Goal: Task Accomplishment & Management: Manage account settings

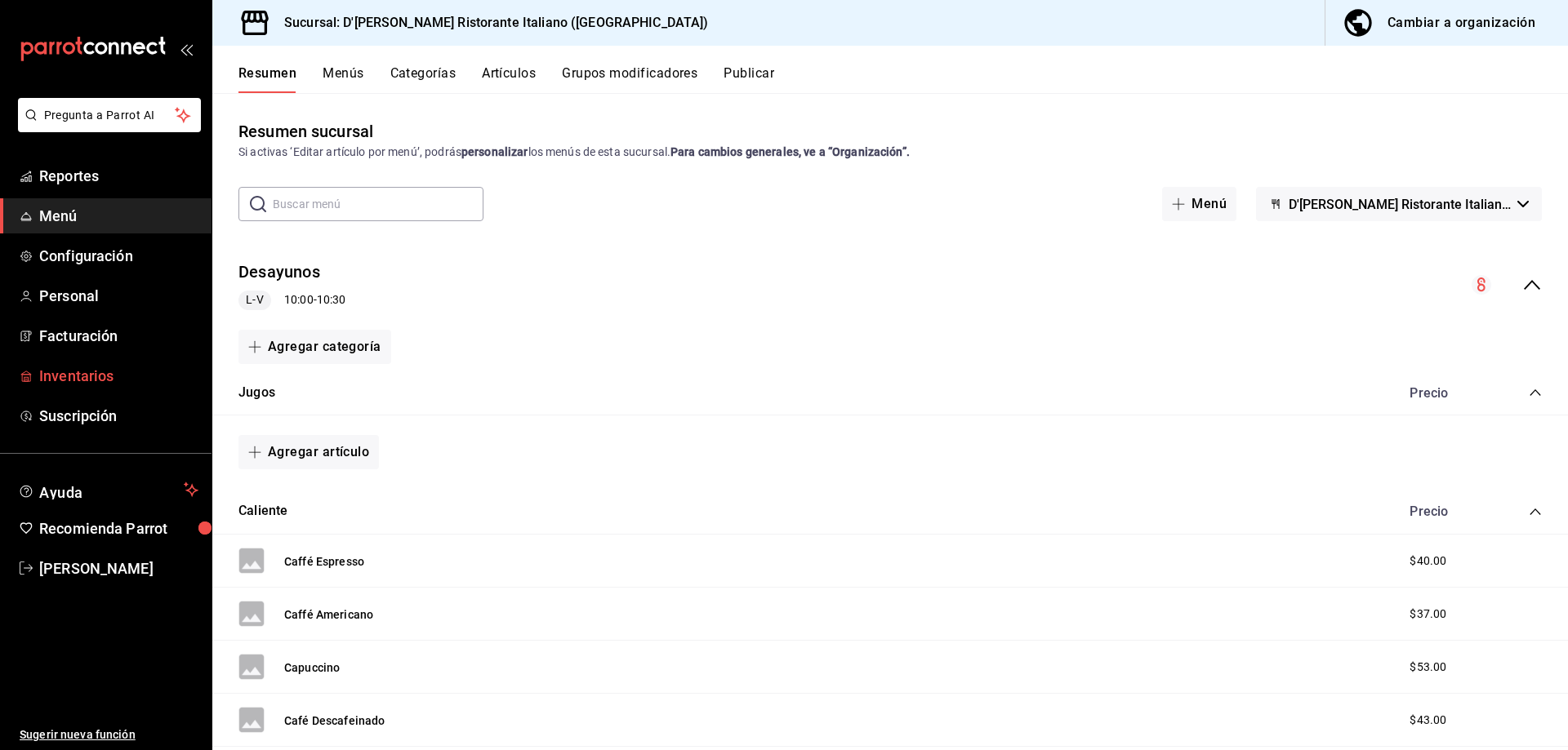
click at [81, 380] on span "Inventarios" at bounding box center [118, 375] width 160 height 22
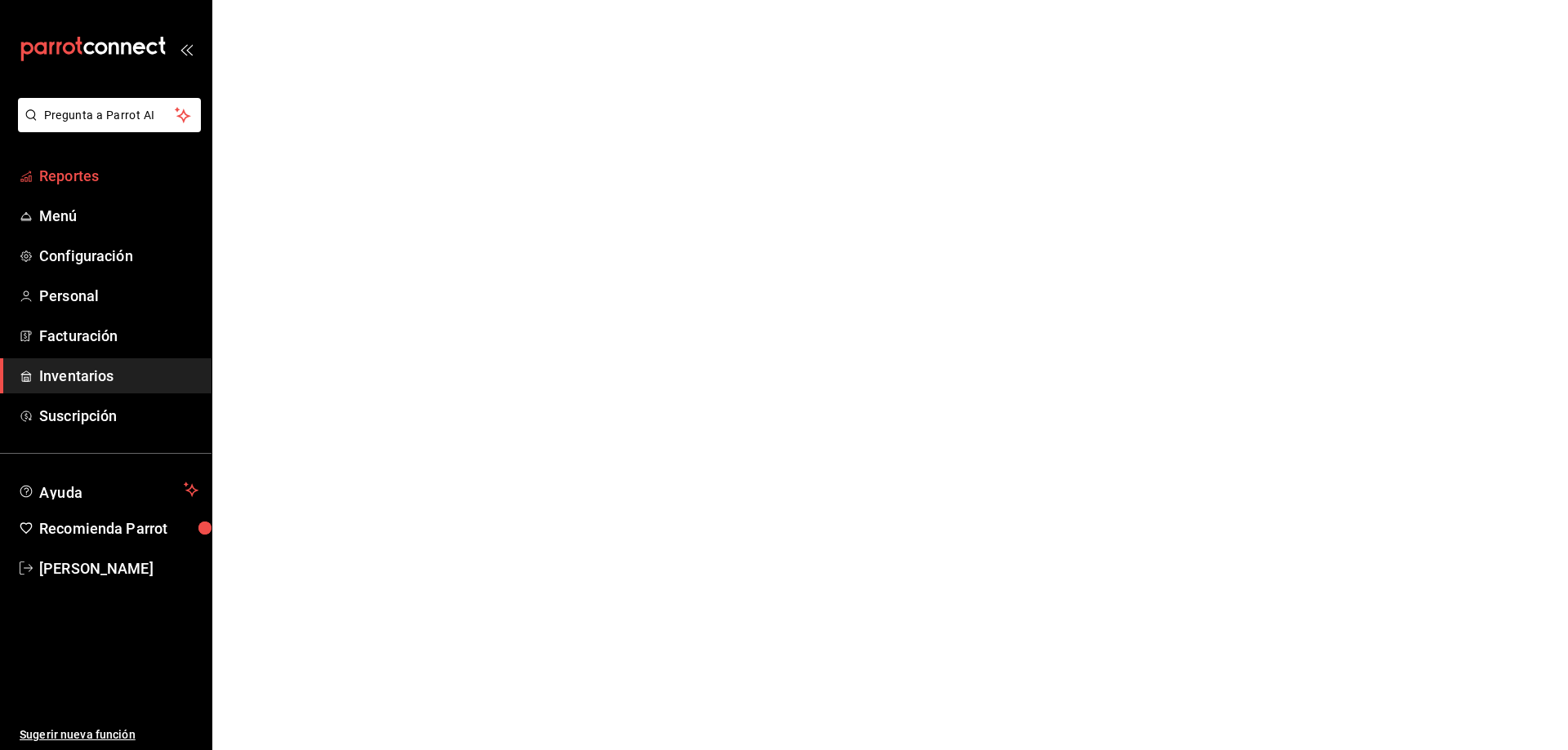
click at [75, 178] on span "Reportes" at bounding box center [118, 175] width 160 height 22
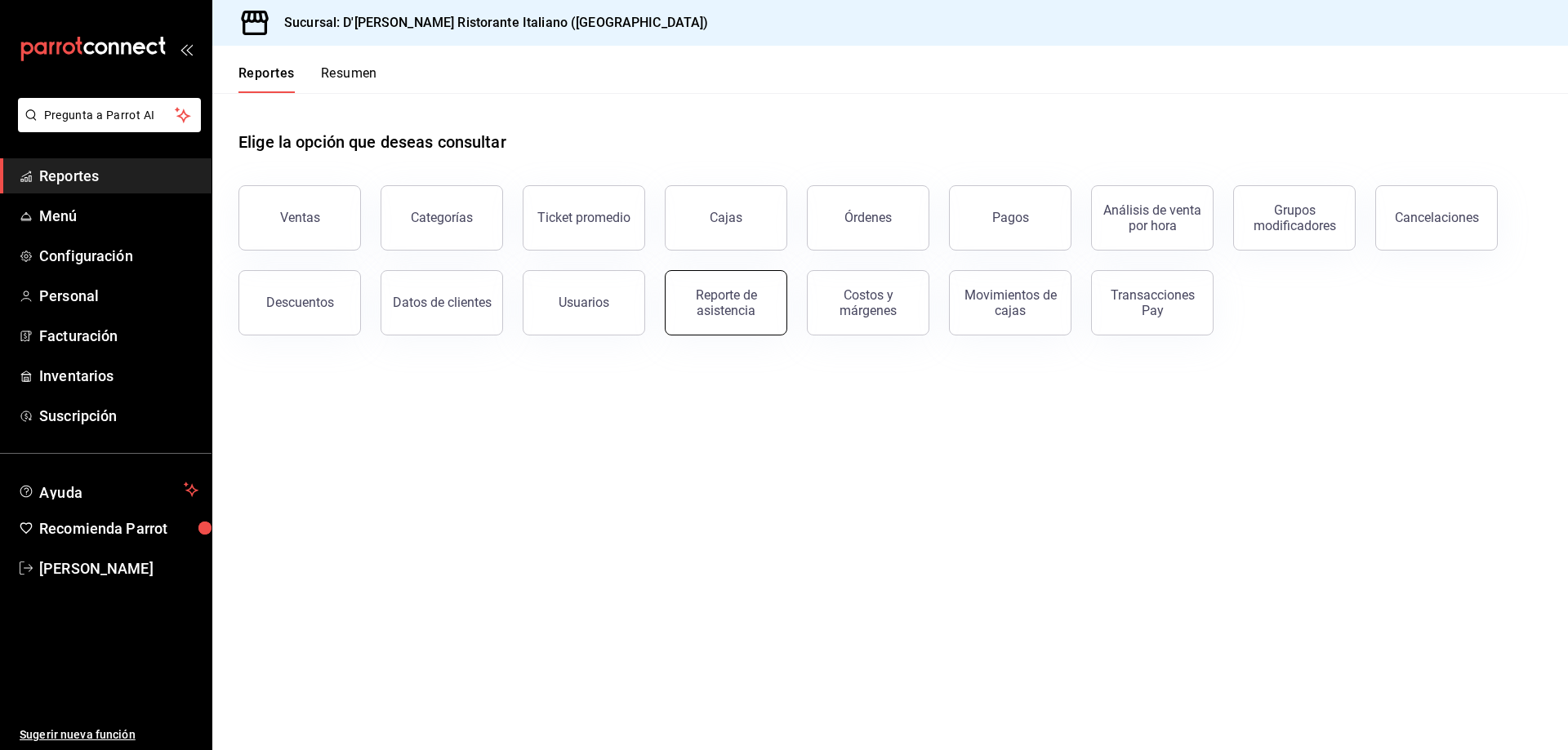
click at [720, 299] on div "Reporte de asistencia" at bounding box center [725, 303] width 101 height 31
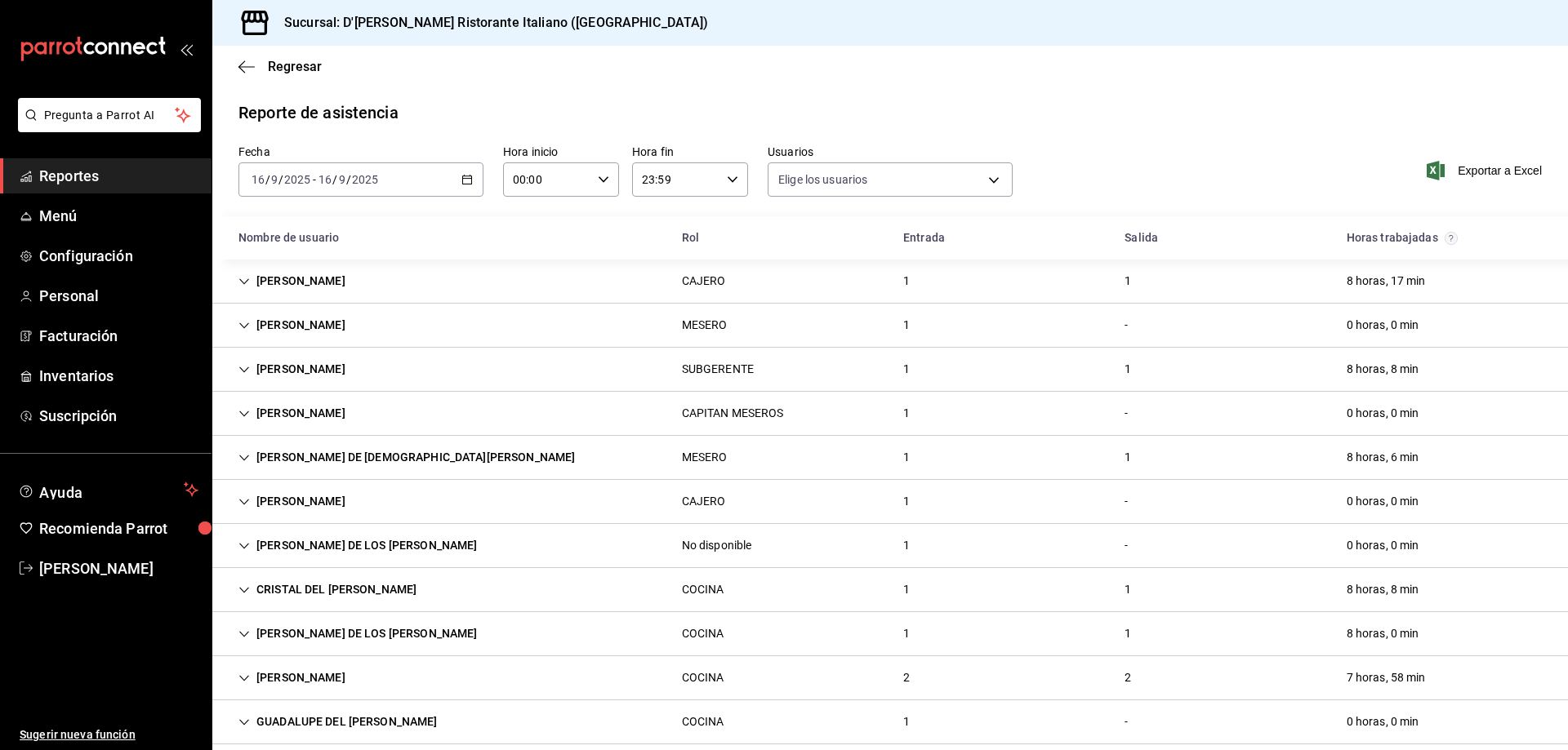
type input "fbaa1dcd-9b1b-42d3-8417-c392ee4ac69c,c847f7ff-4ec8-4711-b402-dbc889304ff0,82cd9…"
click at [244, 322] on icon "Cell" at bounding box center [244, 326] width 12 height 12
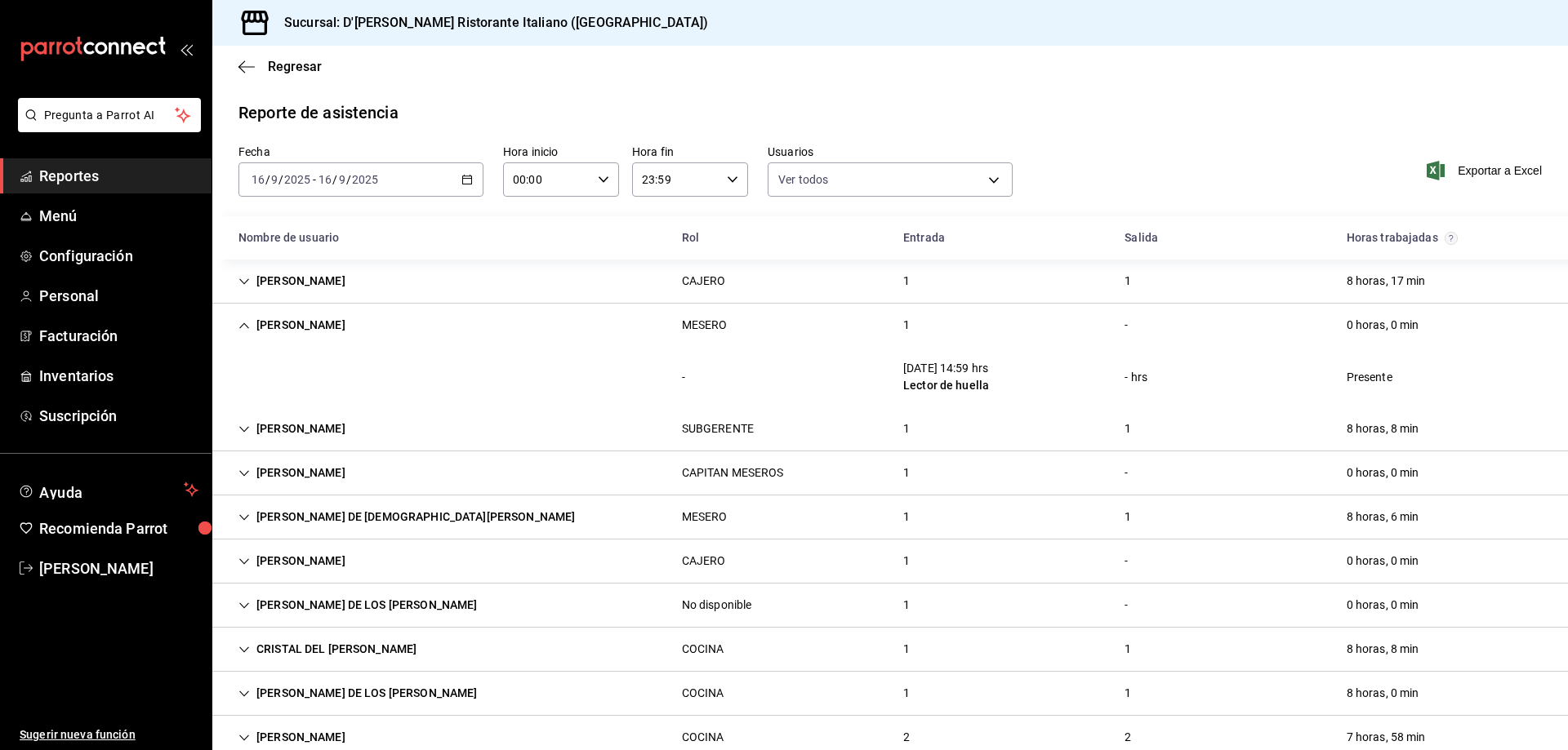
click at [244, 322] on icon "Cell" at bounding box center [244, 326] width 12 height 12
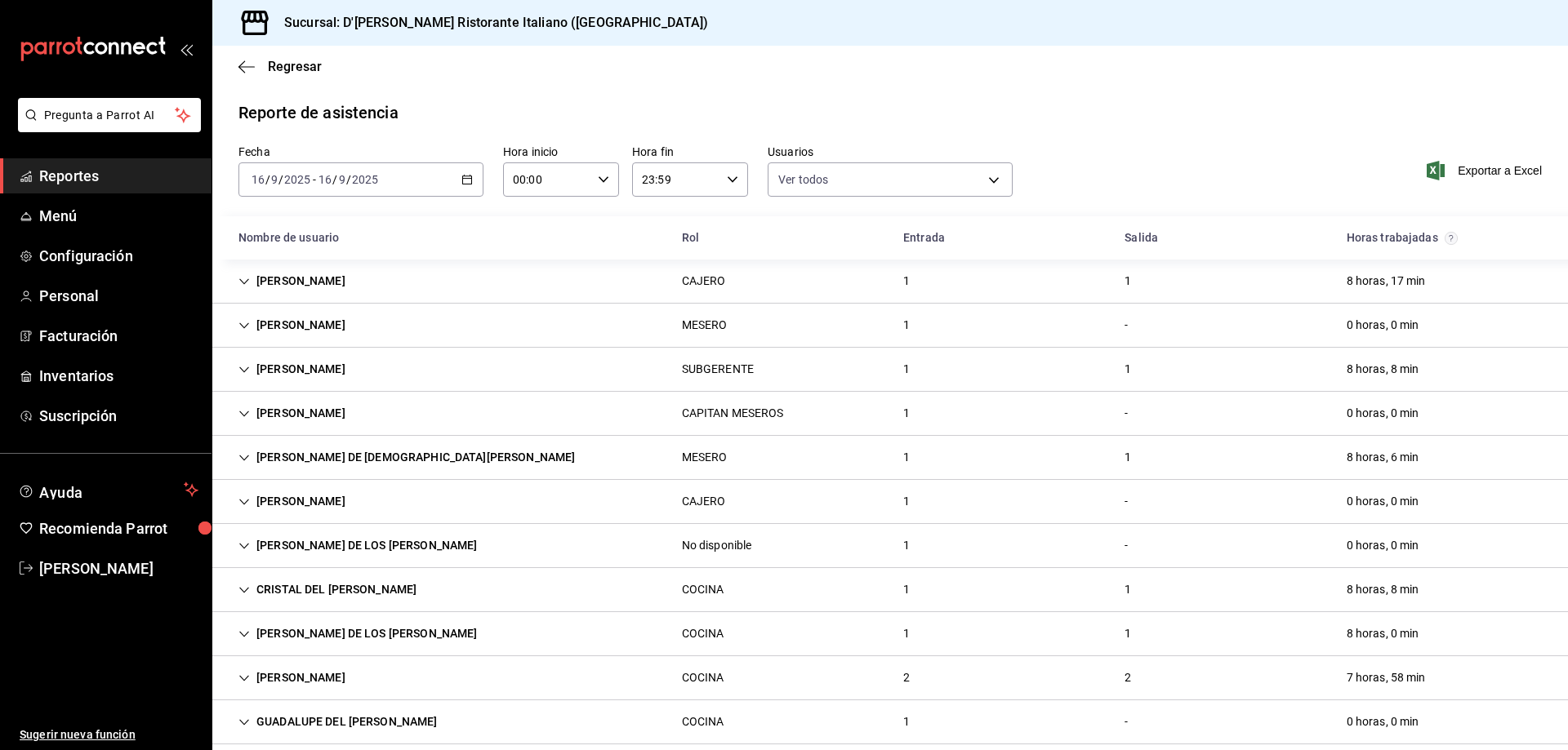
click at [242, 411] on icon "Cell" at bounding box center [244, 414] width 12 height 12
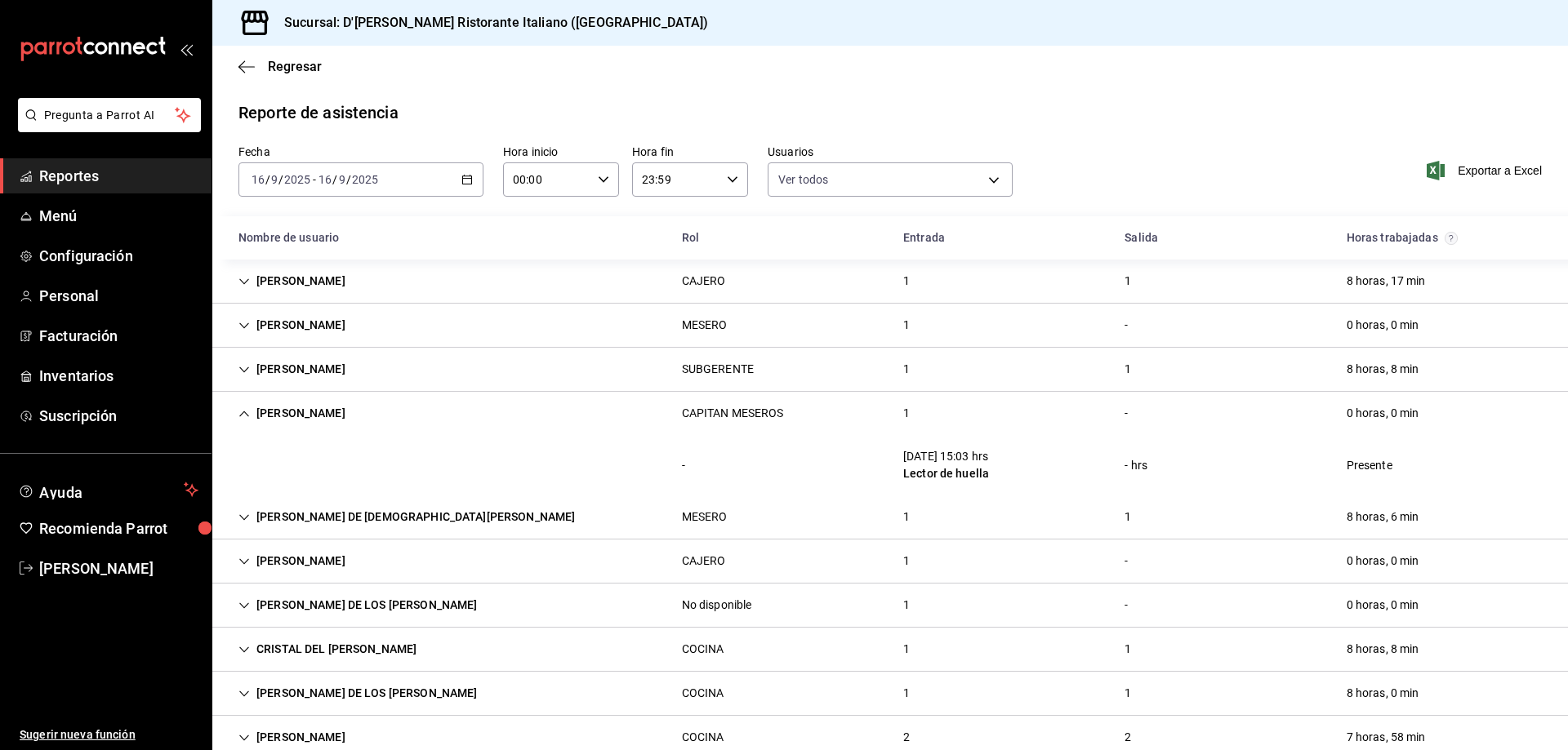
click at [242, 411] on icon "Cell" at bounding box center [244, 414] width 12 height 12
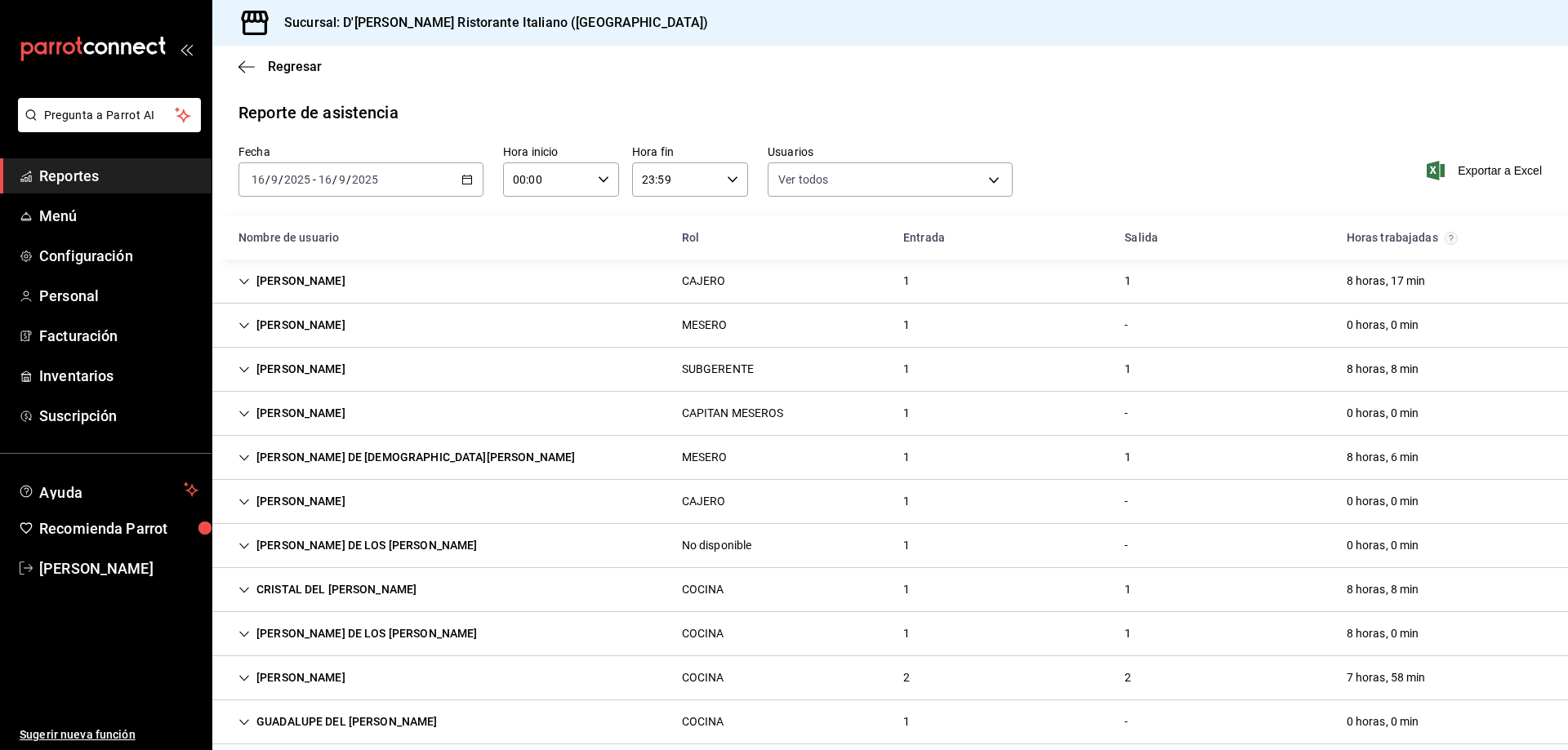
click at [242, 499] on icon "Cell" at bounding box center [244, 502] width 12 height 12
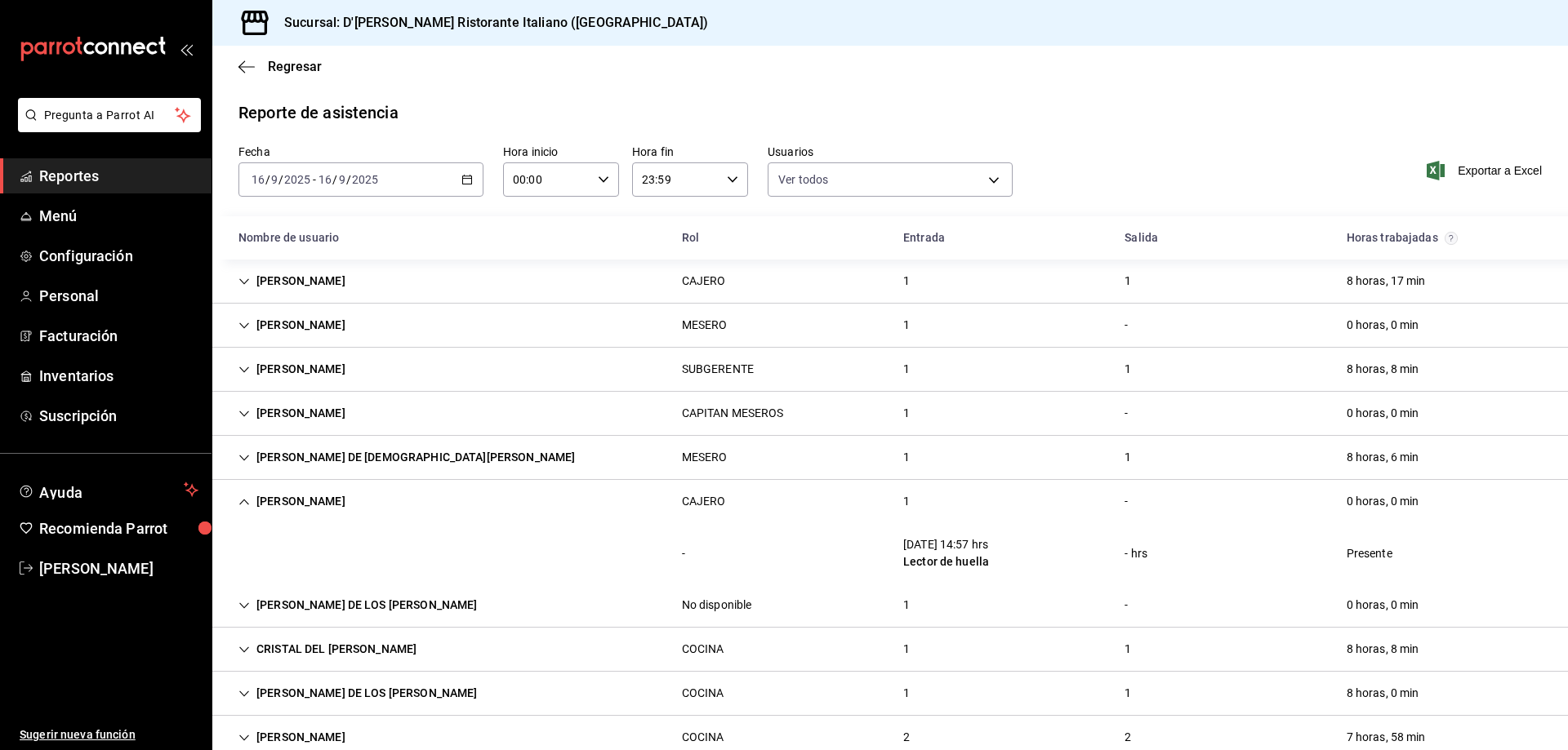
click at [242, 499] on icon "Cell" at bounding box center [244, 502] width 12 height 12
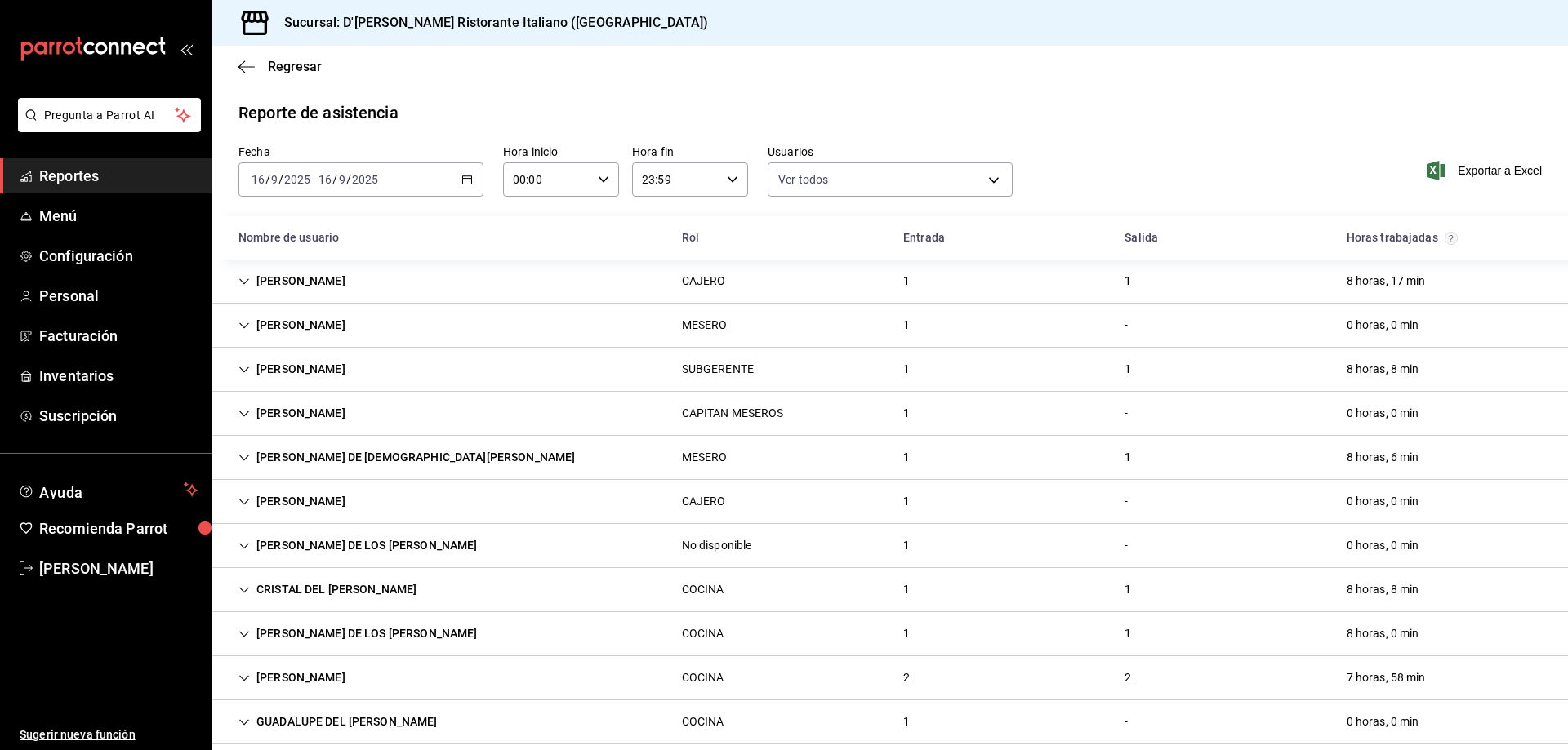
click at [242, 545] on icon "Cell" at bounding box center [244, 547] width 12 height 12
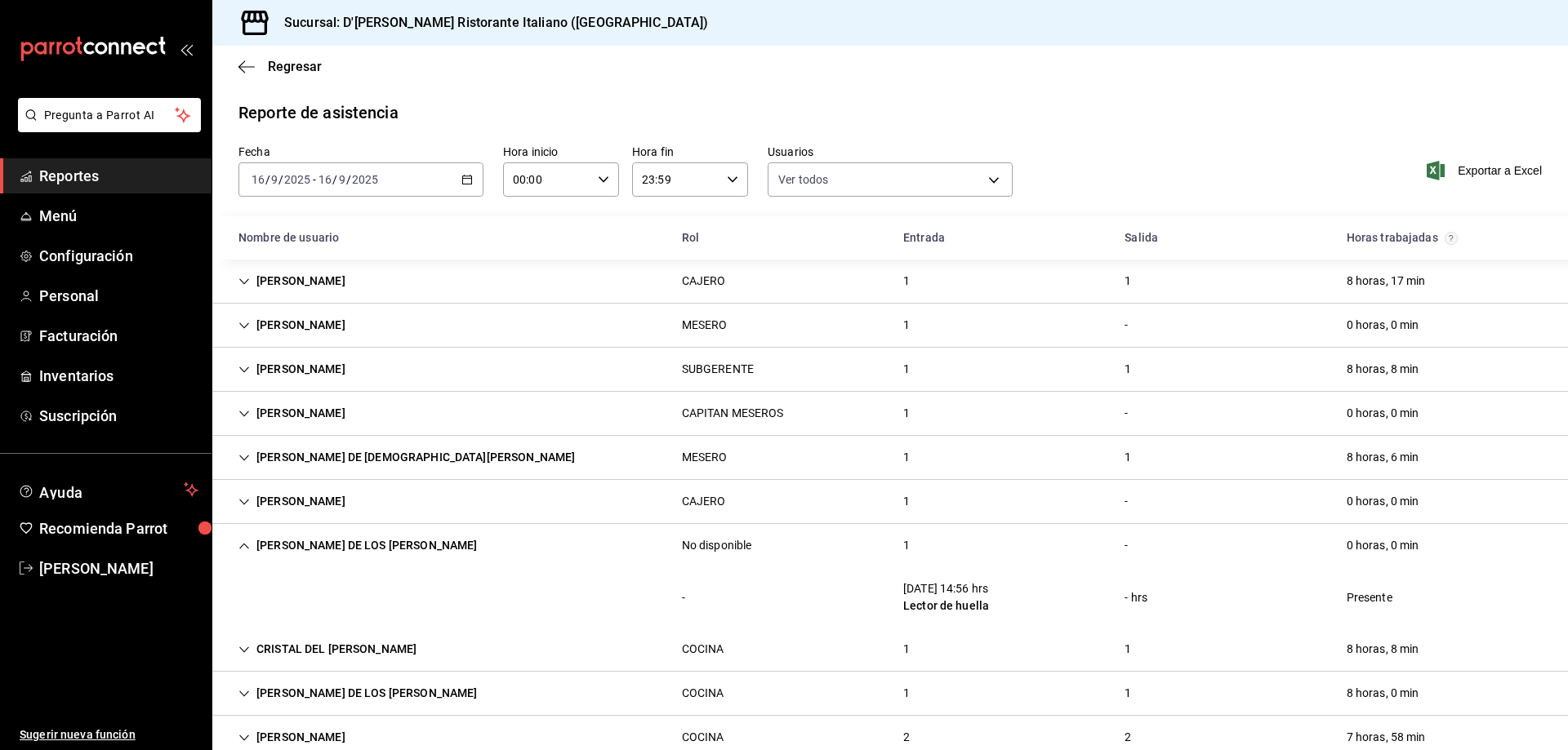
click at [242, 545] on icon "Cell" at bounding box center [244, 546] width 10 height 6
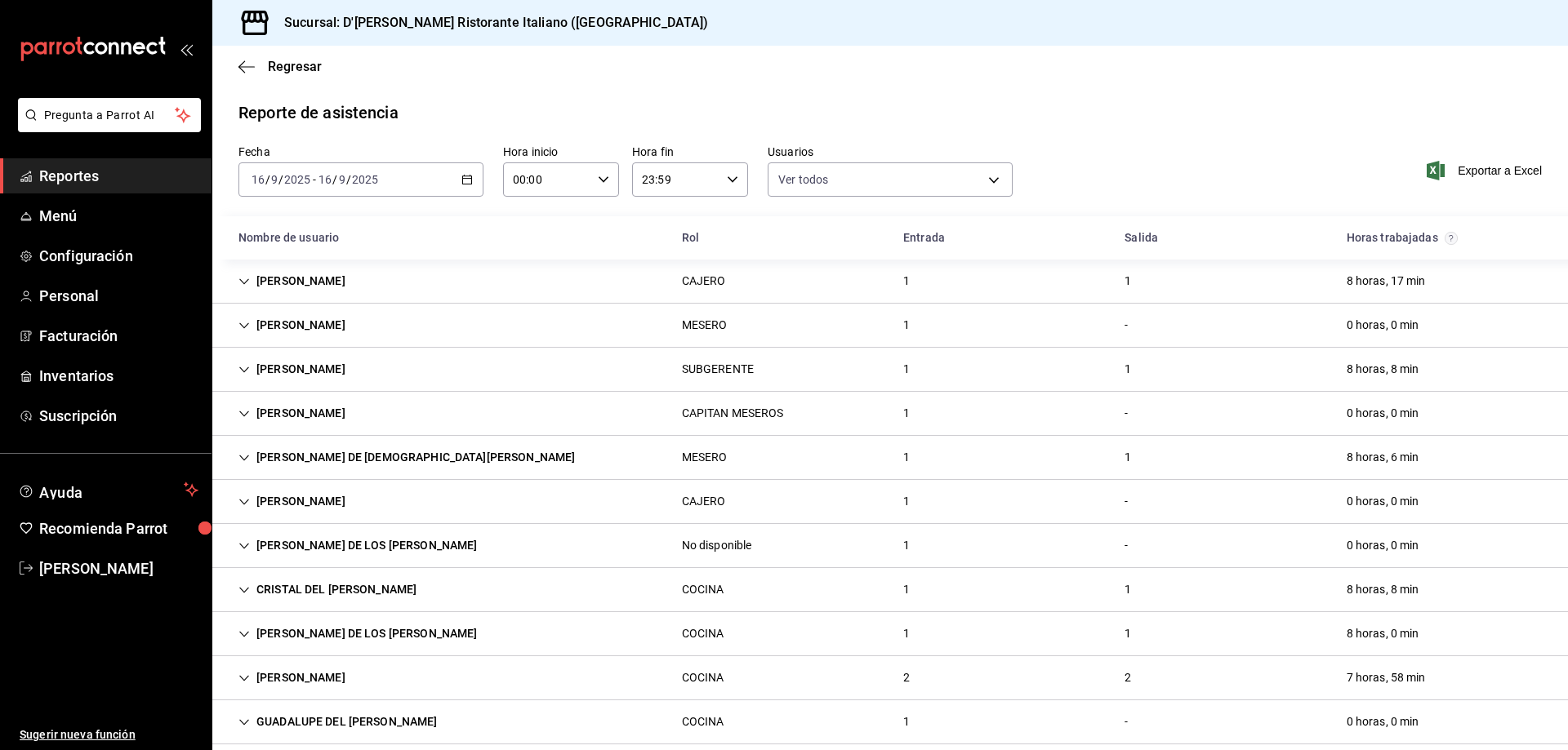
scroll to position [64, 0]
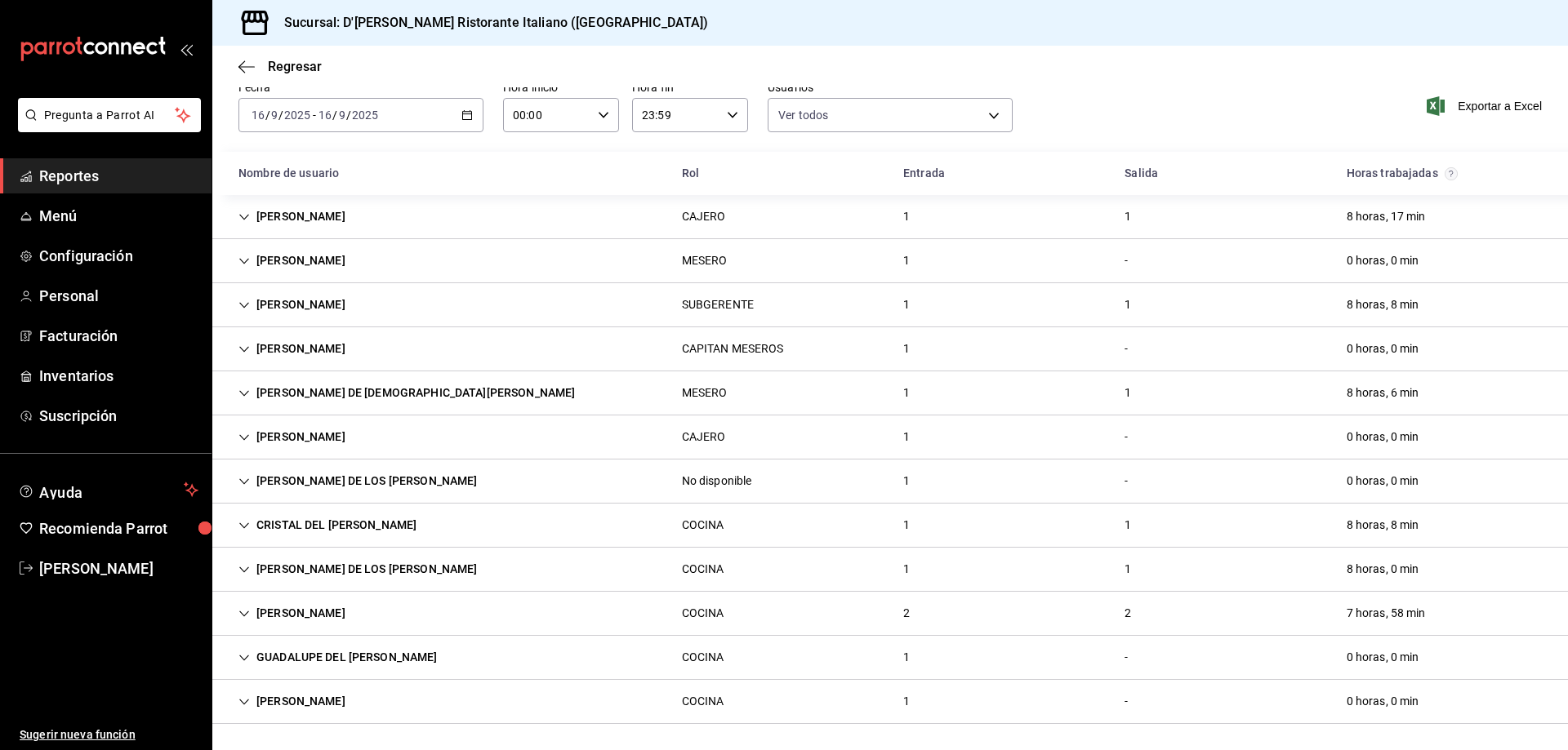
click at [240, 656] on icon "Cell" at bounding box center [244, 657] width 10 height 6
click at [239, 657] on icon "Cell" at bounding box center [244, 658] width 12 height 12
click at [242, 705] on icon "Cell" at bounding box center [244, 702] width 12 height 12
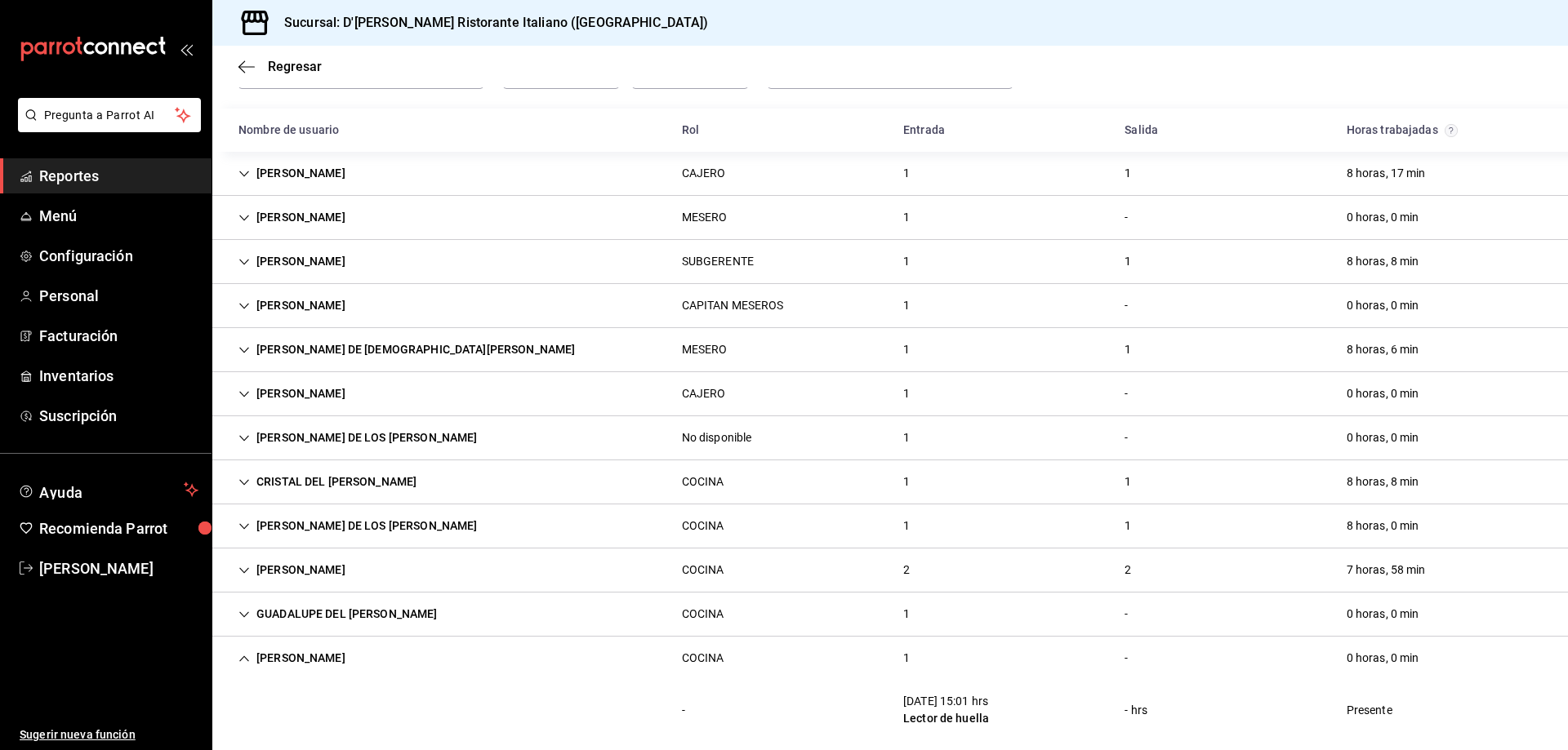
scroll to position [124, 0]
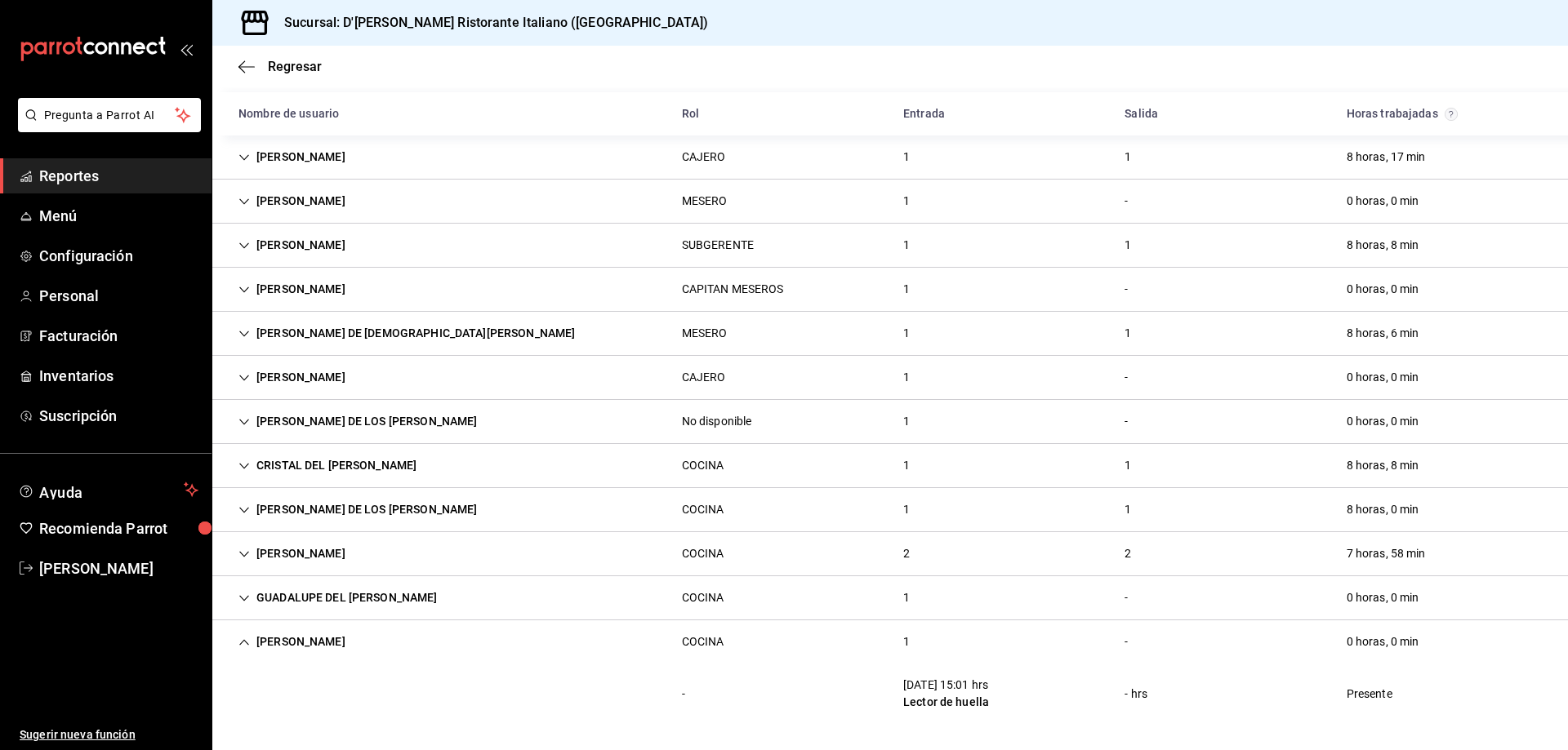
click at [243, 643] on icon "Cell" at bounding box center [244, 643] width 12 height 12
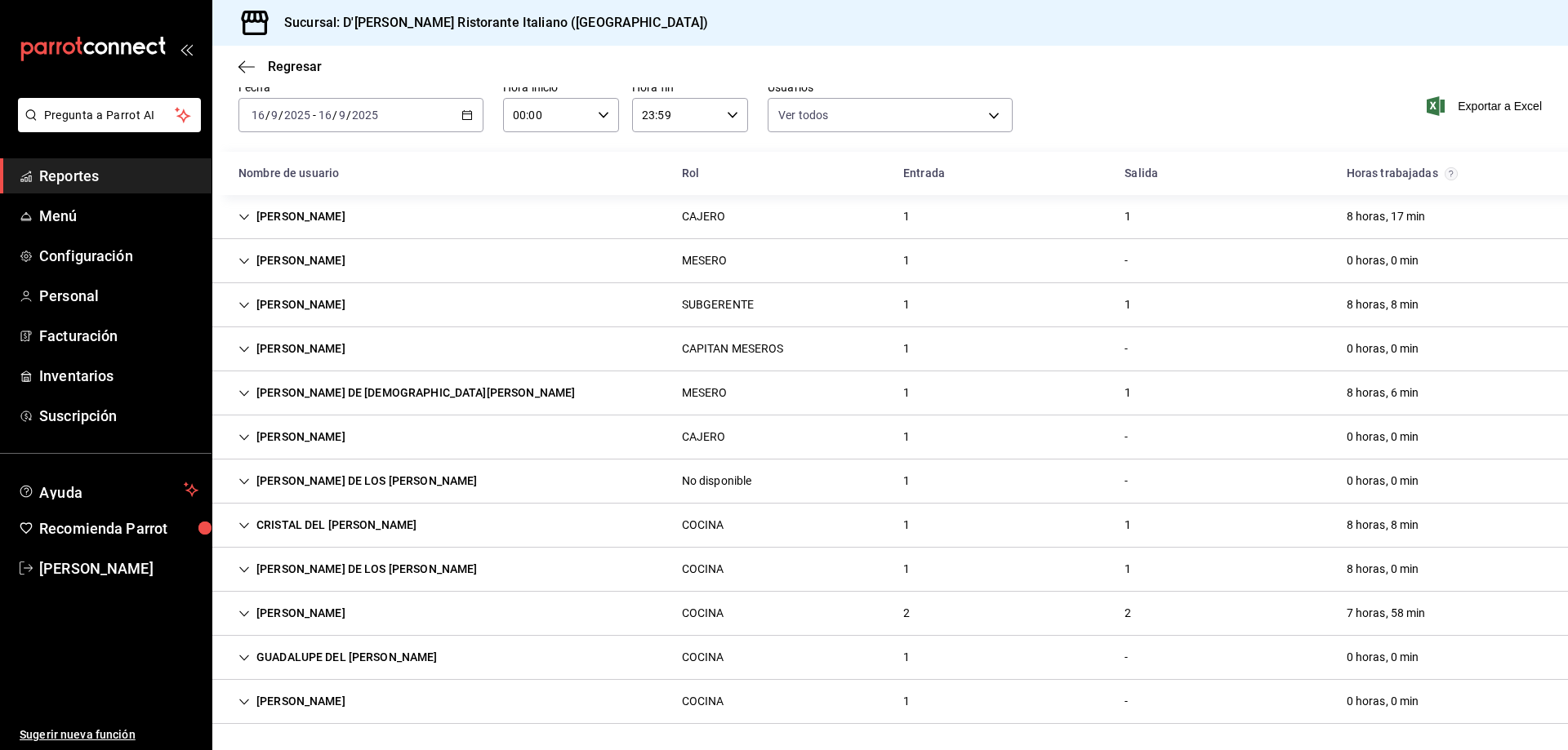
scroll to position [0, 0]
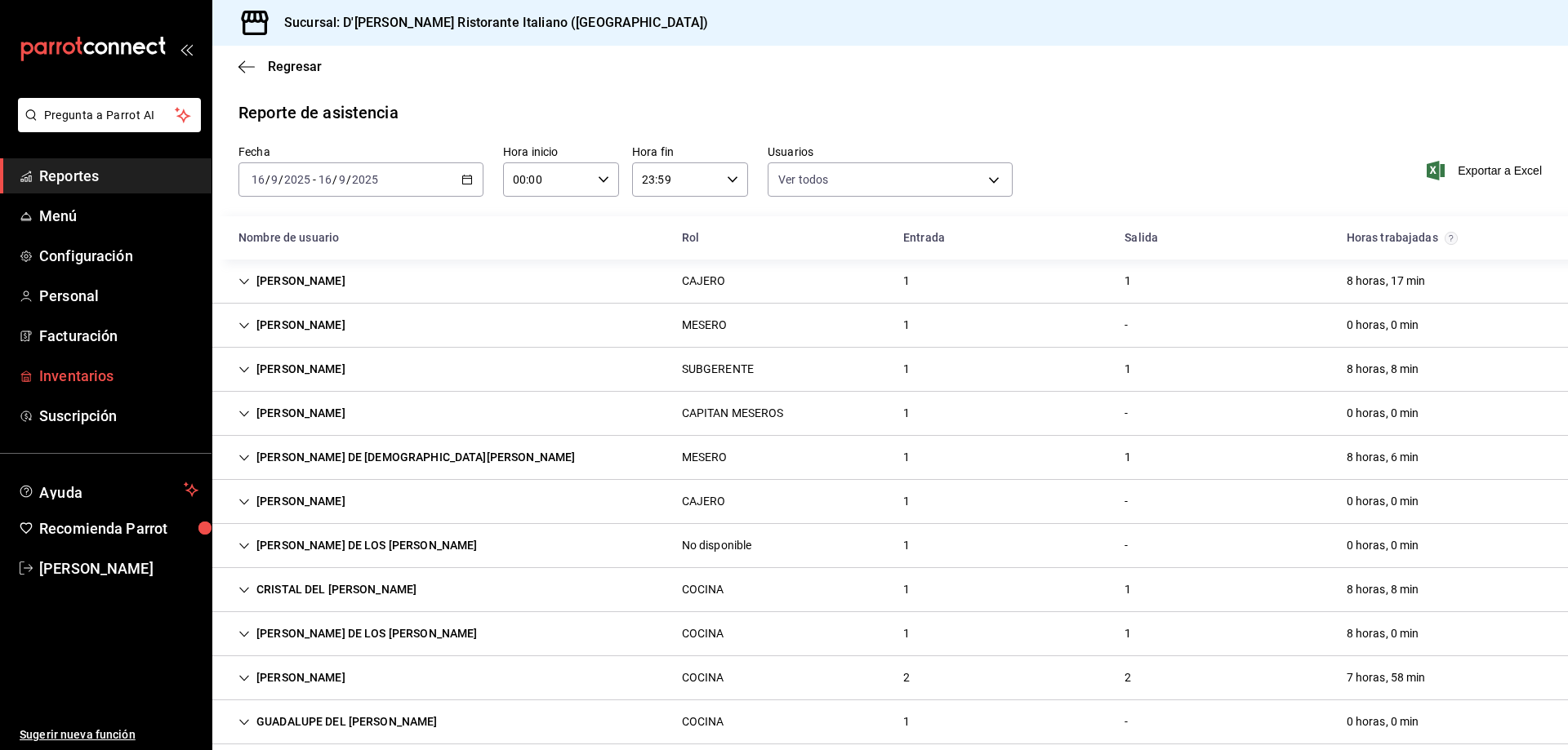
click at [91, 378] on span "Inventarios" at bounding box center [118, 375] width 160 height 22
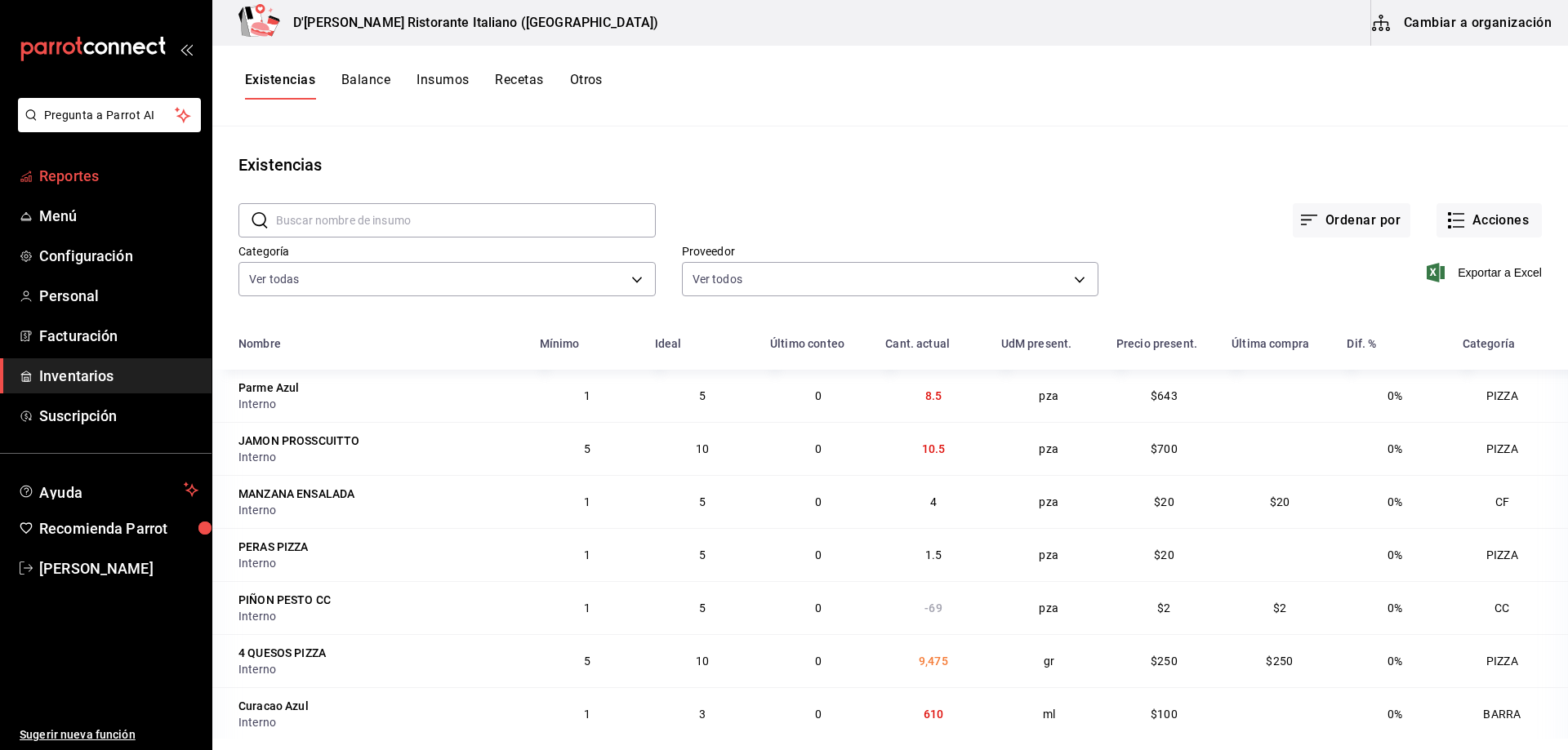
click at [95, 178] on span "Reportes" at bounding box center [118, 175] width 160 height 22
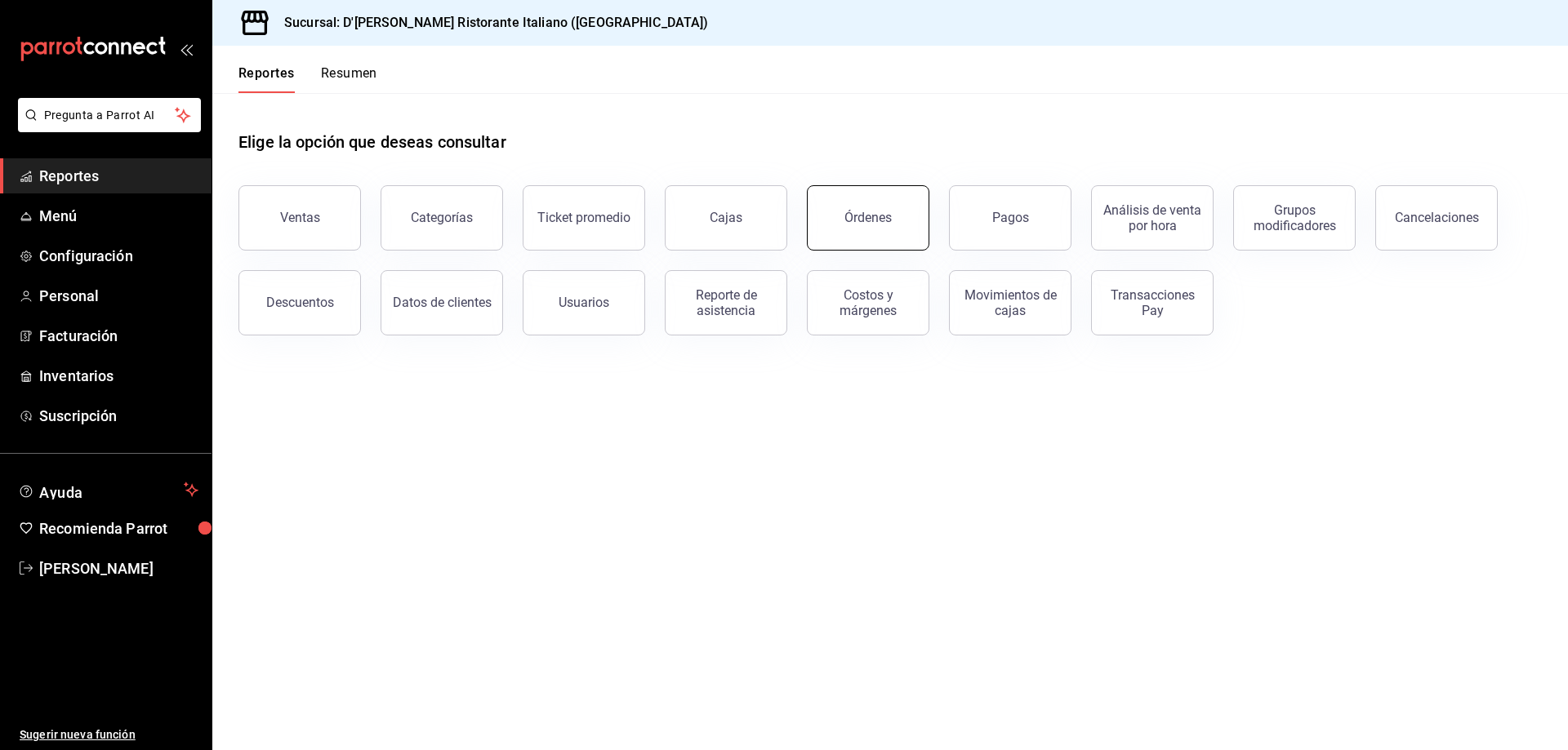
click at [869, 214] on div "Órdenes" at bounding box center [868, 217] width 47 height 16
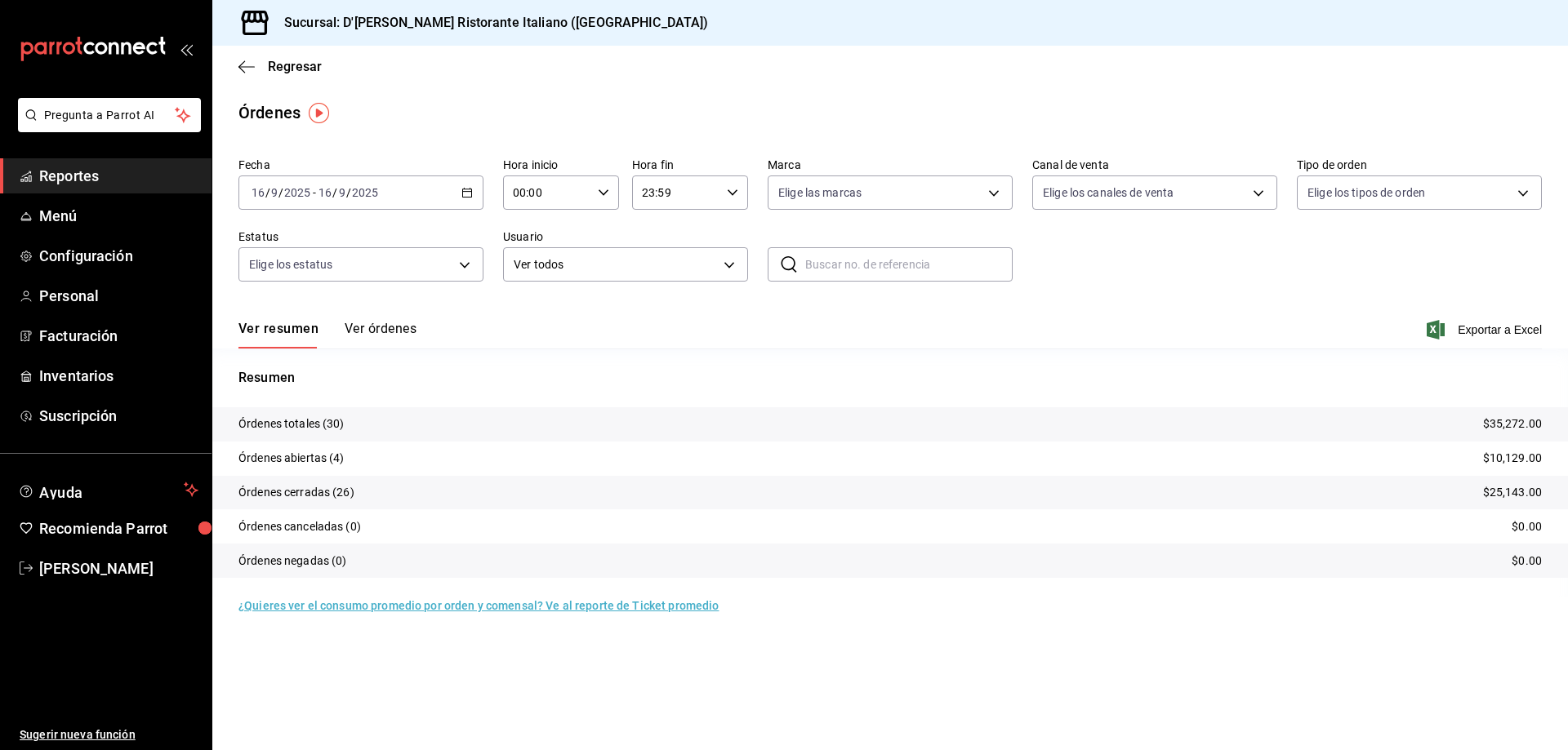
click at [375, 327] on button "Ver órdenes" at bounding box center [380, 335] width 72 height 28
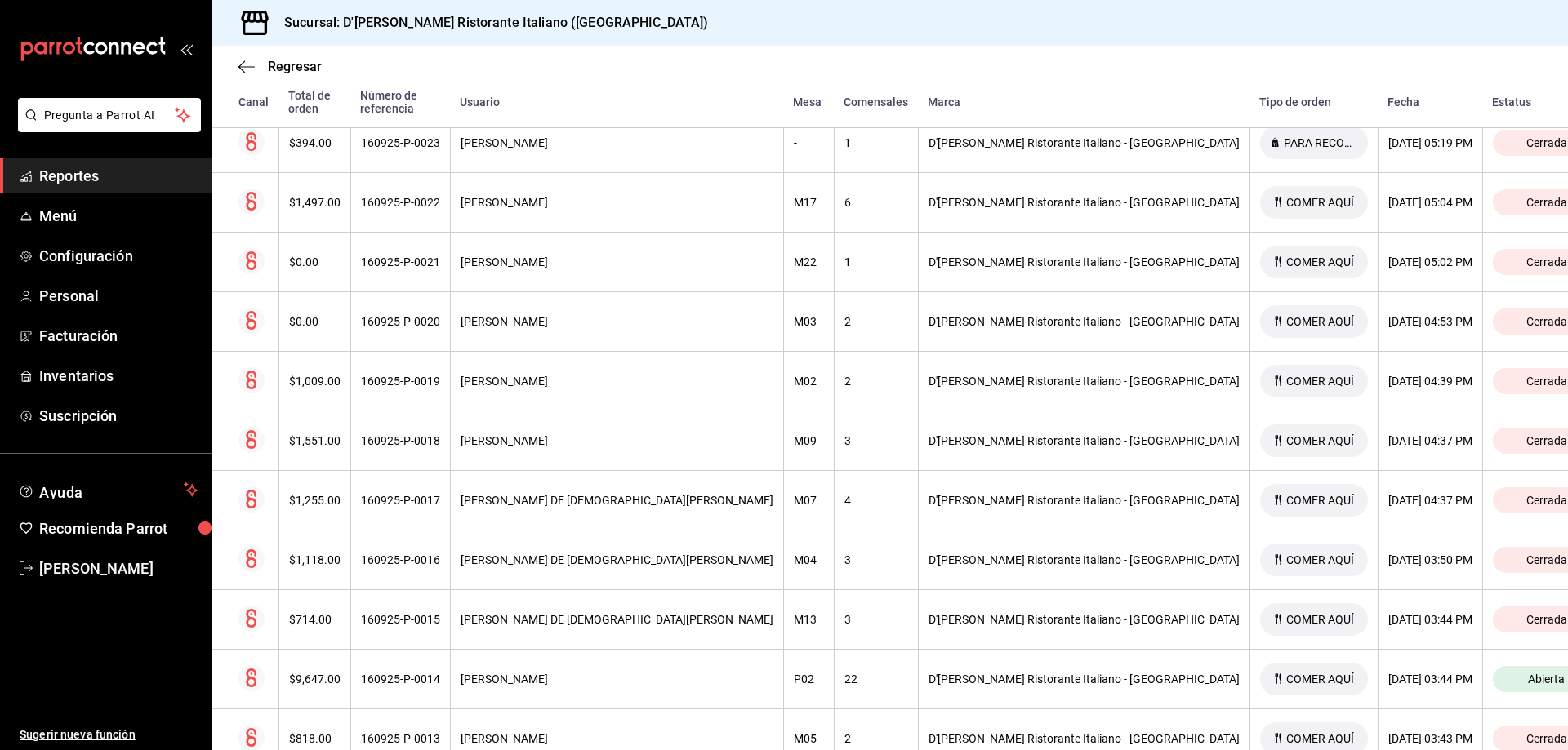
scroll to position [816, 0]
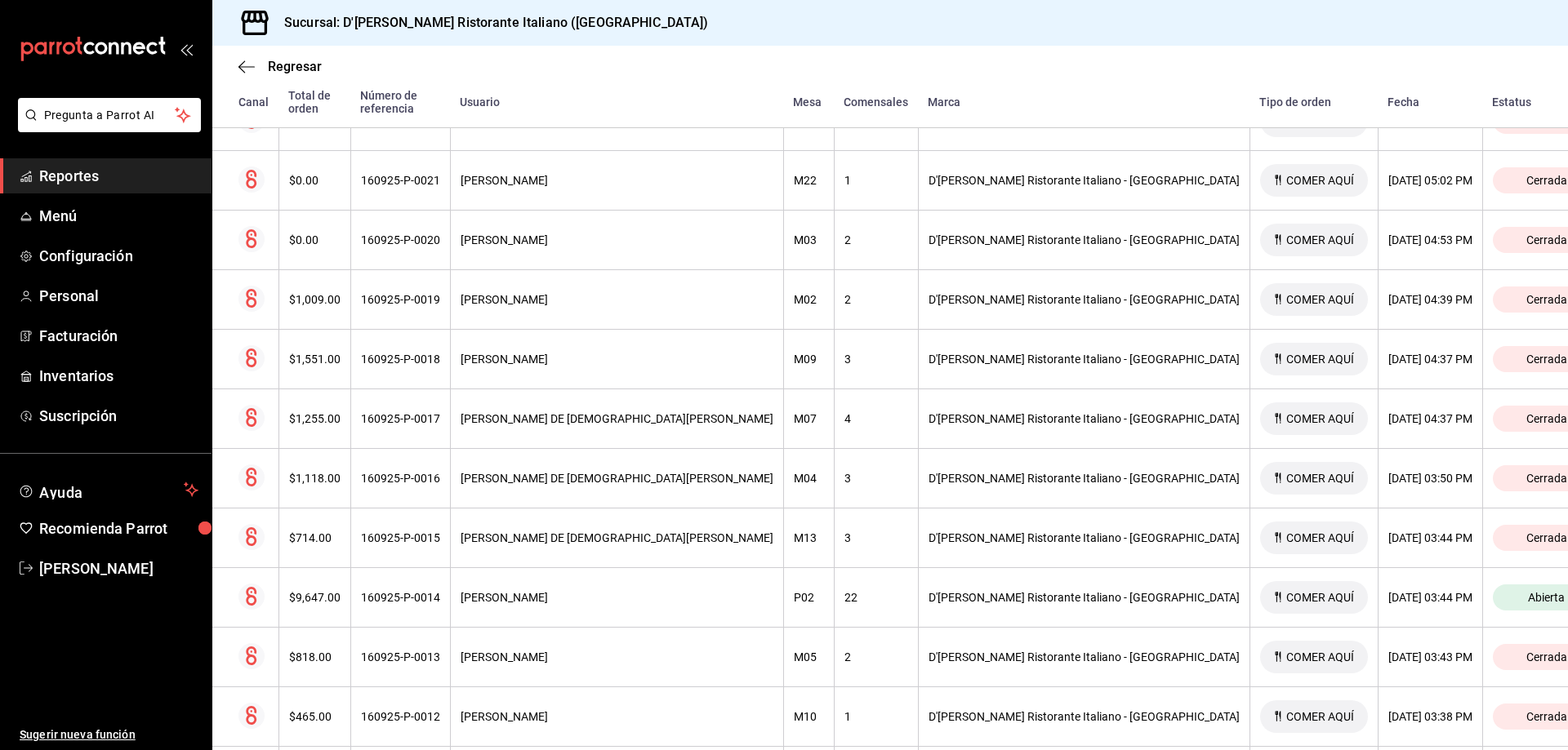
click at [1044, 591] on div "D'[PERSON_NAME] Ristorante Italiano - [GEOGRAPHIC_DATA]" at bounding box center [1084, 598] width 311 height 13
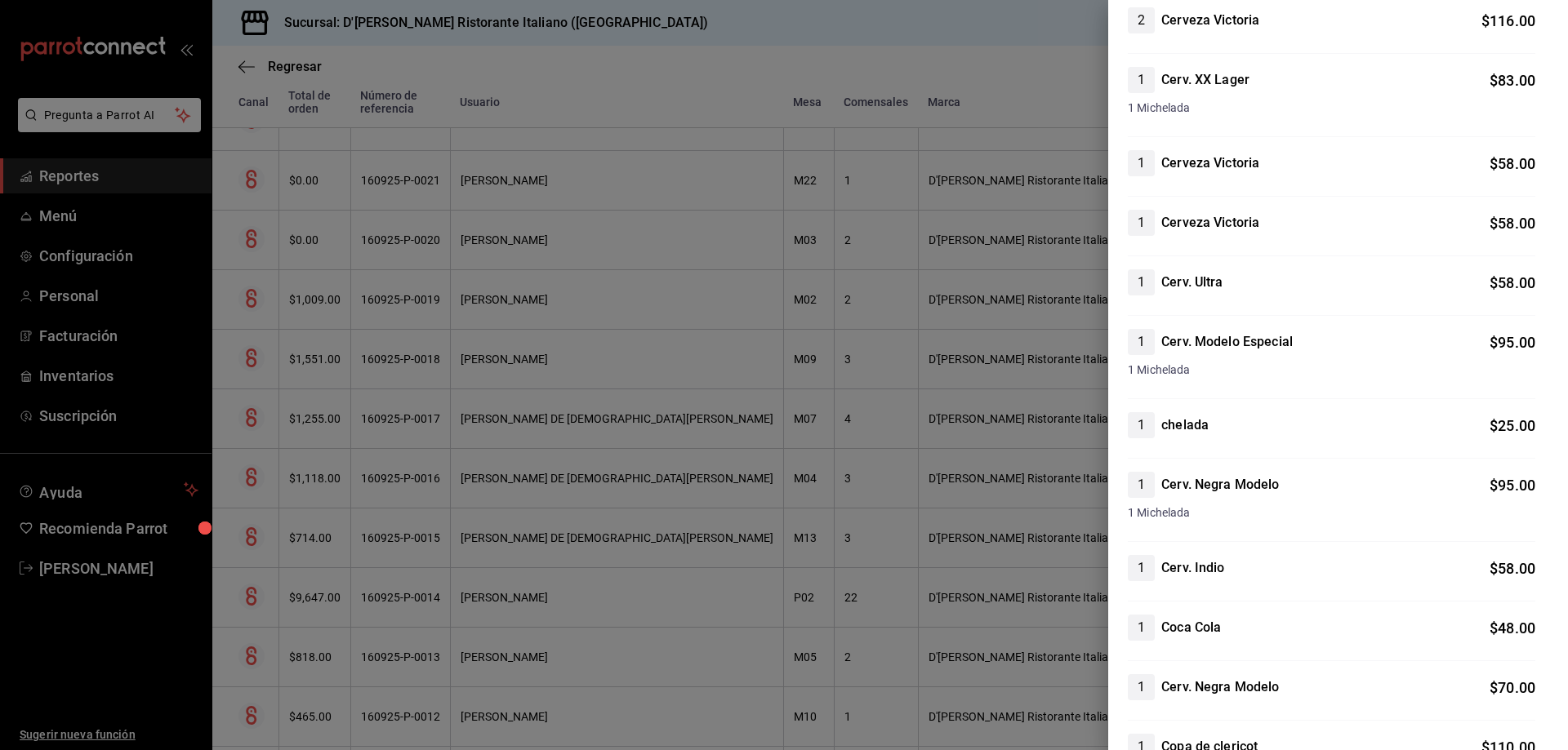
scroll to position [0, 0]
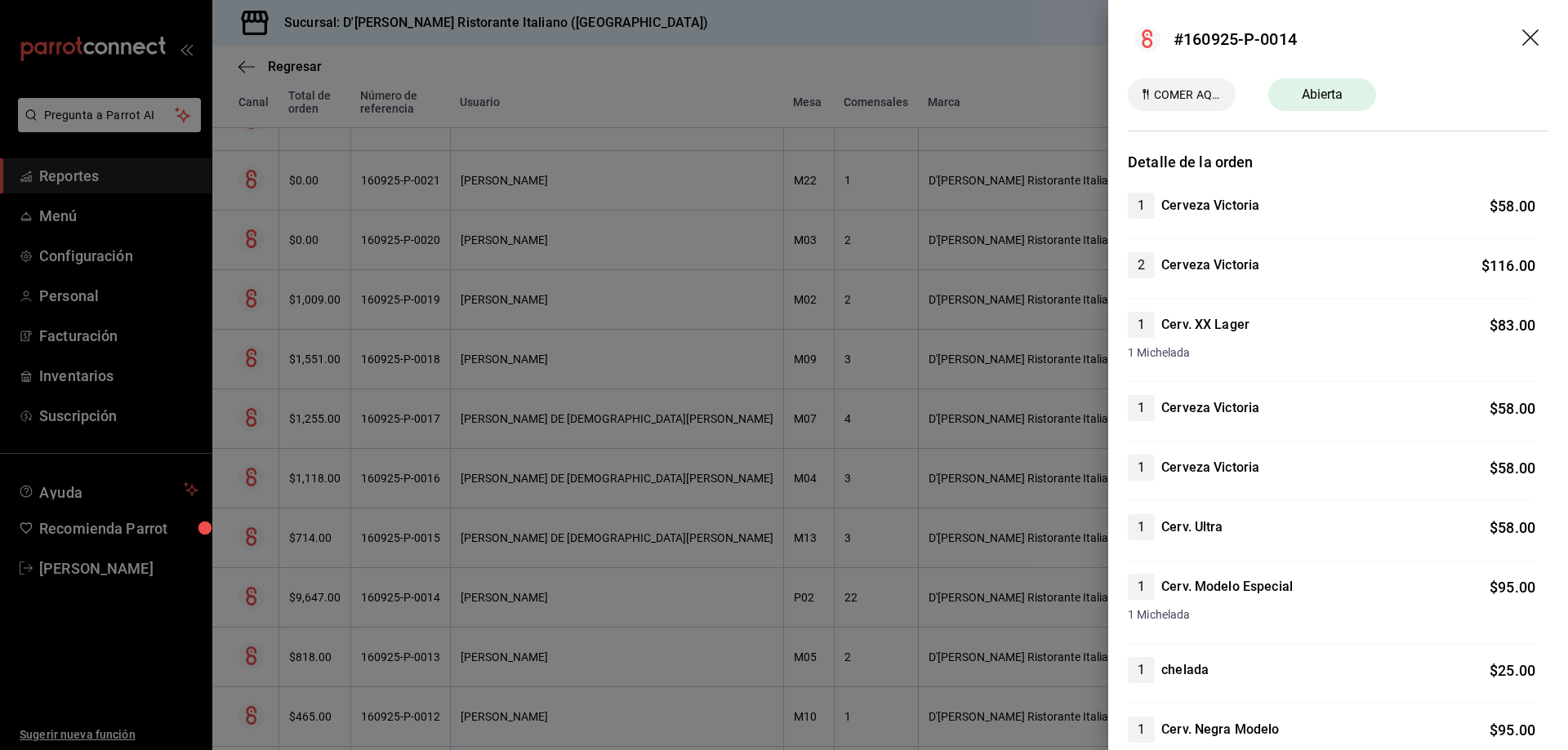
click at [905, 168] on div at bounding box center [784, 375] width 1568 height 750
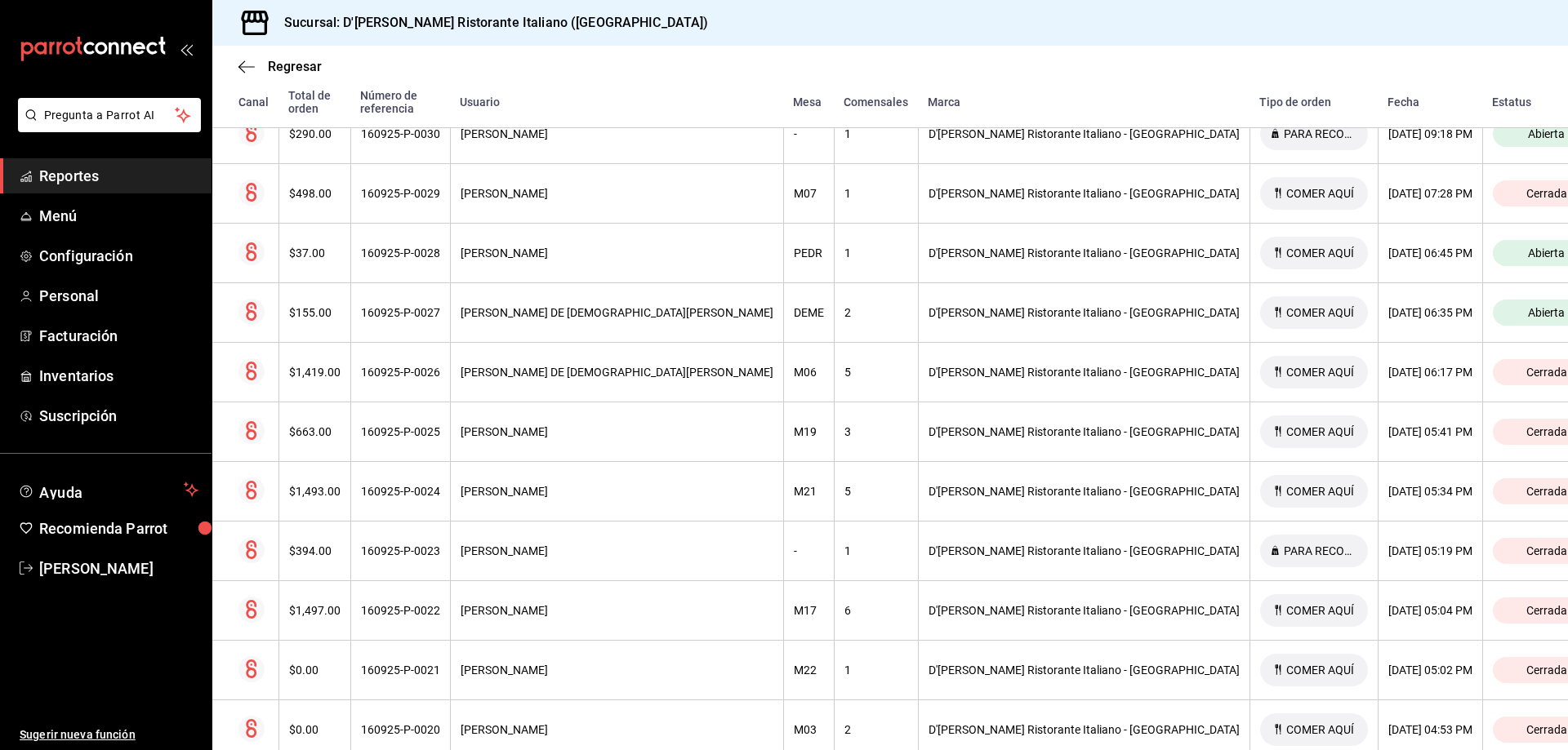
scroll to position [245, 0]
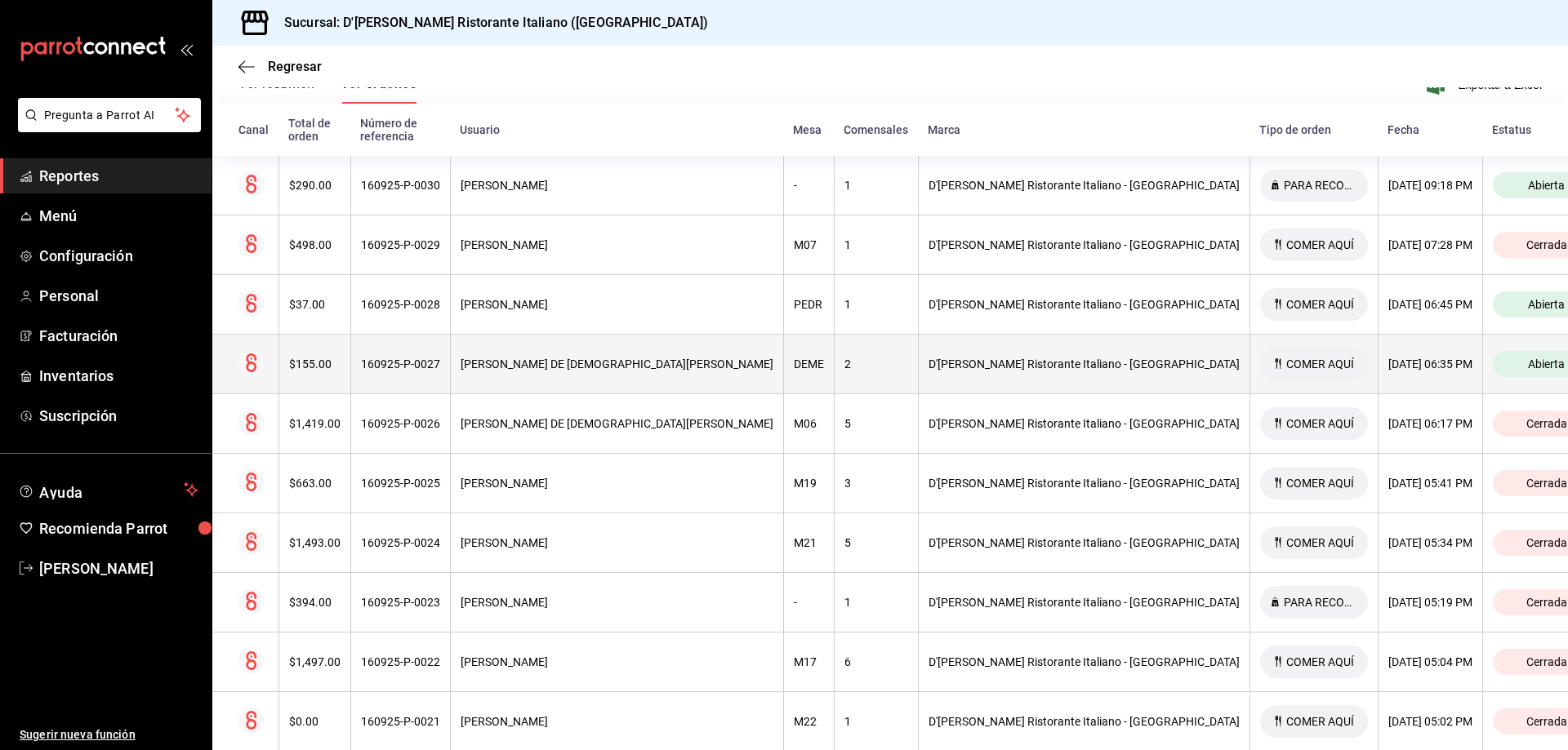
click at [1493, 351] on div "Abierta" at bounding box center [1546, 365] width 108 height 26
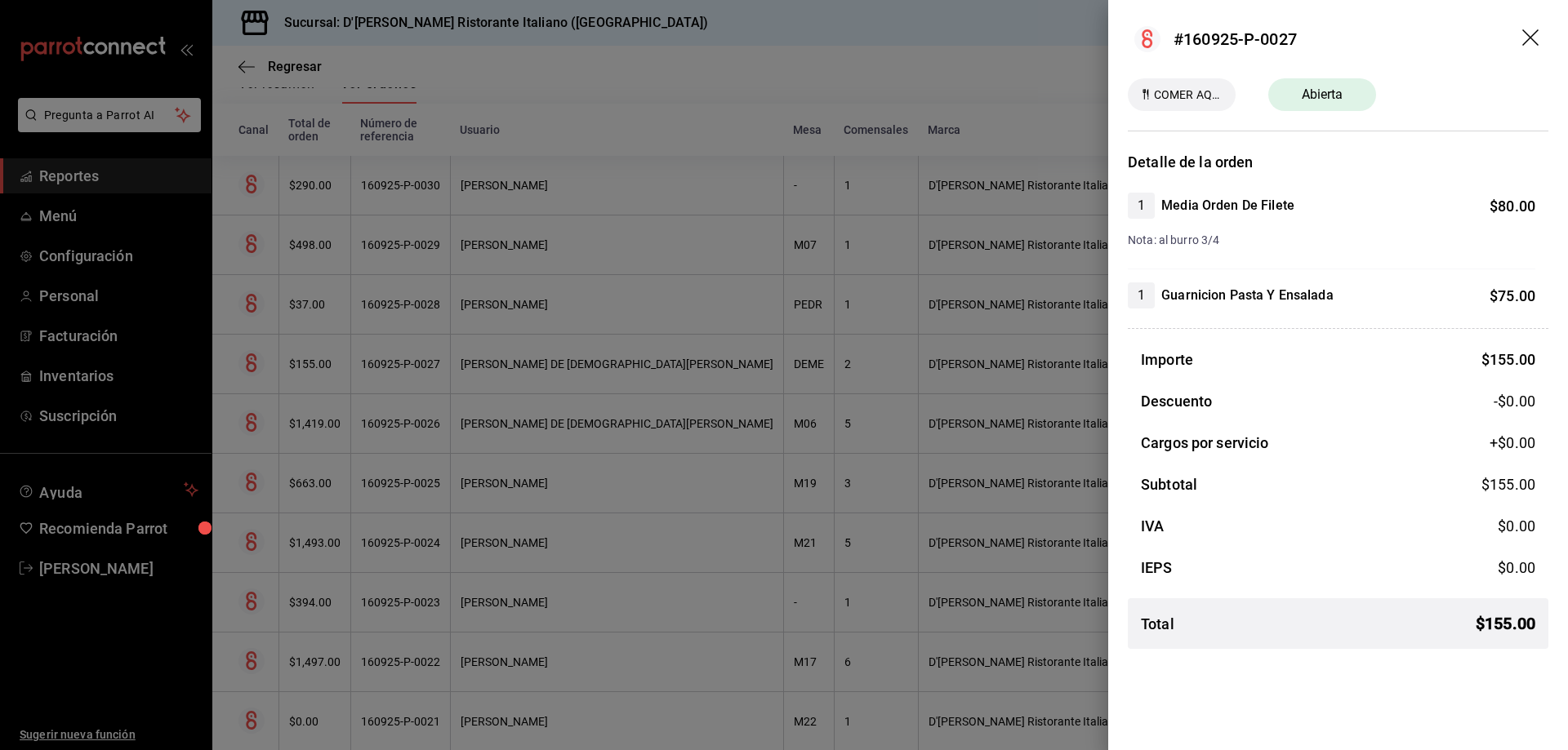
click at [1532, 38] on icon "drag" at bounding box center [1530, 38] width 17 height 17
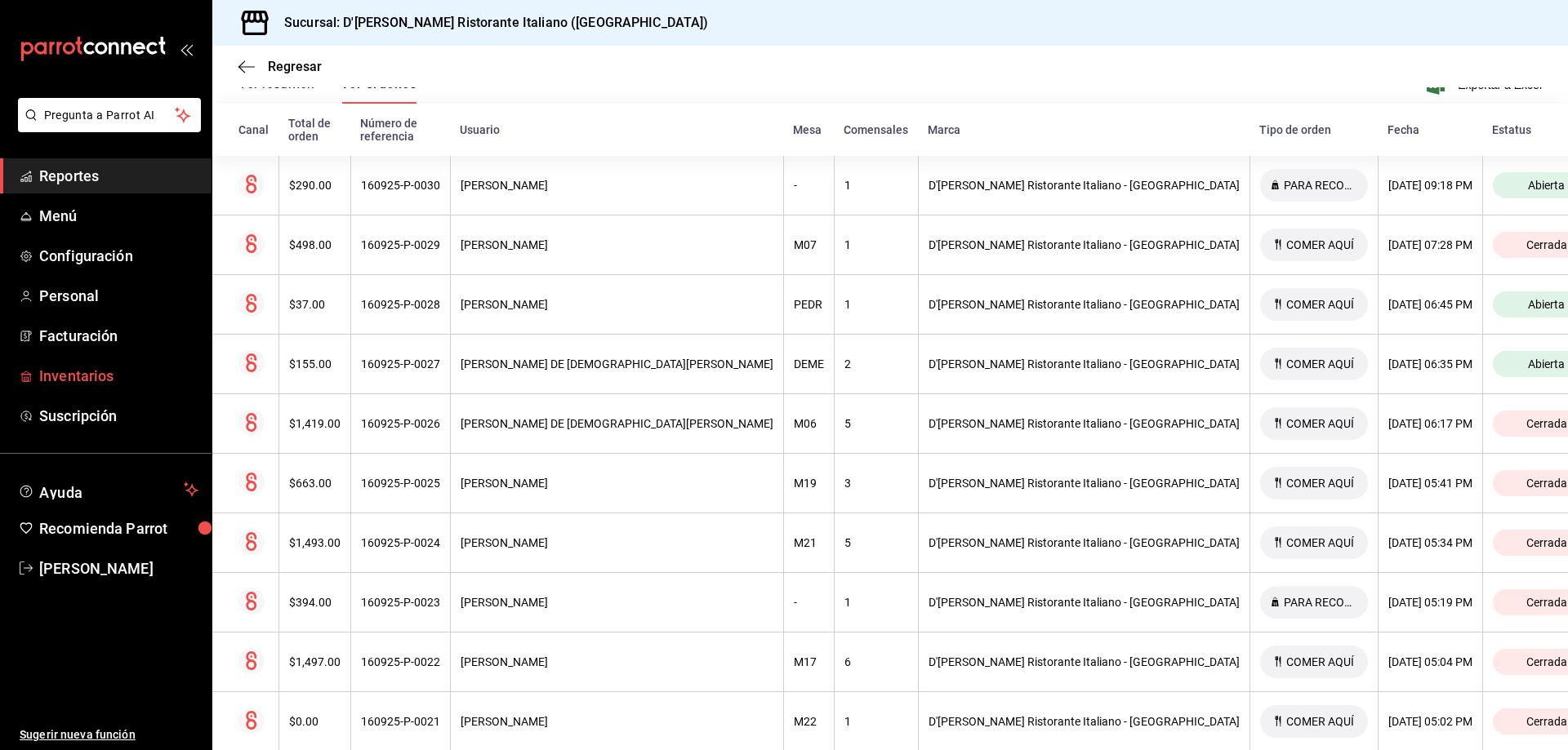
click at [81, 380] on span "Inventarios" at bounding box center [118, 375] width 160 height 22
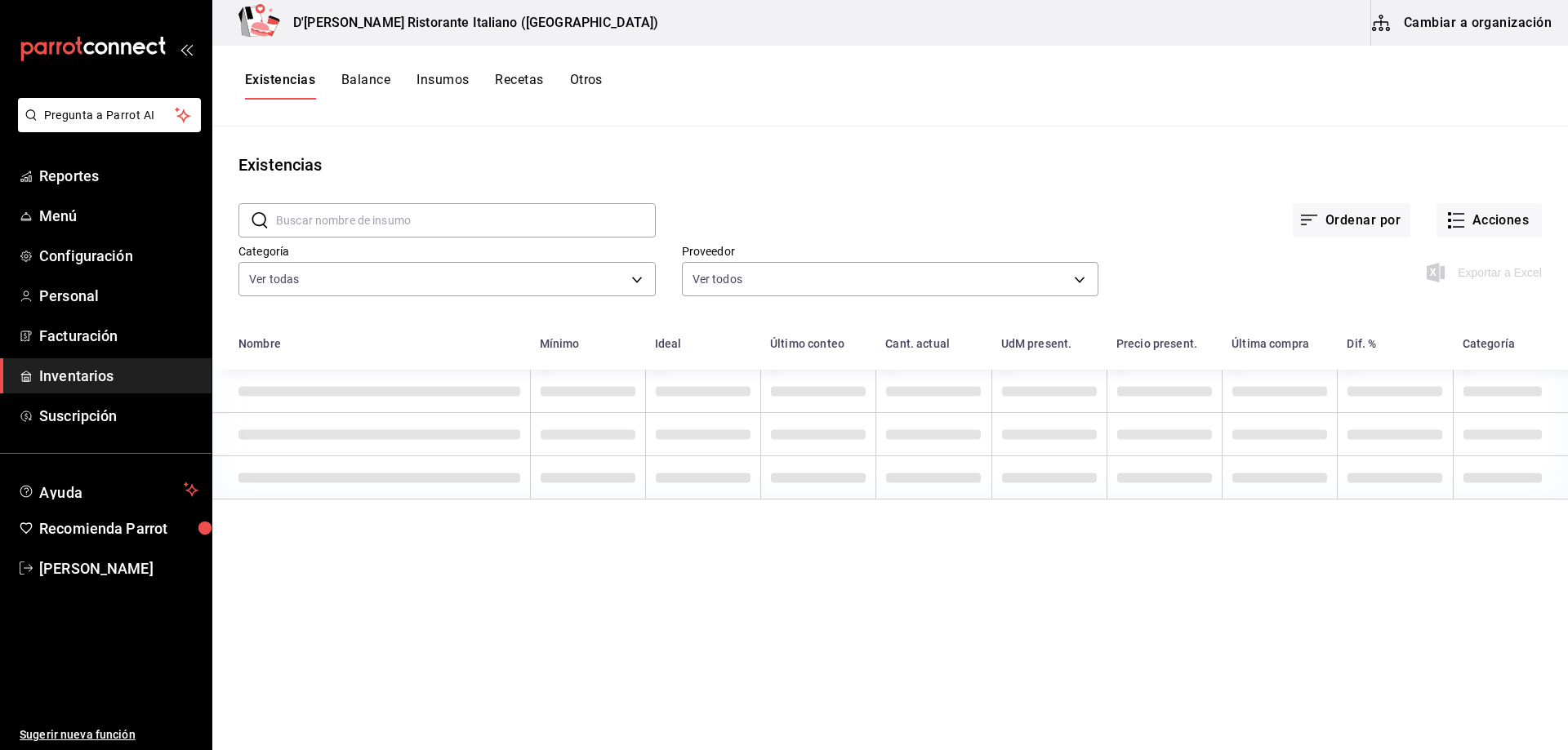
click at [367, 223] on input "text" at bounding box center [466, 220] width 380 height 32
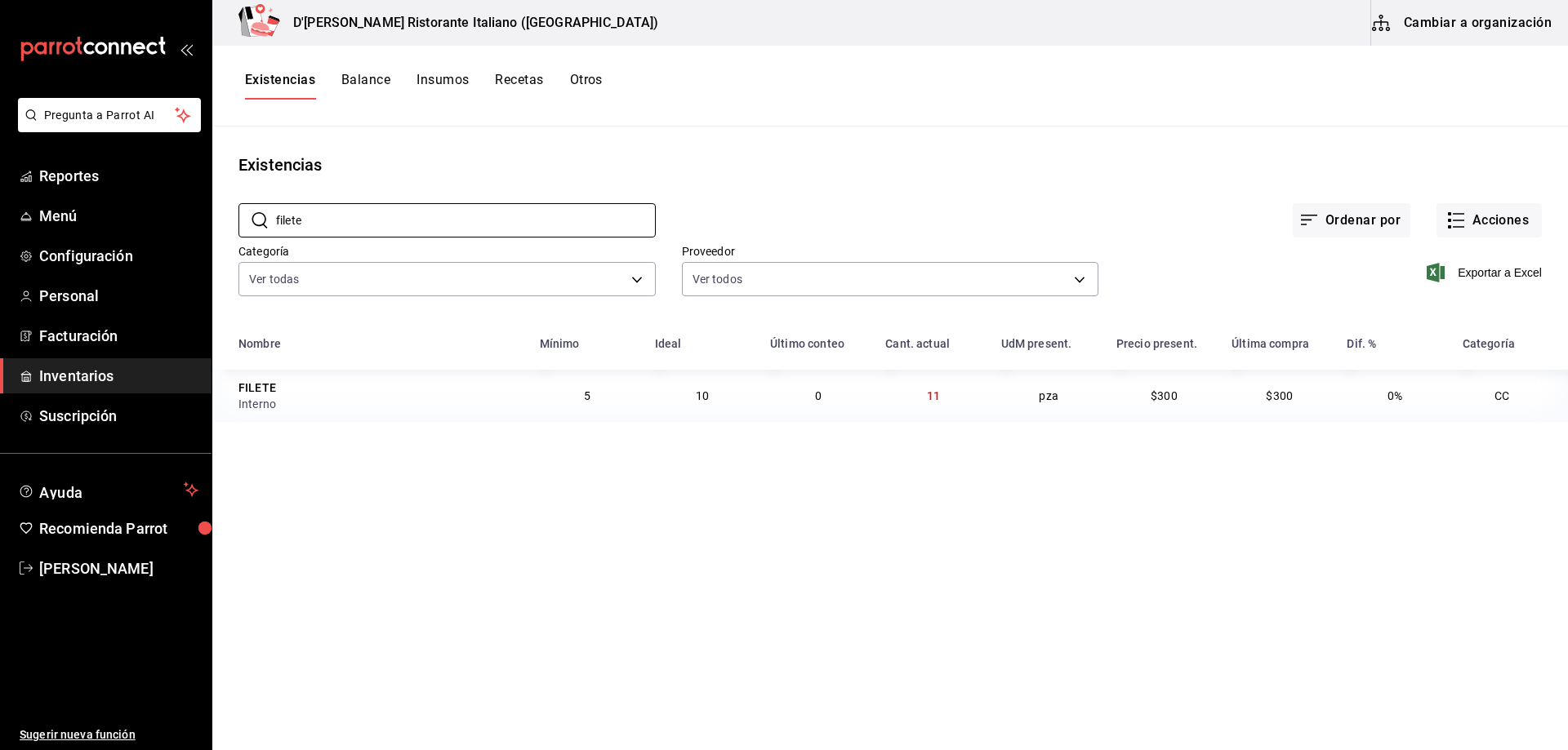
type input "filete"
click at [1434, 17] on button "Cambiar a organización" at bounding box center [1463, 22] width 184 height 45
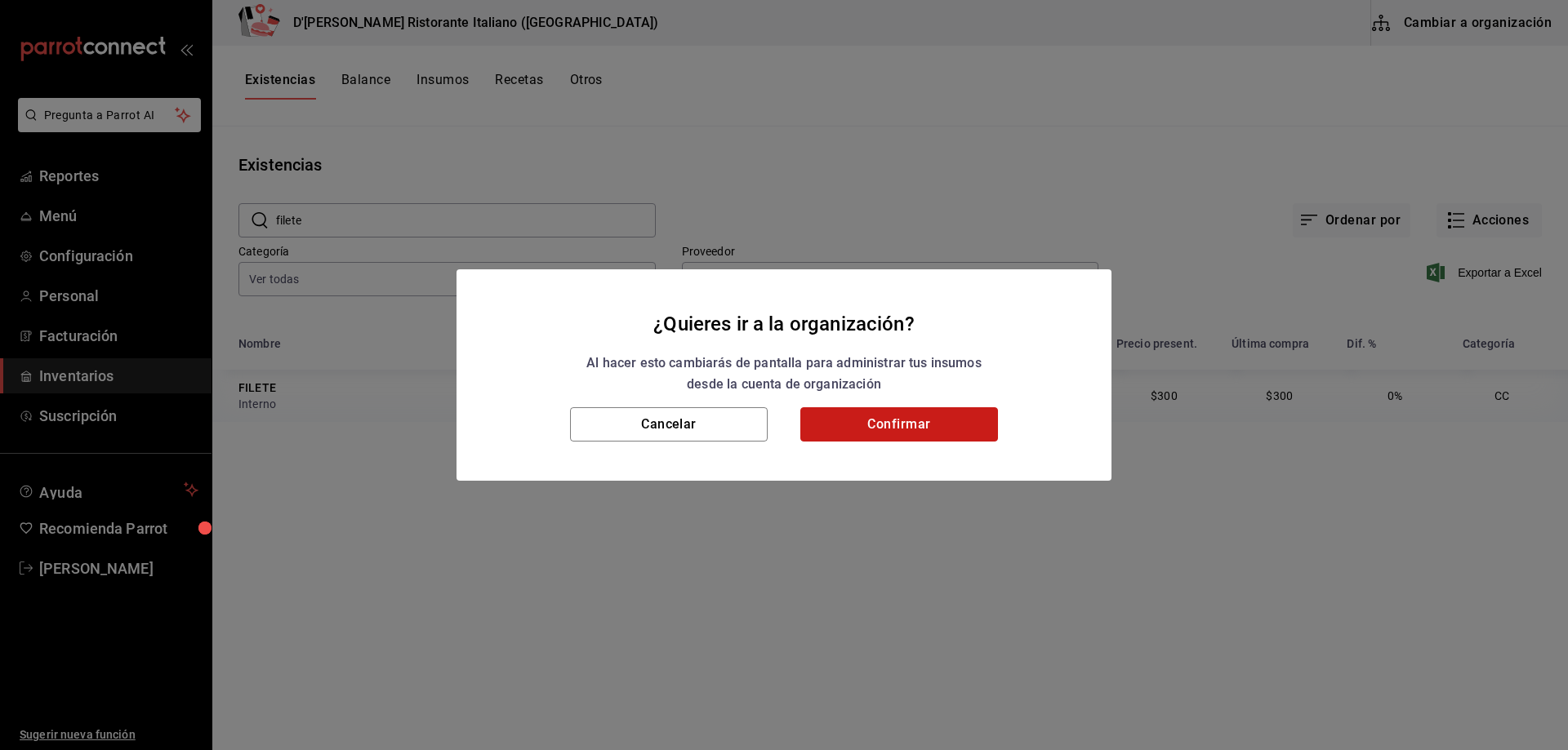
click at [850, 420] on button "Confirmar" at bounding box center [899, 424] width 198 height 34
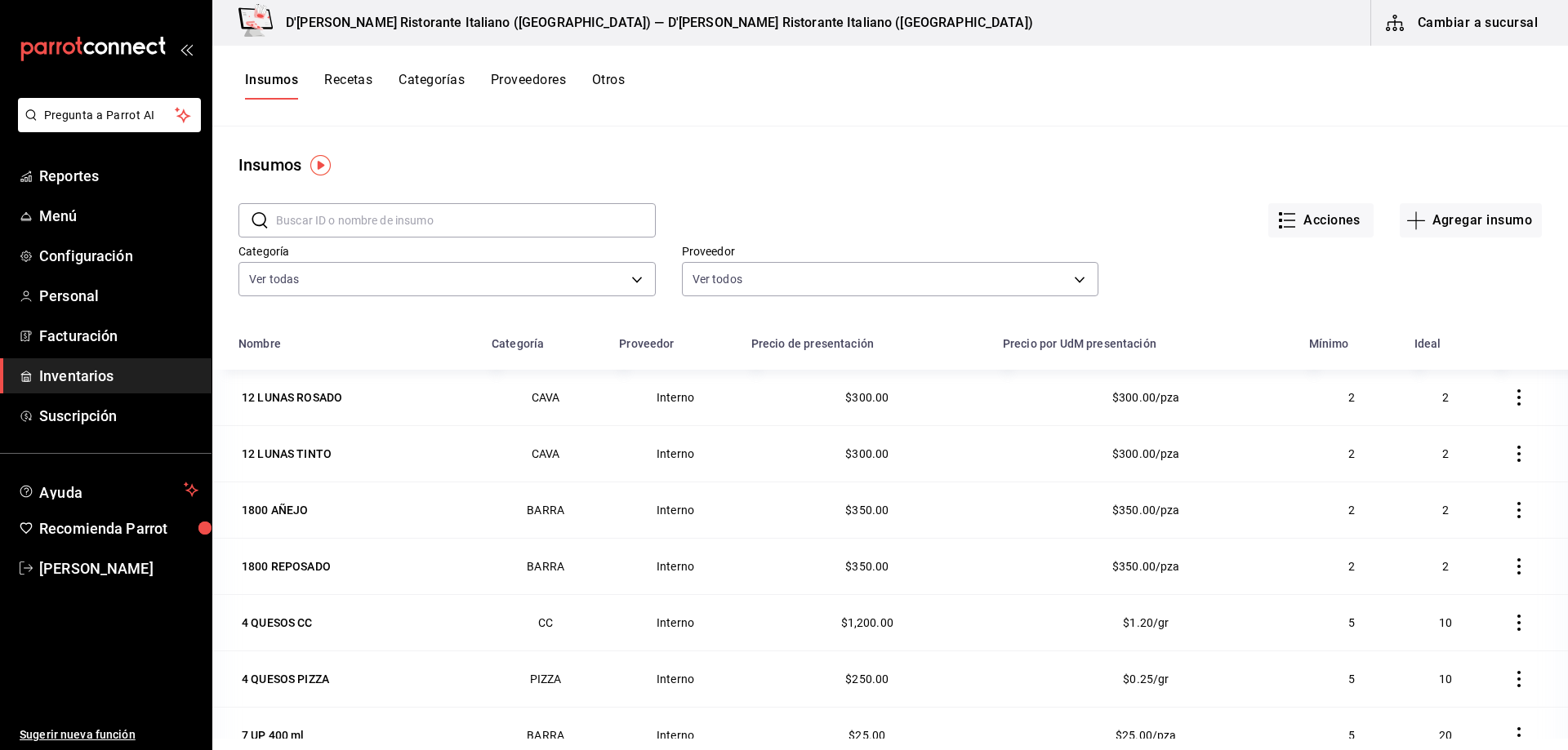
click at [399, 218] on input "text" at bounding box center [466, 220] width 380 height 32
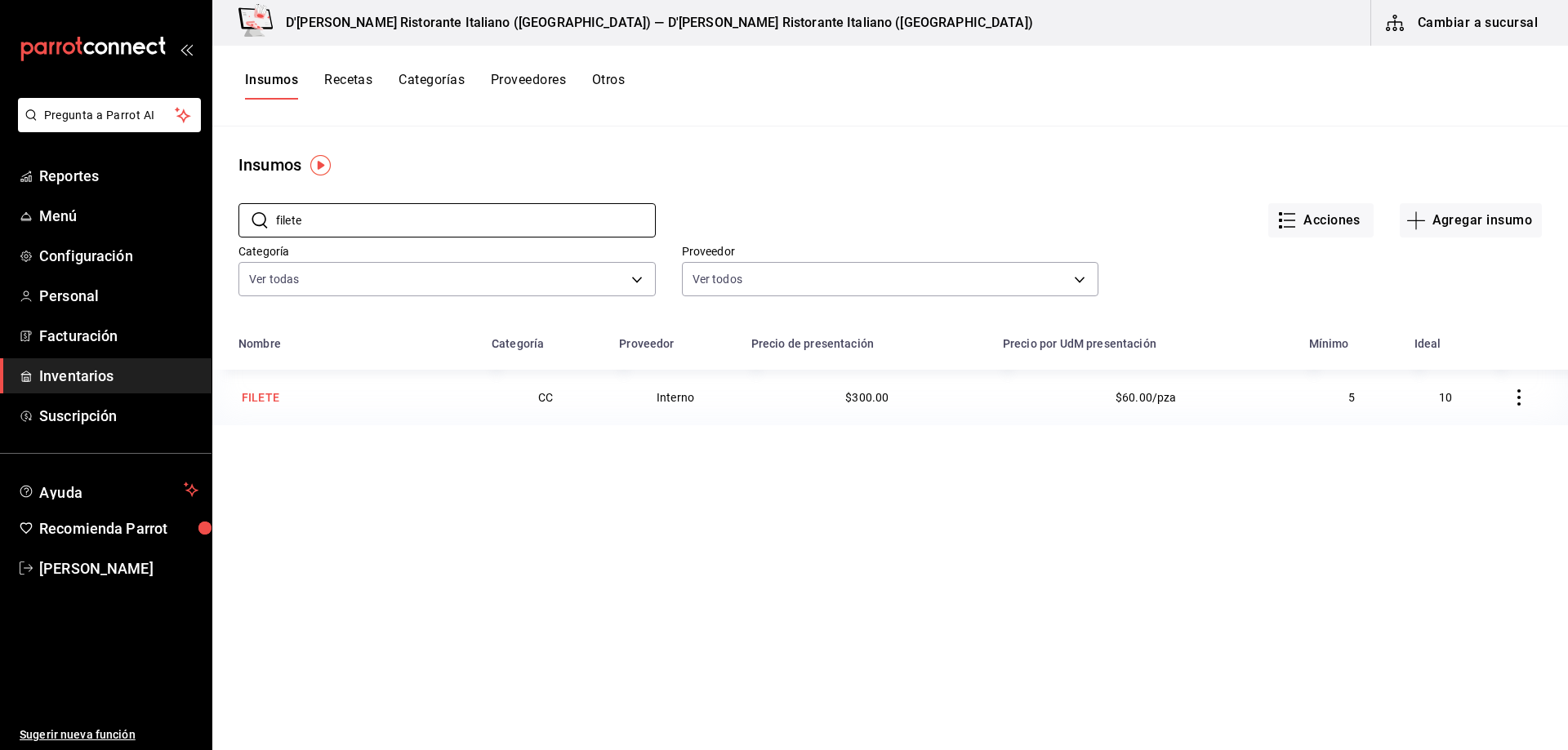
type input "filete"
click at [258, 399] on div "FILETE" at bounding box center [260, 398] width 37 height 17
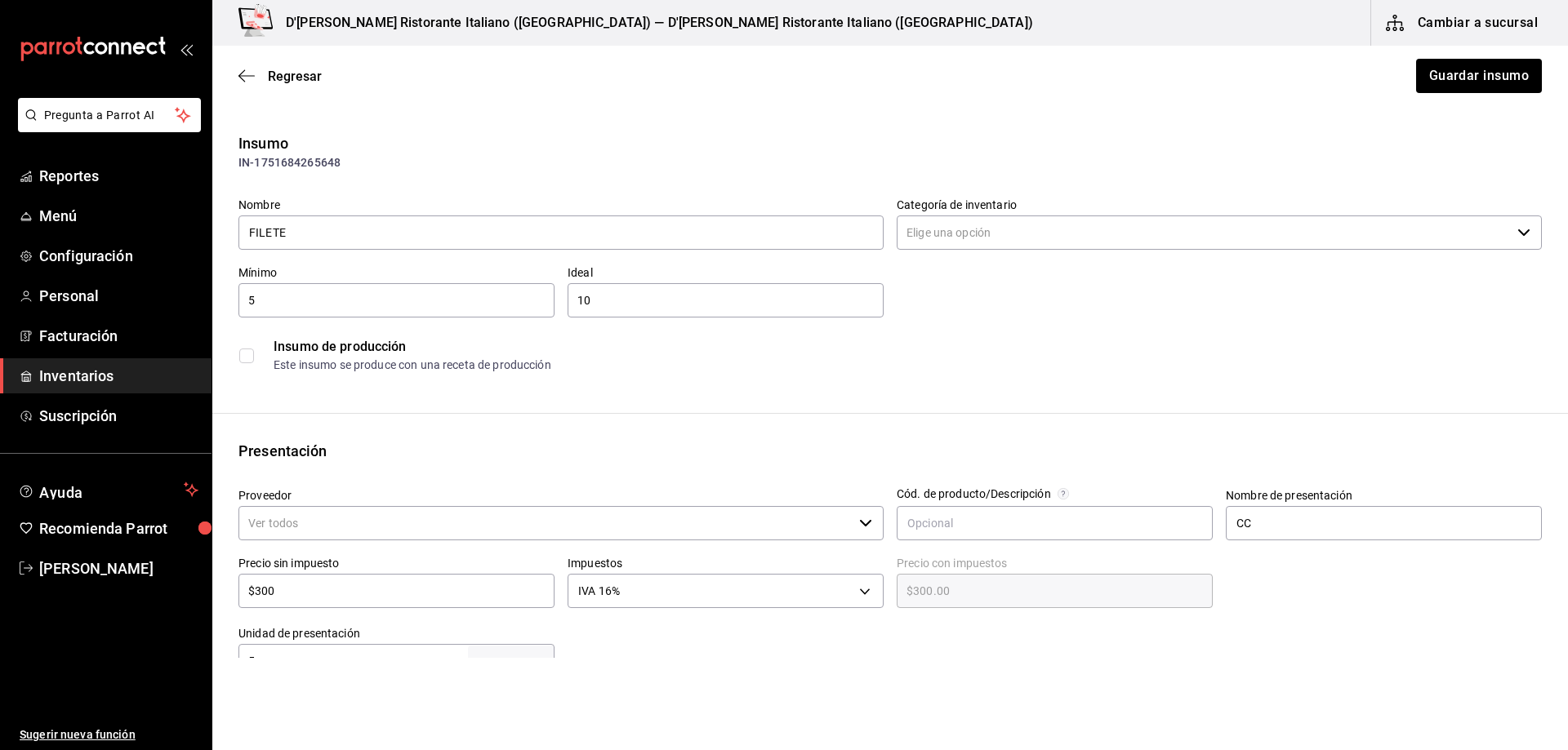
type input "$348.00"
type input "CC"
type input "Interno"
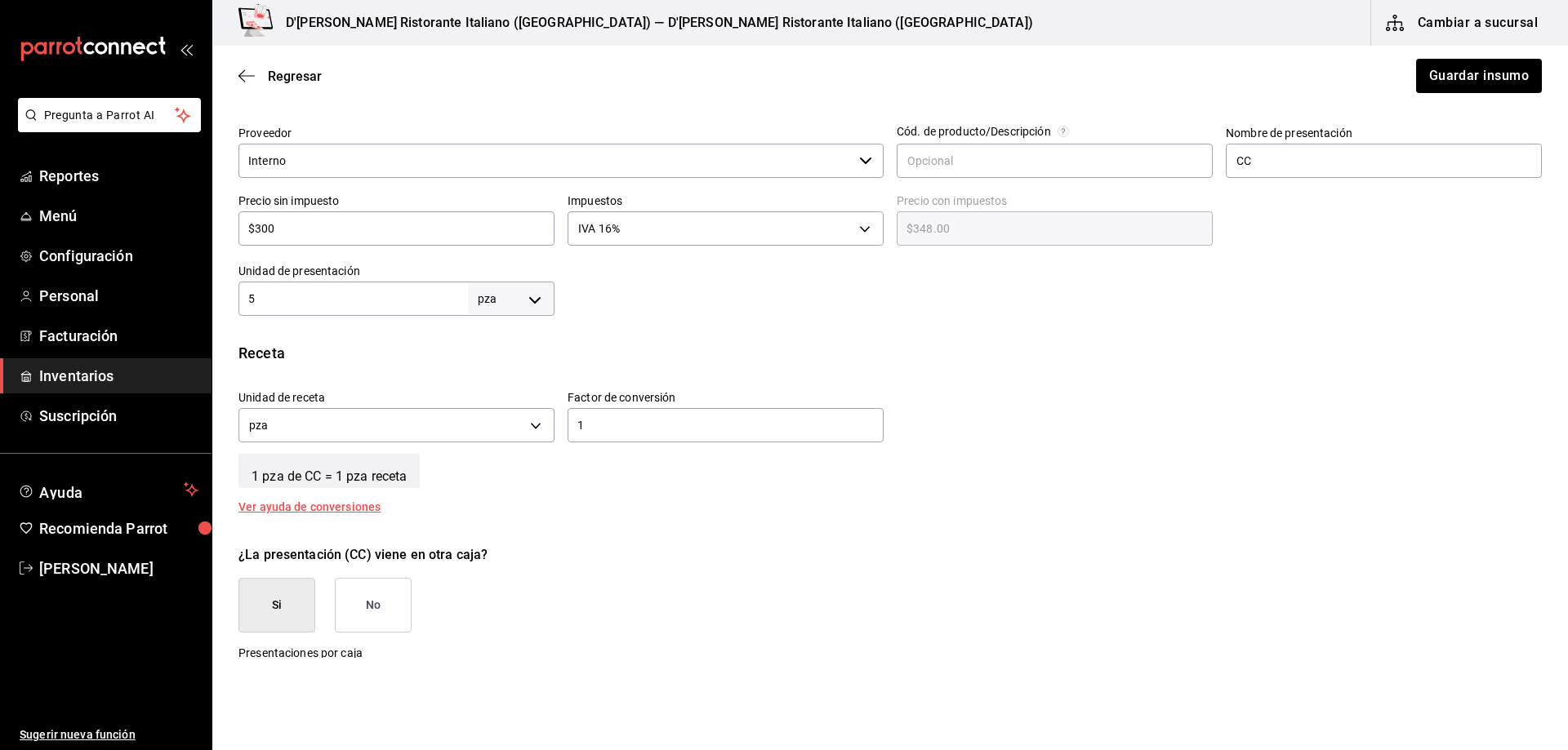
scroll to position [408, 0]
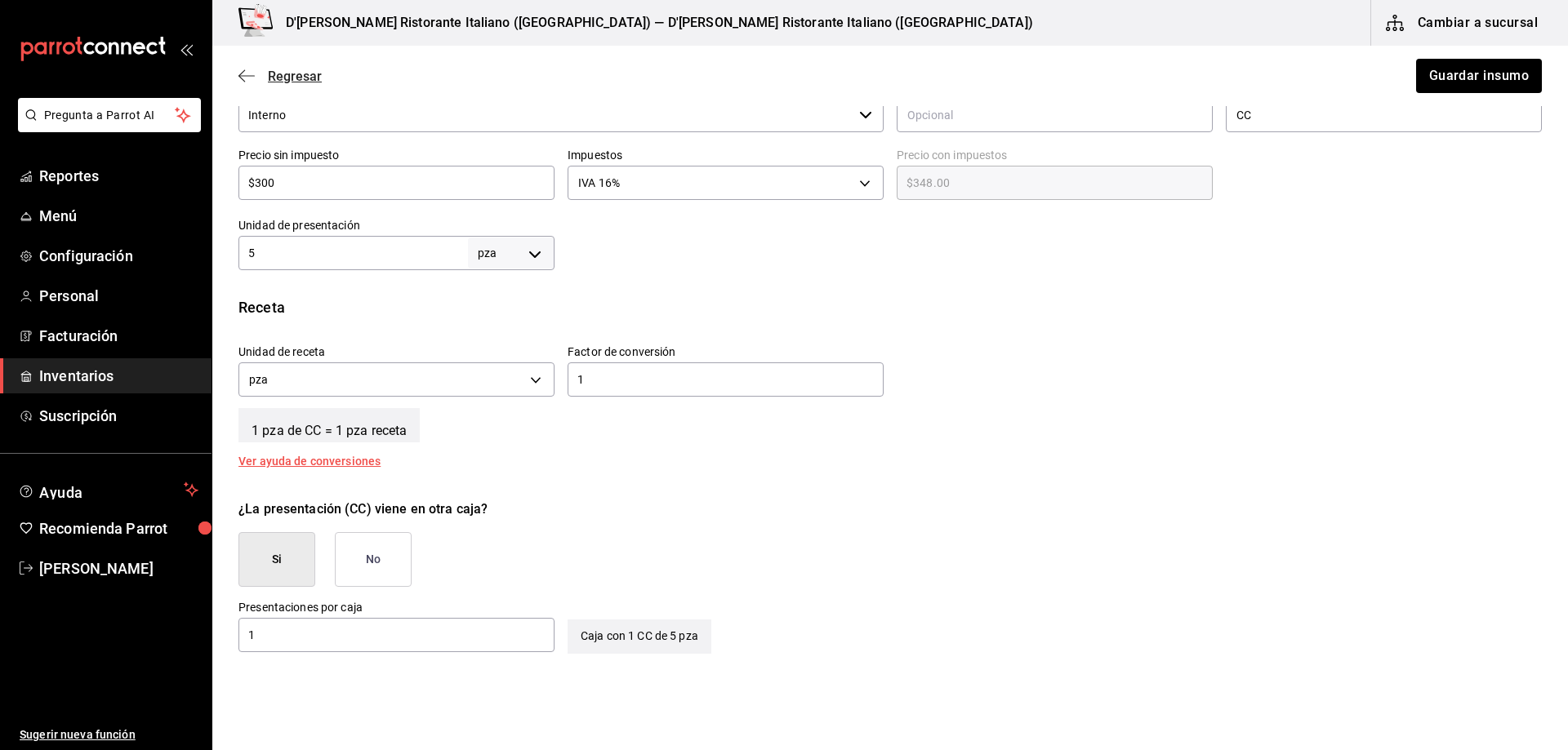
click at [299, 70] on span "Regresar" at bounding box center [294, 76] width 54 height 16
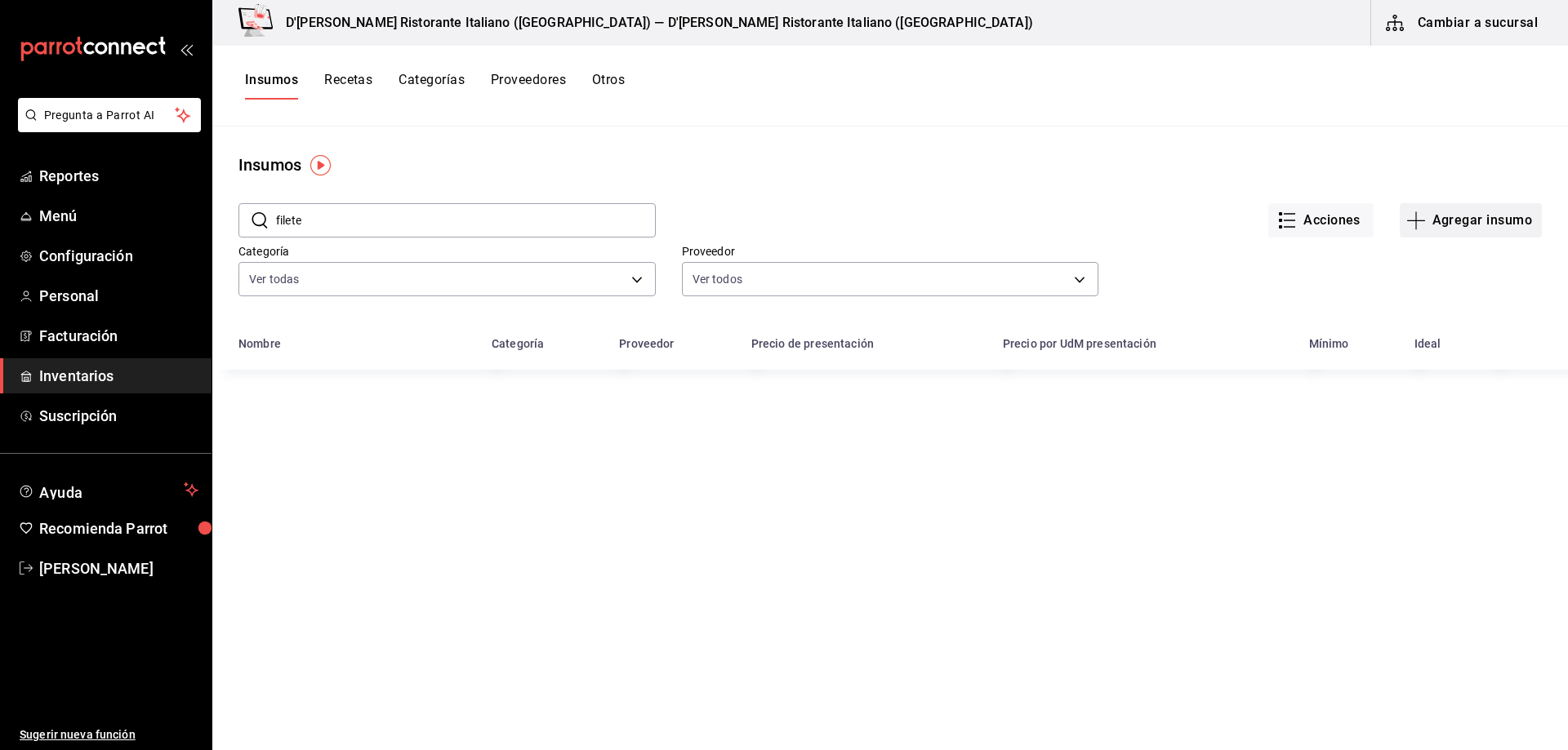
click at [1440, 218] on button "Agregar insumo" at bounding box center [1470, 220] width 142 height 34
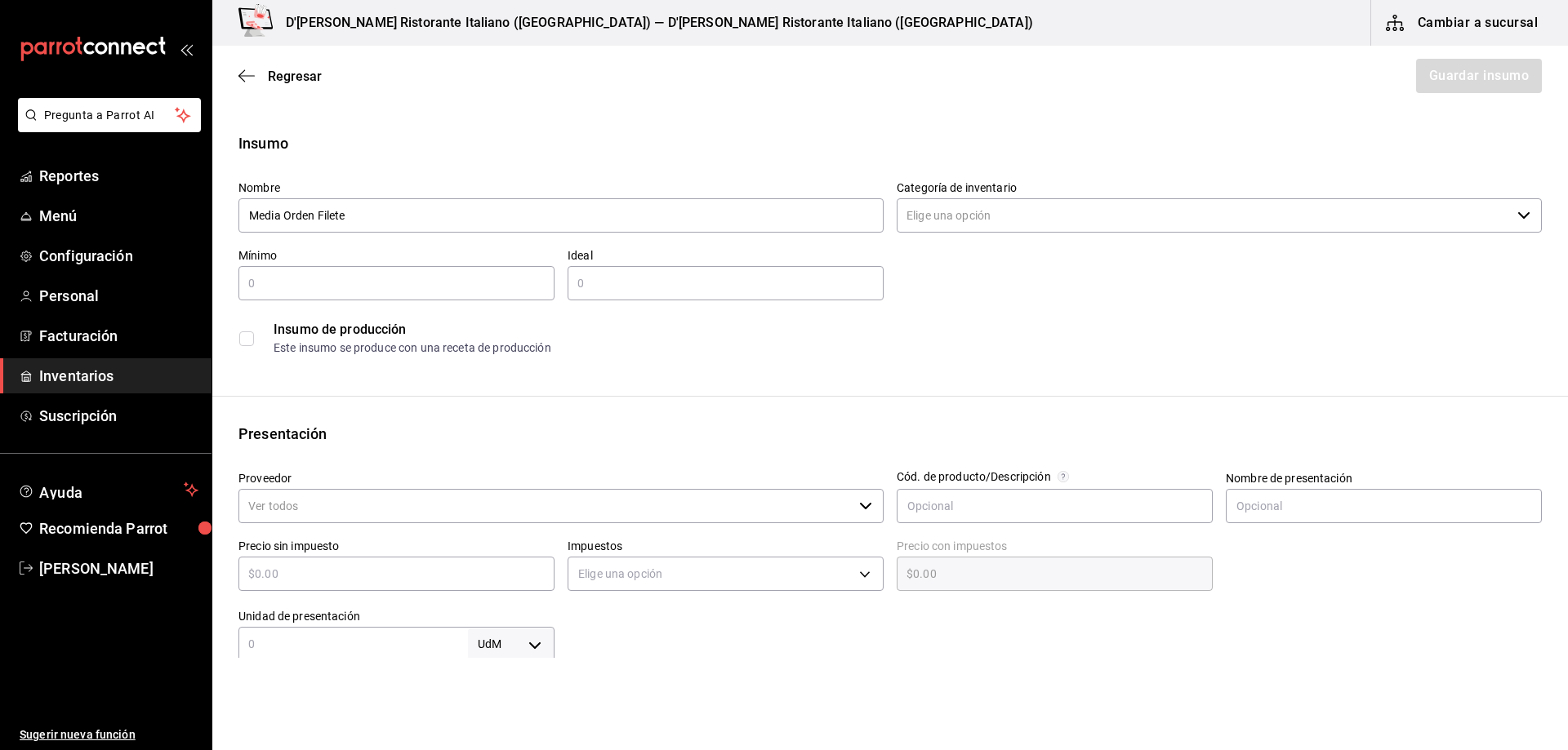
type input "Media Orden Filete"
click at [510, 283] on input "text" at bounding box center [396, 284] width 316 height 20
type input "1"
click at [673, 285] on input "text" at bounding box center [725, 284] width 316 height 20
type input "5"
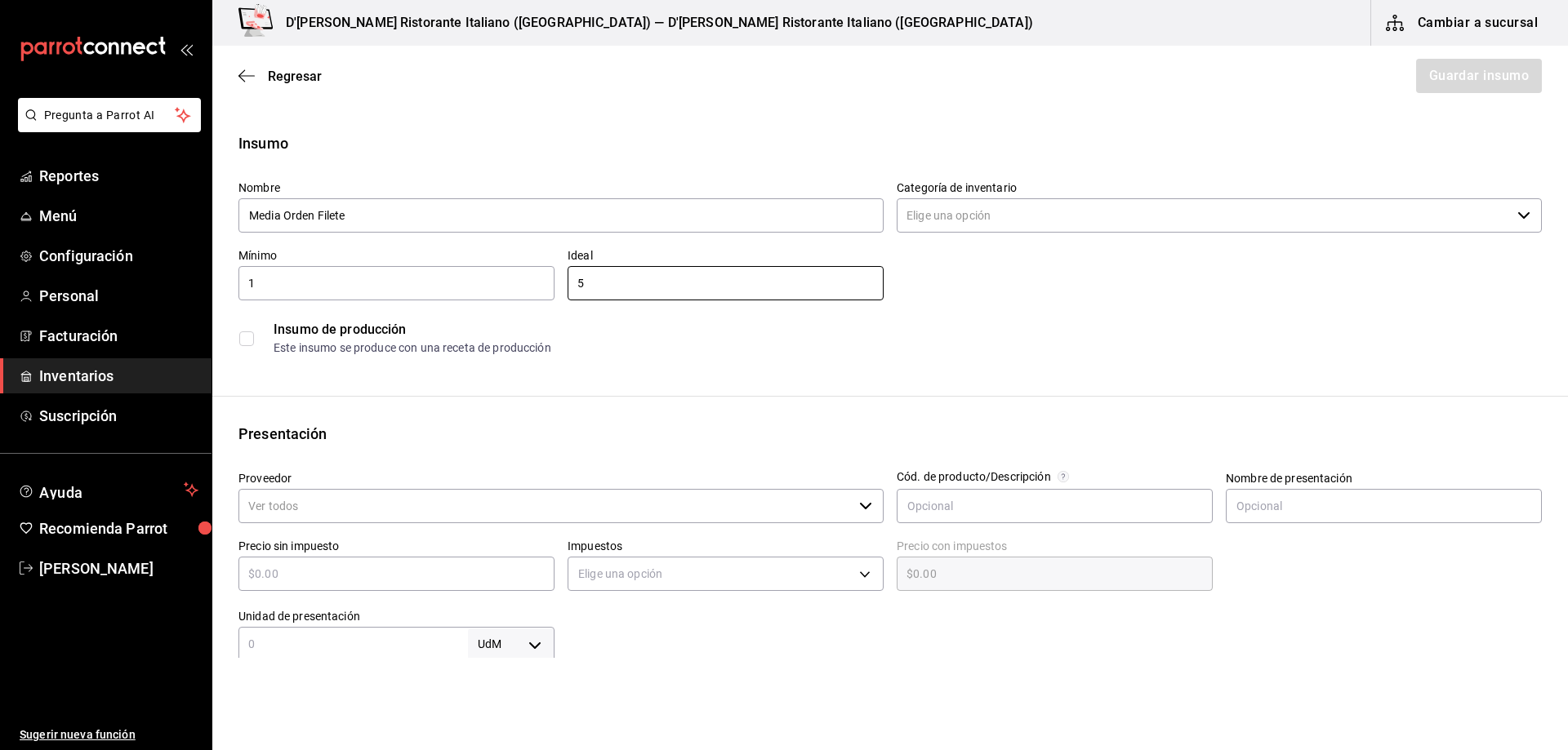
click at [1005, 217] on input "Categoría de inventario" at bounding box center [1203, 215] width 614 height 34
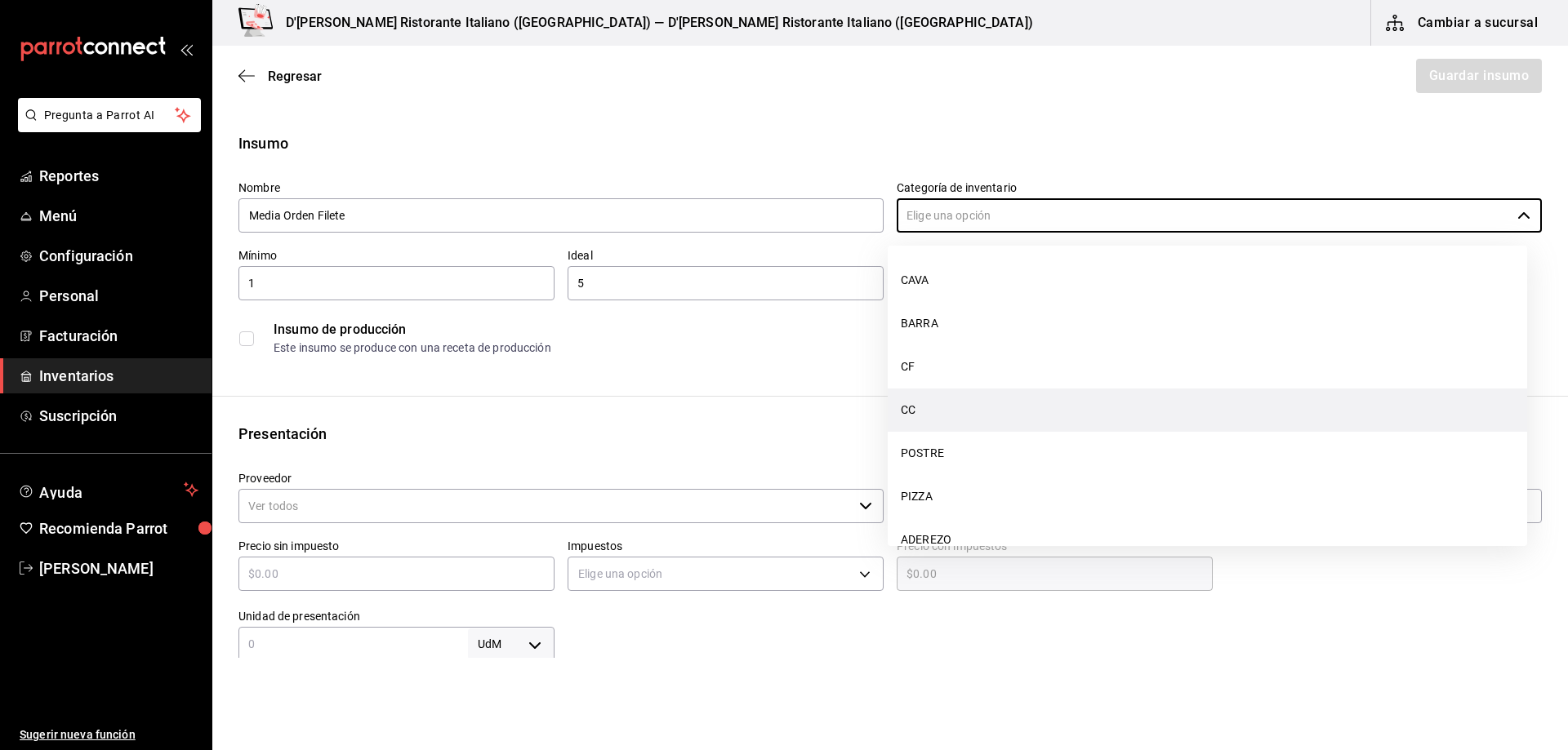
click at [958, 396] on li "CC" at bounding box center [1207, 410] width 639 height 43
type input "CC"
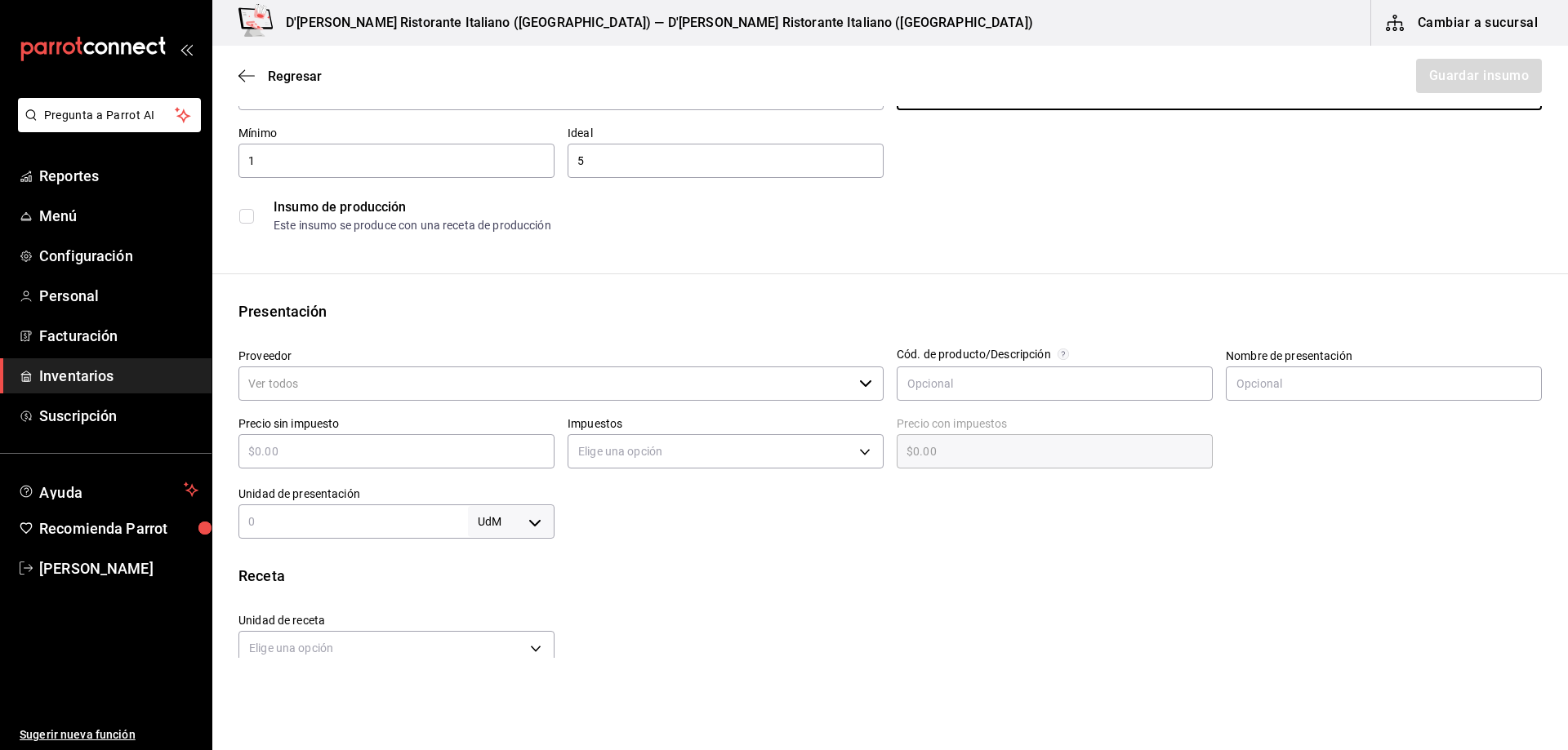
scroll to position [163, 0]
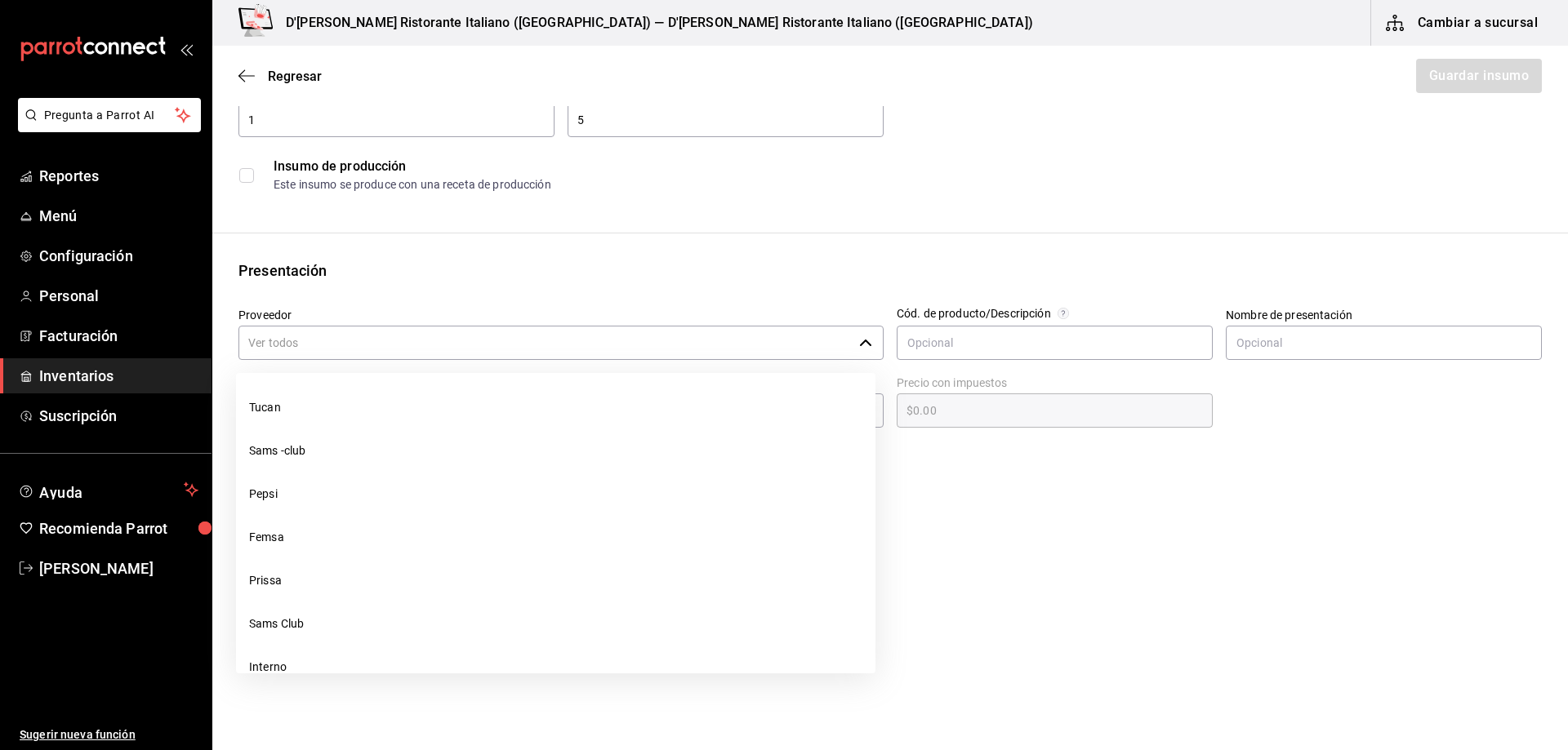
click at [356, 346] on input "Proveedor" at bounding box center [545, 342] width 614 height 34
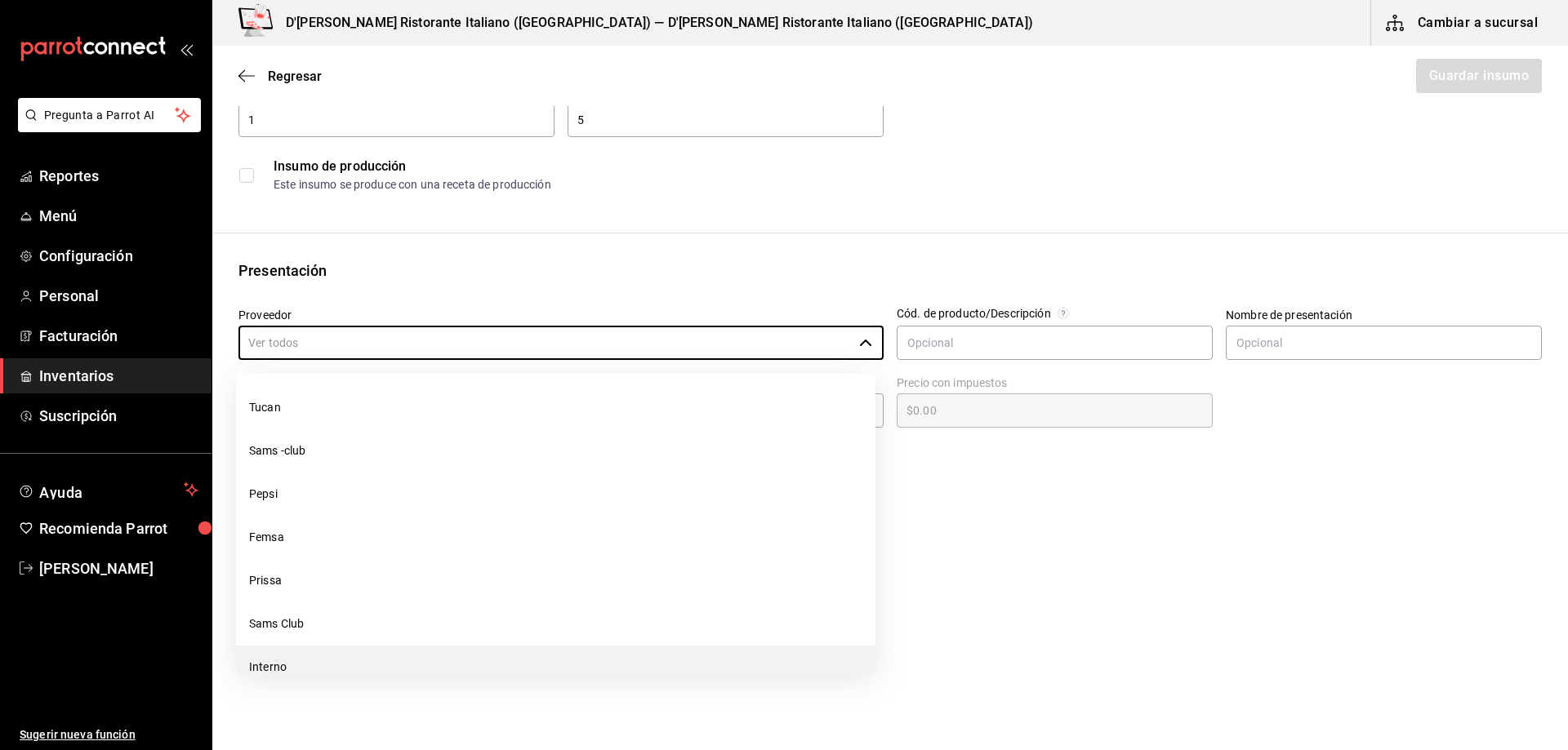
click at [274, 671] on li "Interno" at bounding box center [555, 667] width 639 height 43
type input "Interno"
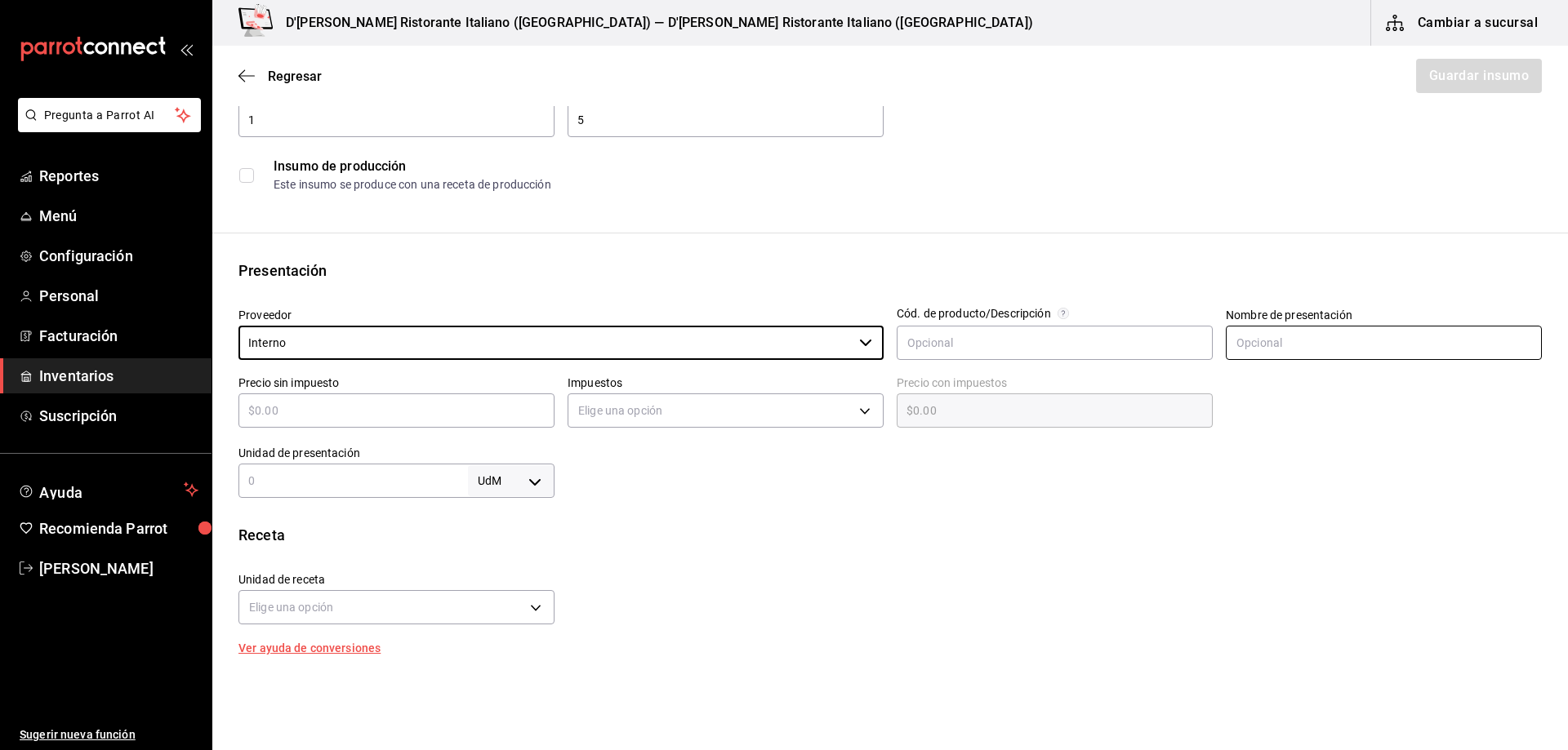
click at [1276, 343] on input "text" at bounding box center [1384, 342] width 316 height 34
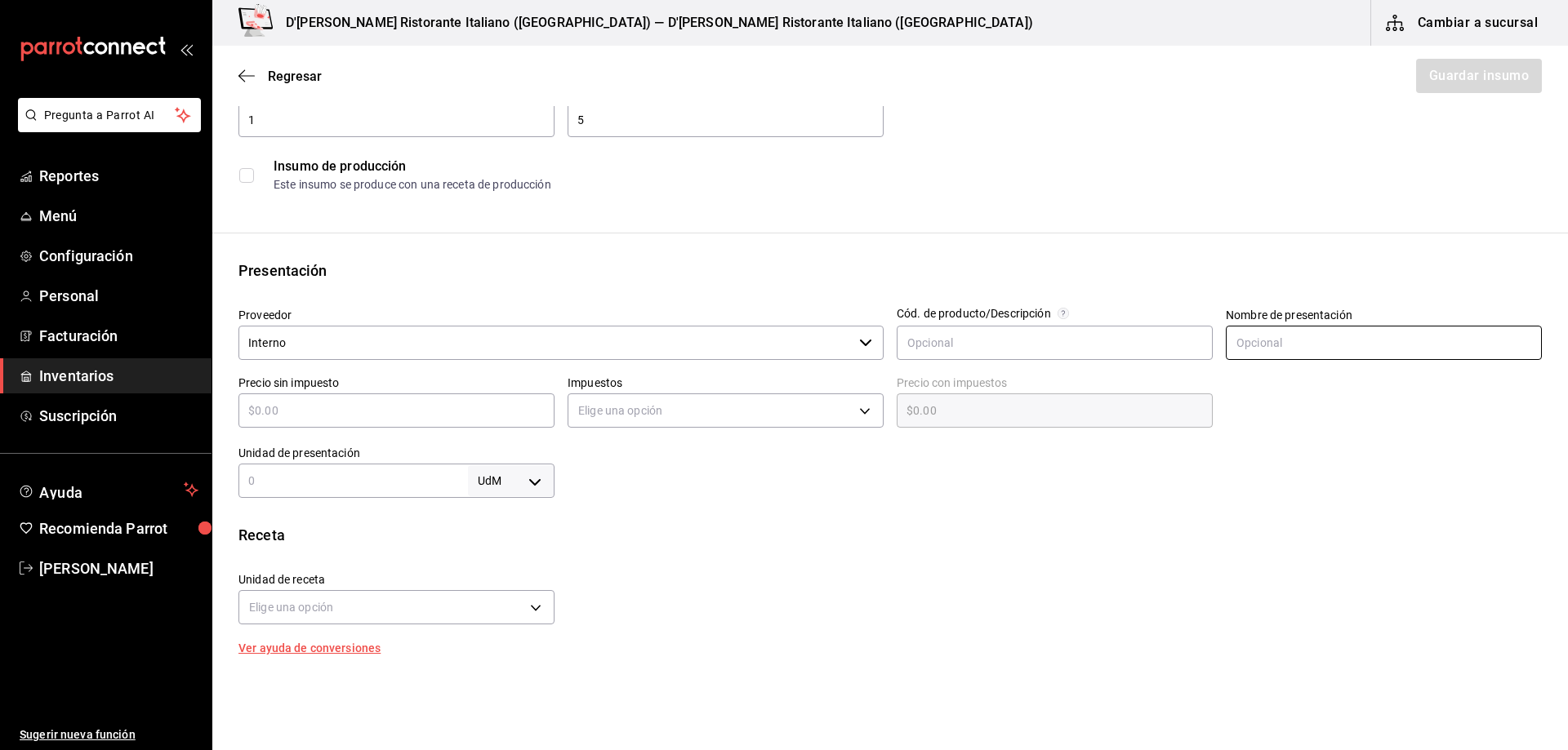
type input "CC"
click at [366, 408] on input "text" at bounding box center [396, 411] width 316 height 20
type input "$1"
type input "$1.00"
type input "$15"
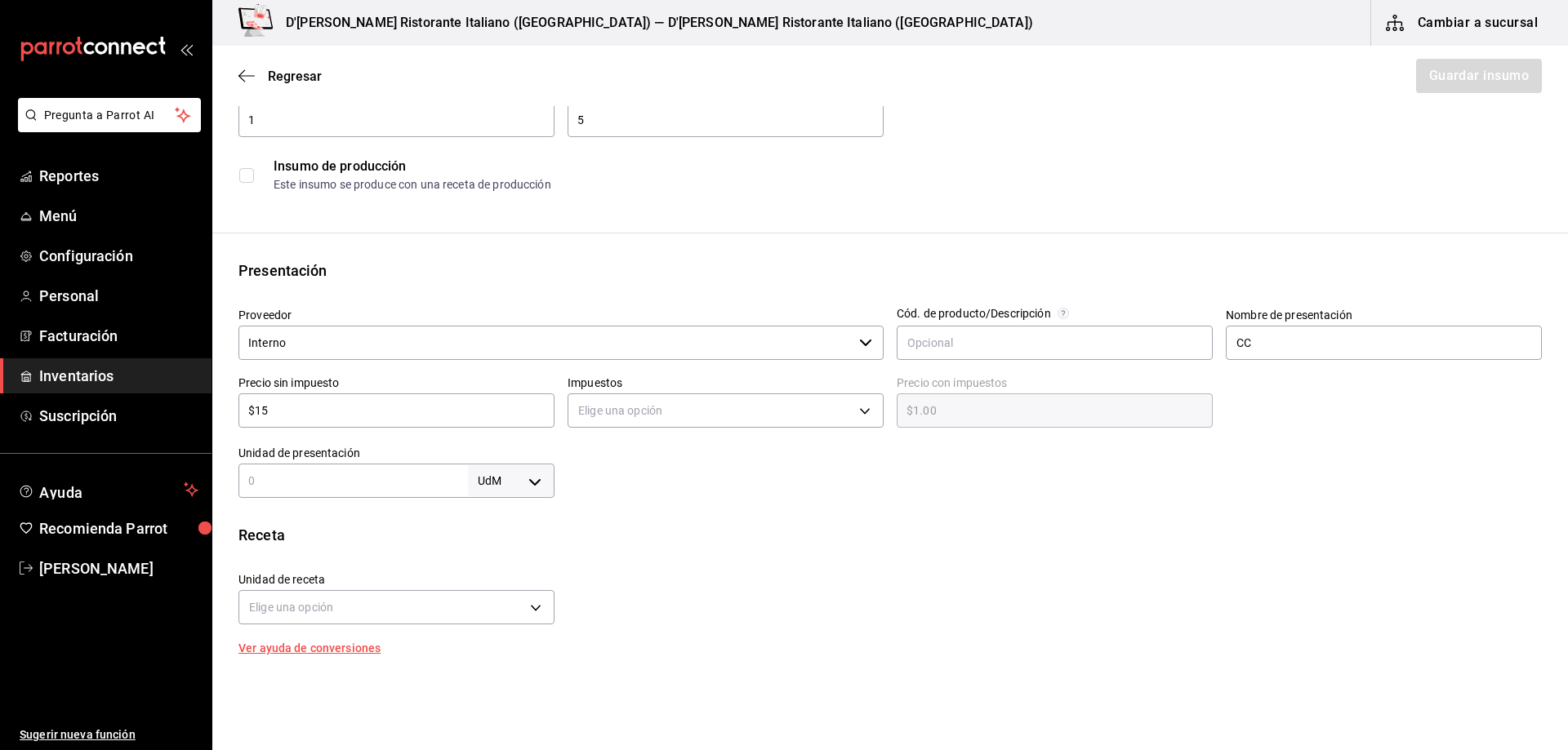
type input "$15.00"
type input "$150"
type input "$150.00"
type input "$150"
click at [658, 479] on div at bounding box center [1048, 465] width 987 height 65
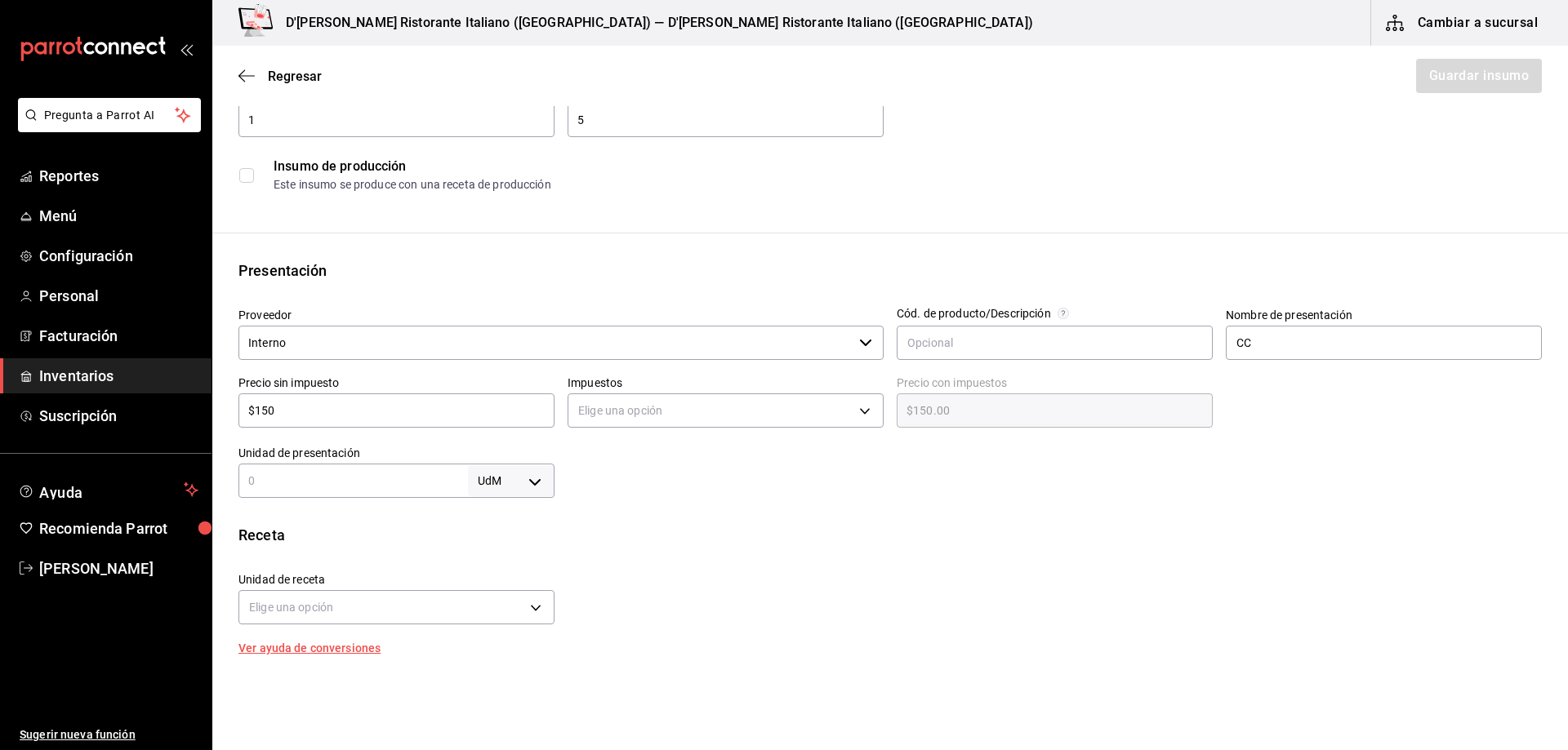
click at [337, 475] on input "text" at bounding box center [352, 481] width 229 height 20
click at [535, 475] on body "Pregunta a Parrot AI Reportes Menú Configuración Personal Facturación Inventari…" at bounding box center [784, 329] width 1568 height 658
click at [509, 663] on li "pza" at bounding box center [508, 665] width 85 height 27
type input "UNIT"
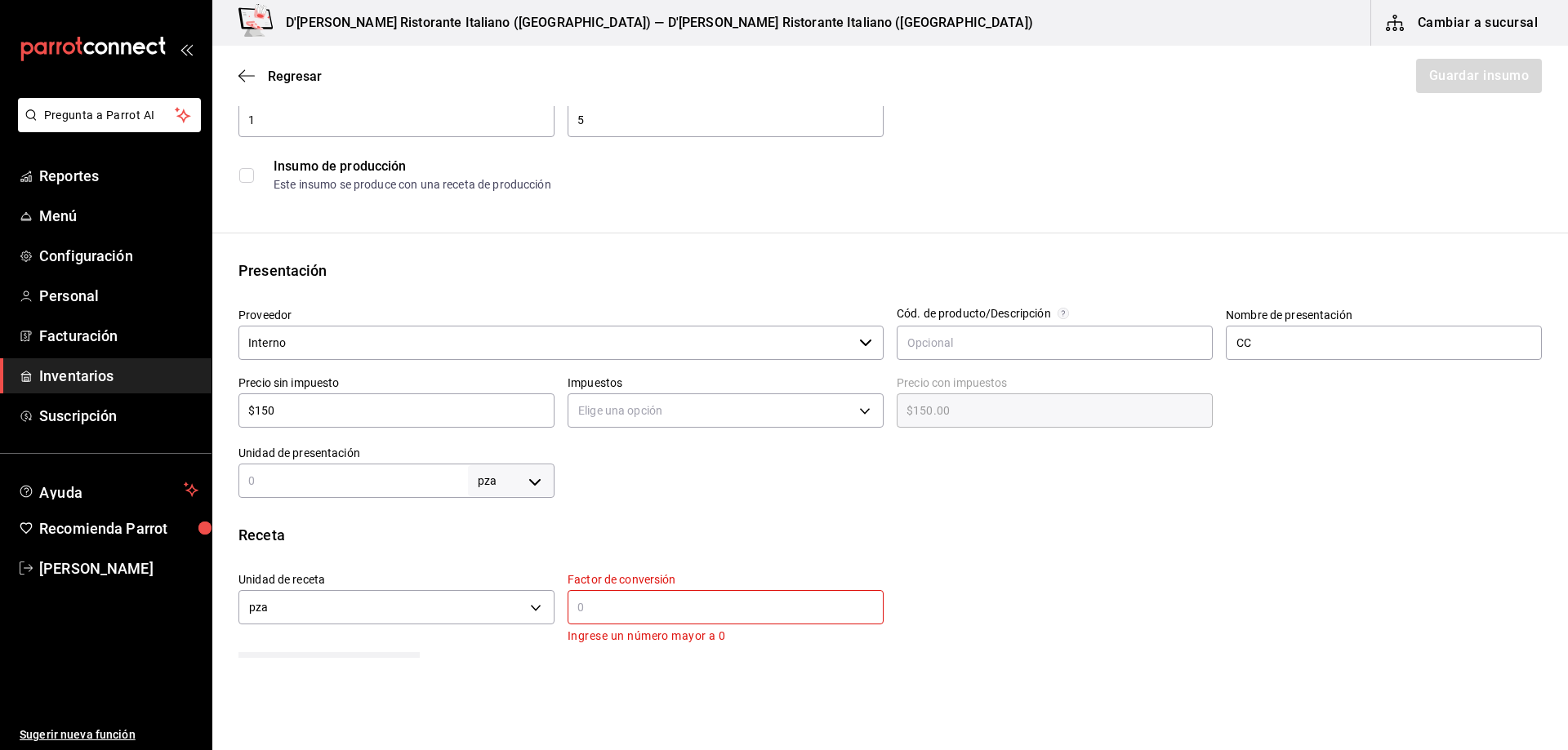
click at [363, 480] on input "text" at bounding box center [352, 481] width 229 height 20
type input "5"
click at [715, 511] on div "Insumo Nombre Media Orden Filete Categoría de inventario CC ​ Mínimo 1 ​ Ideal …" at bounding box center [890, 482] width 1355 height 1027
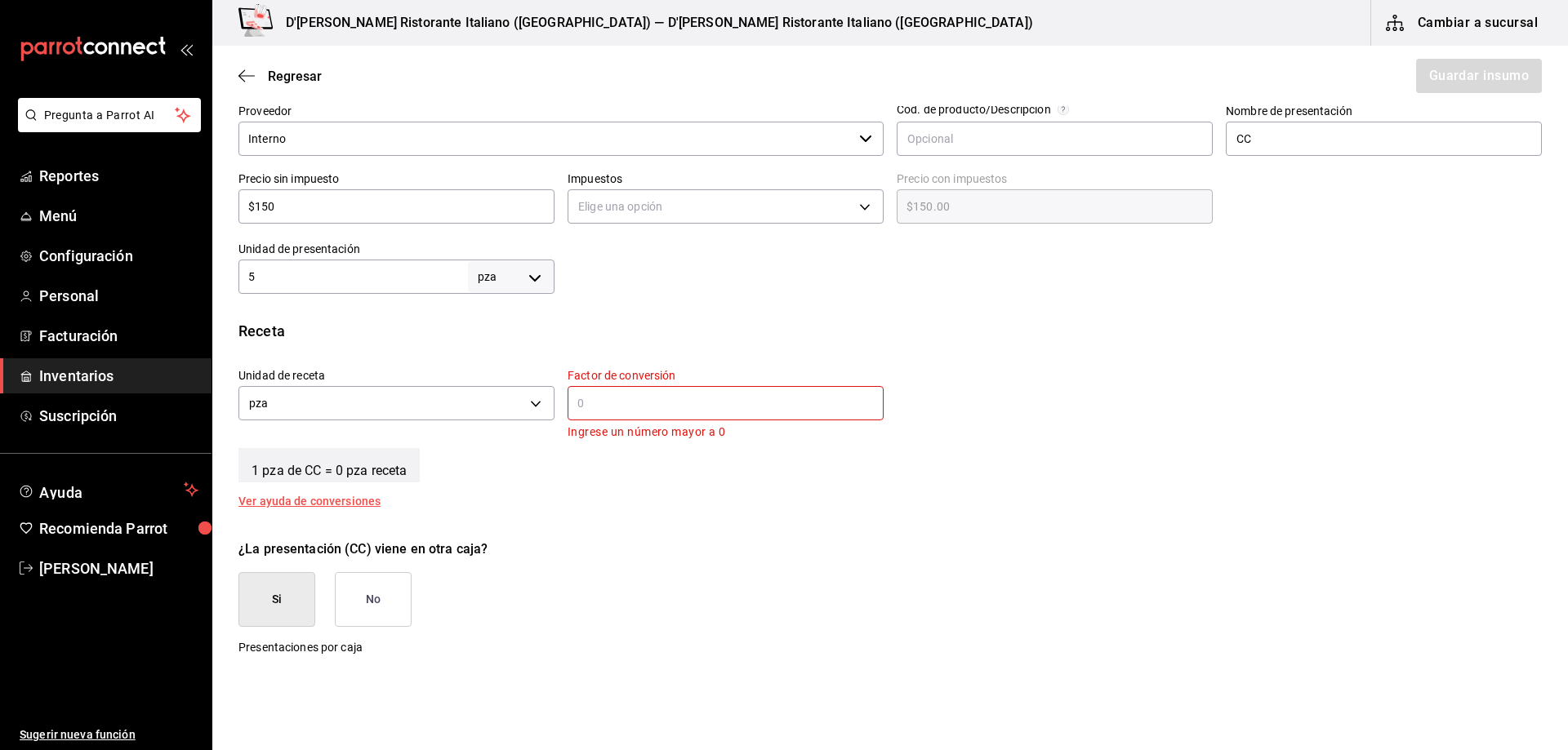
scroll to position [408, 0]
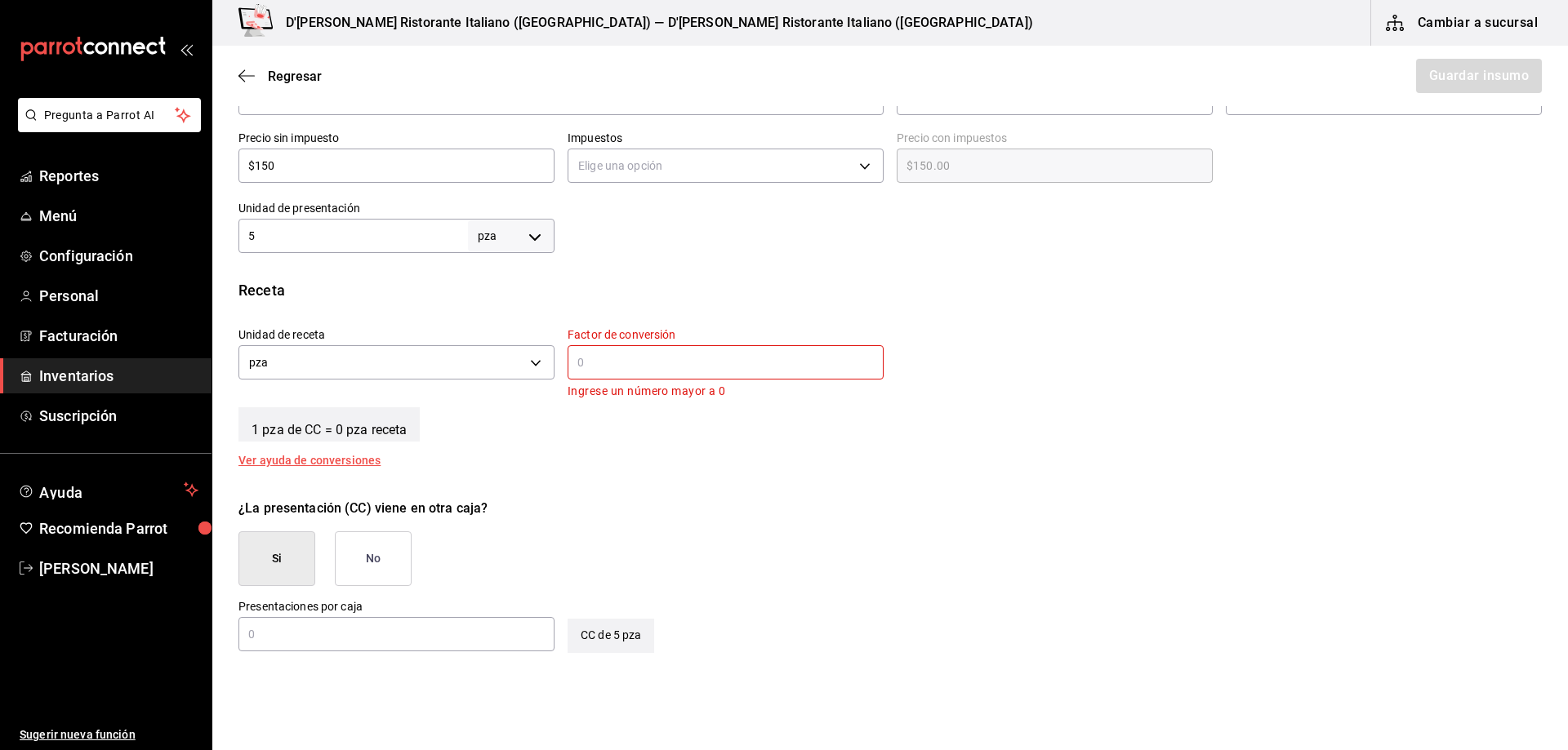
click at [605, 361] on input "text" at bounding box center [725, 362] width 316 height 20
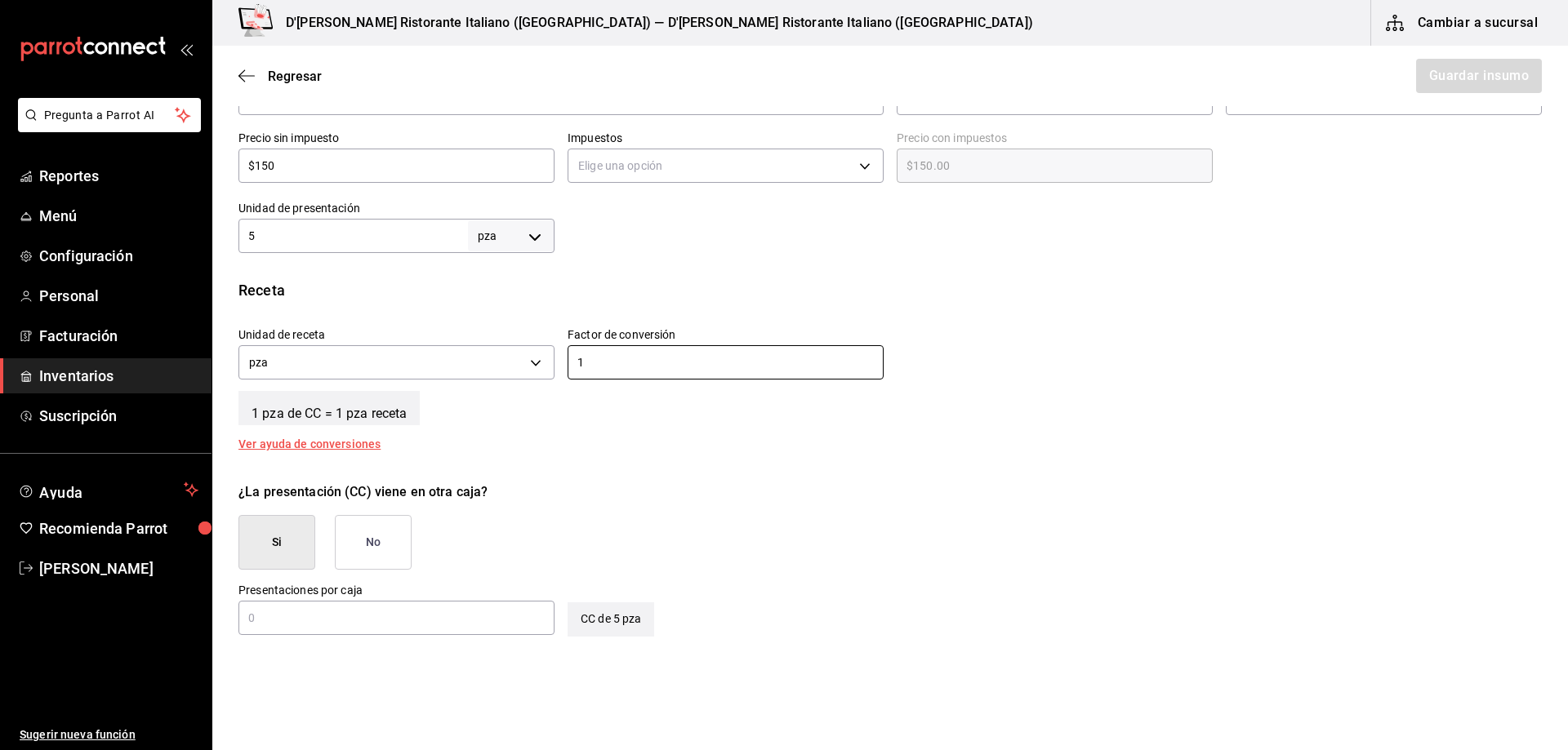
type input "1"
click at [373, 620] on input "text" at bounding box center [396, 619] width 316 height 20
type input "1"
click at [662, 533] on div "¿La presentación (CC) viene en otra caja? Si No" at bounding box center [882, 519] width 1316 height 100
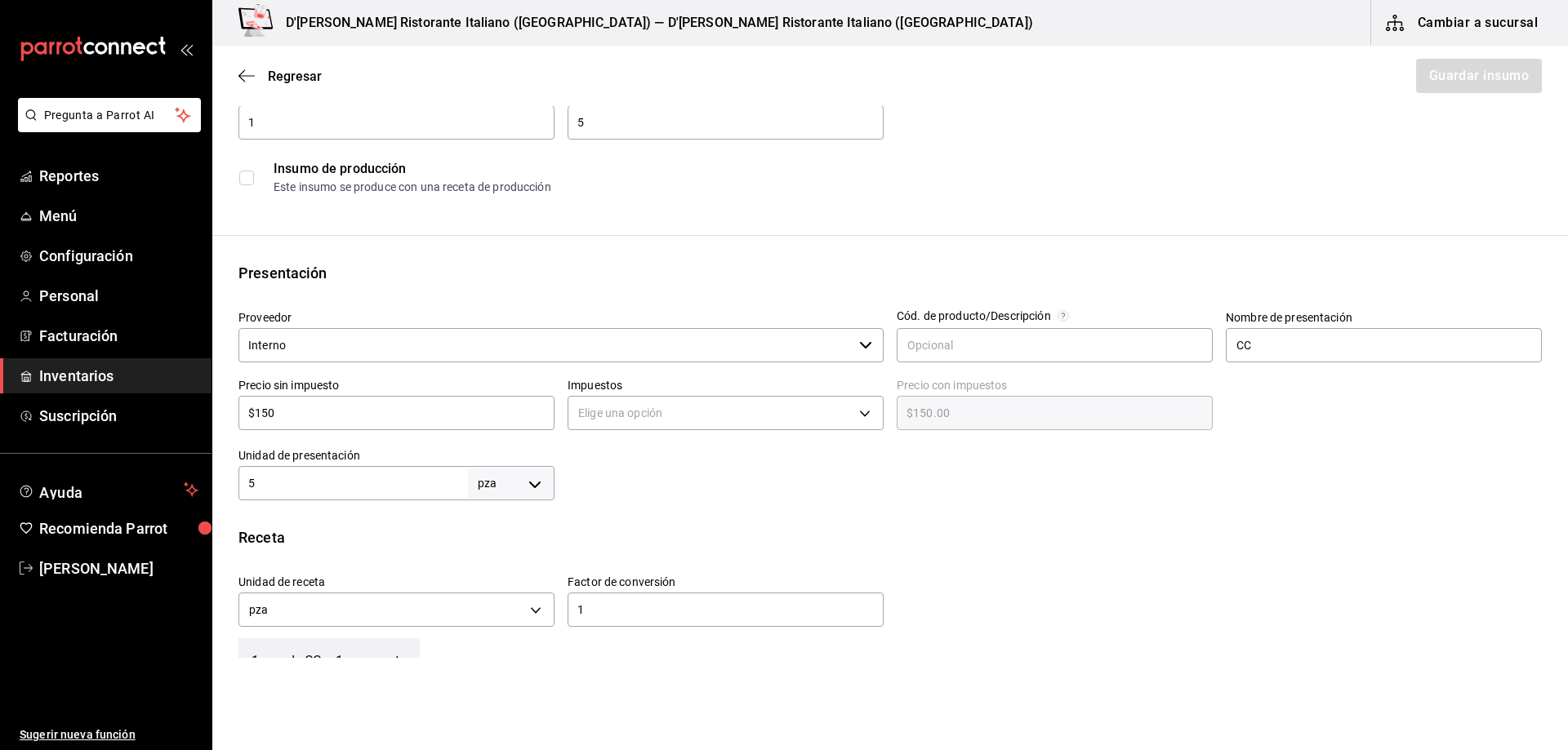
scroll to position [163, 0]
click at [861, 409] on body "Pregunta a Parrot AI Reportes Menú Configuración Personal Facturación Inventari…" at bounding box center [784, 329] width 1568 height 658
click at [667, 517] on li "IVA 16%" at bounding box center [720, 515] width 311 height 27
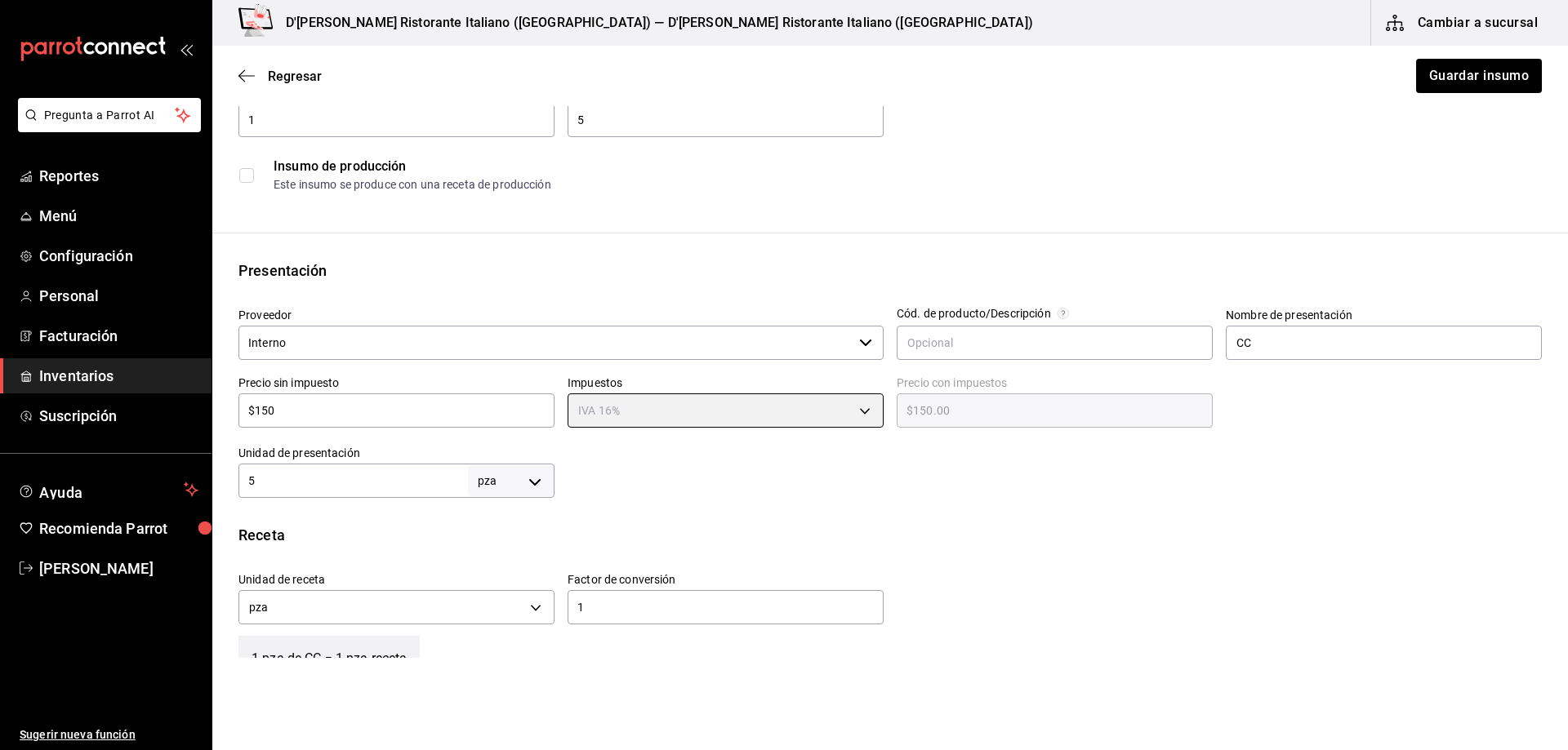
type input "IVA_16"
type input "$174.00"
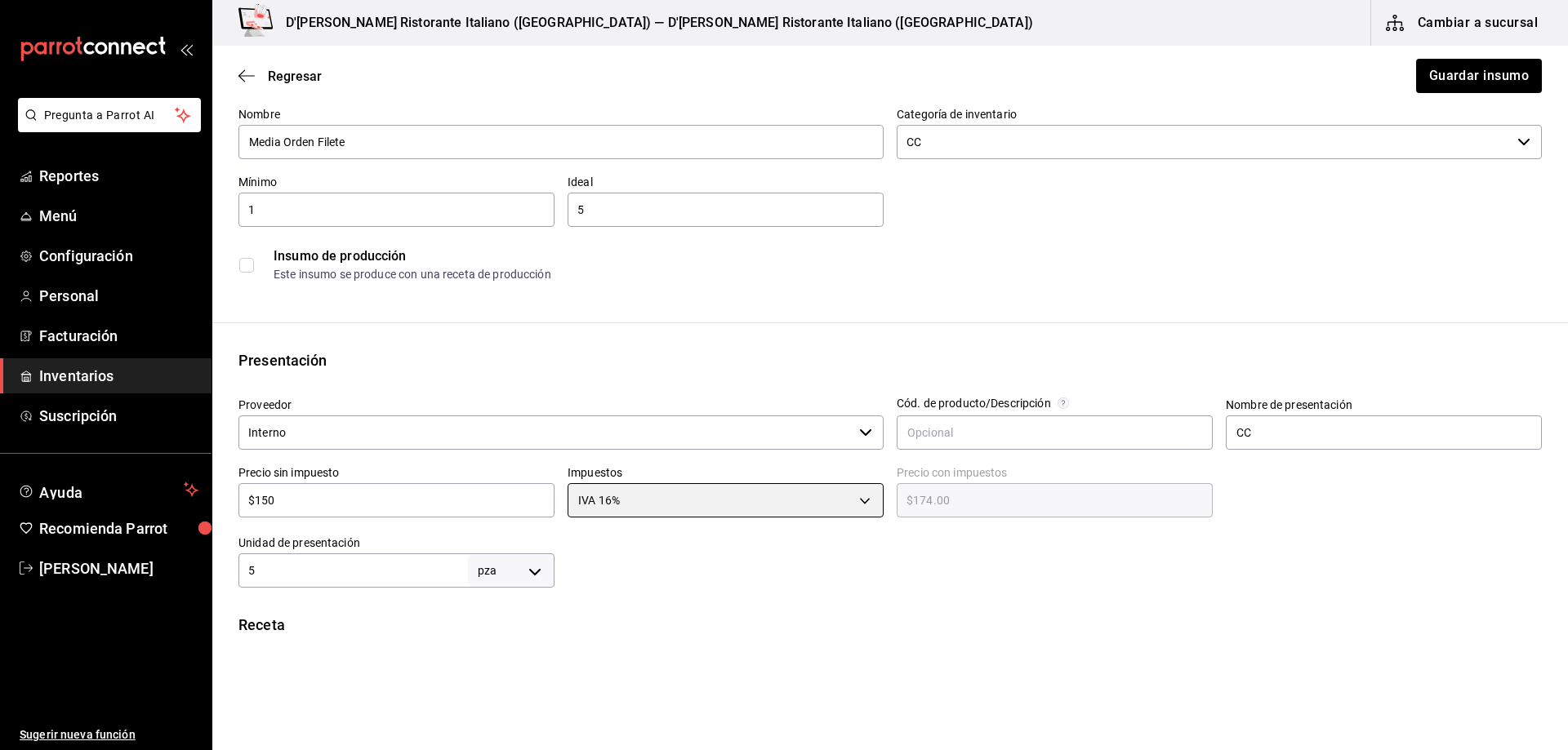
scroll to position [0, 0]
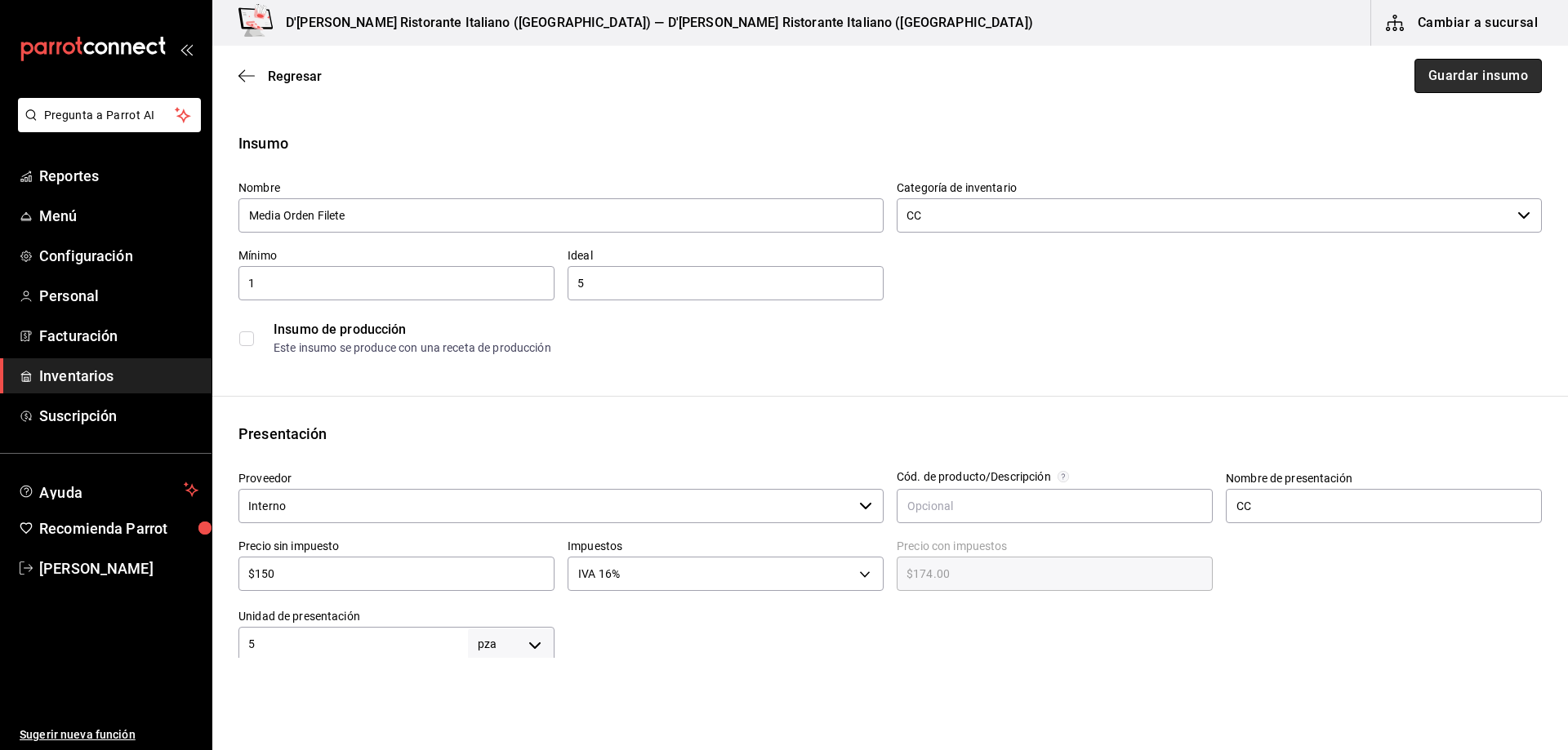
click at [1443, 74] on button "Guardar insumo" at bounding box center [1478, 75] width 127 height 34
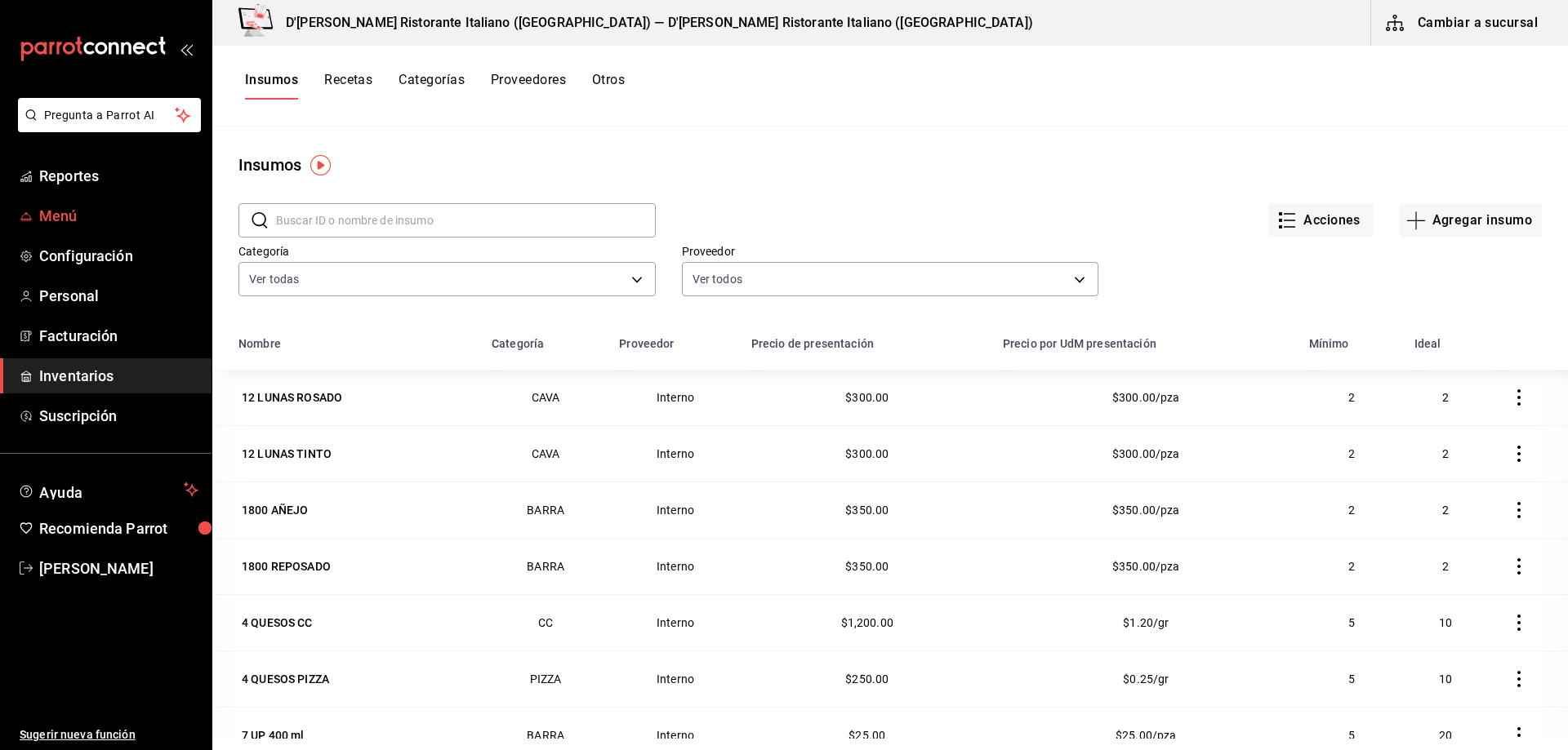
click at [71, 215] on span "Menú" at bounding box center [118, 216] width 160 height 22
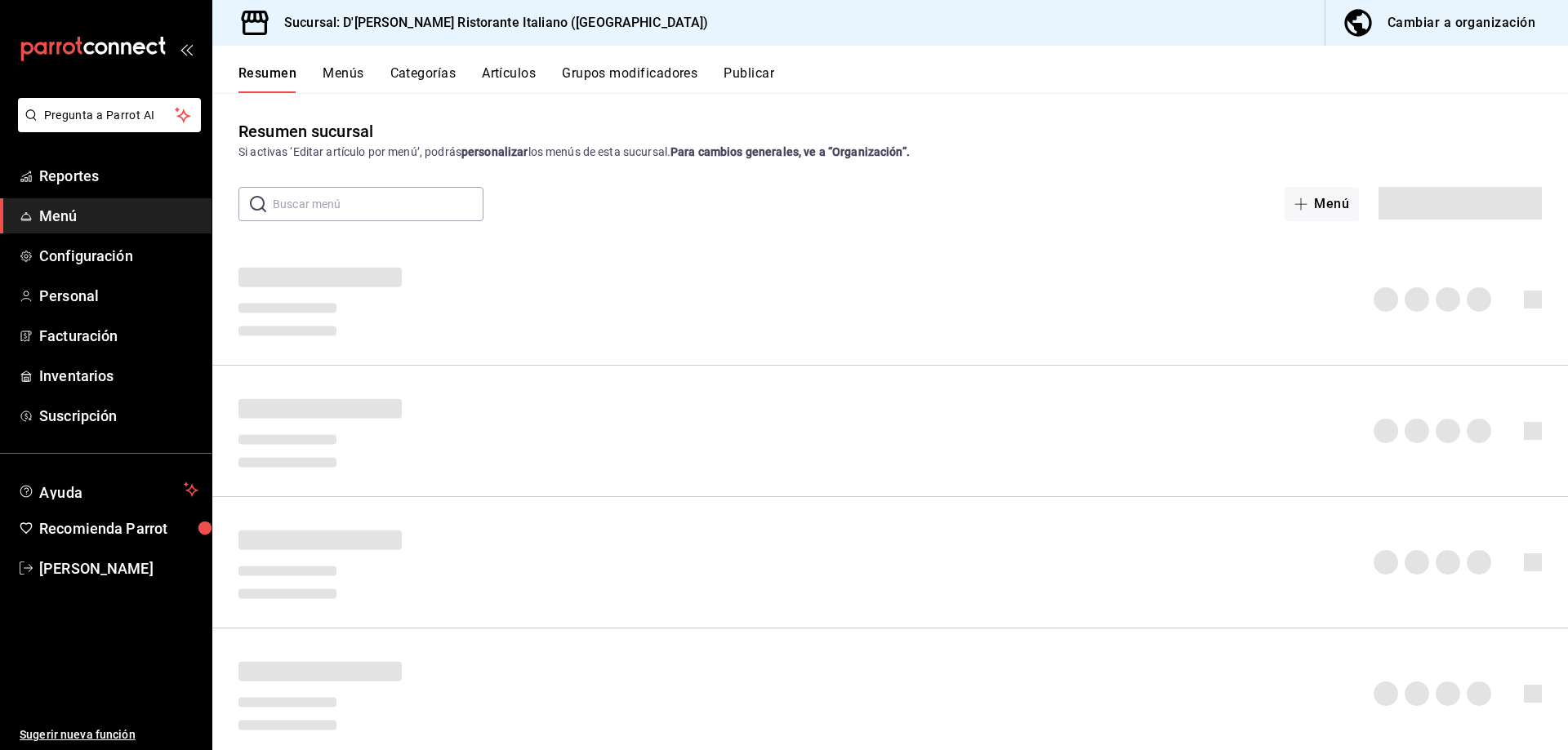
click at [521, 73] on button "Artículos" at bounding box center [508, 79] width 54 height 28
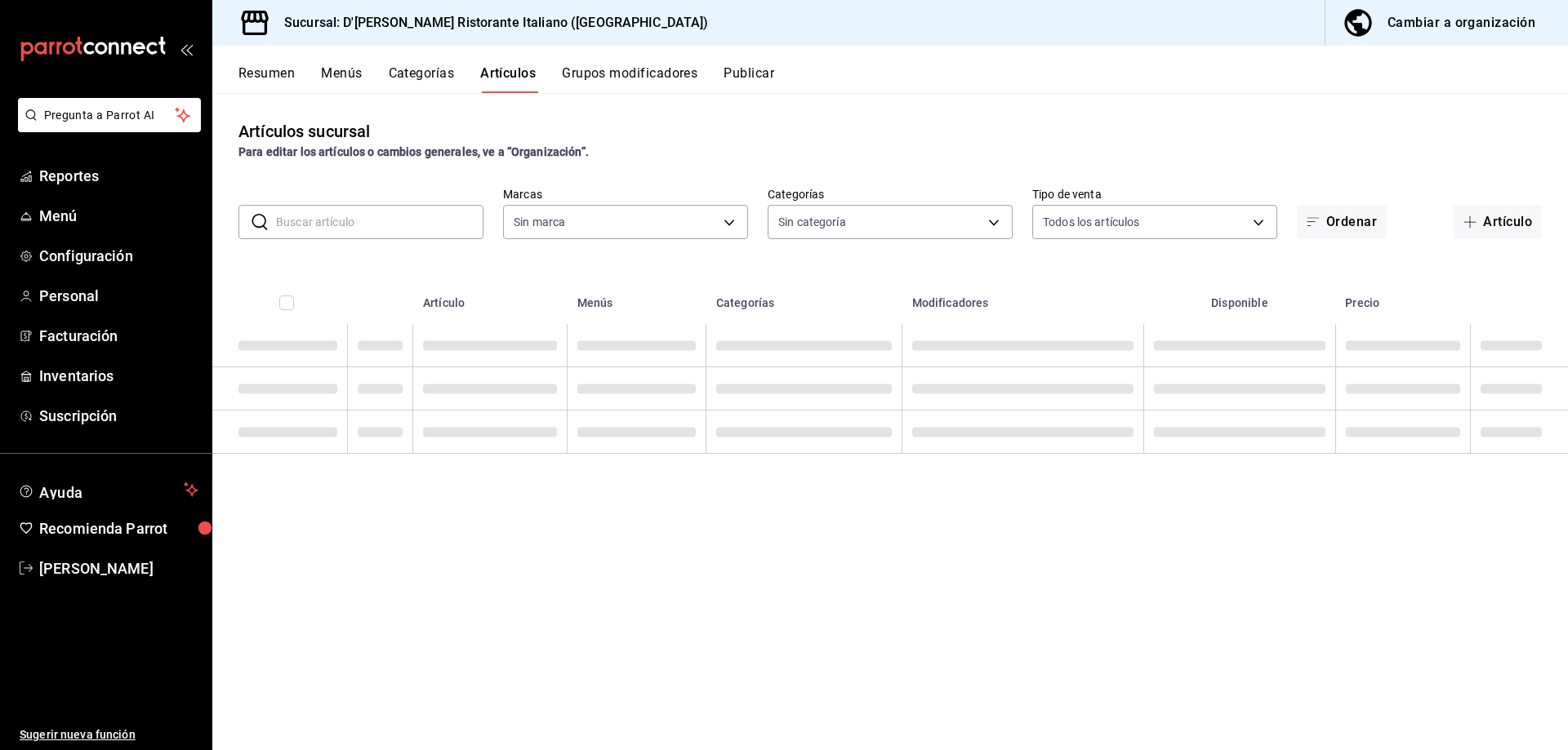
click at [375, 221] on input "text" at bounding box center [380, 222] width 208 height 32
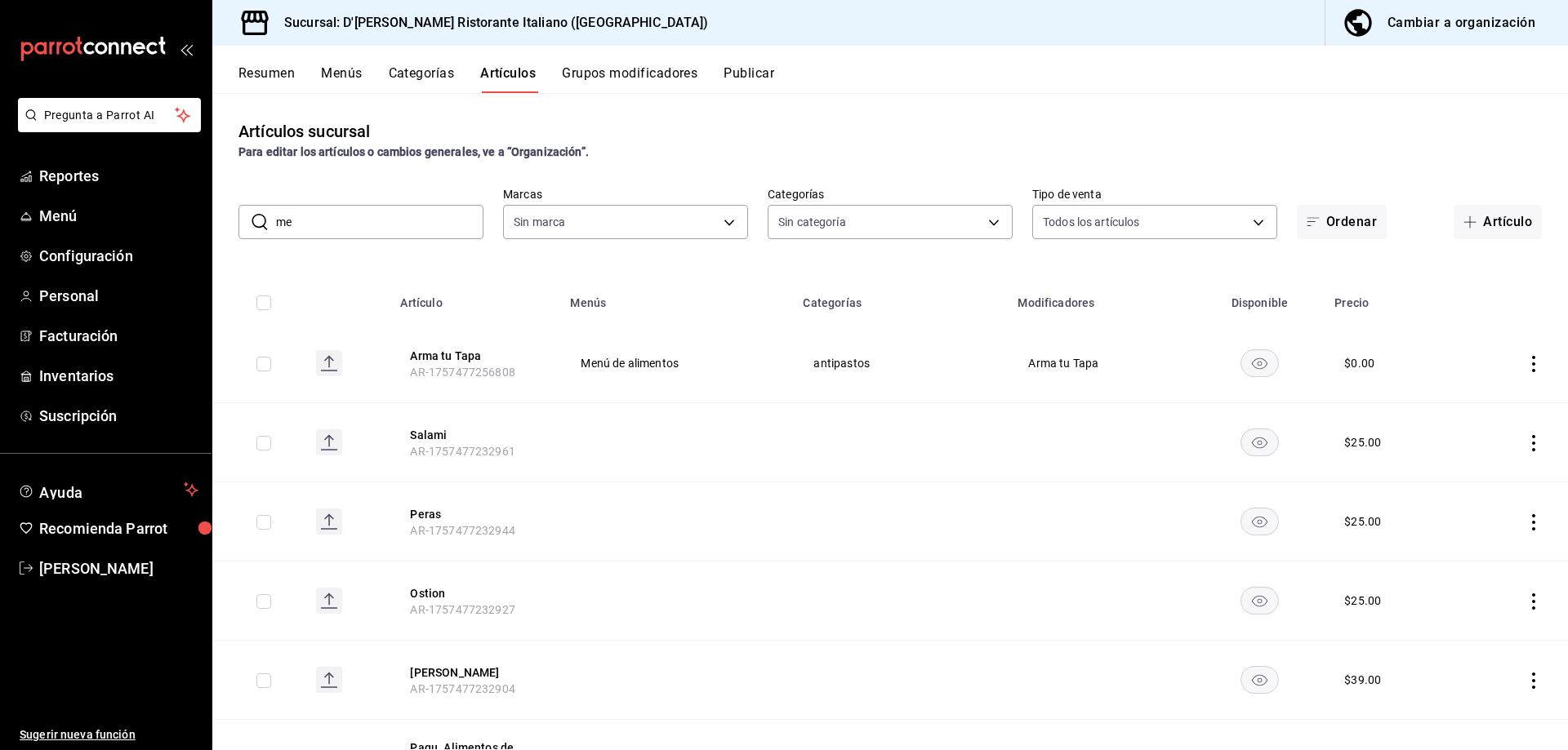
type input "med"
type input "cc944d3c-1805-43c1-9e3c-12384e1c3ced"
type input "6cffc628-7154-498e-be8e-d9df8b8db4ac,f3a1f48a-d3f7-4a4e-a0e4-e127e5ed5a6b,52156…"
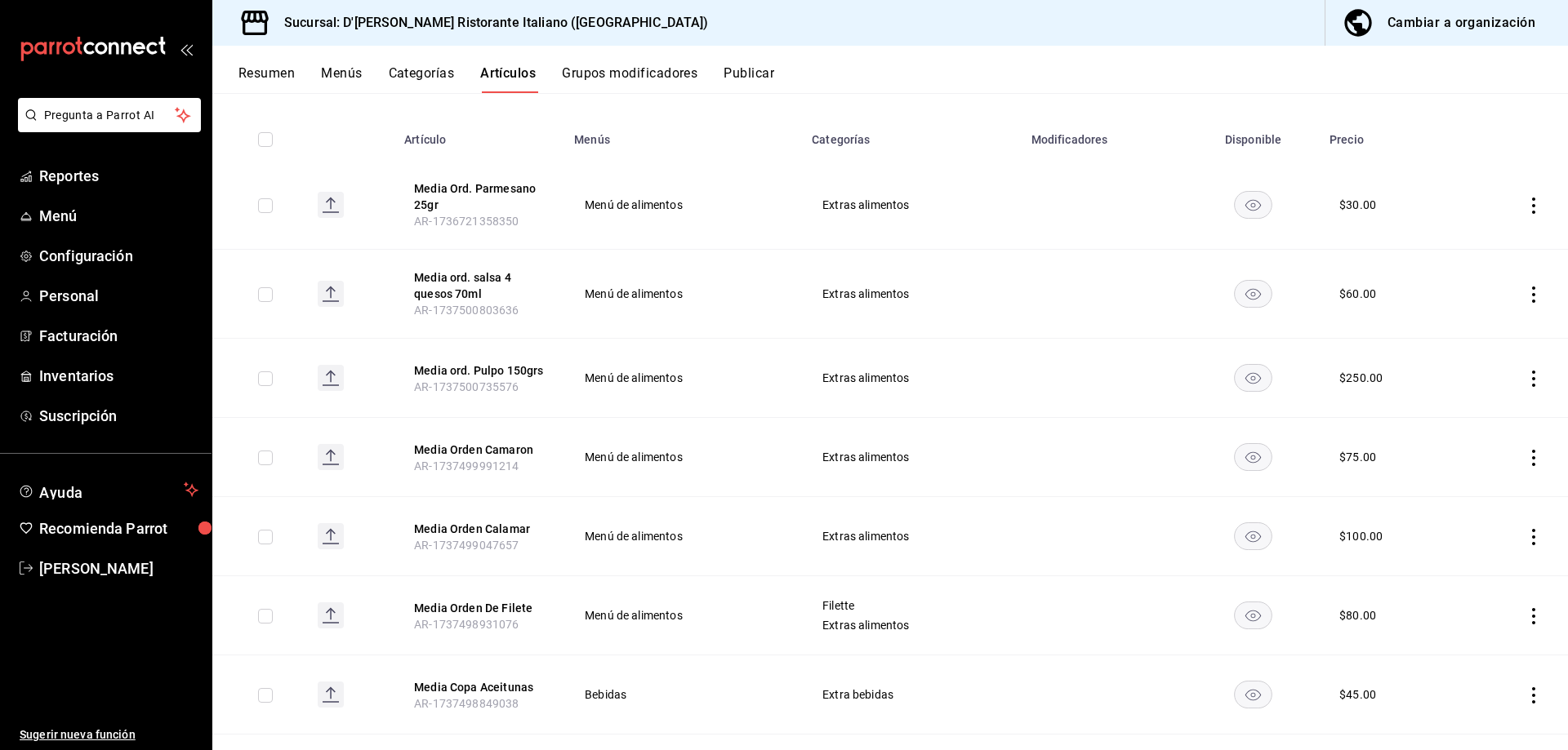
scroll to position [245, 0]
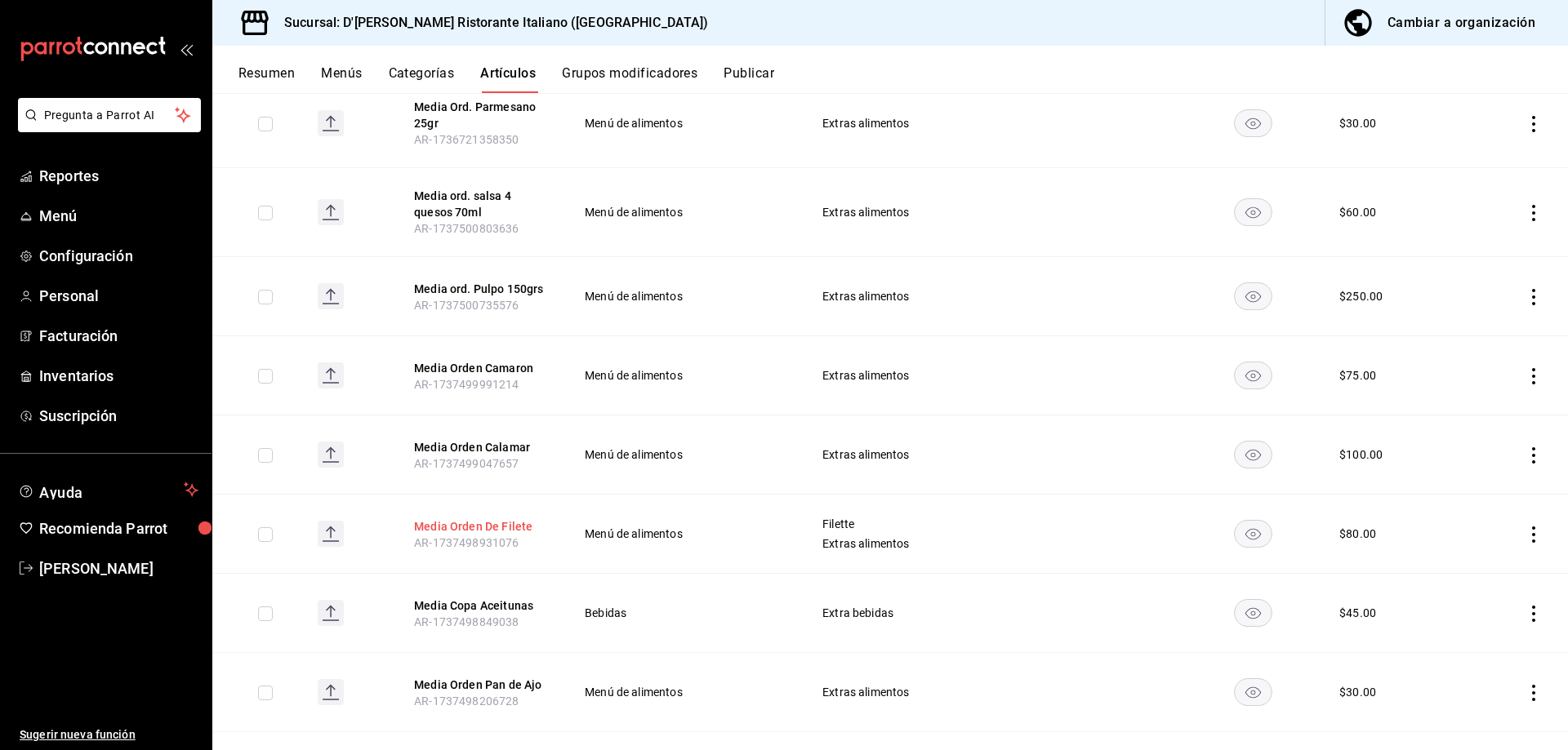
type input "media"
click at [434, 529] on button "Media Orden De Filete" at bounding box center [480, 527] width 131 height 17
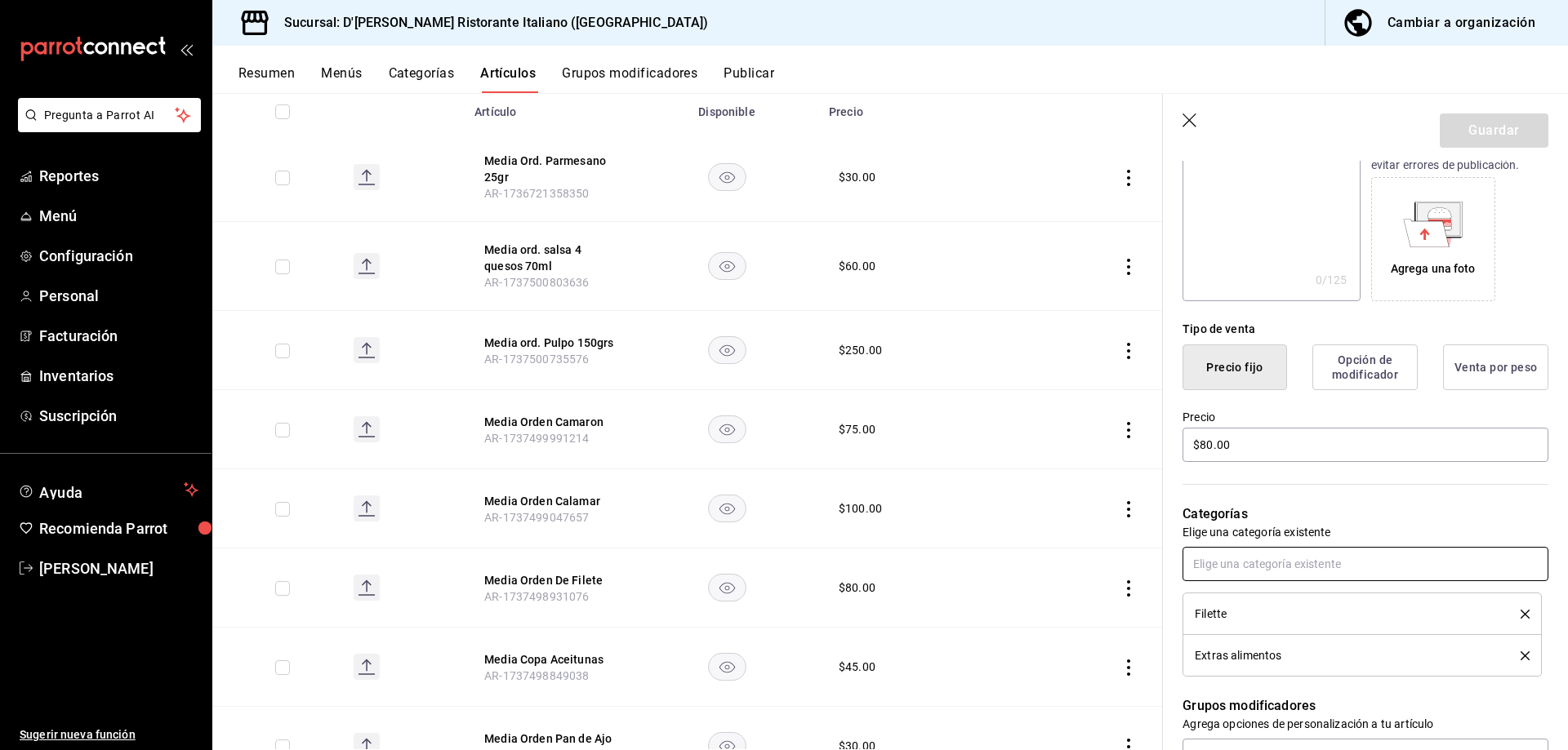
scroll to position [245, 0]
click at [1245, 439] on input "$80.00" at bounding box center [1365, 443] width 366 height 34
type input "$150.00"
click at [1324, 478] on div "Categorías Elige una categoría existente Filette Extras alimentos" at bounding box center [1355, 570] width 385 height 213
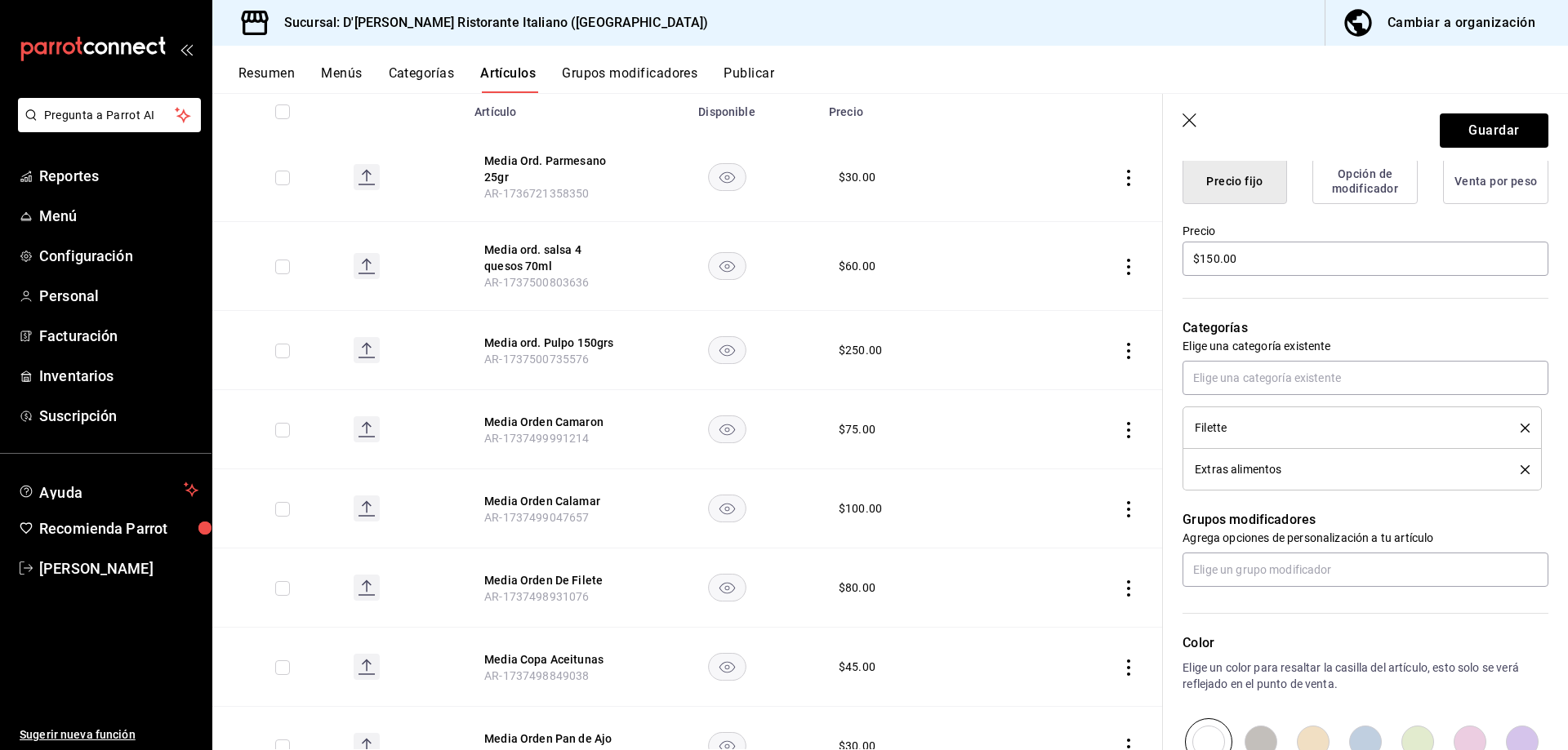
scroll to position [406, 0]
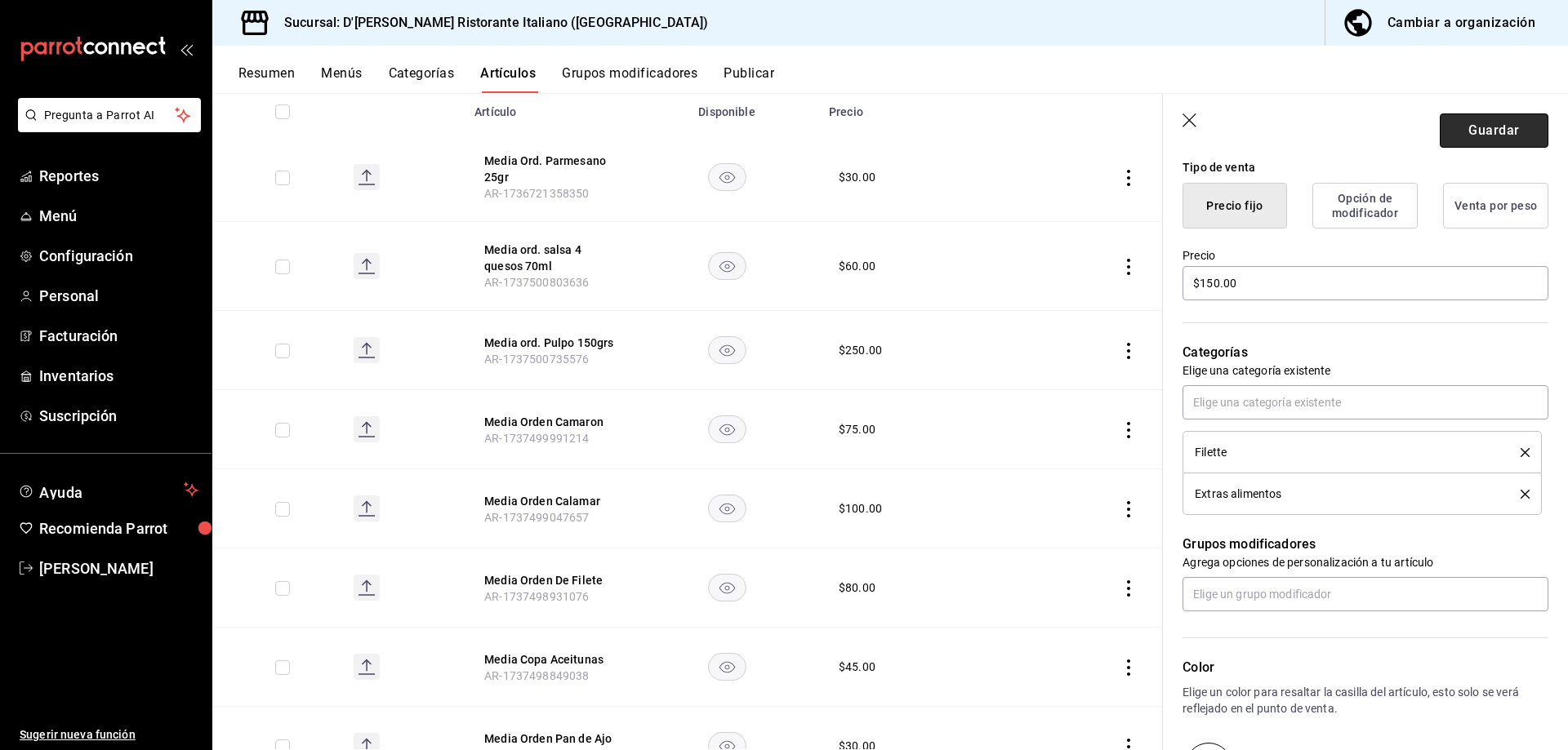
click at [1445, 130] on button "Guardar" at bounding box center [1494, 130] width 108 height 34
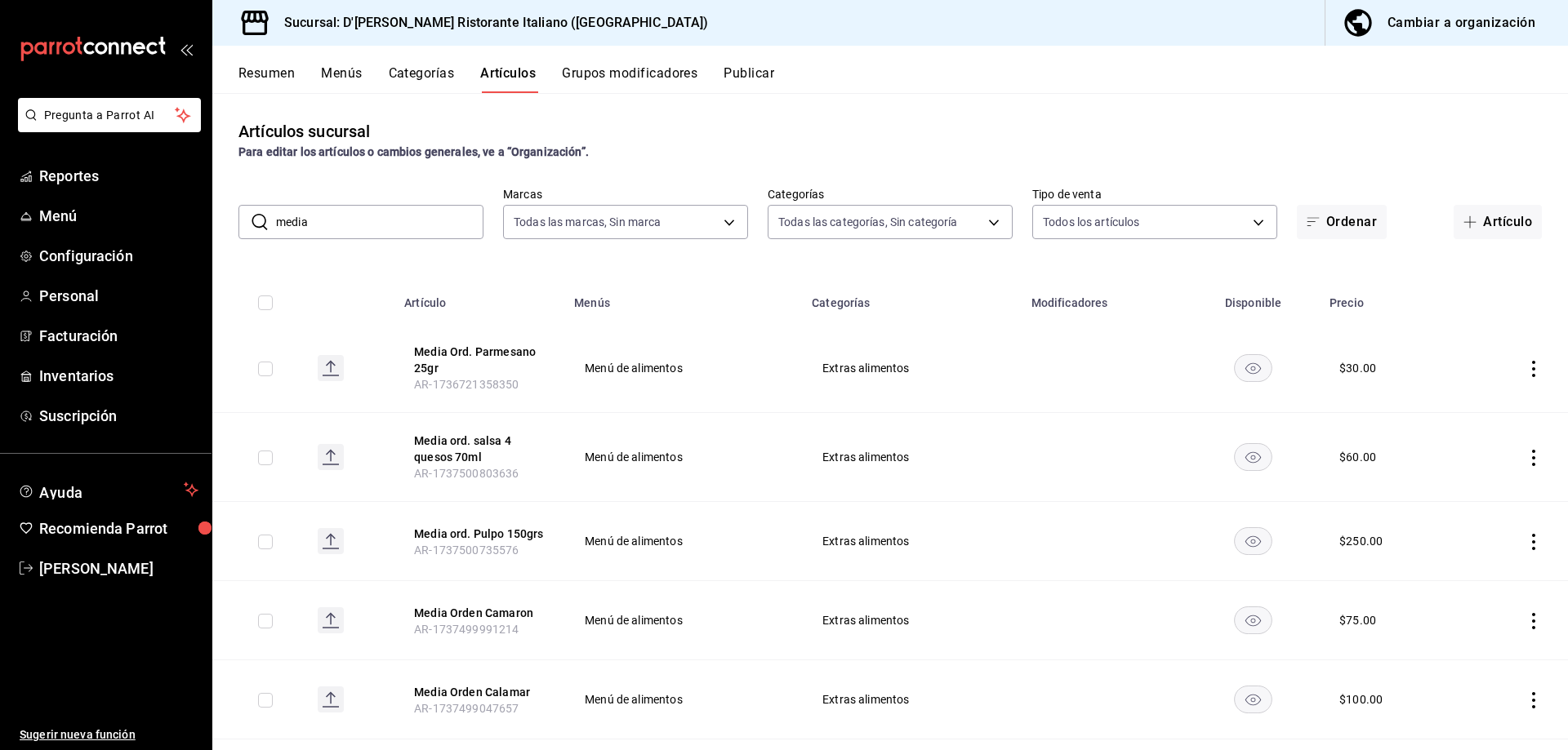
click at [618, 74] on button "Grupos modificadores" at bounding box center [629, 79] width 136 height 28
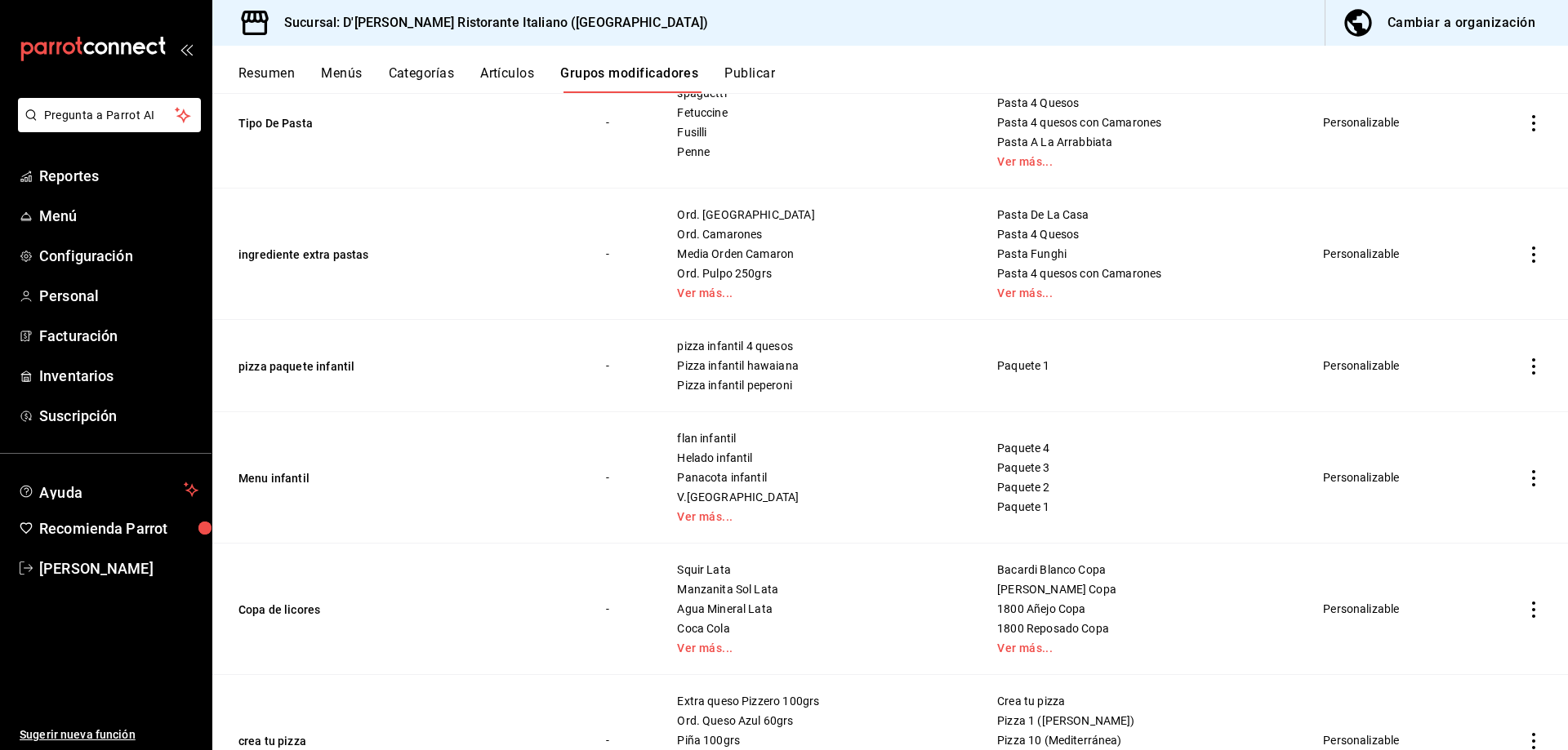
scroll to position [1201, 0]
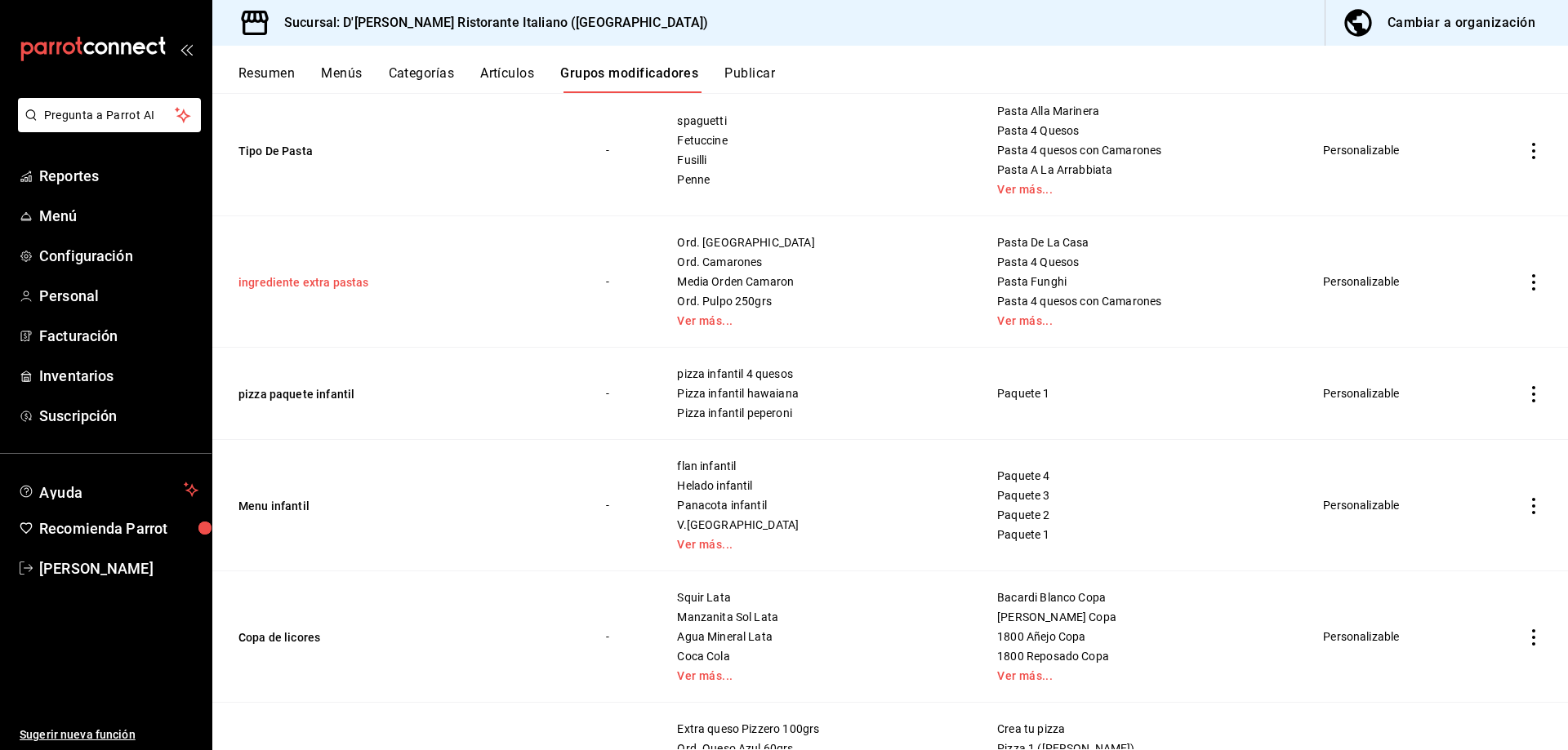
click at [350, 282] on button "ingrediente extra pastas" at bounding box center [336, 283] width 196 height 17
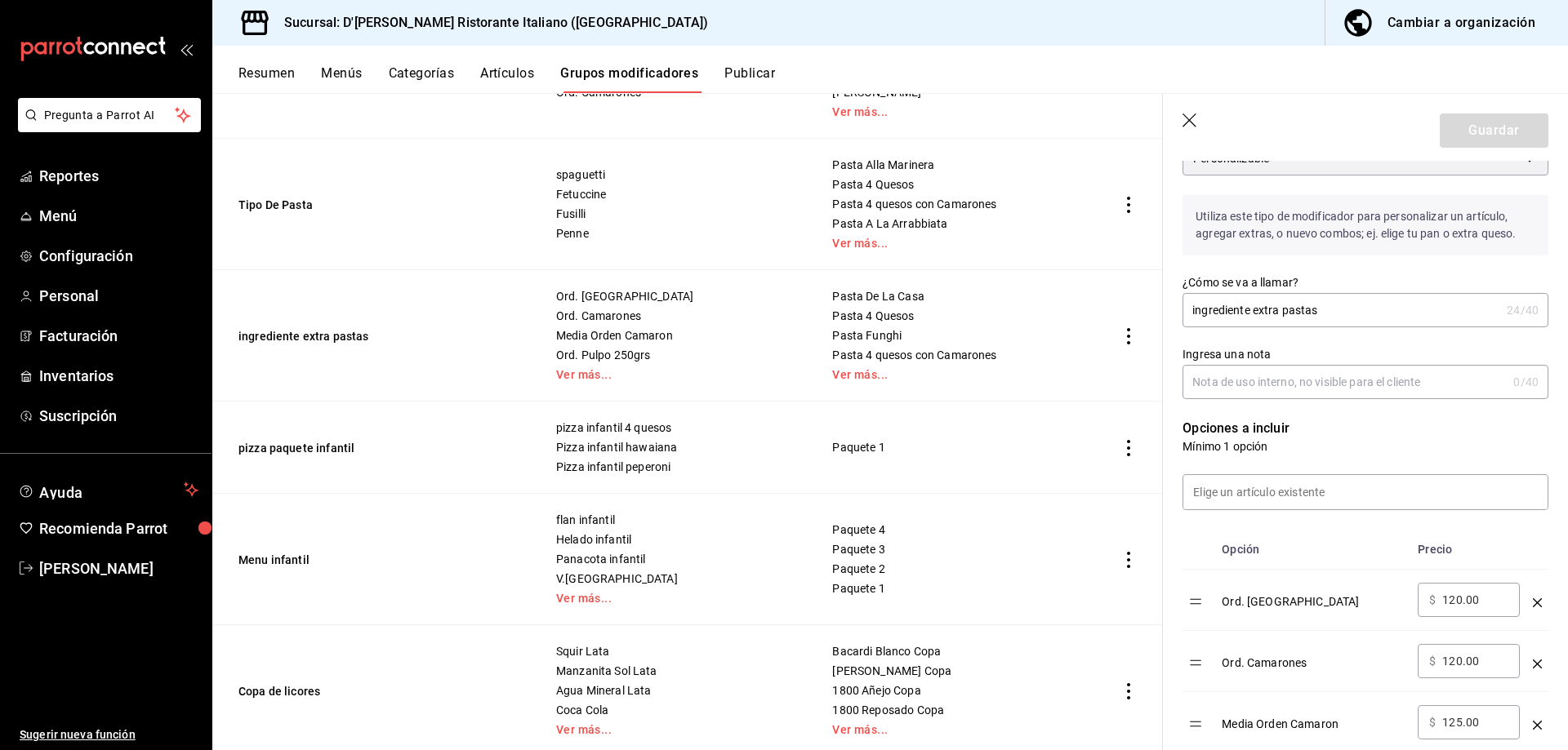
scroll to position [163, 0]
click at [858, 373] on link "Ver más..." at bounding box center [953, 375] width 241 height 12
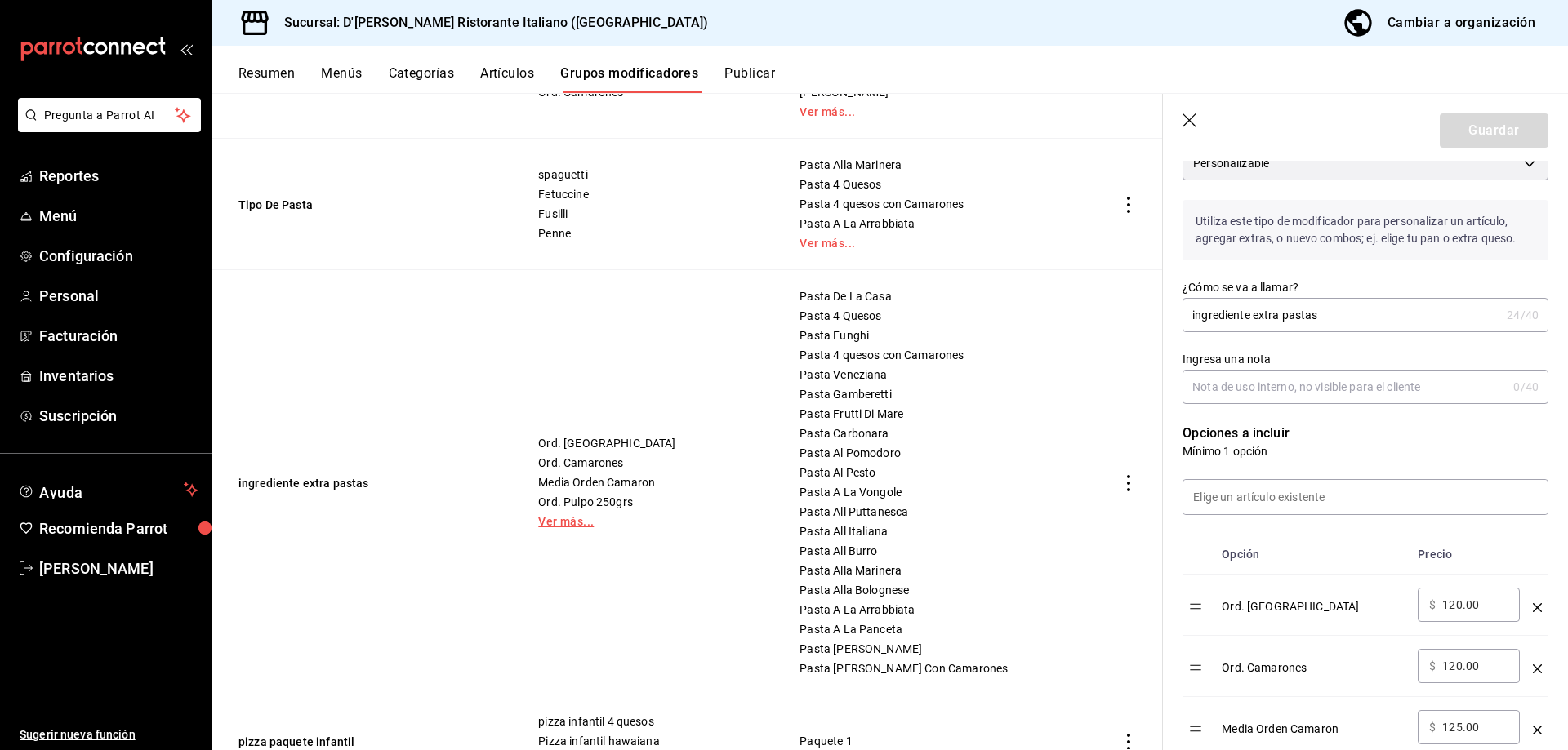
click at [562, 524] on link "Ver más..." at bounding box center [648, 522] width 221 height 12
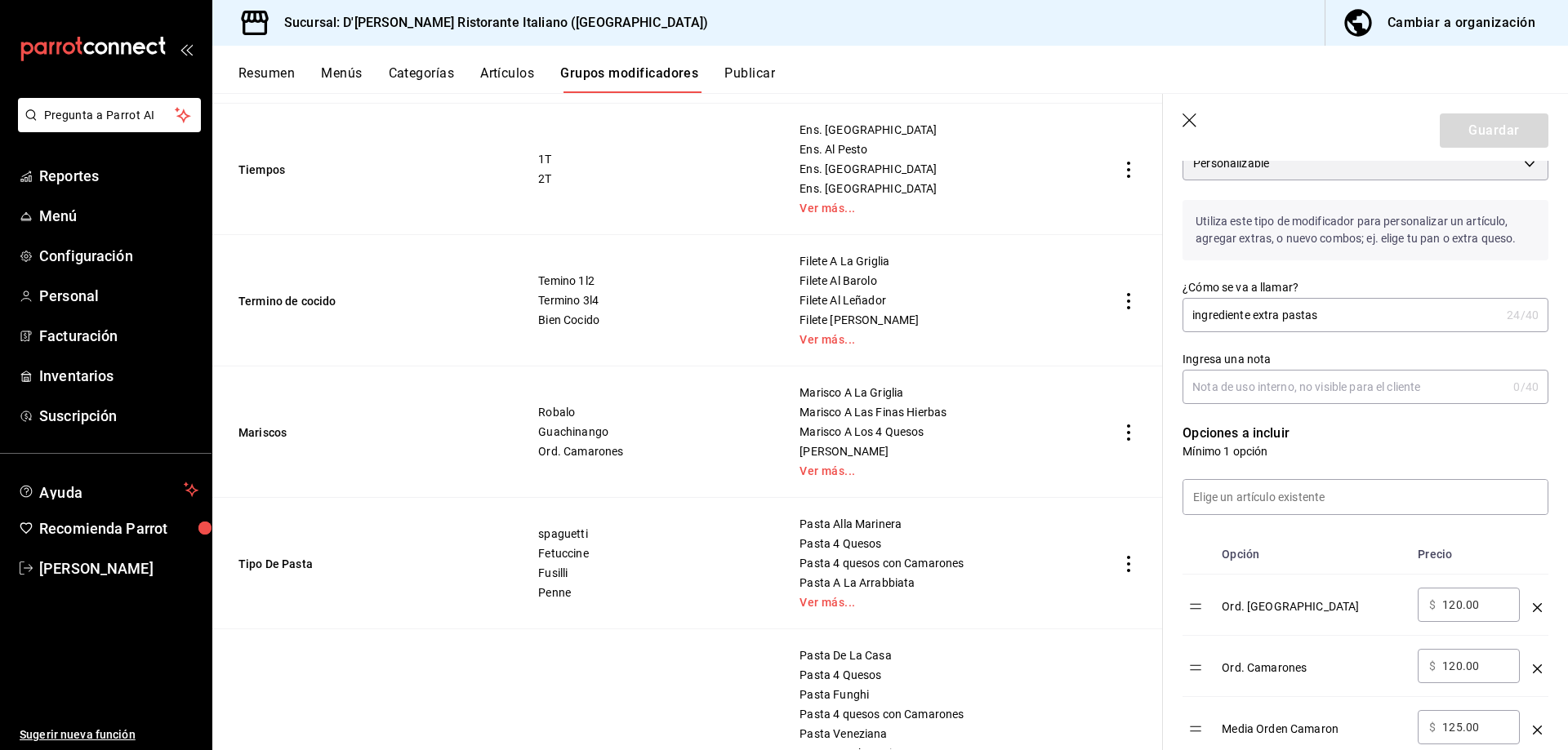
scroll to position [794, 0]
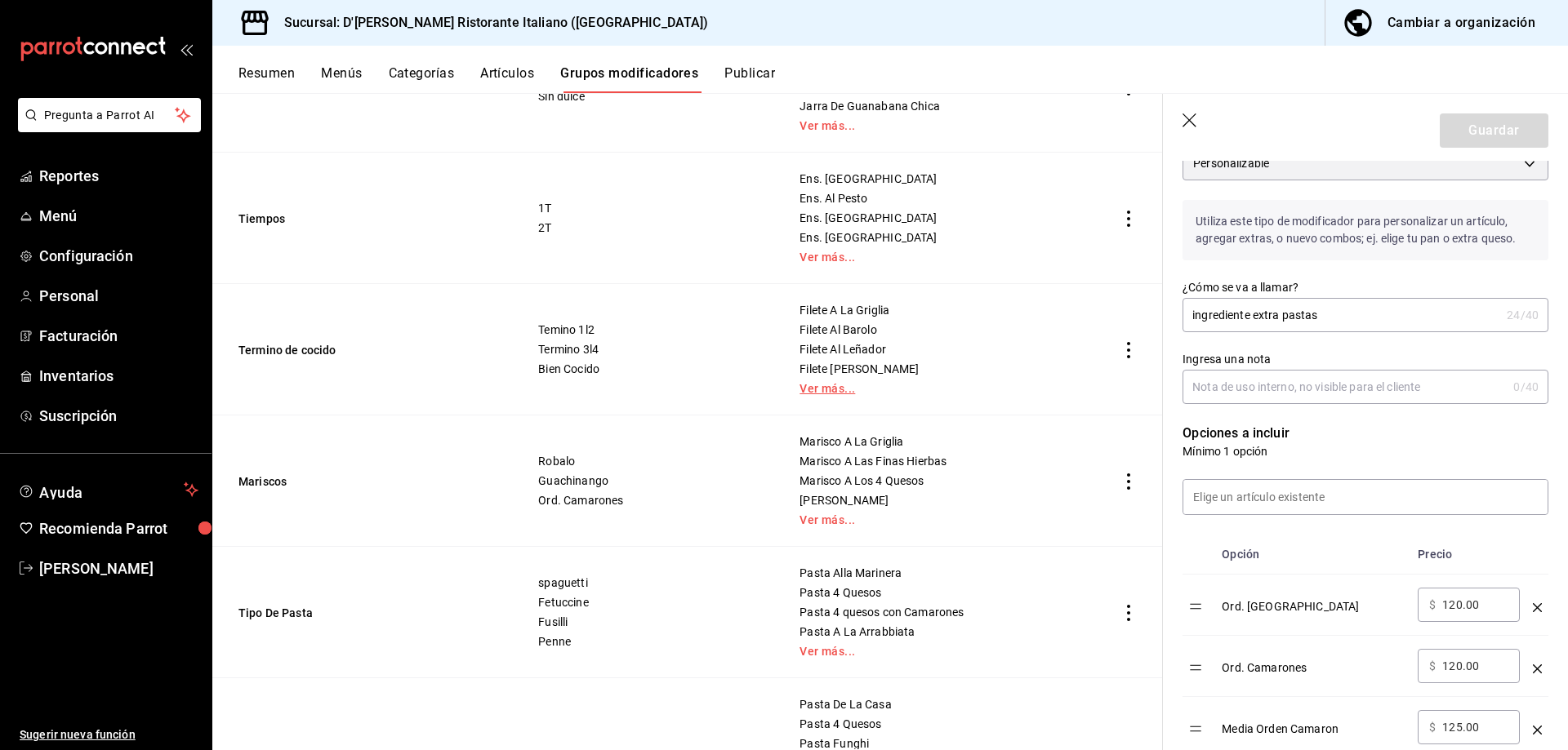
click at [823, 392] on link "Ver más..." at bounding box center [937, 389] width 275 height 12
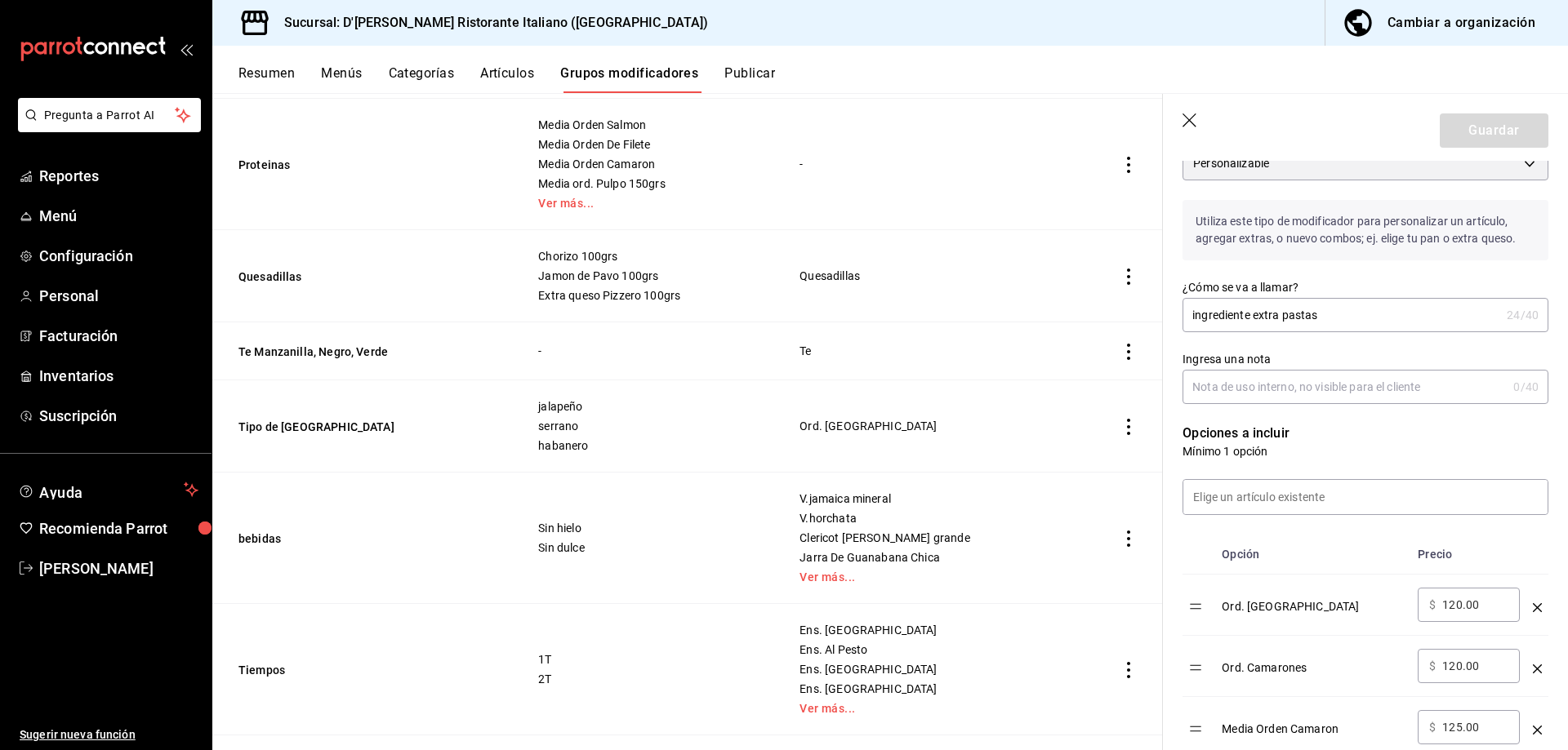
scroll to position [303, 0]
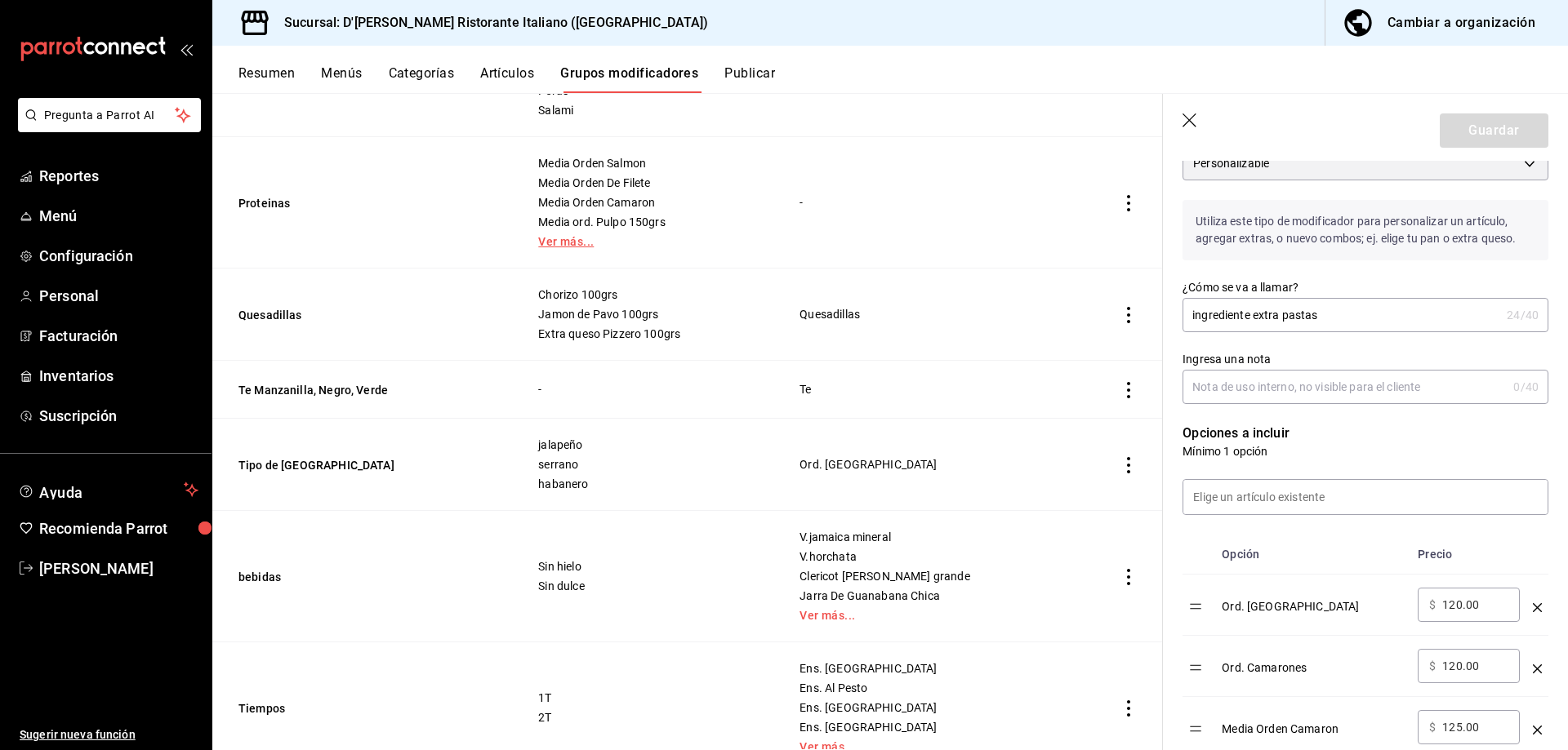
click at [580, 241] on link "Ver más..." at bounding box center [648, 241] width 221 height 12
click at [1186, 117] on icon "button" at bounding box center [1191, 122] width 17 height 17
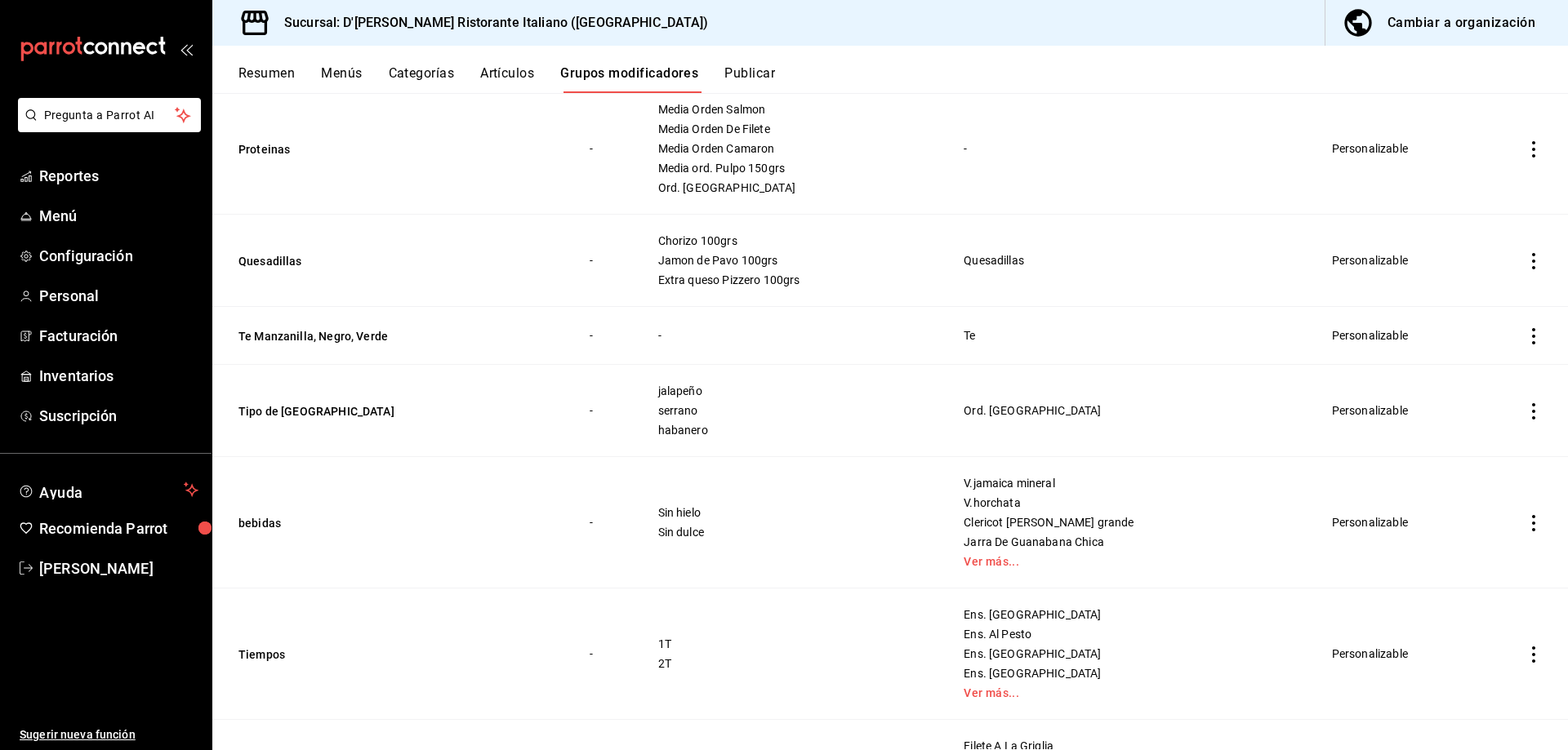
scroll to position [250, 0]
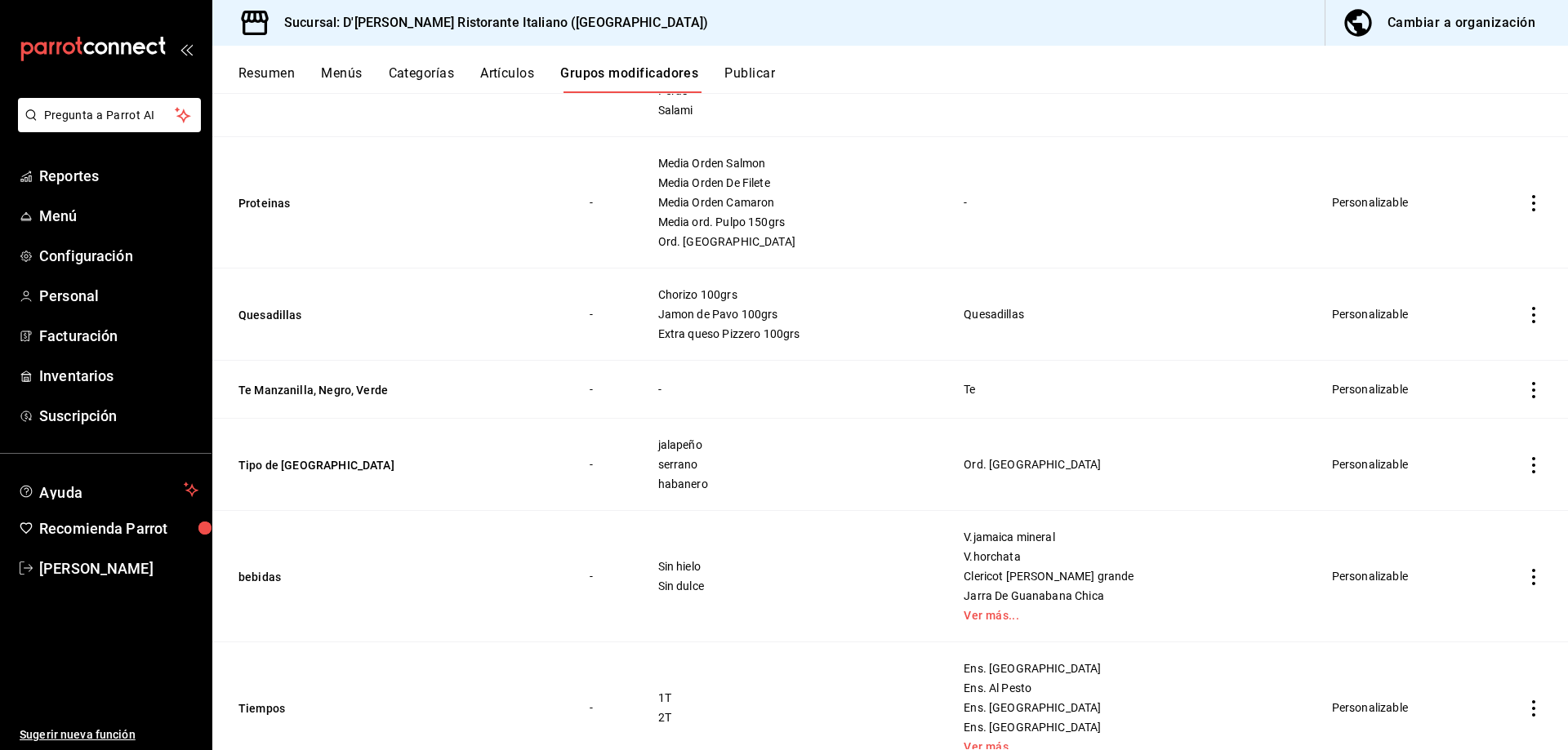
click at [1525, 202] on icon "actions" at bounding box center [1533, 203] width 17 height 17
click at [1474, 237] on span "Editar" at bounding box center [1471, 241] width 42 height 17
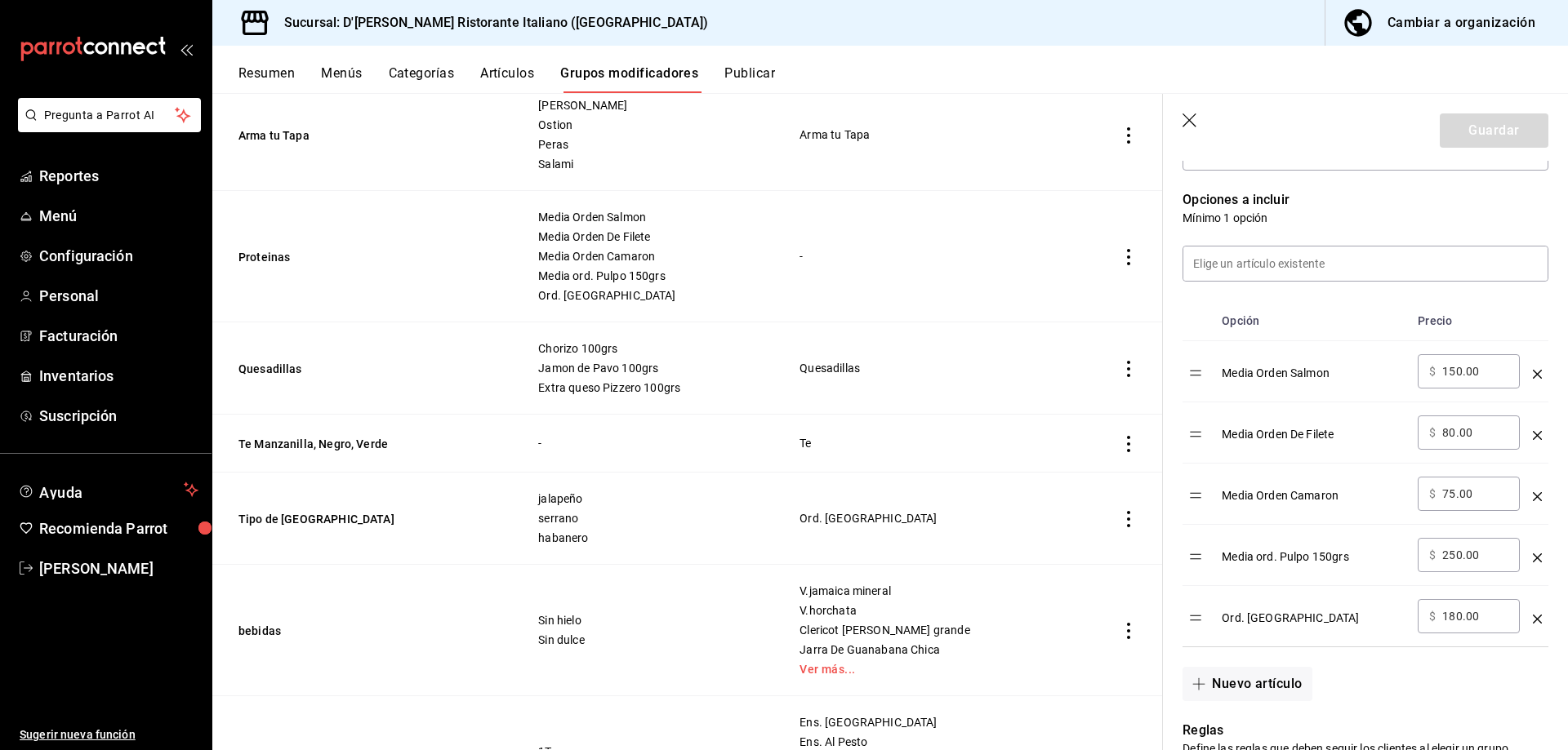
scroll to position [490, 0]
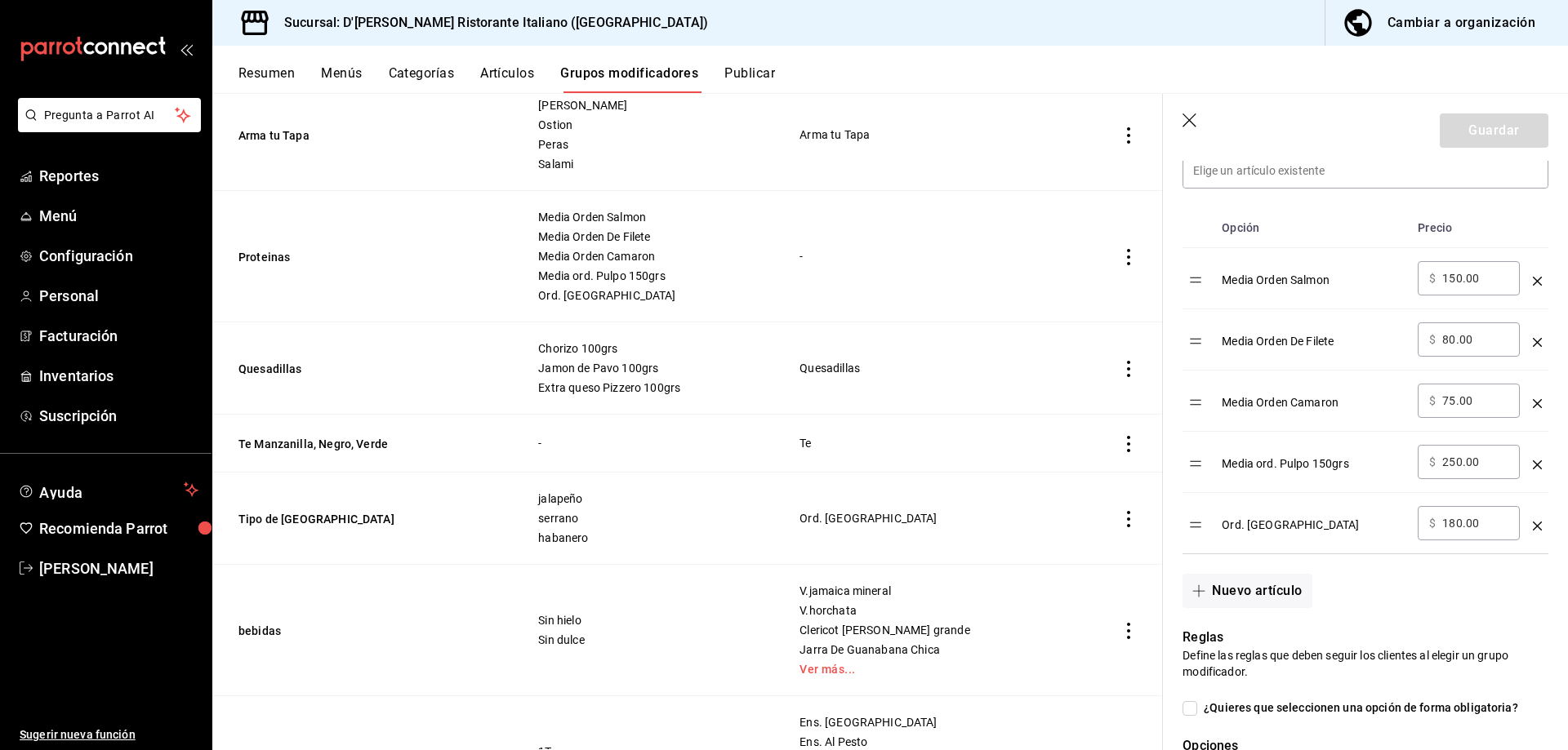
click at [1461, 336] on input "80.00" at bounding box center [1475, 340] width 66 height 17
type input "150.00"
click at [1466, 130] on button "Guardar" at bounding box center [1494, 130] width 108 height 34
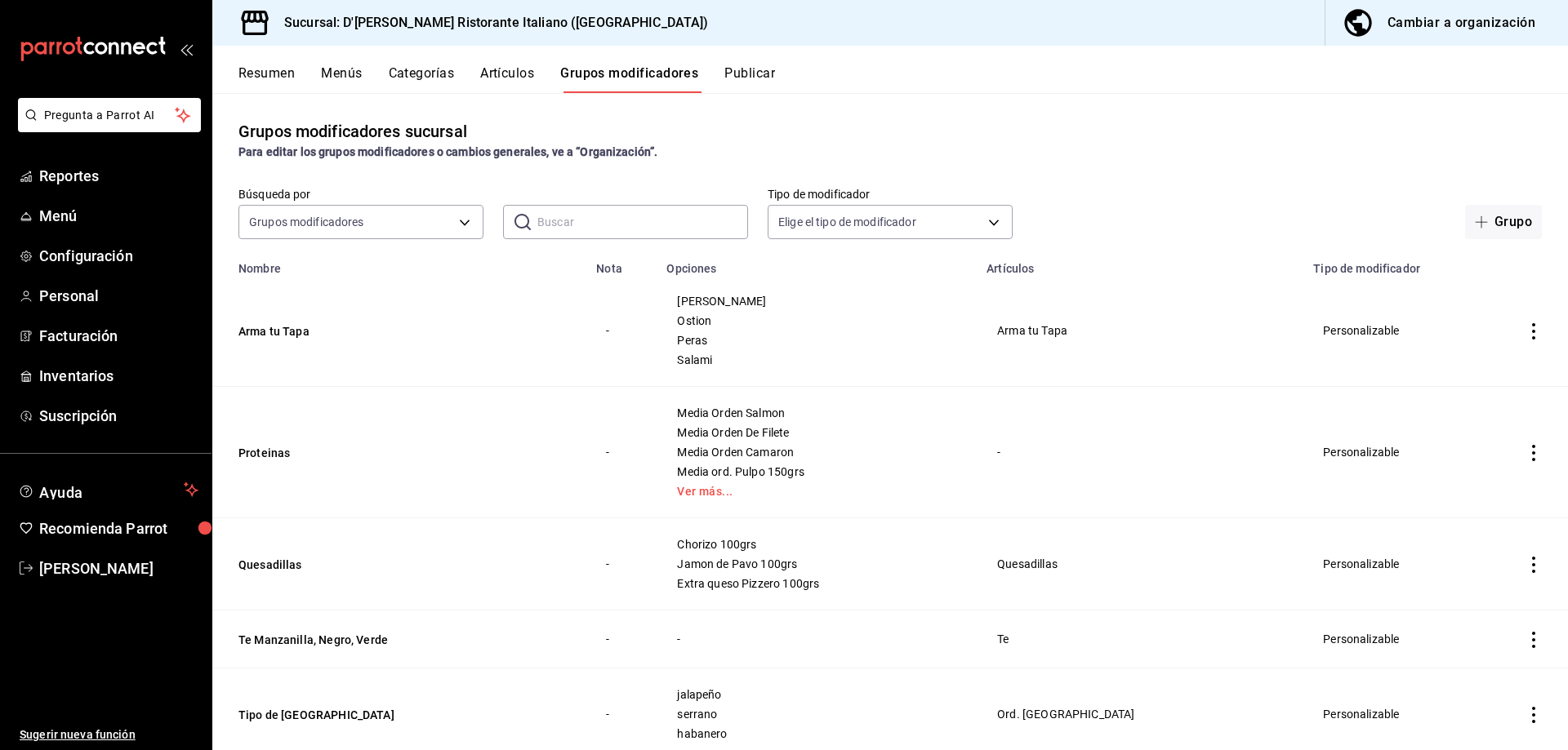
click at [515, 69] on button "Artículos" at bounding box center [507, 79] width 54 height 28
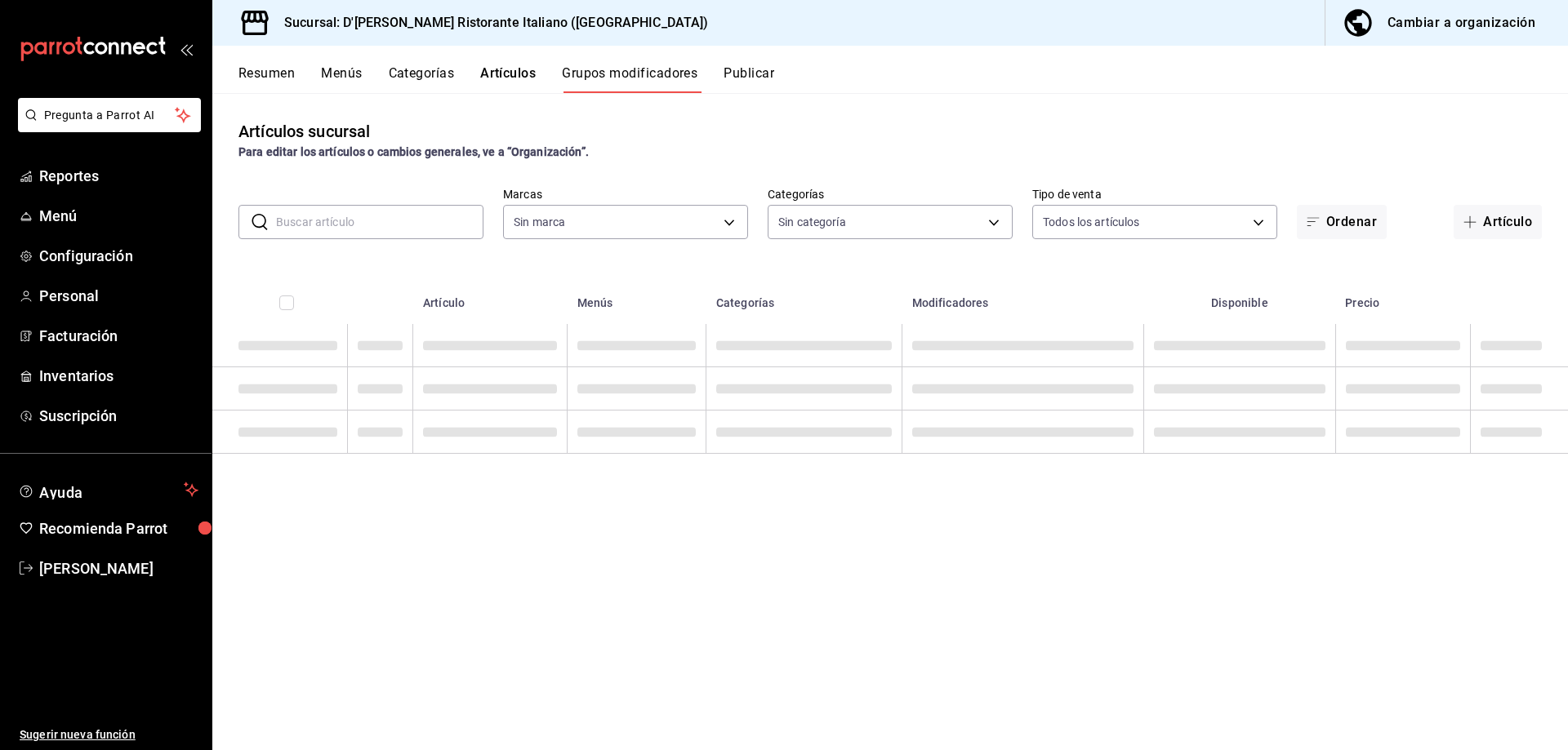
type input "cc944d3c-1805-43c1-9e3c-12384e1c3ced"
click at [397, 224] on input "text" at bounding box center [380, 222] width 208 height 32
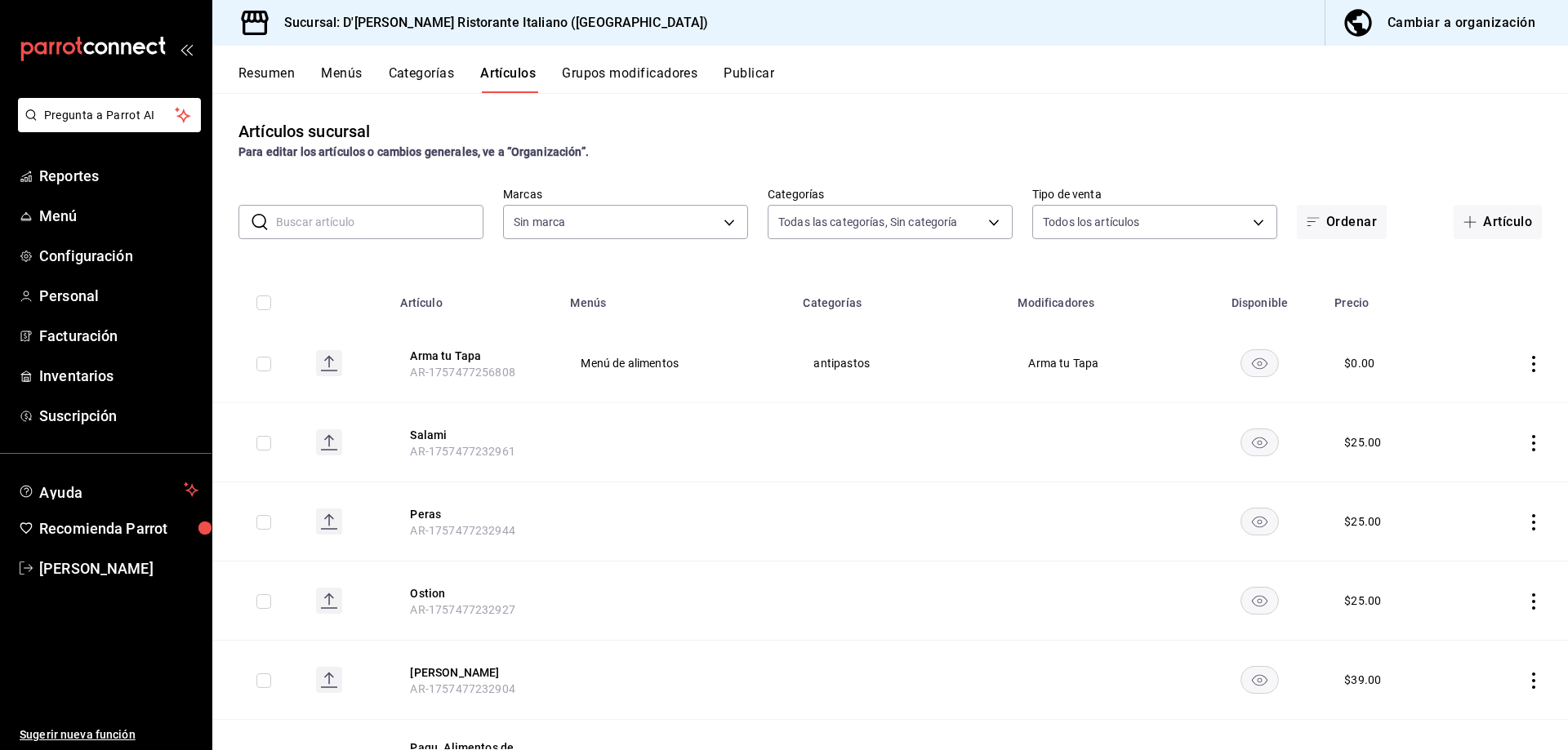
type input "6cffc628-7154-498e-be8e-d9df8b8db4ac,f3a1f48a-d3f7-4a4e-a0e4-e127e5ed5a6b,52156…"
type input "cc944d3c-1805-43c1-9e3c-12384e1c3ced"
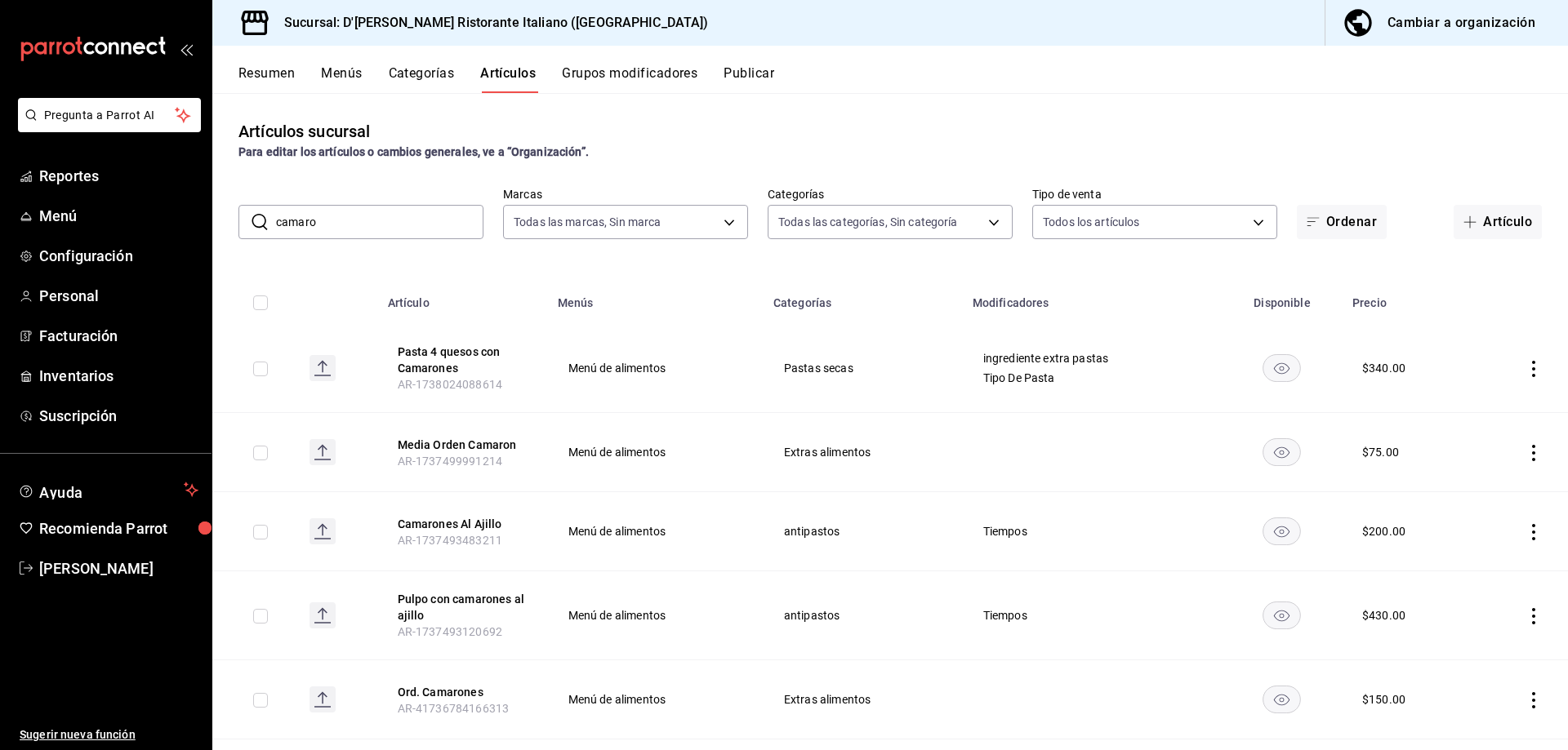
click at [341, 225] on input "camaro" at bounding box center [380, 222] width 208 height 32
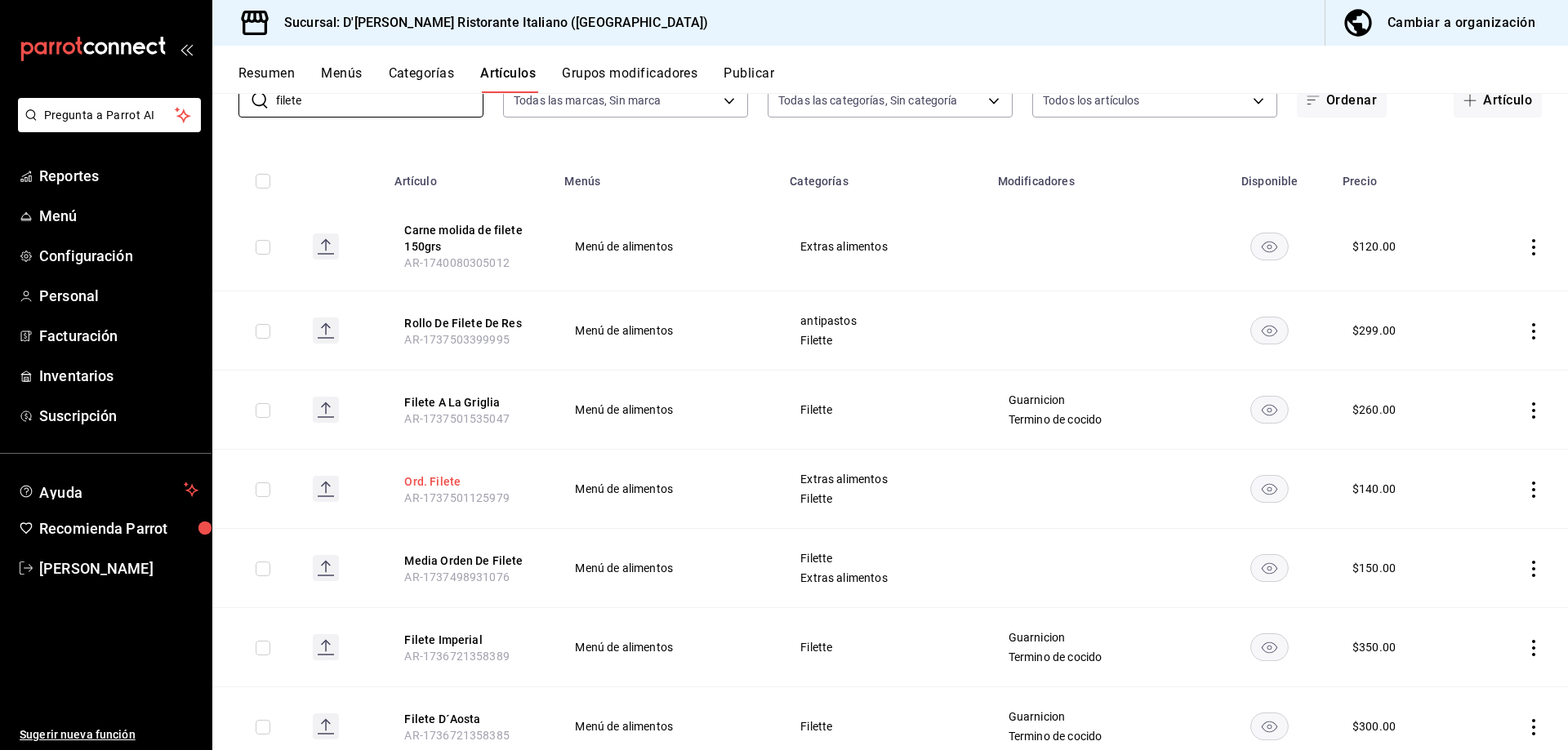
scroll to position [163, 0]
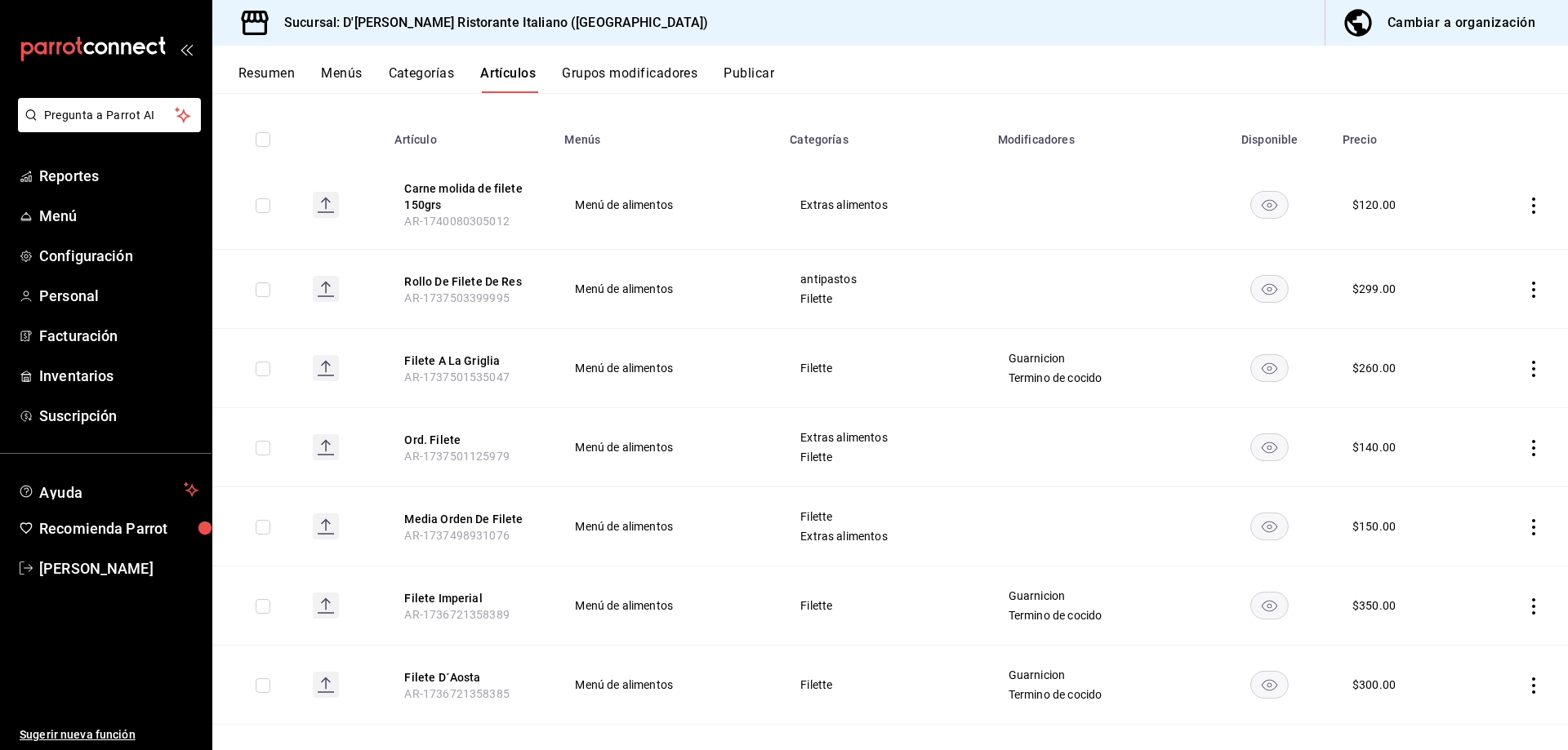
type input "filete"
click at [629, 71] on button "Grupos modificadores" at bounding box center [629, 79] width 136 height 28
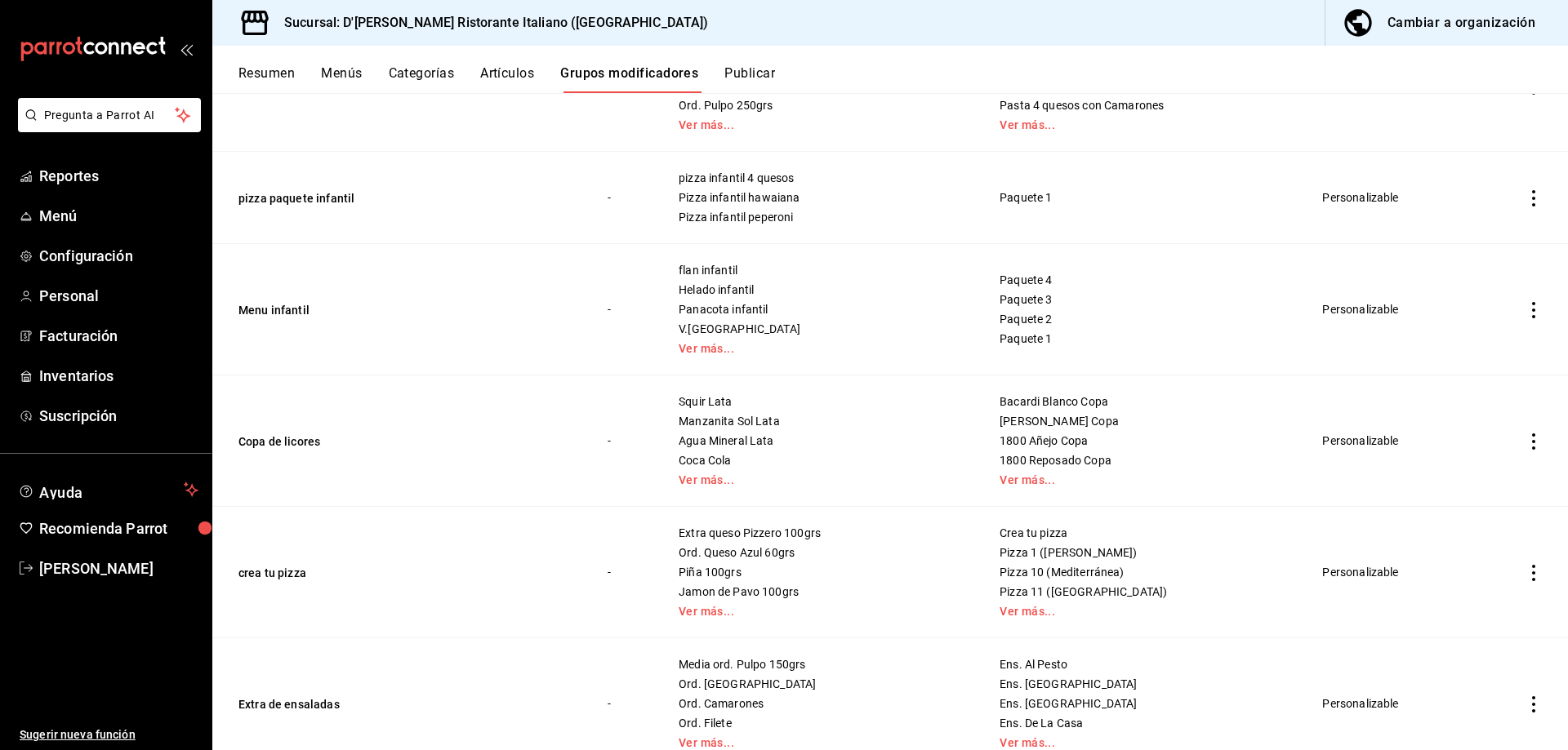
scroll to position [1469, 0]
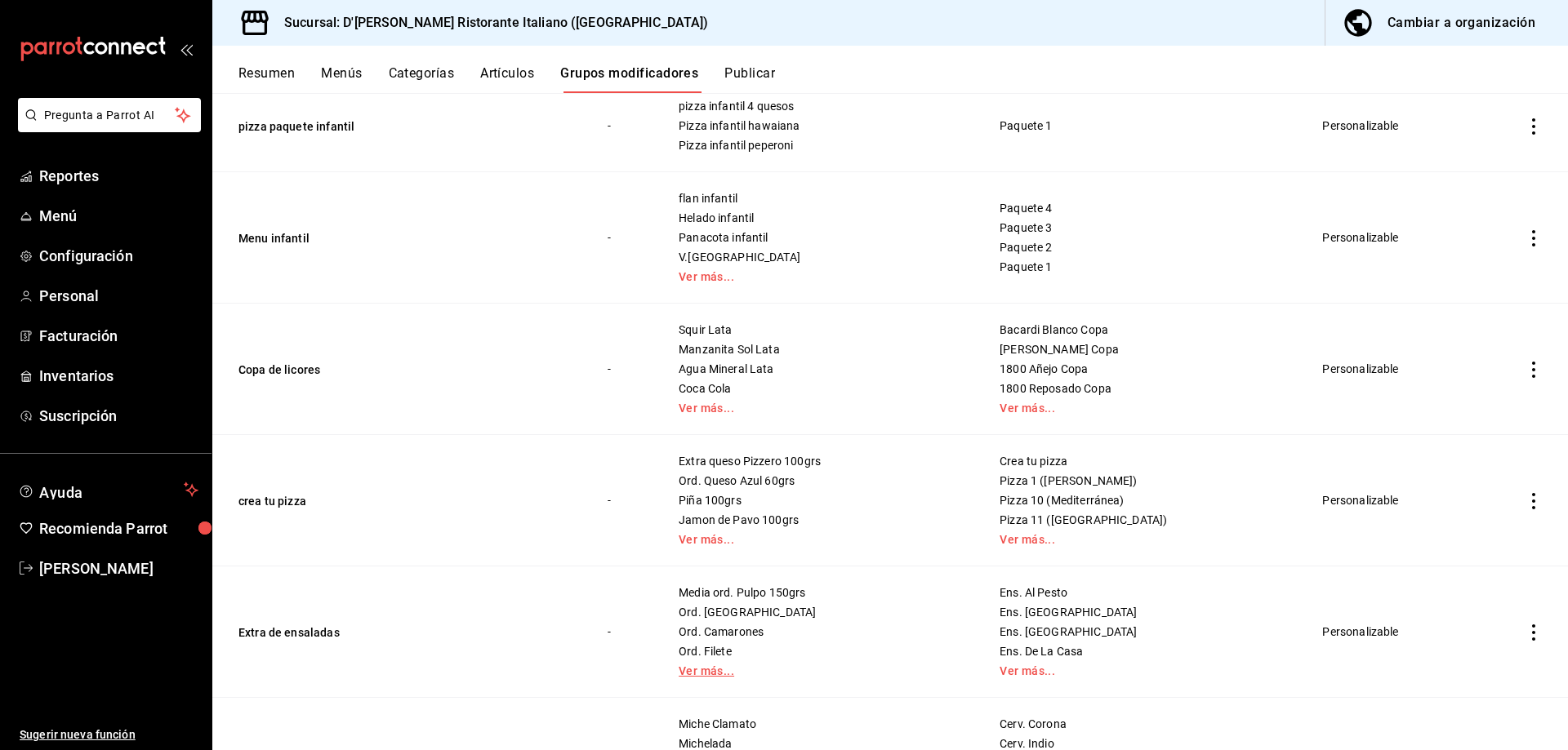
click at [694, 670] on link "Ver más..." at bounding box center [818, 671] width 280 height 12
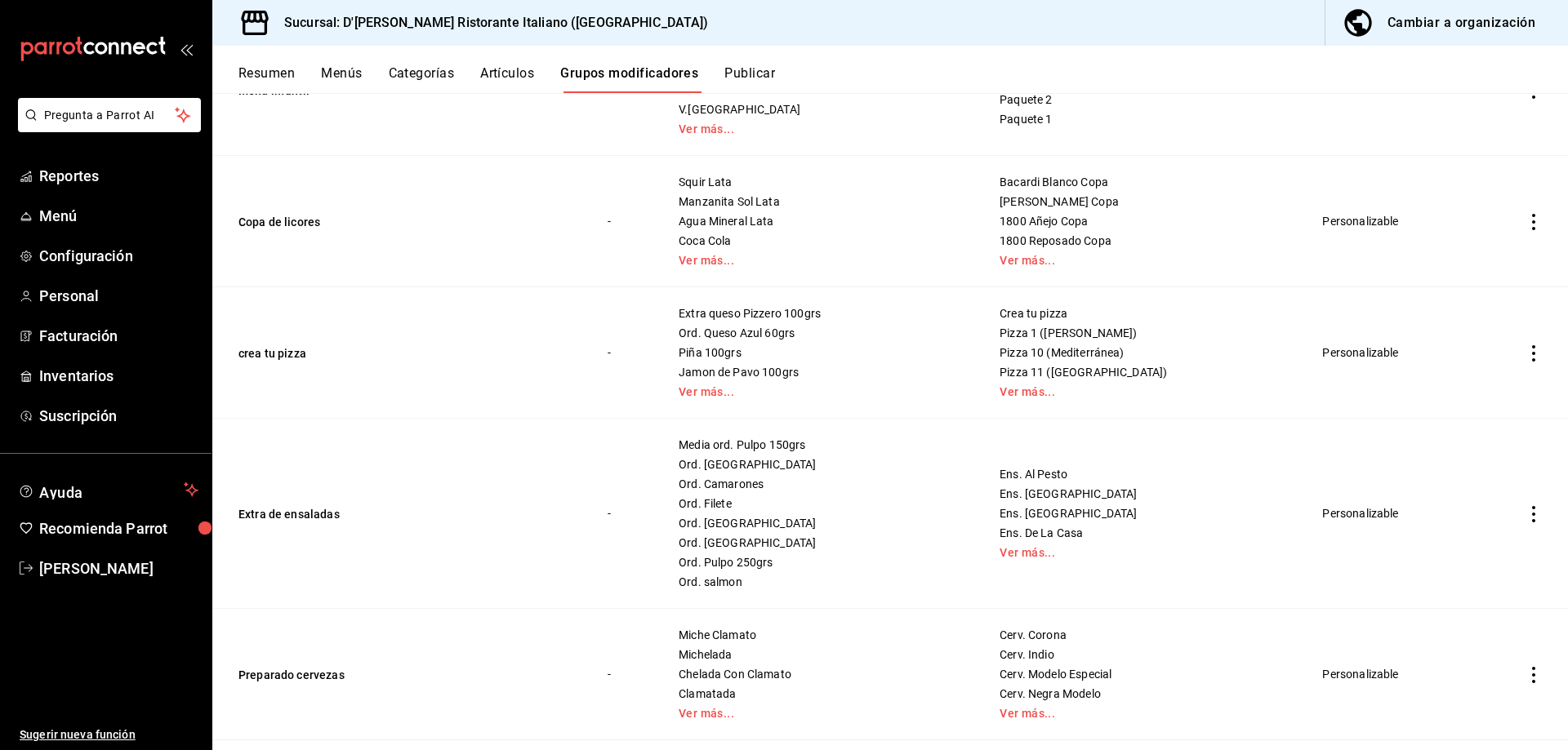
scroll to position [1633, 0]
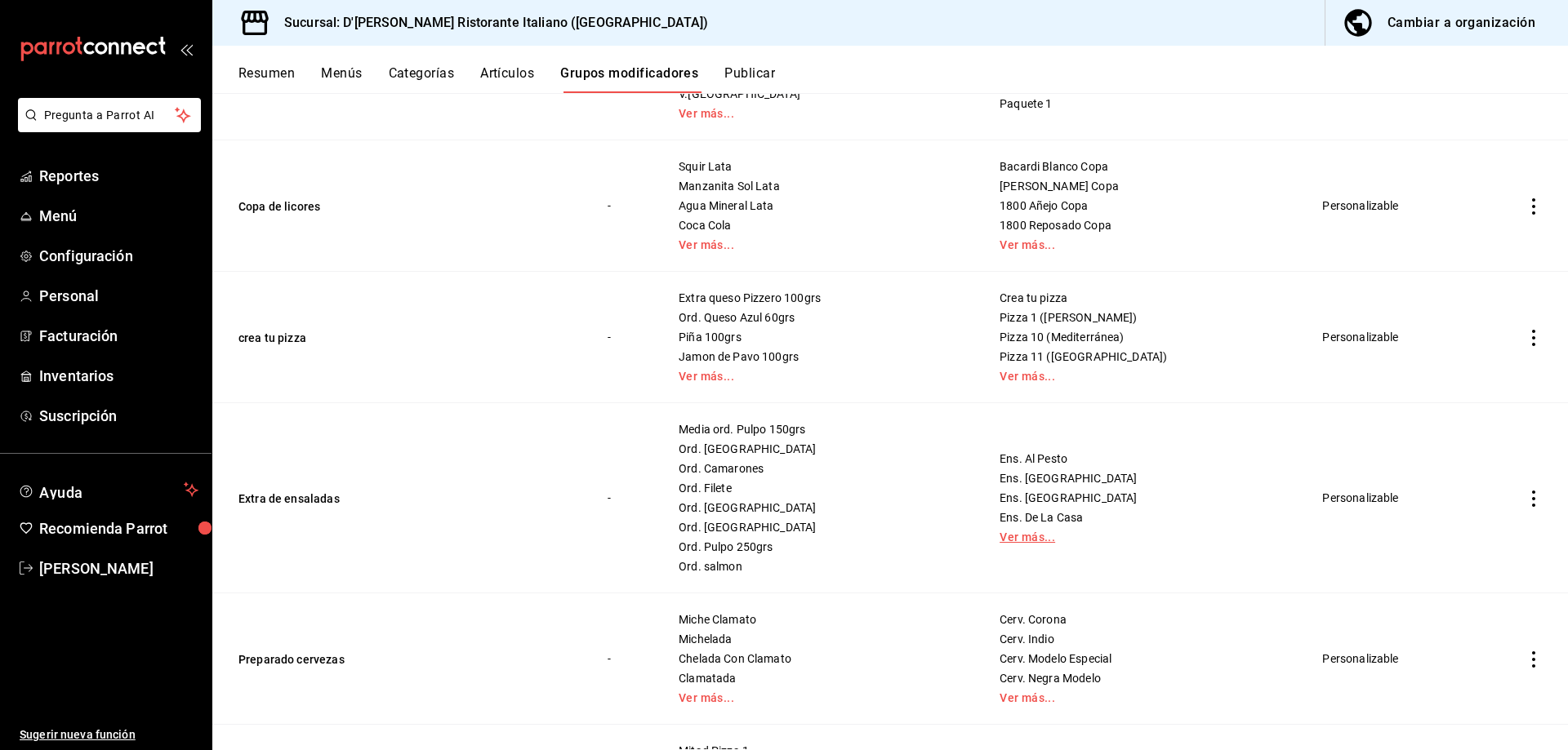
click at [1028, 537] on link "Ver más..." at bounding box center [1140, 537] width 283 height 12
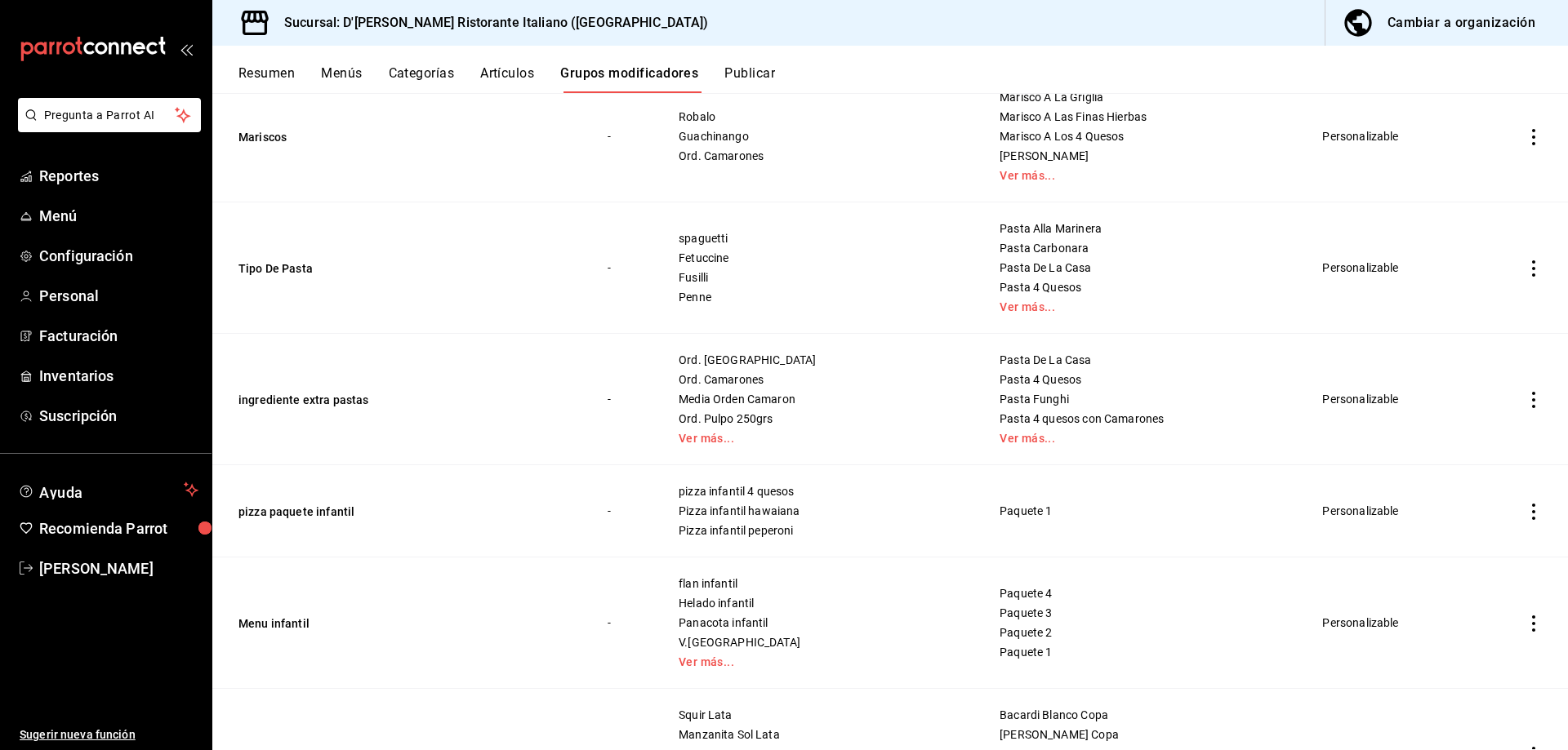
scroll to position [1074, 0]
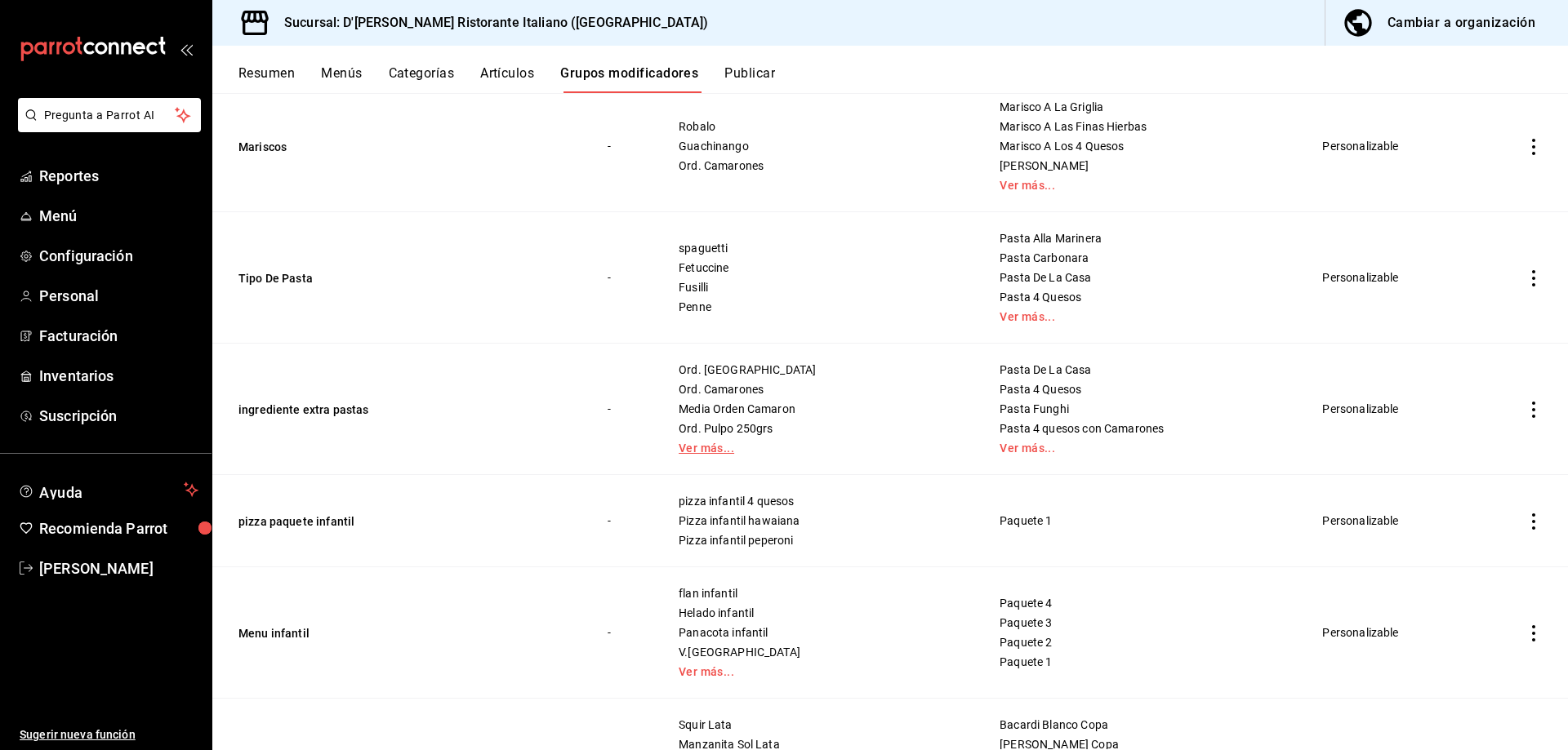
click at [710, 442] on link "Ver más..." at bounding box center [818, 448] width 280 height 12
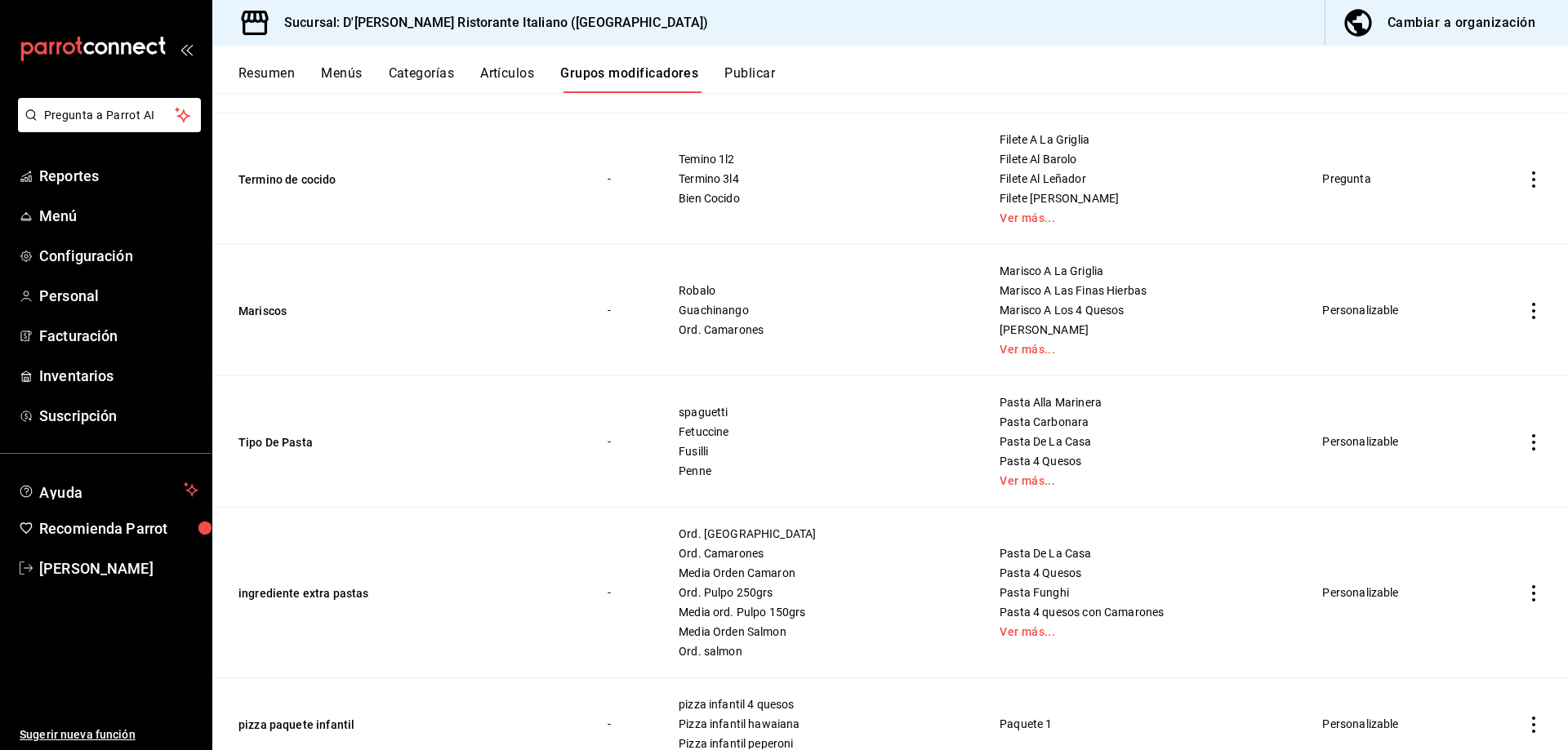
scroll to position [829, 0]
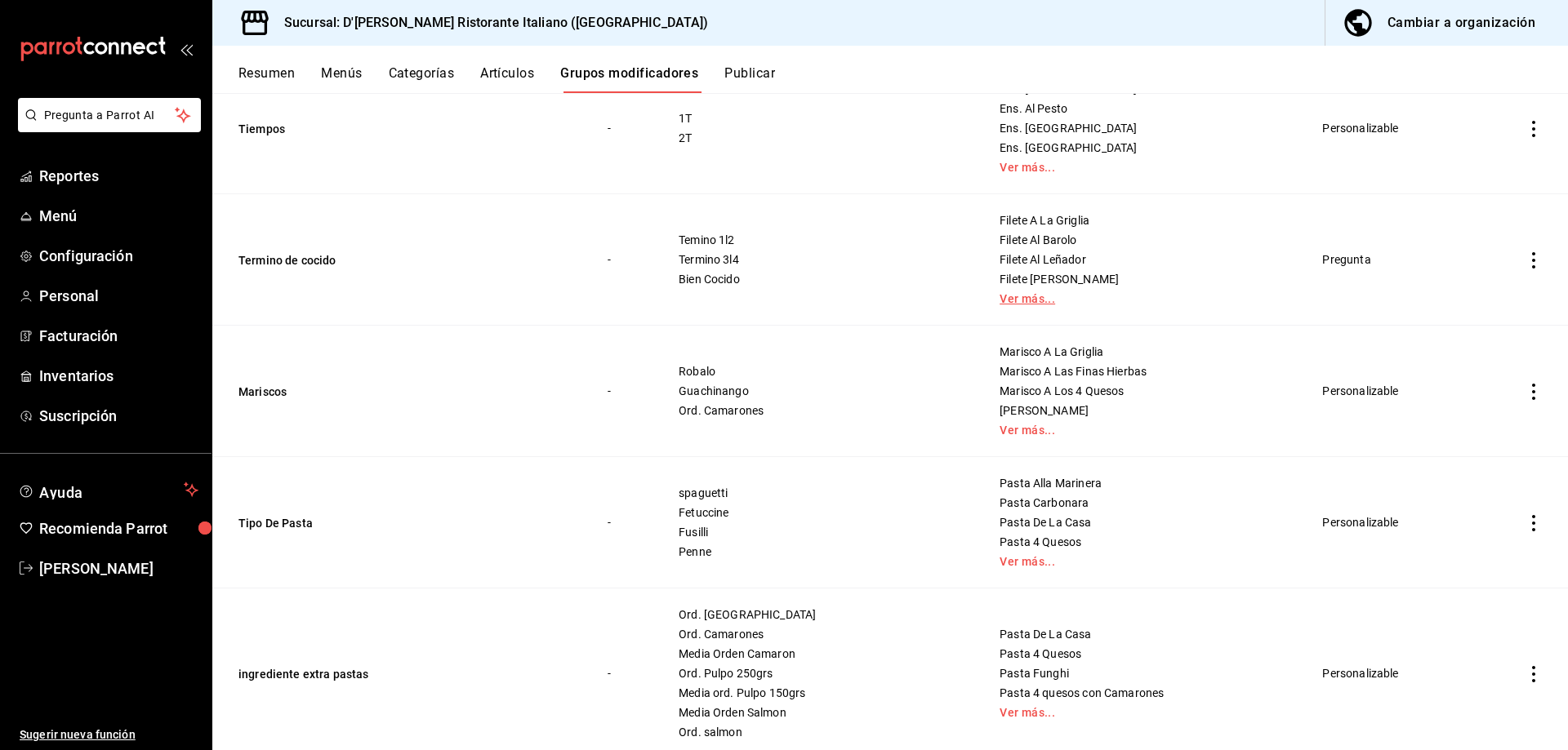
click at [1011, 298] on link "Ver más..." at bounding box center [1140, 299] width 283 height 12
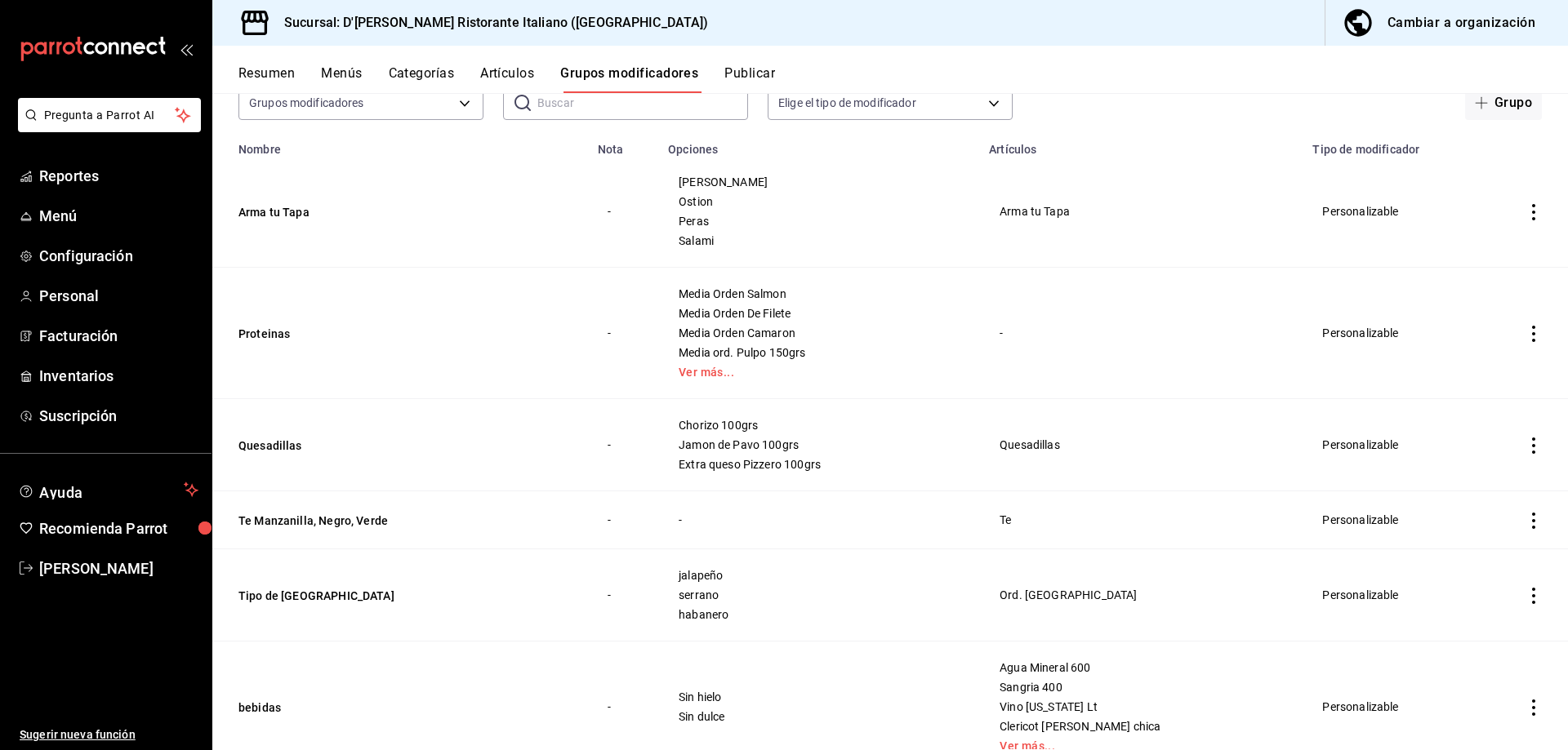
scroll to position [95, 0]
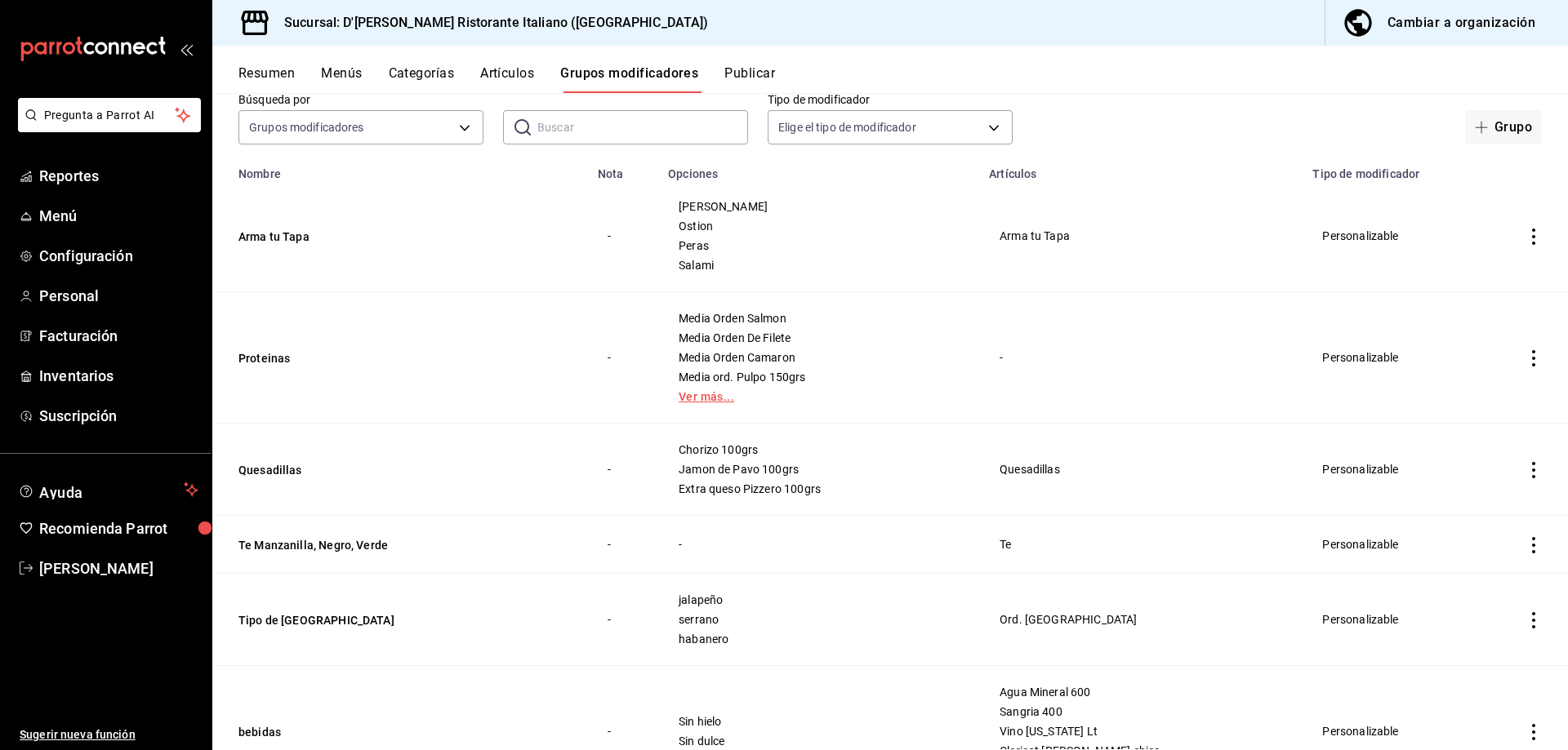
click at [702, 401] on link "Ver más..." at bounding box center [818, 397] width 280 height 12
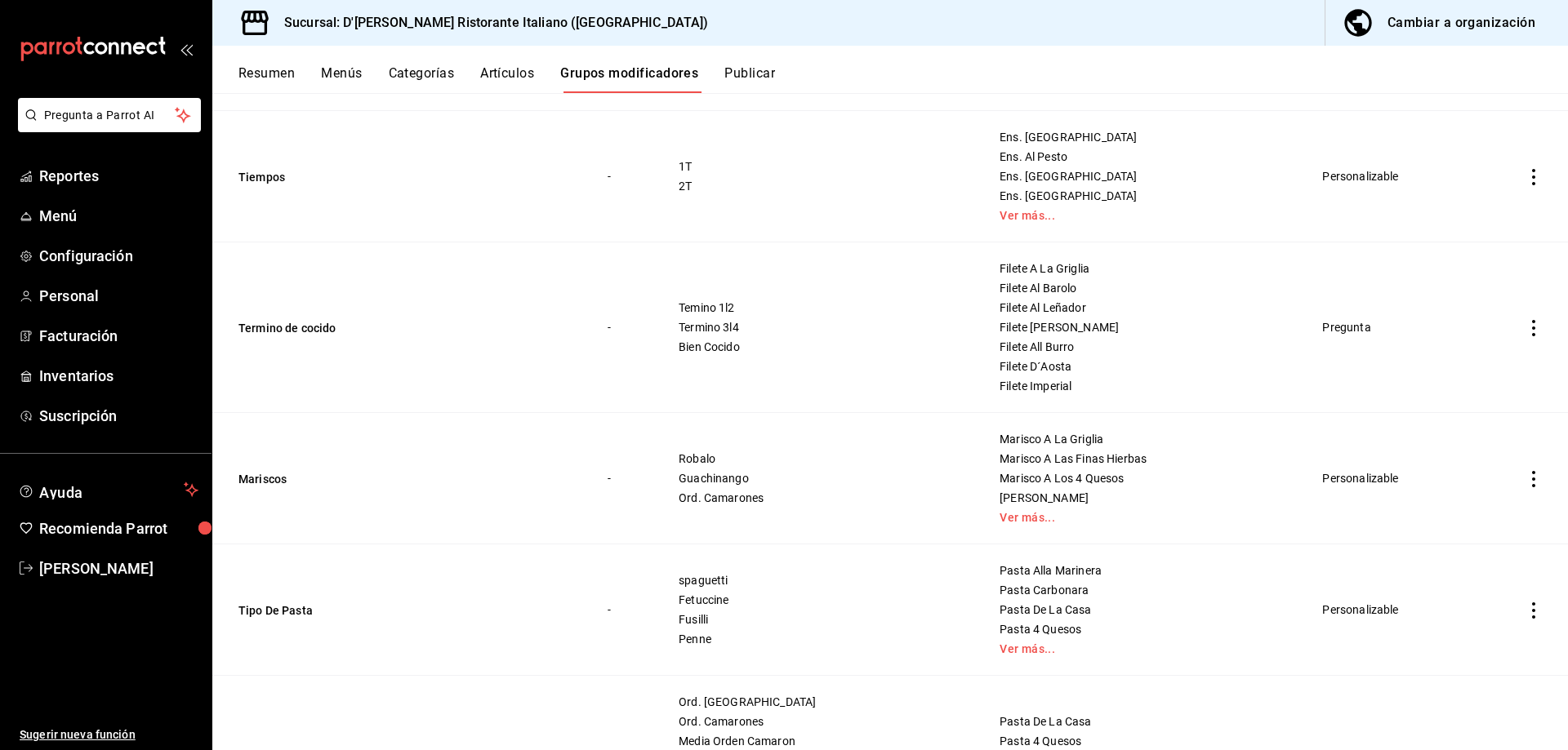
scroll to position [816, 0]
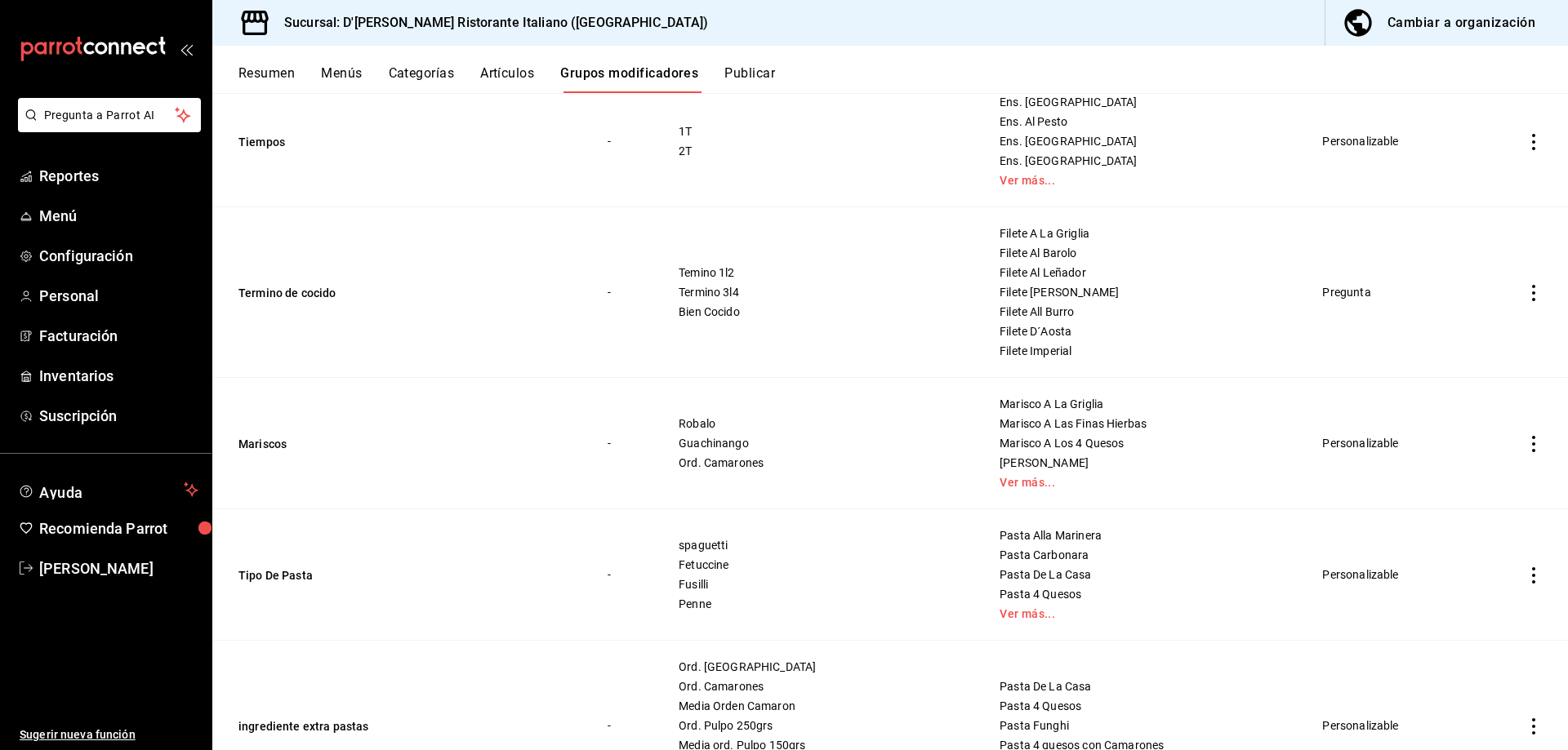
click at [524, 78] on button "Artículos" at bounding box center [507, 79] width 54 height 28
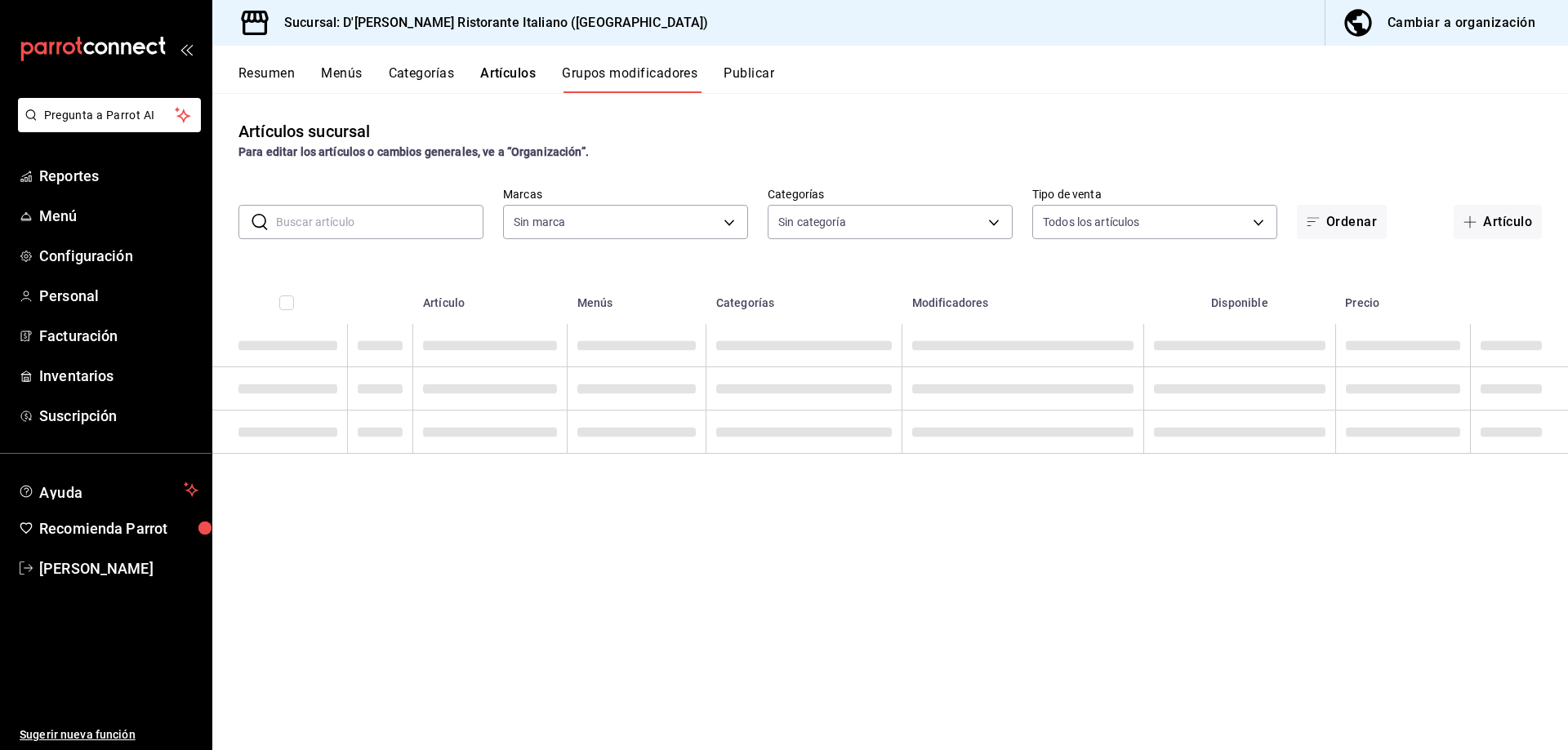
type input "cc944d3c-1805-43c1-9e3c-12384e1c3ced"
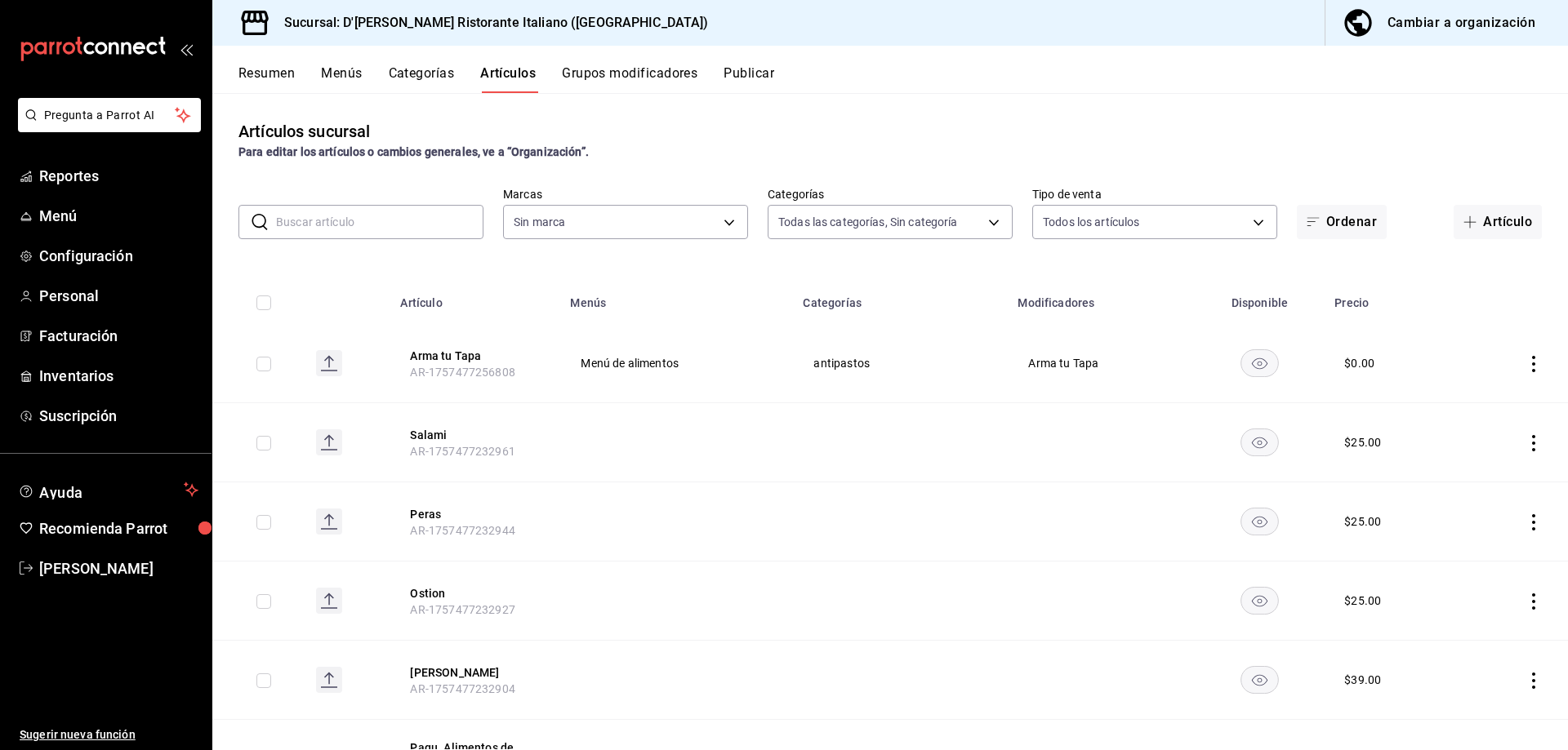
type input "6cffc628-7154-498e-be8e-d9df8b8db4ac,f3a1f48a-d3f7-4a4e-a0e4-e127e5ed5a6b,52156…"
type input "cc944d3c-1805-43c1-9e3c-12384e1c3ced"
click at [396, 218] on input "text" at bounding box center [380, 222] width 208 height 32
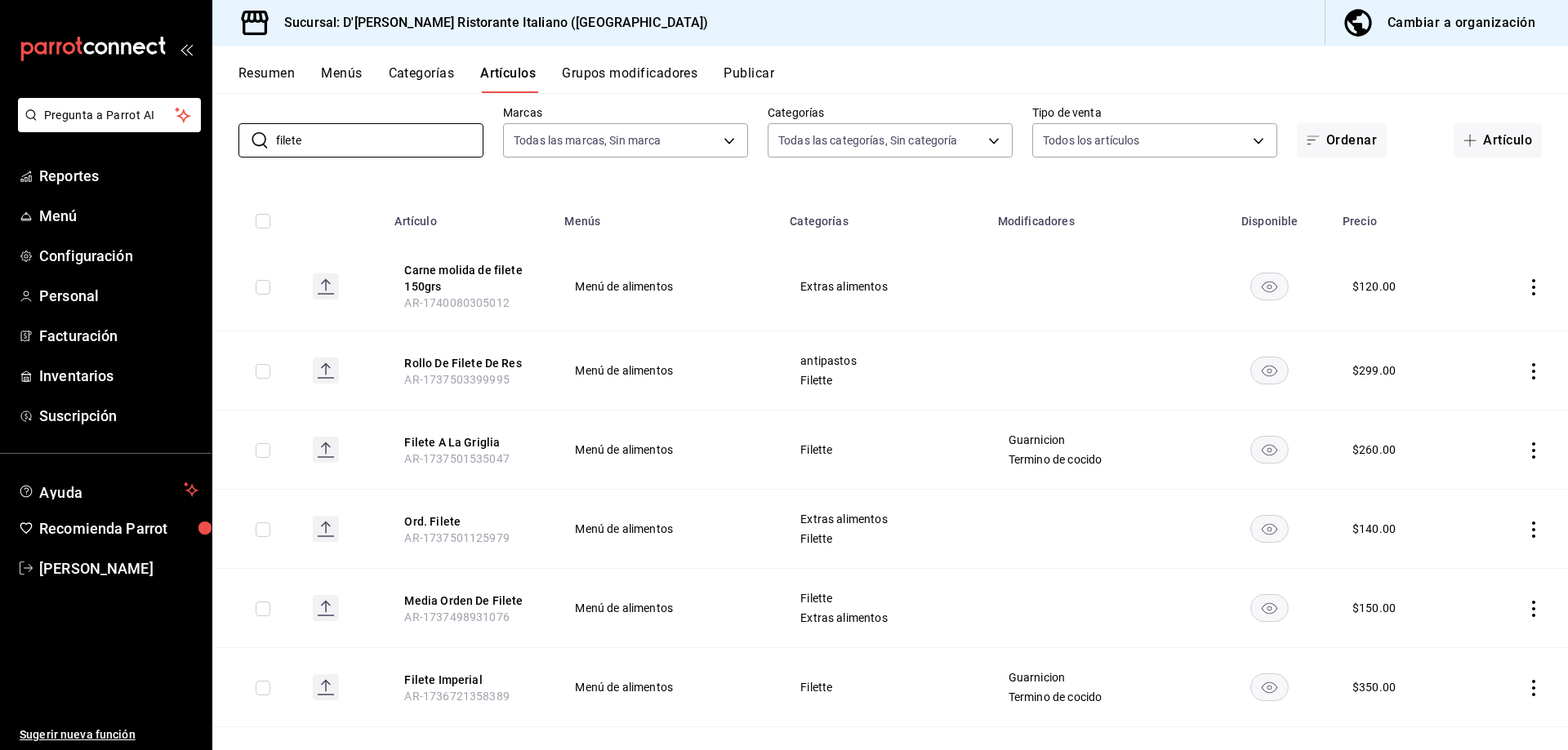
scroll to position [163, 0]
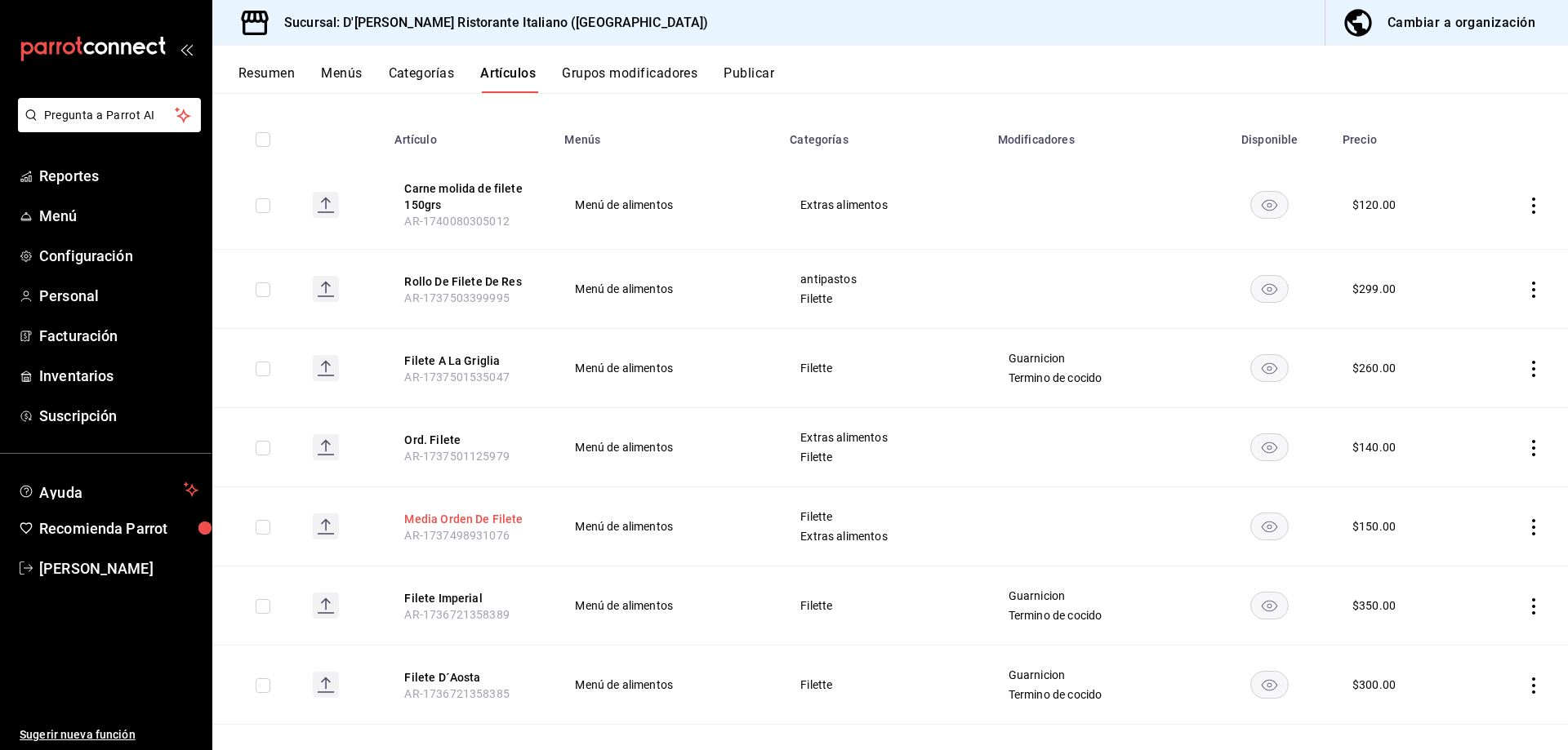
type input "filete"
click at [485, 517] on button "Media Orden De Filete" at bounding box center [470, 519] width 131 height 17
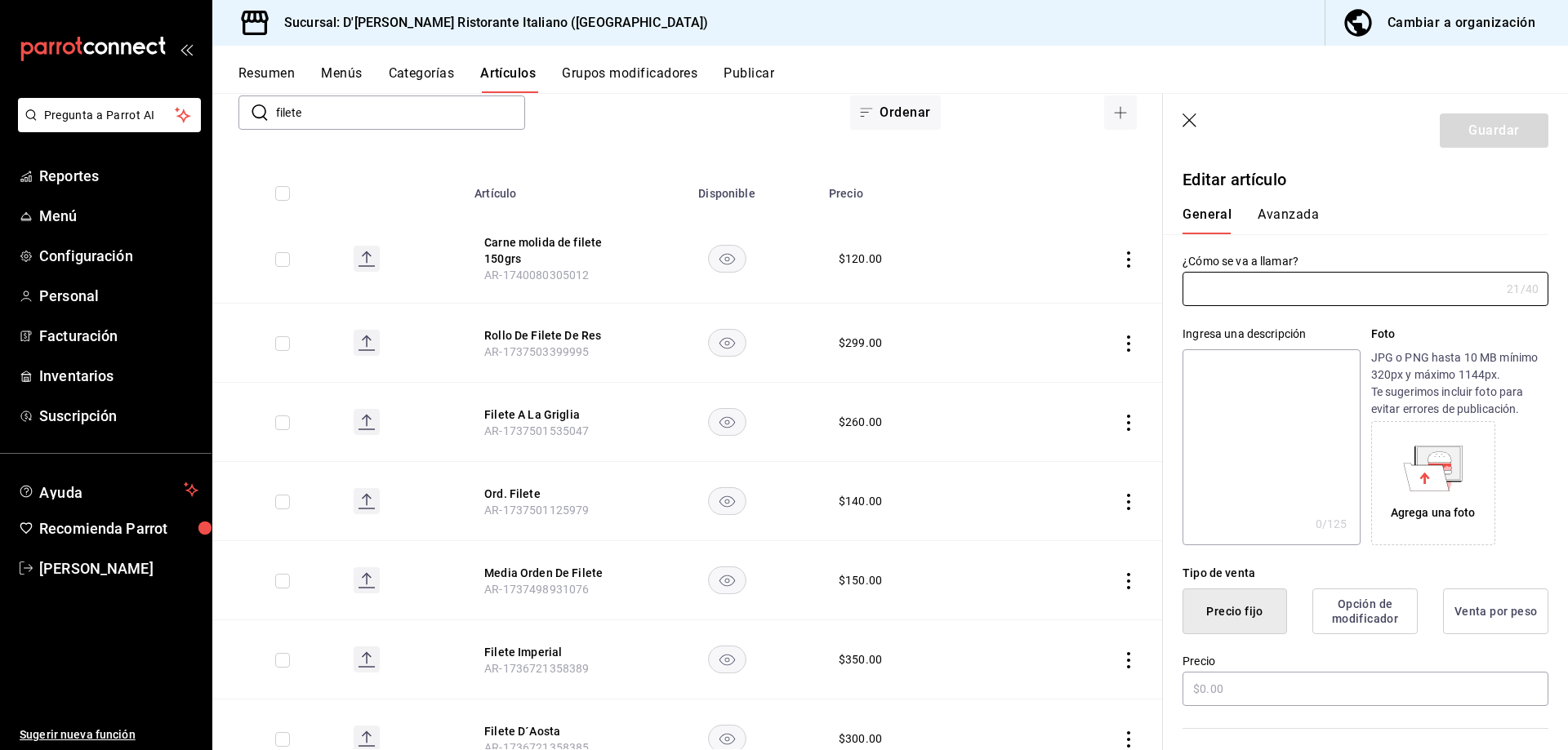
type input "Media Orden De Filete"
type input "AR-1737498931076"
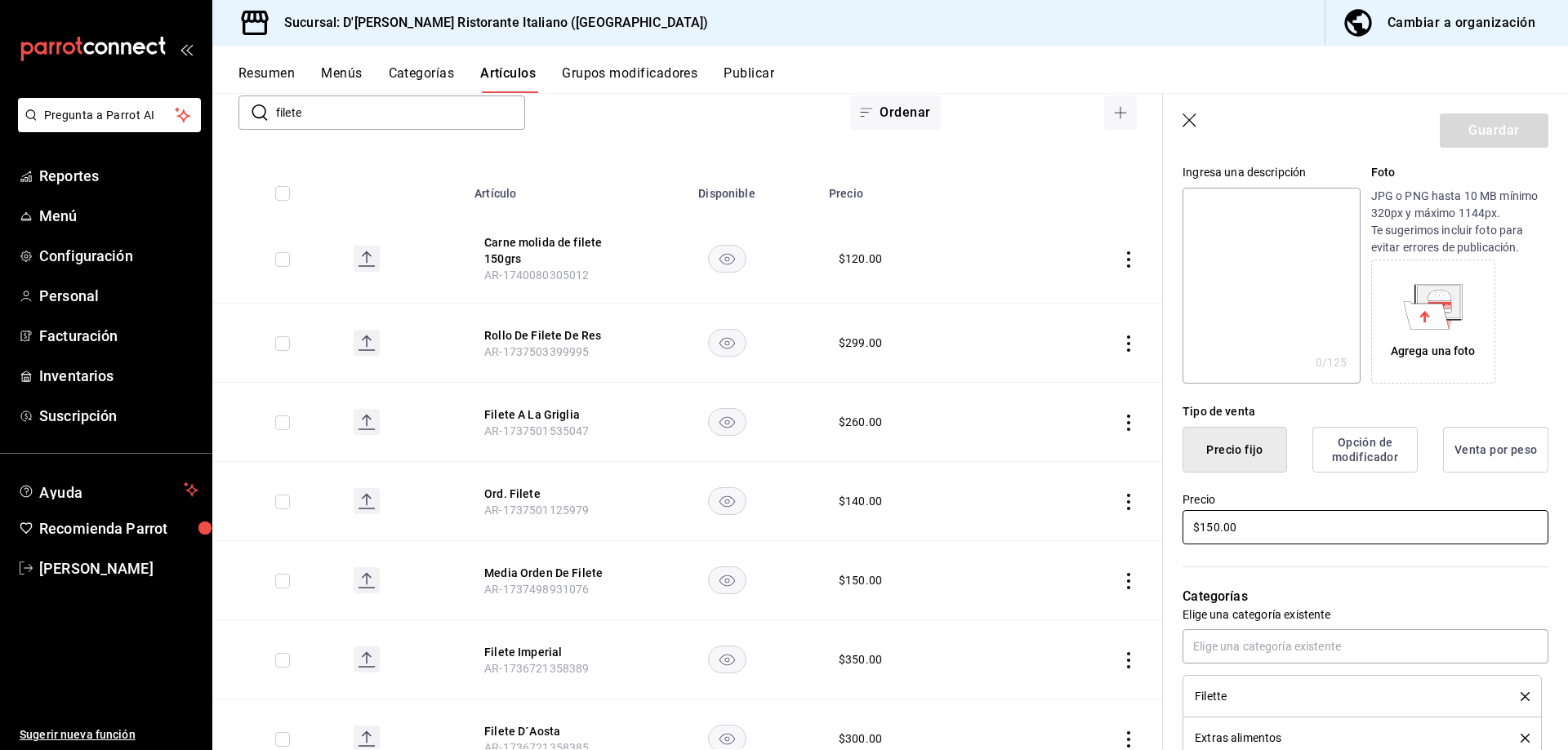
scroll to position [163, 0]
click at [1283, 528] on input "$150.00" at bounding box center [1365, 525] width 366 height 34
type input "$80.00"
click at [1473, 136] on button "Guardar" at bounding box center [1494, 130] width 108 height 34
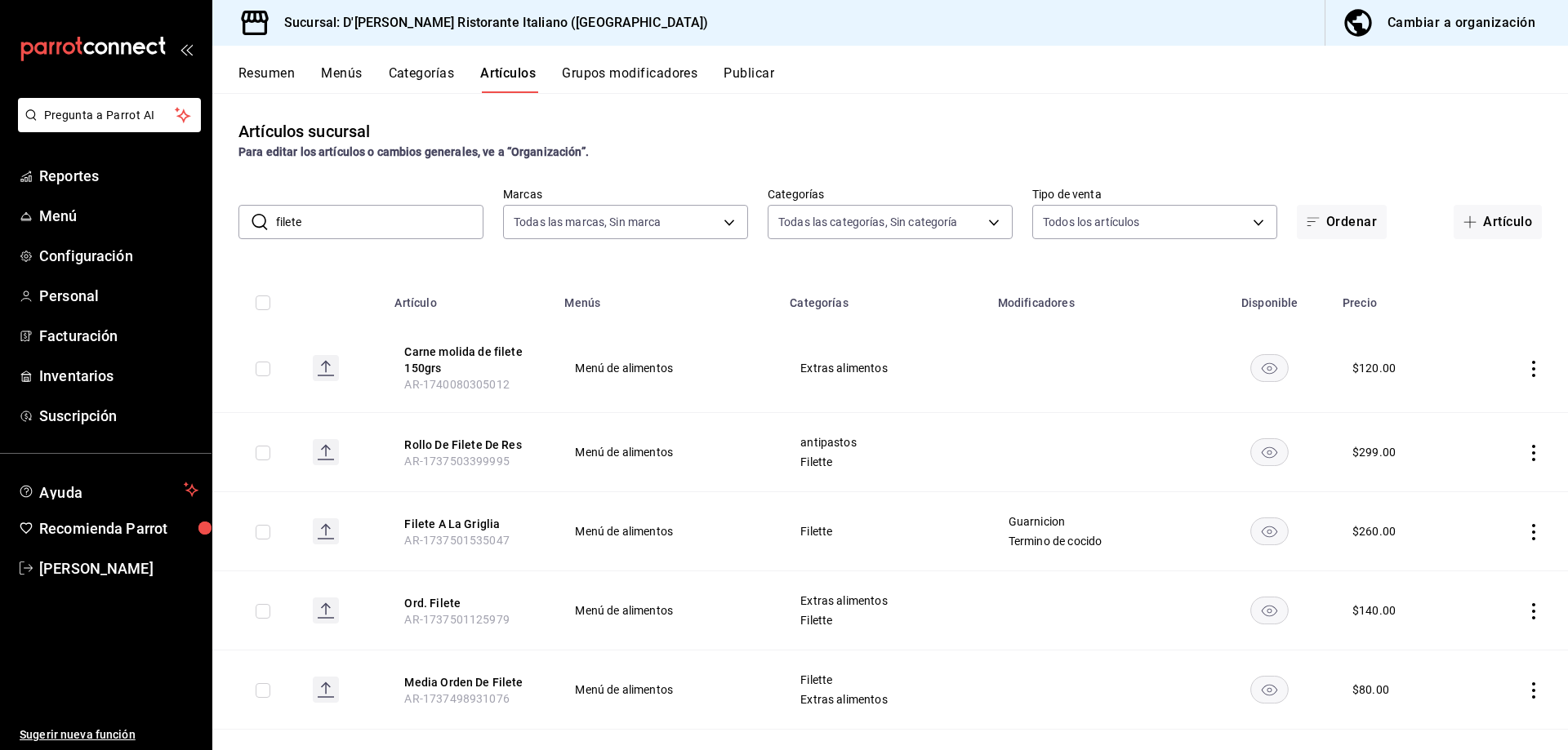
click at [604, 72] on button "Grupos modificadores" at bounding box center [629, 79] width 136 height 28
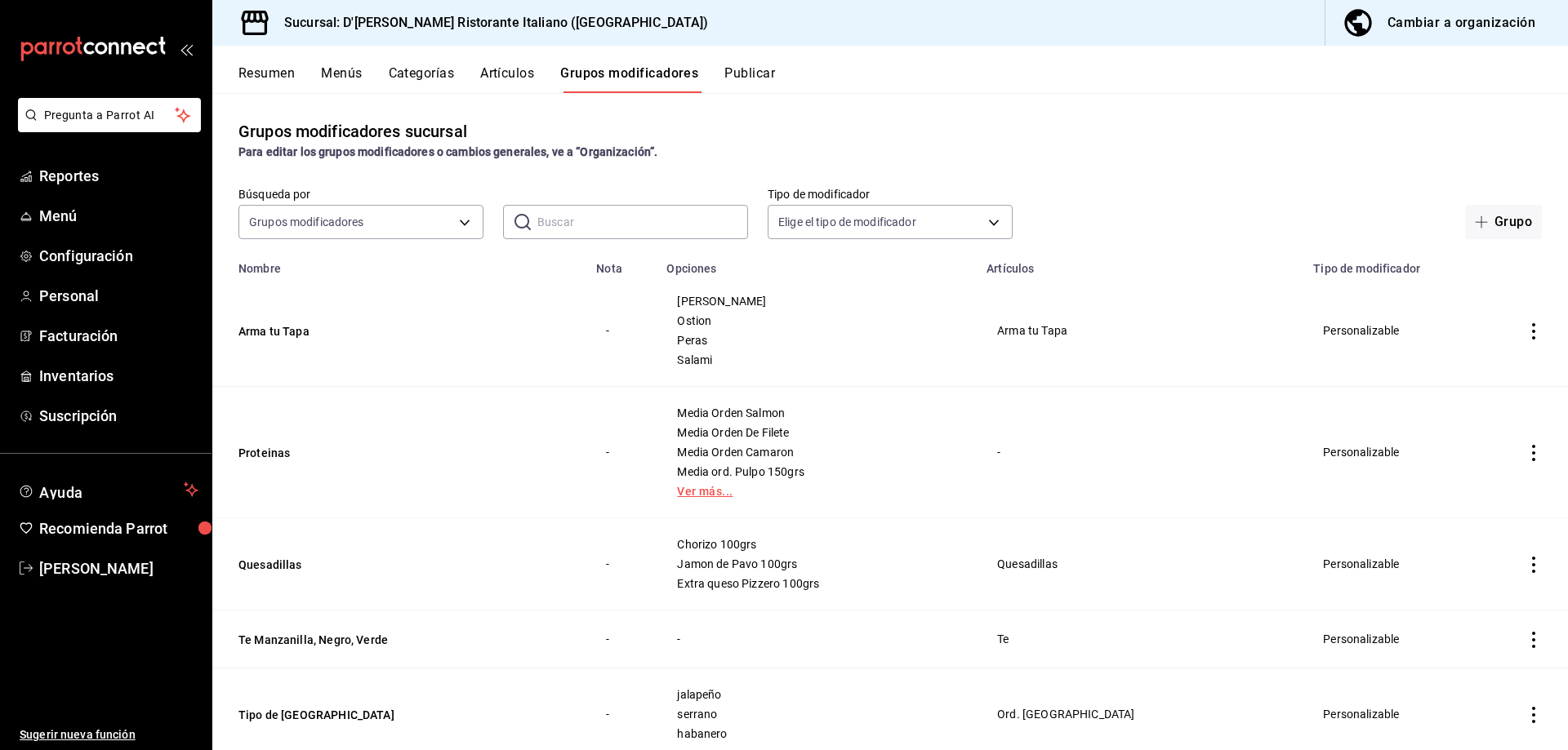
click at [705, 488] on link "Ver más..." at bounding box center [816, 491] width 280 height 12
click at [1525, 457] on icon "actions" at bounding box center [1533, 453] width 17 height 17
click at [1468, 485] on span "Editar" at bounding box center [1471, 490] width 42 height 17
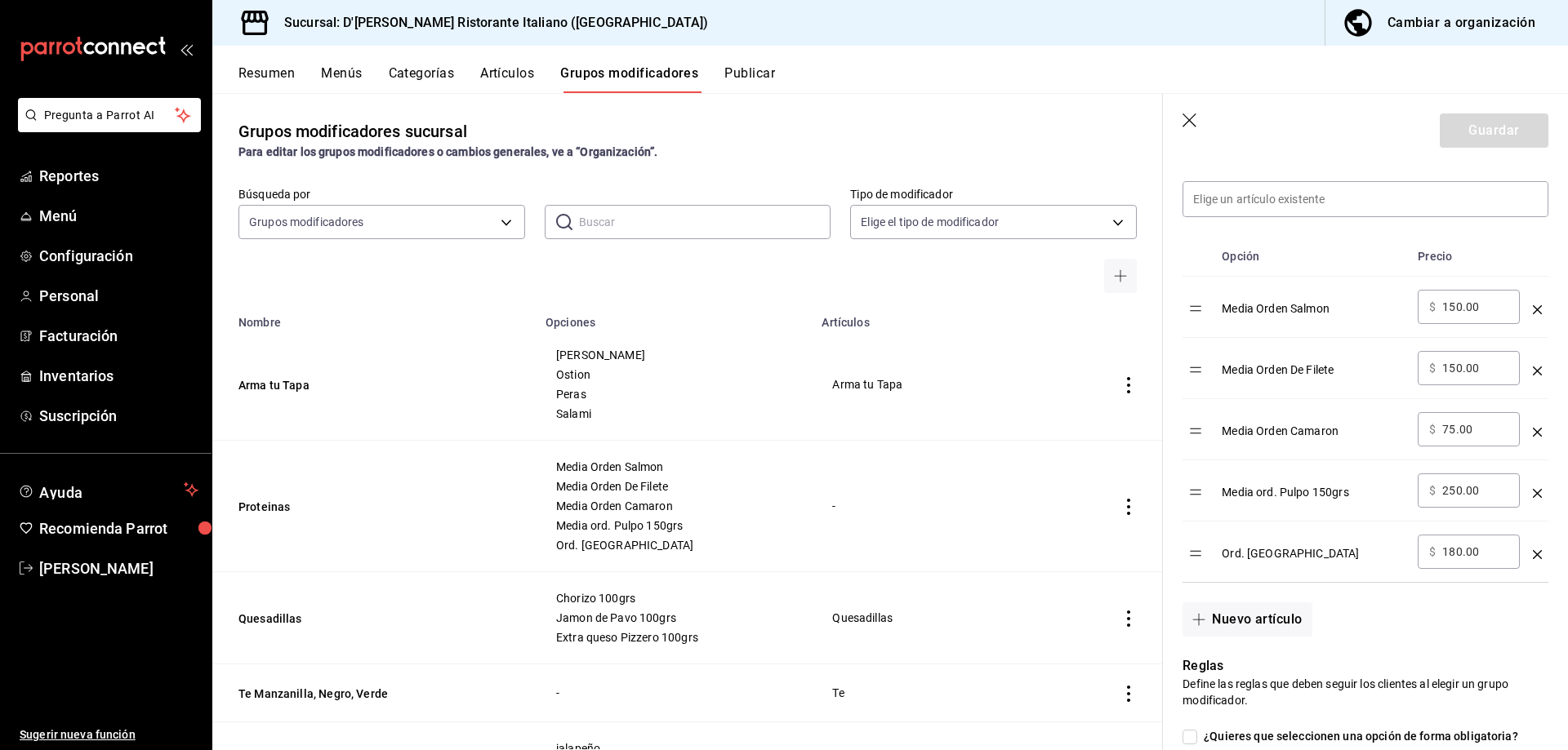
scroll to position [490, 0]
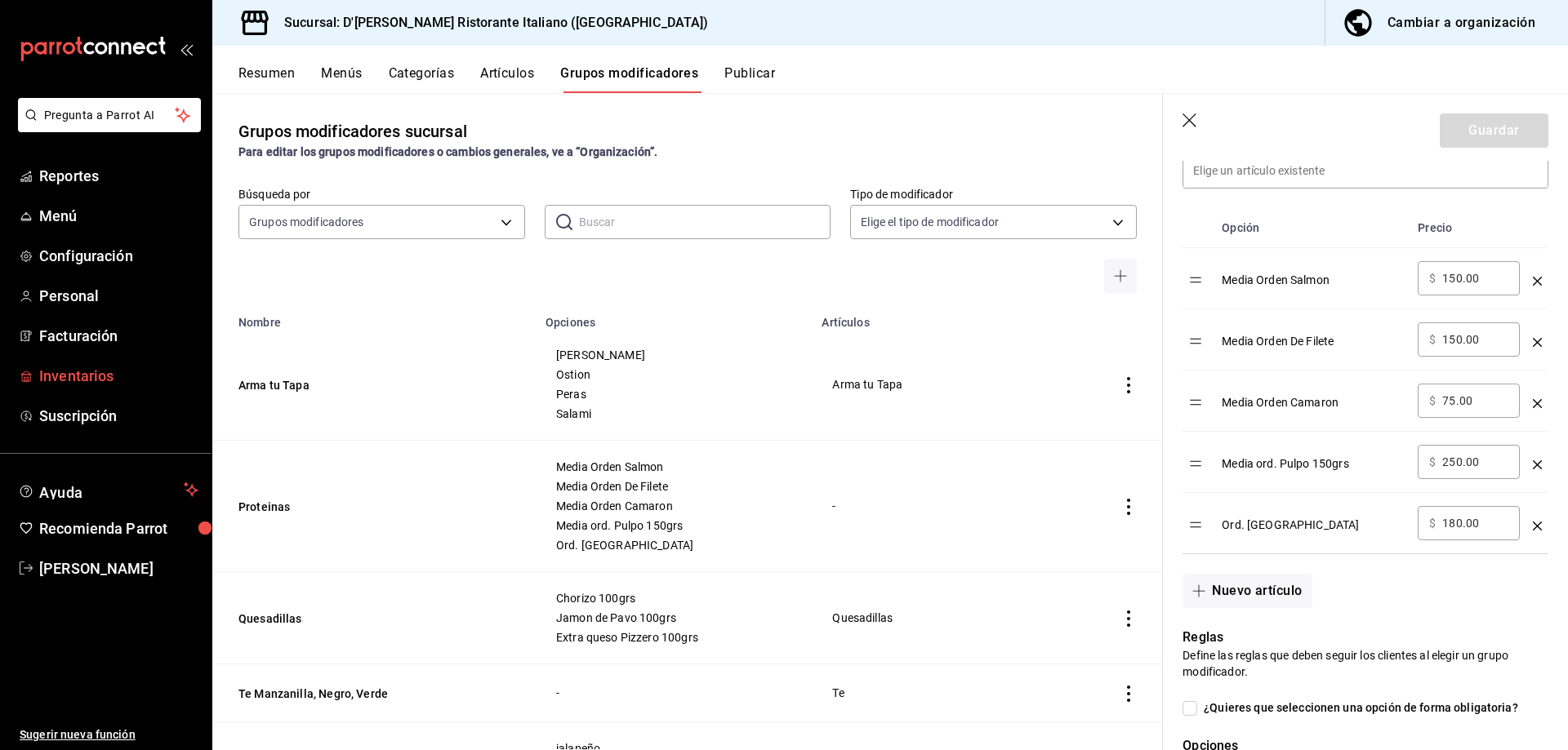
click at [81, 379] on span "Inventarios" at bounding box center [118, 375] width 160 height 22
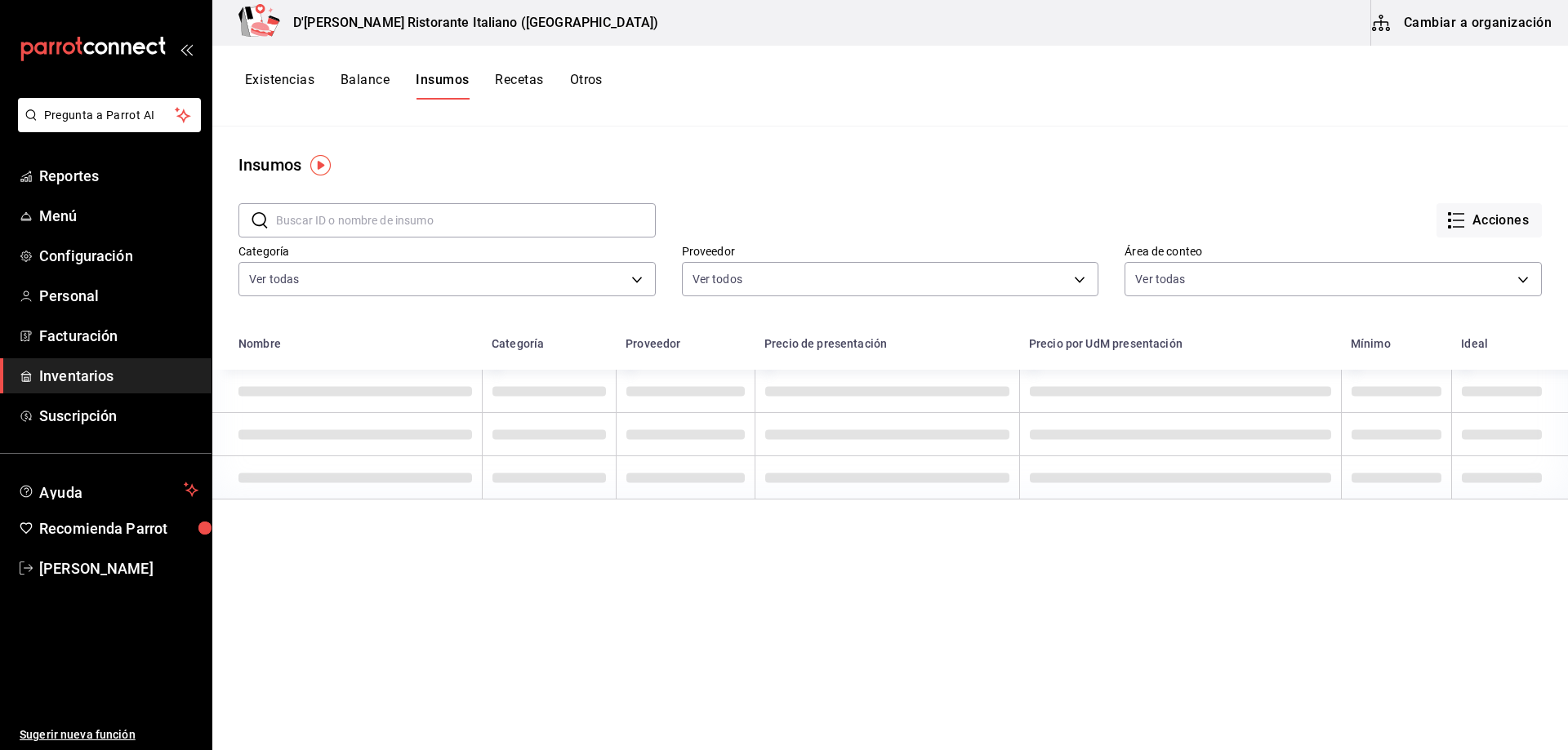
click at [1486, 24] on button "Cambiar a organización" at bounding box center [1463, 22] width 184 height 45
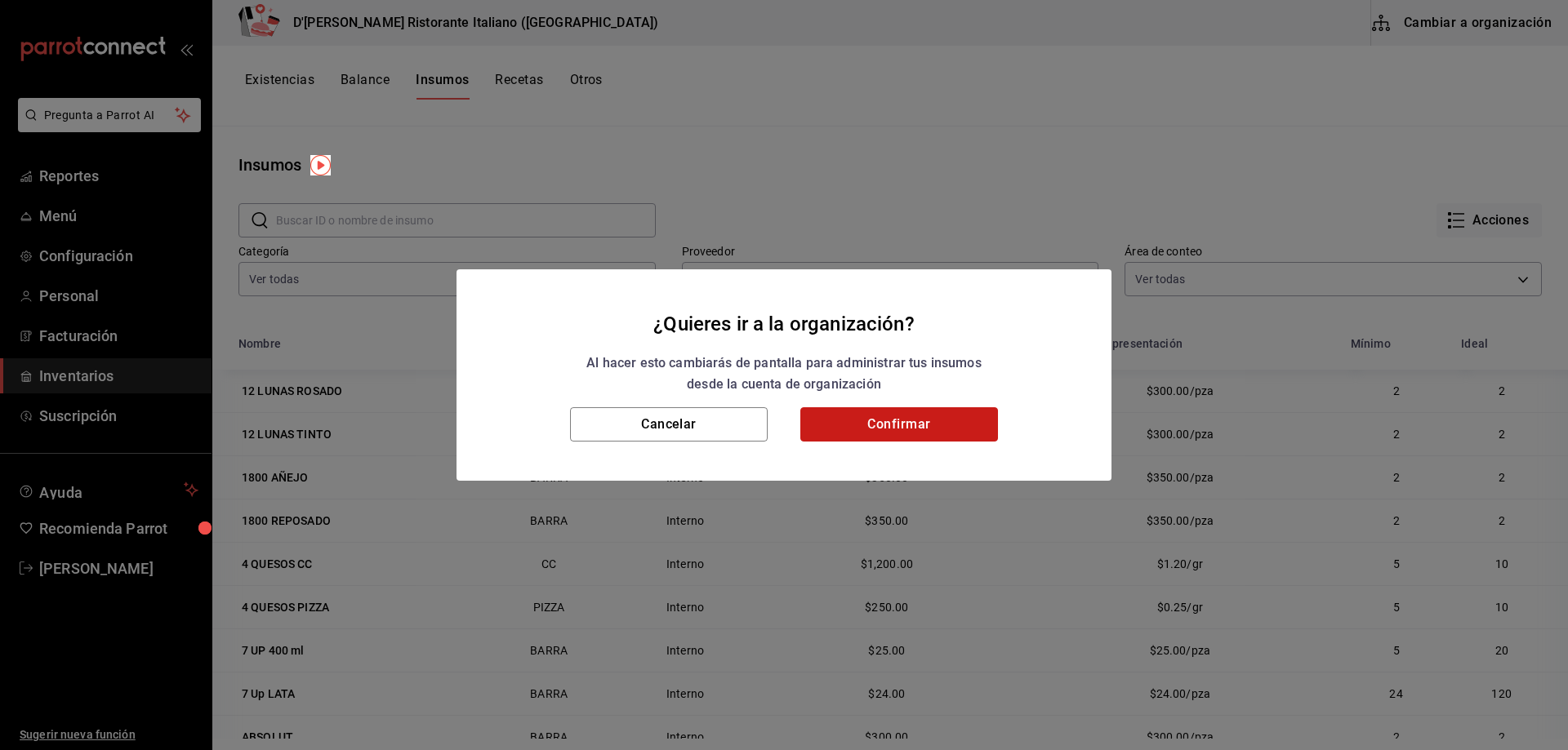
click at [844, 418] on button "Confirmar" at bounding box center [899, 424] width 198 height 34
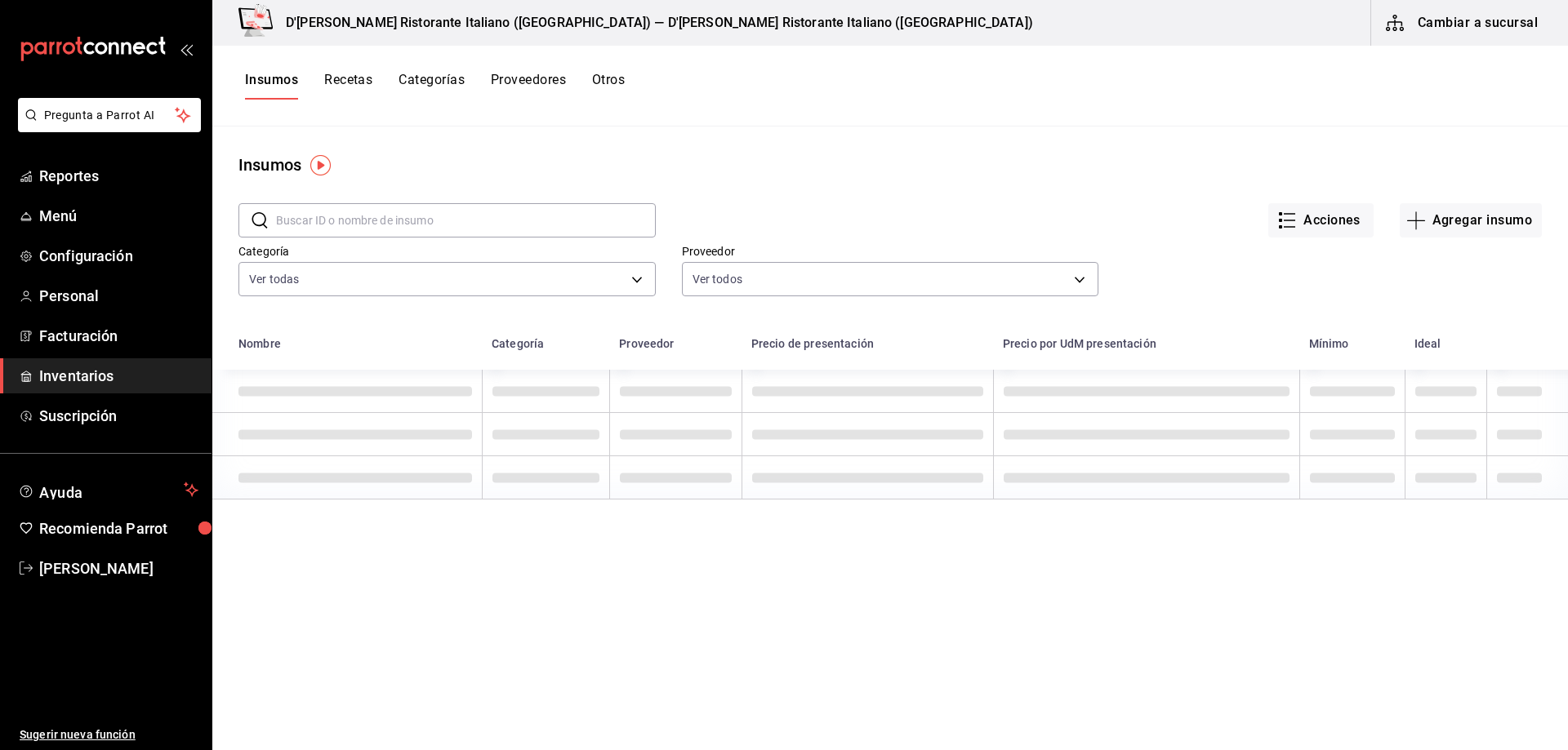
click at [432, 208] on input "text" at bounding box center [466, 220] width 380 height 32
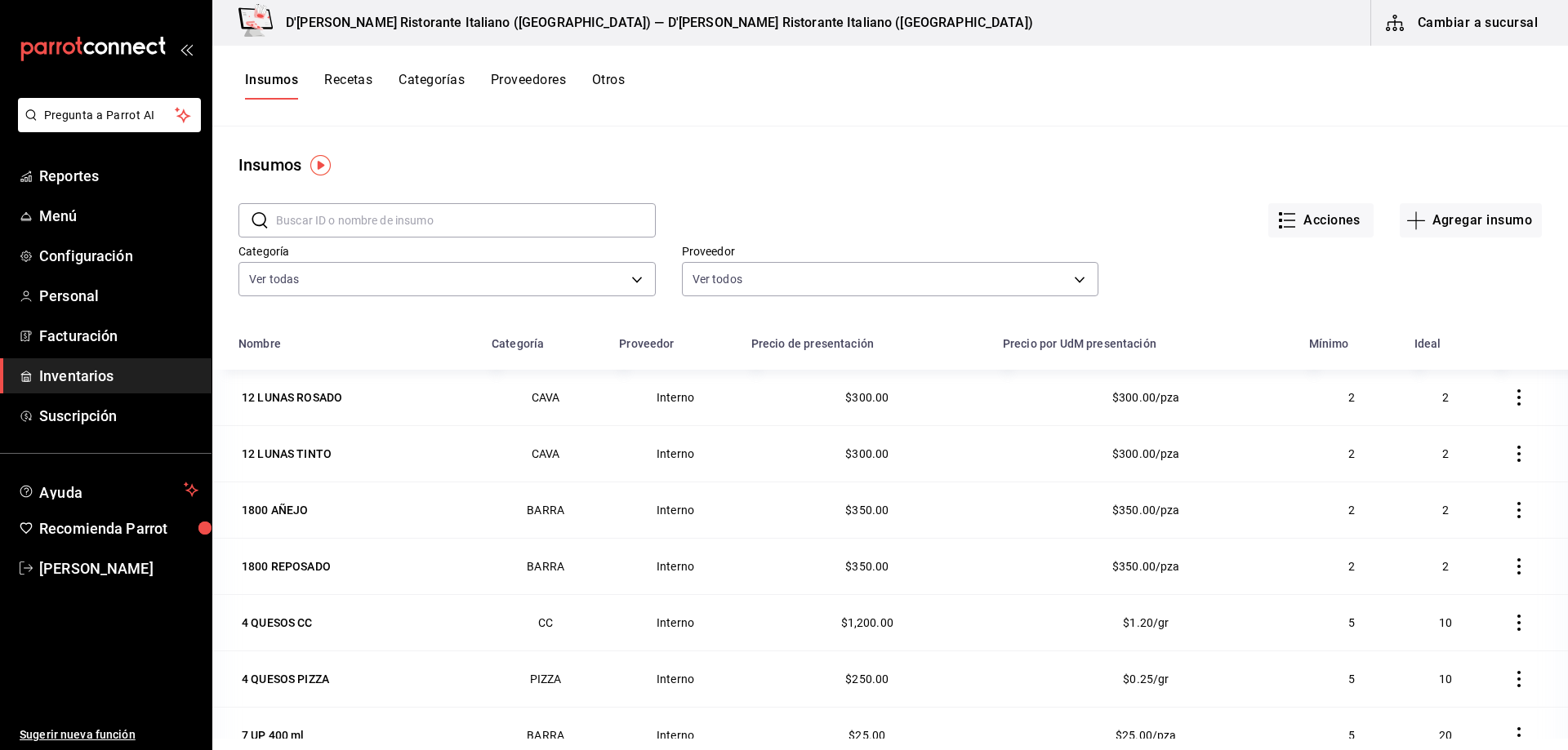
click at [436, 214] on input "text" at bounding box center [466, 220] width 380 height 32
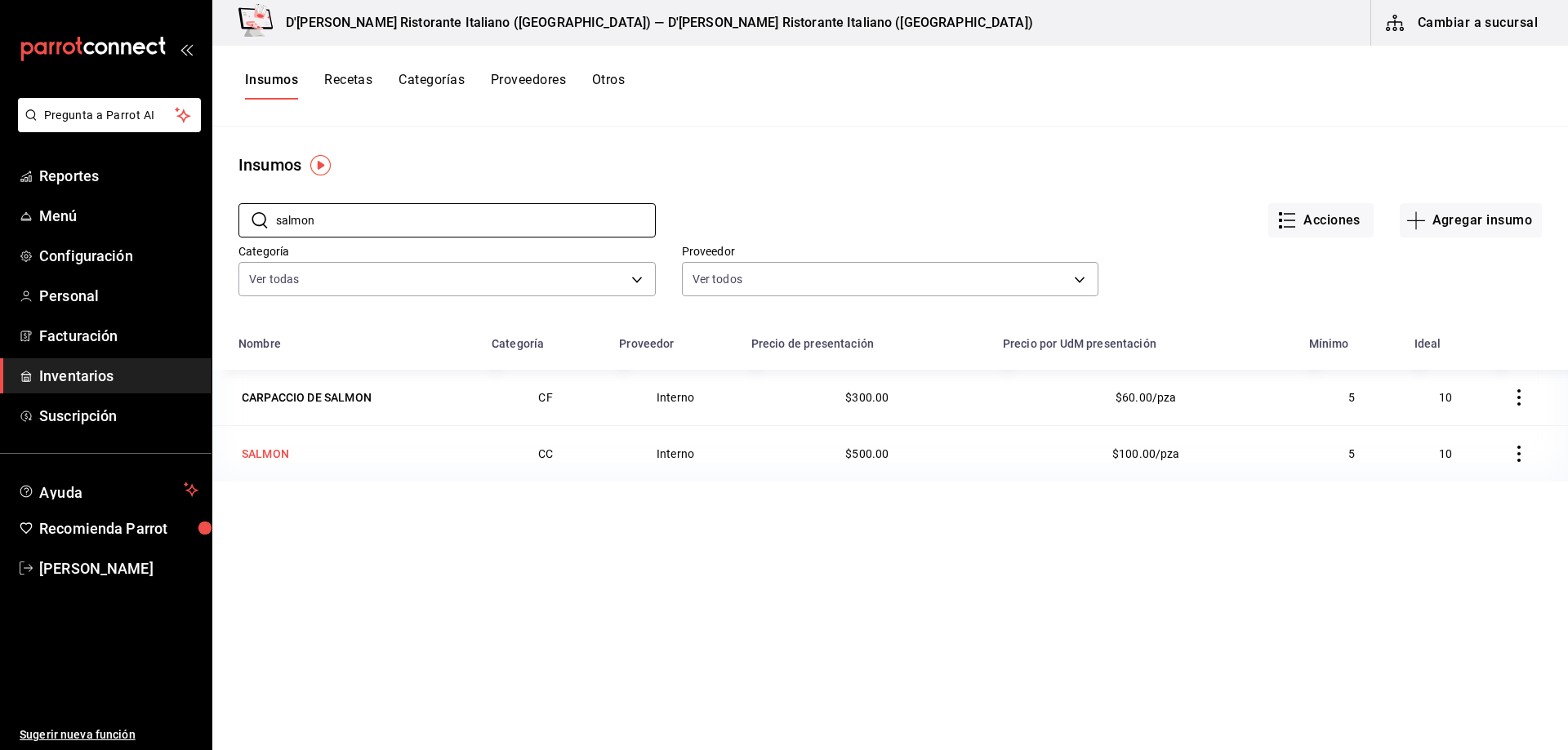
type input "salmon"
click at [282, 451] on div "SALMON" at bounding box center [265, 454] width 47 height 17
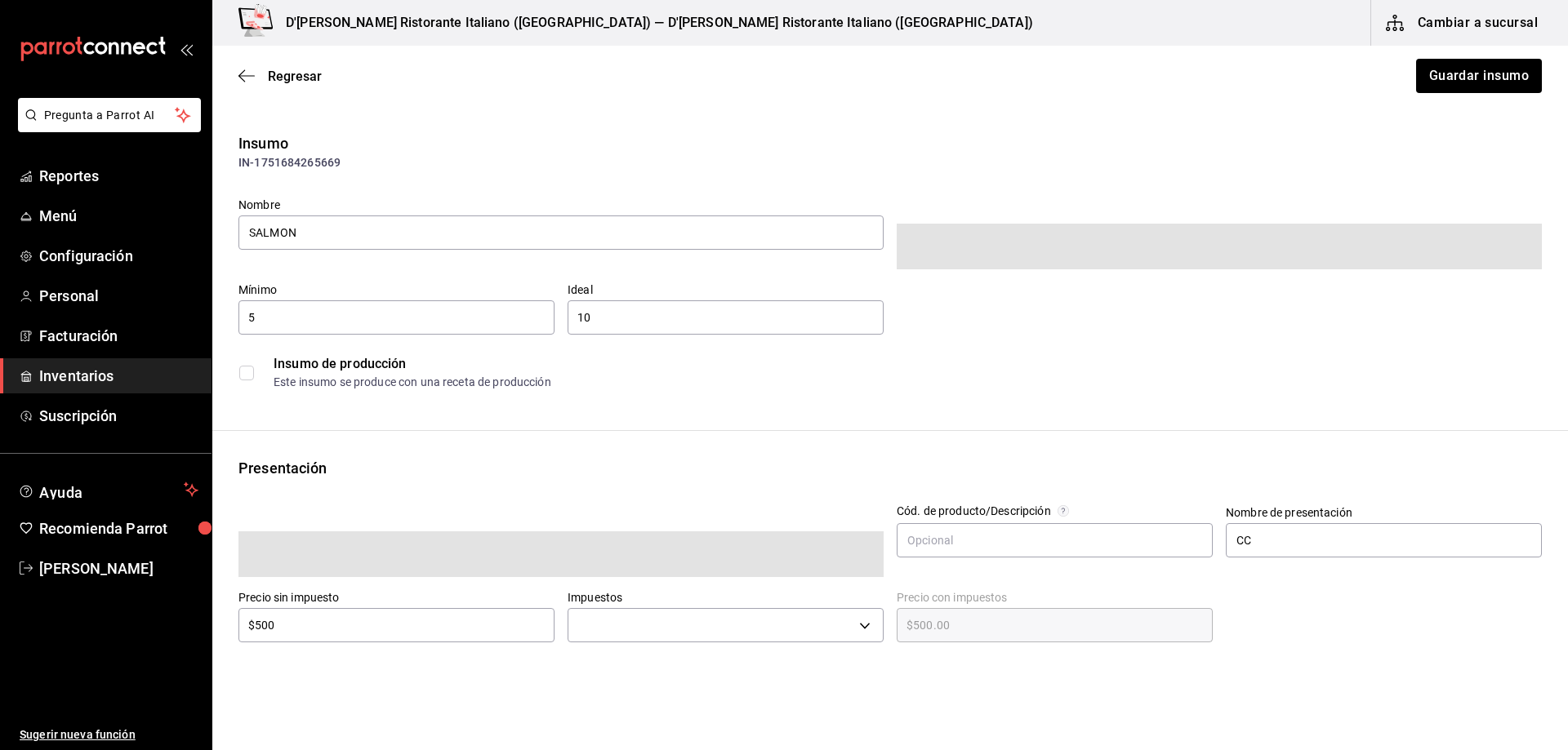
type input "$580.00"
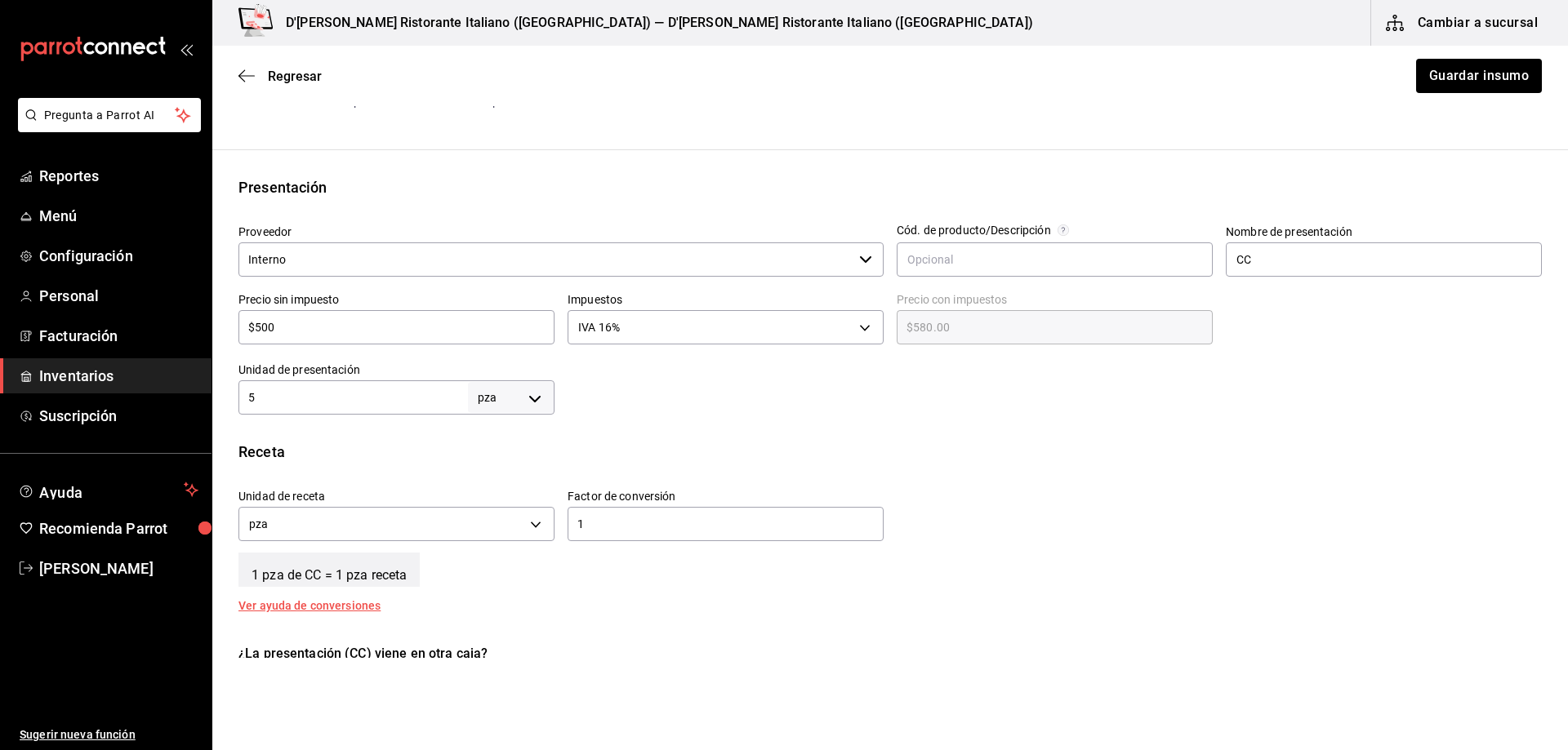
scroll to position [204, 0]
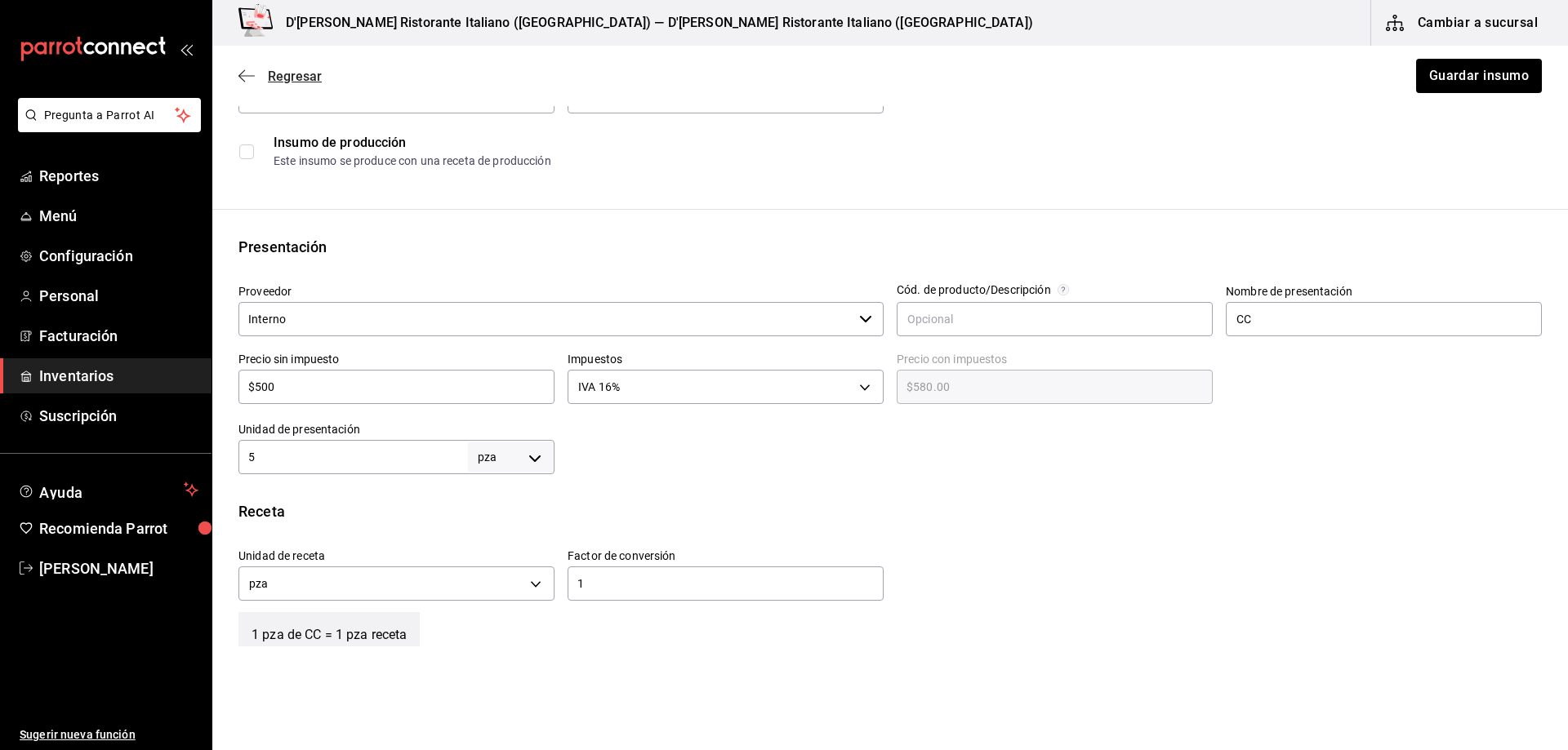
click at [287, 69] on span "Regresar" at bounding box center [294, 76] width 54 height 16
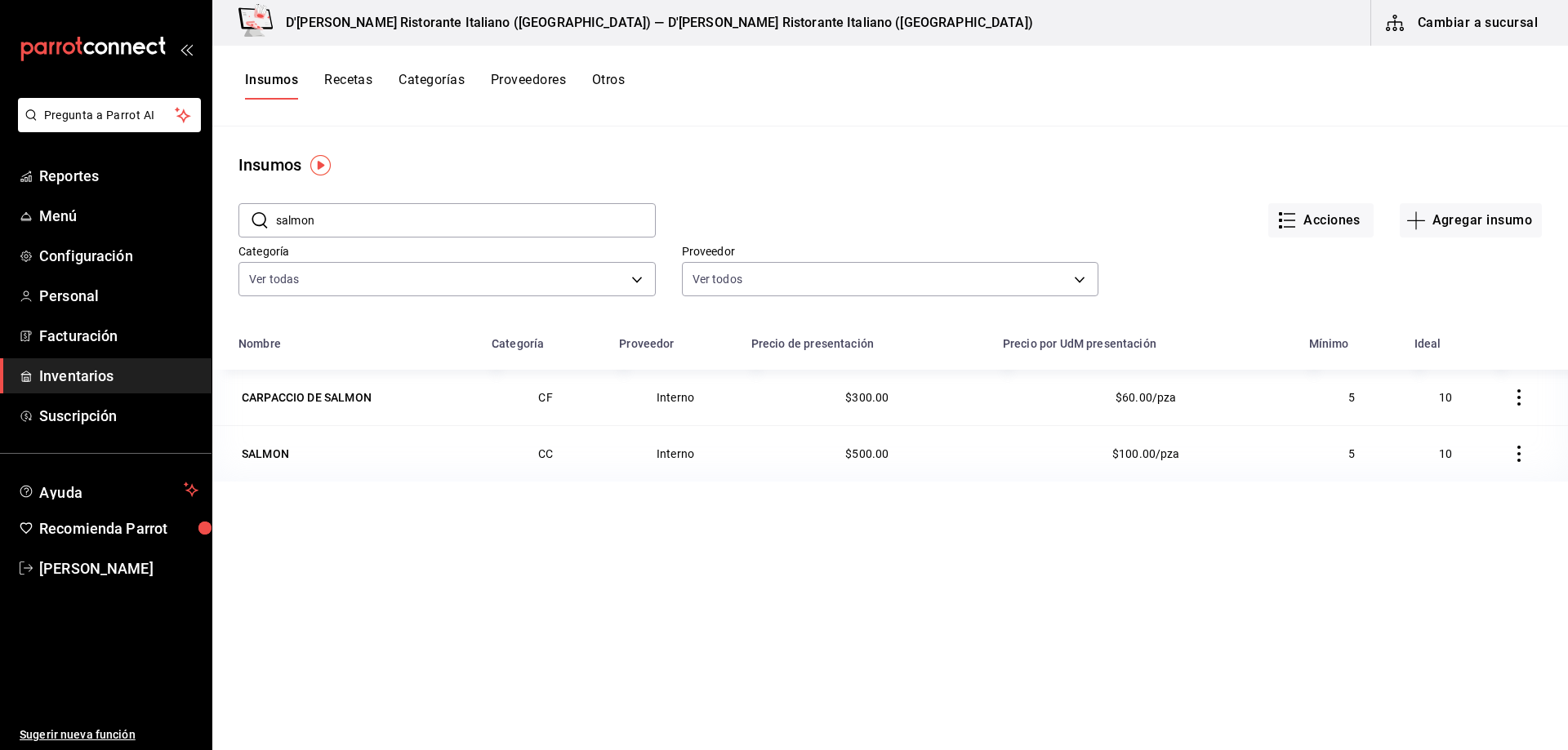
click at [355, 84] on button "Recetas" at bounding box center [348, 86] width 48 height 28
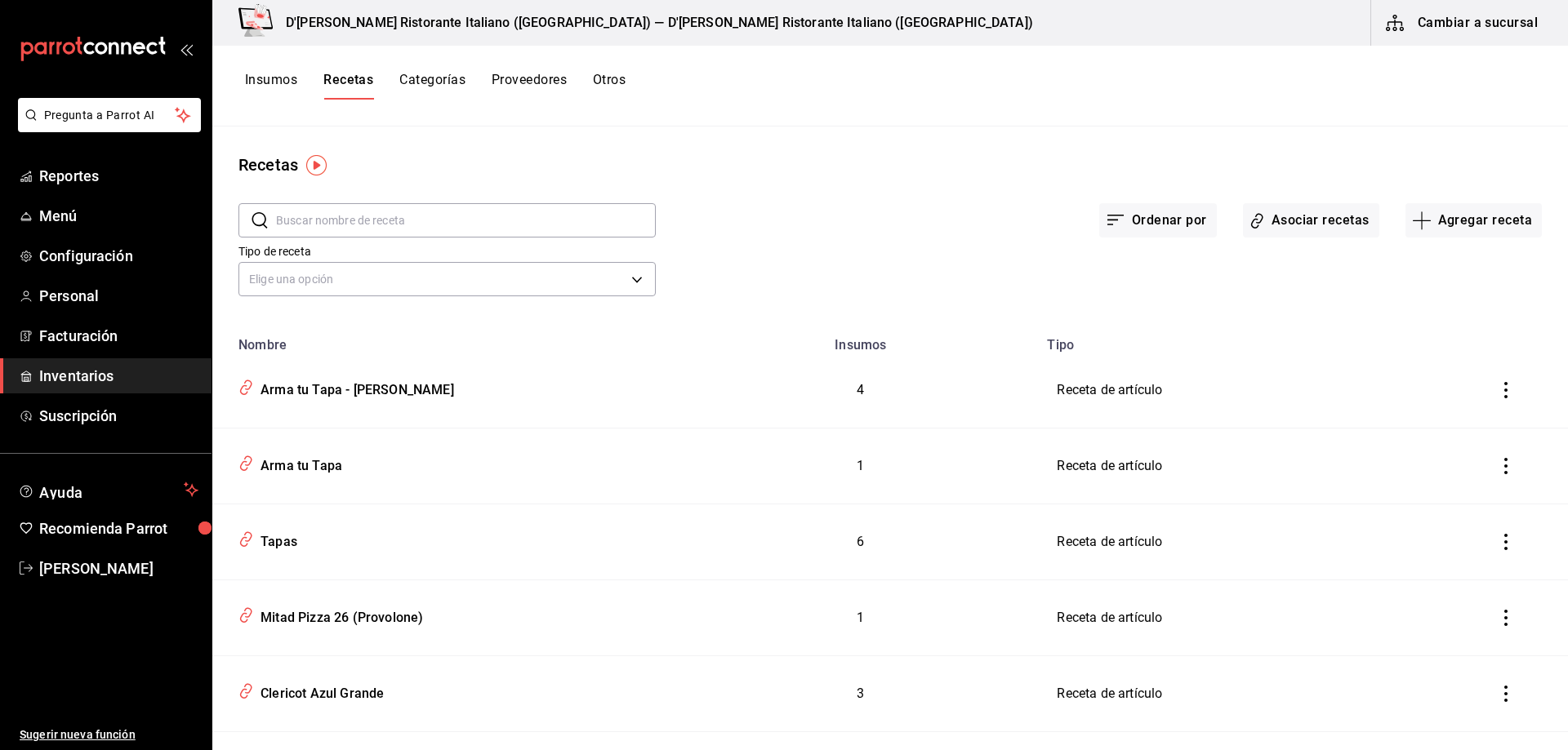
click at [484, 216] on input "text" at bounding box center [466, 220] width 380 height 32
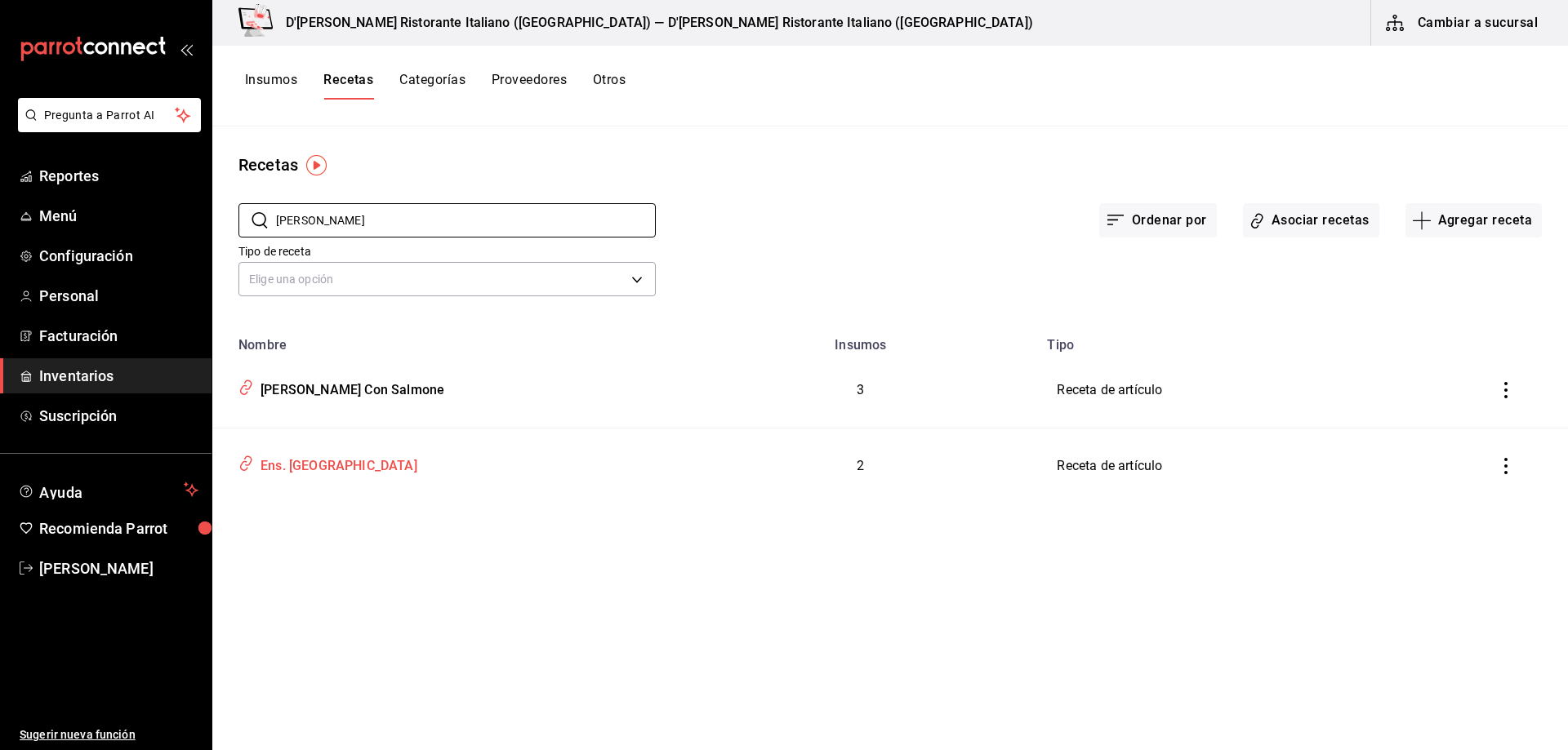
type input "[PERSON_NAME]"
click at [327, 463] on div "Ens. [GEOGRAPHIC_DATA]" at bounding box center [335, 463] width 163 height 26
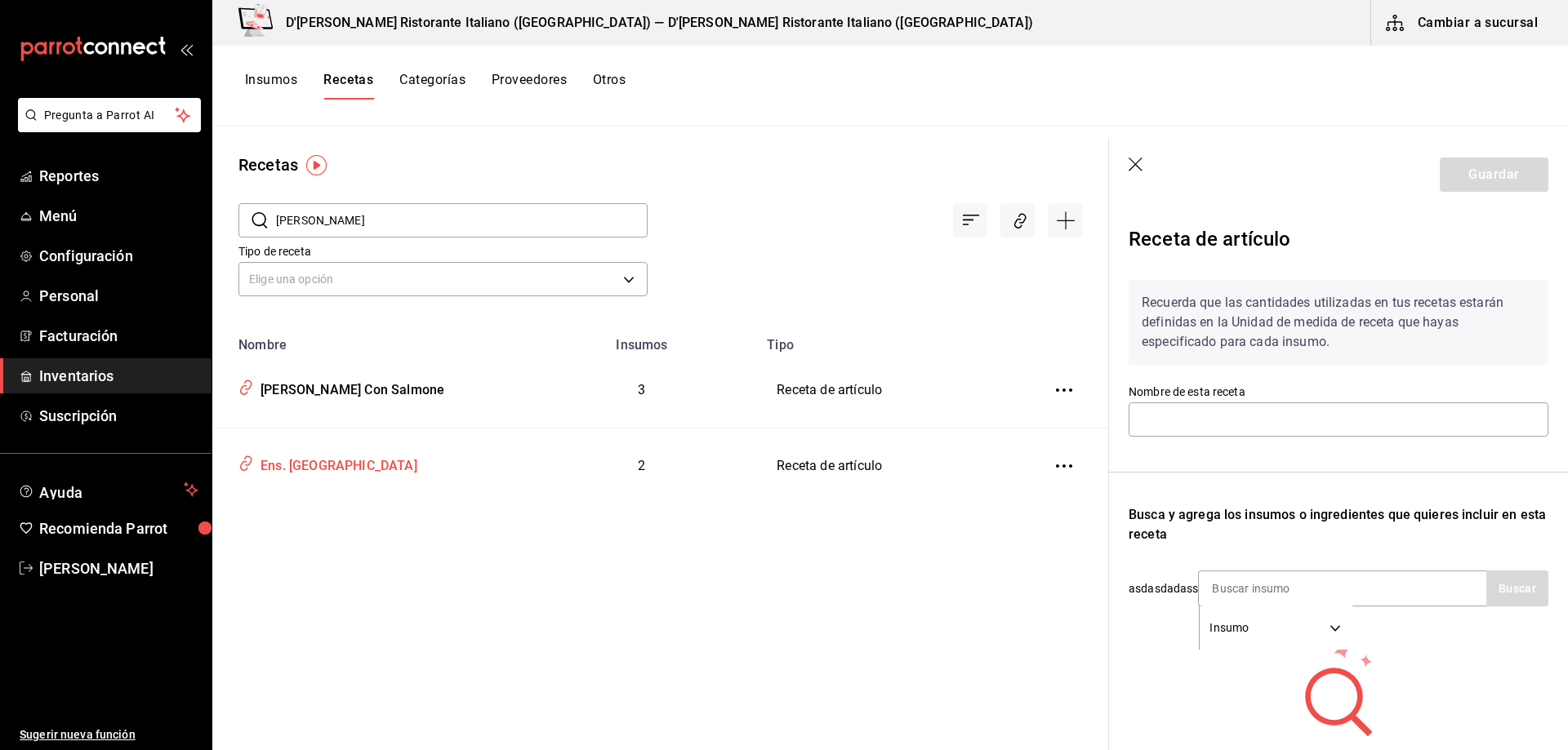
type input "Ens. [GEOGRAPHIC_DATA]"
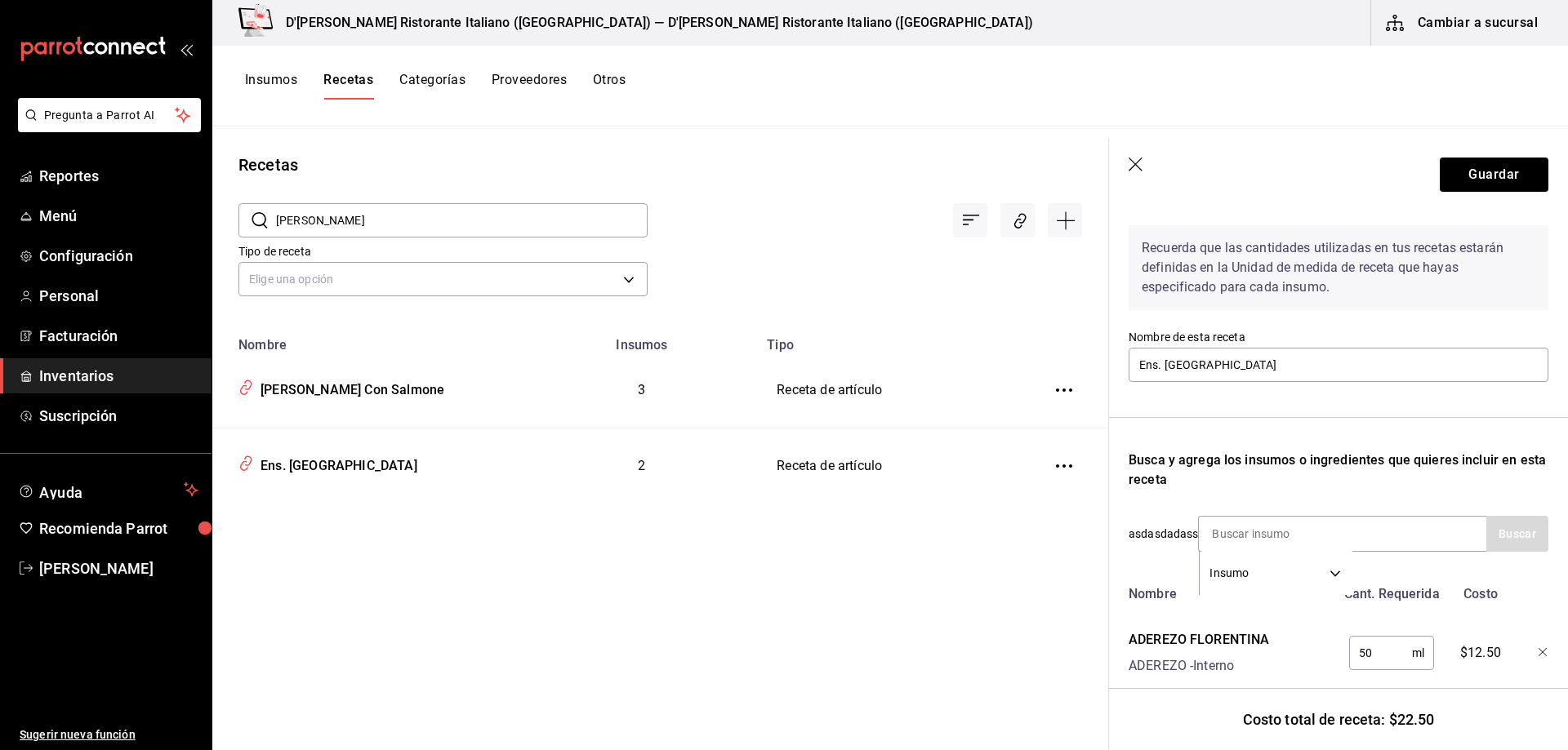
scroll to position [184, 0]
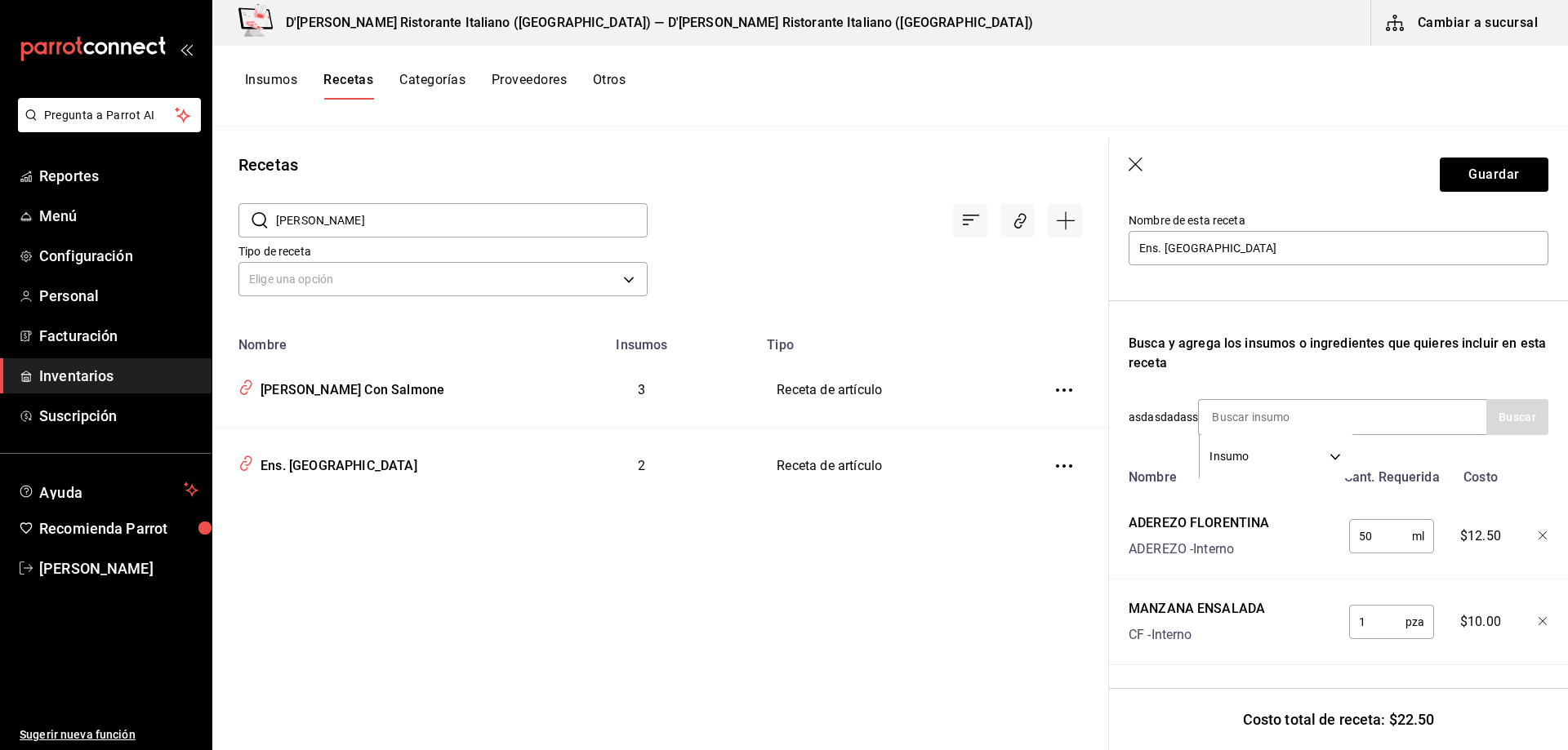
click at [343, 221] on input "[PERSON_NAME]" at bounding box center [461, 220] width 371 height 32
type input "flore"
click at [382, 394] on div "[PERSON_NAME] Con Salmone" at bounding box center [349, 387] width 190 height 26
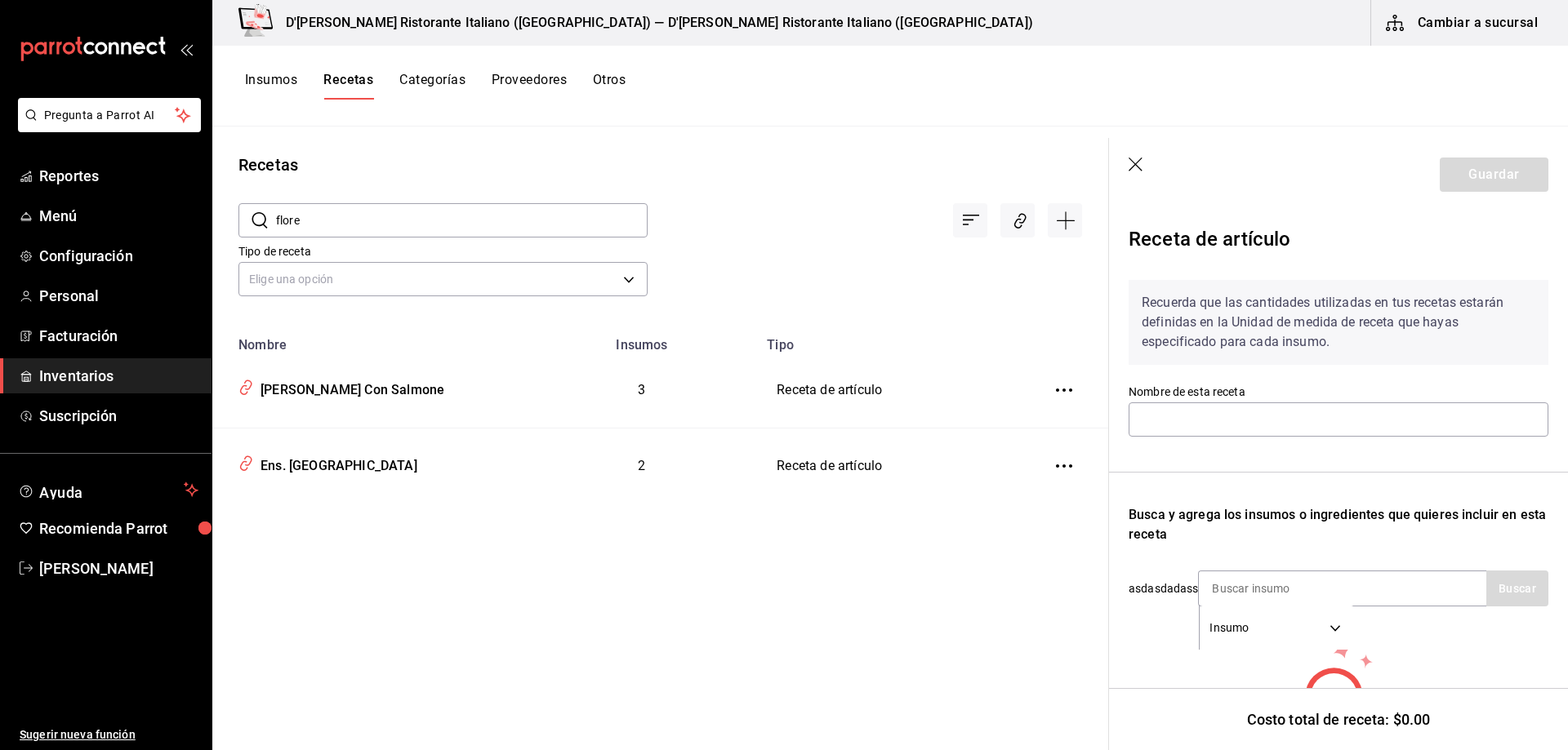
type input "[PERSON_NAME] Con Salmone"
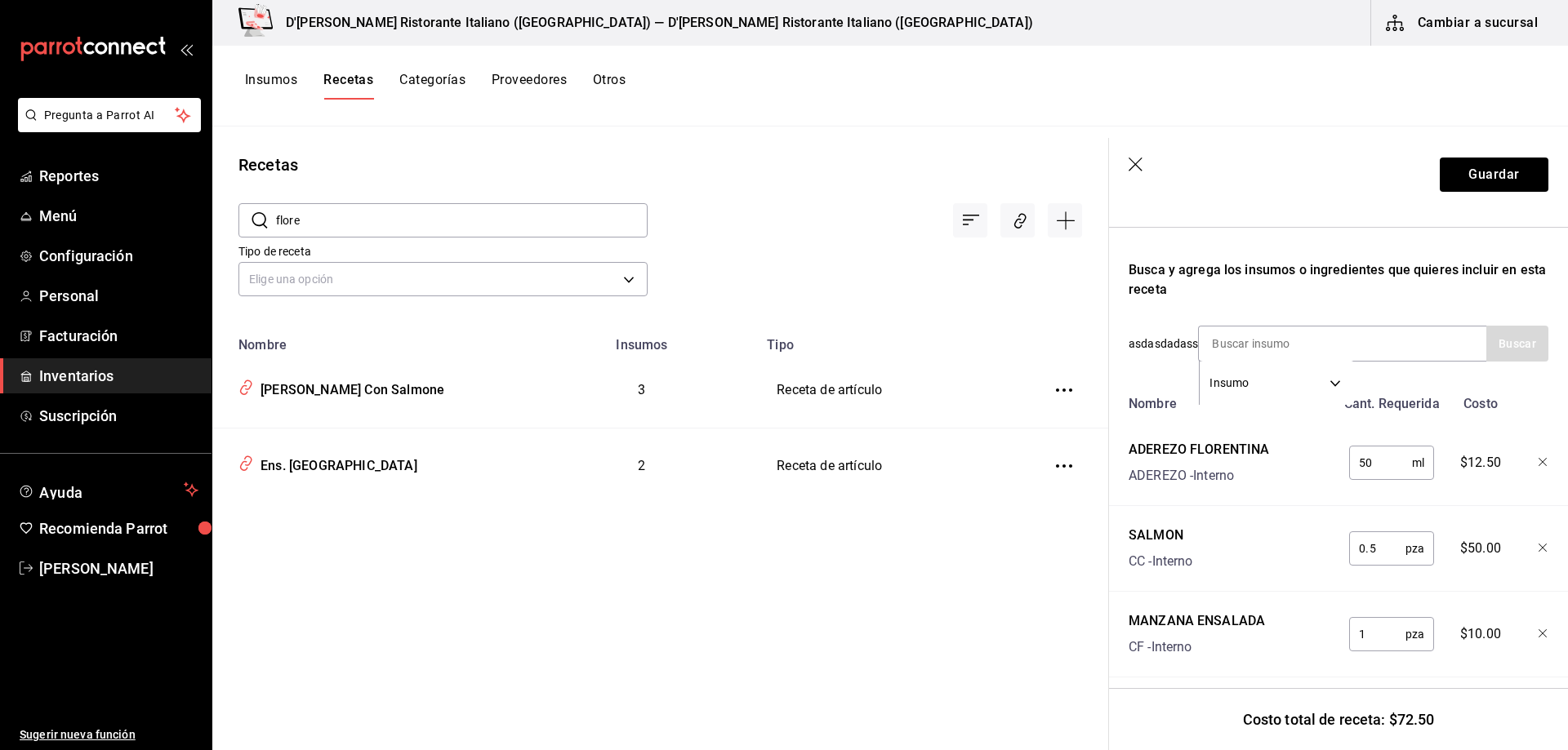
scroll to position [270, 0]
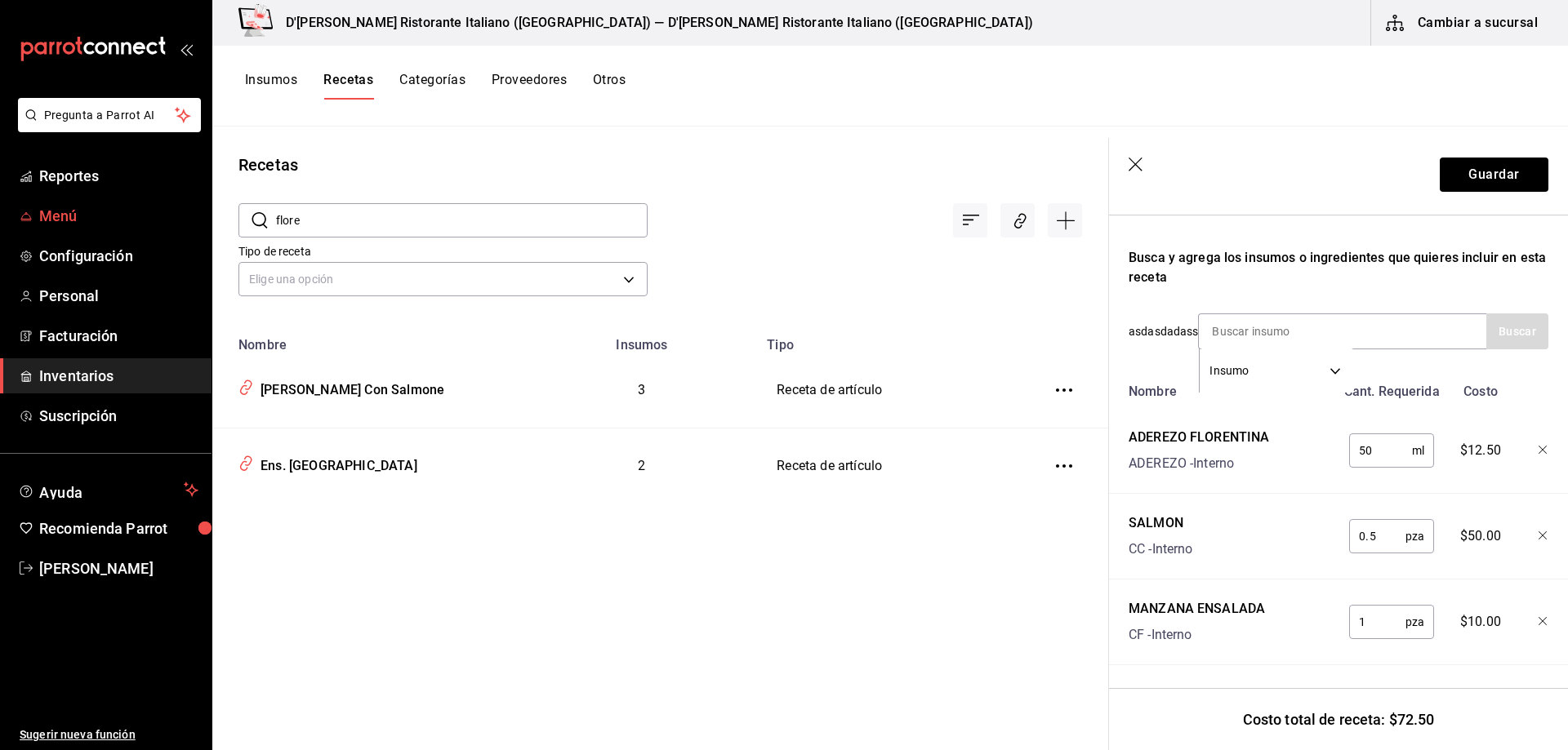
click at [68, 213] on span "Menú" at bounding box center [118, 216] width 160 height 22
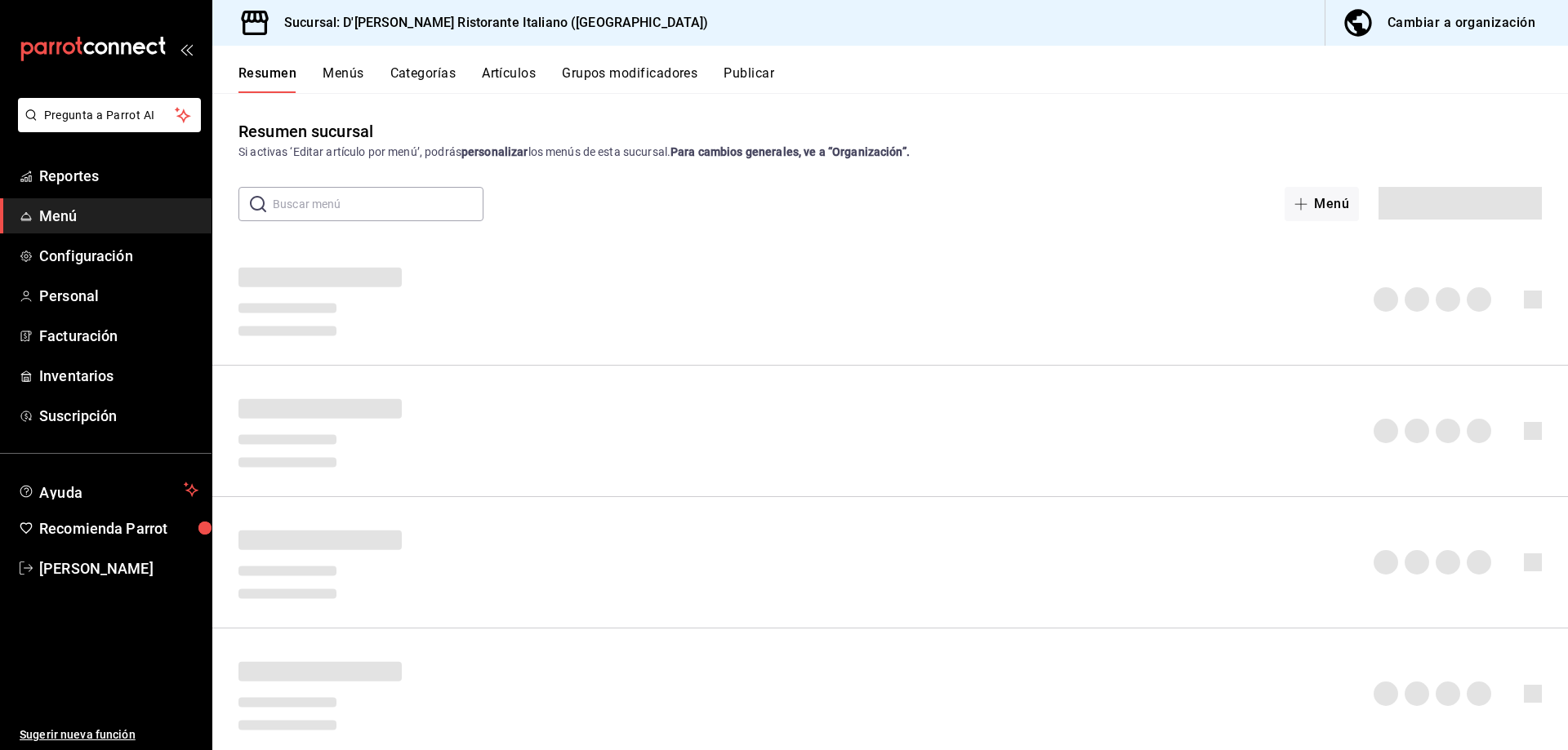
click at [512, 72] on button "Artículos" at bounding box center [508, 79] width 54 height 28
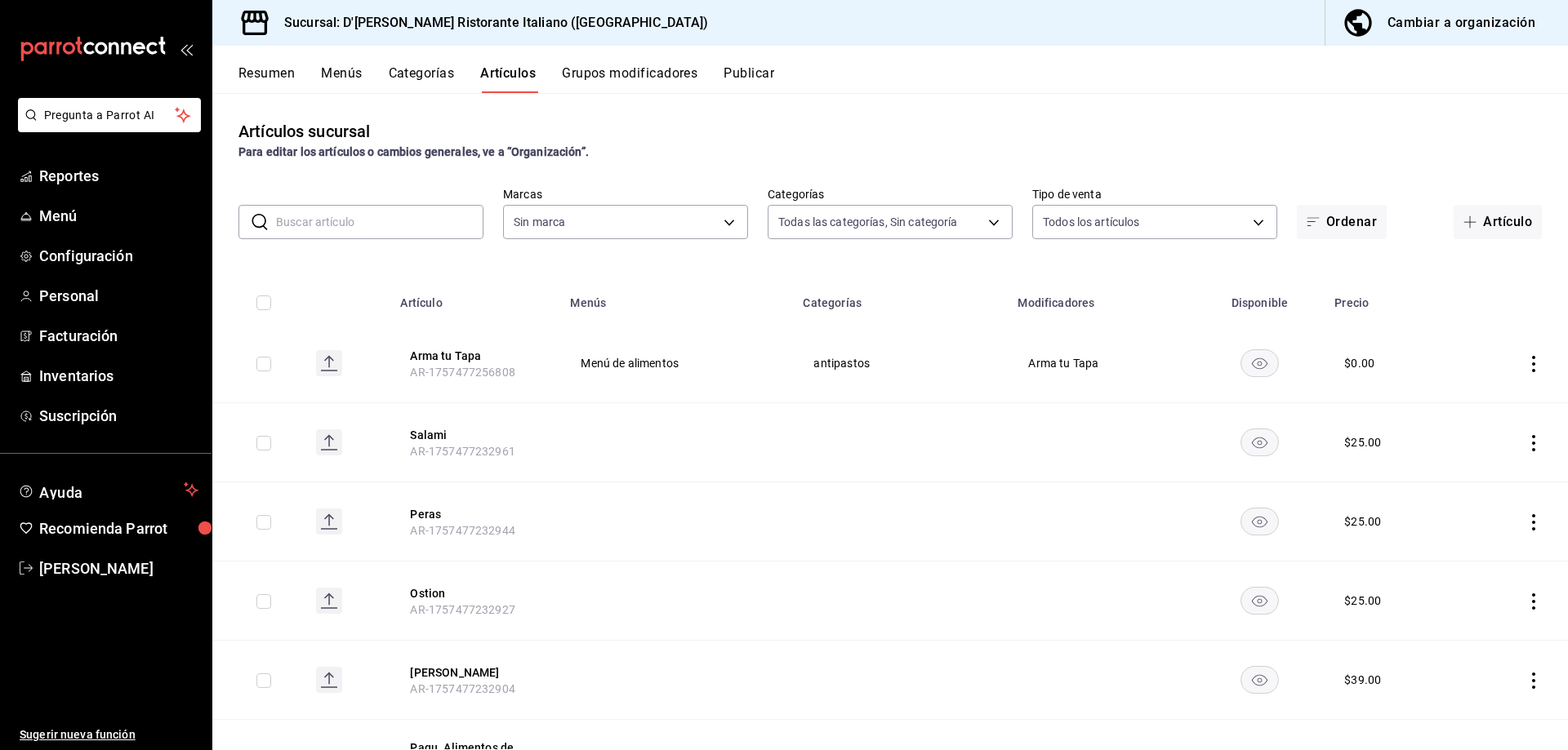
type input "6cffc628-7154-498e-be8e-d9df8b8db4ac,f3a1f48a-d3f7-4a4e-a0e4-e127e5ed5a6b,52156…"
click at [394, 219] on input "text" at bounding box center [380, 222] width 208 height 32
type input "cc944d3c-1805-43c1-9e3c-12384e1c3ced"
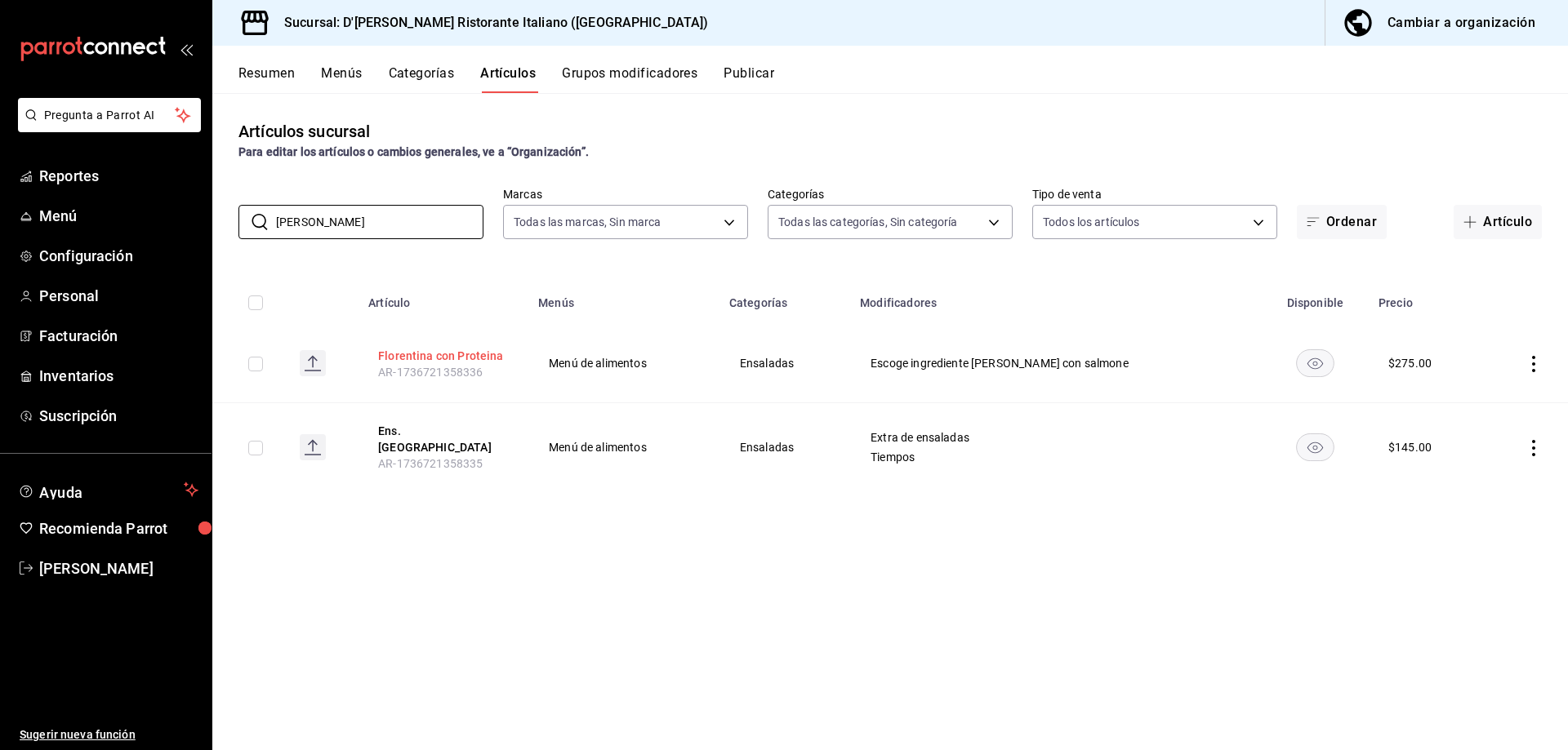
type input "[PERSON_NAME]"
click at [437, 358] on button "Florentina con Proteina" at bounding box center [443, 356] width 131 height 17
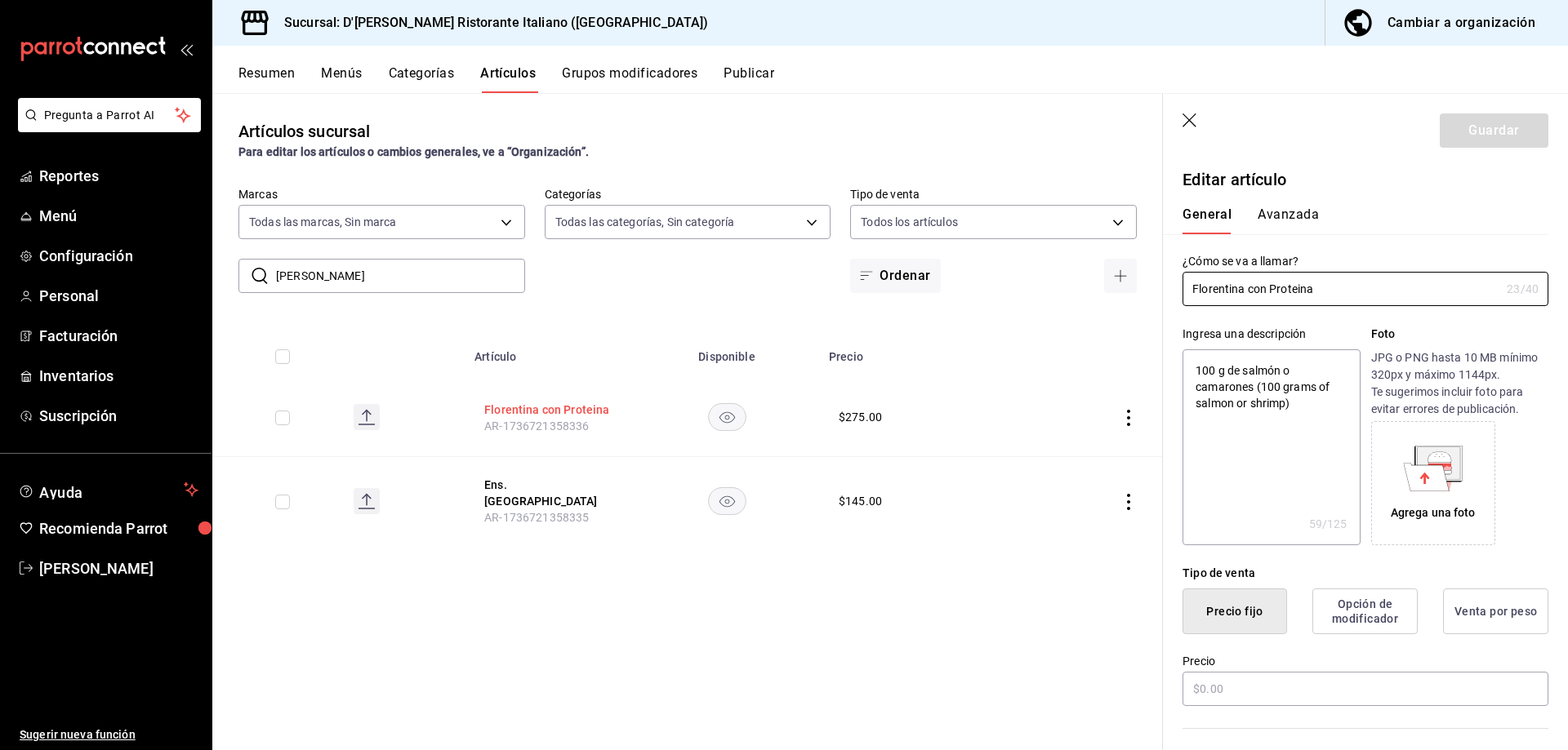
type textarea "x"
type input "$275.00"
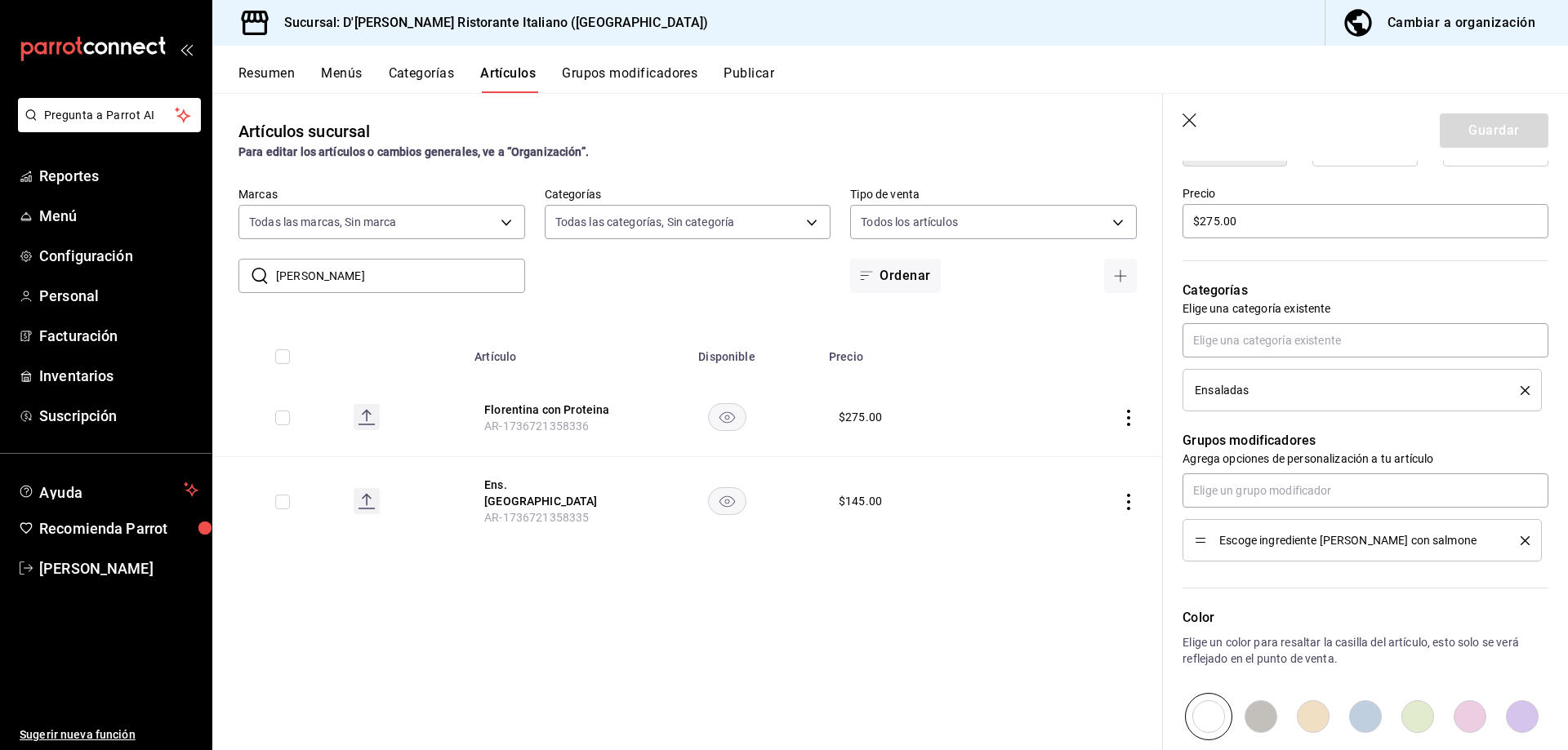
scroll to position [490, 0]
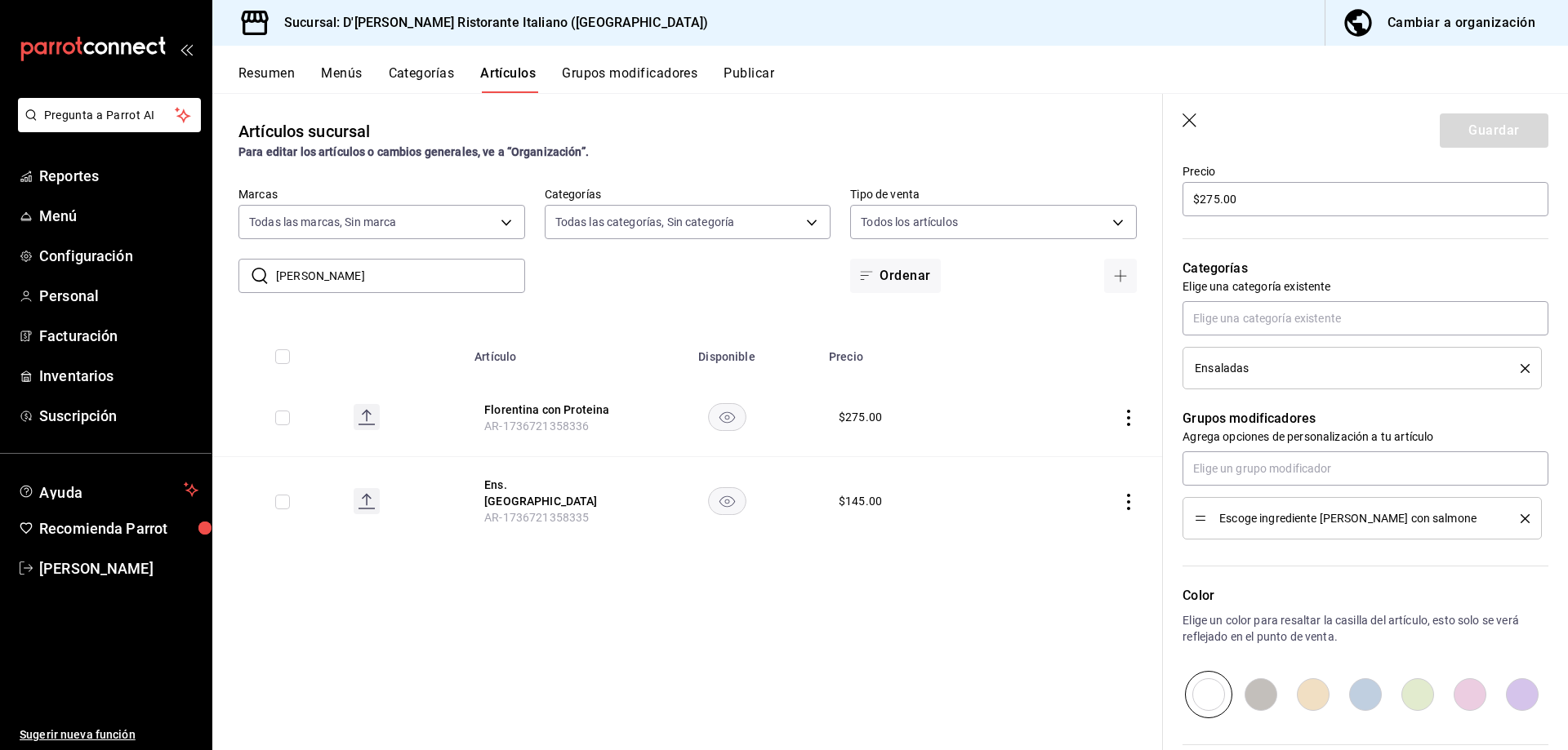
click at [609, 71] on button "Grupos modificadores" at bounding box center [629, 79] width 136 height 28
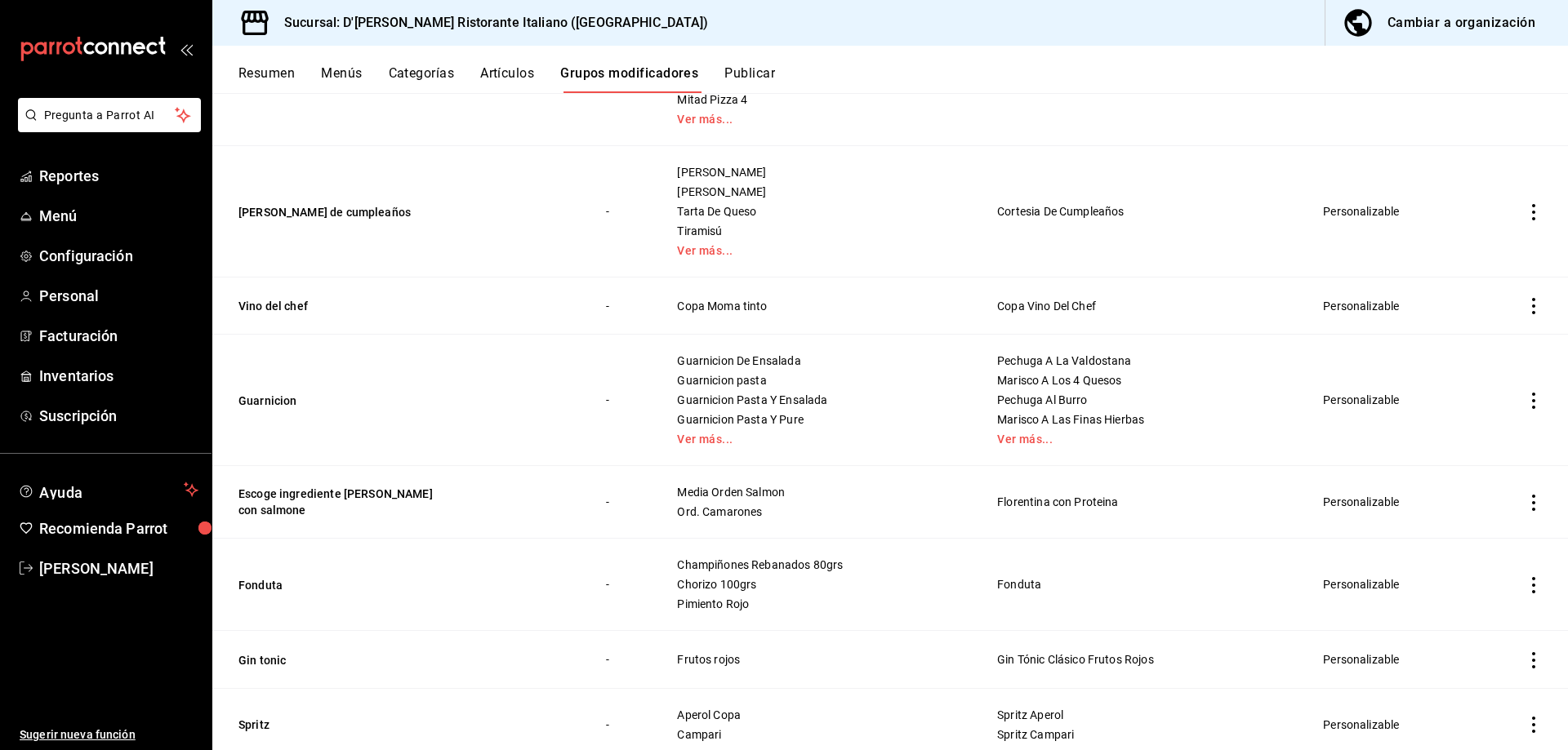
scroll to position [2286, 0]
click at [404, 492] on button "Escoge ingrediente [PERSON_NAME] con salmone" at bounding box center [336, 499] width 196 height 32
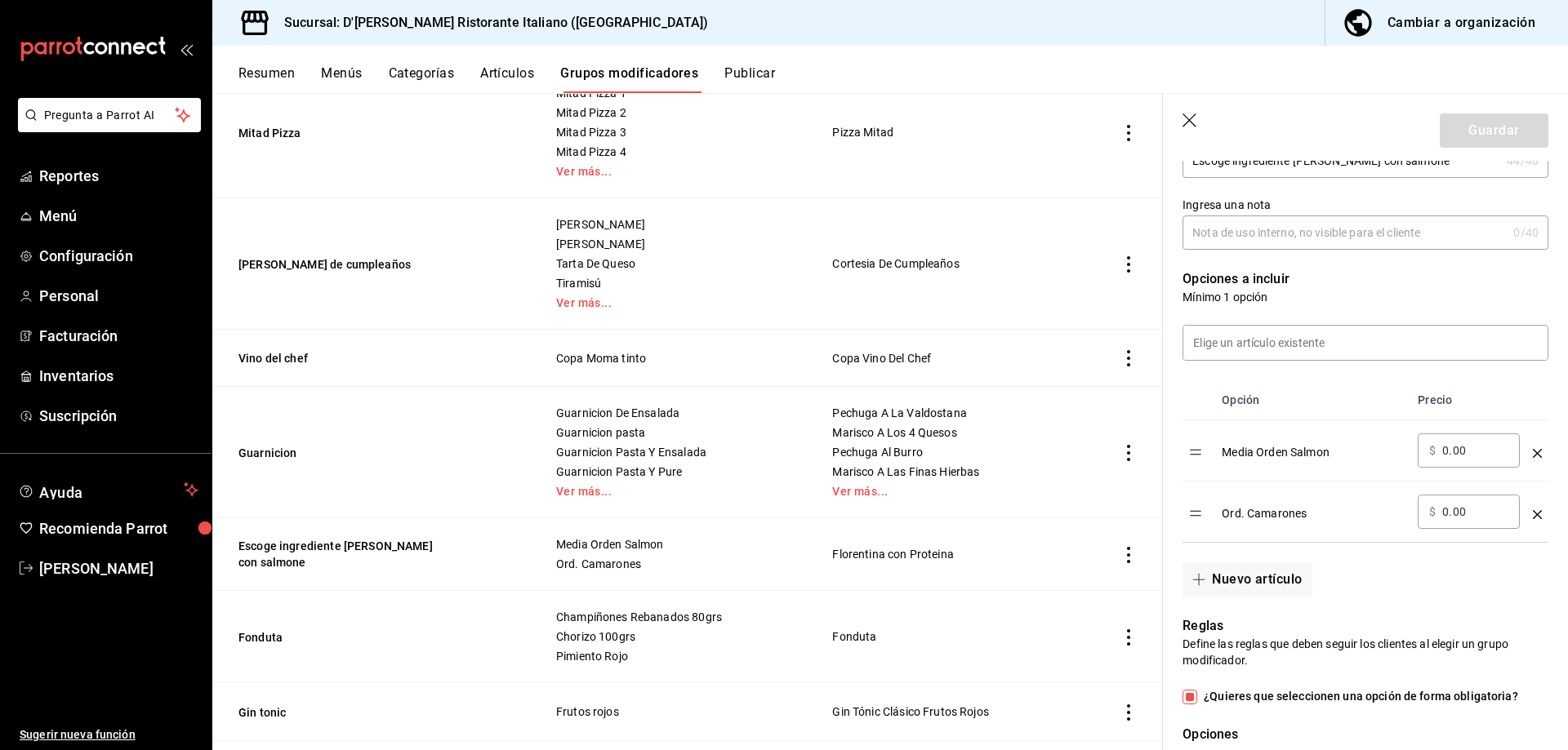
scroll to position [327, 0]
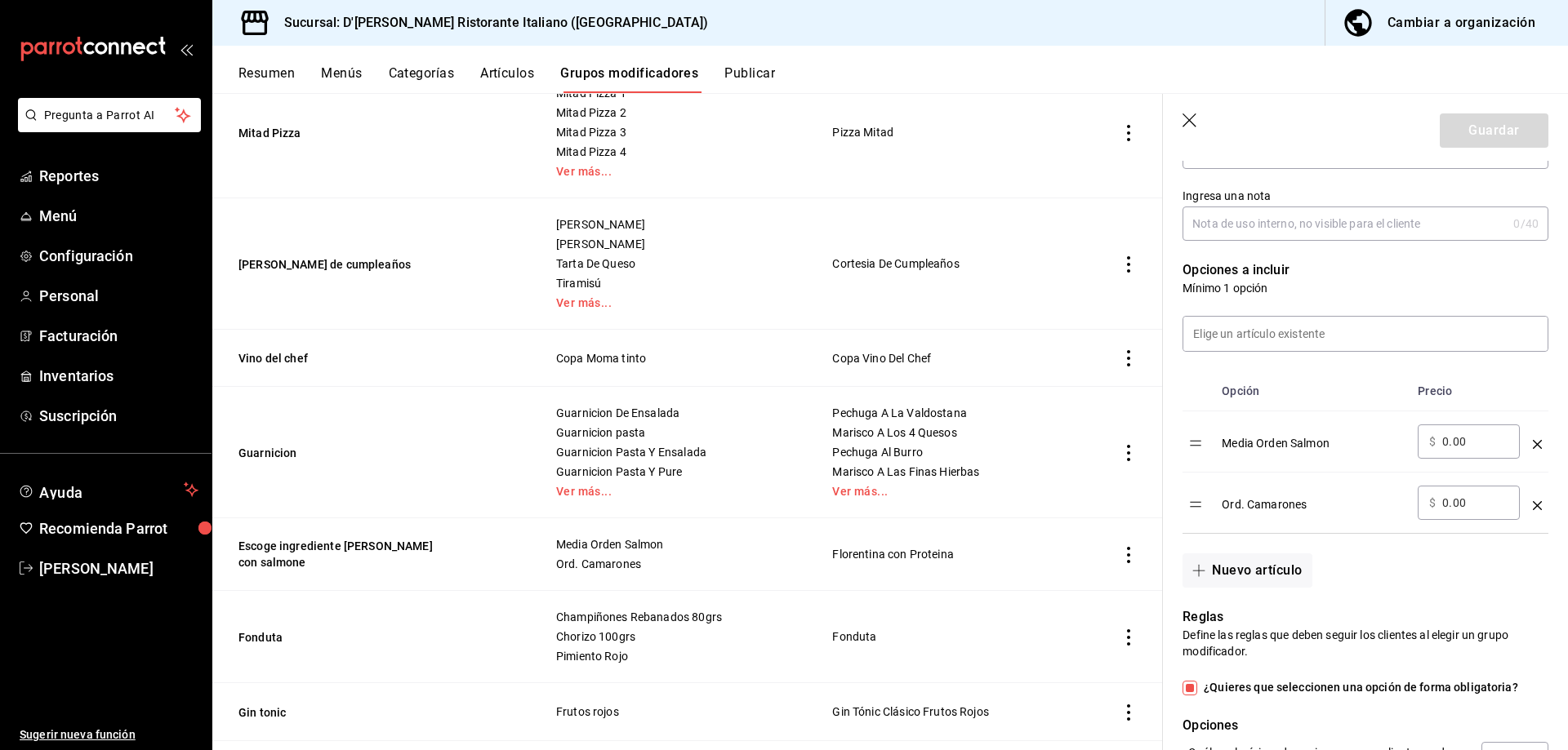
click at [524, 77] on button "Artículos" at bounding box center [507, 79] width 54 height 28
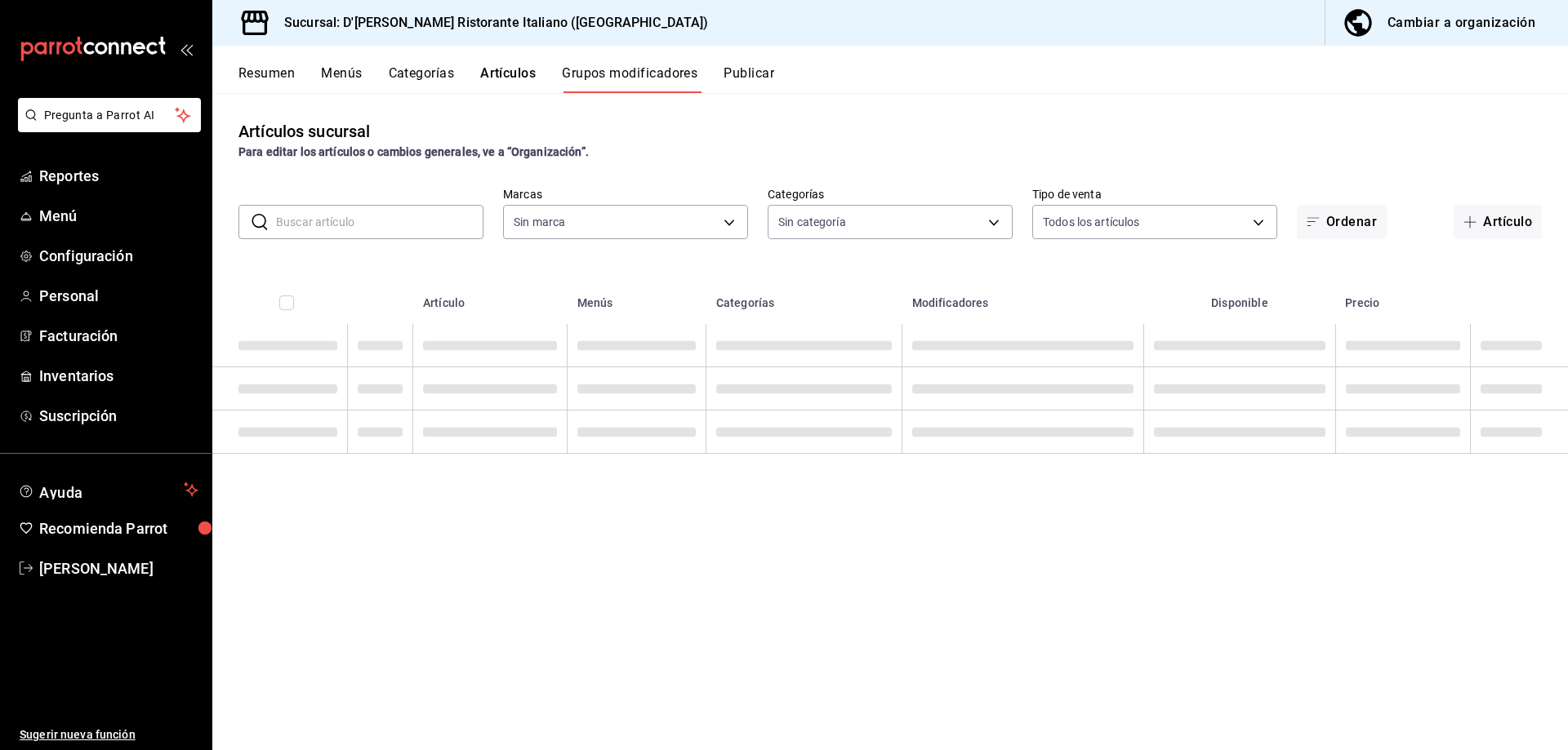
type input "cc944d3c-1805-43c1-9e3c-12384e1c3ced"
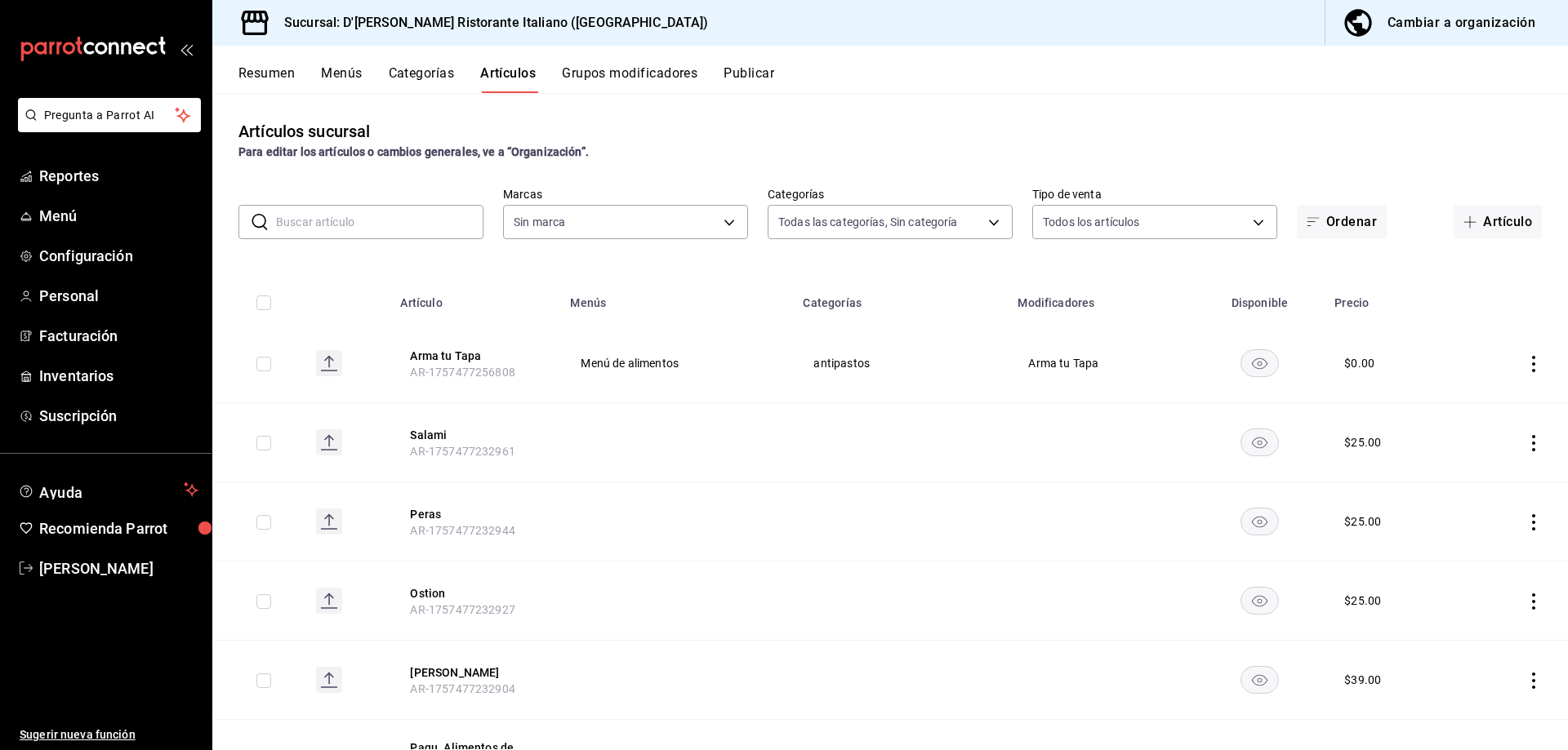
type input "6cffc628-7154-498e-be8e-d9df8b8db4ac,f3a1f48a-d3f7-4a4e-a0e4-e127e5ed5a6b,52156…"
type input "cc944d3c-1805-43c1-9e3c-12384e1c3ced"
click at [378, 224] on input "text" at bounding box center [380, 222] width 208 height 32
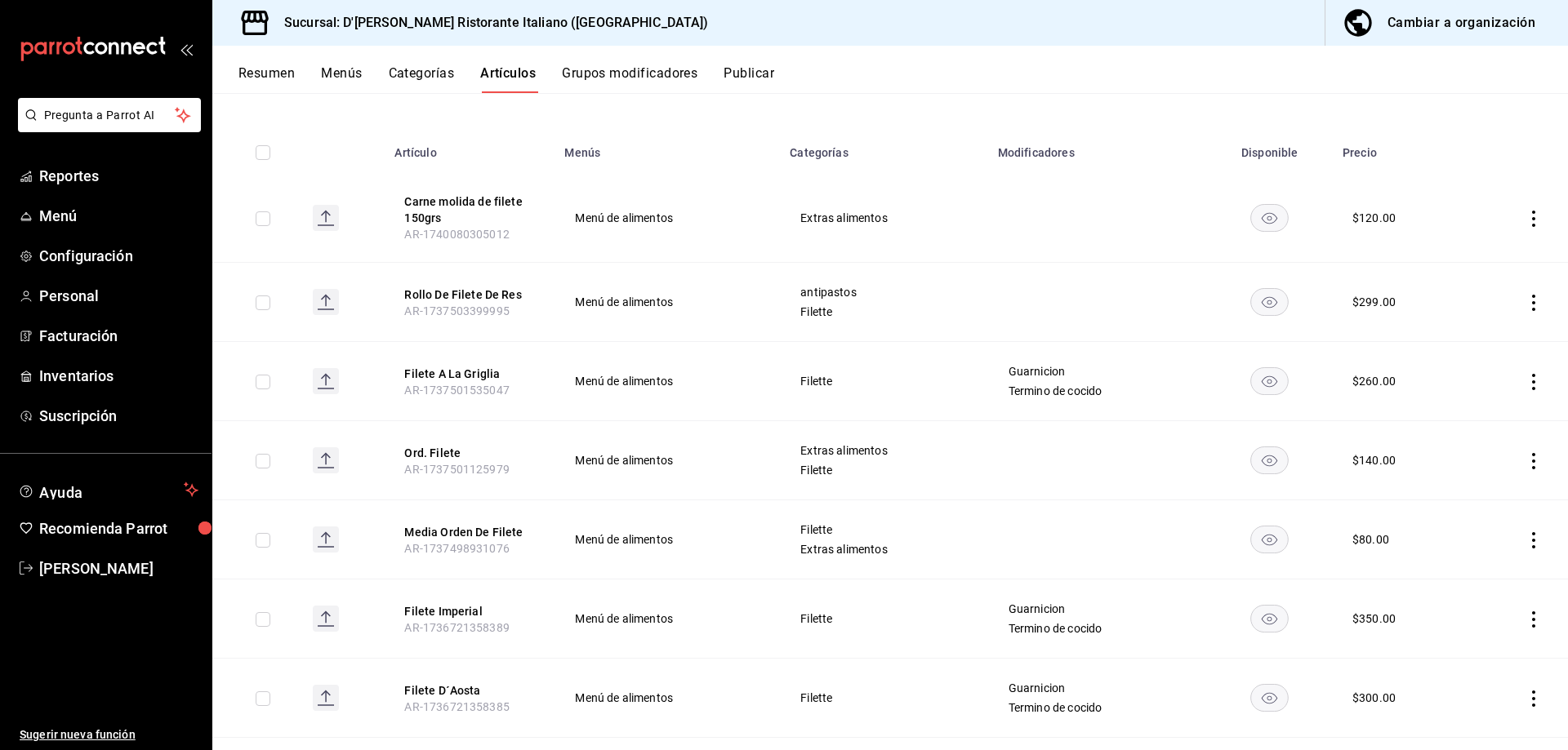
scroll to position [163, 0]
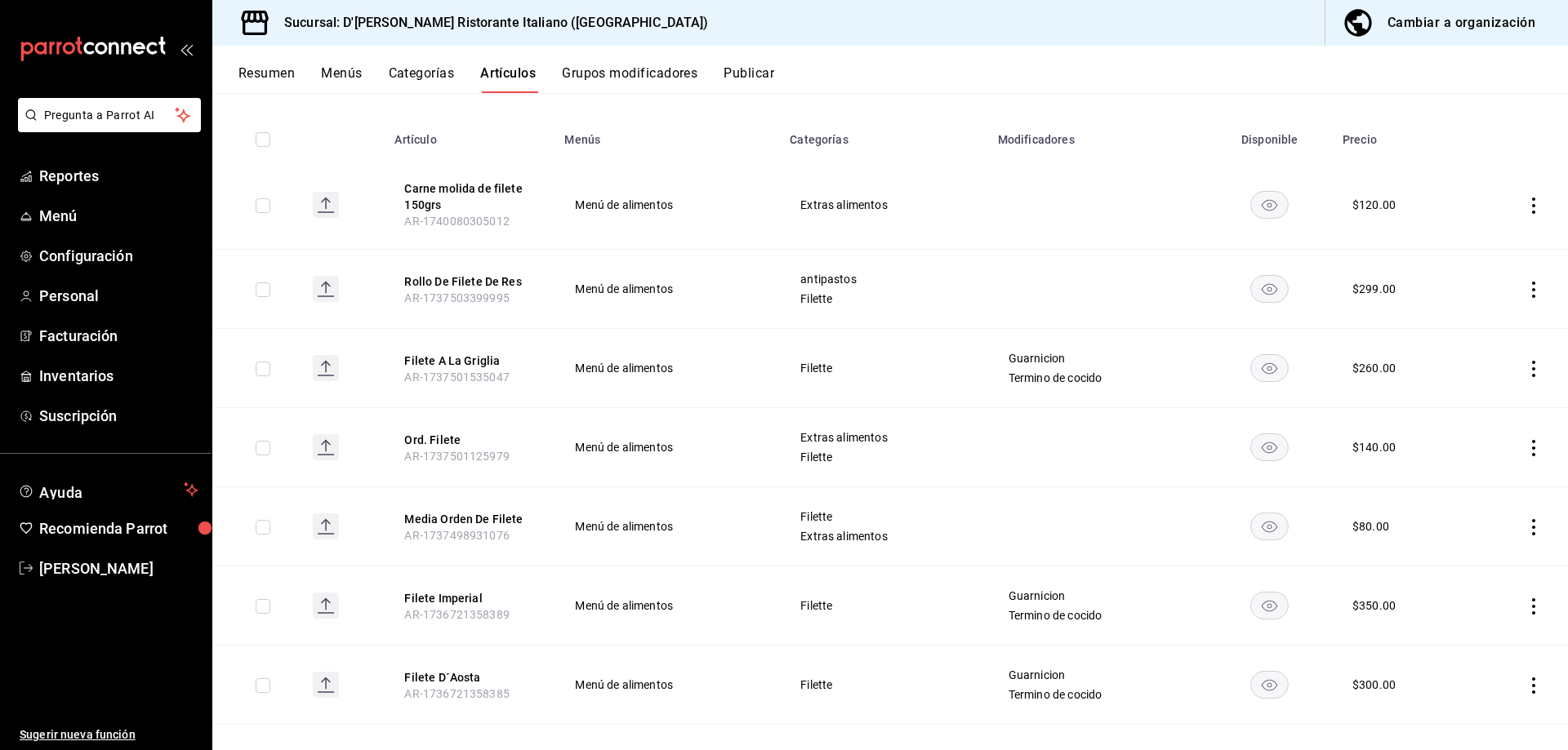
type input "filete"
click at [1525, 522] on icon "actions" at bounding box center [1533, 528] width 17 height 17
click at [1460, 623] on span "Eliminar" at bounding box center [1471, 631] width 42 height 17
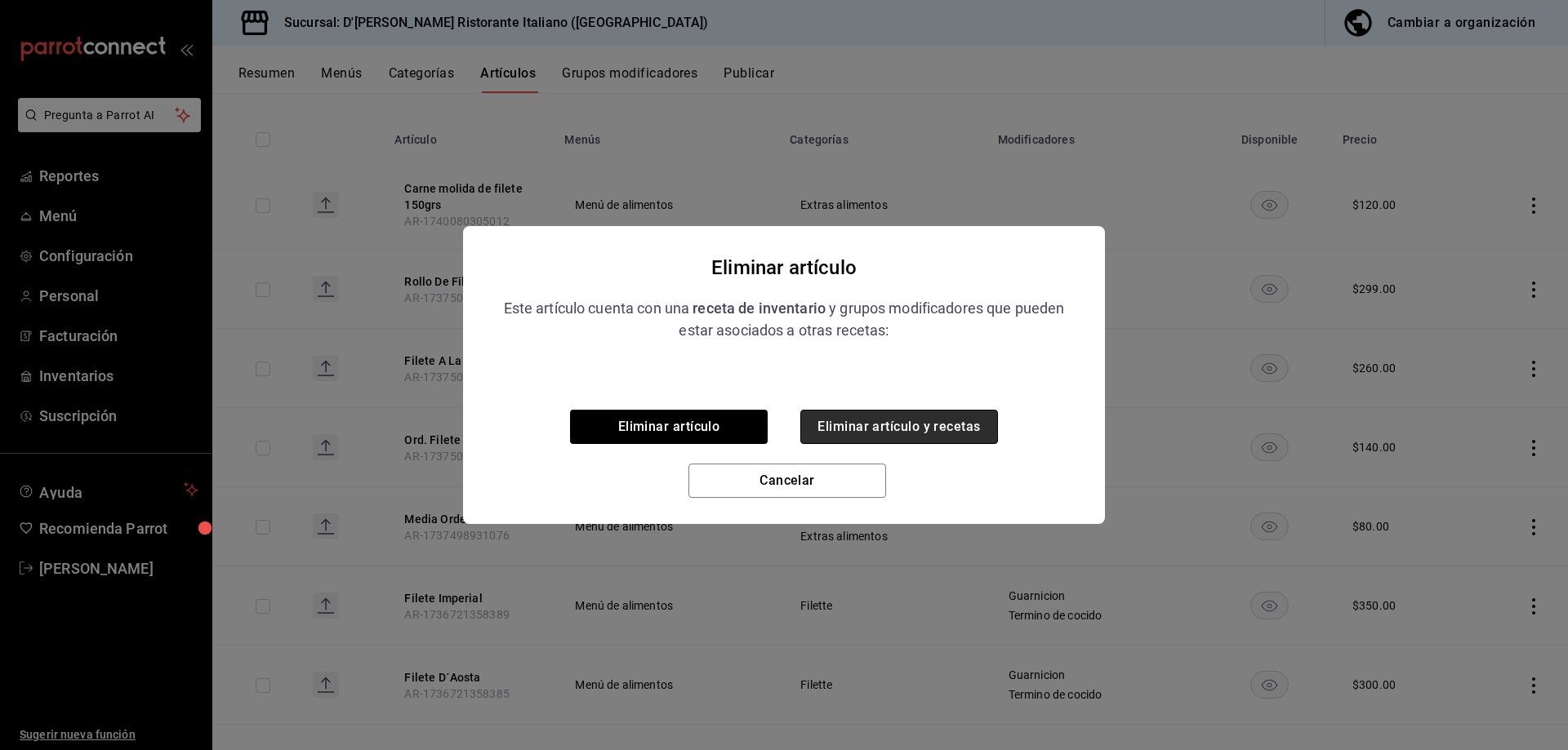
click at [906, 428] on button "Eliminar artículo y recetas" at bounding box center [899, 427] width 198 height 34
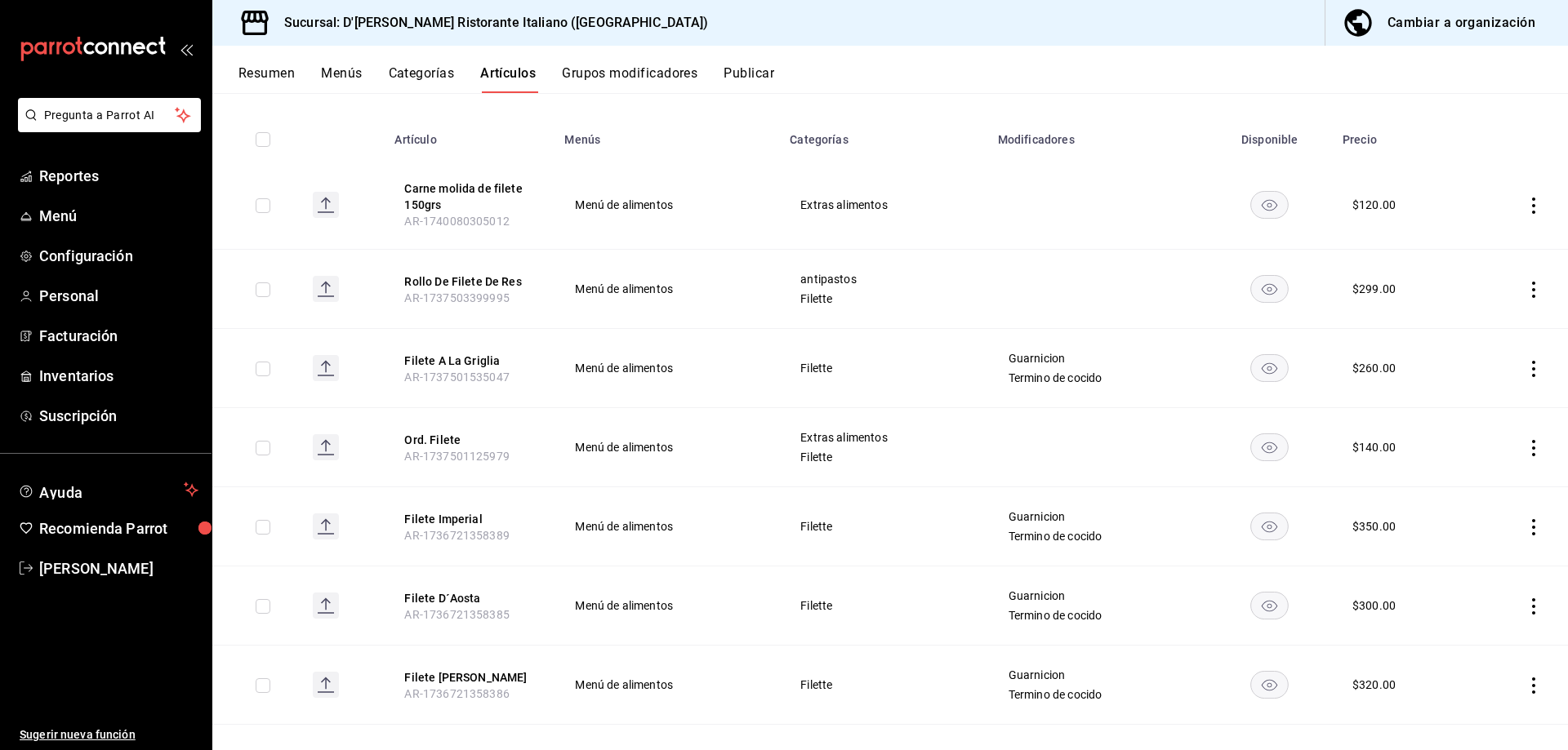
click at [748, 70] on button "Publicar" at bounding box center [748, 79] width 50 height 28
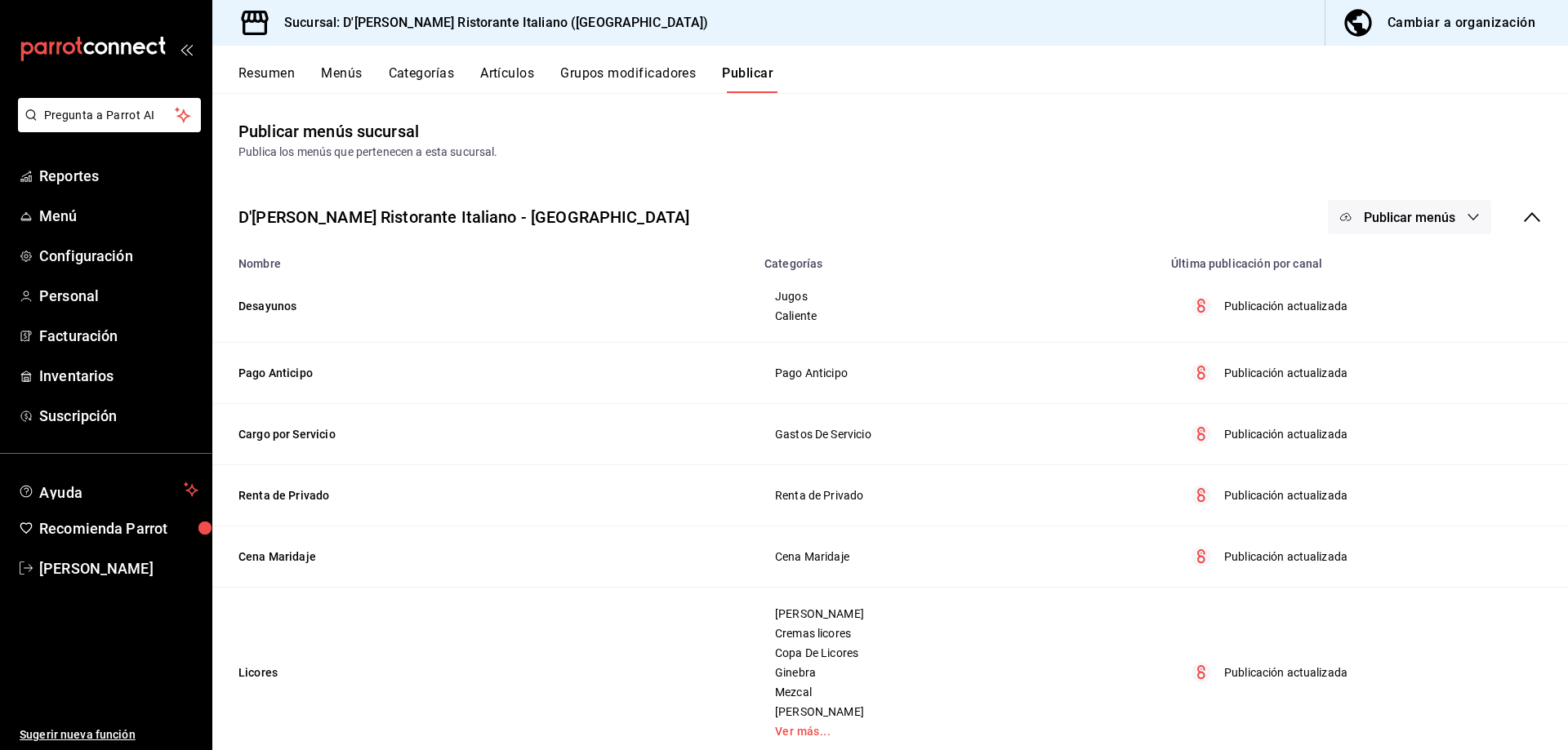
click at [1394, 216] on span "Publicar menús" at bounding box center [1409, 217] width 92 height 16
click at [1389, 273] on span "Punto de venta" at bounding box center [1420, 270] width 79 height 17
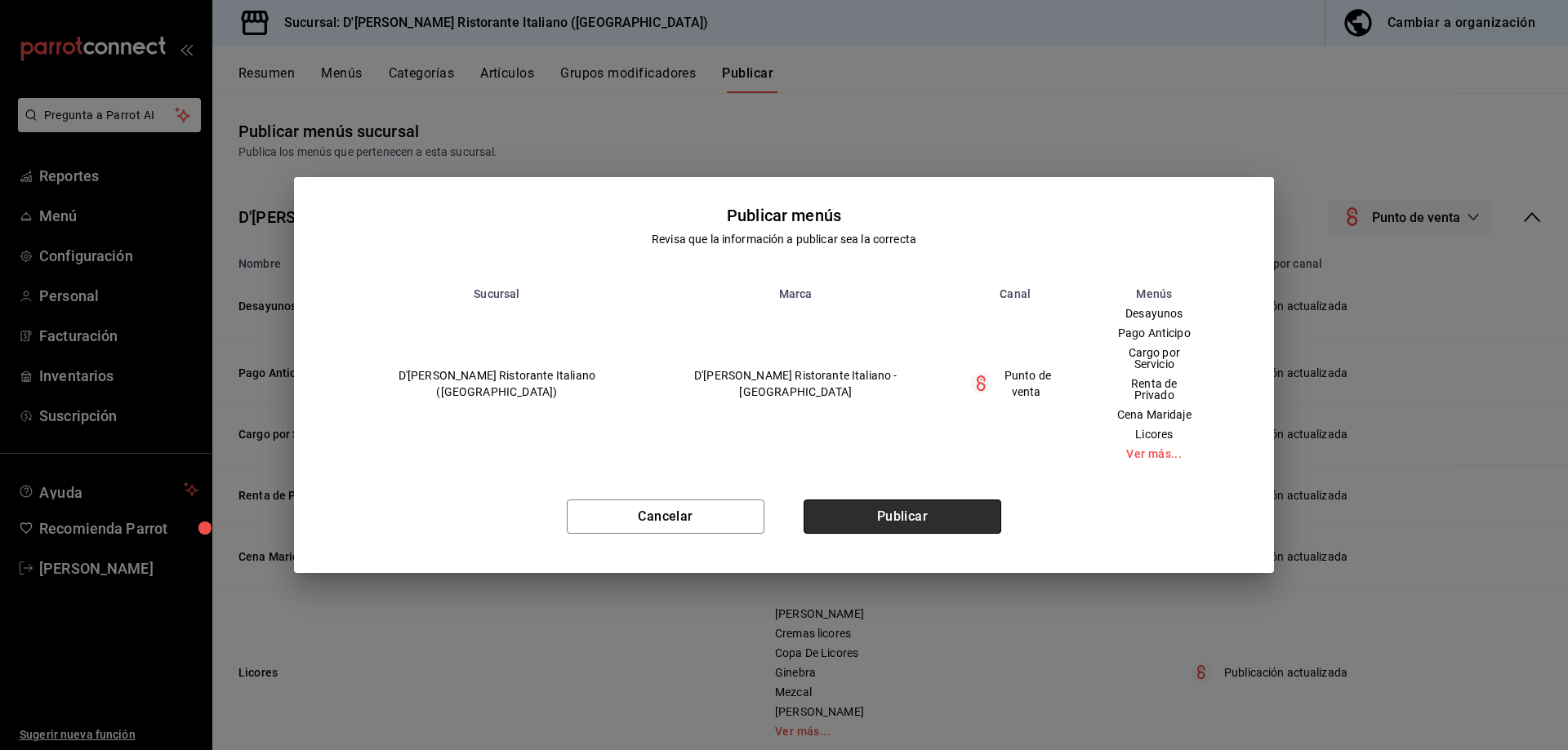
click at [912, 506] on button "Publicar" at bounding box center [901, 516] width 198 height 34
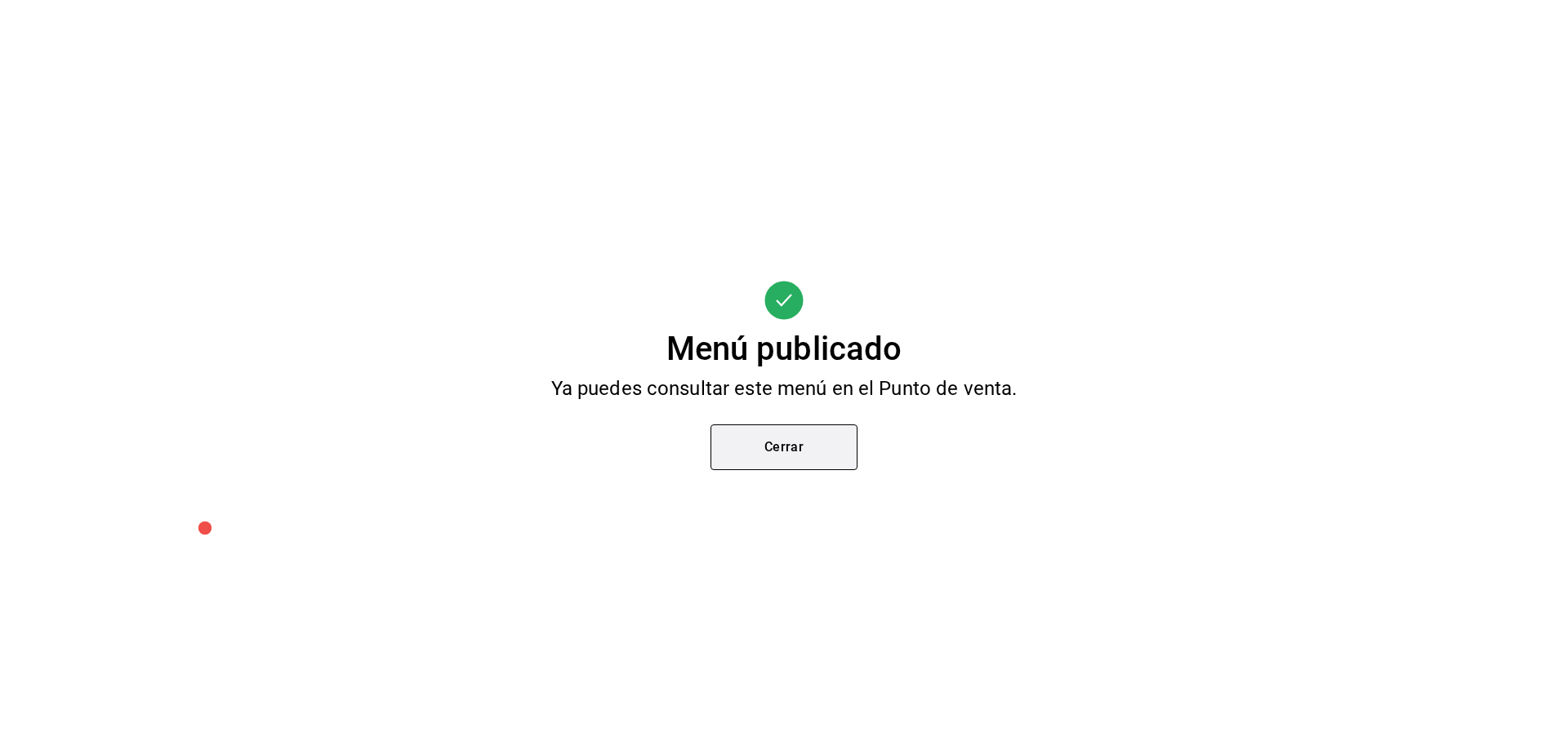
click at [753, 443] on button "Cerrar" at bounding box center [784, 447] width 147 height 45
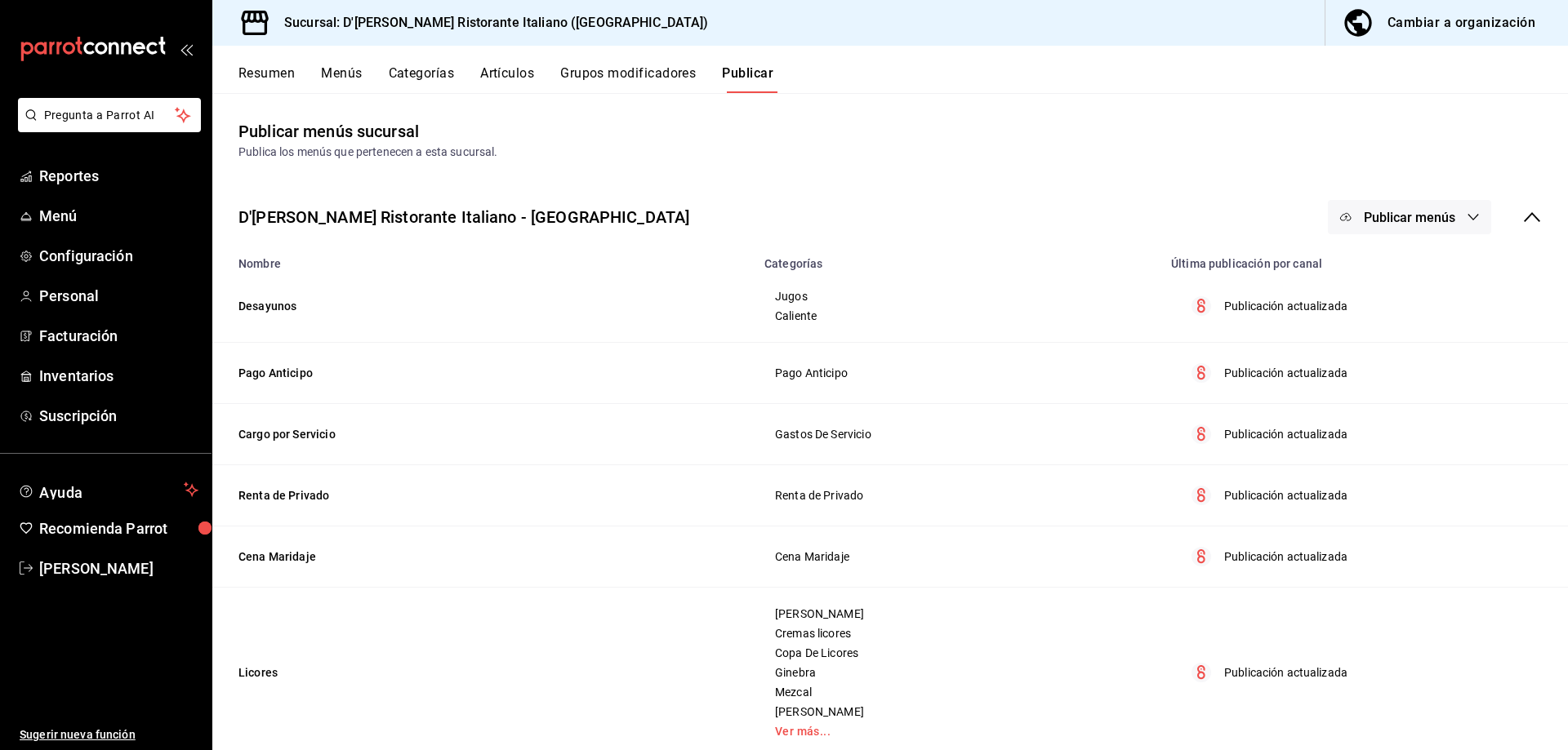
click at [517, 71] on button "Artículos" at bounding box center [507, 79] width 54 height 28
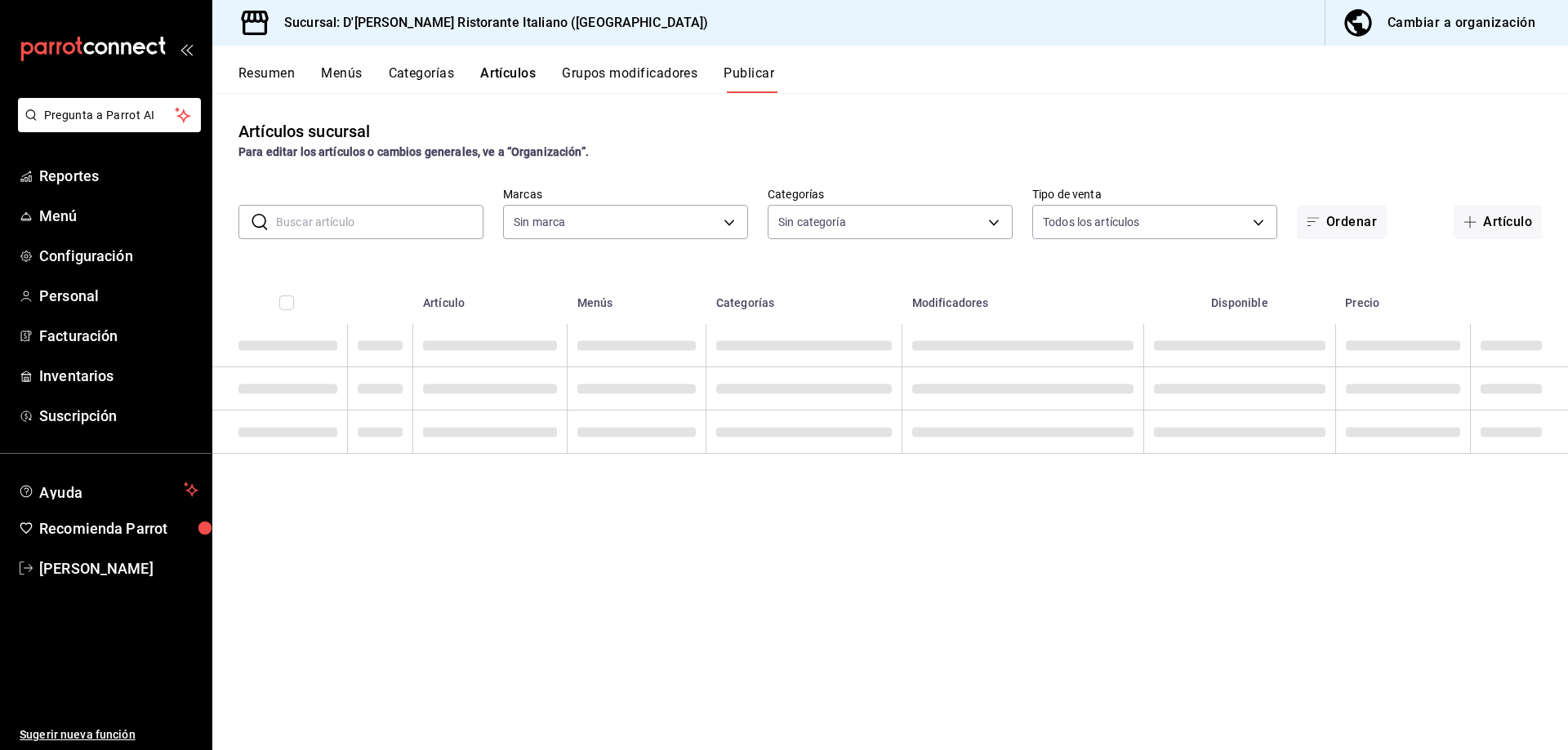
type input "cc944d3c-1805-43c1-9e3c-12384e1c3ced"
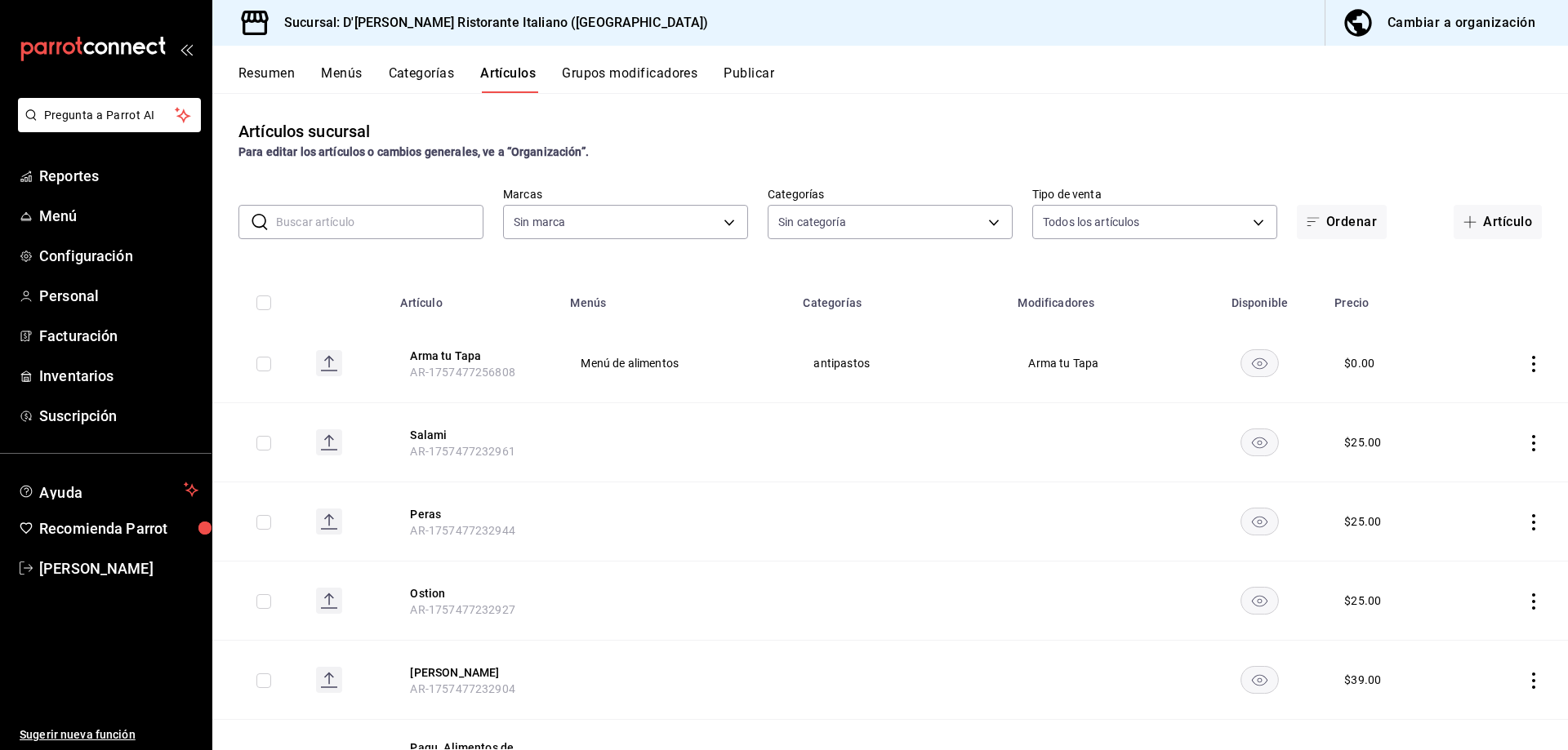
type input "6cffc628-7154-498e-be8e-d9df8b8db4ac,f3a1f48a-d3f7-4a4e-a0e4-e127e5ed5a6b,52156…"
type input "cc944d3c-1805-43c1-9e3c-12384e1c3ced"
click at [629, 78] on button "Grupos modificadores" at bounding box center [629, 79] width 136 height 28
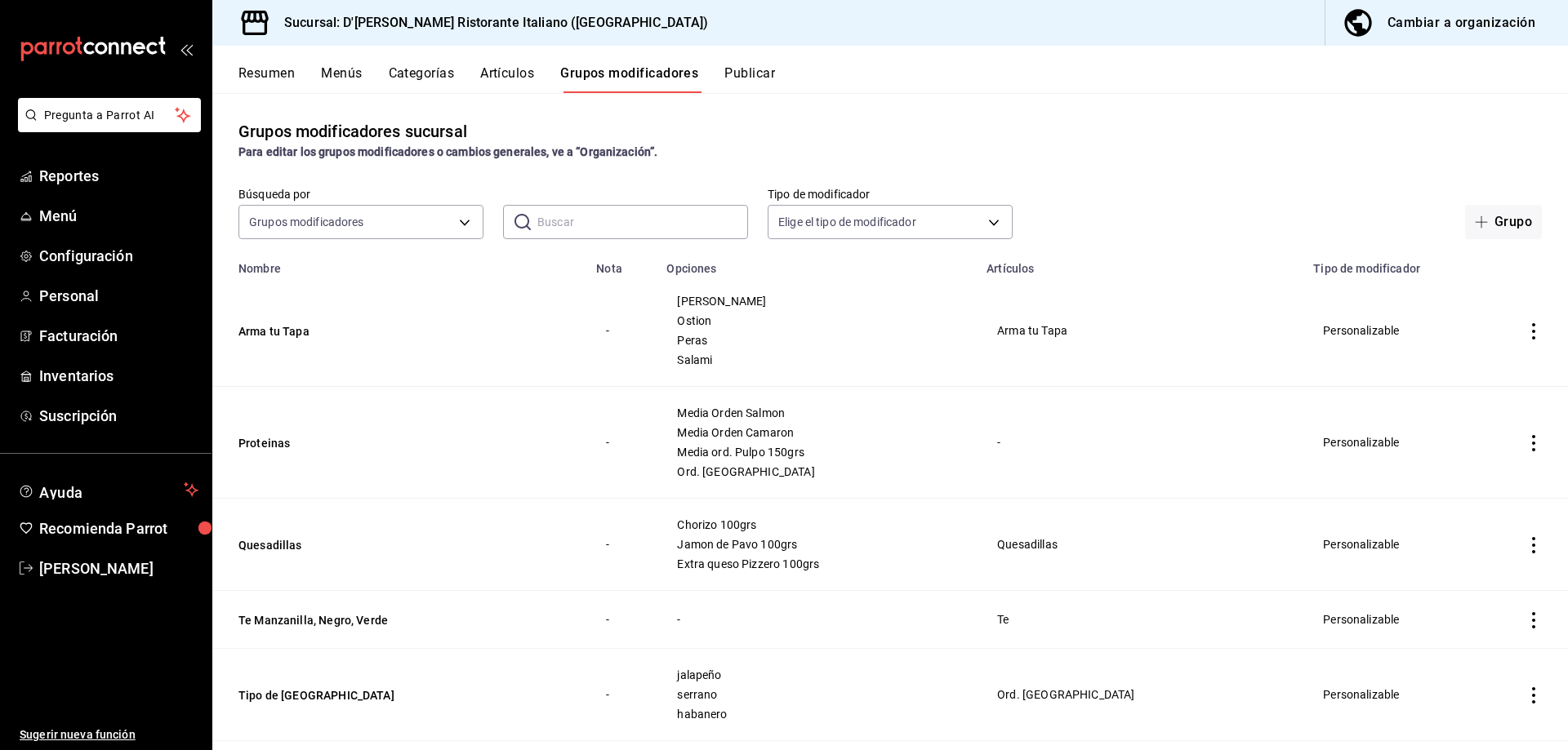
click at [1532, 437] on icon "actions" at bounding box center [1533, 443] width 3 height 17
click at [1476, 475] on span "Editar" at bounding box center [1471, 481] width 42 height 17
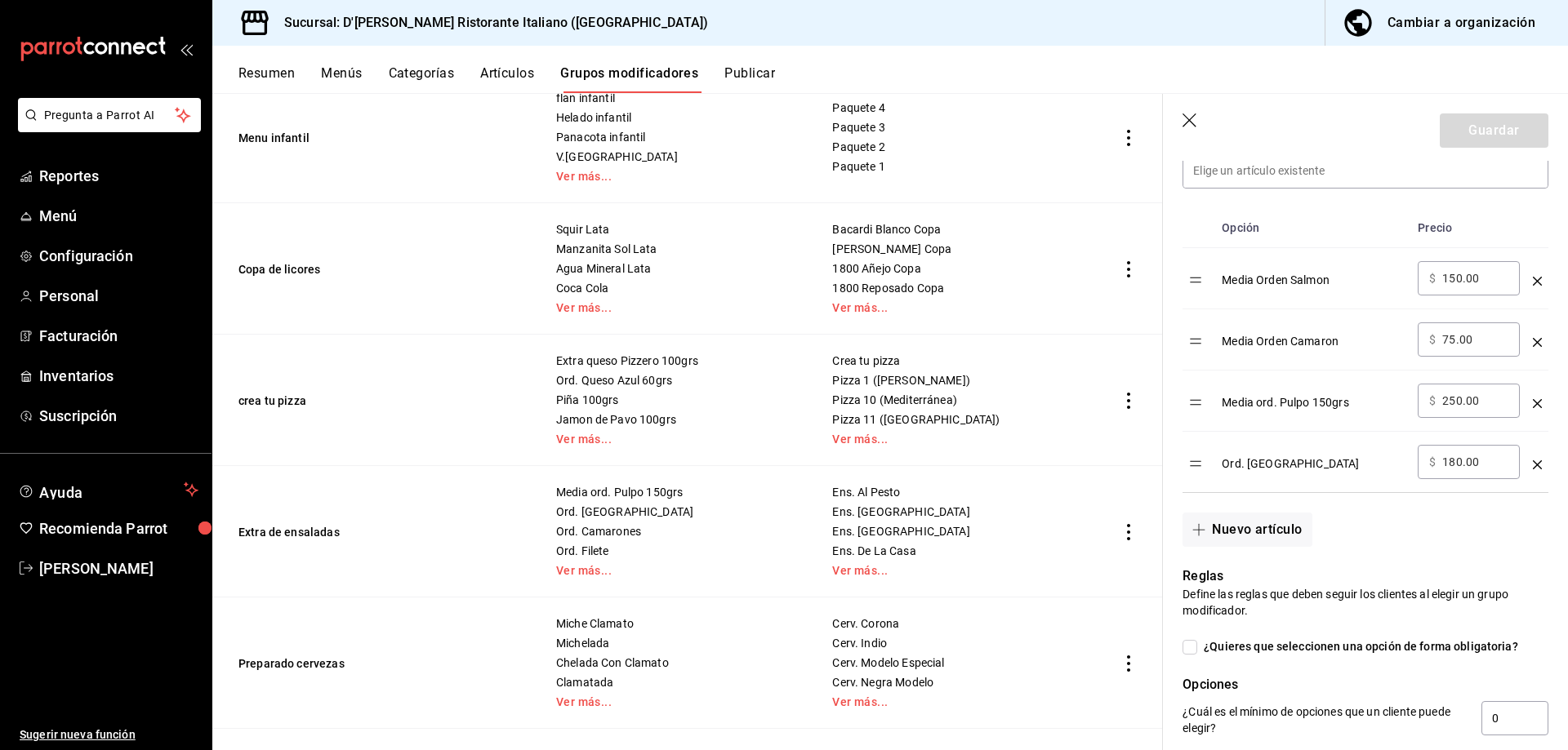
scroll to position [1633, 0]
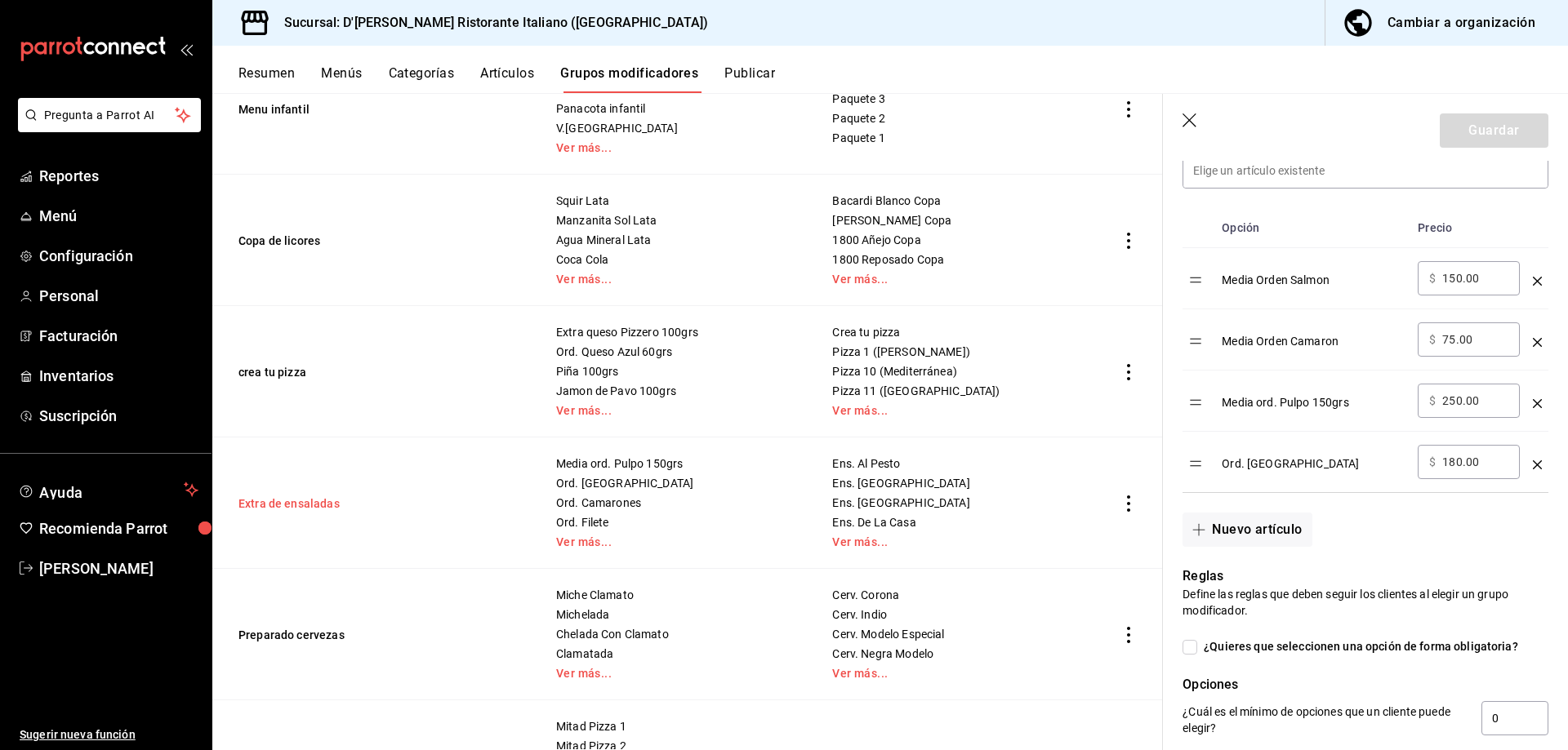
click at [333, 502] on button "Extra de ensaladas" at bounding box center [336, 504] width 196 height 17
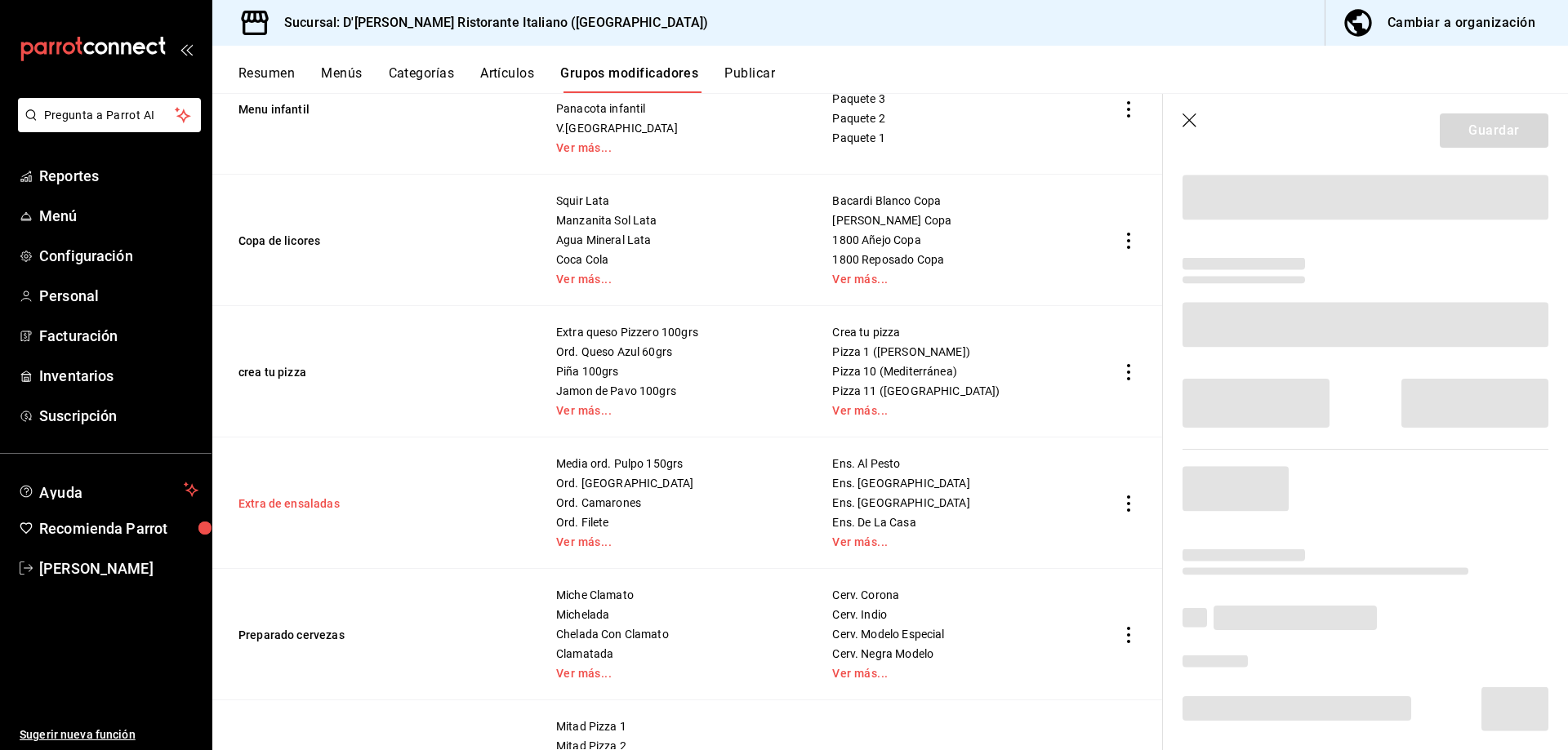
scroll to position [54, 0]
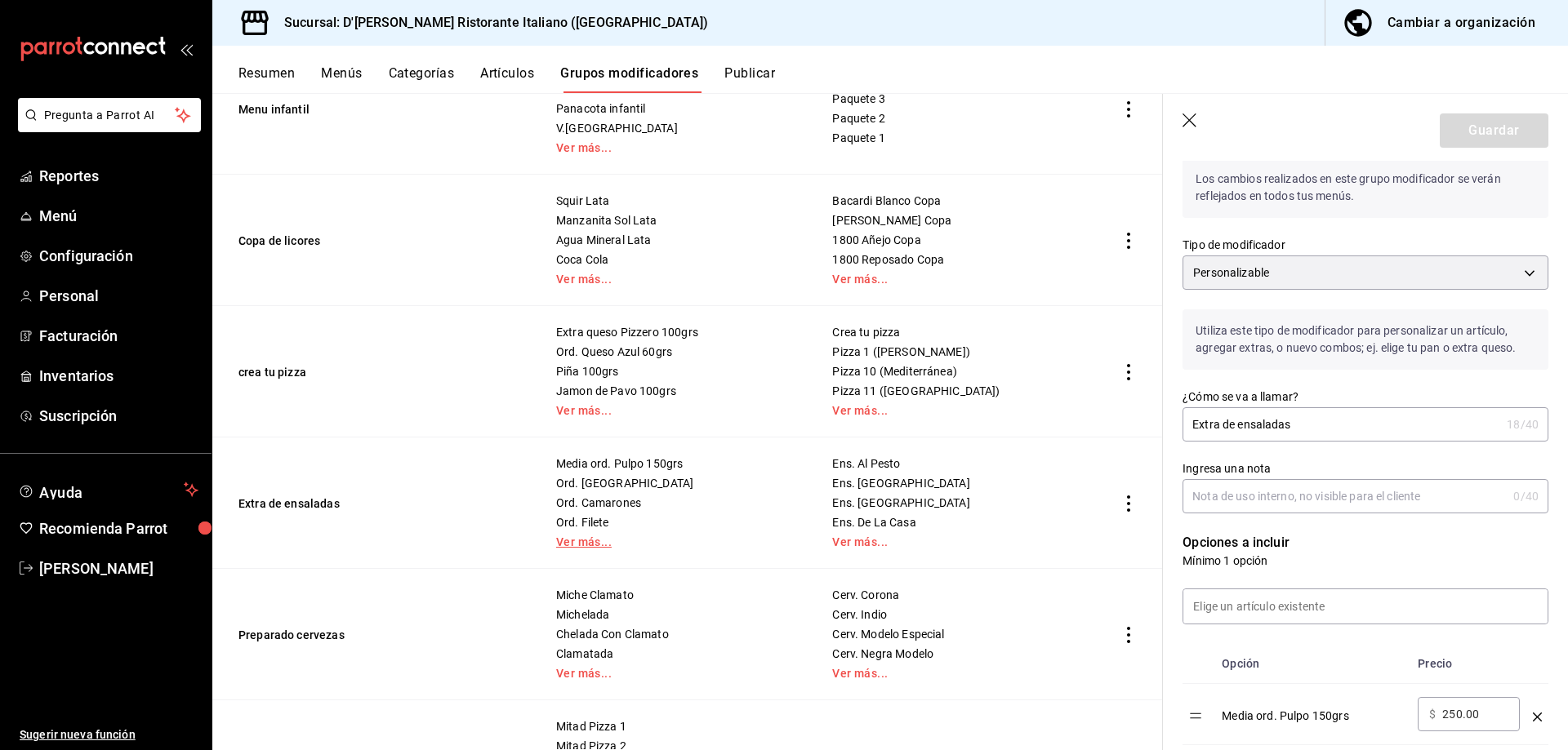
click at [573, 539] on link "Ver más..." at bounding box center [673, 542] width 235 height 12
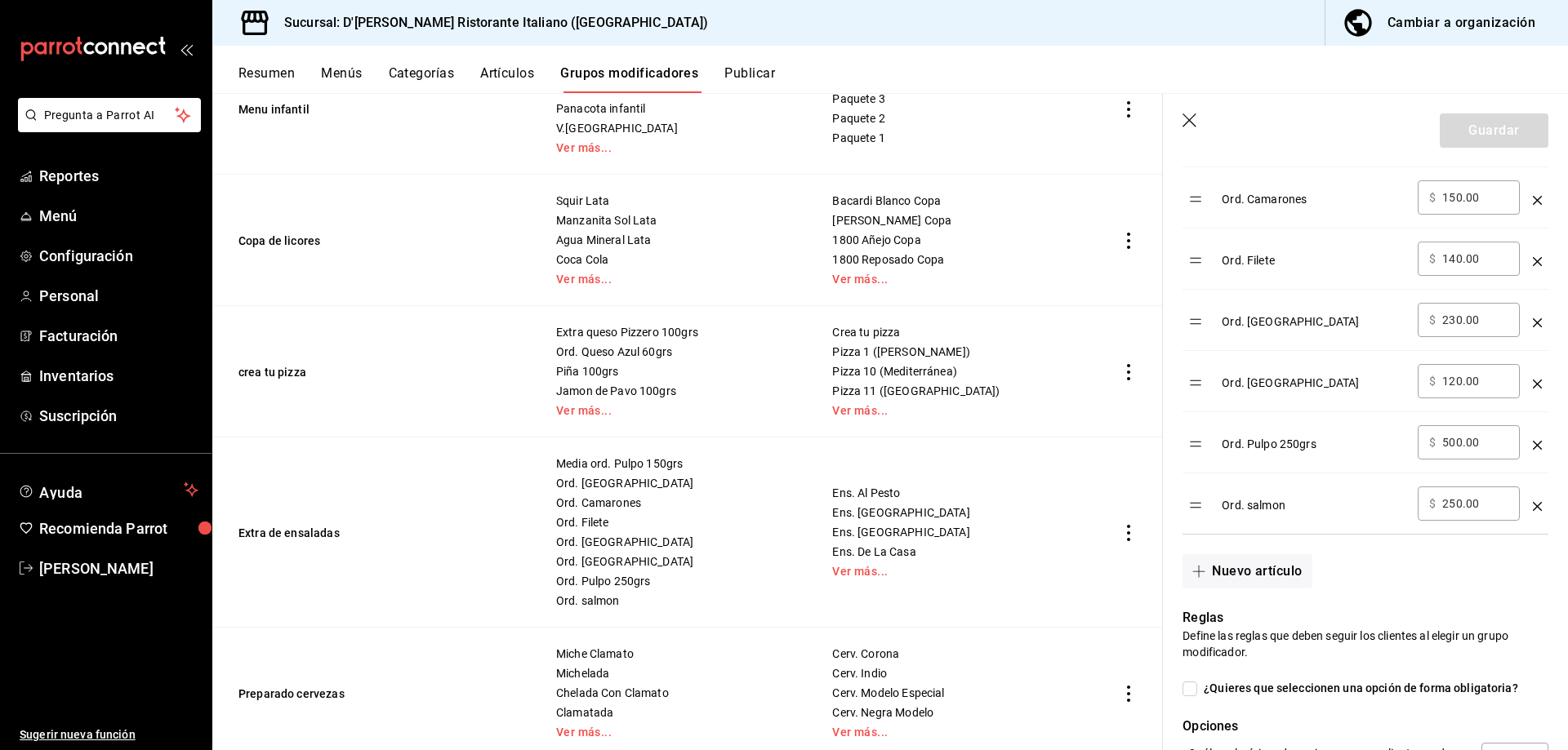
scroll to position [707, 0]
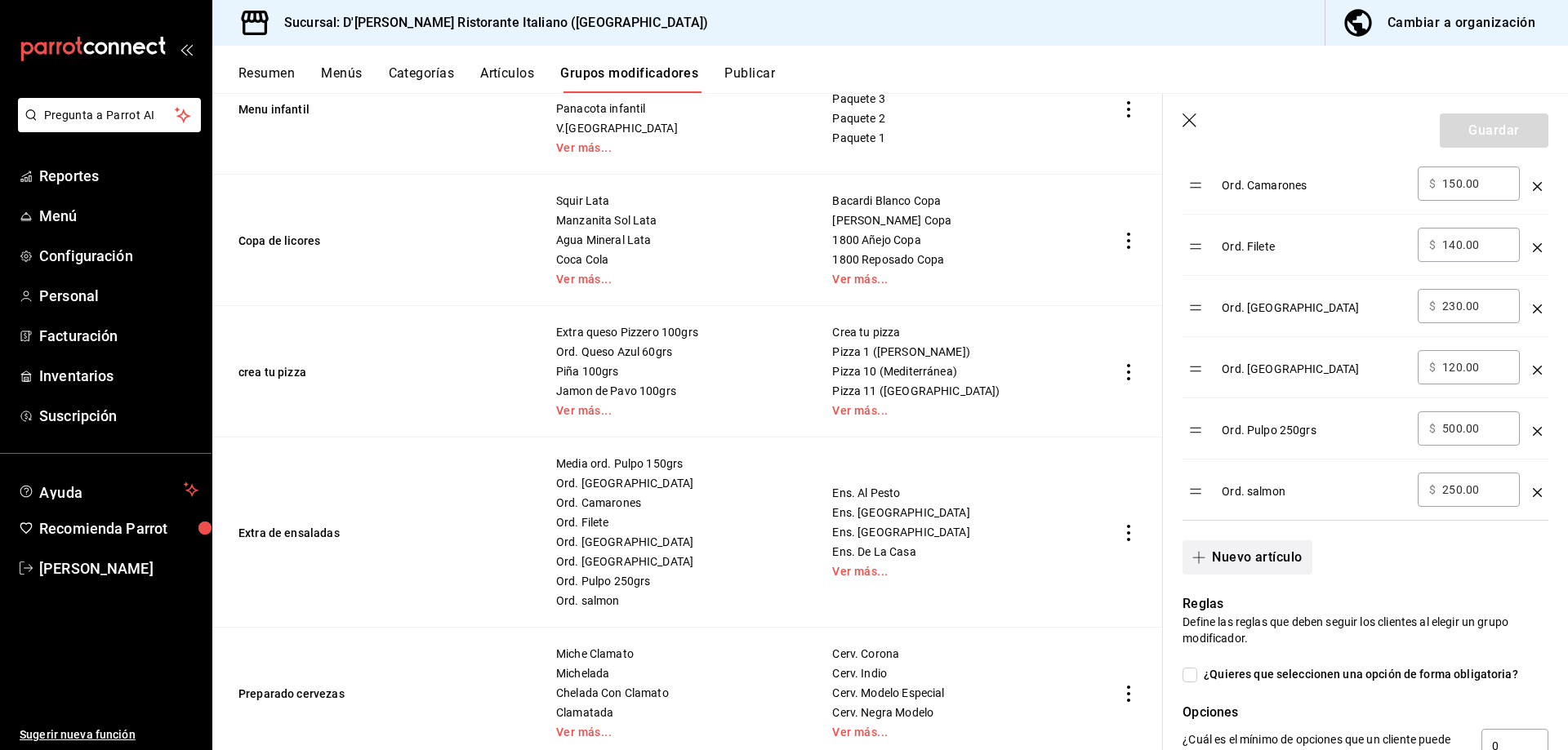
click at [1231, 559] on button "Nuevo artículo" at bounding box center [1247, 557] width 129 height 34
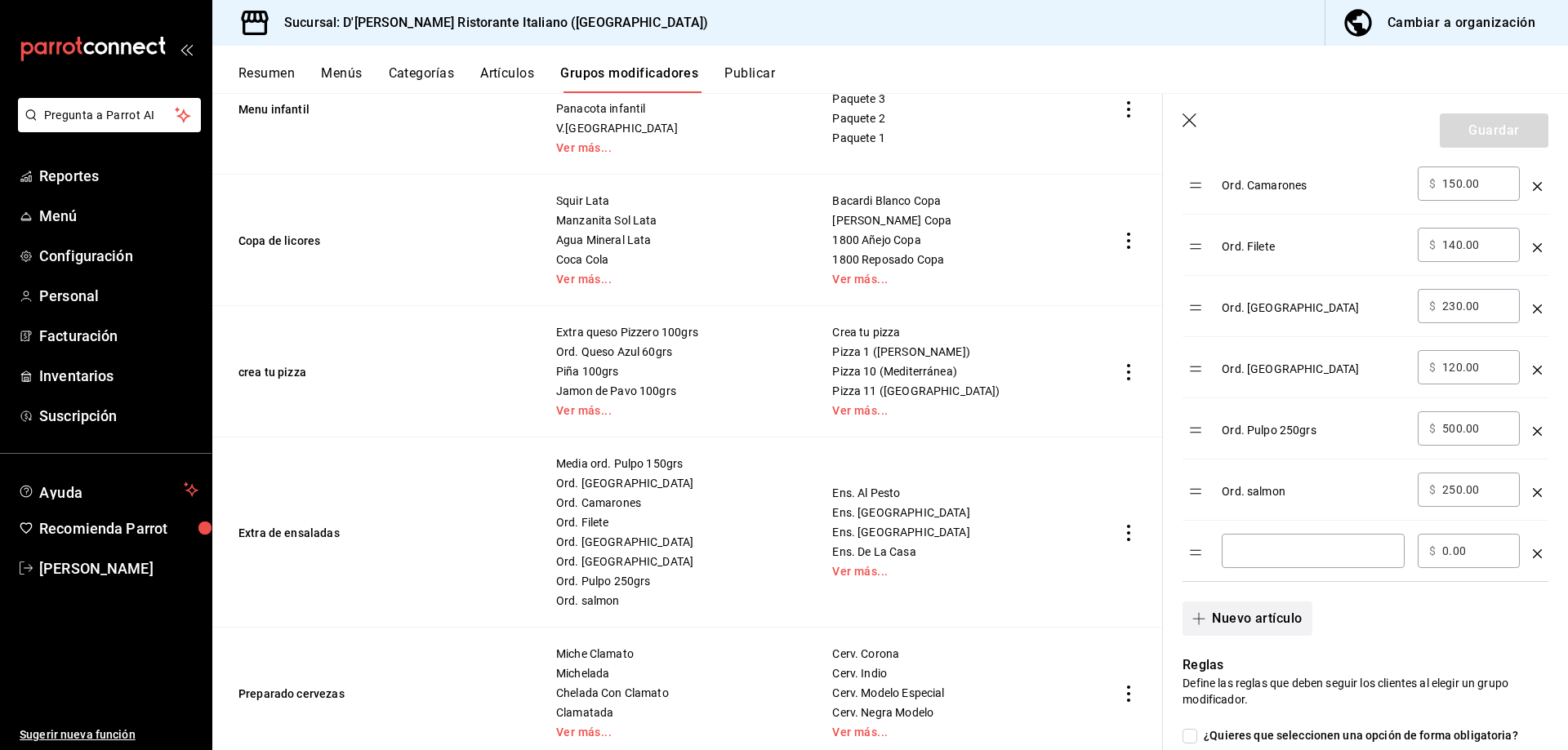
click at [1183, 602] on button "Nuevo artículo" at bounding box center [1247, 619] width 129 height 34
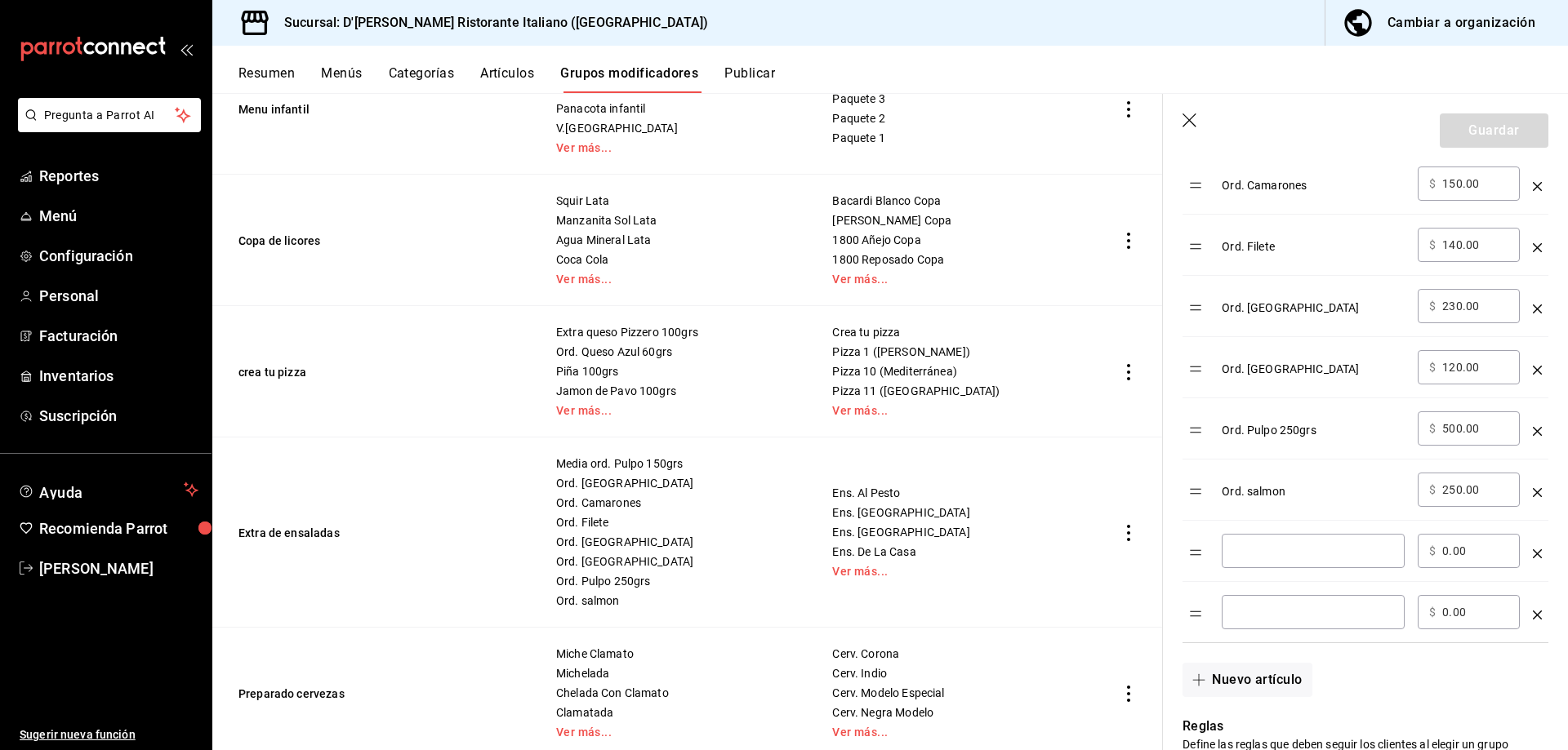
click at [1186, 120] on icon "button" at bounding box center [1191, 122] width 17 height 17
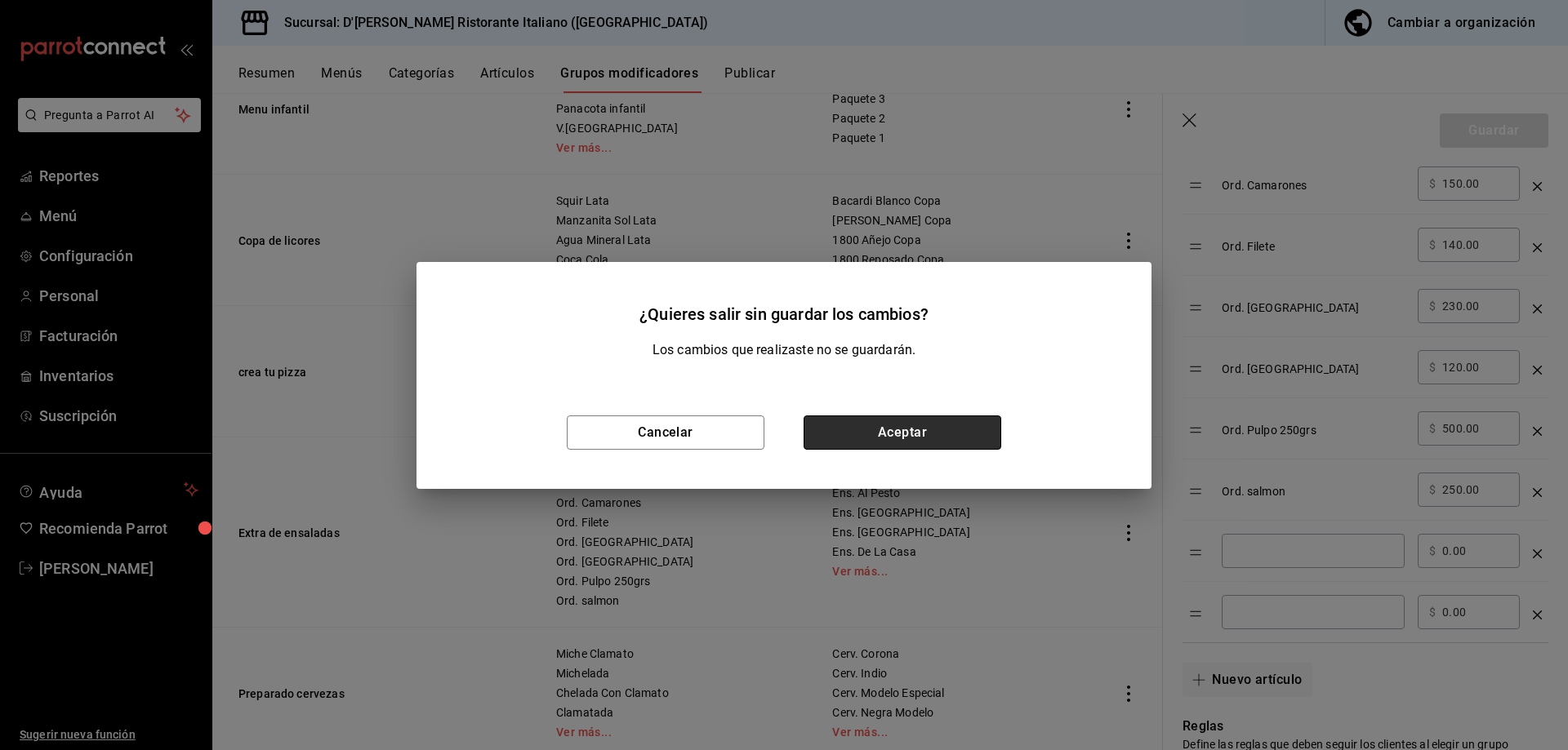
click at [865, 437] on button "Aceptar" at bounding box center [901, 432] width 198 height 34
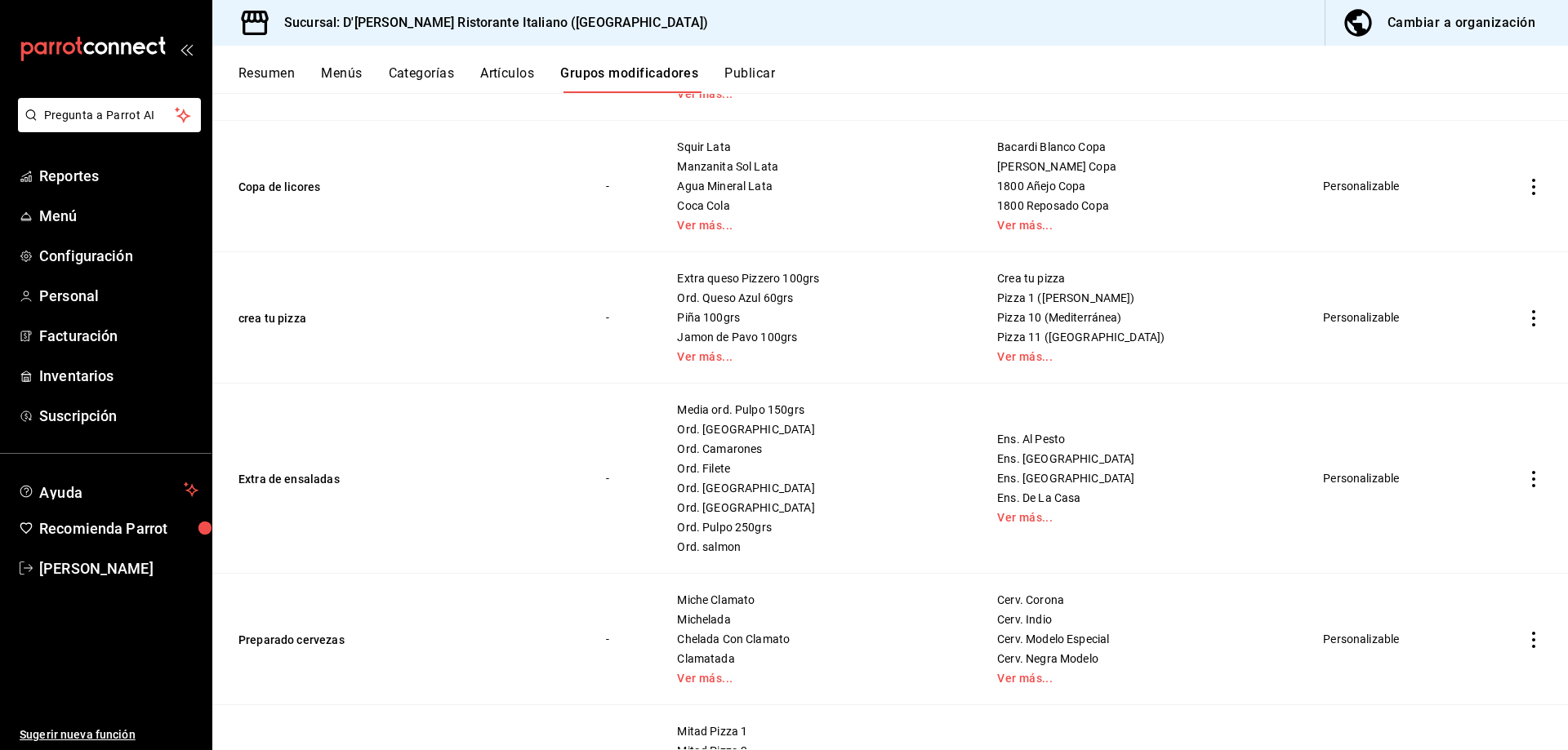
scroll to position [1579, 0]
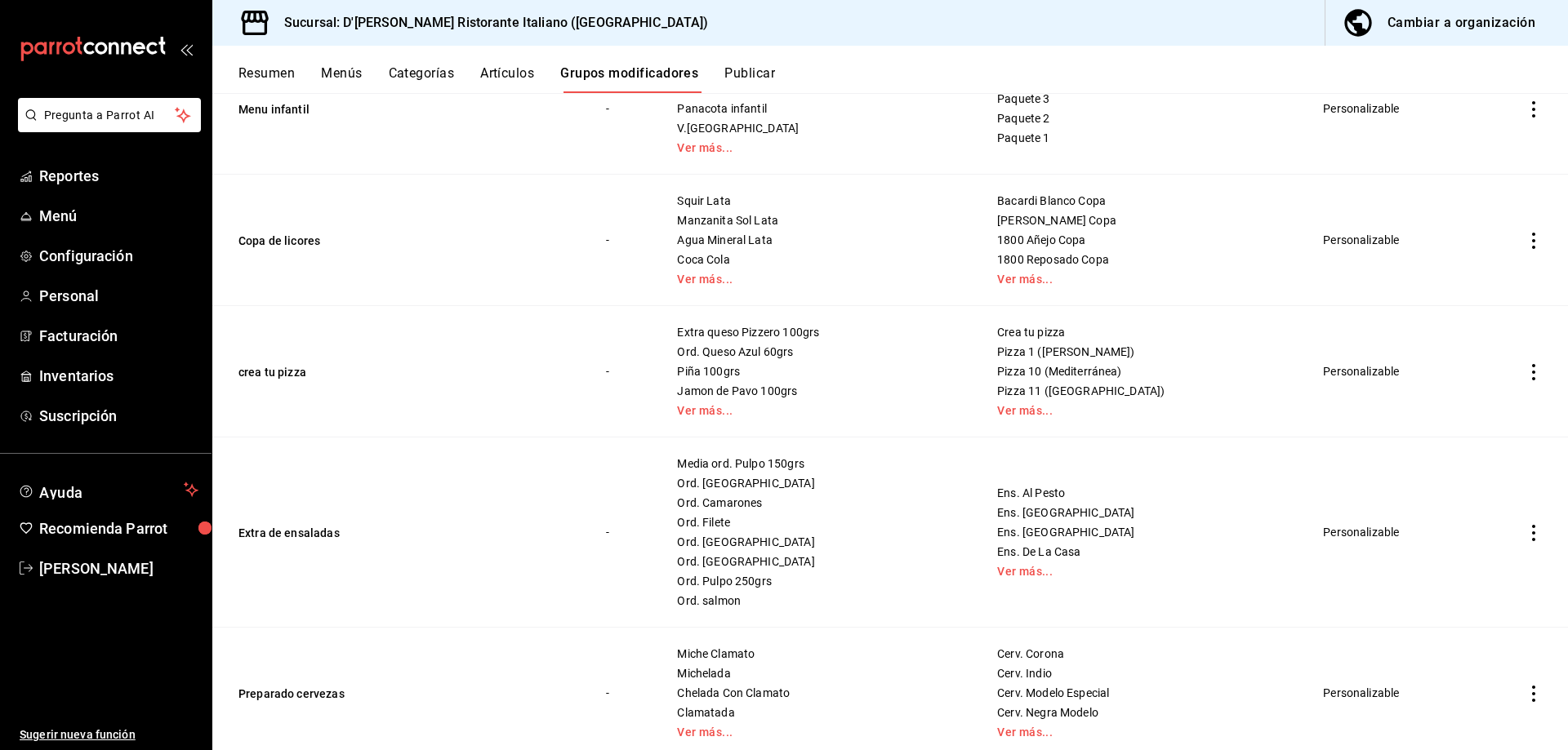
click at [1532, 533] on icon "actions" at bounding box center [1533, 533] width 3 height 17
click at [1455, 571] on span "Editar" at bounding box center [1471, 571] width 42 height 17
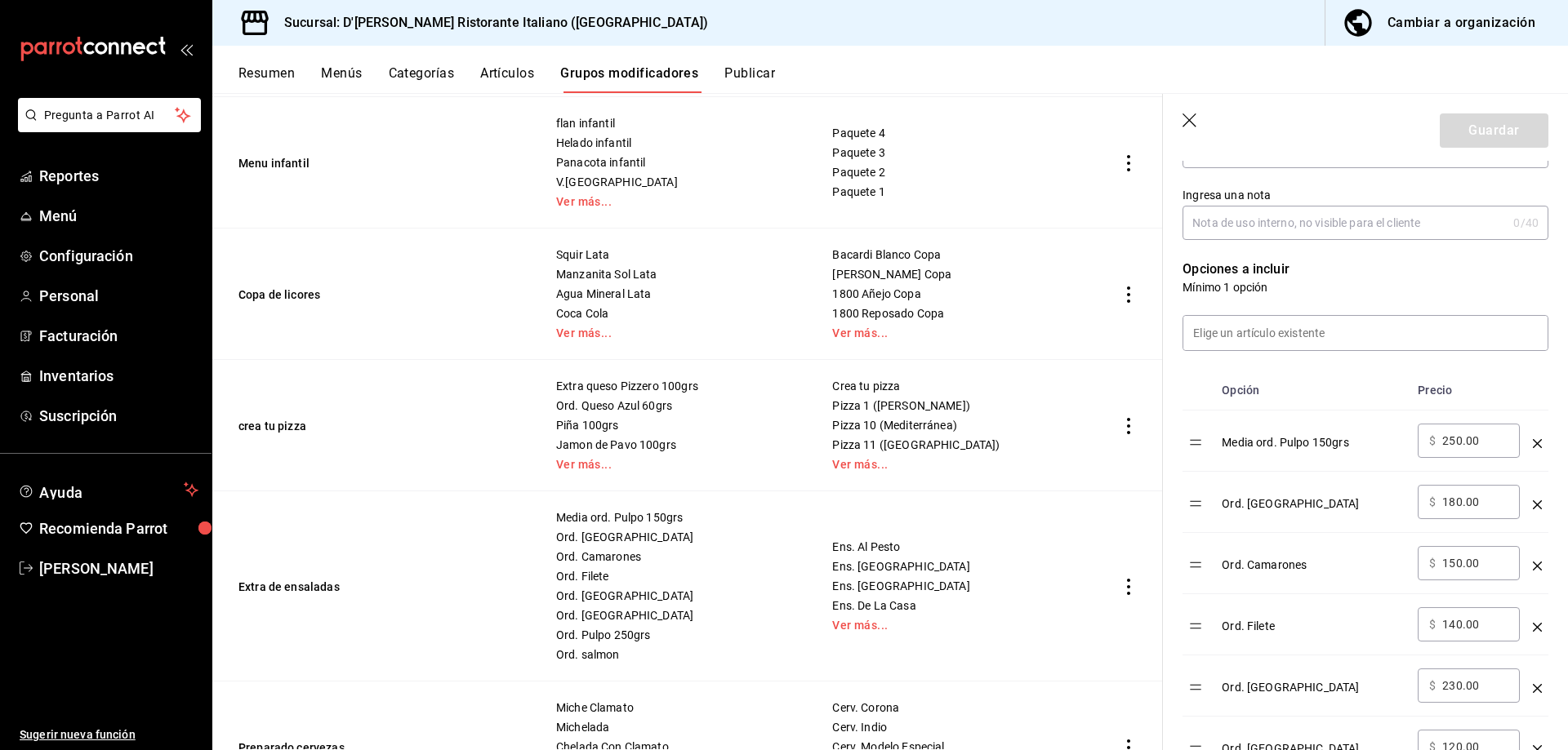
scroll to position [327, 0]
click at [1532, 441] on icon "optionsTable" at bounding box center [1537, 444] width 9 height 9
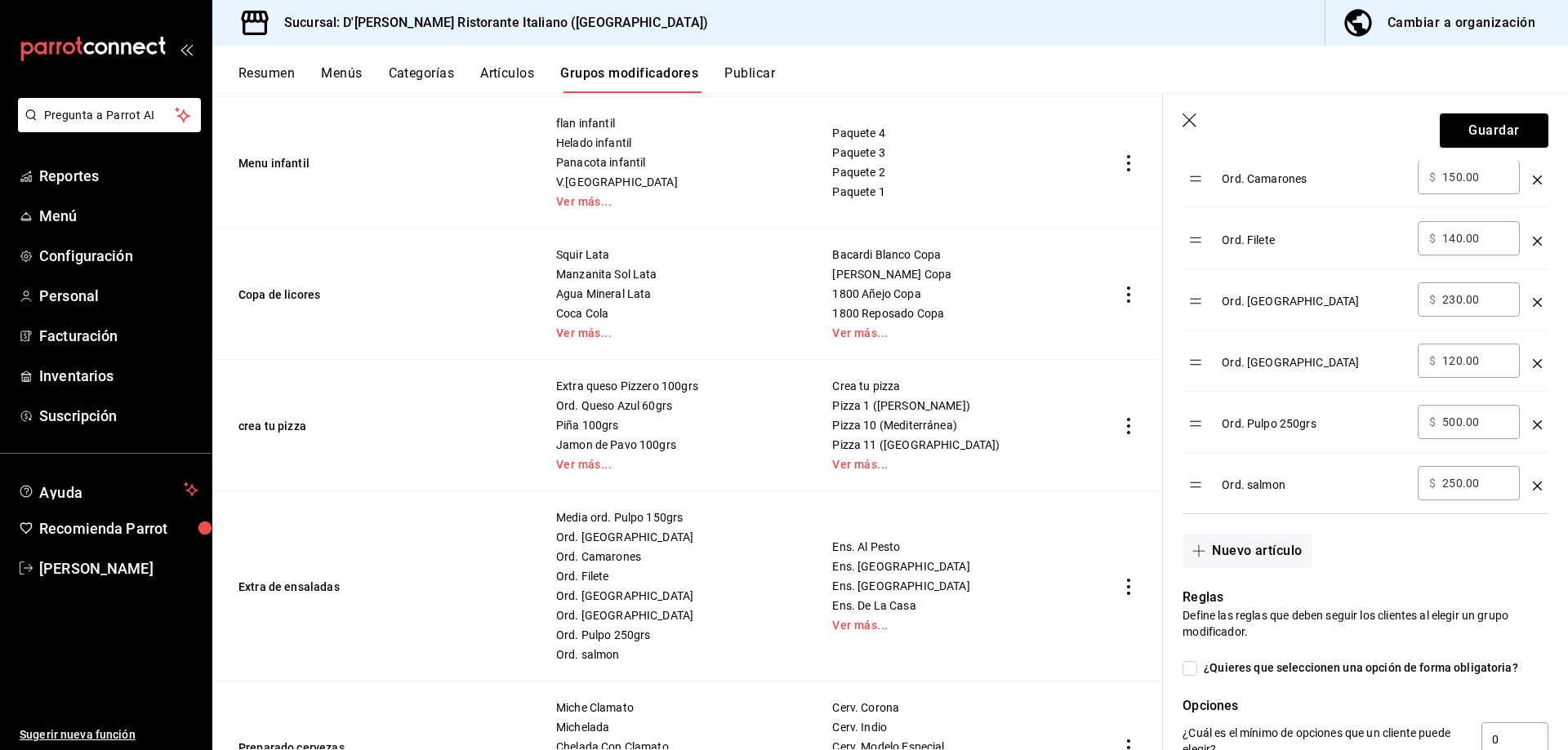
scroll to position [653, 0]
click at [1480, 129] on button "Guardar" at bounding box center [1494, 130] width 108 height 34
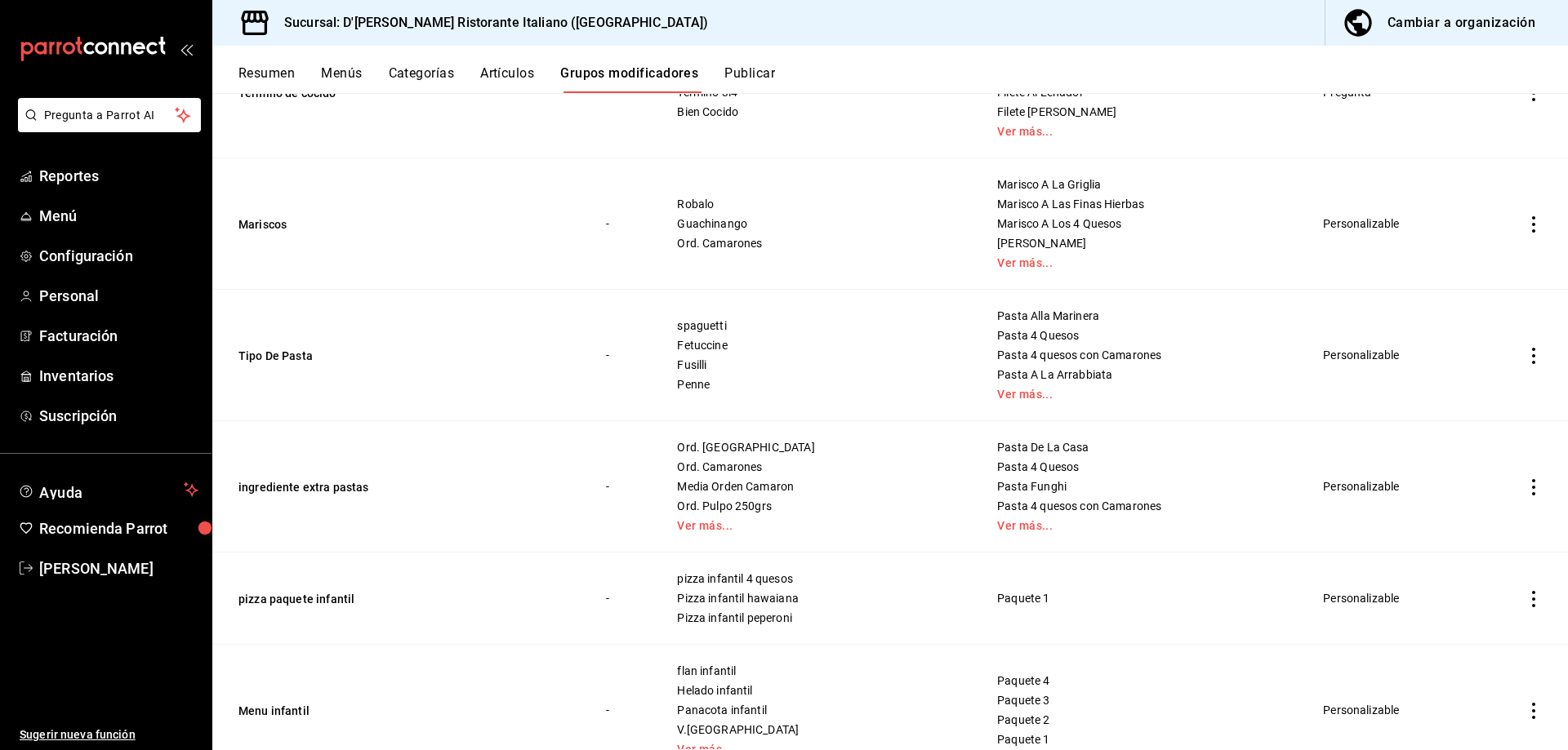
scroll to position [980, 0]
click at [354, 482] on button "ingrediente extra pastas" at bounding box center [336, 485] width 196 height 17
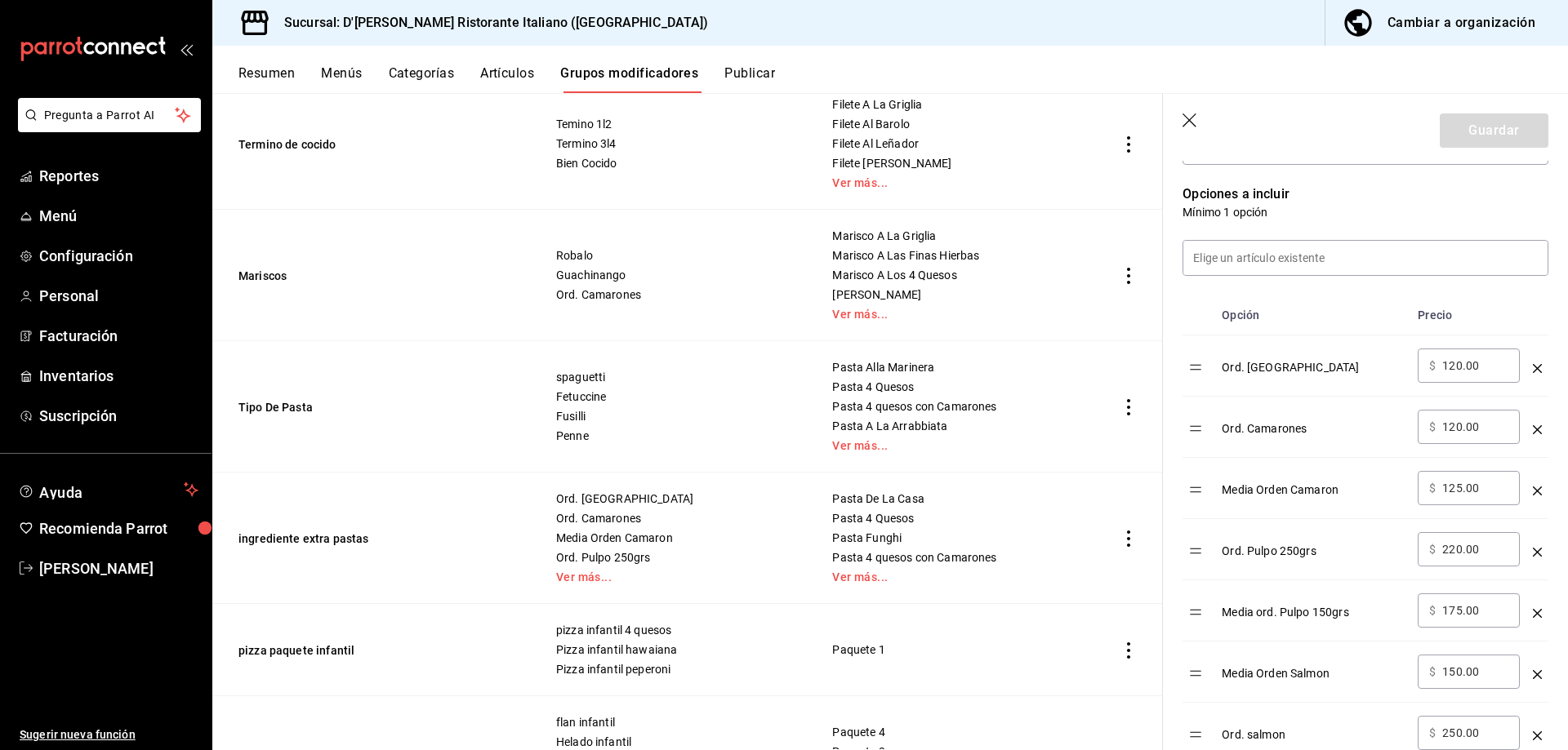
scroll to position [408, 0]
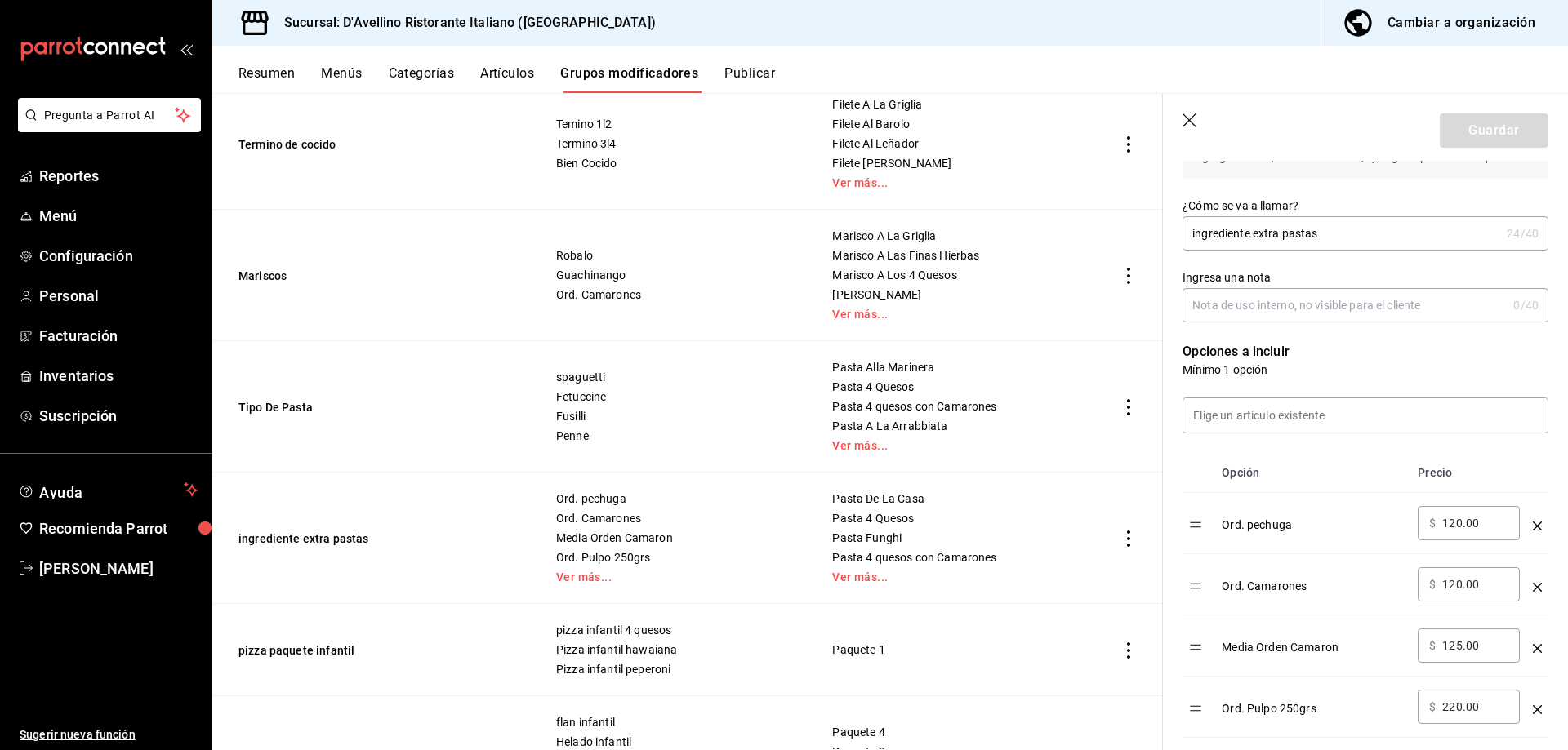
scroll to position [327, 0]
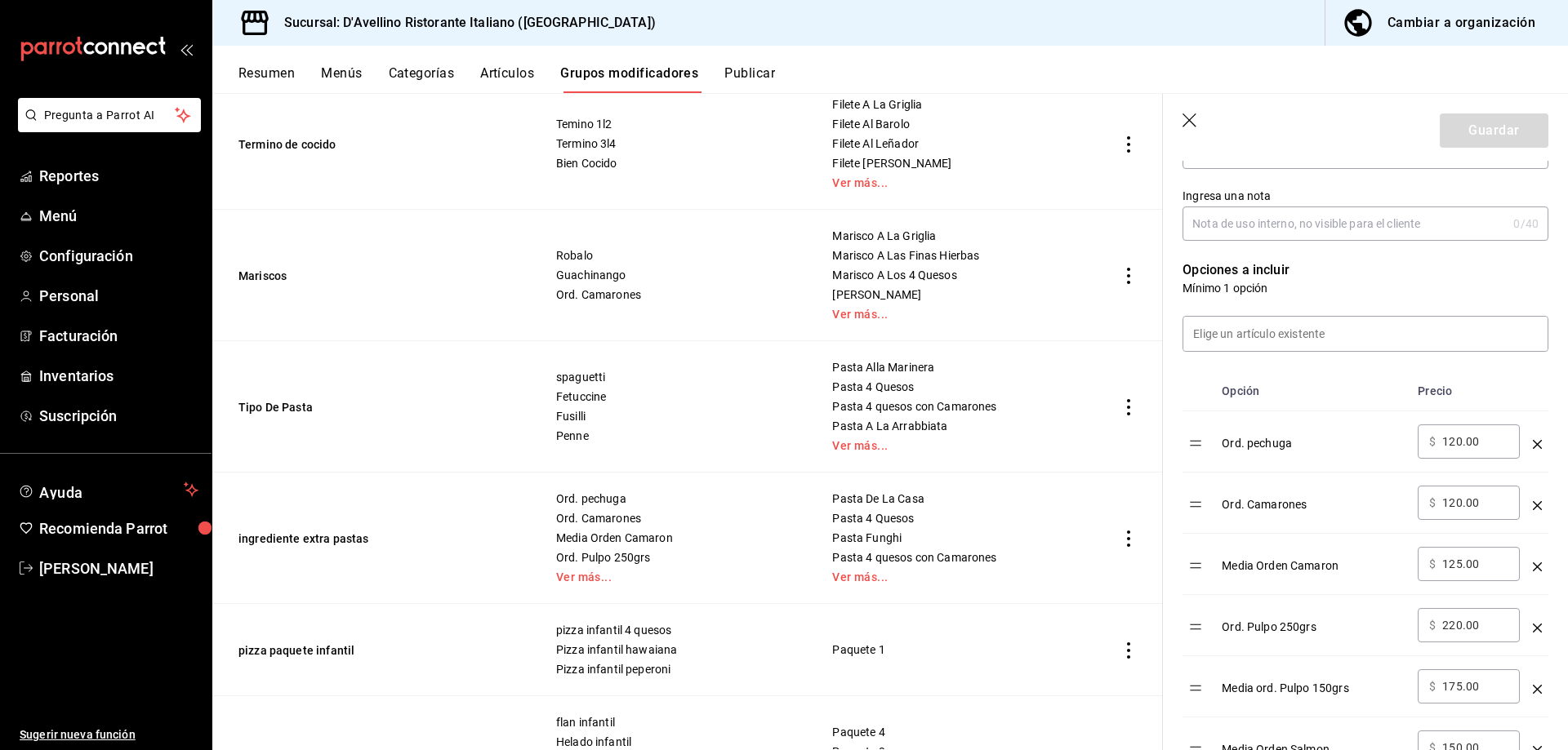
click at [1532, 566] on icon "optionsTable" at bounding box center [1537, 566] width 9 height 9
click at [1529, 630] on td "optionsTable" at bounding box center [1537, 626] width 22 height 61
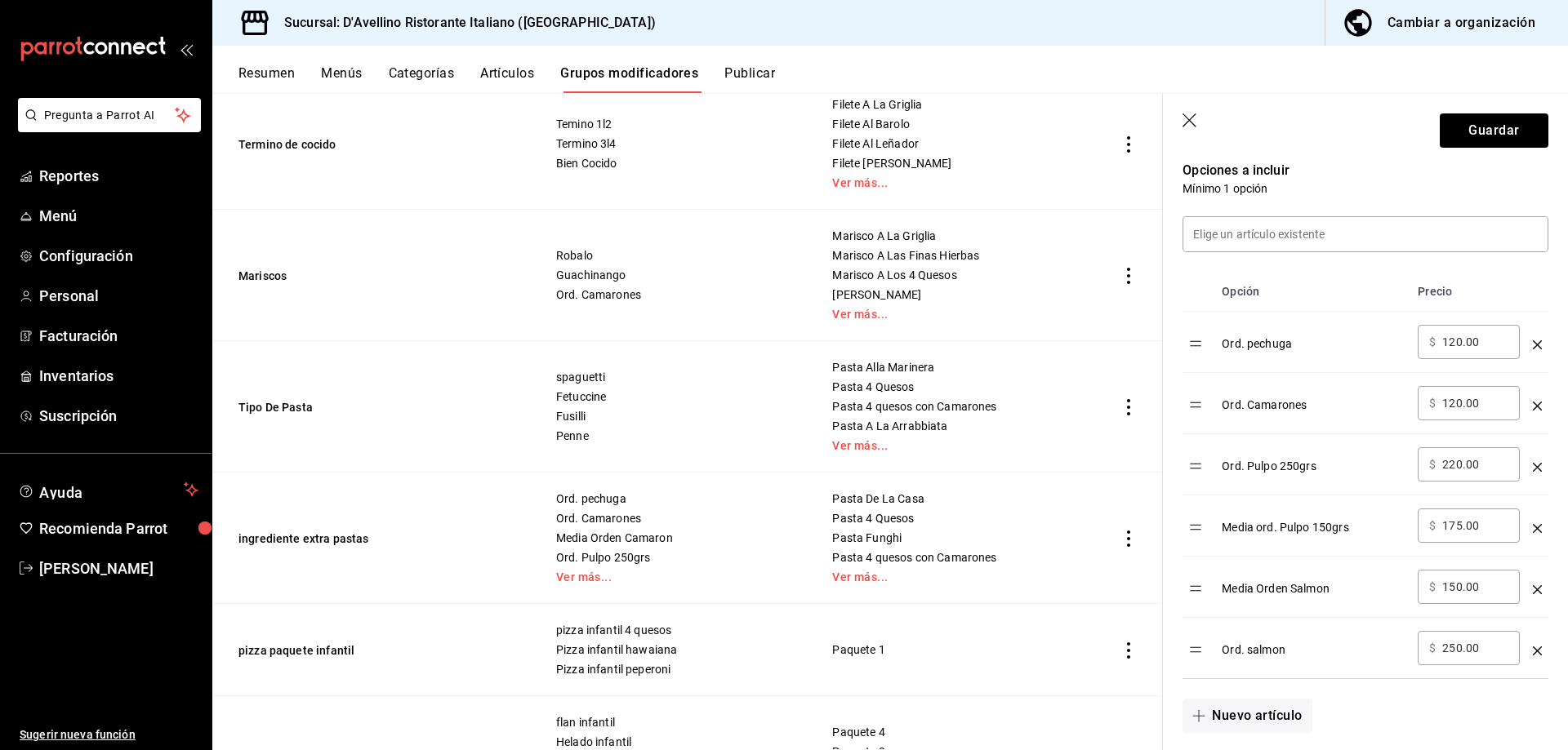
scroll to position [408, 0]
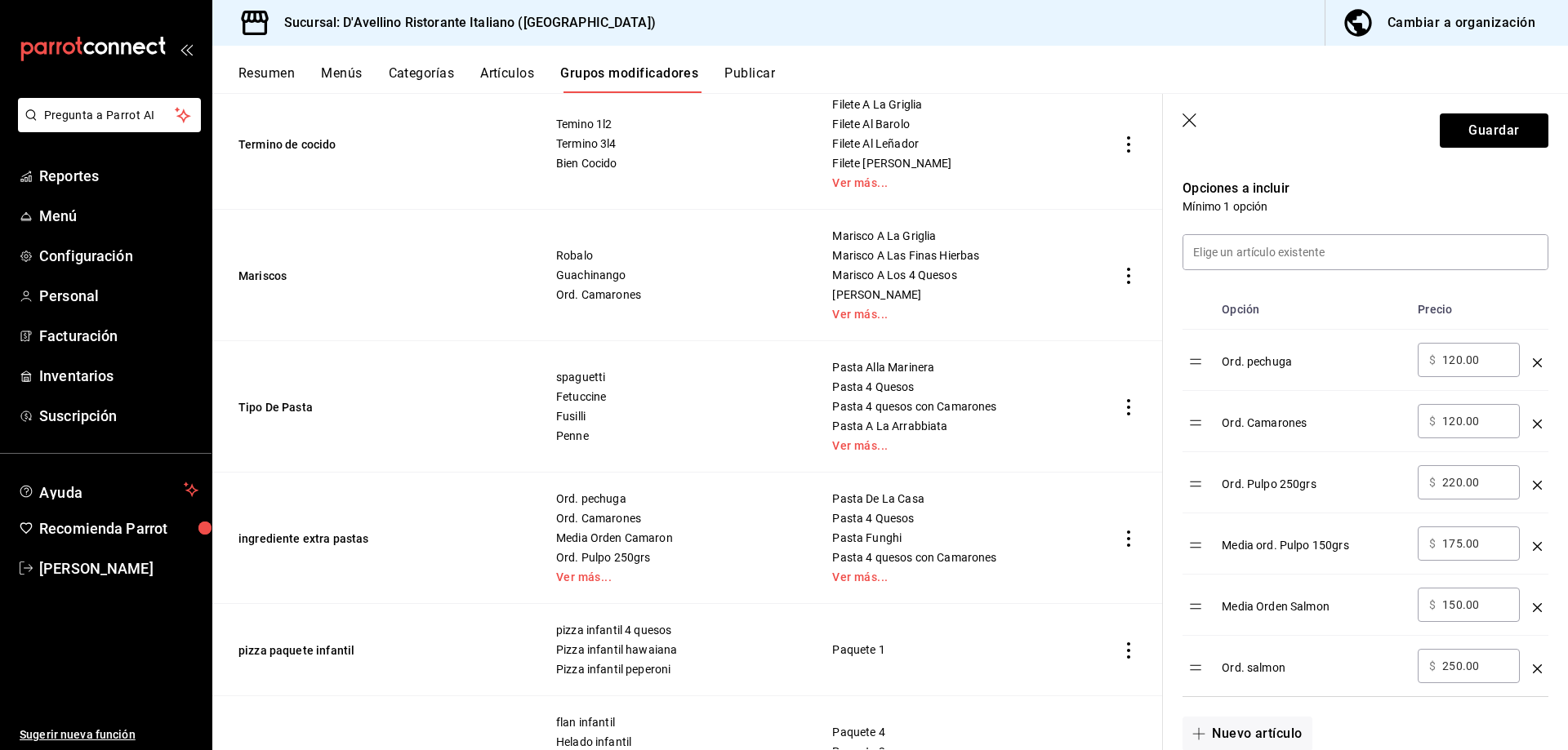
click at [1452, 481] on input "220.00" at bounding box center [1475, 483] width 66 height 17
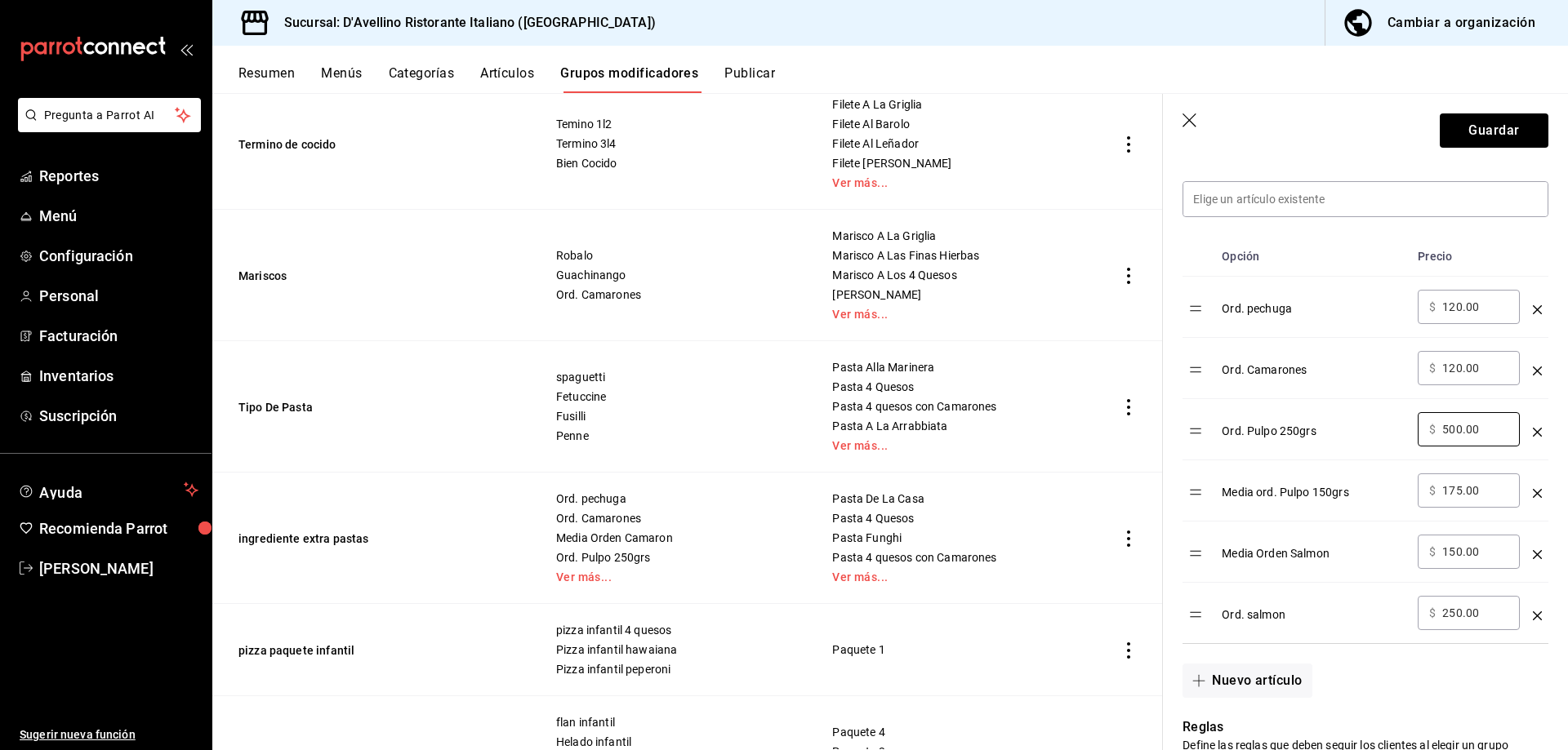
scroll to position [490, 0]
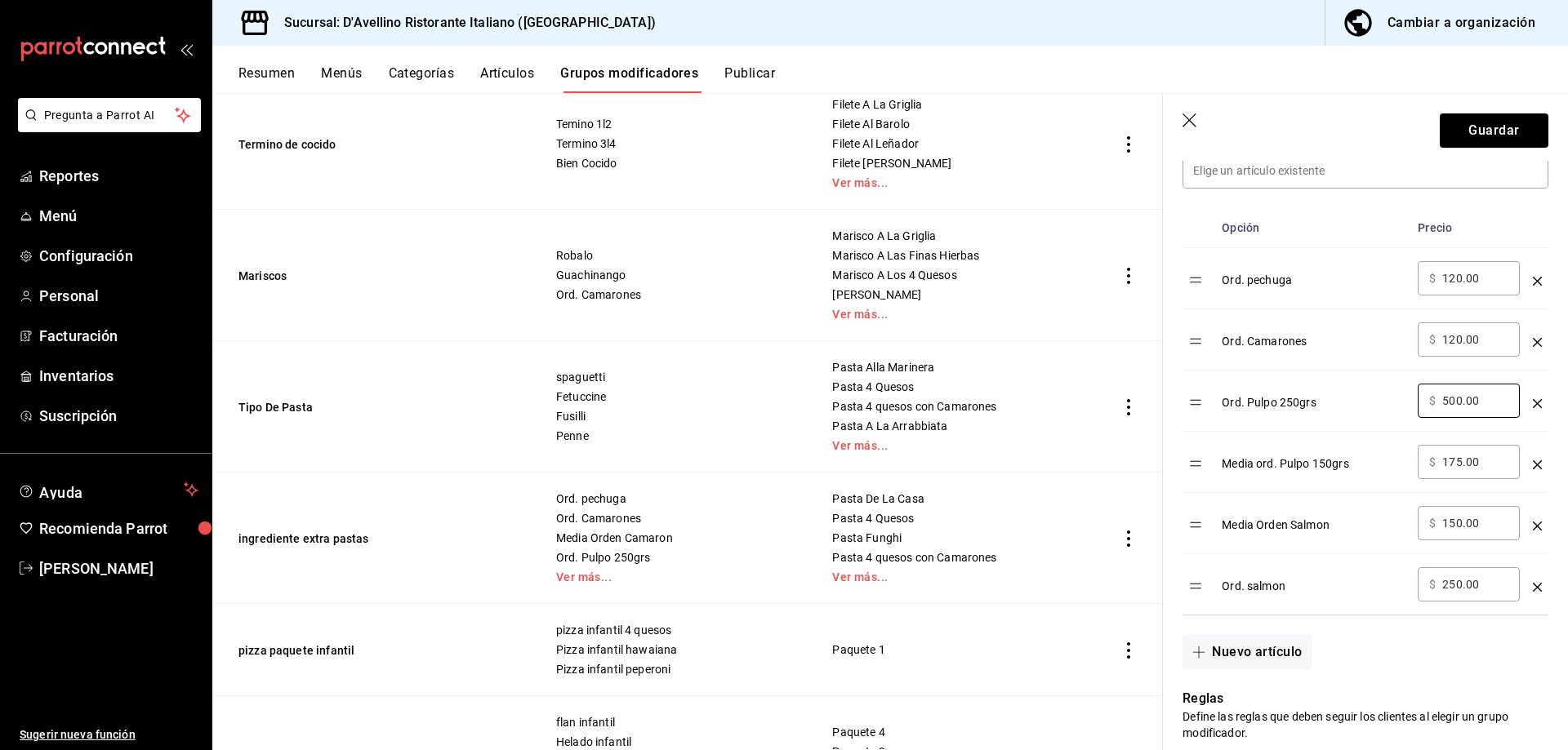
type input "500.00"
click at [1532, 466] on icon "optionsTable" at bounding box center [1537, 465] width 9 height 9
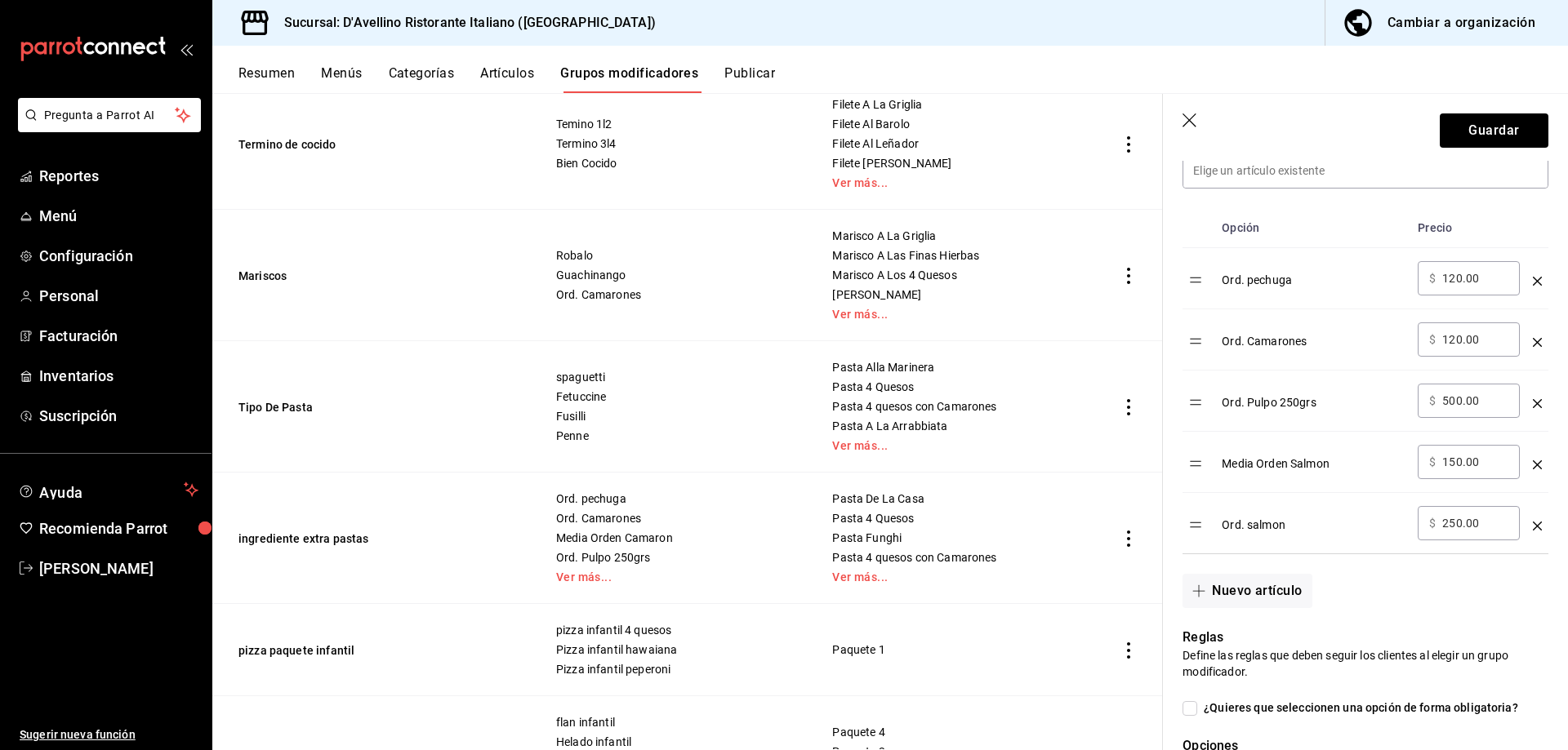
click at [1450, 335] on input "120.00" at bounding box center [1475, 340] width 66 height 17
type input "150.00"
click at [1374, 289] on div "Ord. [GEOGRAPHIC_DATA]" at bounding box center [1312, 275] width 183 height 27
click at [1532, 461] on icon "optionsTable" at bounding box center [1537, 465] width 9 height 9
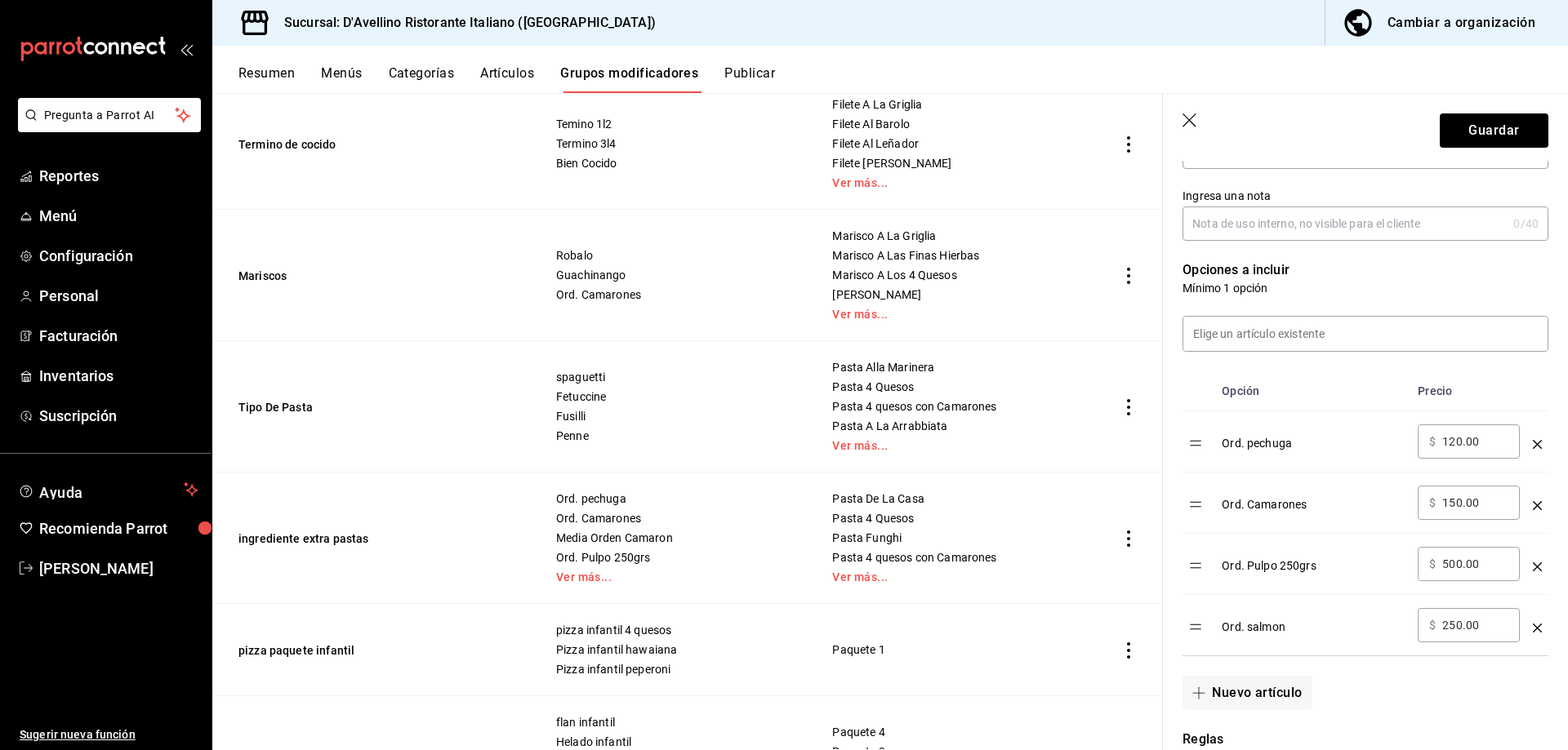
scroll to position [408, 0]
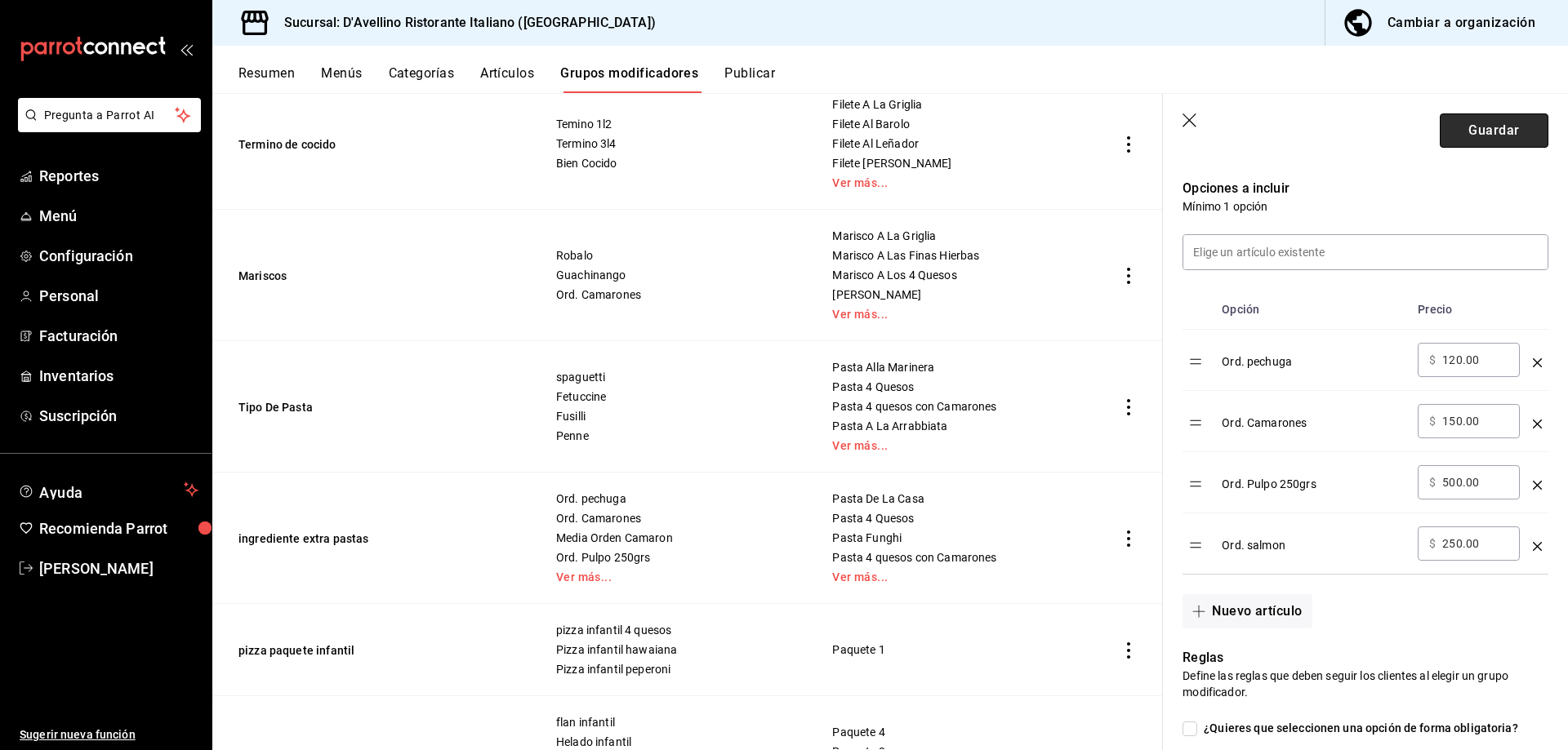
click at [1474, 128] on button "Guardar" at bounding box center [1494, 130] width 108 height 34
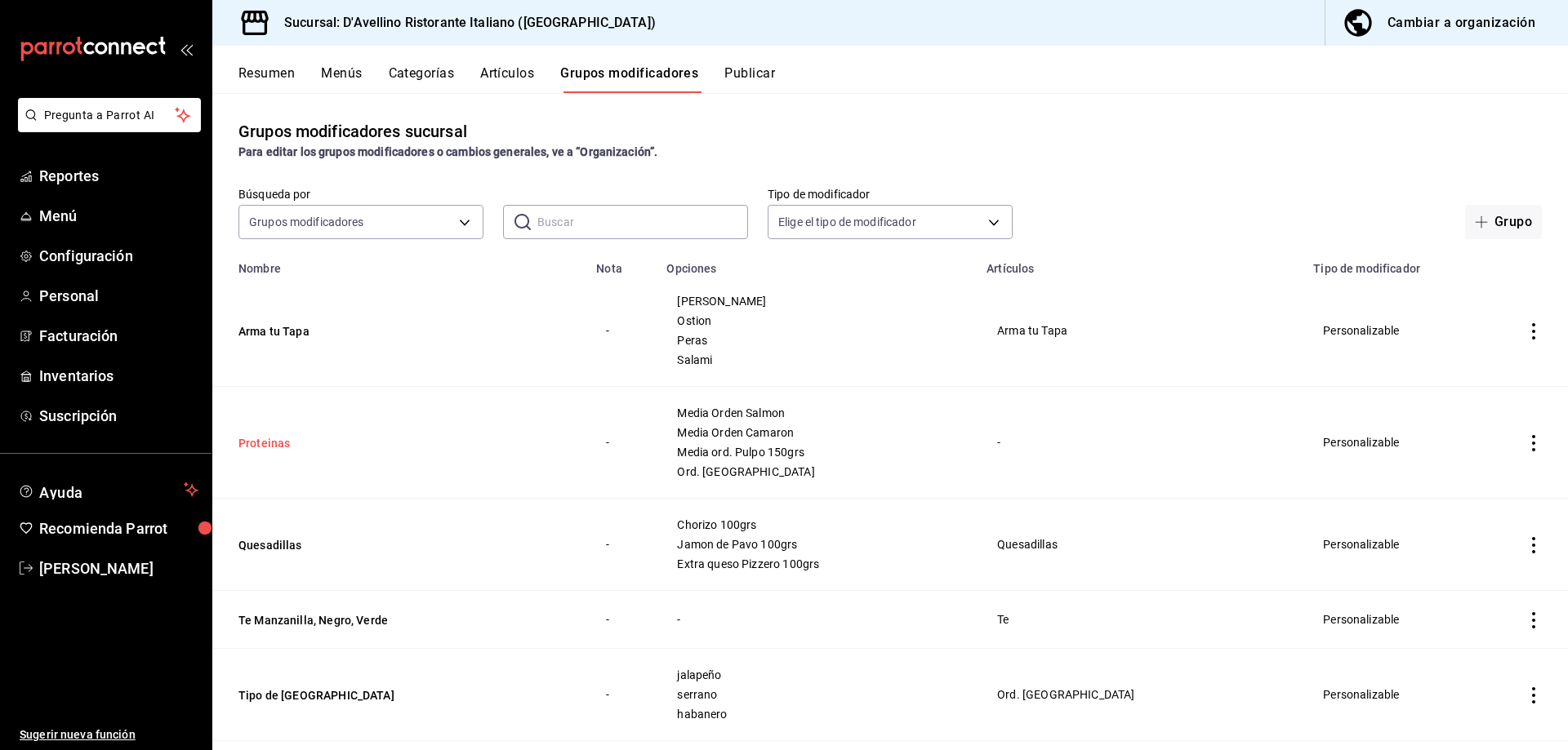
click at [246, 437] on button "Proteinas" at bounding box center [336, 443] width 196 height 17
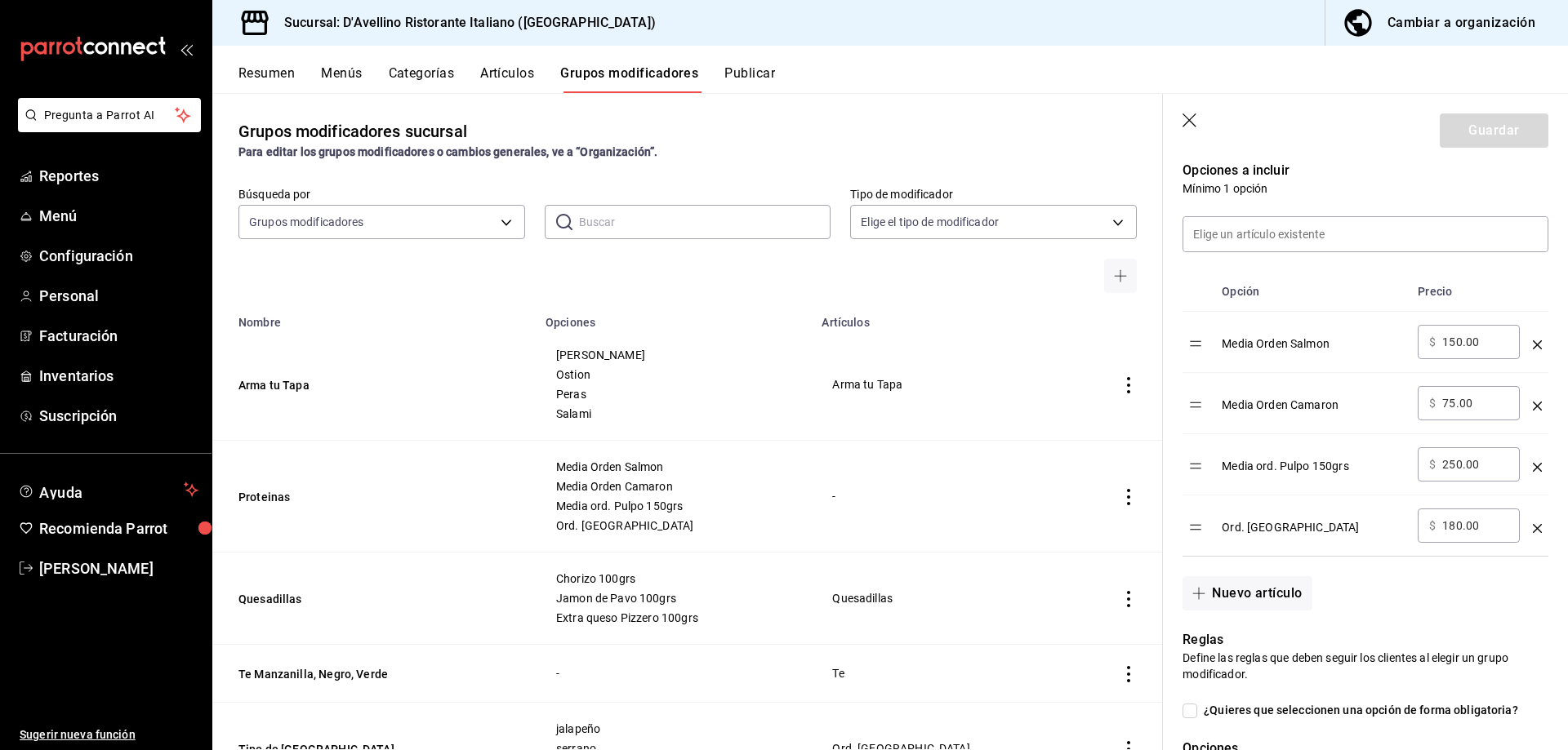
scroll to position [408, 0]
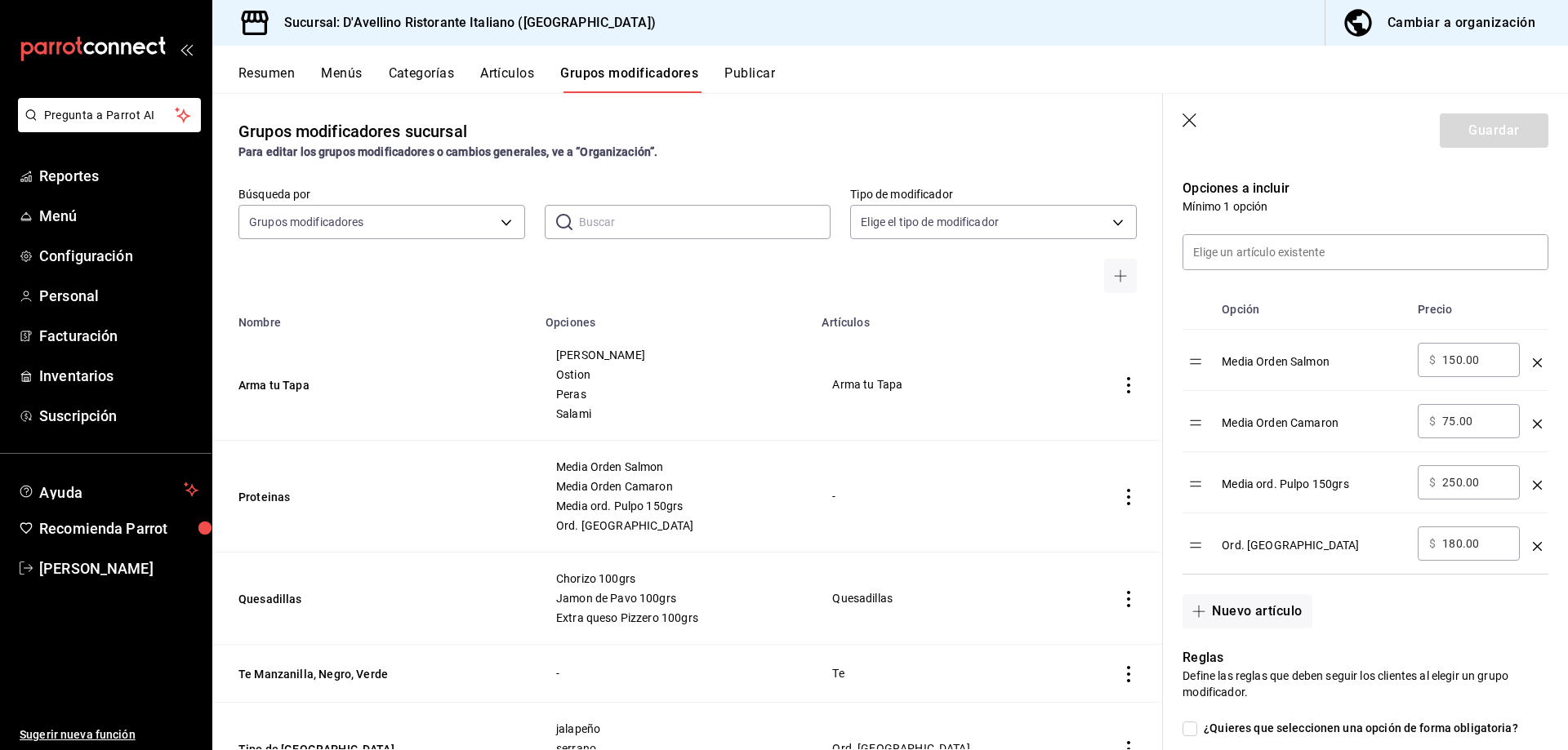
click at [765, 70] on button "Publicar" at bounding box center [749, 79] width 50 height 28
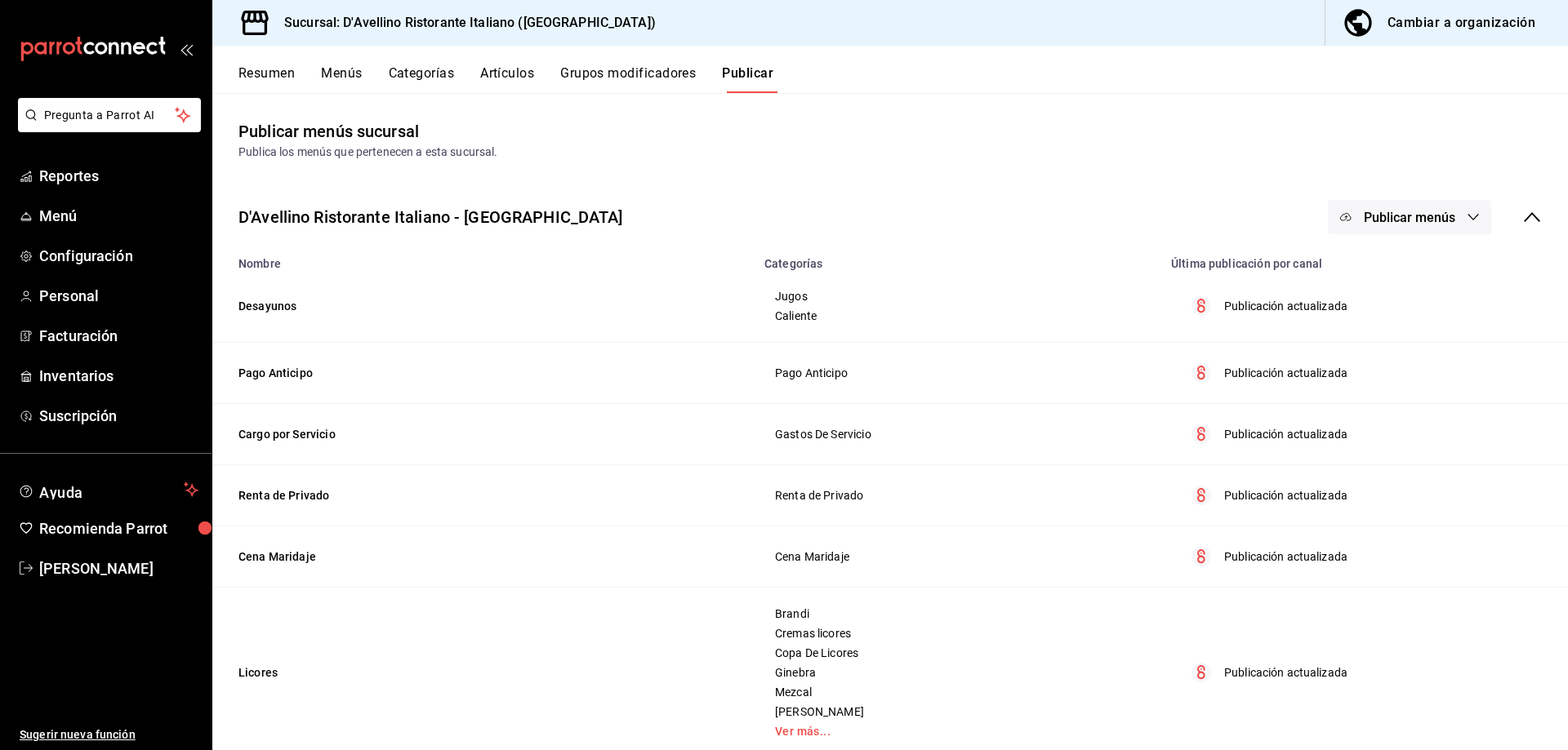
click at [1398, 212] on span "Publicar menús" at bounding box center [1409, 217] width 92 height 16
click at [1424, 269] on span "Punto de venta" at bounding box center [1420, 270] width 79 height 17
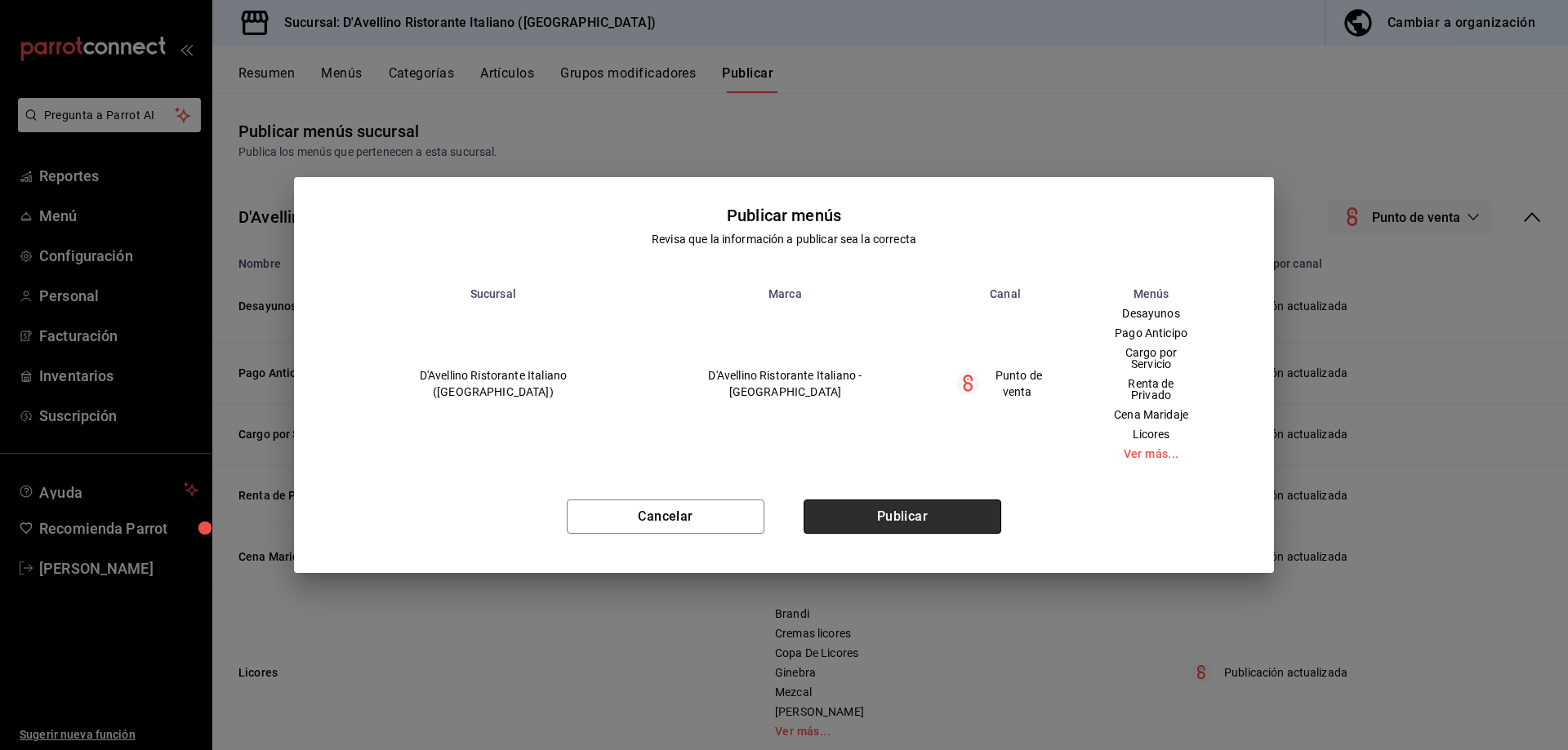
click at [915, 512] on button "Publicar" at bounding box center [901, 516] width 198 height 34
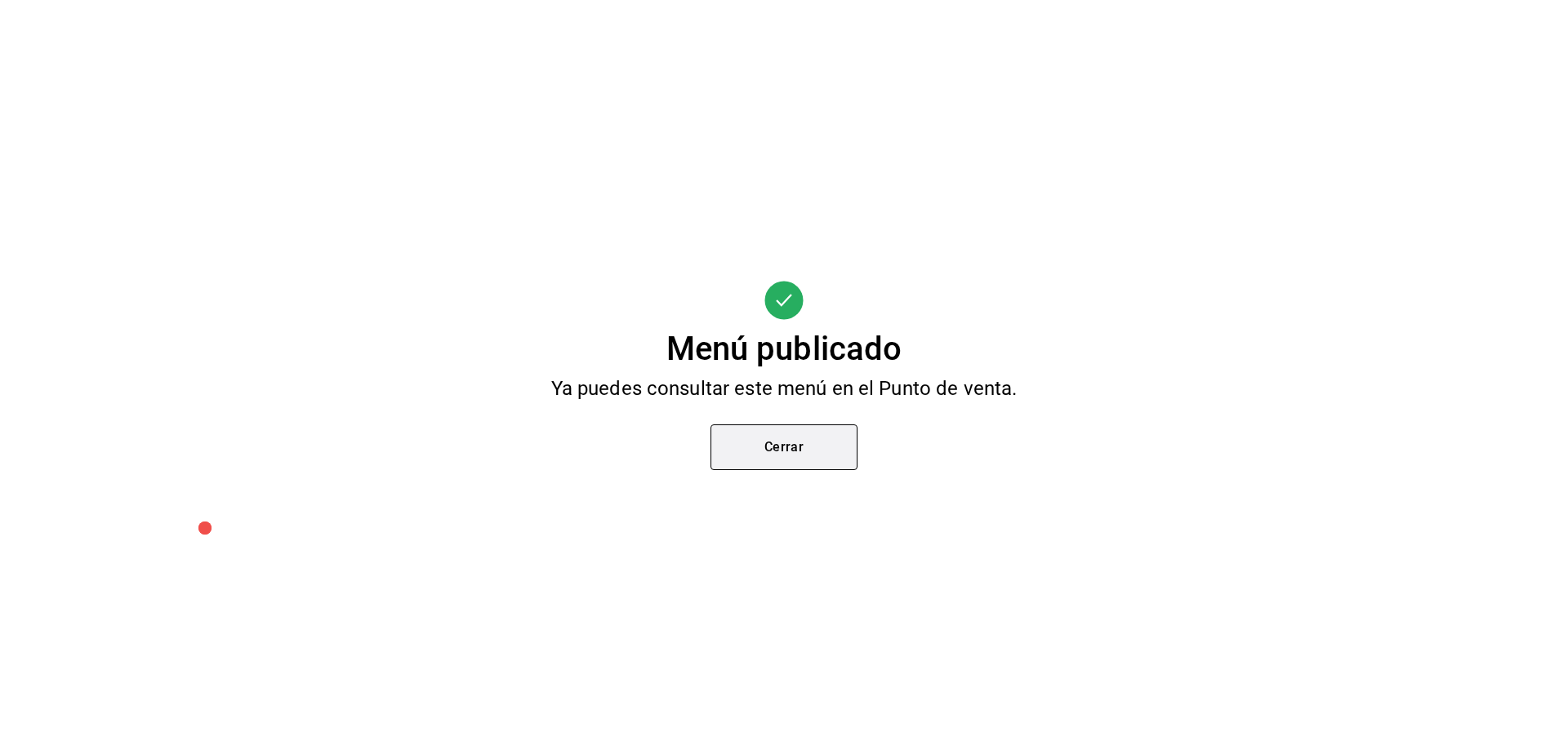
click at [781, 438] on button "Cerrar" at bounding box center [784, 447] width 147 height 45
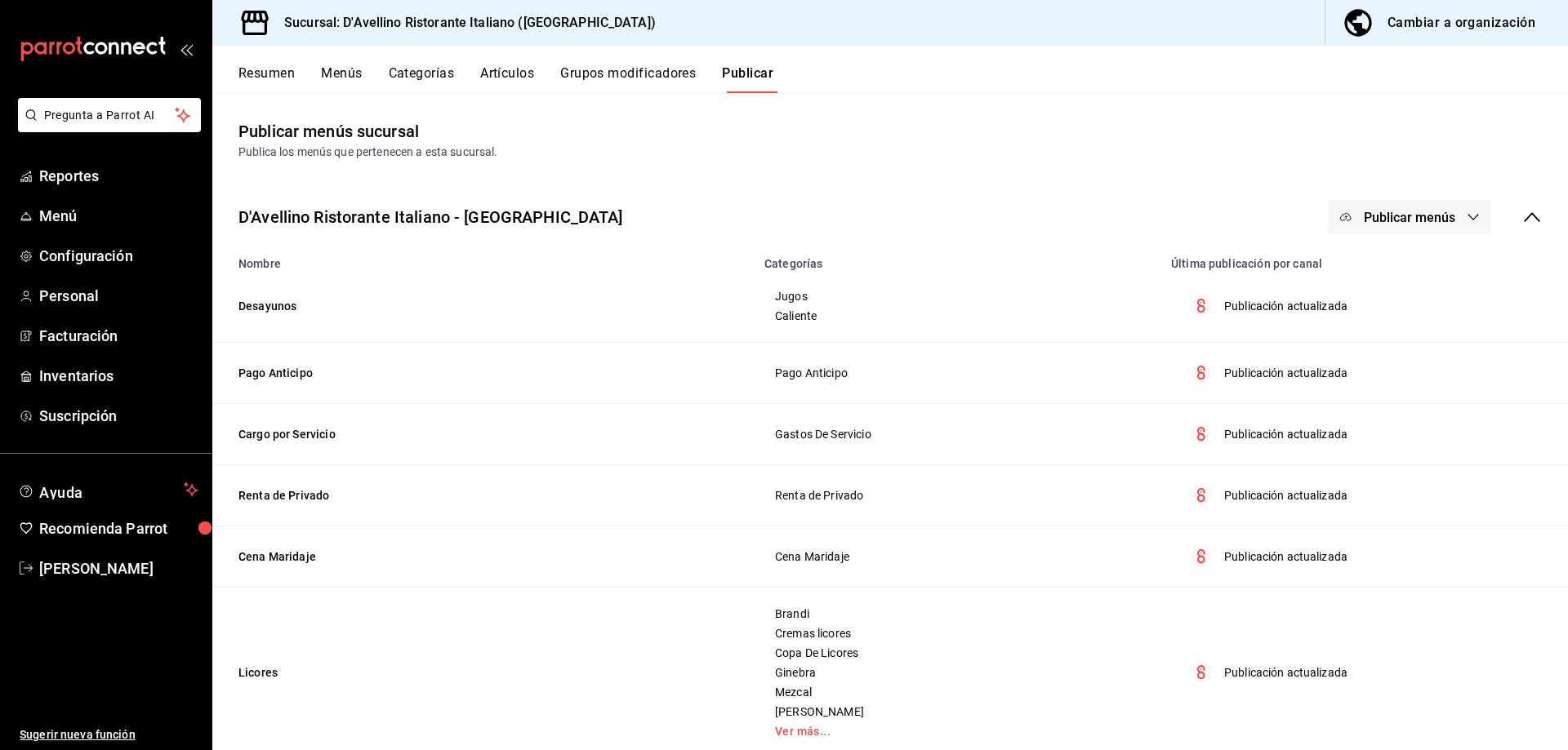
click at [602, 74] on button "Grupos modificadores" at bounding box center [628, 79] width 136 height 28
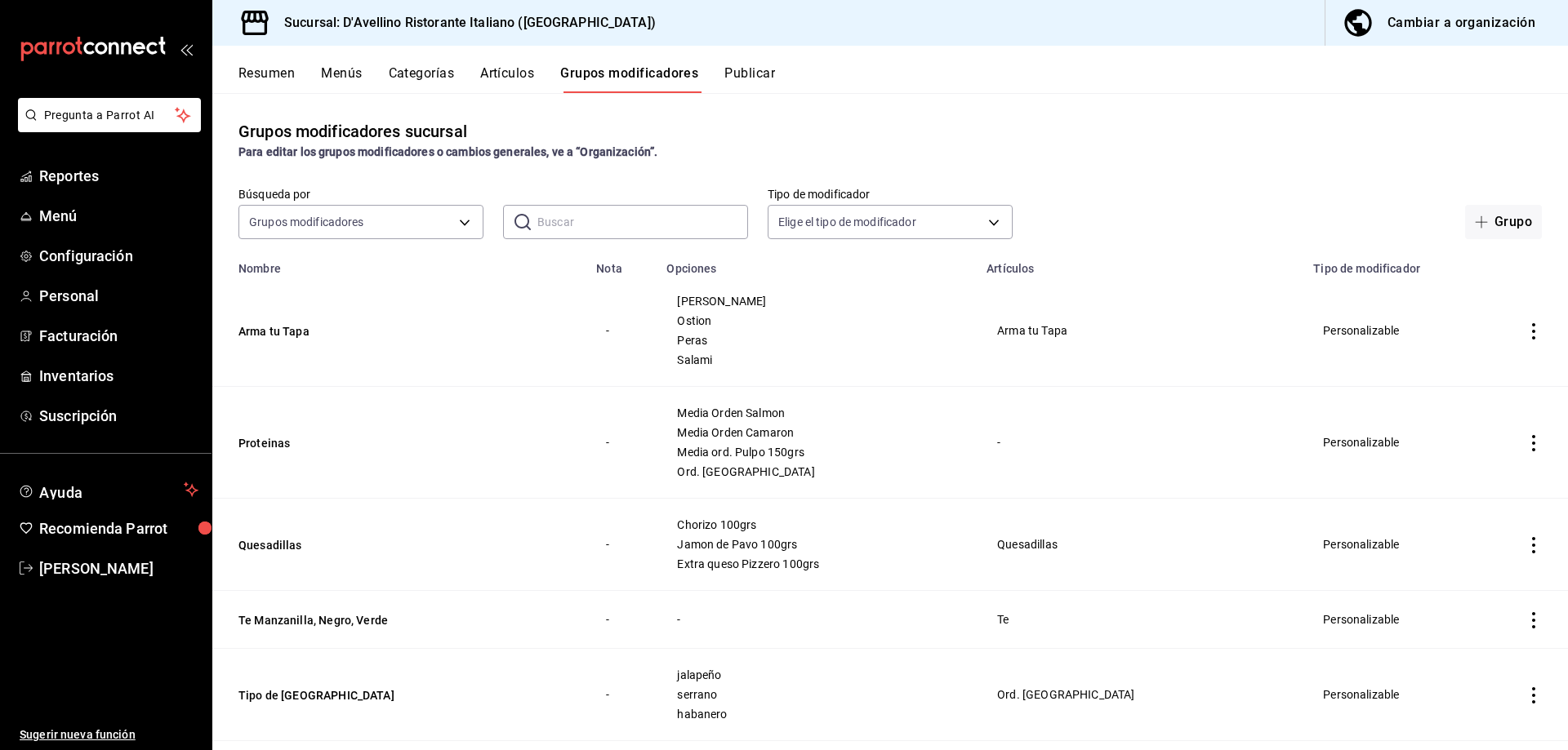
click at [1527, 441] on icon "actions" at bounding box center [1533, 443] width 17 height 17
click at [1477, 478] on span "Editar" at bounding box center [1471, 481] width 42 height 17
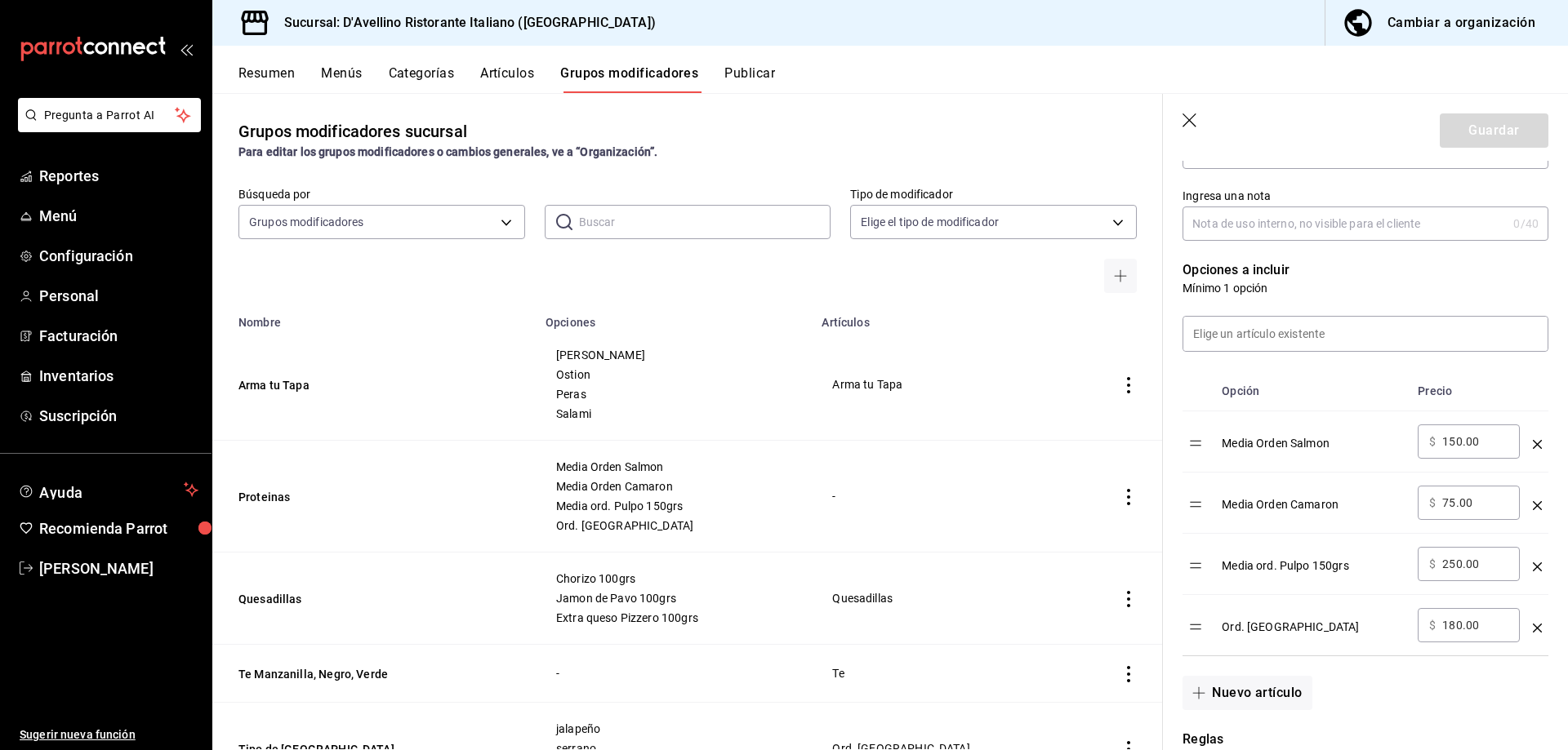
scroll to position [408, 0]
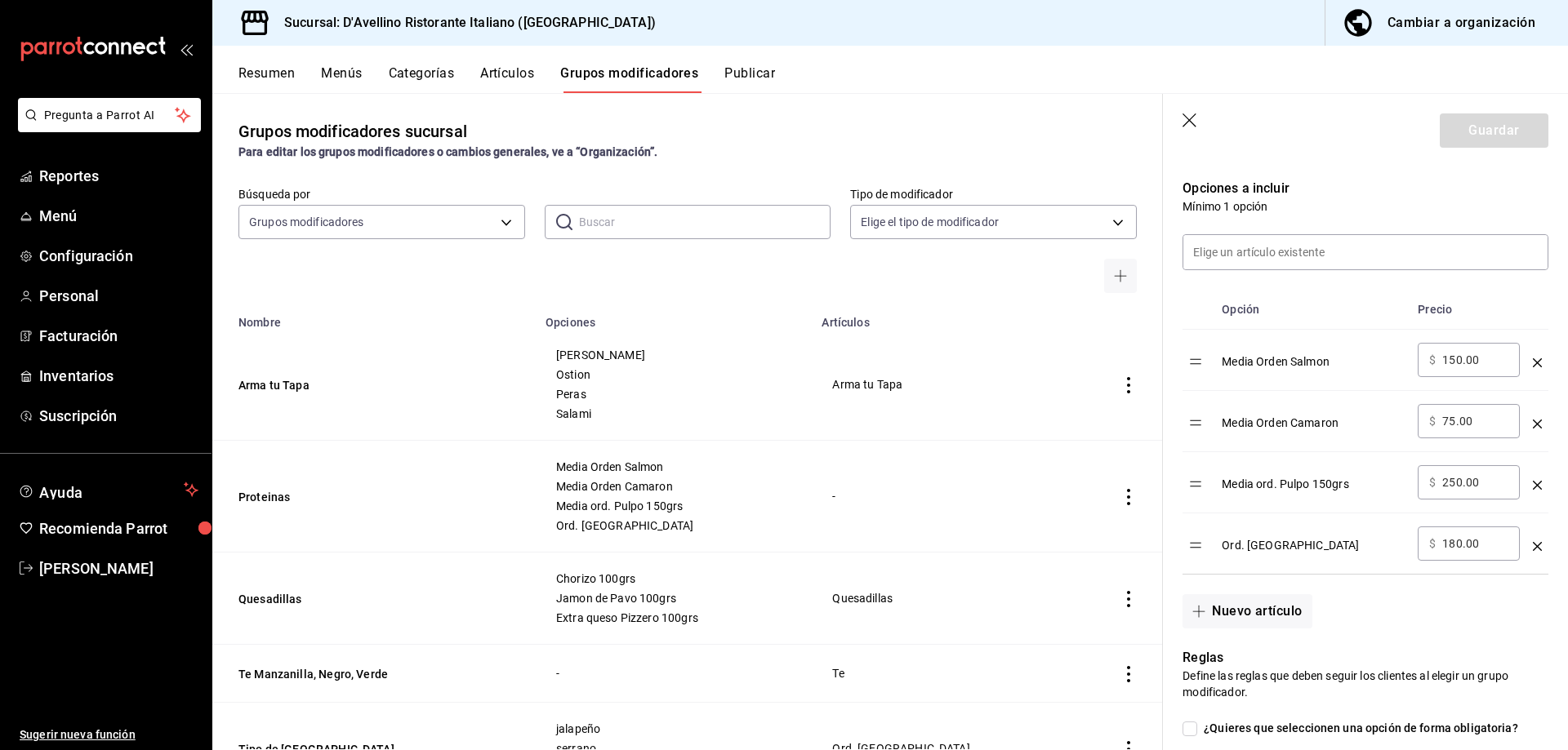
click at [491, 68] on button "Artículos" at bounding box center [507, 79] width 54 height 28
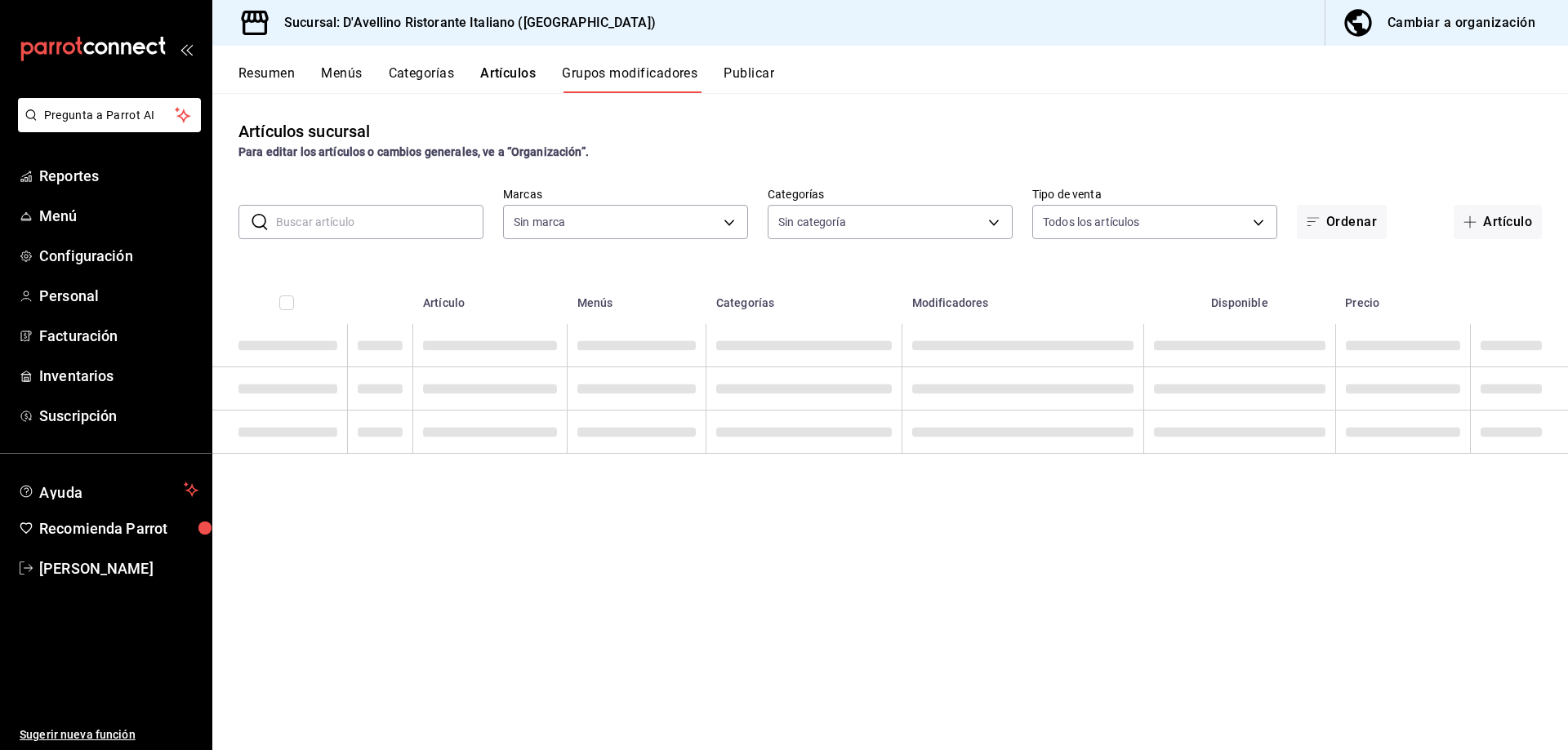
type input "cc944d3c-1805-43c1-9e3c-12384e1c3ced"
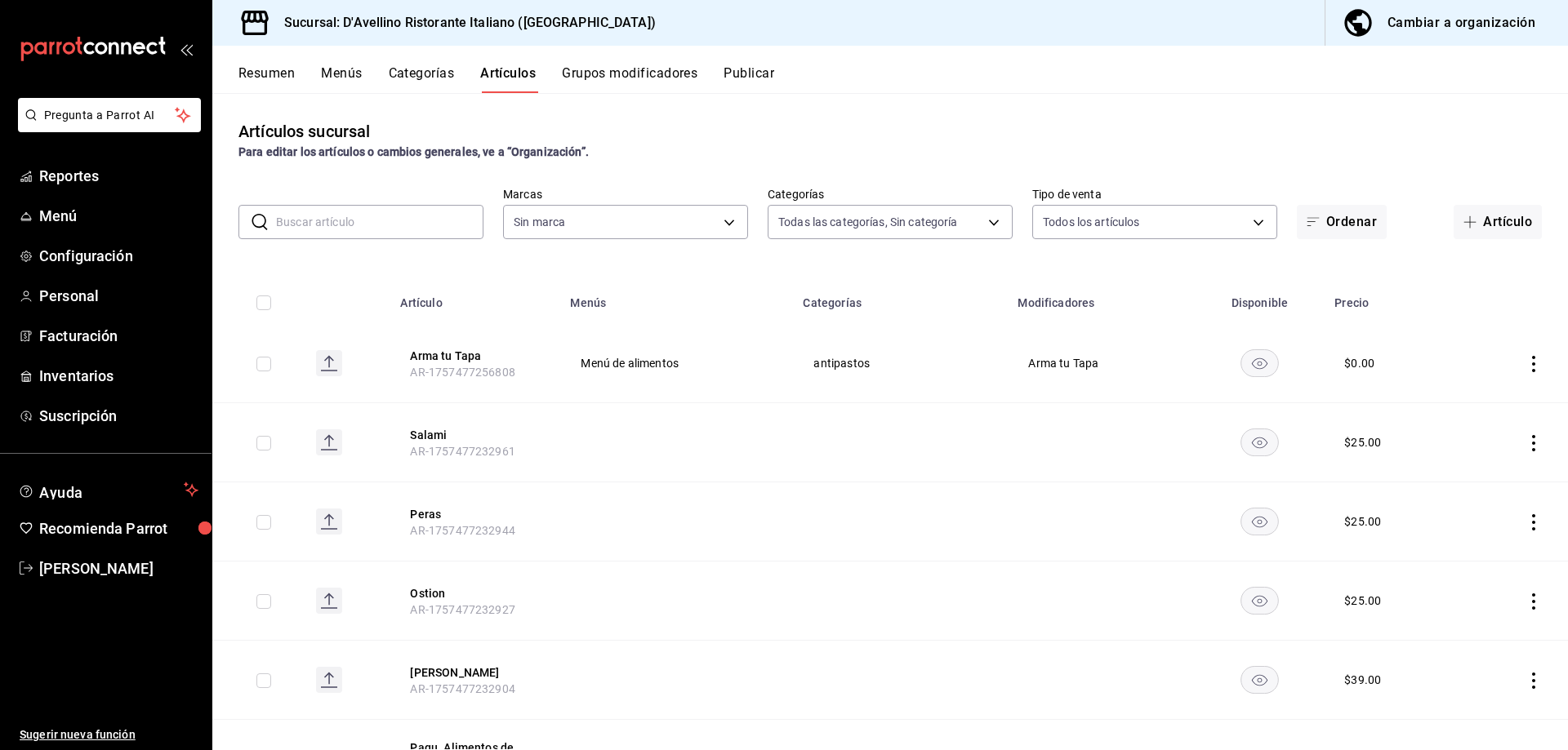
type input "6cffc628-7154-498e-be8e-d9df8b8db4ac,f3a1f48a-d3f7-4a4e-a0e4-e127e5ed5a6b,52156…"
type input "cc944d3c-1805-43c1-9e3c-12384e1c3ced"
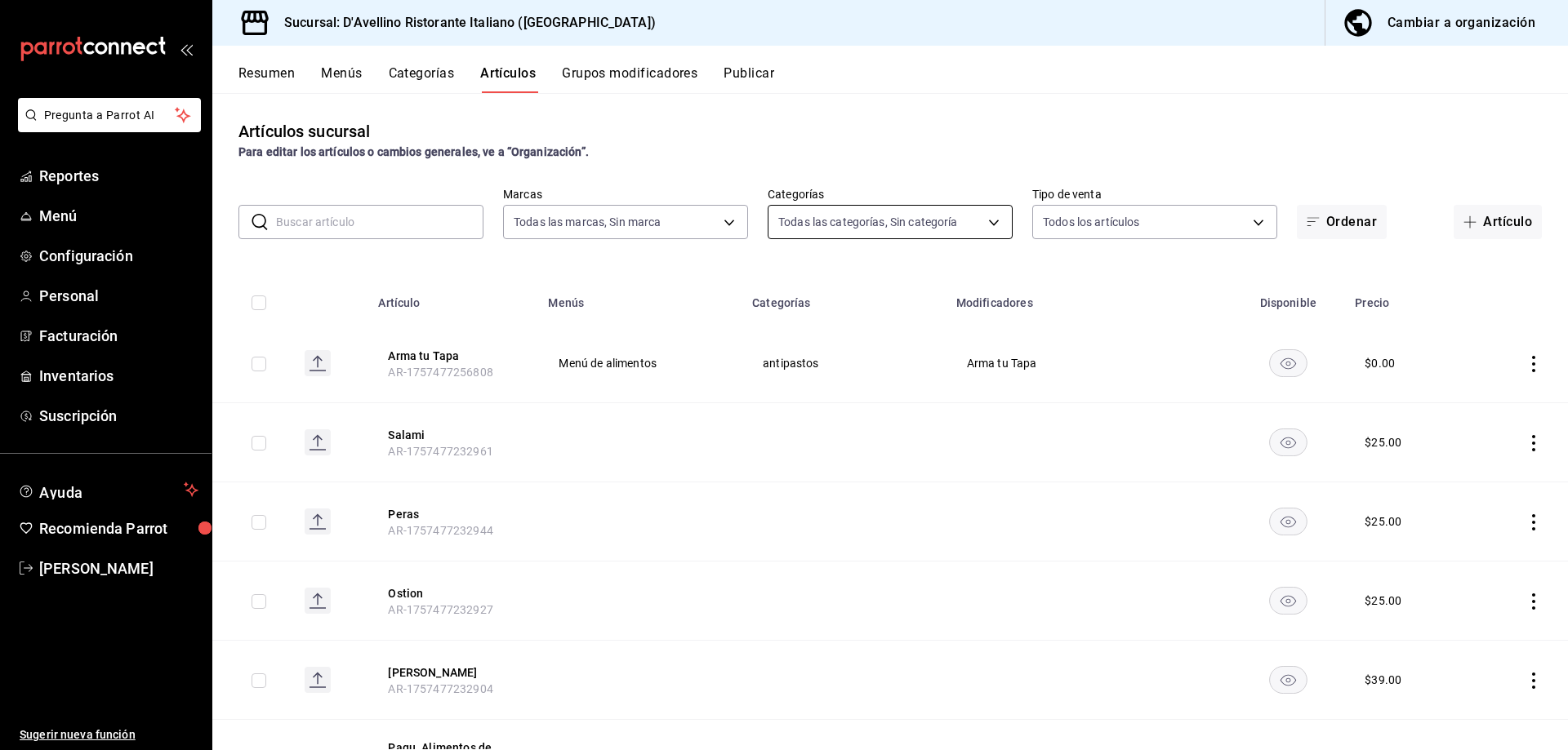
click at [986, 213] on body "Pregunta a Parrot AI Reportes Menú Configuración Personal Facturación Inventari…" at bounding box center [784, 375] width 1568 height 750
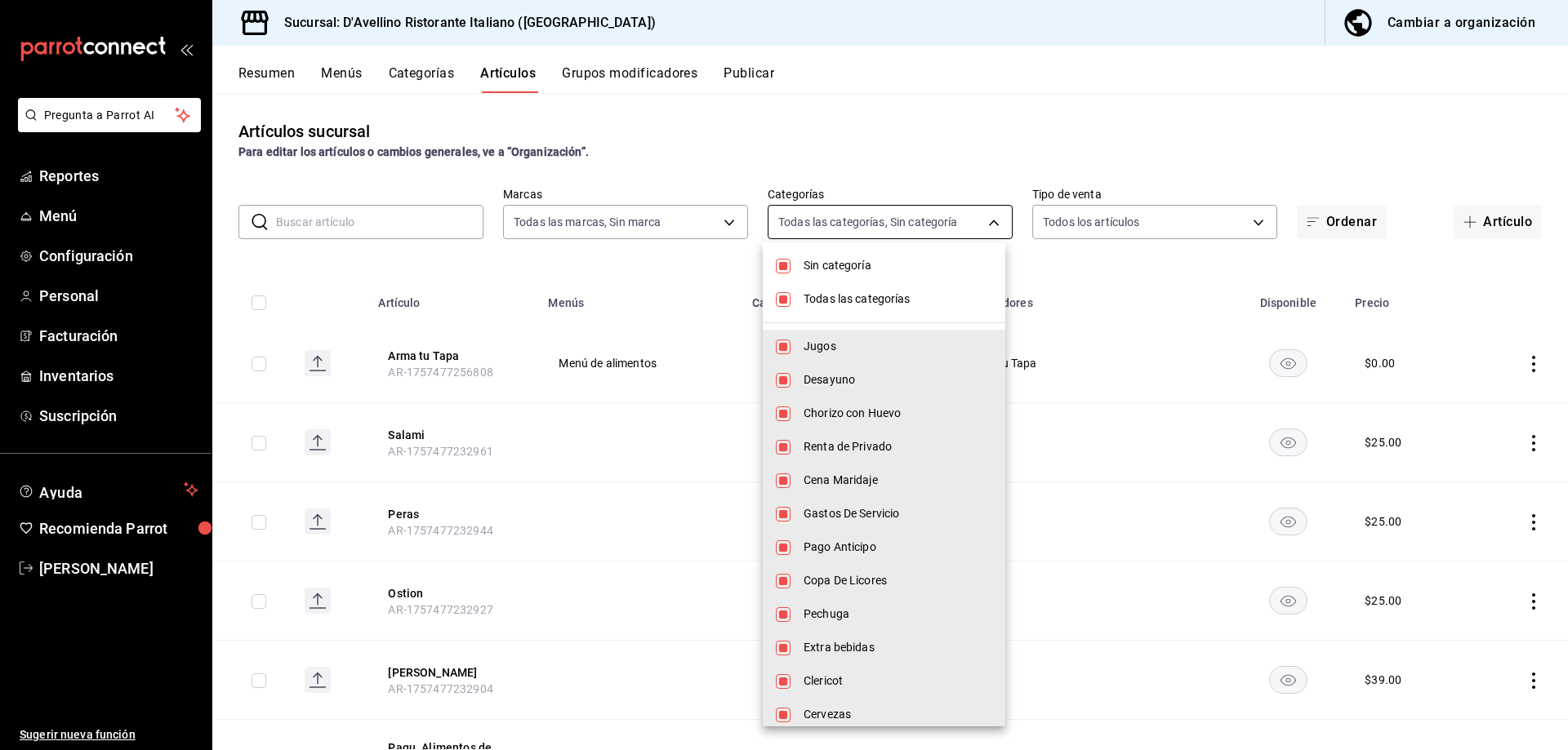
click at [986, 213] on div at bounding box center [784, 375] width 1568 height 750
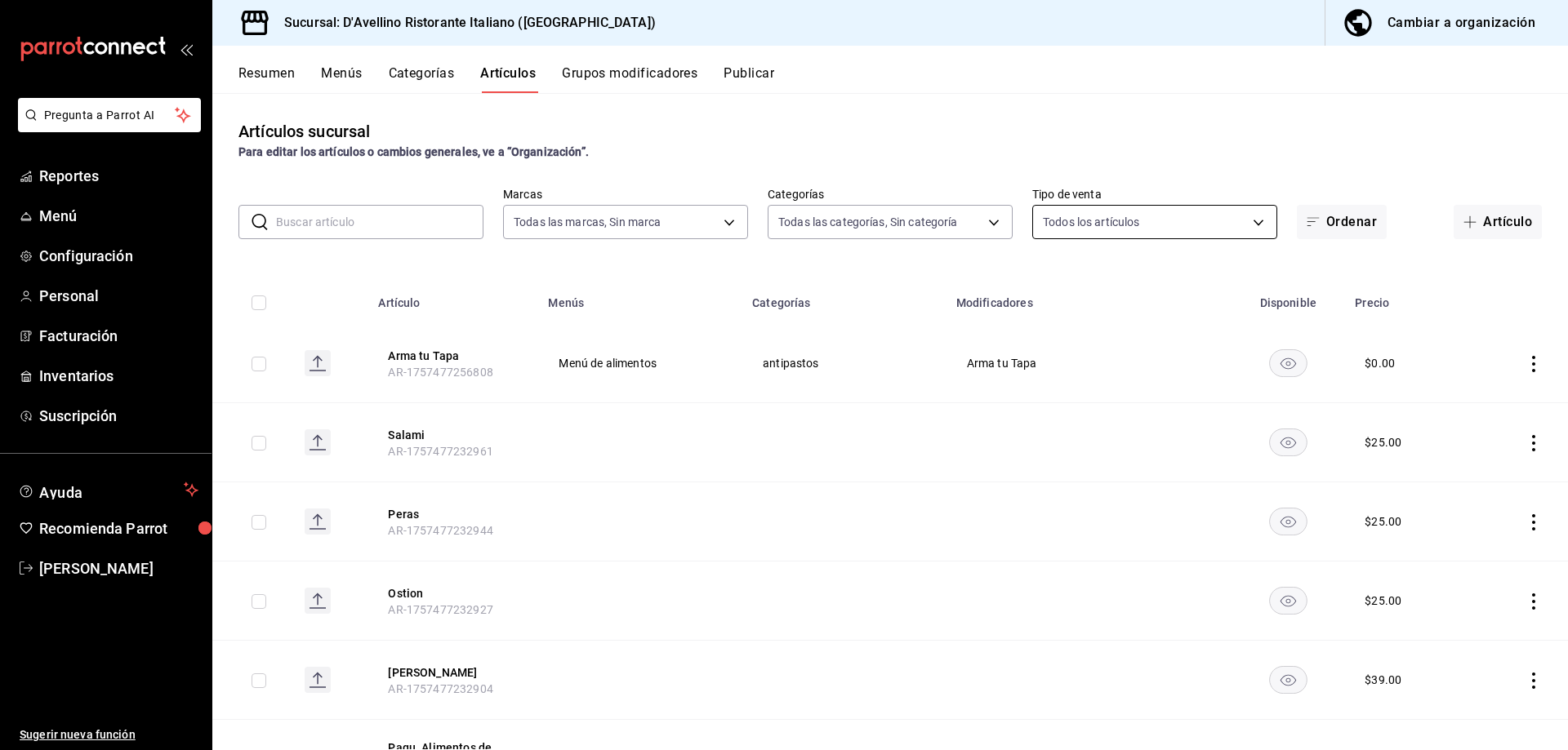
click at [1247, 222] on body "Pregunta a Parrot AI Reportes Menú Configuración Personal Facturación Inventari…" at bounding box center [784, 375] width 1568 height 750
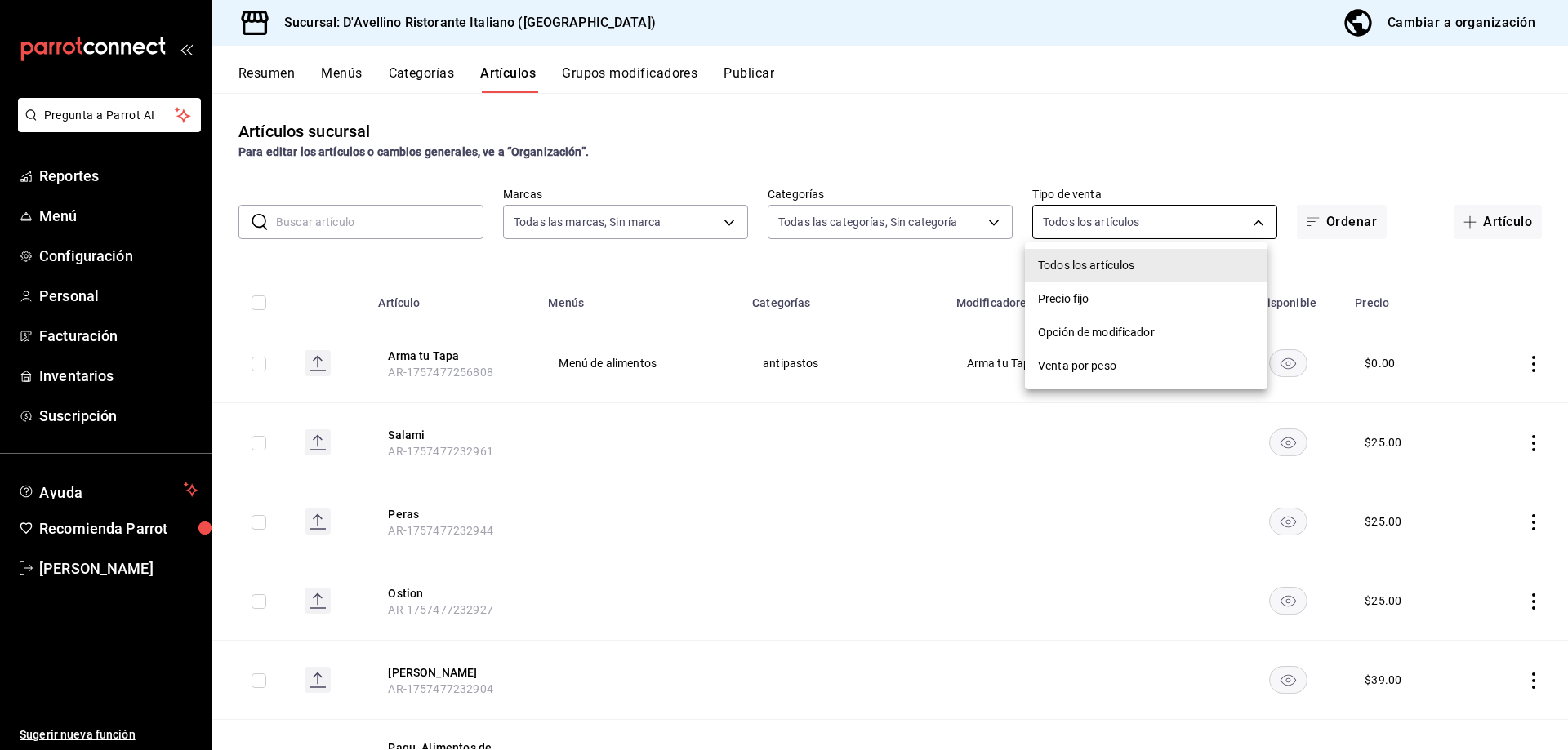
click at [1247, 222] on div at bounding box center [784, 375] width 1568 height 750
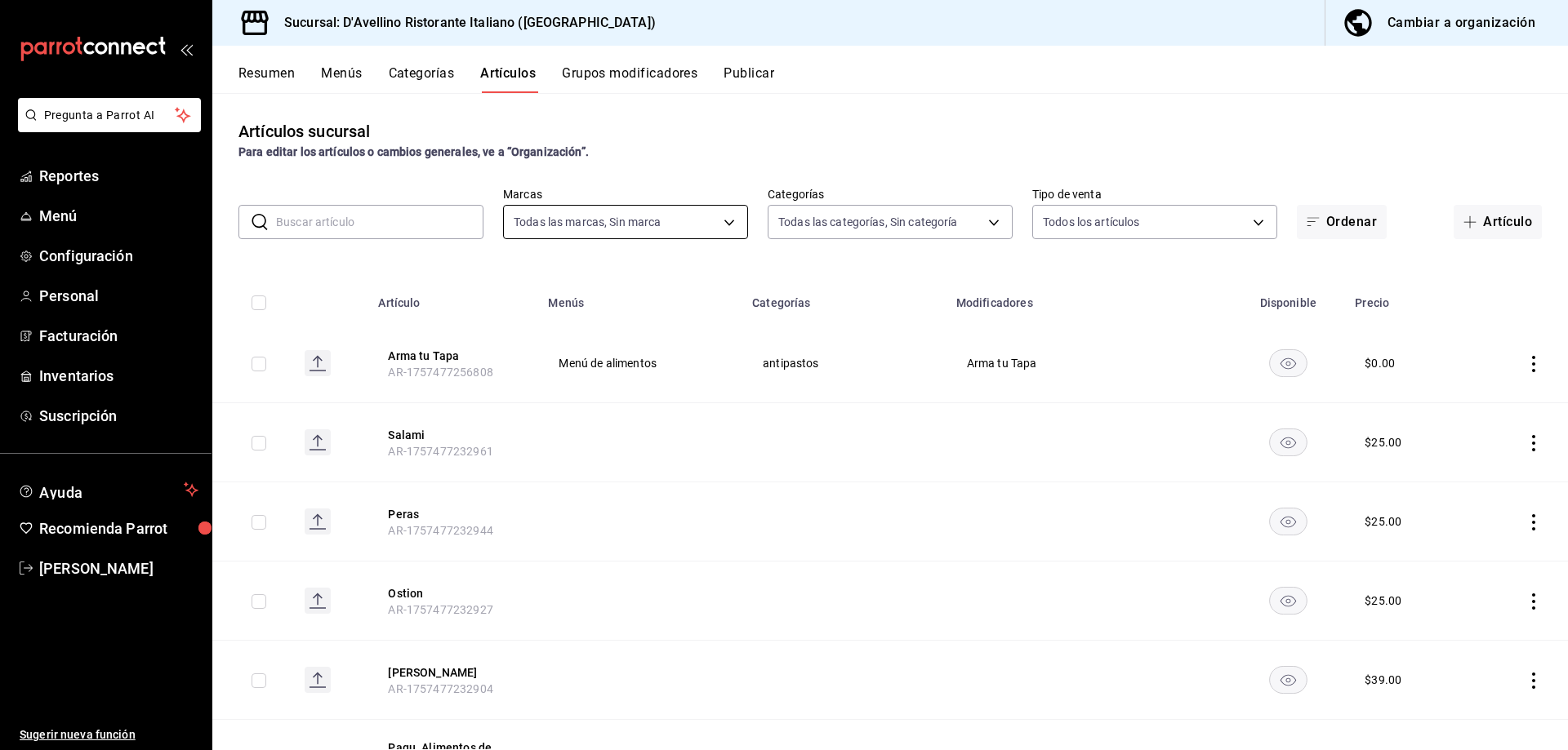
click at [729, 225] on body "Pregunta a Parrot AI Reportes Menú Configuración Personal Facturación Inventari…" at bounding box center [784, 375] width 1568 height 750
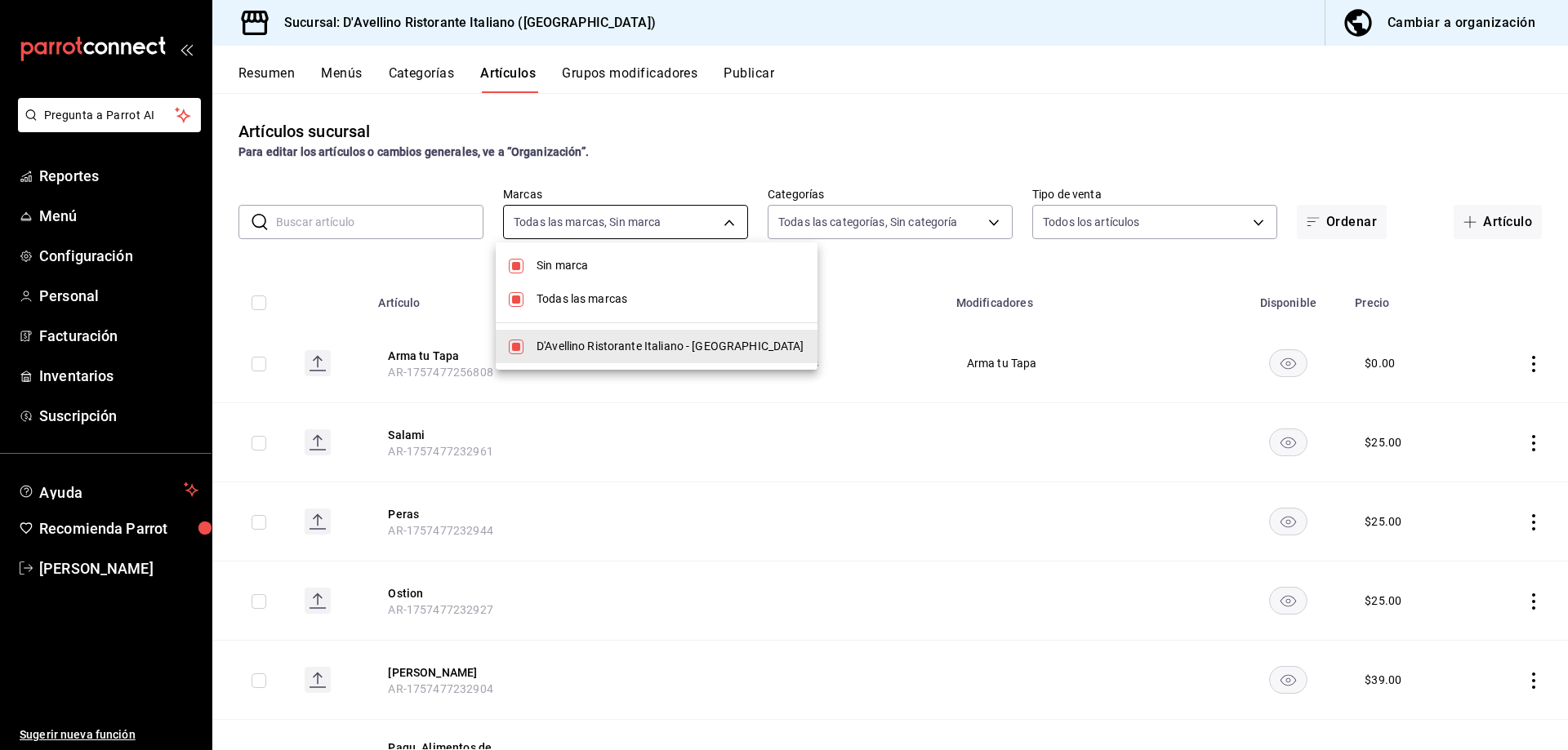
click at [729, 225] on div at bounding box center [784, 375] width 1568 height 750
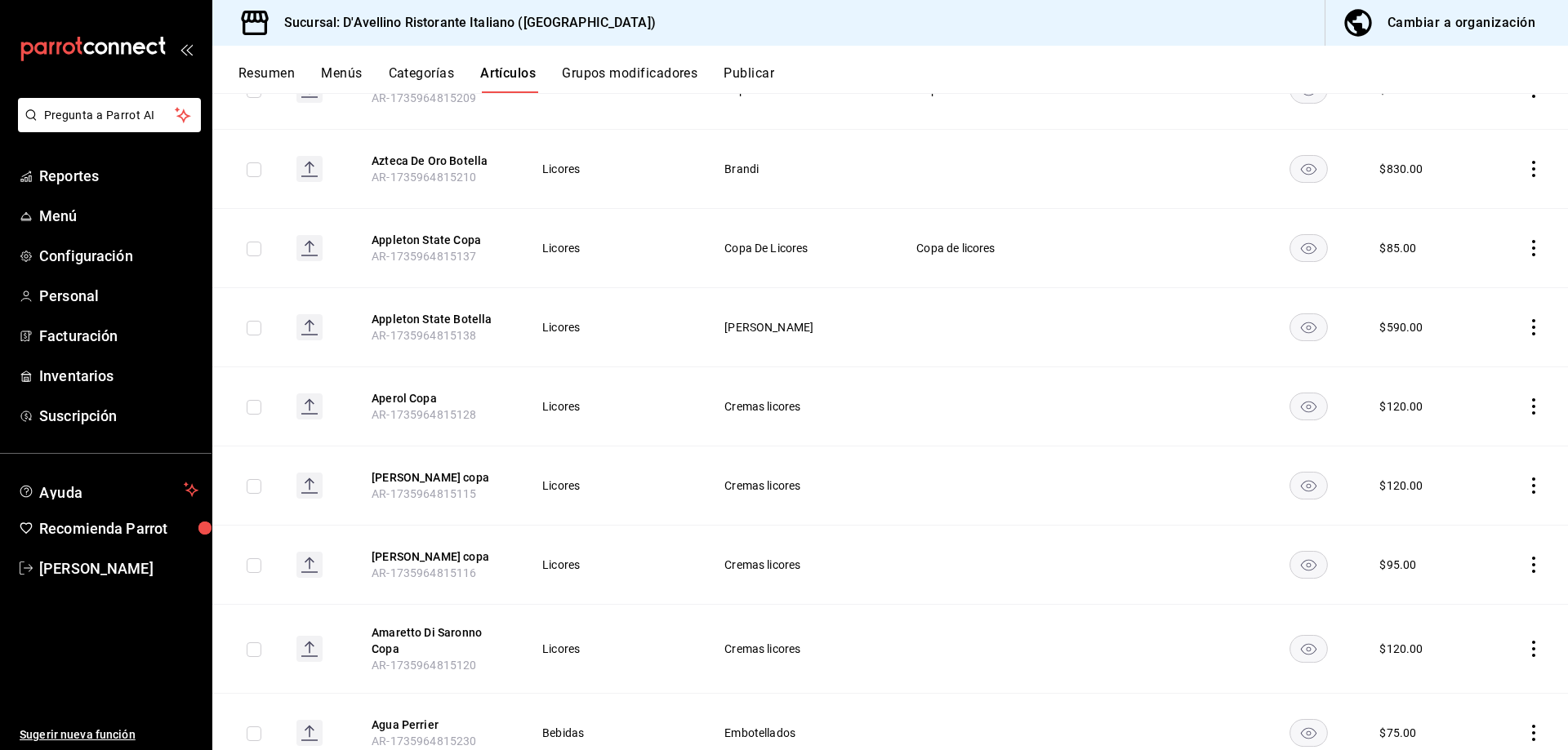
scroll to position [44520, 0]
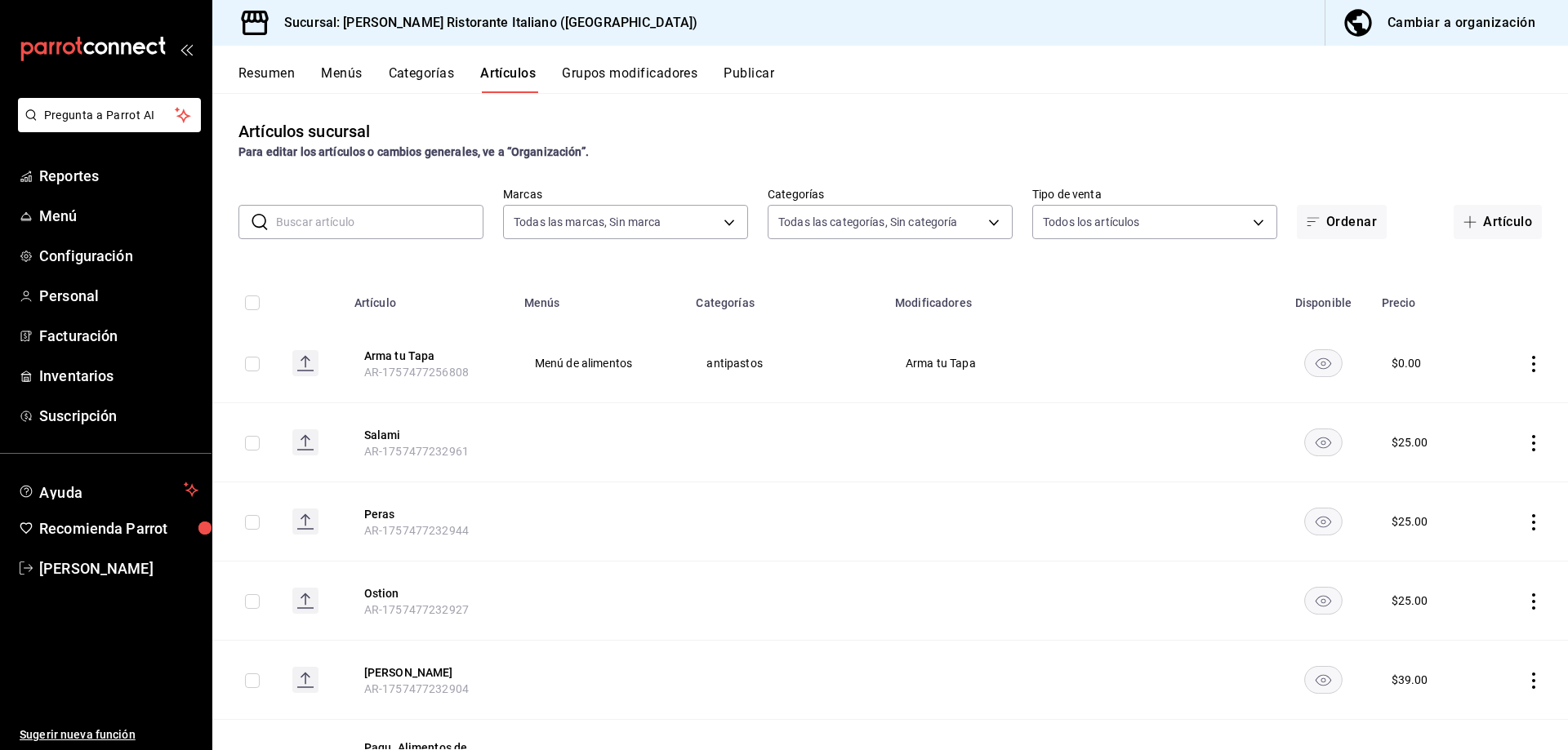
click at [434, 76] on button "Categorías" at bounding box center [422, 79] width 66 height 28
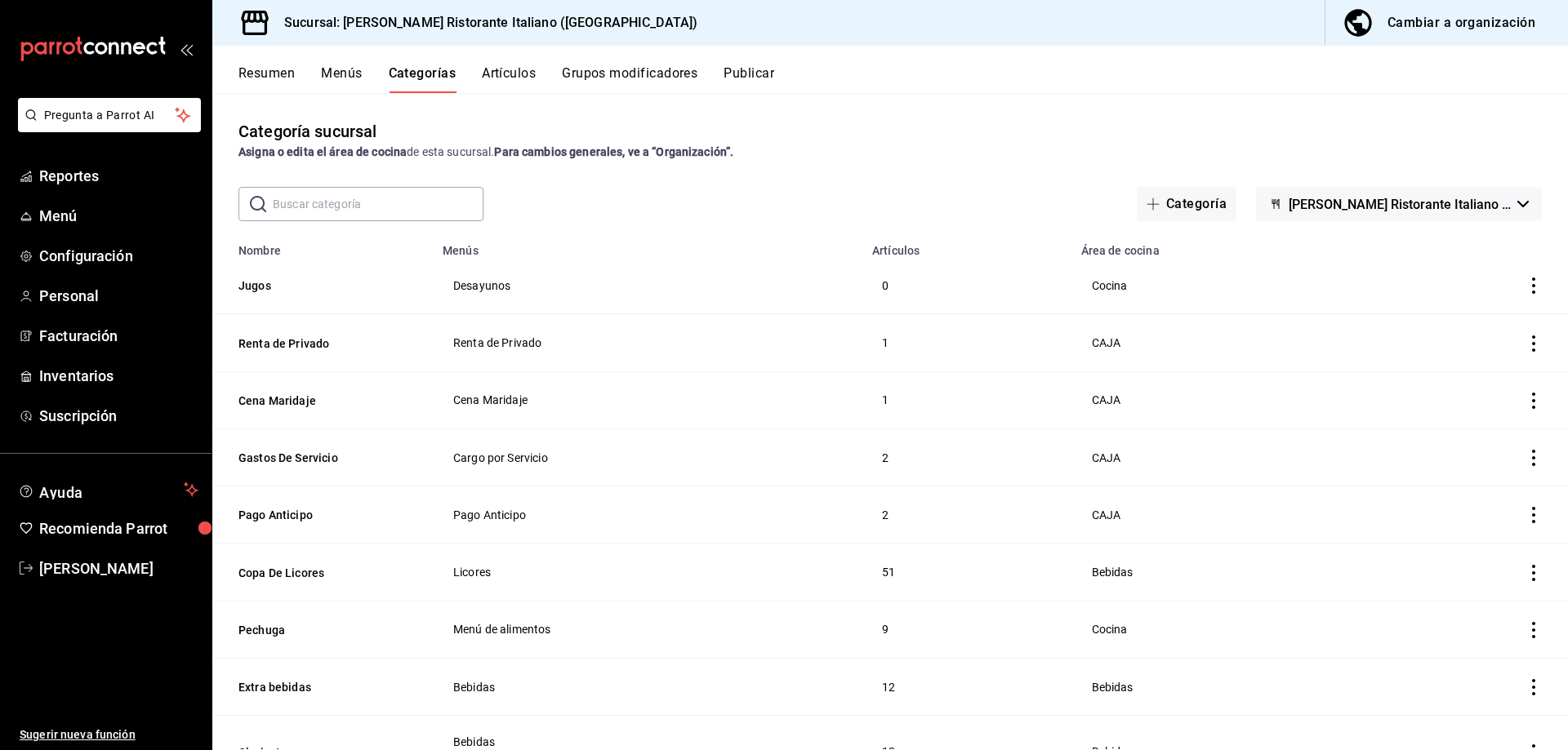
click at [354, 74] on button "Menús" at bounding box center [341, 79] width 41 height 28
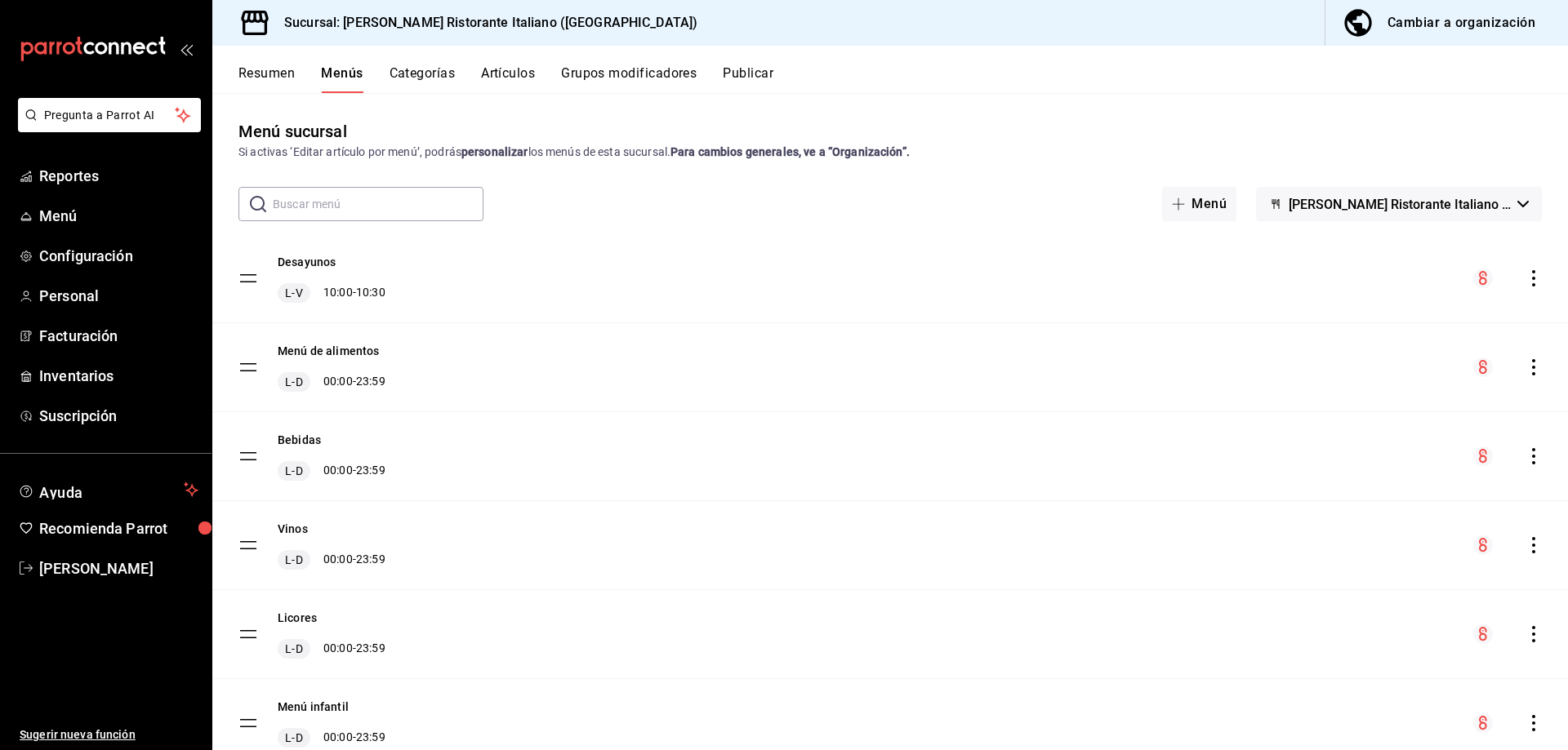
click at [651, 74] on button "Grupos modificadores" at bounding box center [629, 79] width 136 height 28
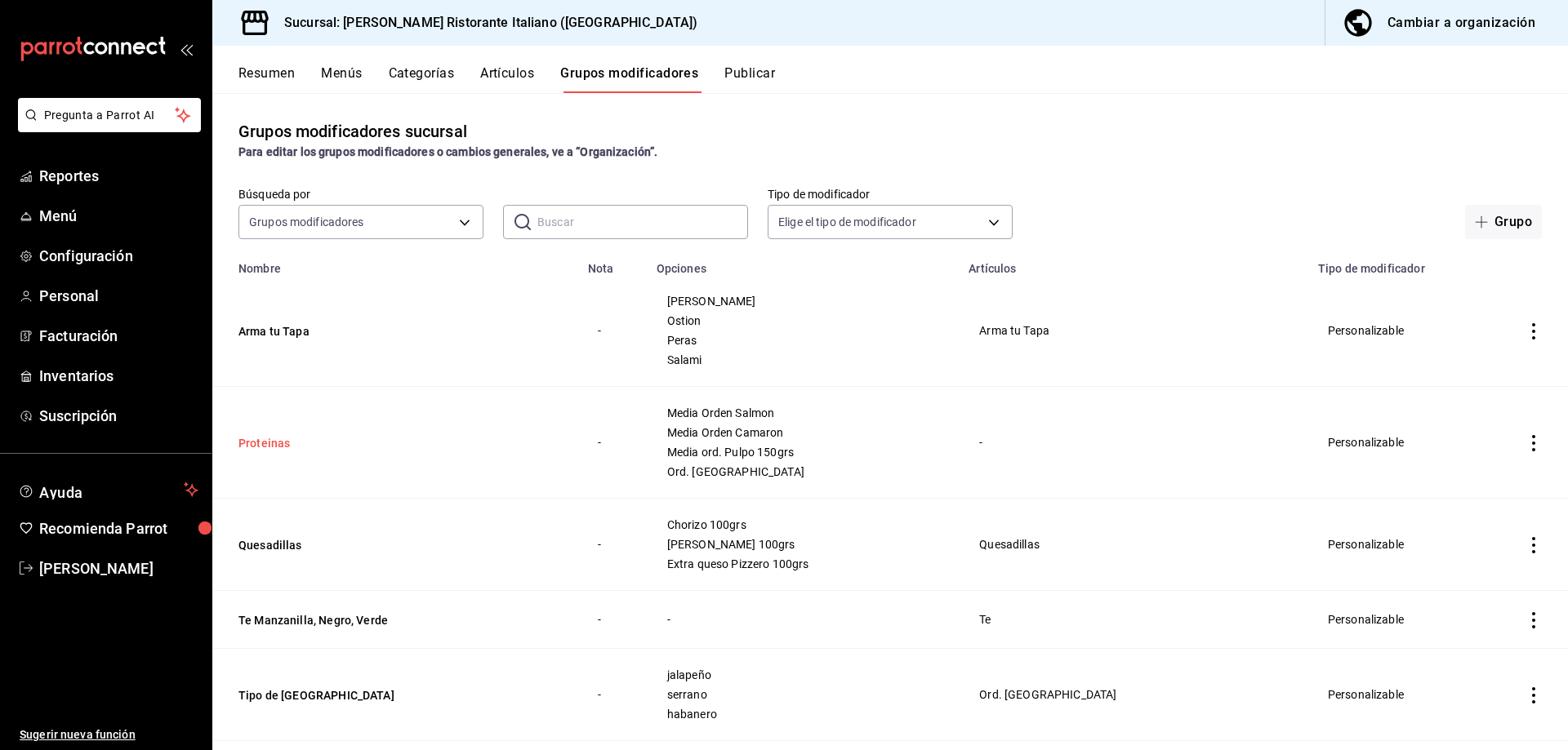
click at [276, 440] on button "Proteinas" at bounding box center [336, 443] width 196 height 17
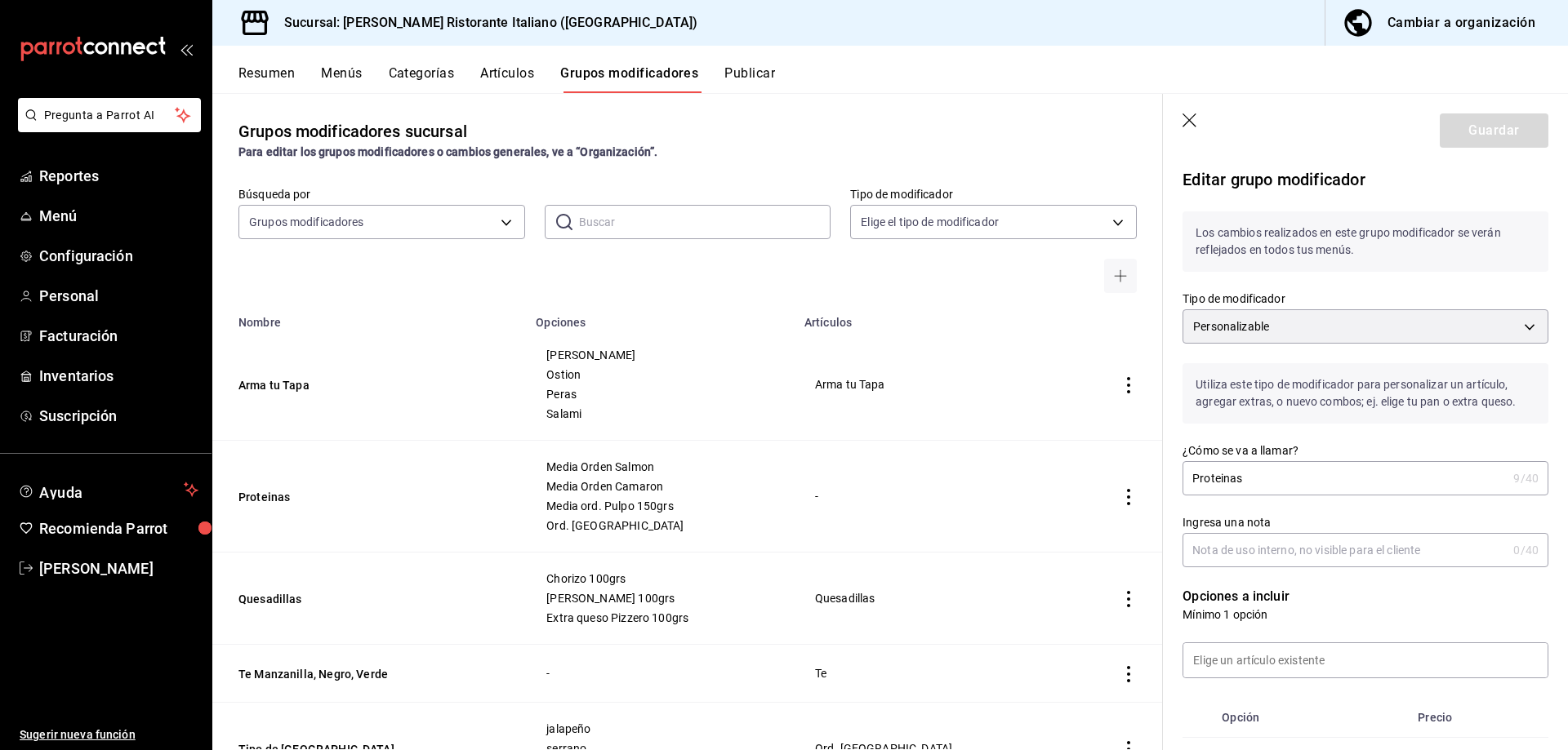
click at [617, 224] on input "text" at bounding box center [705, 222] width 252 height 32
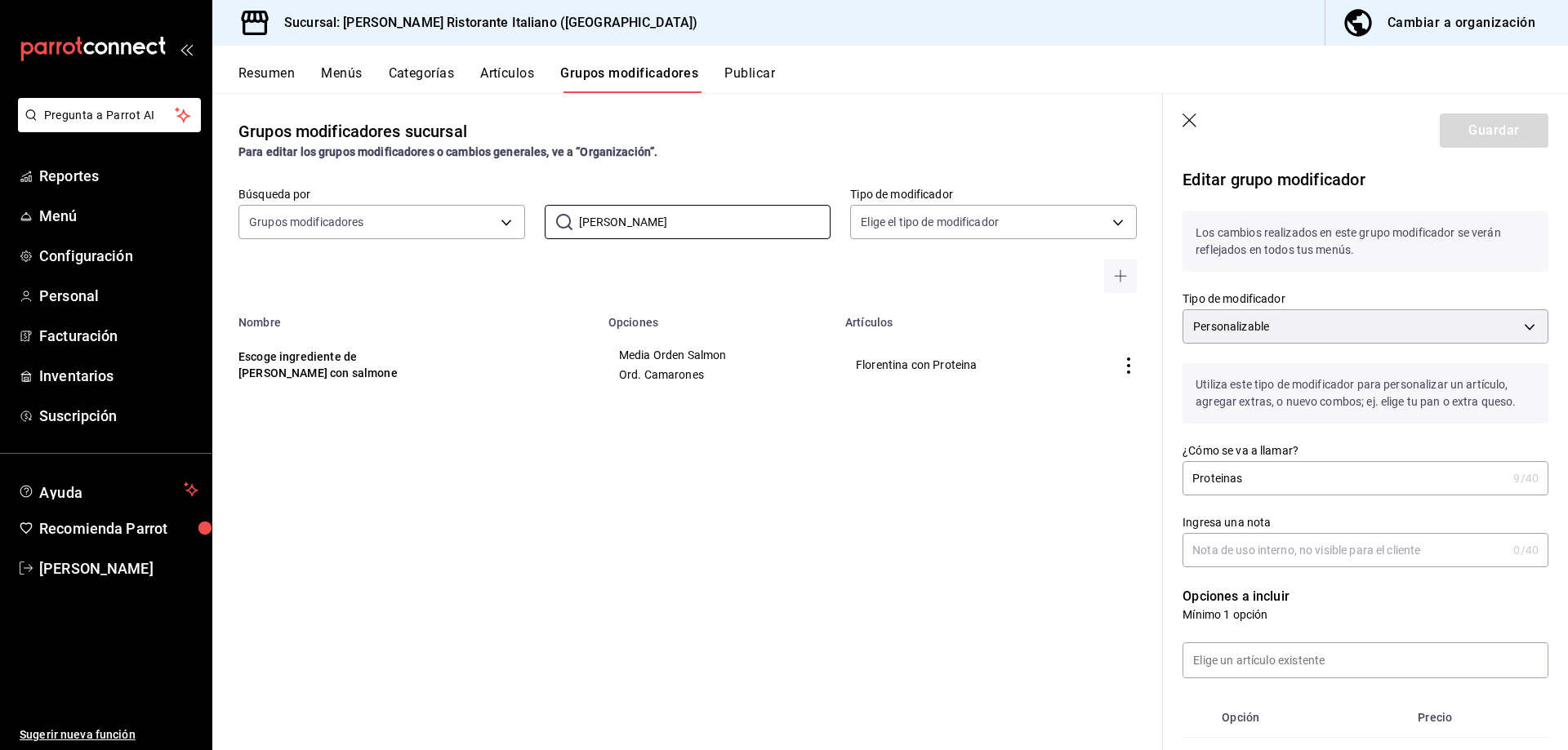
scroll to position [82, 0]
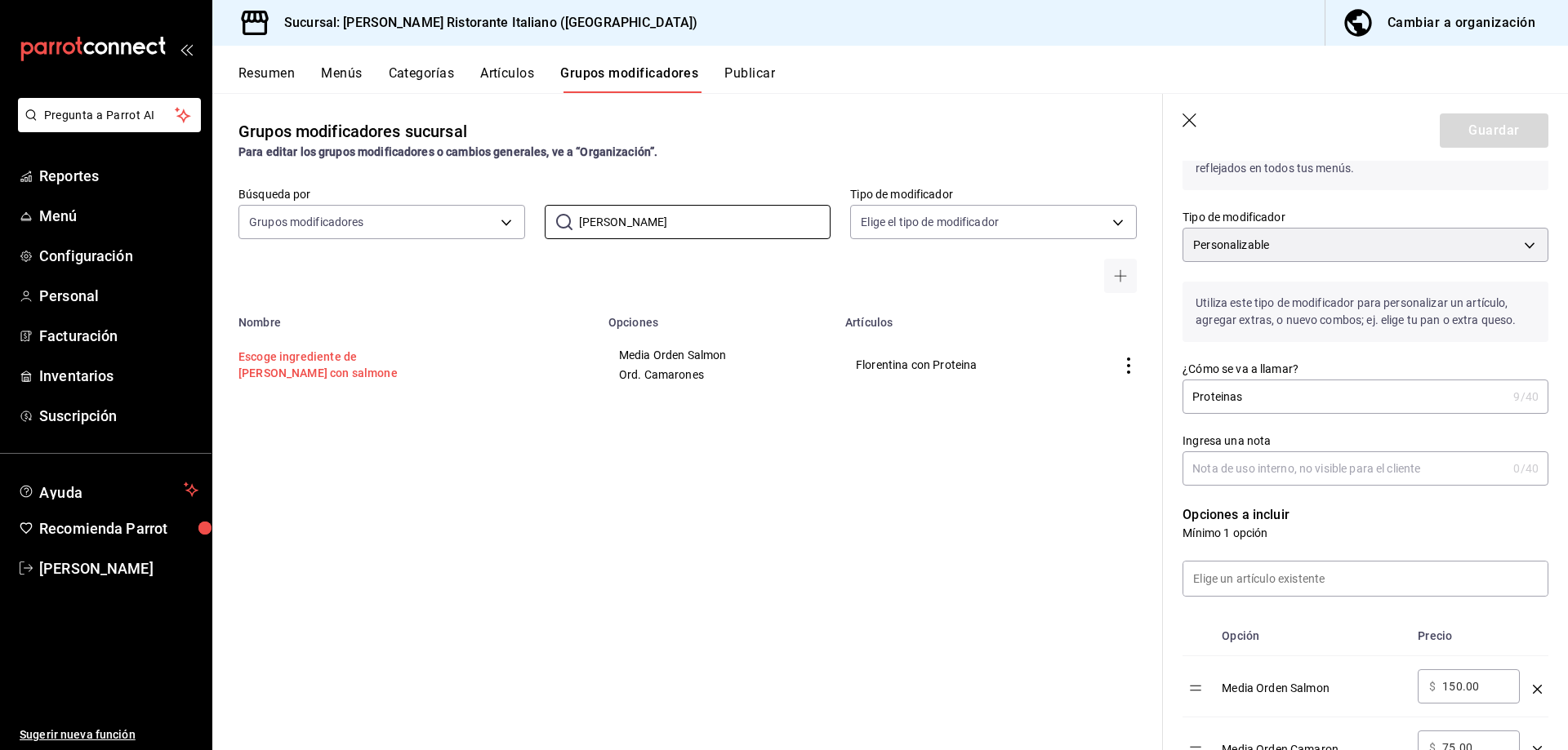
type input "[PERSON_NAME]"
click at [276, 357] on button "Escoge ingrediente [PERSON_NAME] con salmone" at bounding box center [336, 365] width 196 height 32
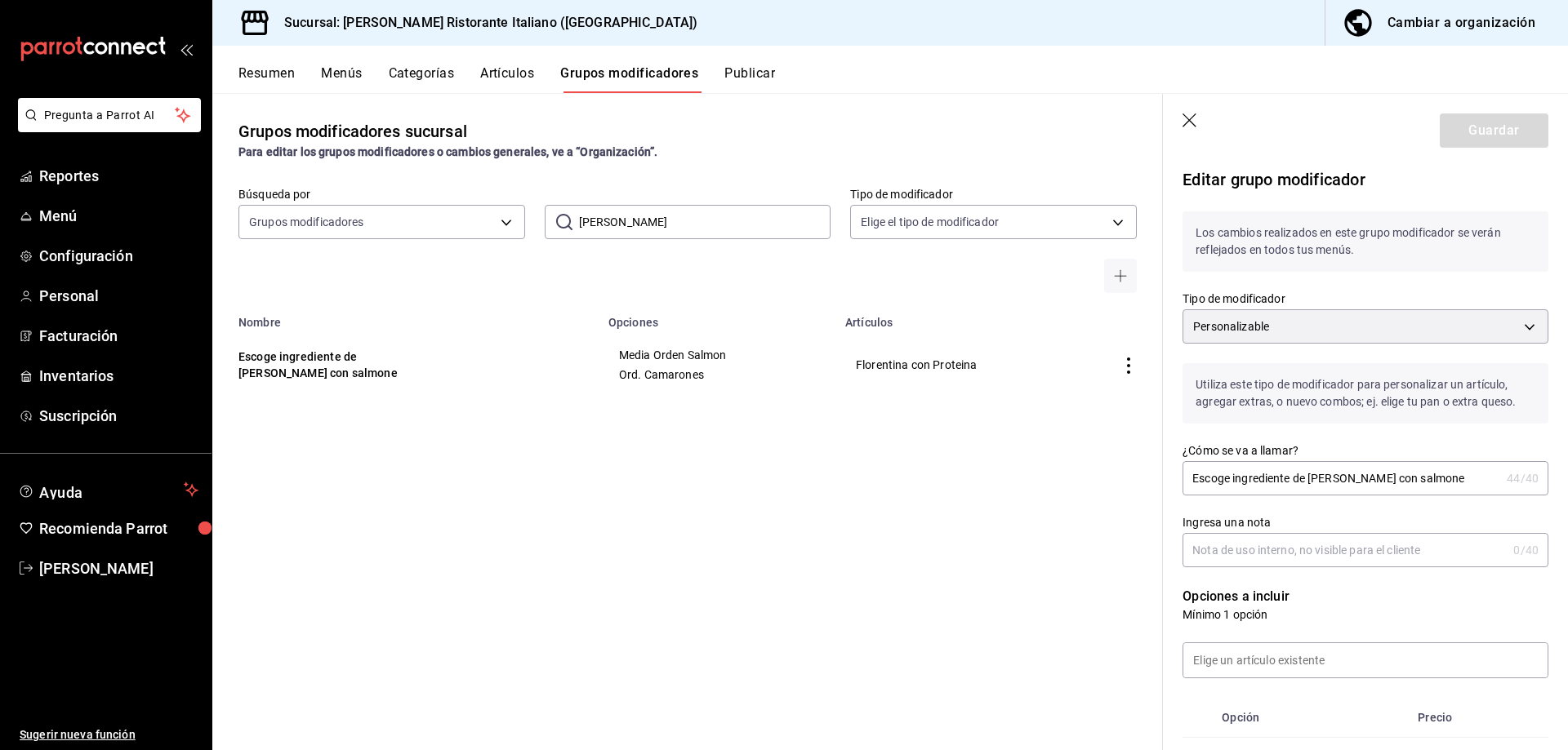
click at [1437, 480] on input "Escoge ingrediente [PERSON_NAME] con salmone" at bounding box center [1341, 478] width 318 height 32
type input "Escoge ingrediente de florentina"
click at [1186, 121] on icon "button" at bounding box center [1191, 122] width 17 height 17
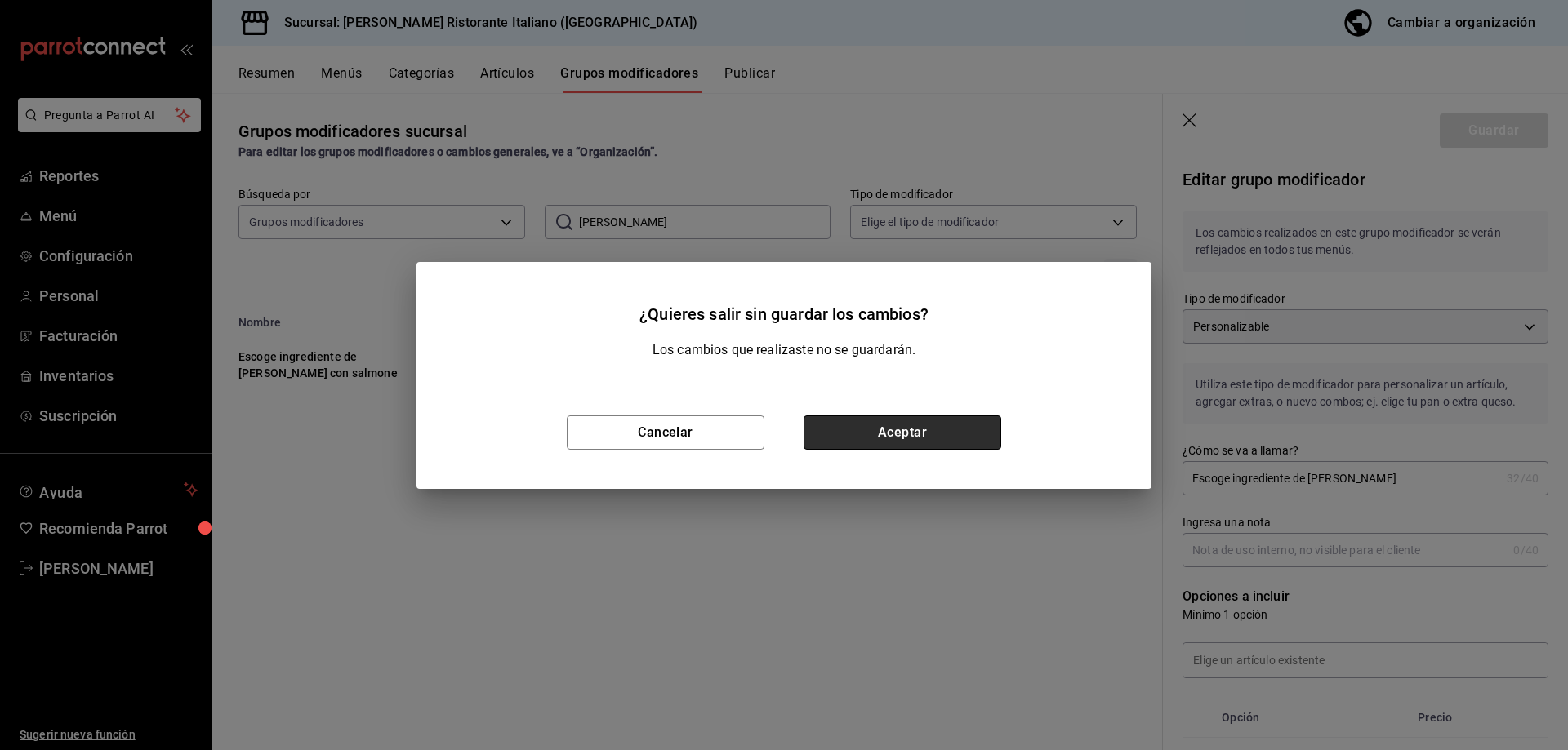
click at [920, 430] on button "Aceptar" at bounding box center [901, 432] width 198 height 34
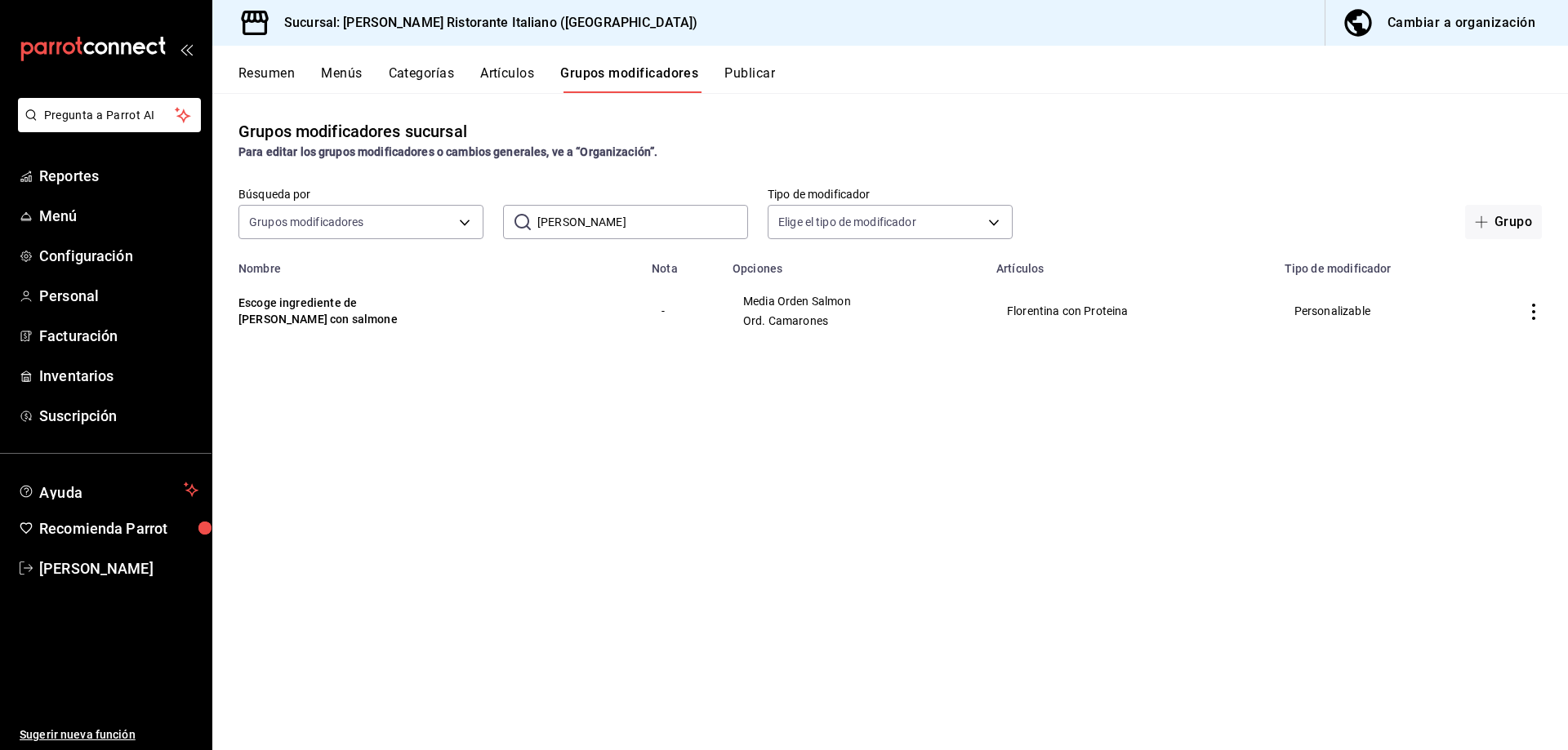
click at [1531, 313] on icon "actions" at bounding box center [1533, 312] width 17 height 17
click at [1474, 348] on span "Editar" at bounding box center [1484, 350] width 42 height 17
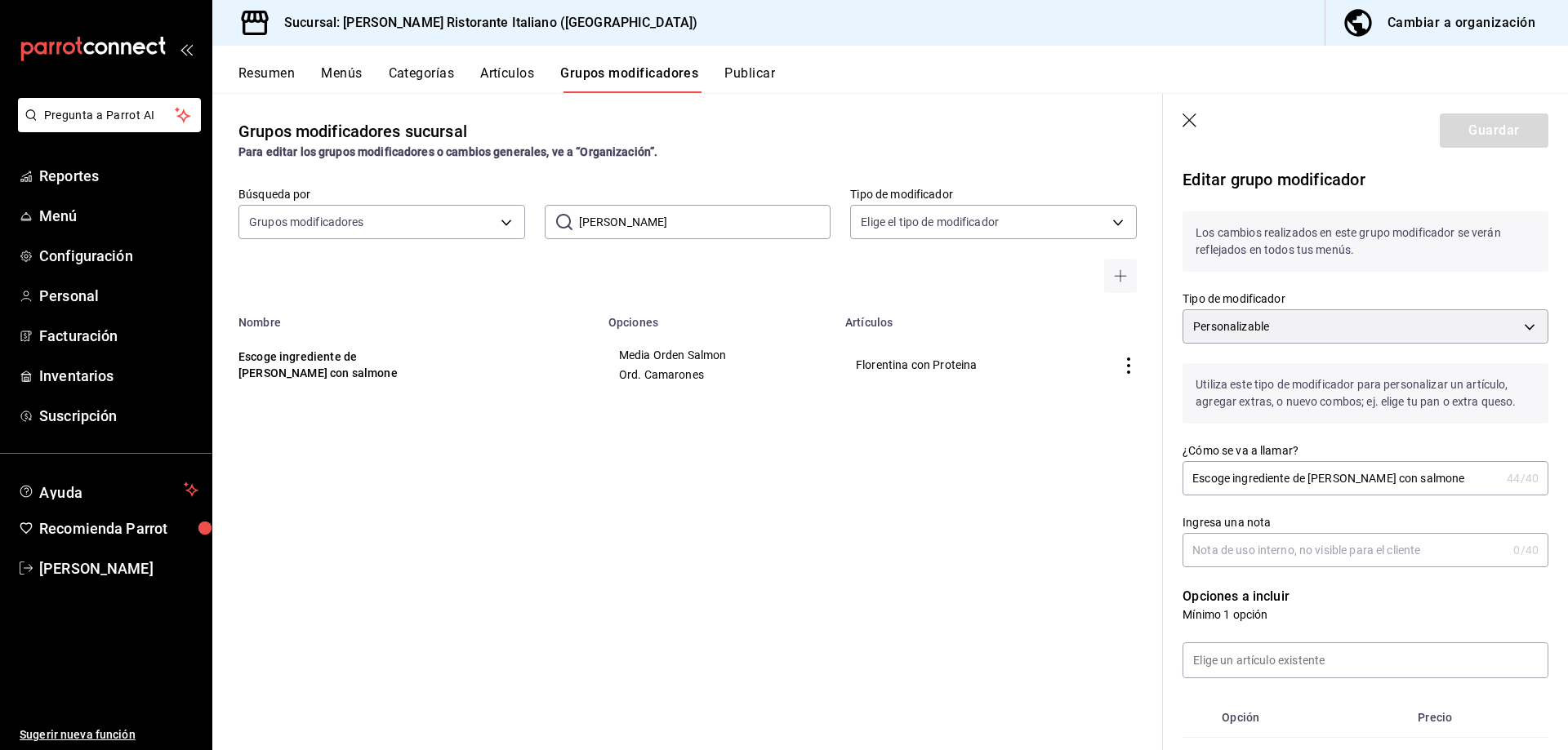
click at [1434, 479] on input "Escoge ingrediente [PERSON_NAME] con salmone" at bounding box center [1341, 478] width 318 height 32
type input "Escoge ingrediente de florentina"
click at [1467, 131] on button "Guardar" at bounding box center [1494, 130] width 108 height 34
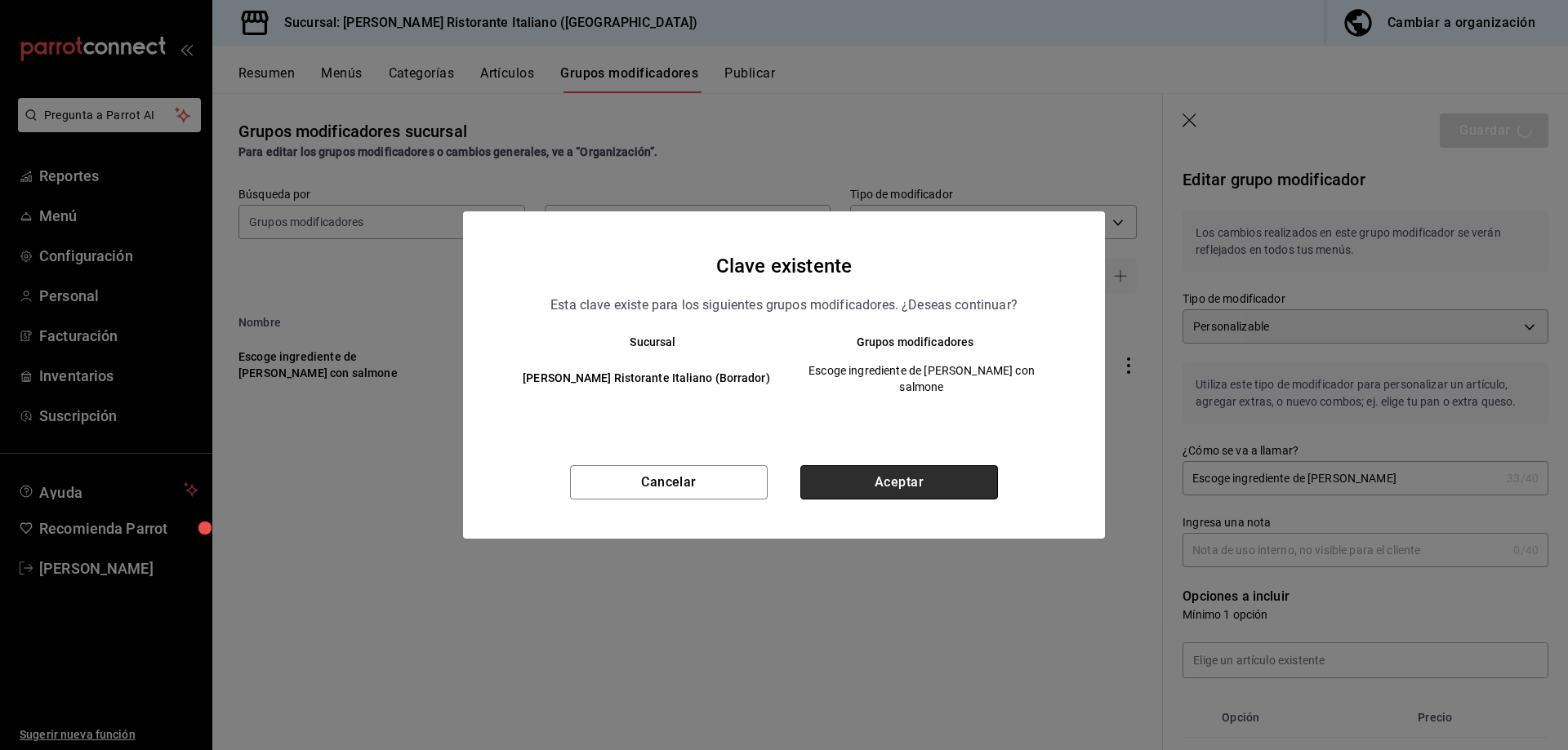
click at [939, 477] on button "Aceptar" at bounding box center [899, 482] width 198 height 34
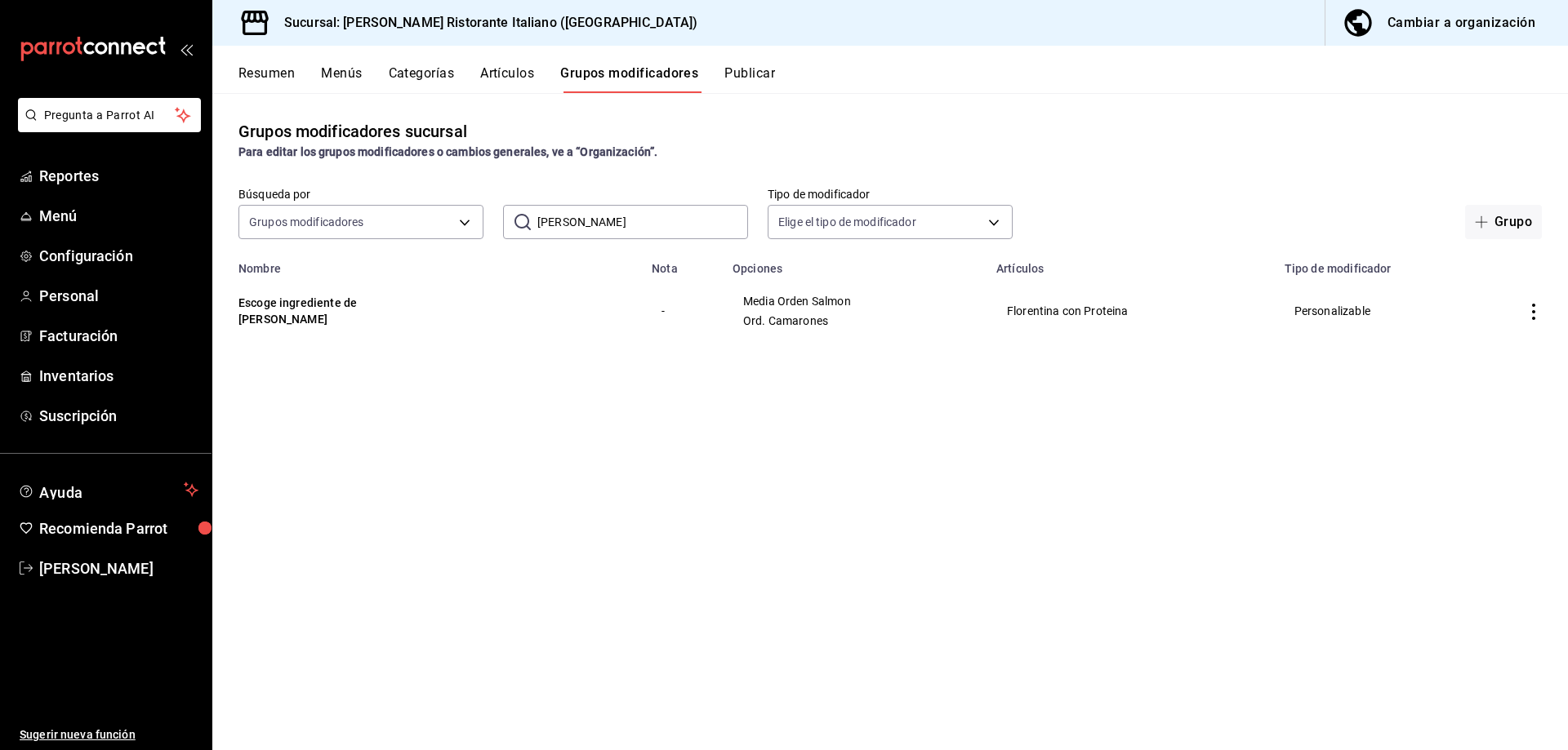
click at [760, 70] on button "Publicar" at bounding box center [749, 79] width 50 height 28
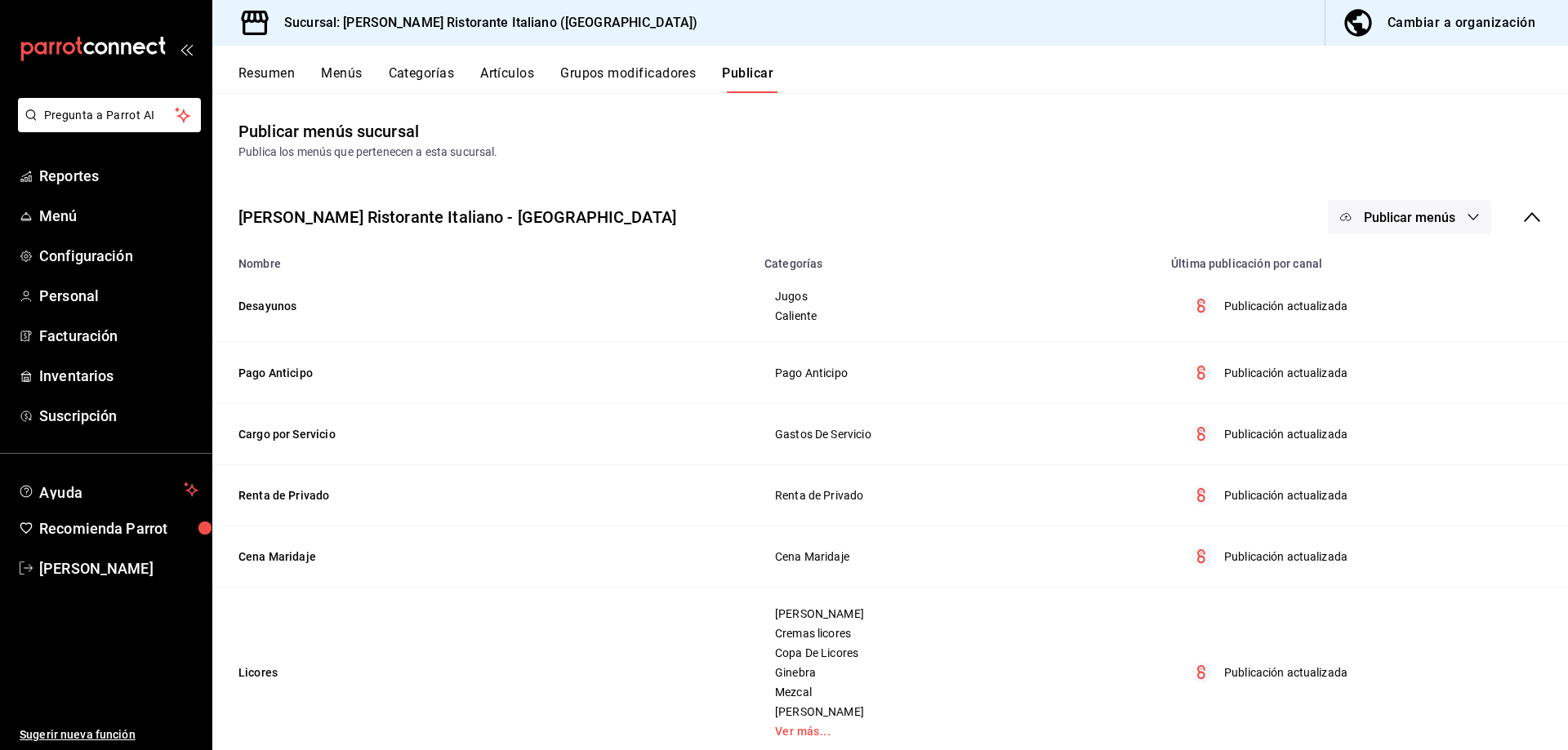
click at [760, 70] on button "Publicar" at bounding box center [748, 79] width 51 height 28
click at [1400, 219] on span "Publicar menús" at bounding box center [1409, 217] width 92 height 16
click at [1408, 277] on span "Punto de venta" at bounding box center [1420, 270] width 79 height 17
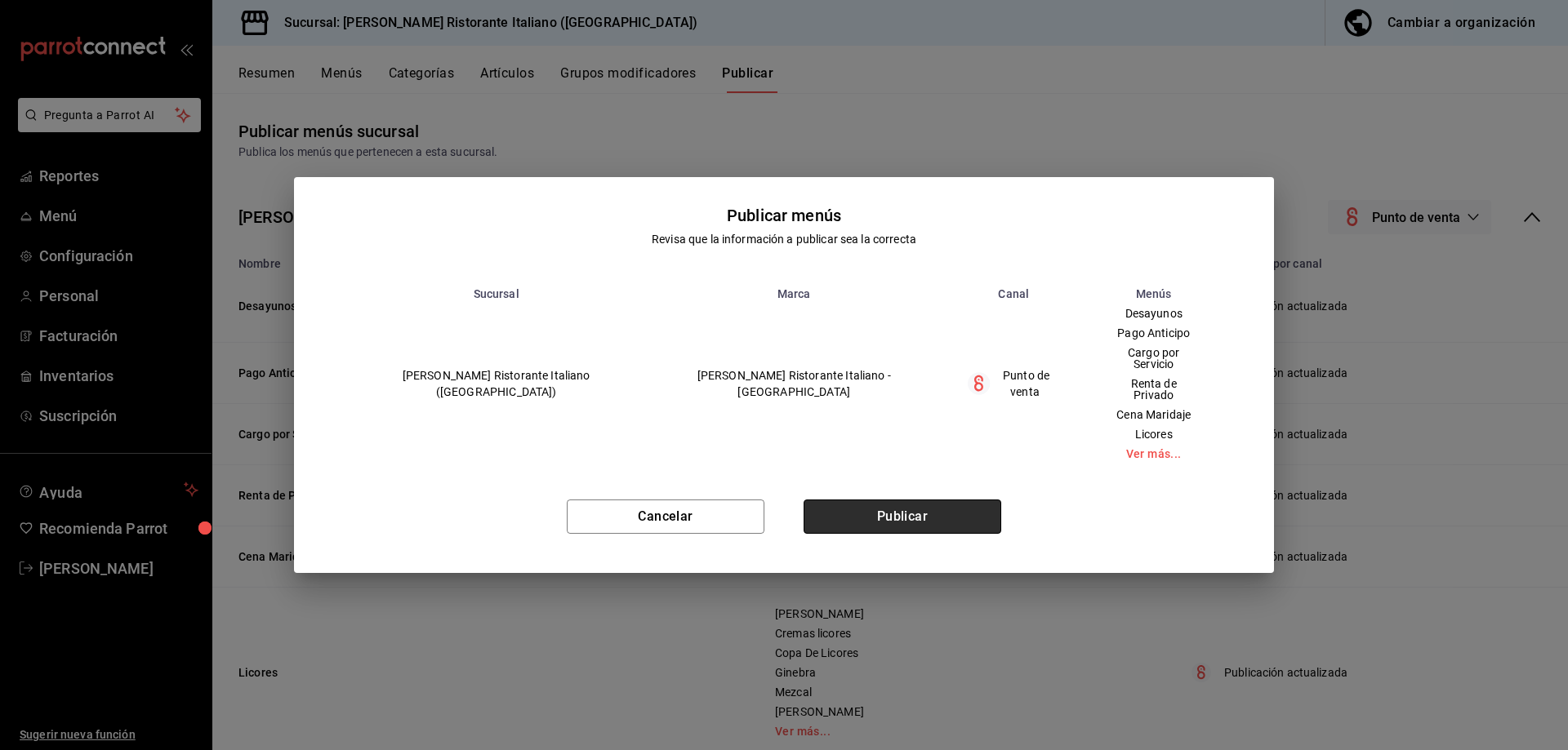
click at [938, 502] on button "Publicar" at bounding box center [901, 516] width 198 height 34
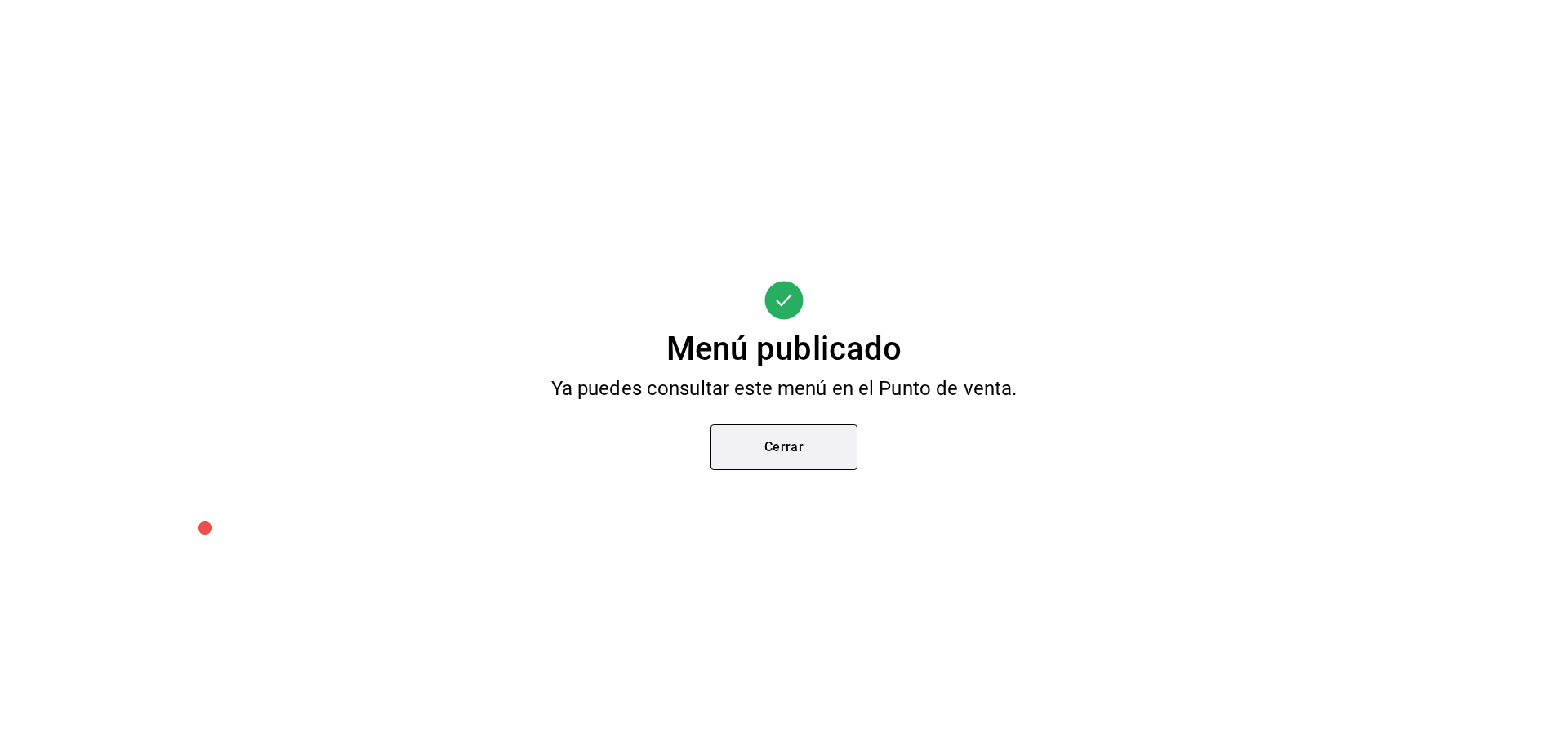
click at [820, 454] on button "Cerrar" at bounding box center [784, 447] width 147 height 45
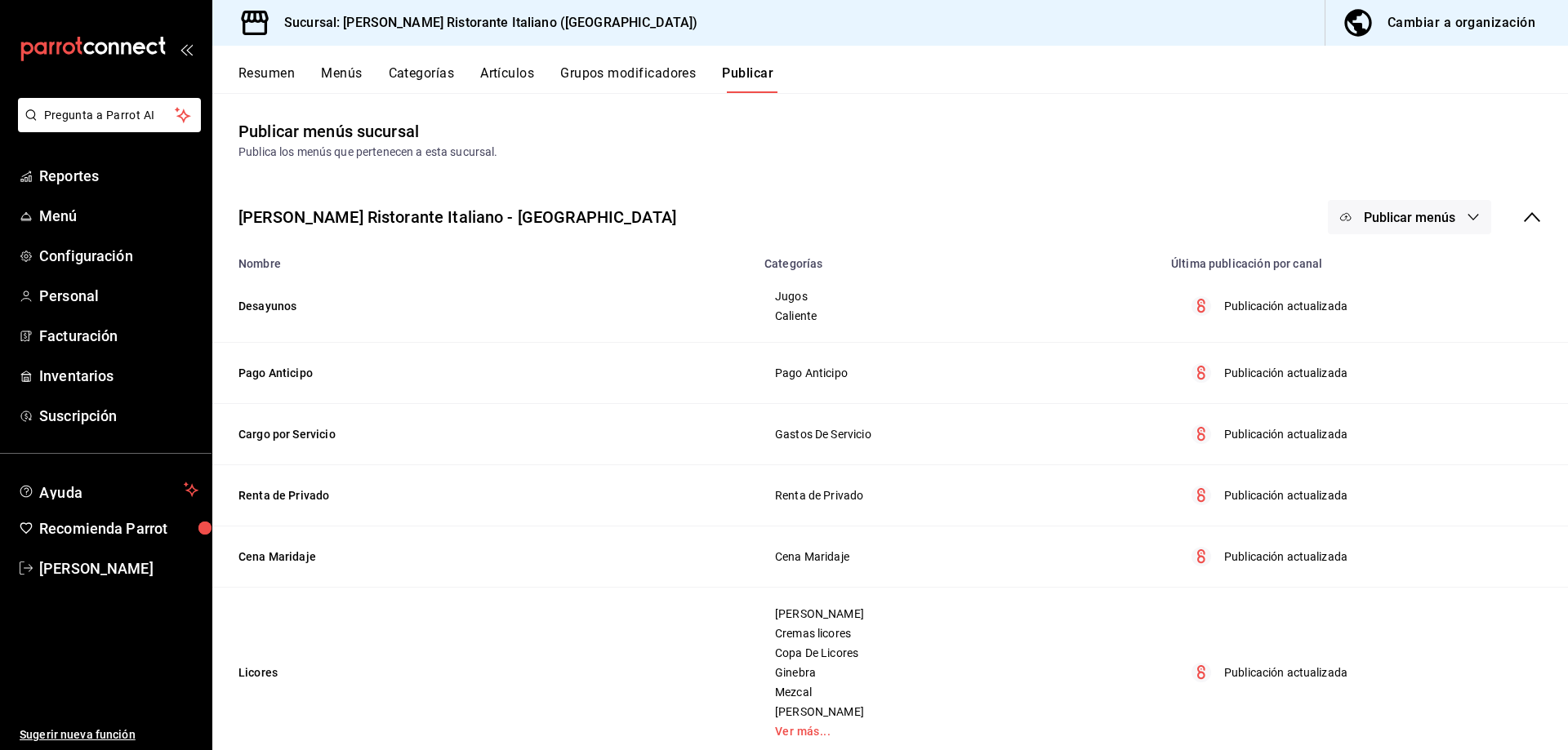
click at [496, 71] on button "Artículos" at bounding box center [507, 79] width 54 height 28
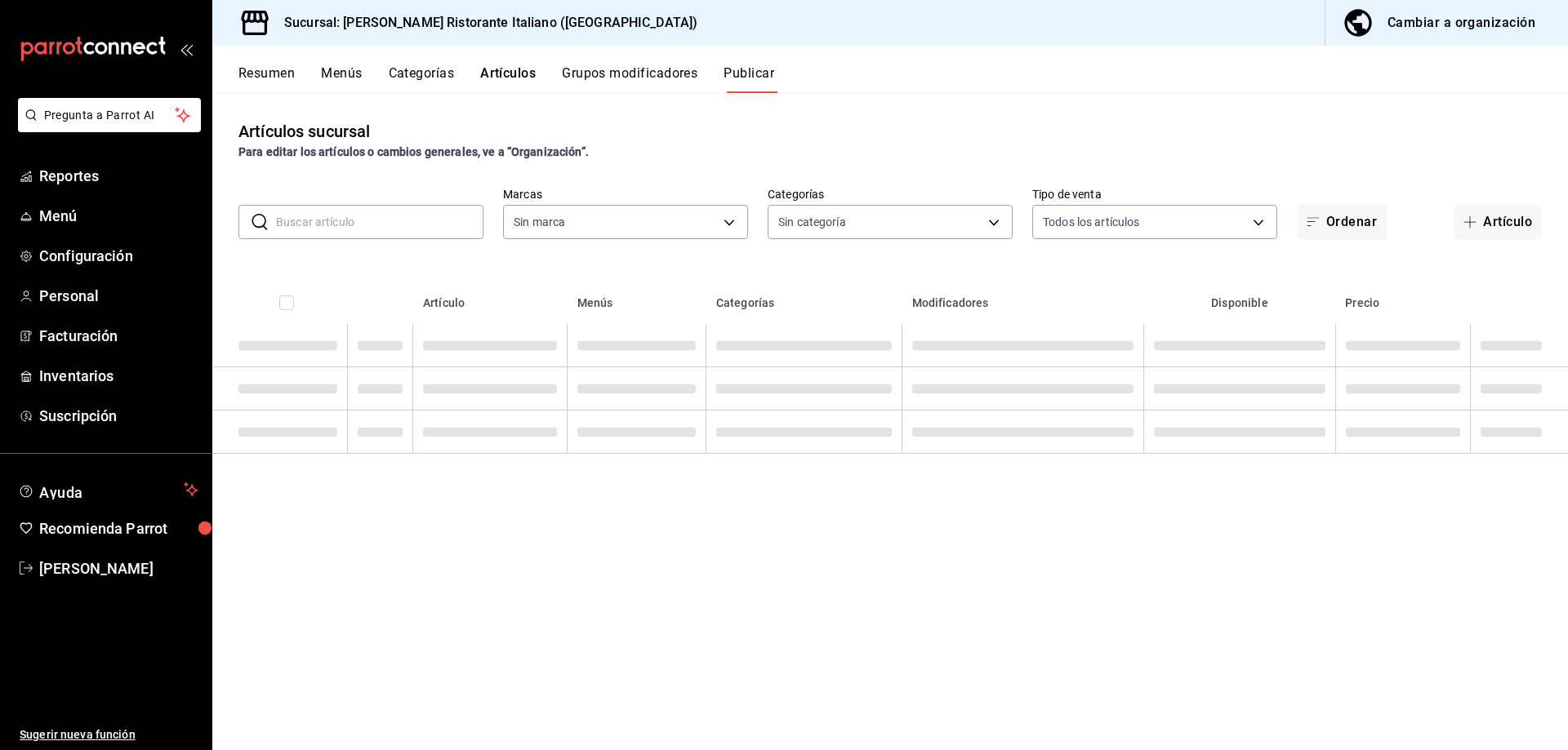
type input "cc944d3c-1805-43c1-9e3c-12384e1c3ced"
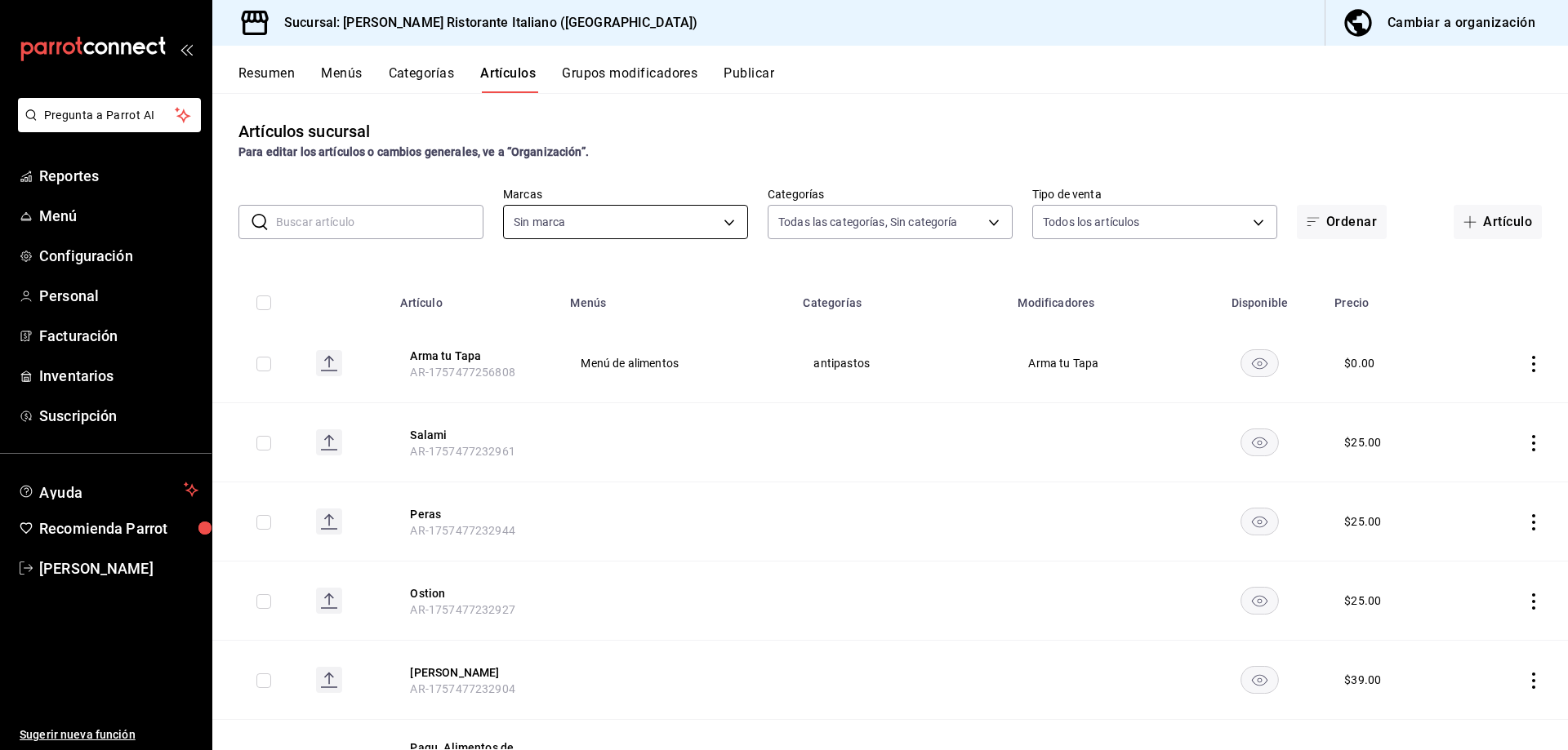
type input "6cffc628-7154-498e-be8e-d9df8b8db4ac,f3a1f48a-d3f7-4a4e-a0e4-e127e5ed5a6b,52156…"
type input "cc944d3c-1805-43c1-9e3c-12384e1c3ced"
click at [452, 221] on input "text" at bounding box center [380, 222] width 208 height 32
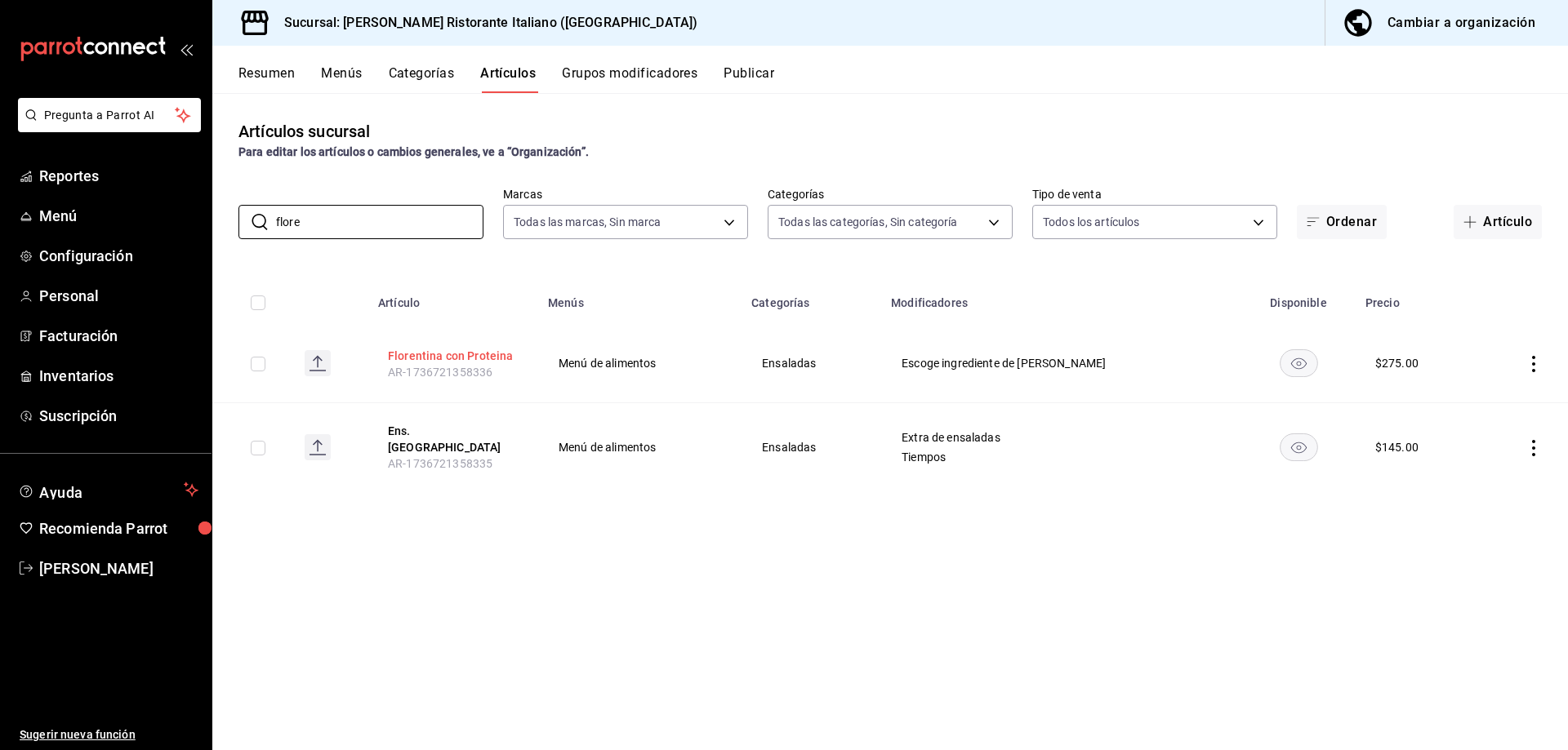
type input "flore"
click at [461, 357] on button "Florentina con Proteina" at bounding box center [453, 356] width 131 height 17
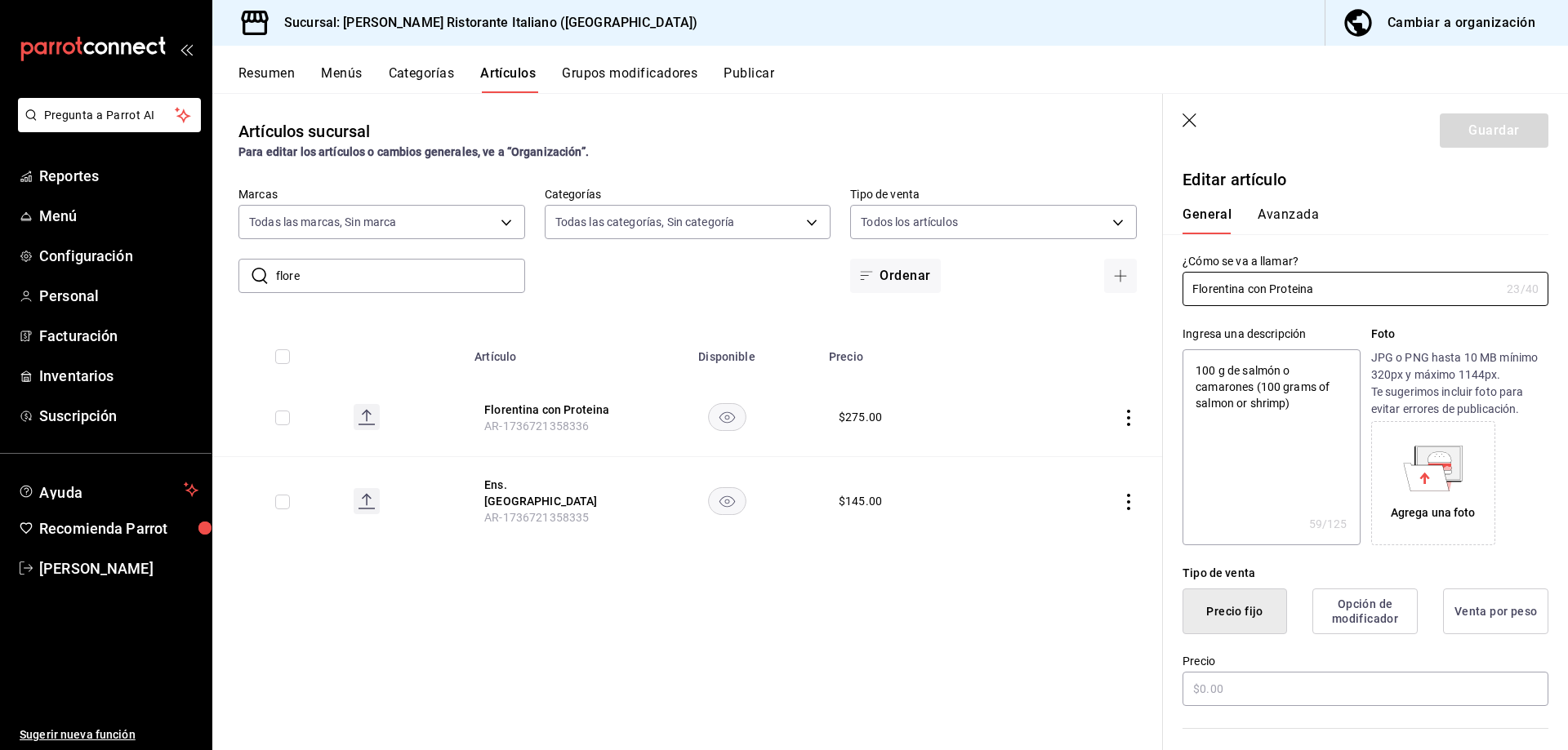
type textarea "x"
type input "$275.00"
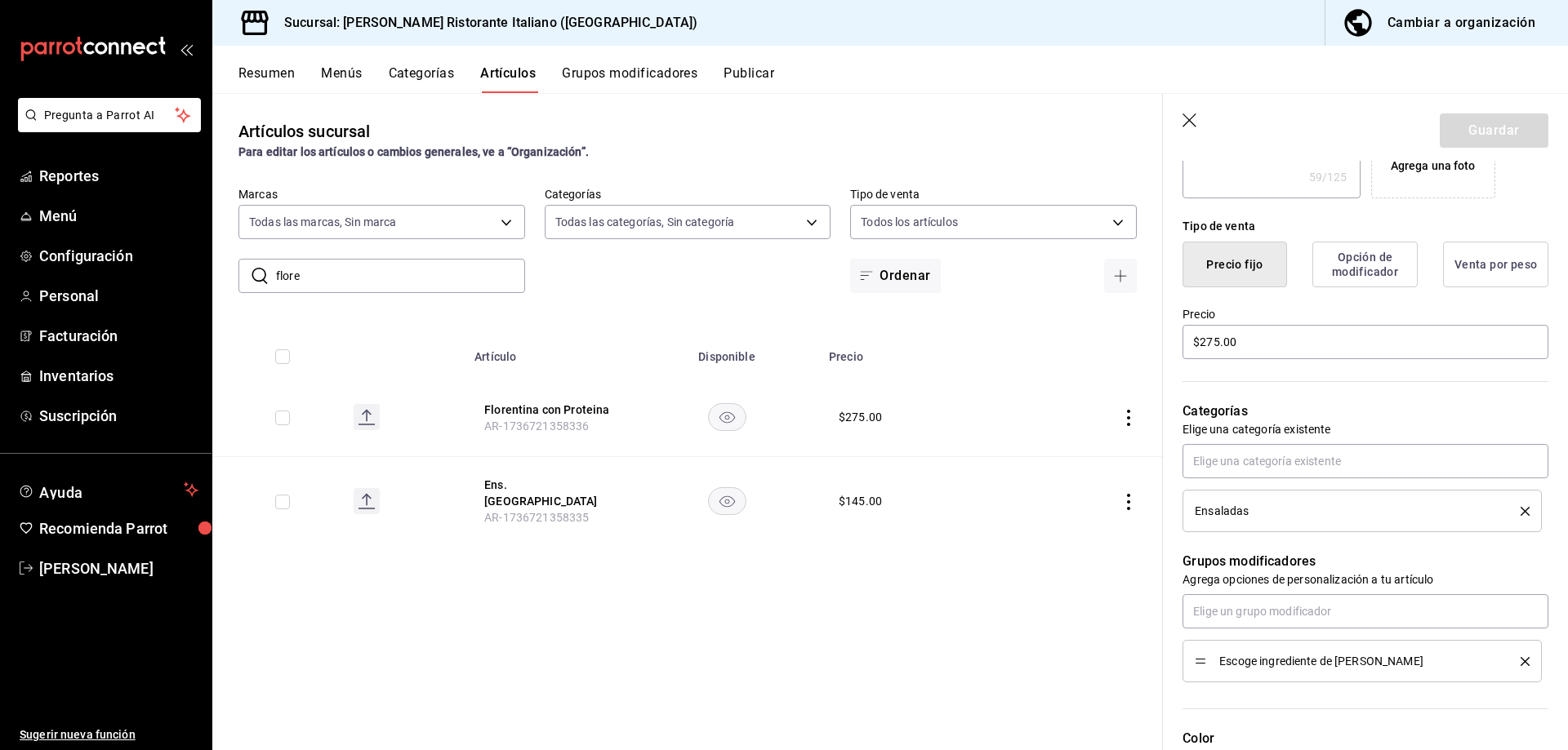
scroll to position [163, 0]
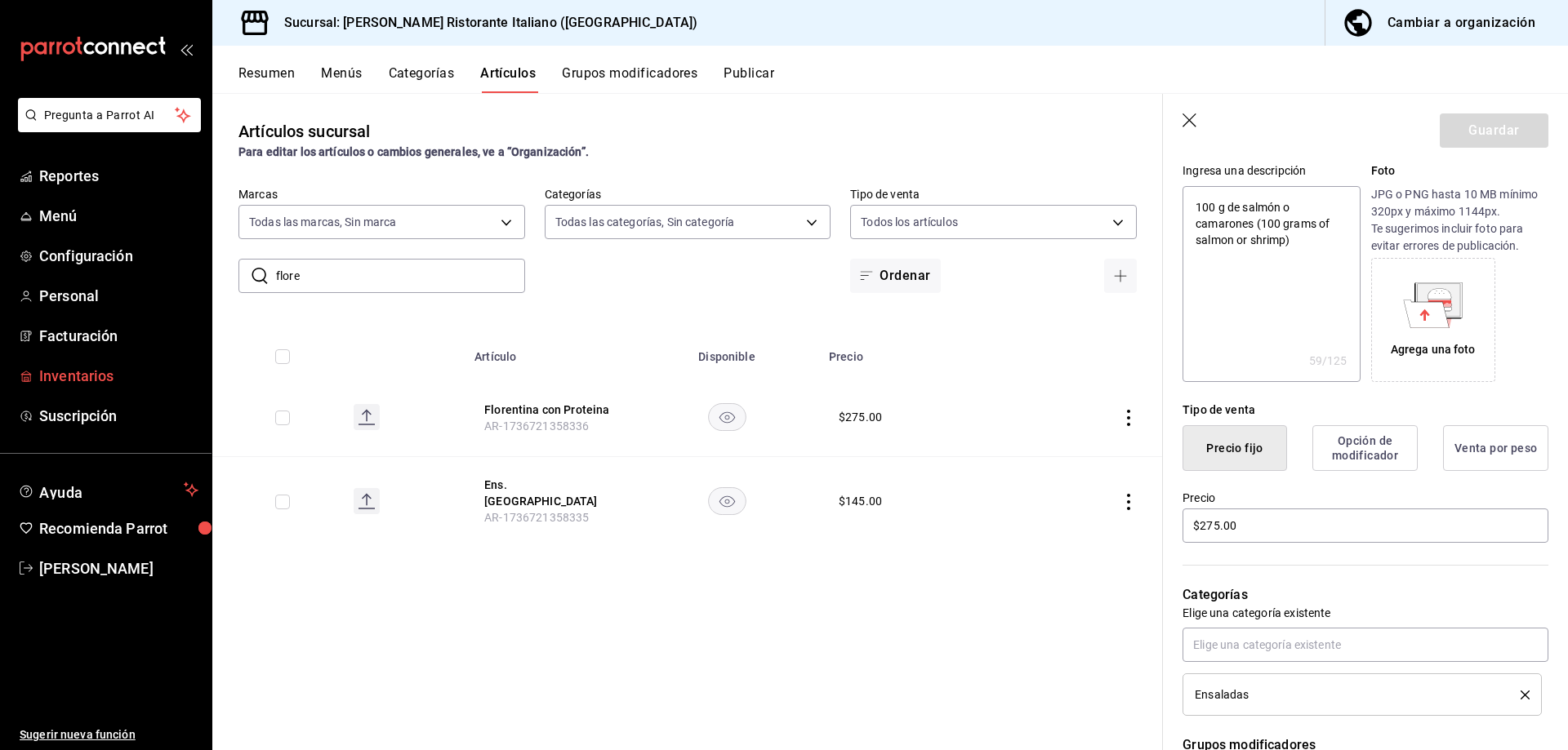
click at [99, 370] on span "Inventarios" at bounding box center [118, 375] width 160 height 22
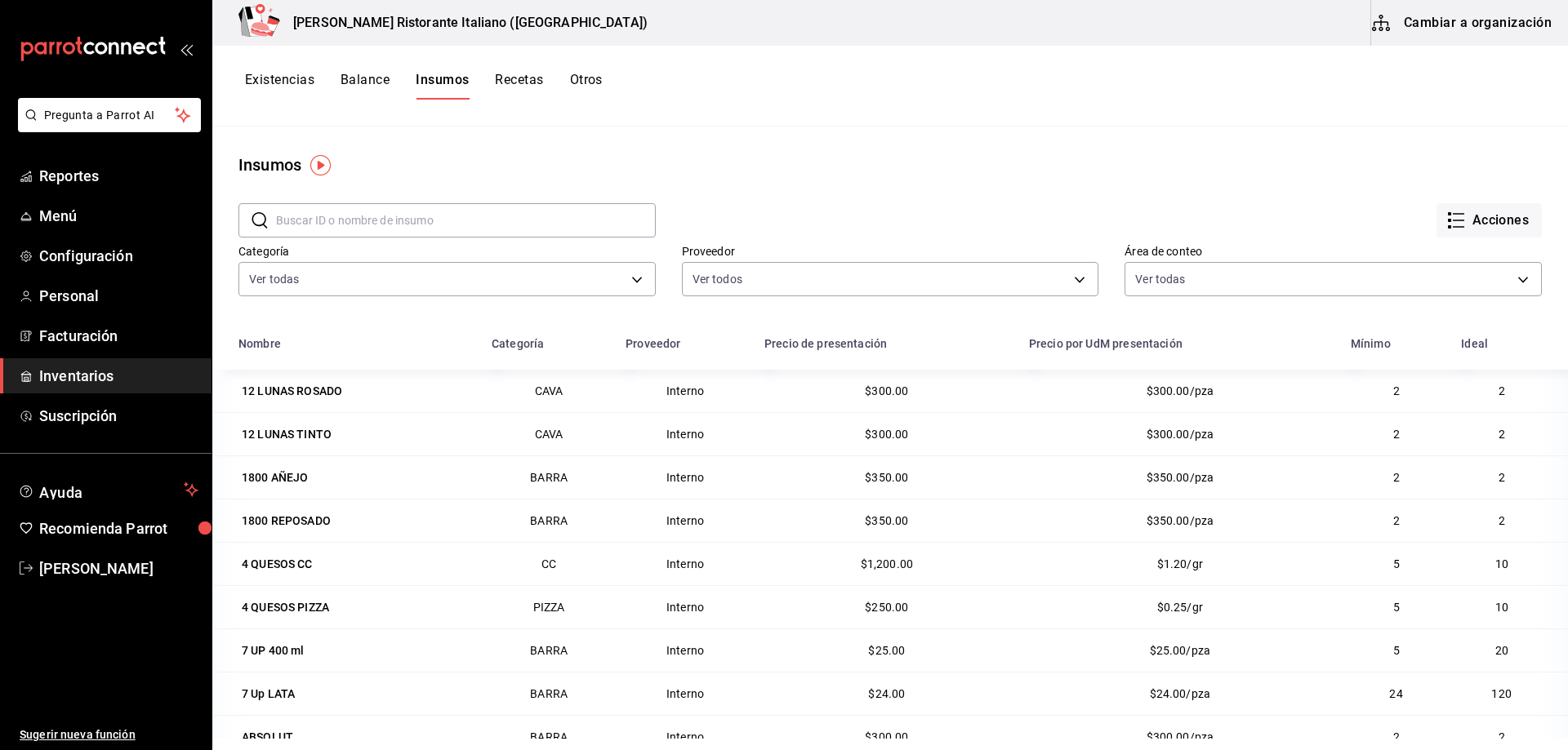
click at [1432, 16] on button "Cambiar a organización" at bounding box center [1463, 22] width 184 height 45
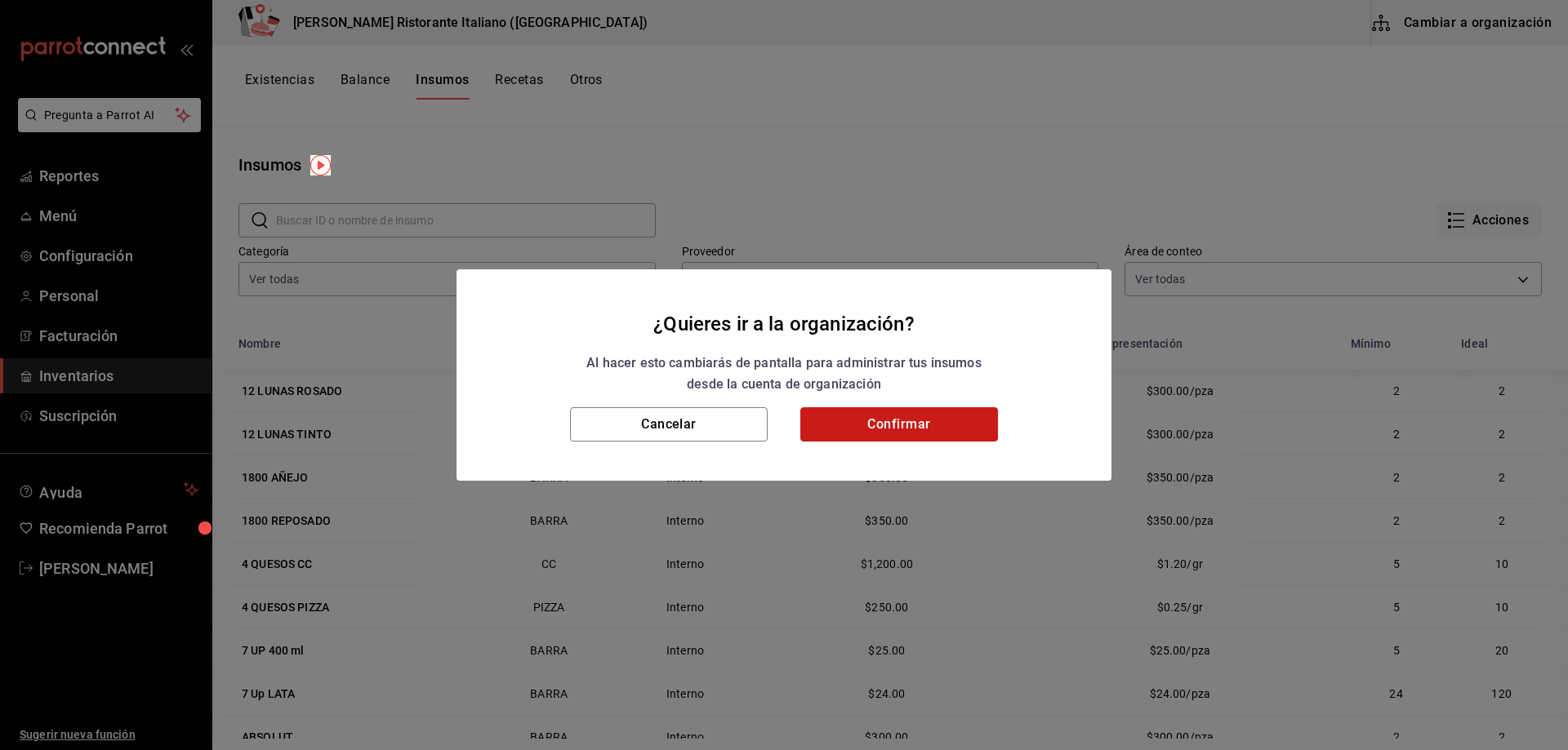
click at [839, 429] on button "Confirmar" at bounding box center [899, 424] width 198 height 34
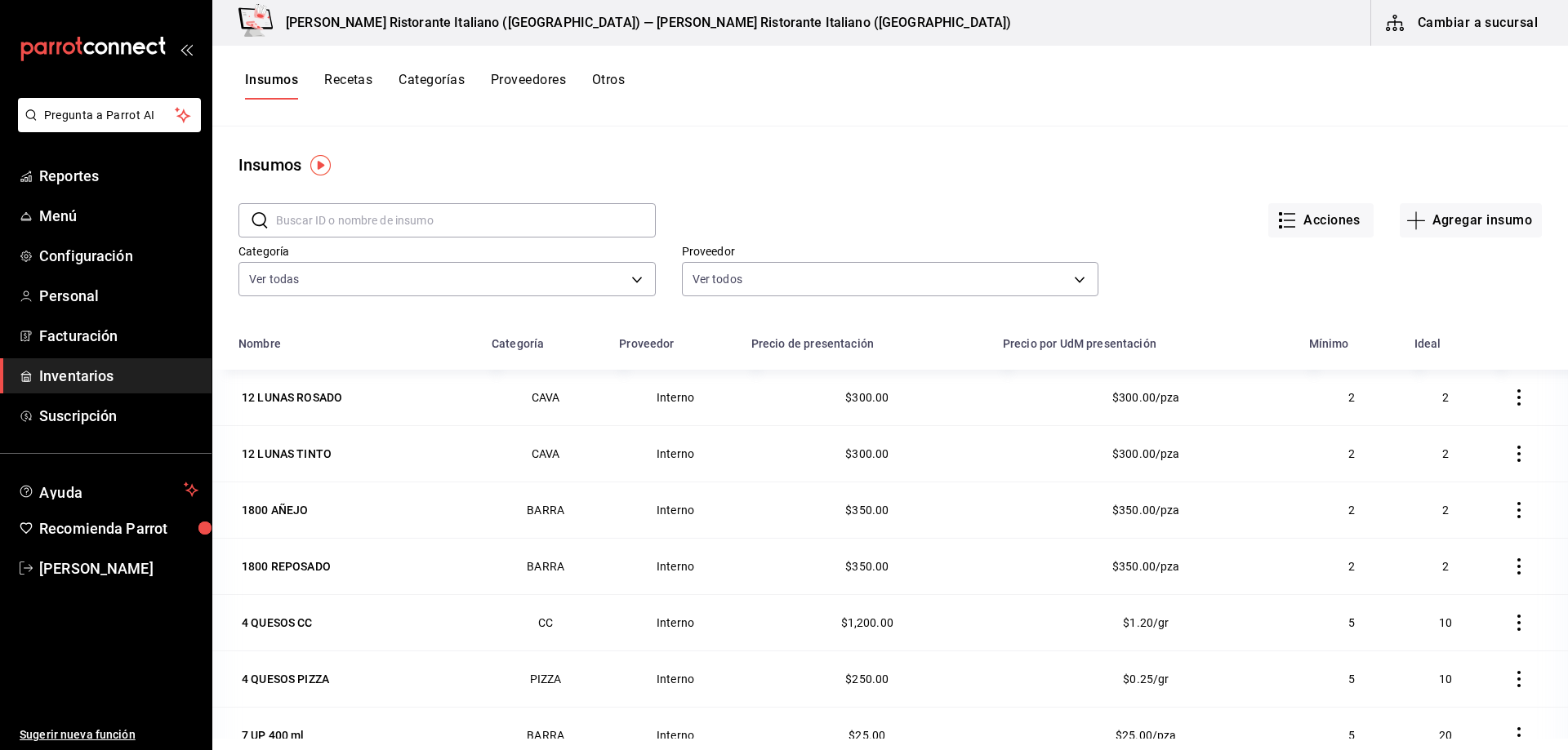
click at [356, 82] on button "Recetas" at bounding box center [348, 86] width 48 height 28
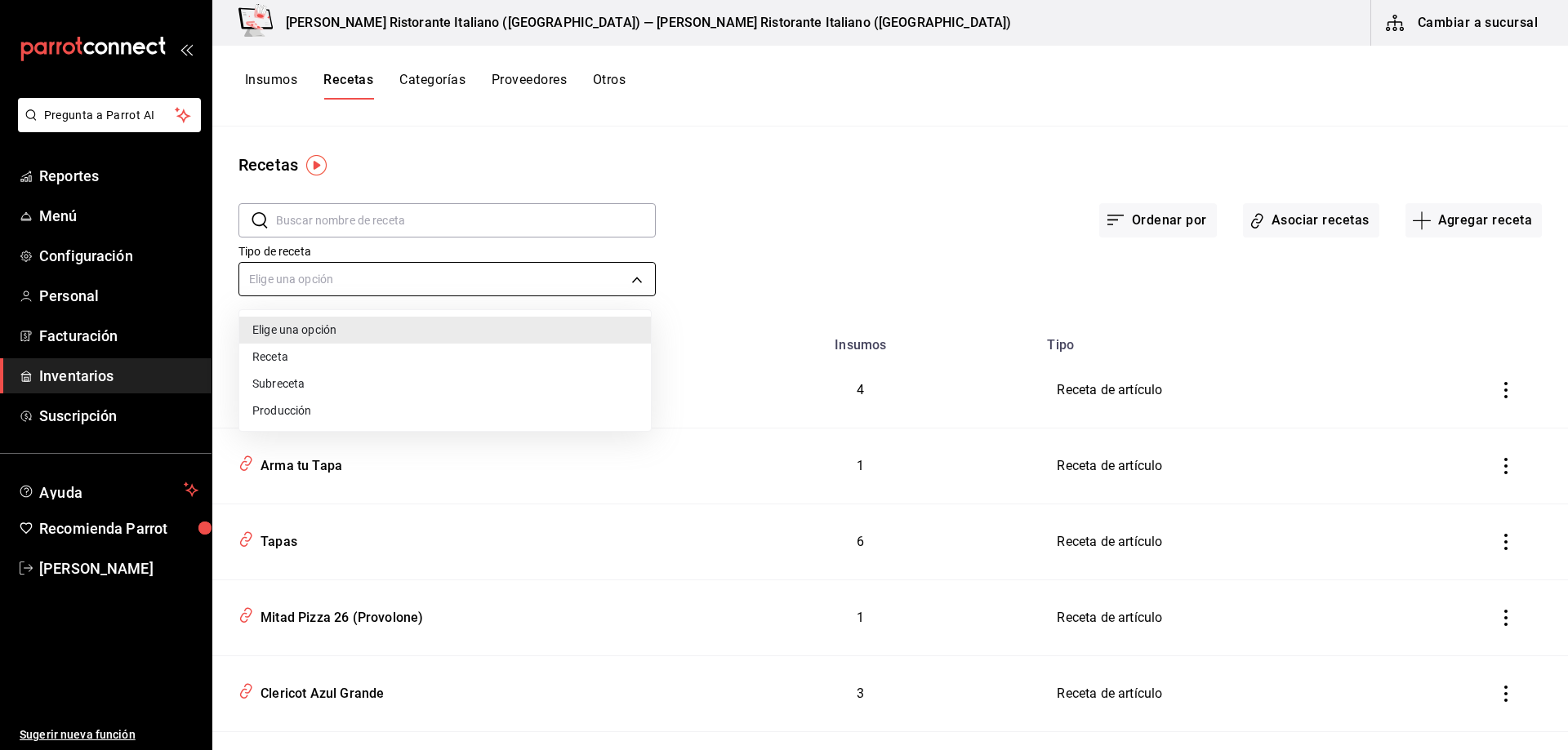
click at [633, 276] on body "Pregunta a Parrot AI Reportes Menú Configuración Personal Facturación Inventari…" at bounding box center [784, 369] width 1568 height 738
click at [633, 276] on div at bounding box center [784, 375] width 1568 height 750
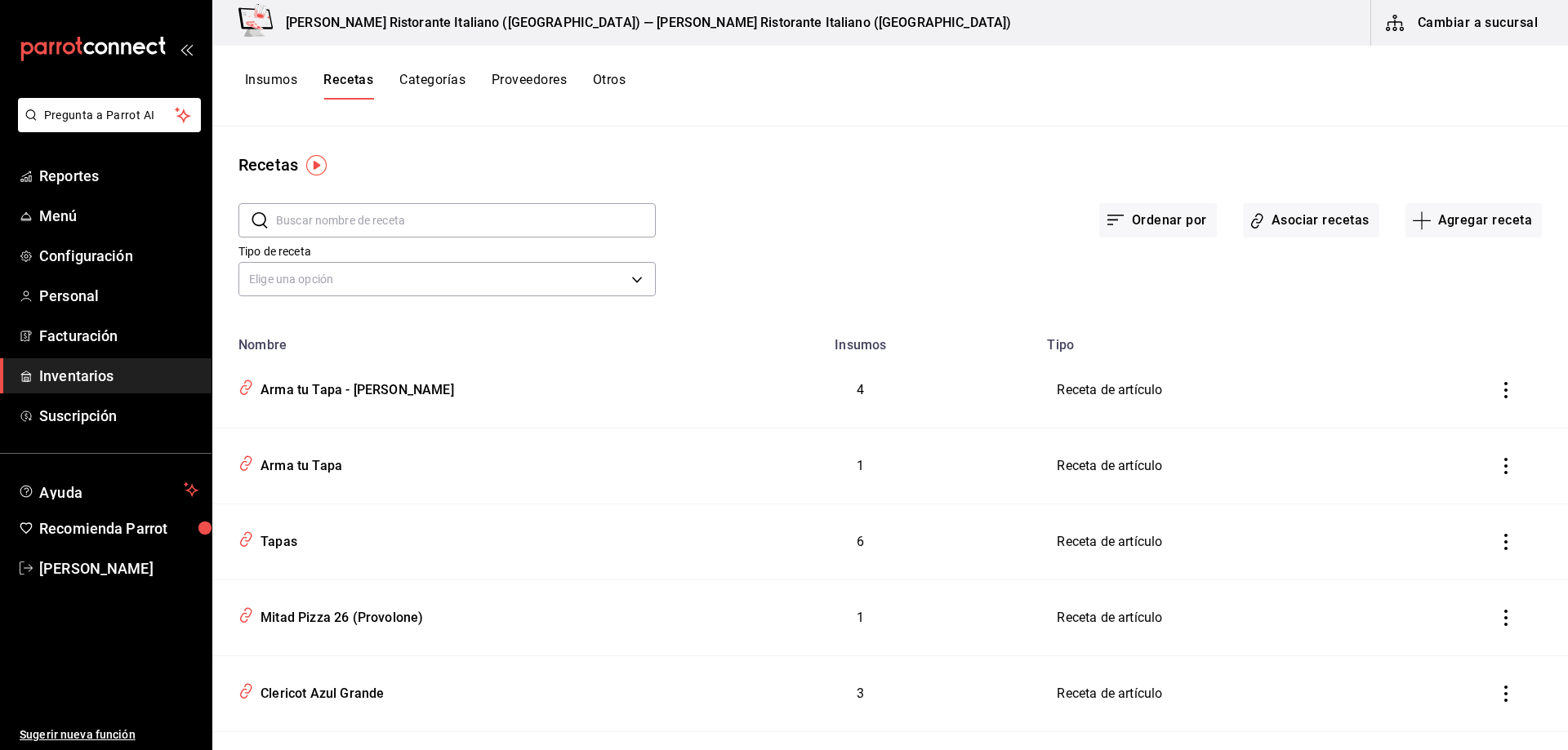
click at [422, 222] on input "text" at bounding box center [466, 220] width 380 height 32
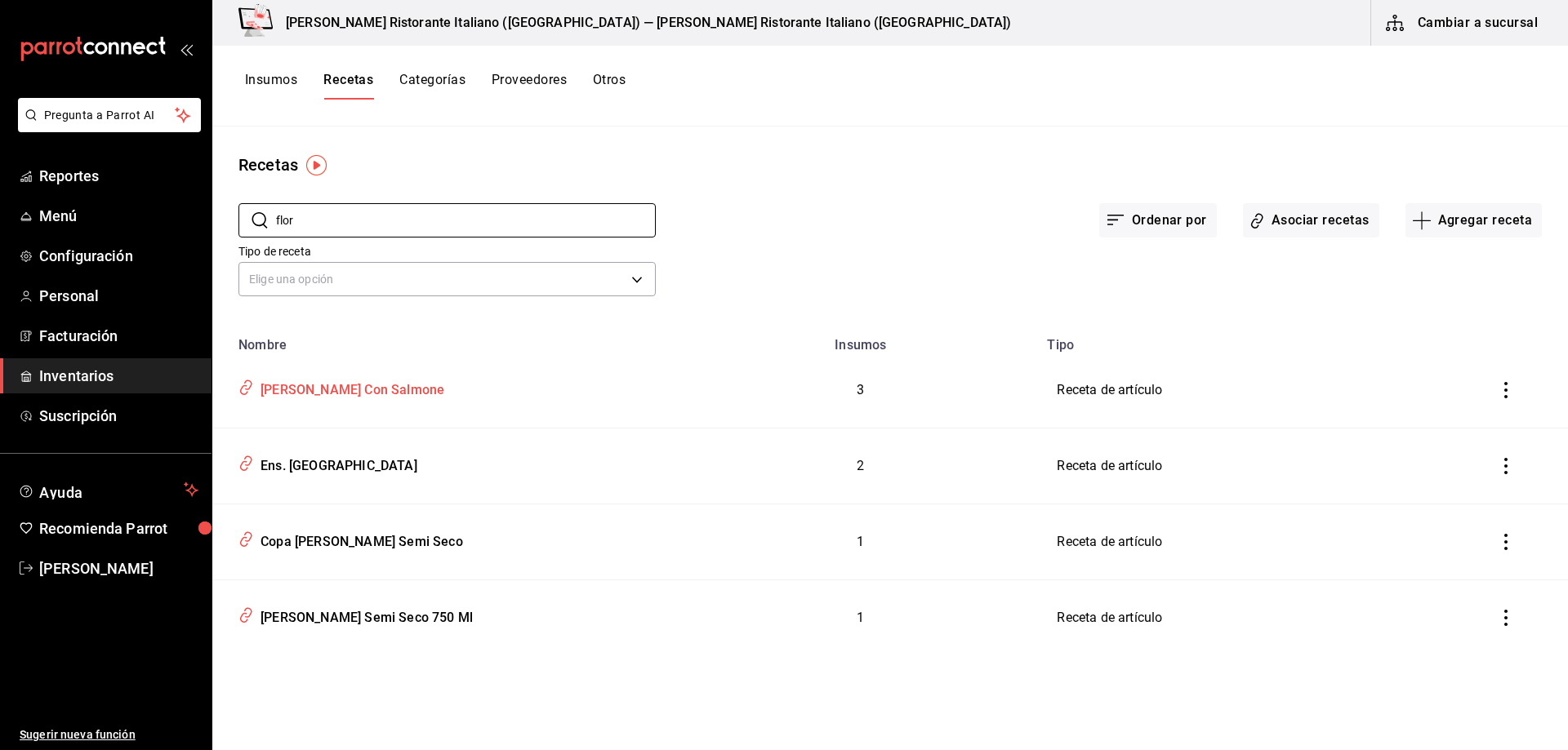
type input "flor"
click at [380, 389] on div "[PERSON_NAME] Con Salmone" at bounding box center [349, 387] width 190 height 26
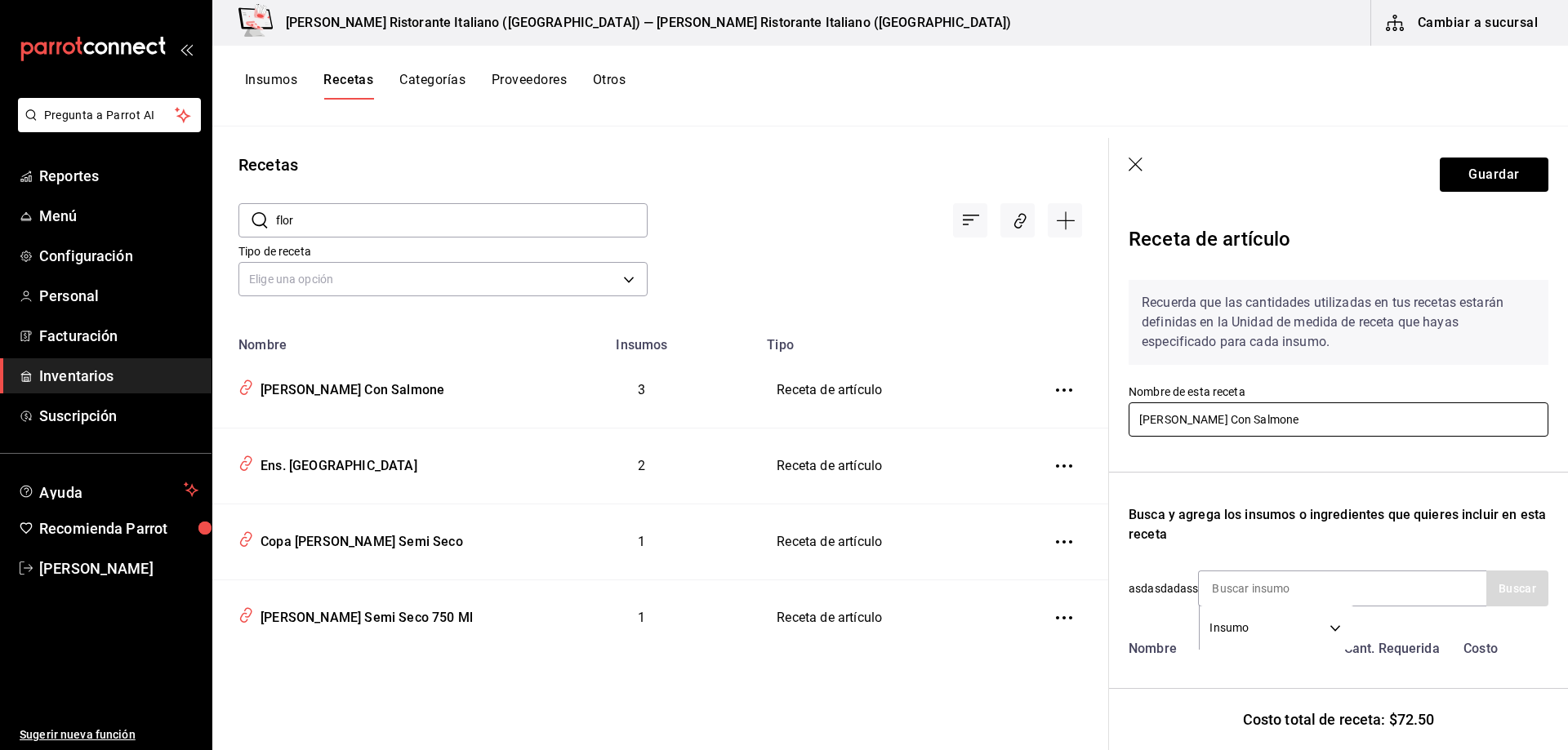
click at [1275, 423] on input "[PERSON_NAME] Con Salmone" at bounding box center [1337, 419] width 419 height 34
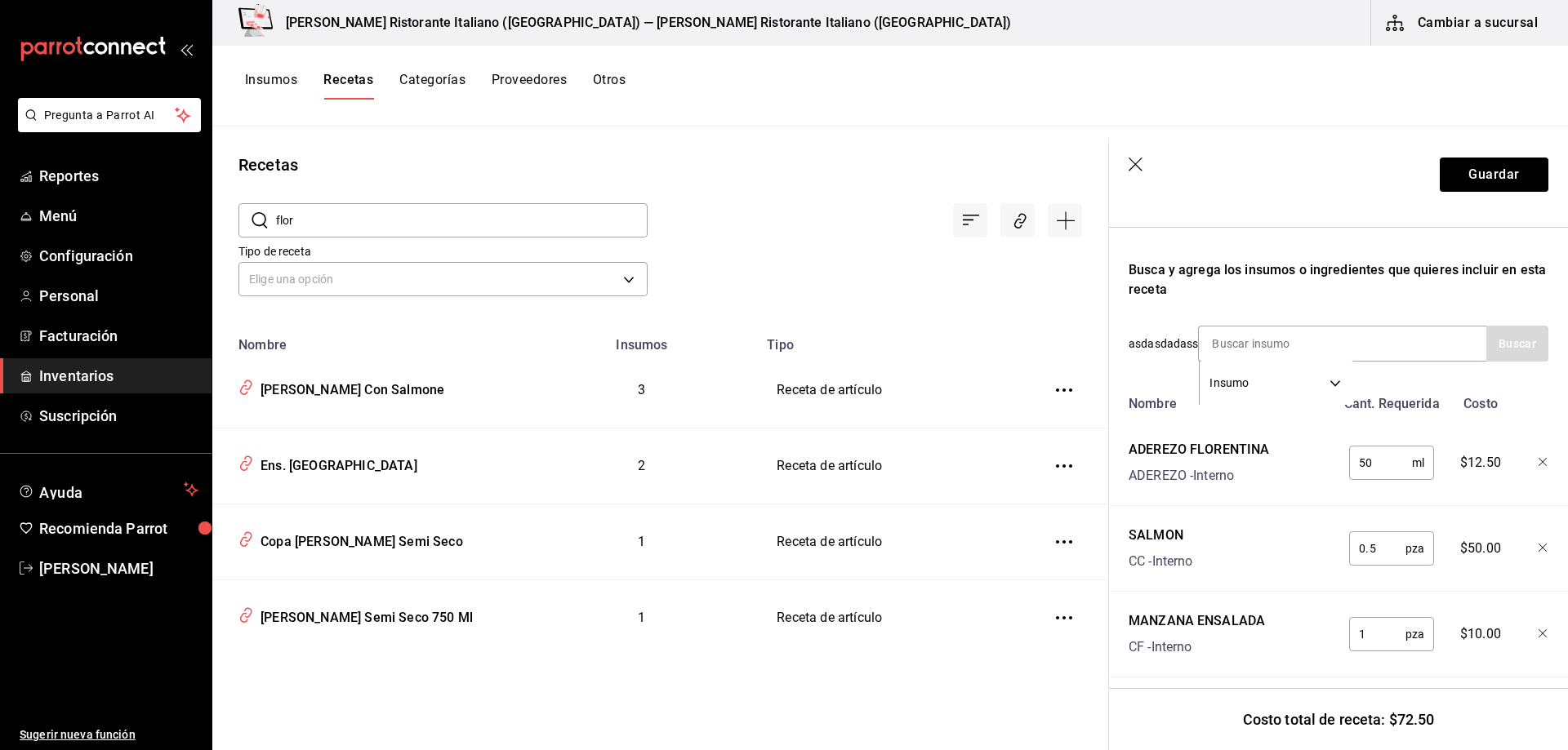
scroll to position [270, 0]
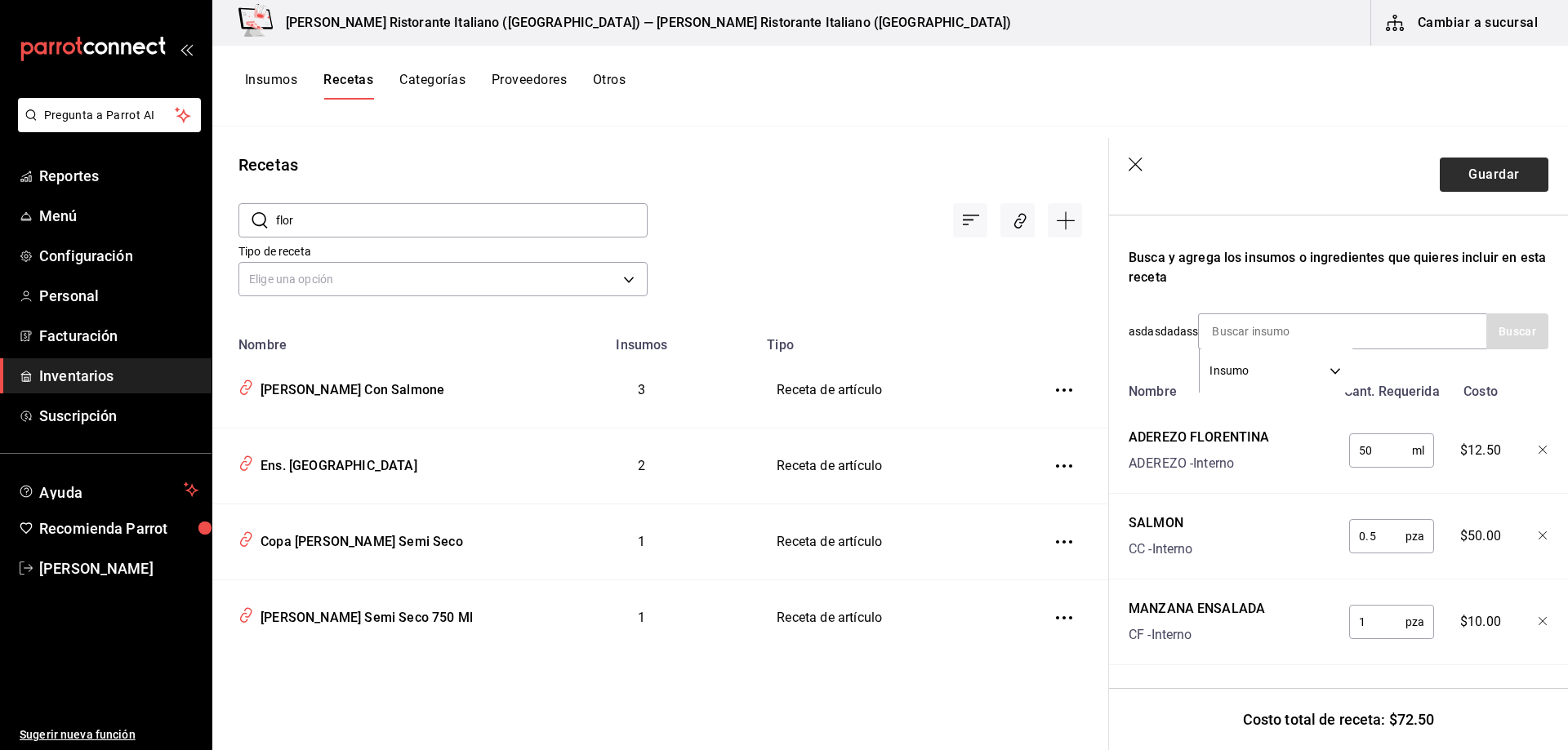
type input "Florentina Con Proteina"
click at [1469, 178] on button "Guardar" at bounding box center [1494, 174] width 108 height 34
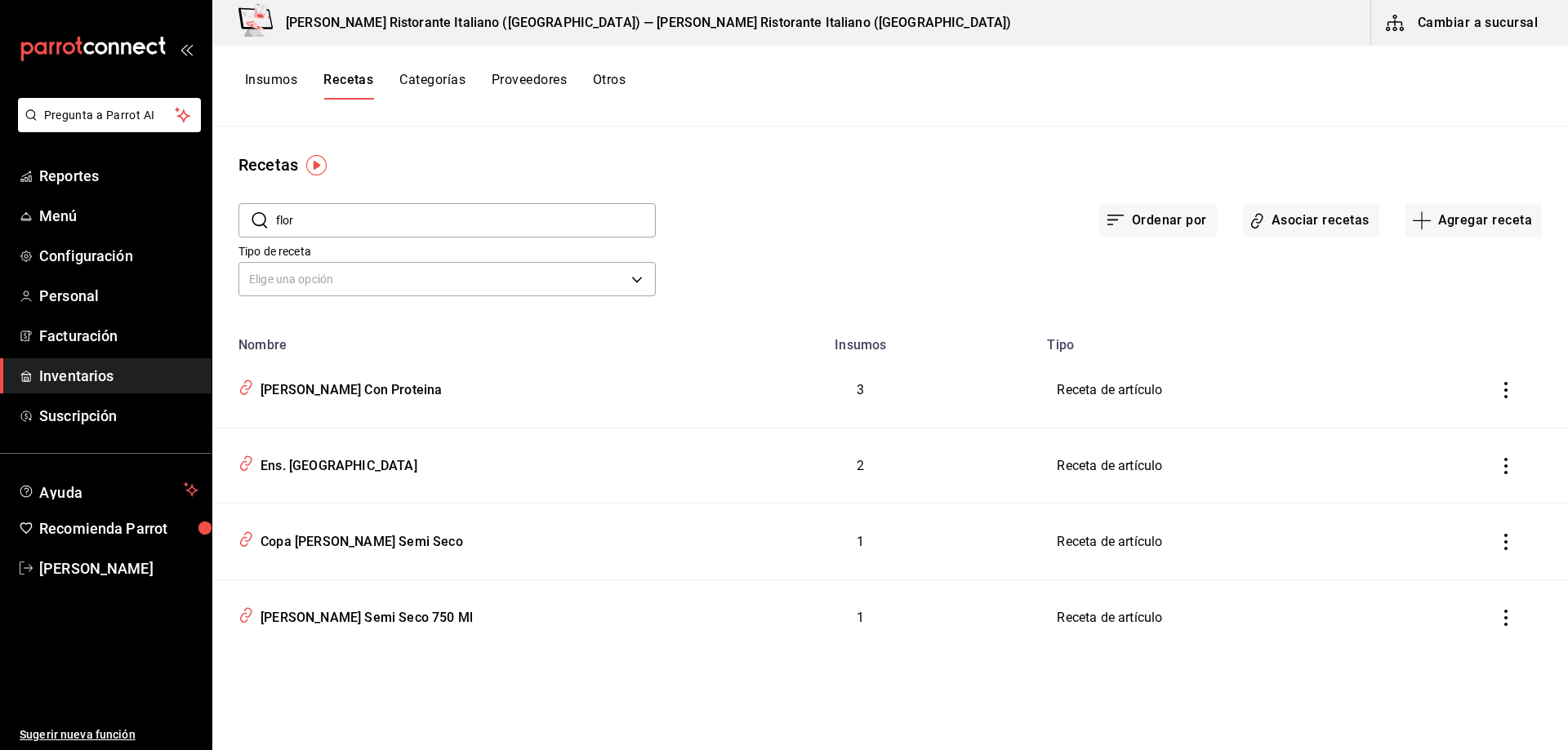
click at [433, 81] on button "Categorías" at bounding box center [433, 86] width 66 height 28
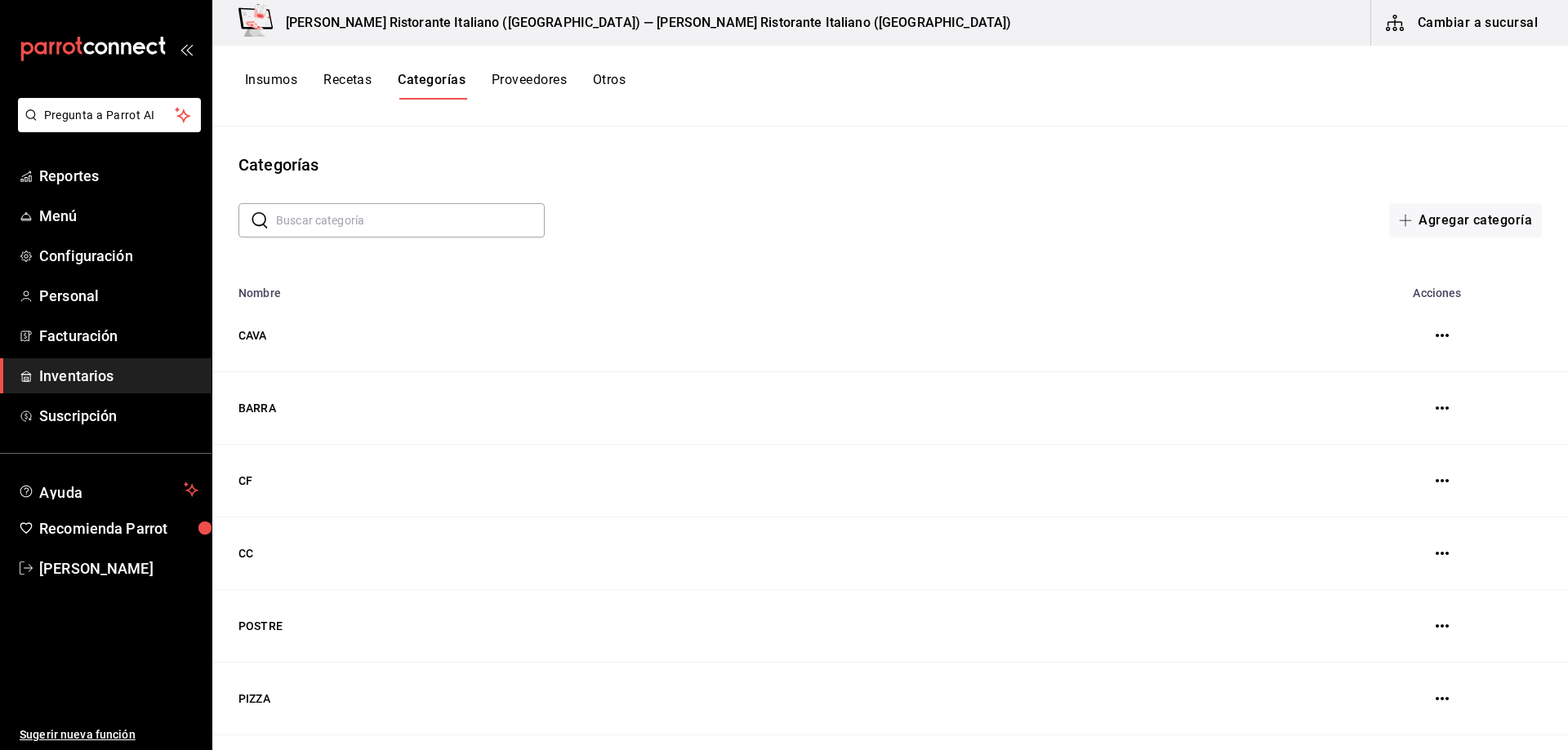
click at [352, 81] on button "Recetas" at bounding box center [347, 86] width 48 height 28
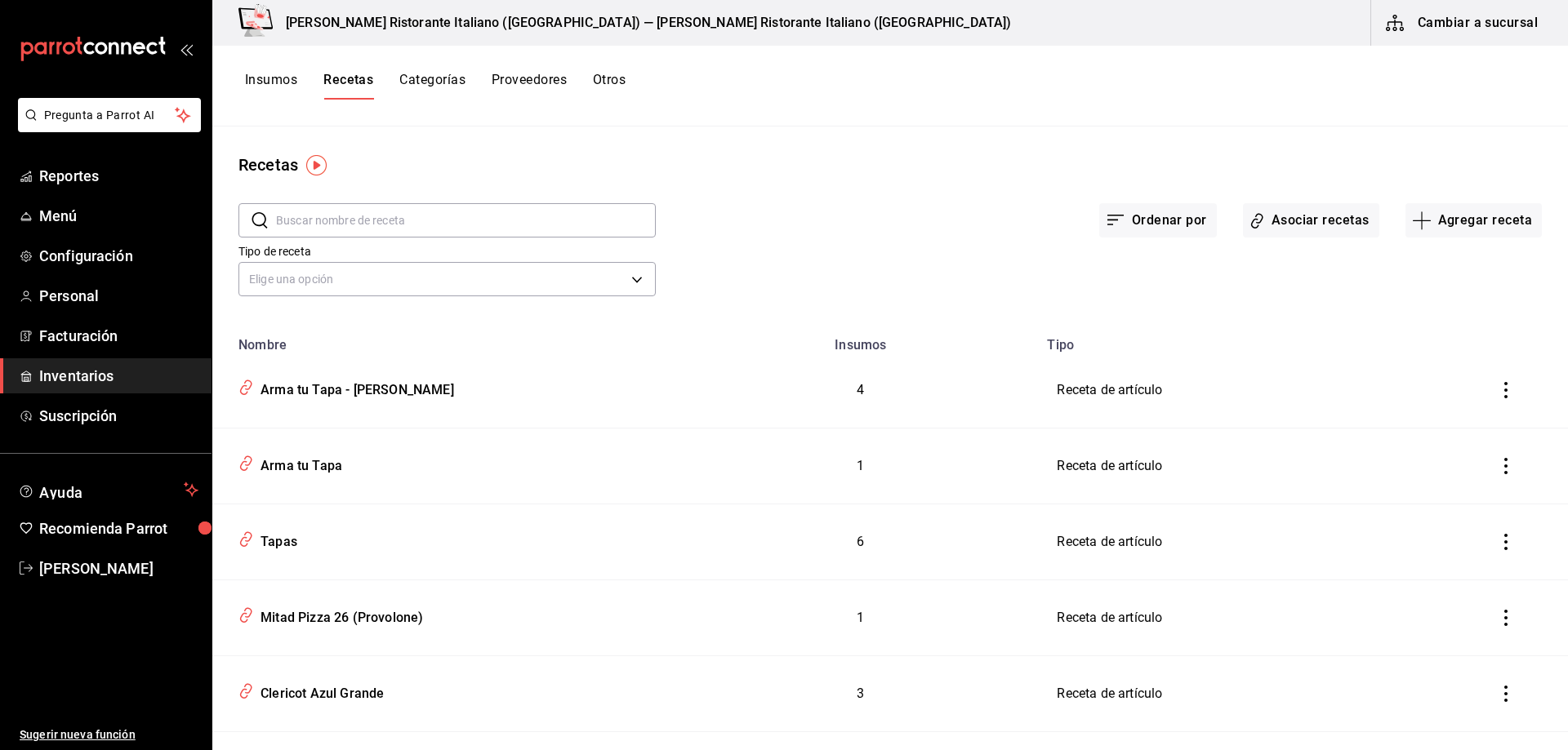
click at [417, 212] on input "text" at bounding box center [466, 220] width 380 height 32
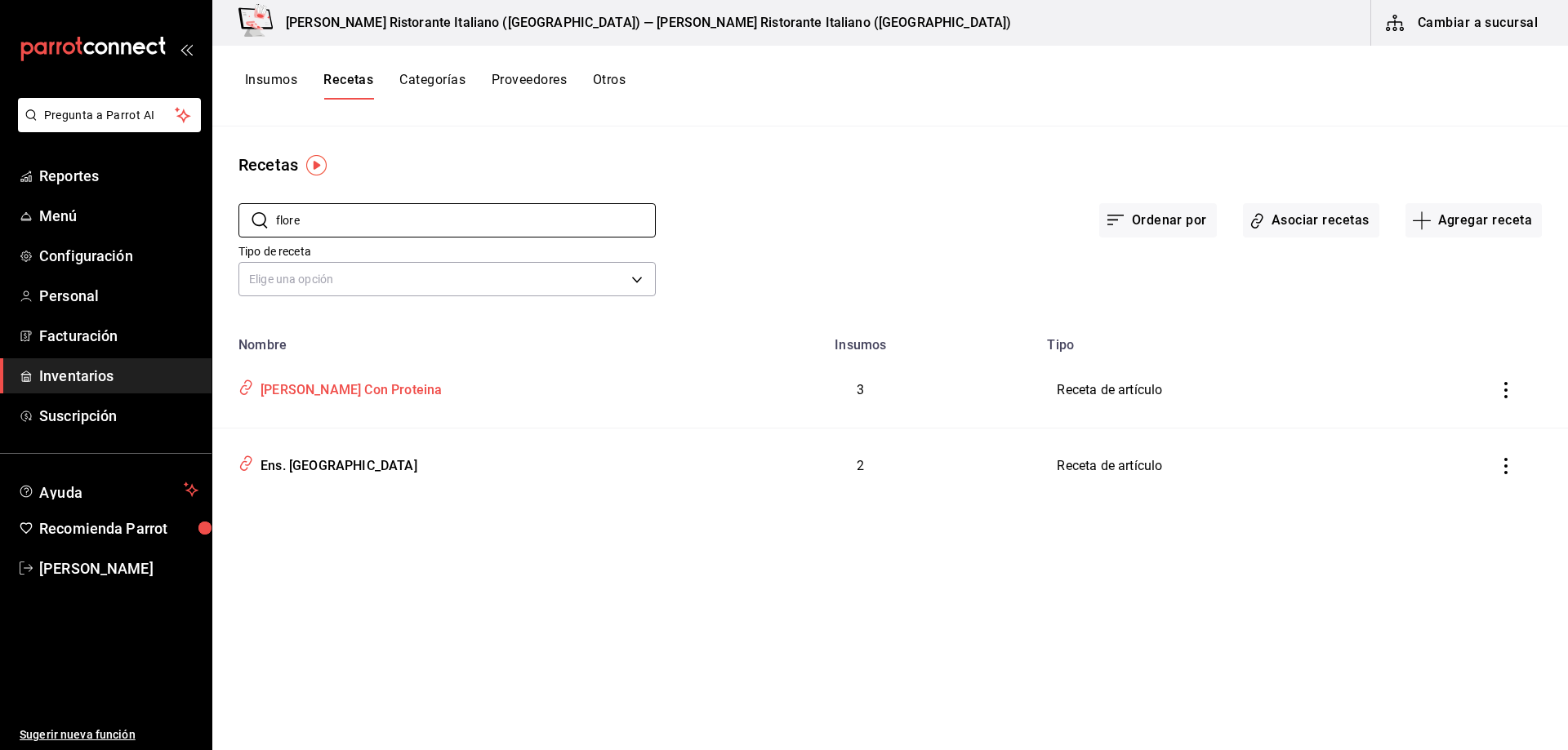
type input "flore"
click at [357, 392] on div "Florentina Con Proteina" at bounding box center [347, 387] width 188 height 26
type input "Florentina Con Proteina"
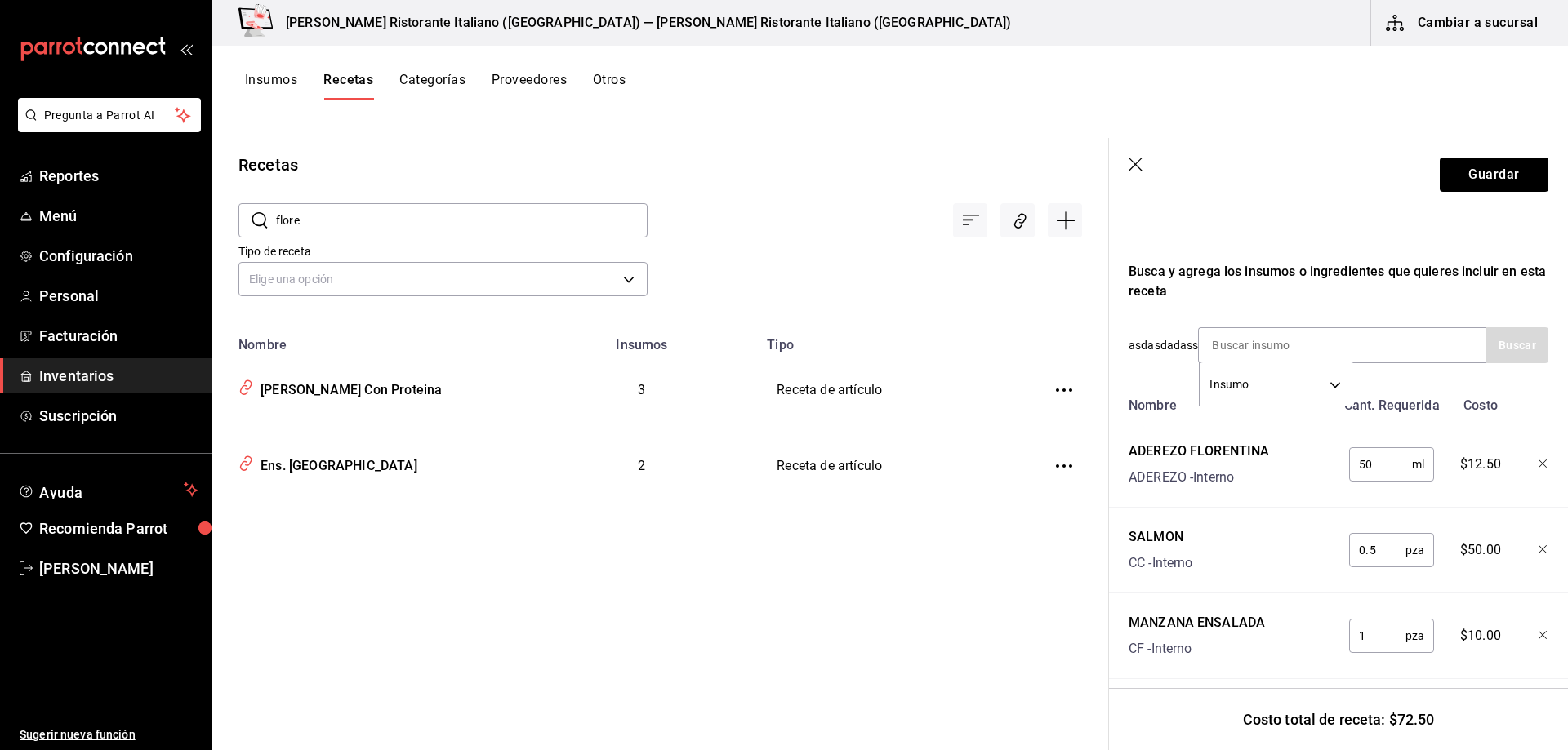
scroll to position [245, 0]
click at [1340, 379] on body "Pregunta a Parrot AI Reportes Menú Configuración Personal Facturación Inventari…" at bounding box center [784, 369] width 1568 height 738
click at [1287, 432] on li "Sub Receta" at bounding box center [1275, 438] width 153 height 27
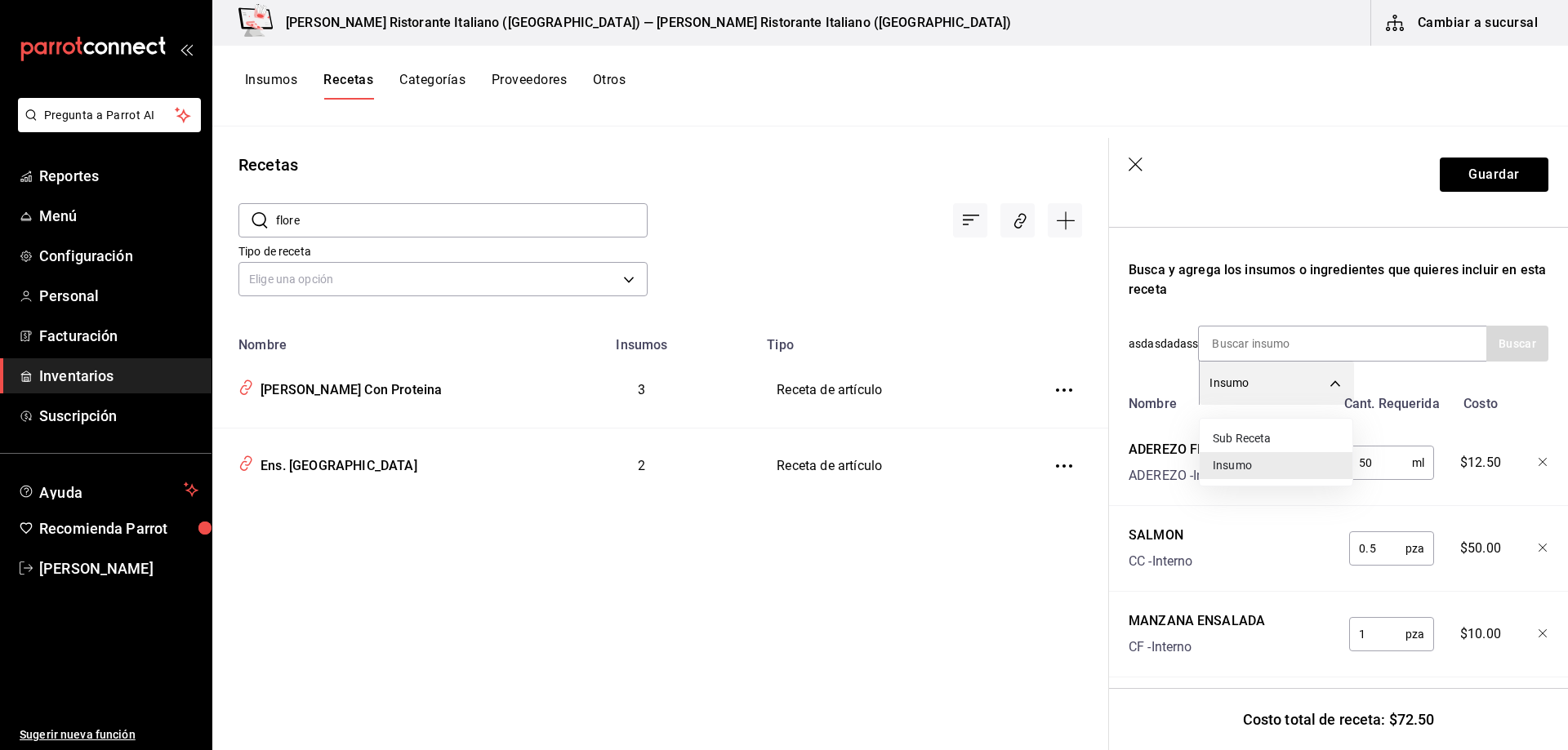
type input "SUBRECIPE"
click at [1291, 337] on input at bounding box center [1279, 343] width 163 height 34
click at [624, 276] on body "Pregunta a Parrot AI Reportes Menú Configuración Personal Facturación Inventari…" at bounding box center [784, 369] width 1568 height 738
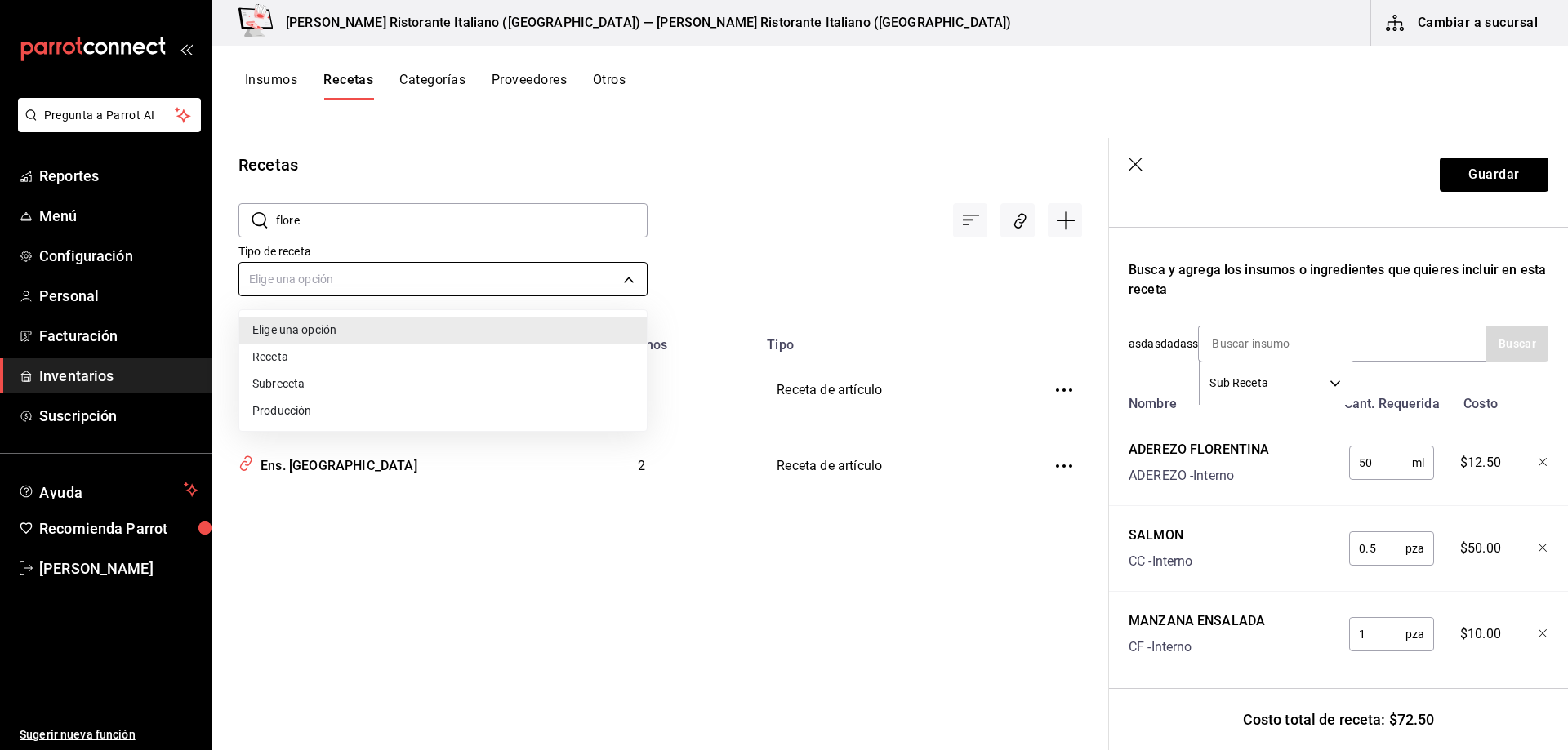
click at [624, 276] on div at bounding box center [784, 375] width 1568 height 750
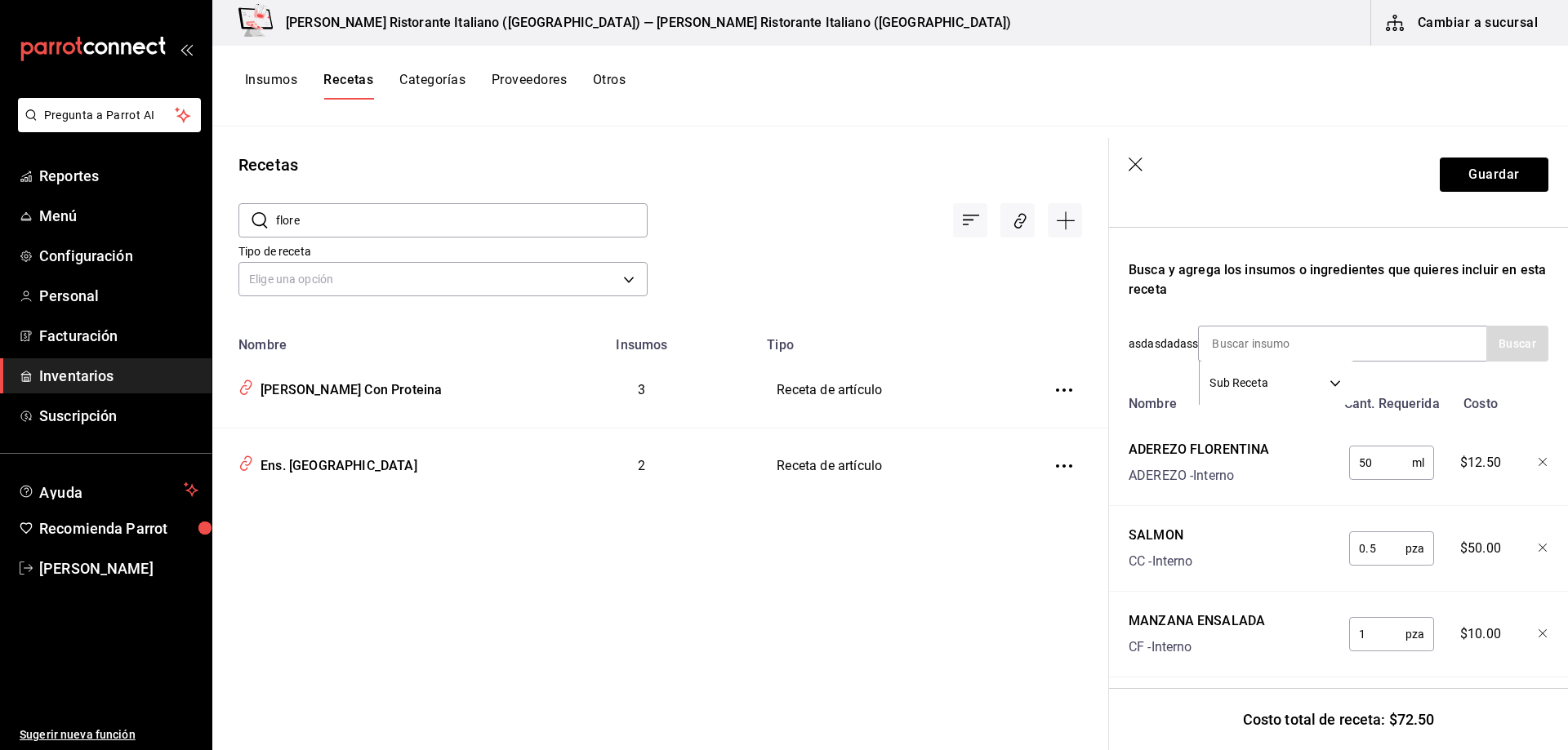
click at [786, 189] on div at bounding box center [865, 207] width 435 height 60
click at [1134, 160] on icon "button" at bounding box center [1136, 166] width 17 height 17
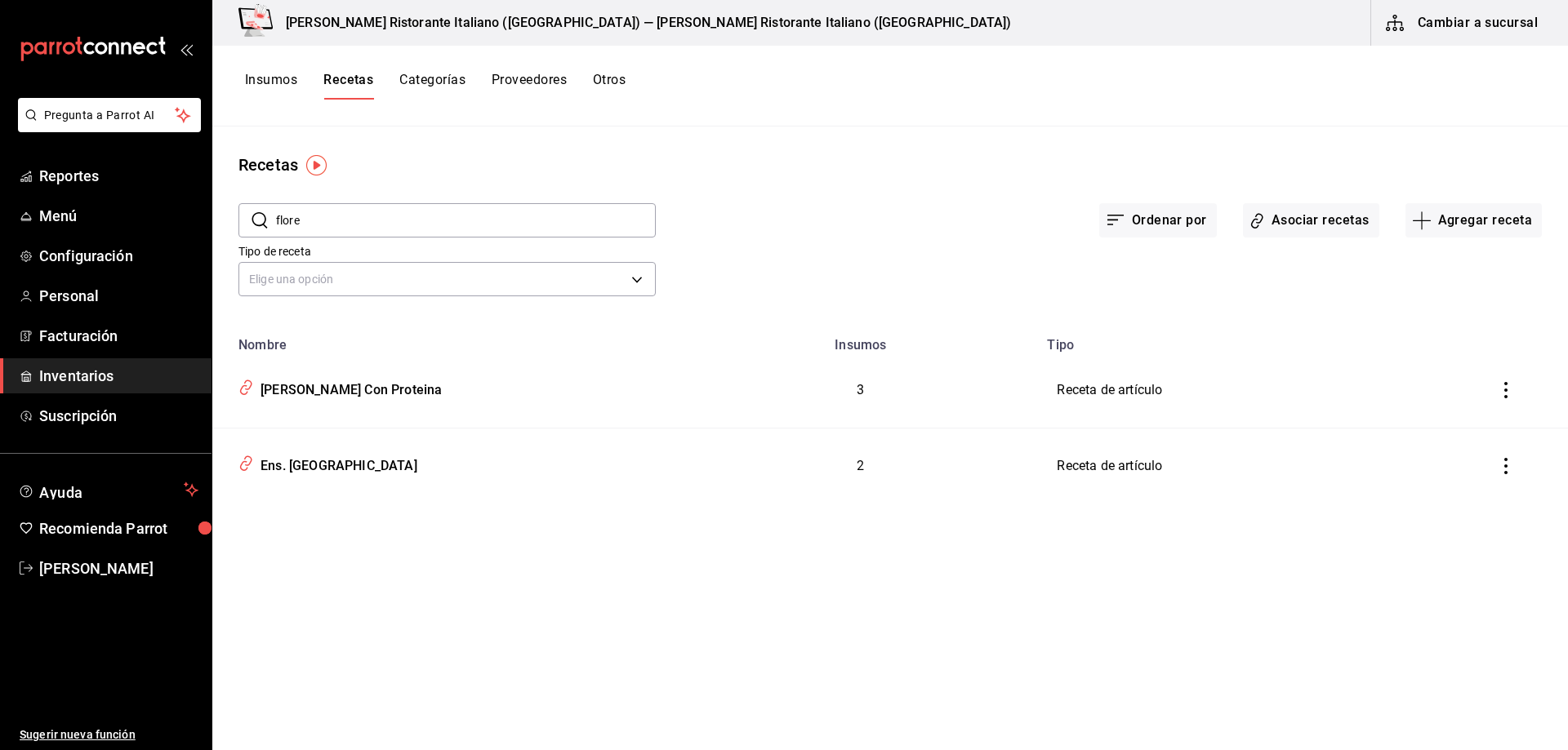
click at [447, 213] on input "flore" at bounding box center [466, 220] width 380 height 32
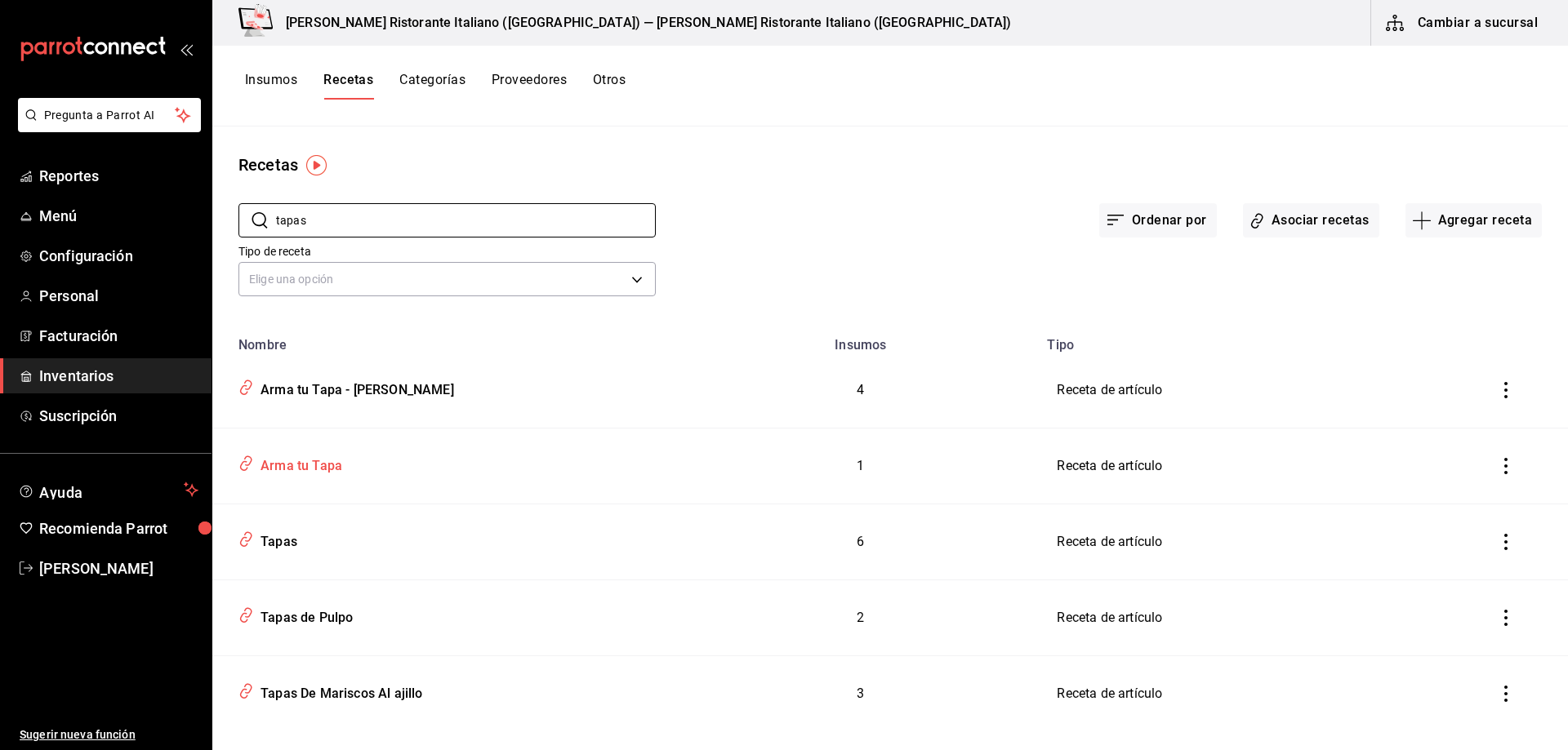
type input "tapas"
click at [301, 466] on div "Arma tu Tapa" at bounding box center [298, 463] width 88 height 26
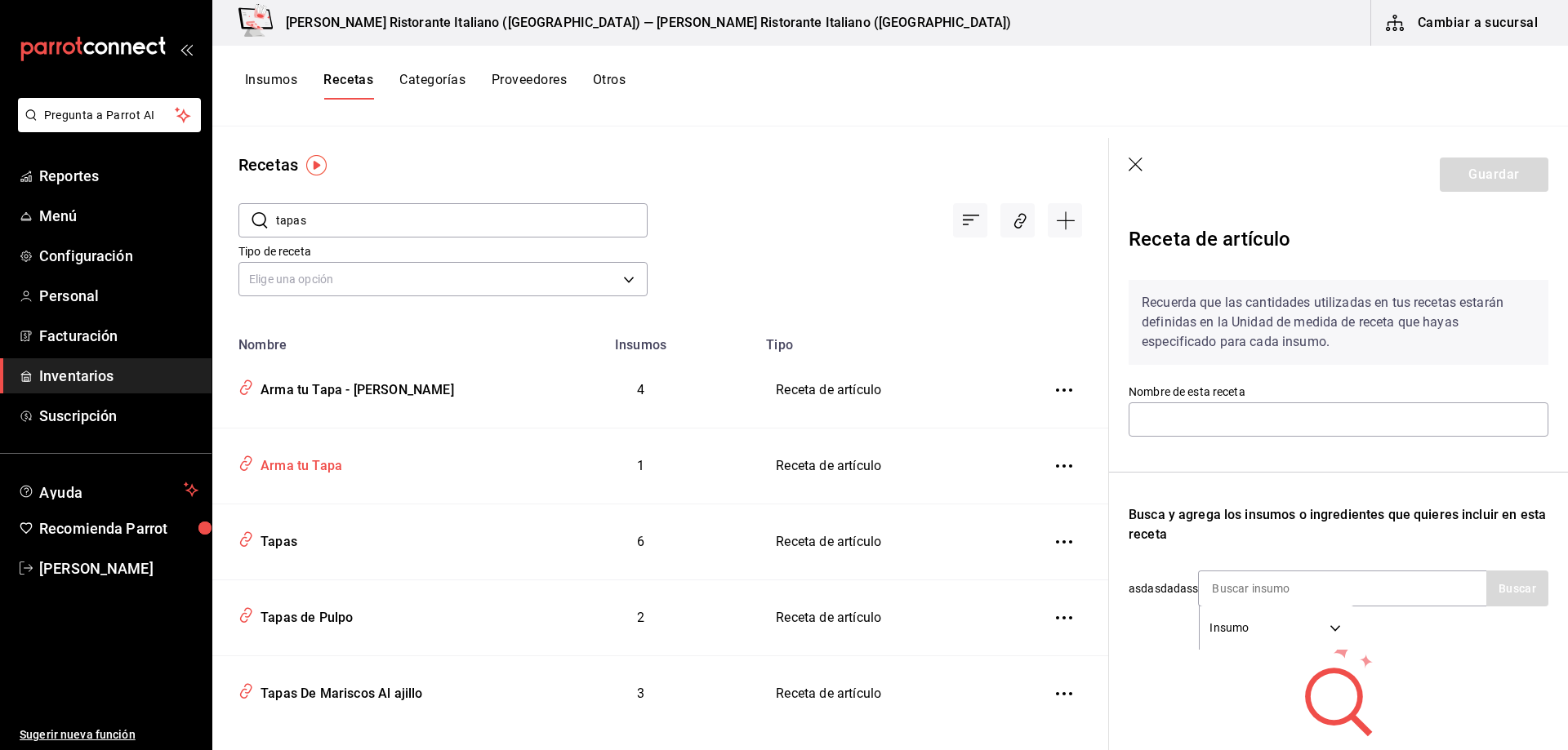
type input "Arma tu Tapa"
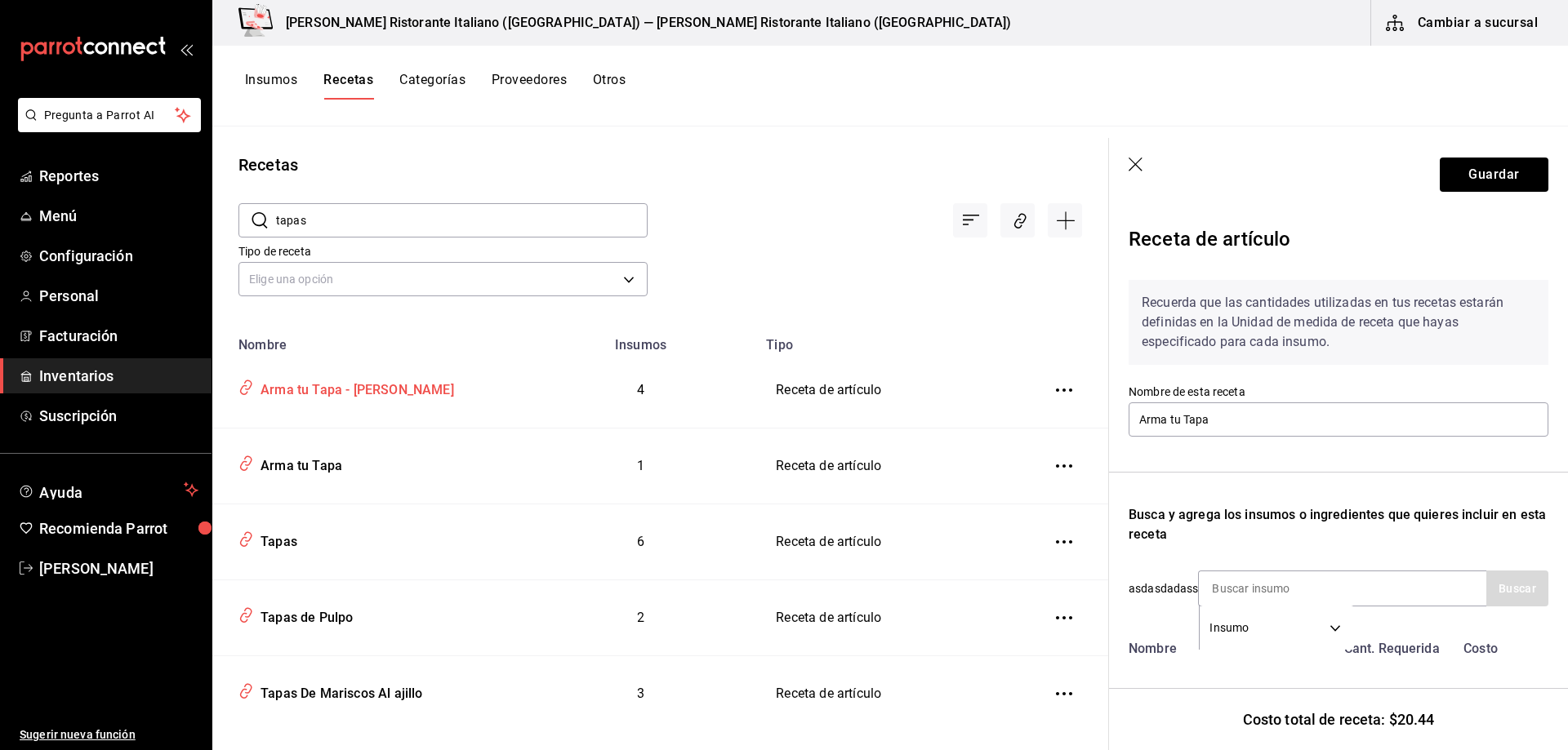
click at [426, 394] on div "Arma tu Tapa - [PERSON_NAME]" at bounding box center [354, 387] width 200 height 26
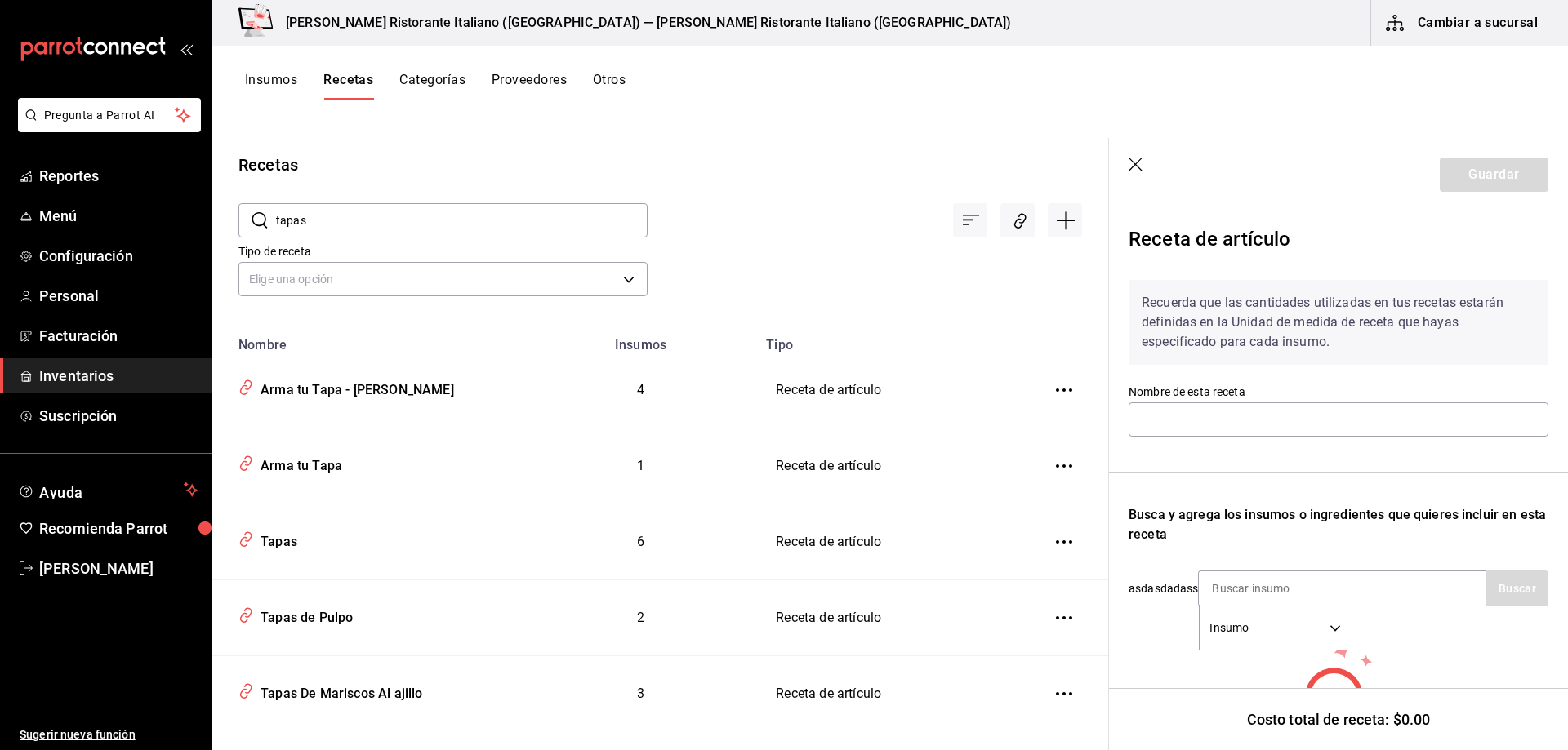
type input "Arma tu Tapa - [PERSON_NAME]"
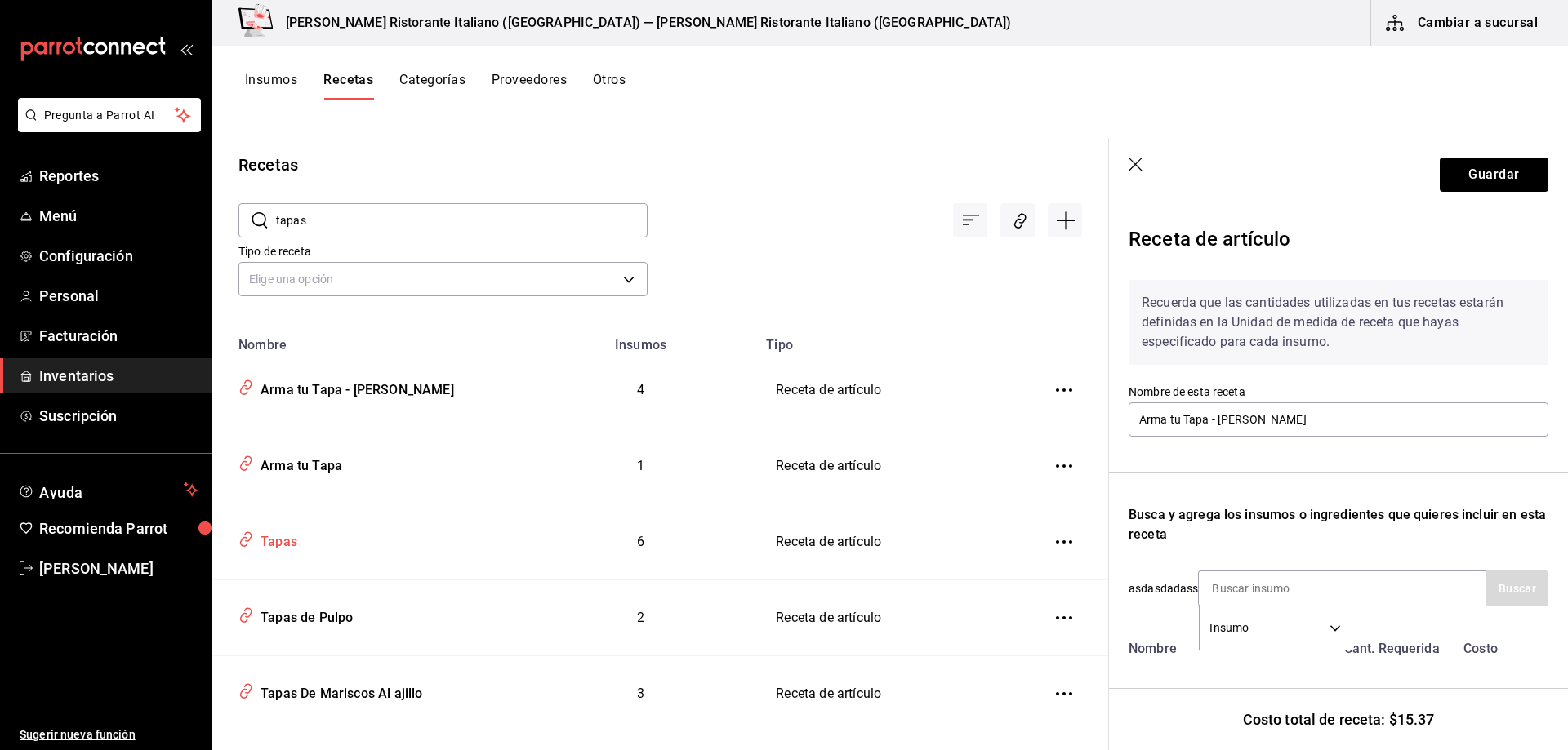
click at [289, 539] on div "Tapas" at bounding box center [275, 539] width 43 height 26
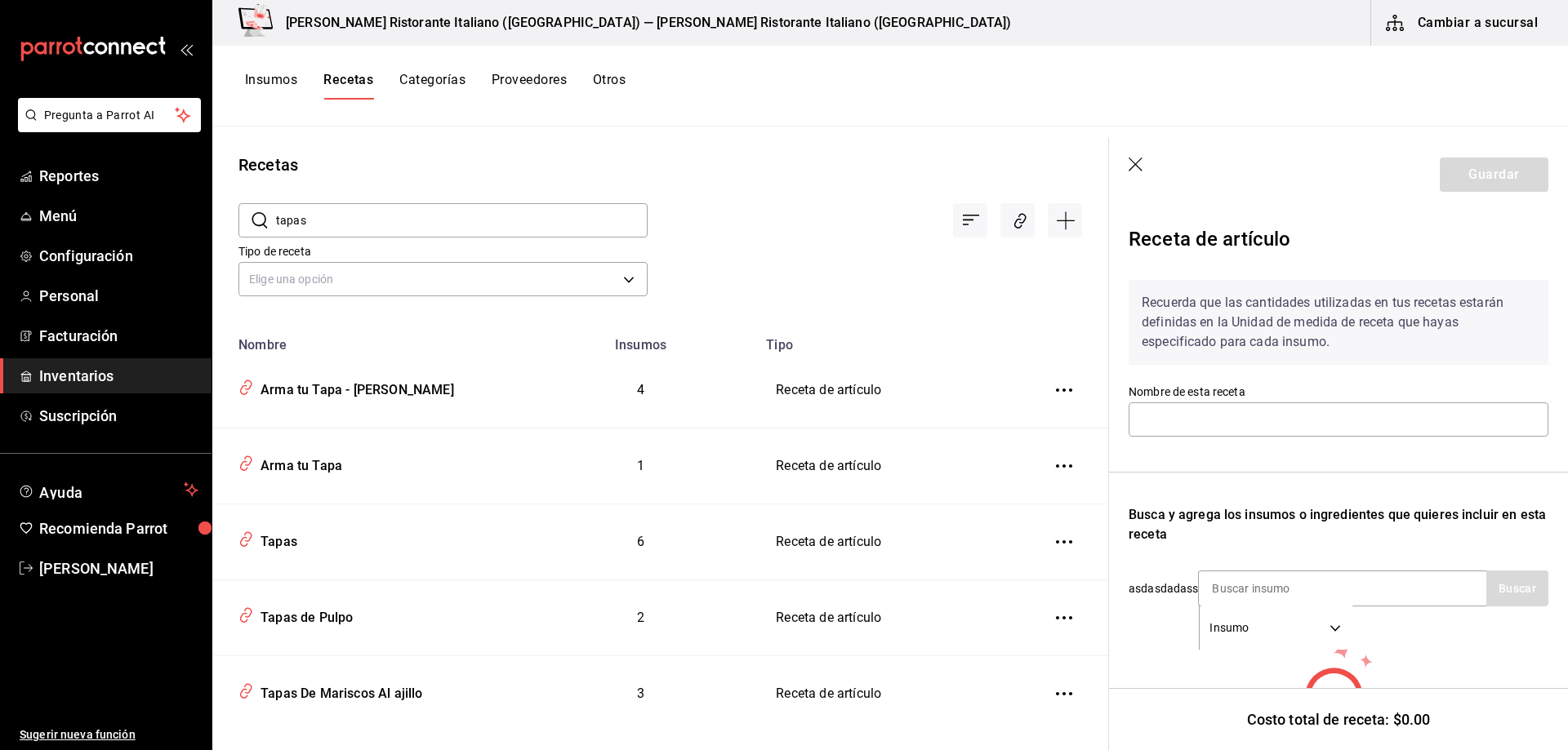
type input "Tapas"
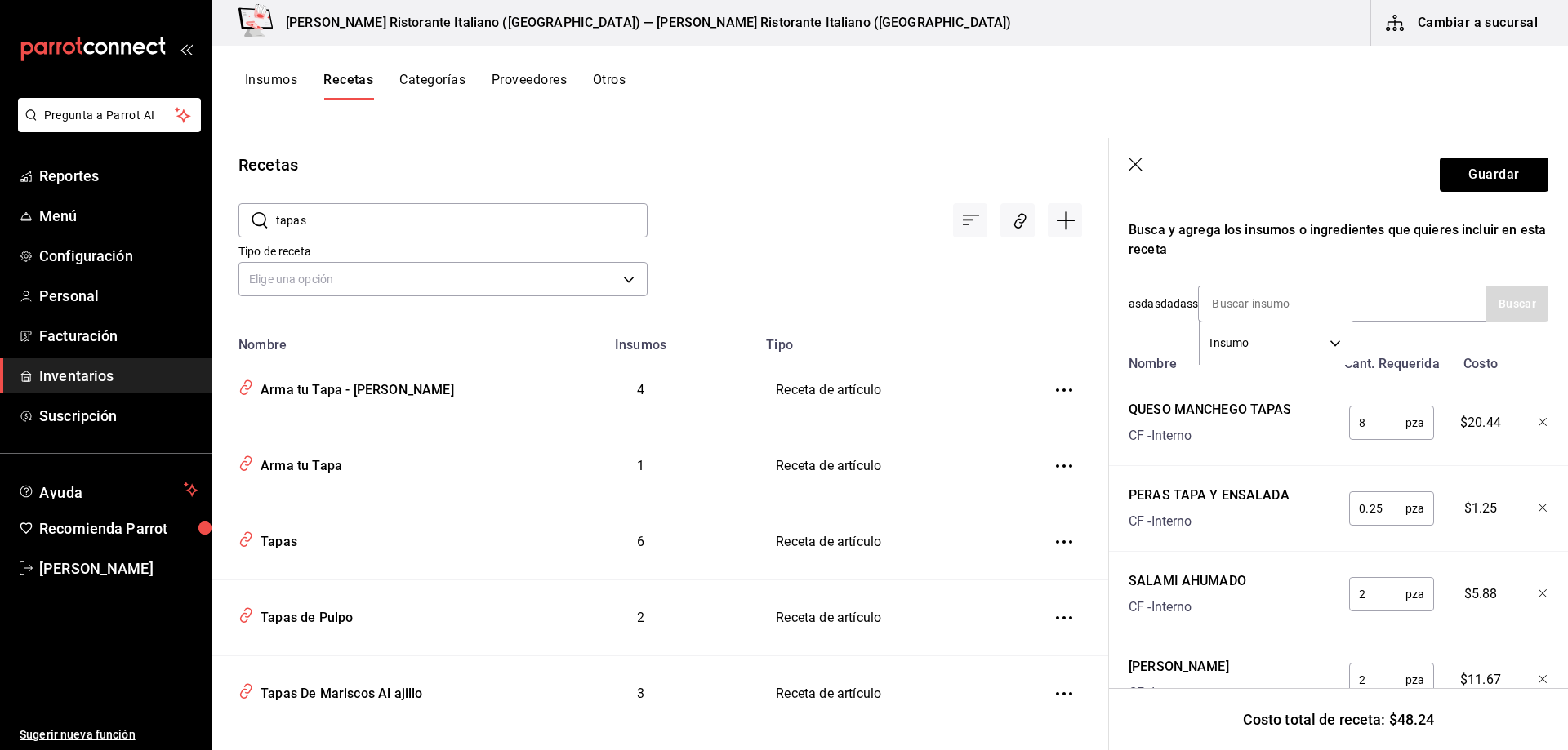
scroll to position [282, 0]
click at [345, 395] on div "Arma tu Tapa - [PERSON_NAME]" at bounding box center [354, 387] width 200 height 26
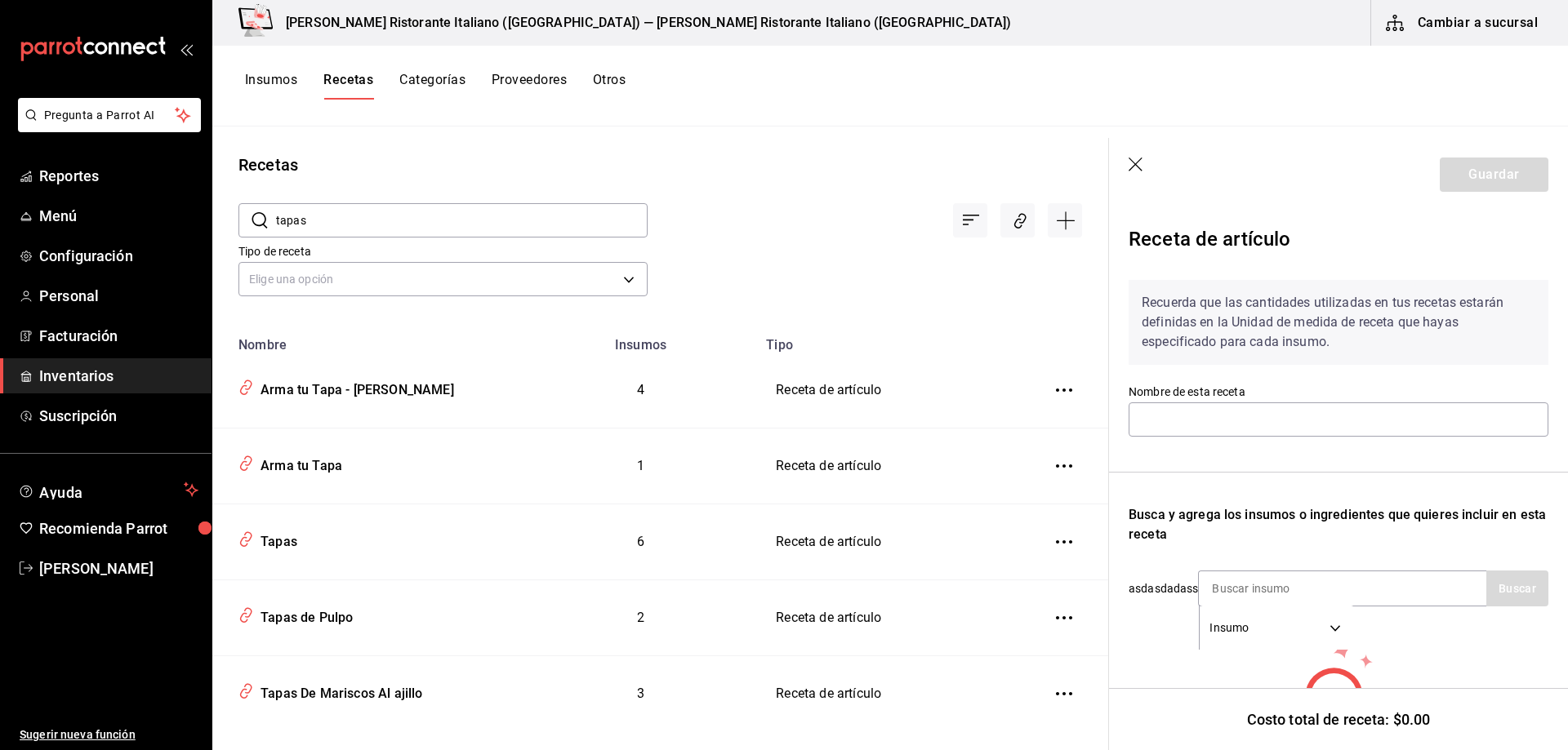
type input "Arma tu Tapa - [PERSON_NAME]"
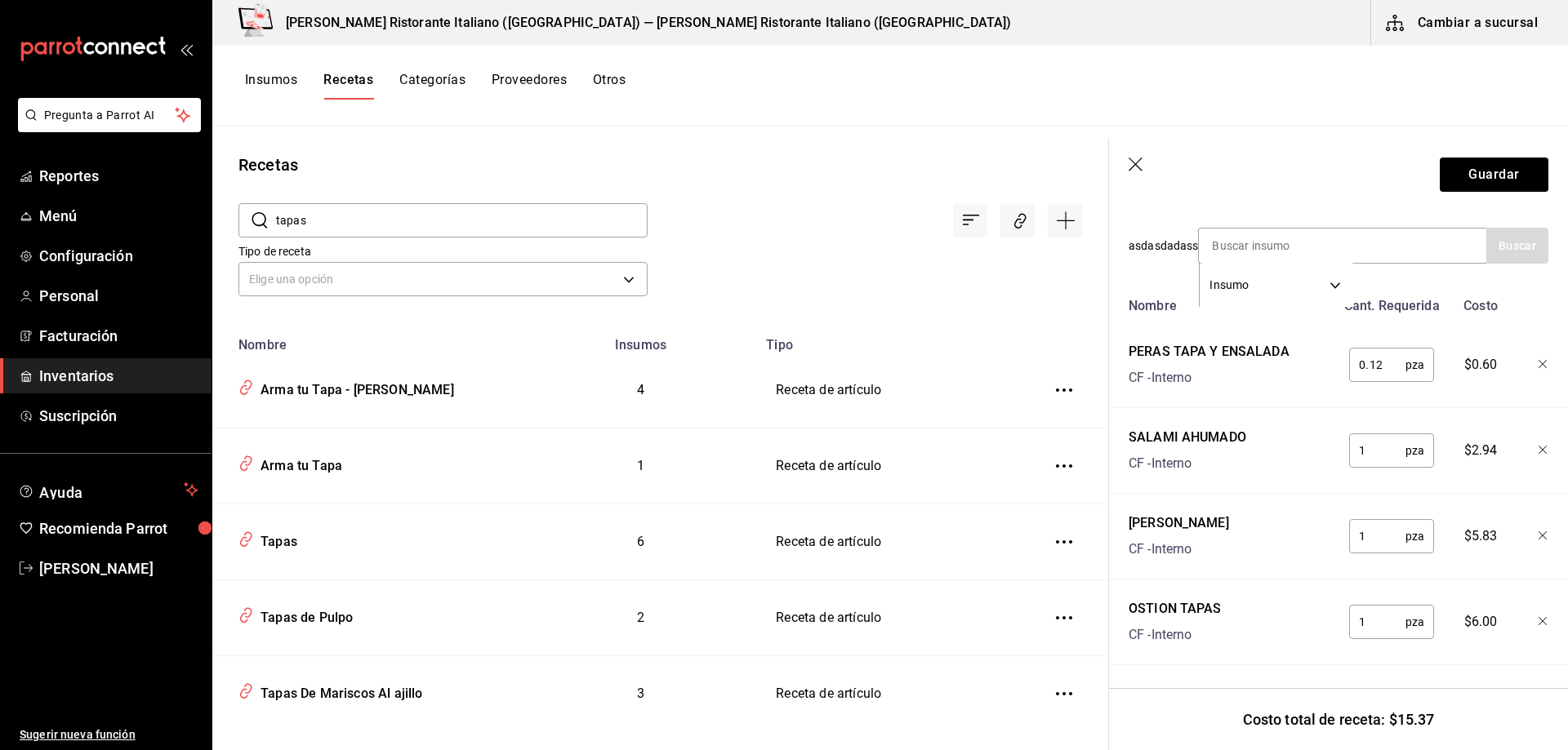
scroll to position [355, 0]
click at [322, 466] on div "Arma tu Tapa" at bounding box center [298, 463] width 88 height 26
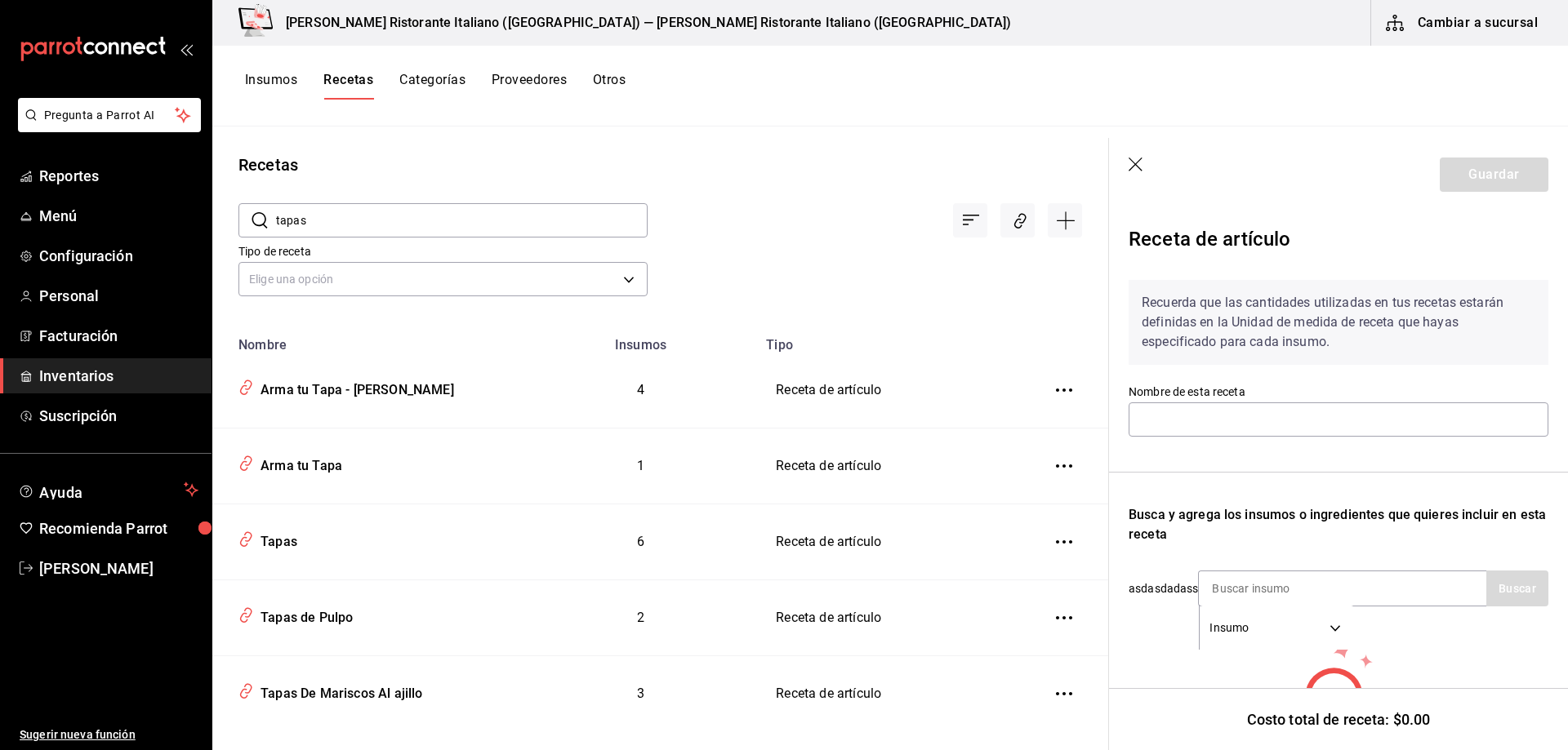
type input "Arma tu Tapa"
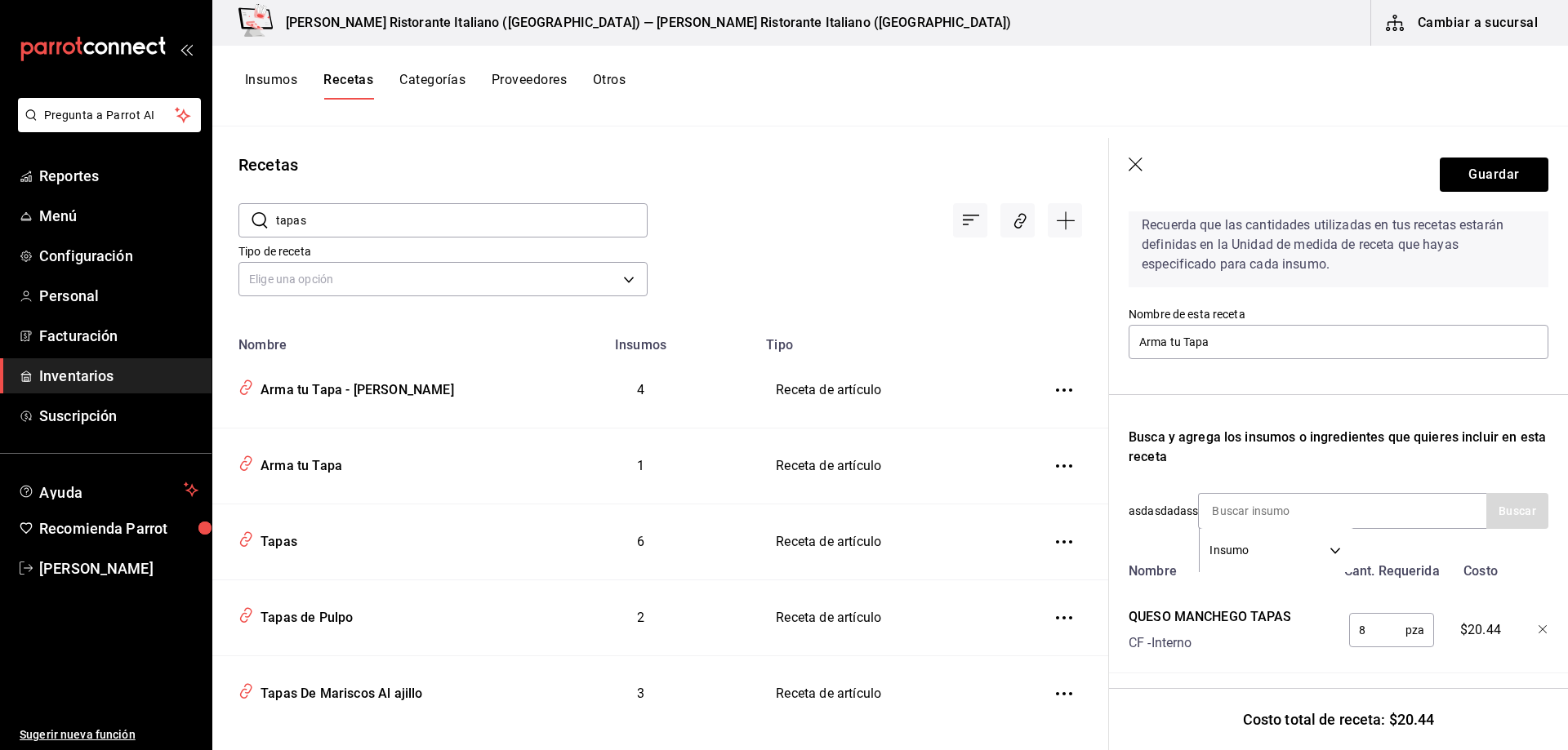
scroll to position [98, 0]
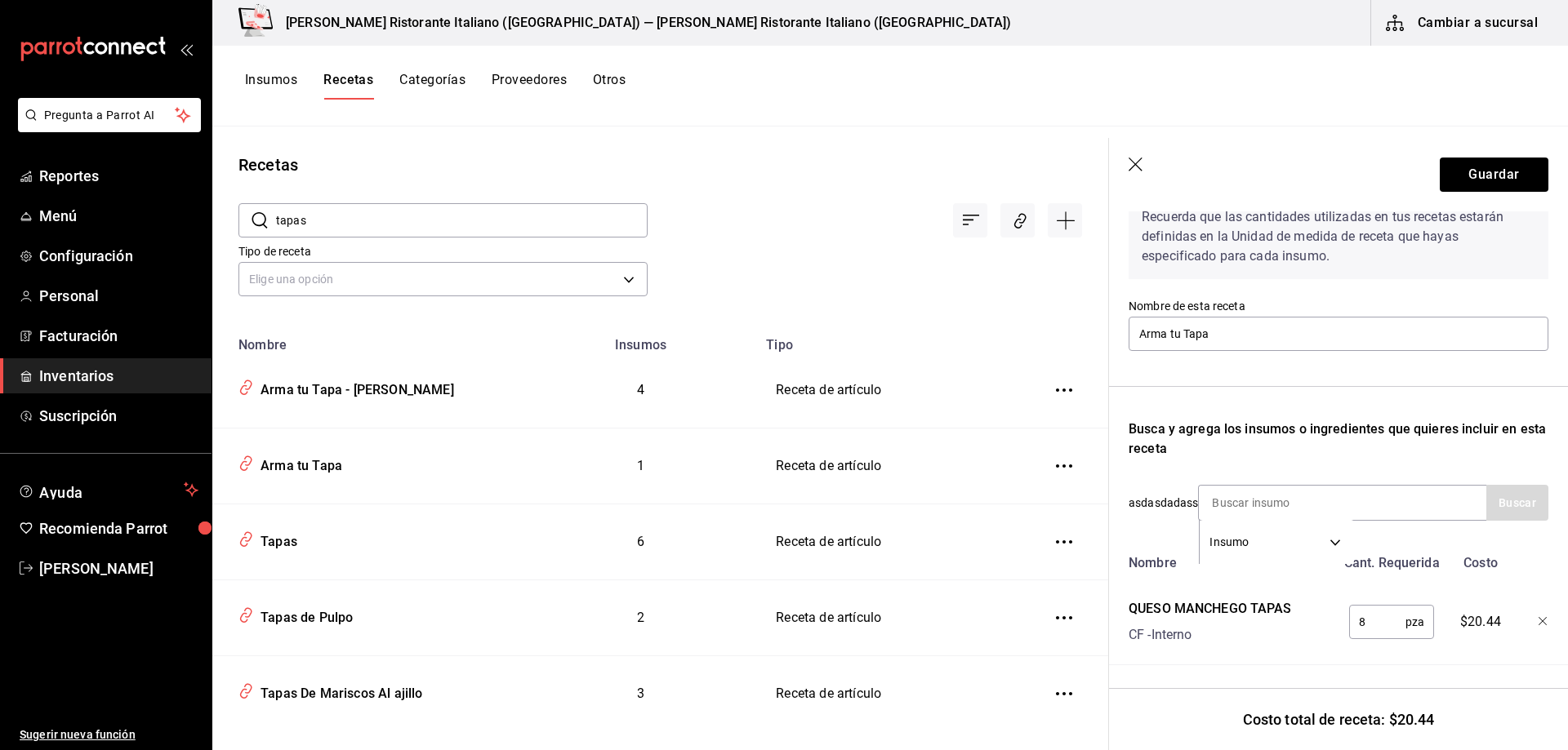
click at [1140, 163] on icon "button" at bounding box center [1136, 166] width 17 height 17
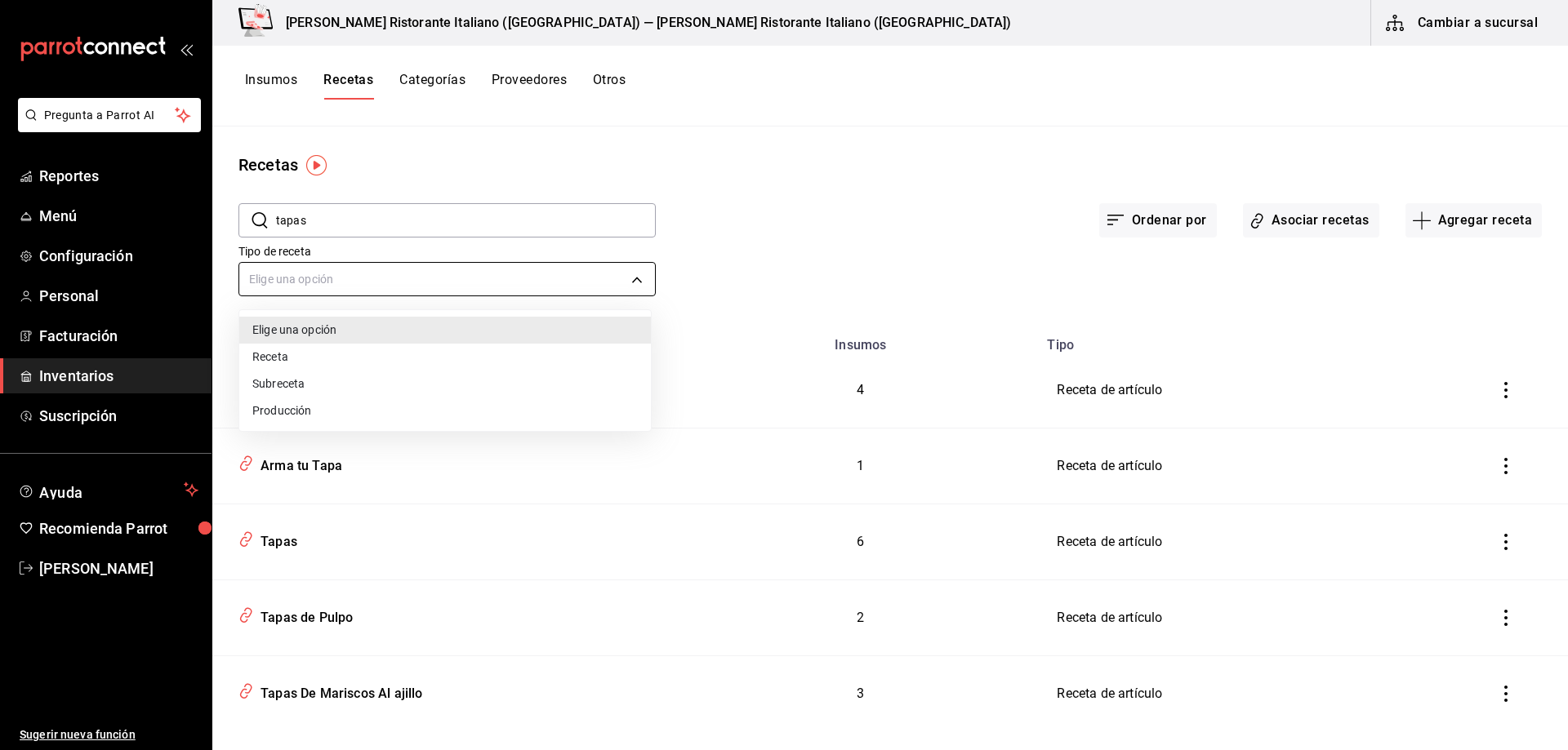
click at [638, 278] on body "Pregunta a Parrot AI Reportes Menú Configuración Personal Facturación Inventari…" at bounding box center [784, 369] width 1568 height 738
click at [487, 364] on li "Receta" at bounding box center [445, 357] width 412 height 27
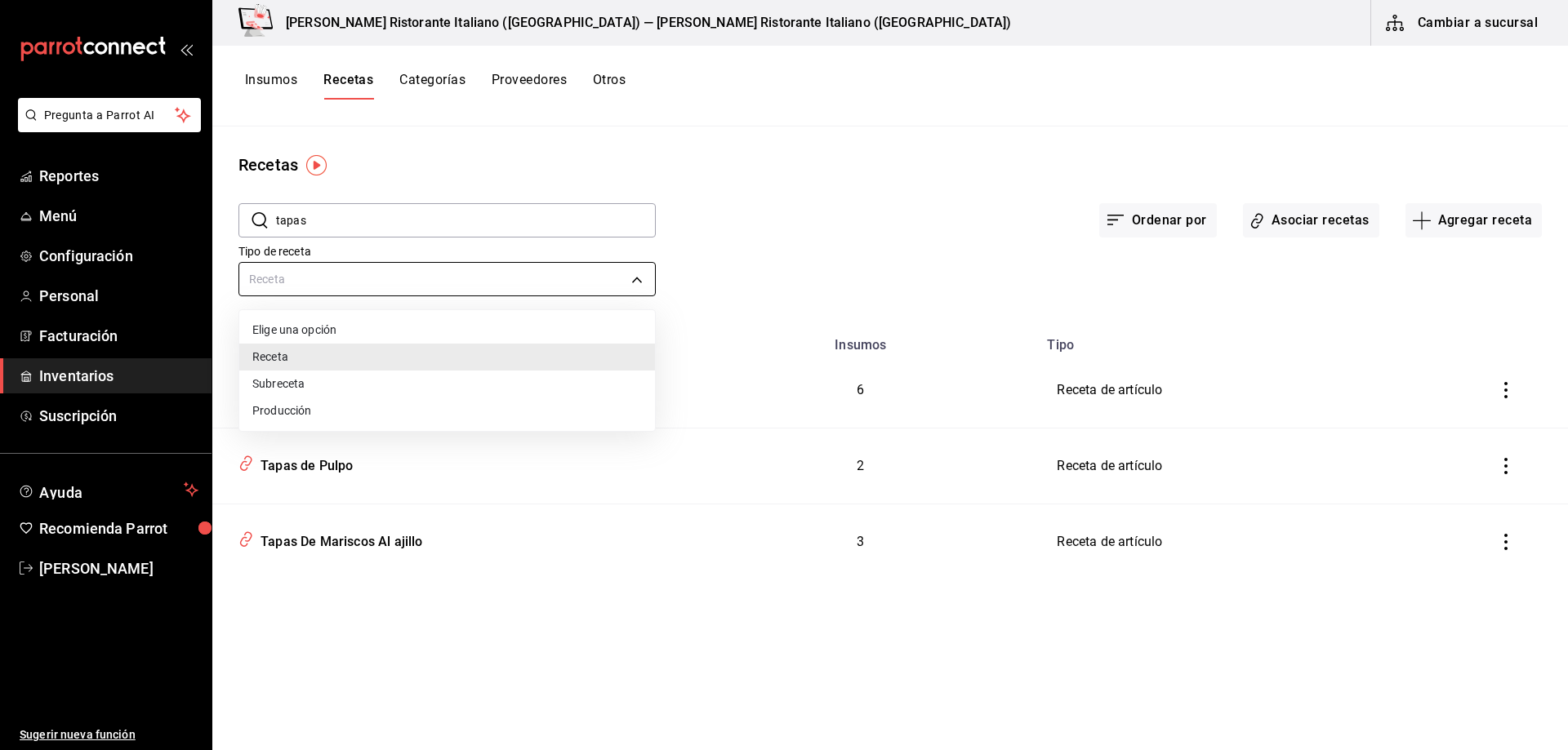
click at [631, 279] on body "Pregunta a Parrot AI Reportes Menú Configuración Personal Facturación Inventari…" at bounding box center [784, 369] width 1568 height 738
click at [520, 383] on li "Subreceta" at bounding box center [447, 384] width 416 height 27
type input "SUBRECIPE"
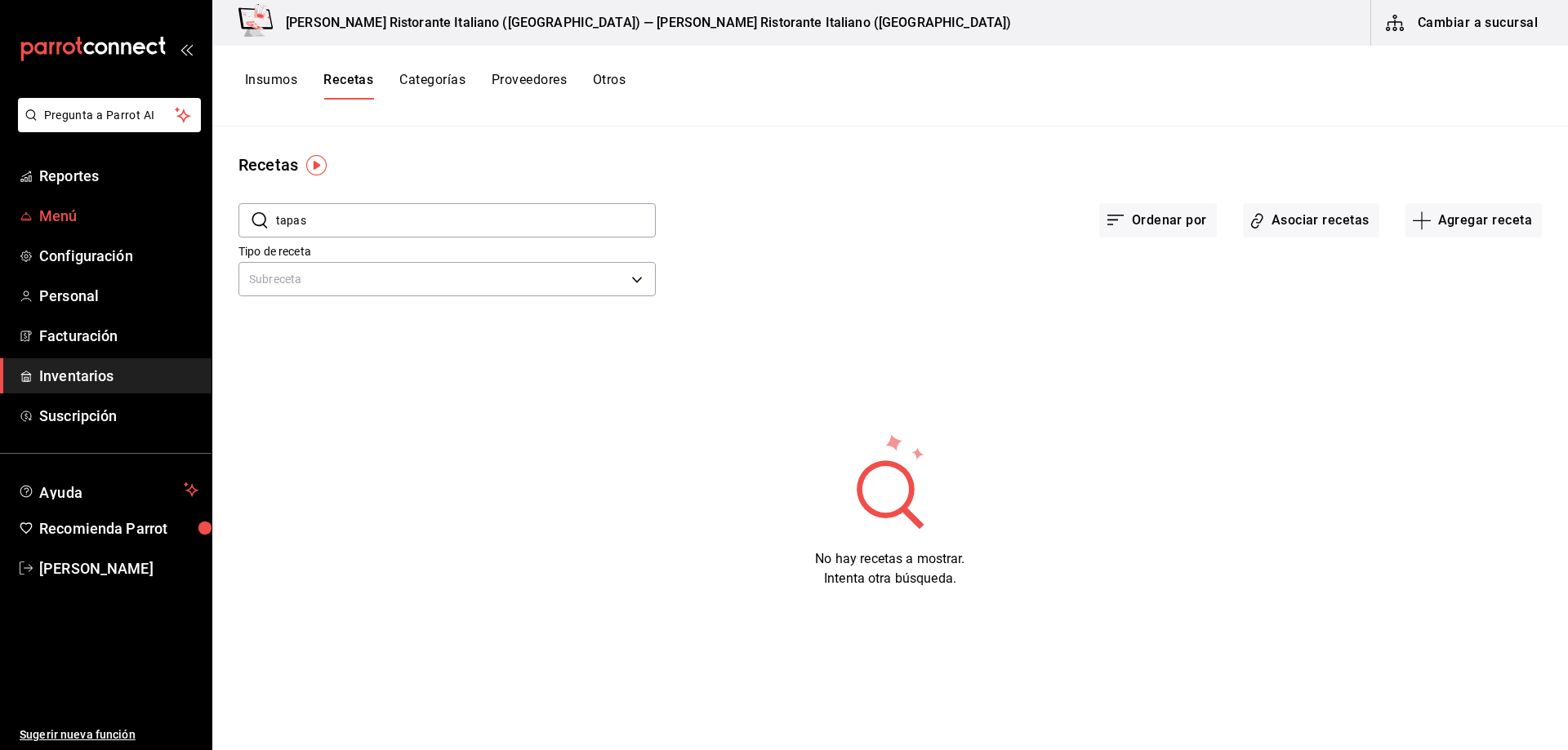
click at [76, 220] on span "Menú" at bounding box center [118, 216] width 160 height 22
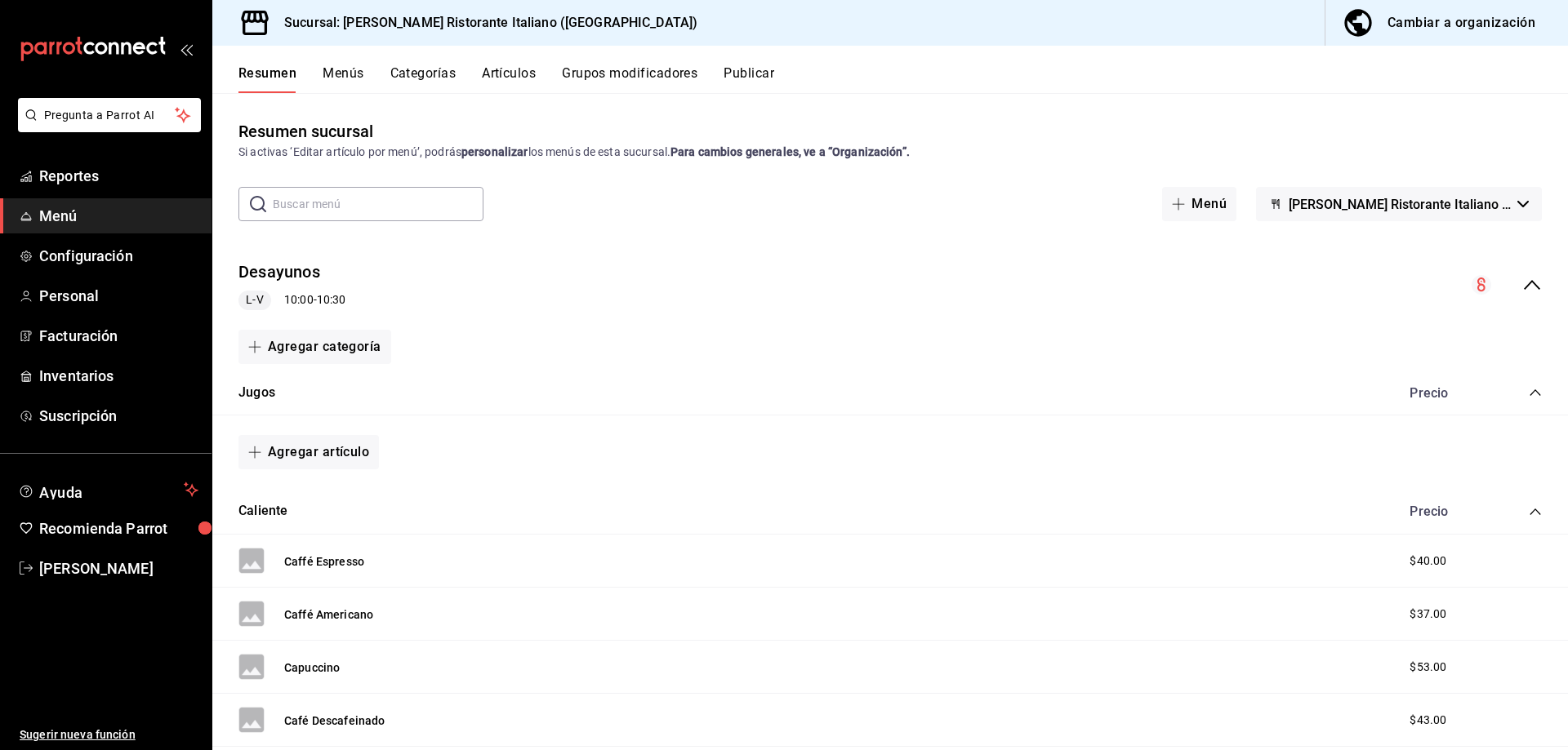
click at [609, 71] on button "Grupos modificadores" at bounding box center [629, 79] width 136 height 28
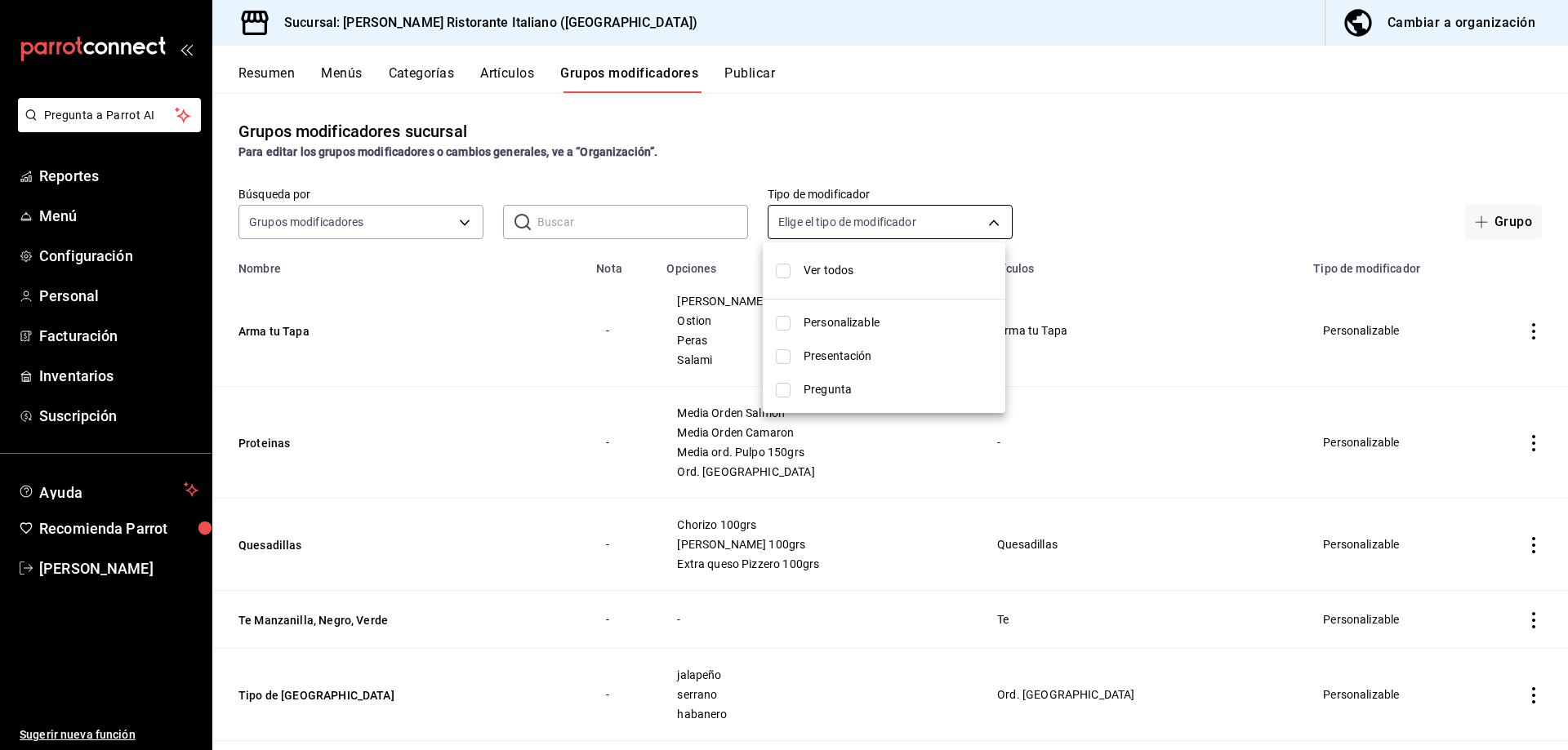
click at [982, 218] on body "Pregunta a Parrot AI Reportes Menú Configuración Personal Facturación Inventari…" at bounding box center [784, 375] width 1568 height 750
click at [982, 218] on div at bounding box center [784, 375] width 1568 height 750
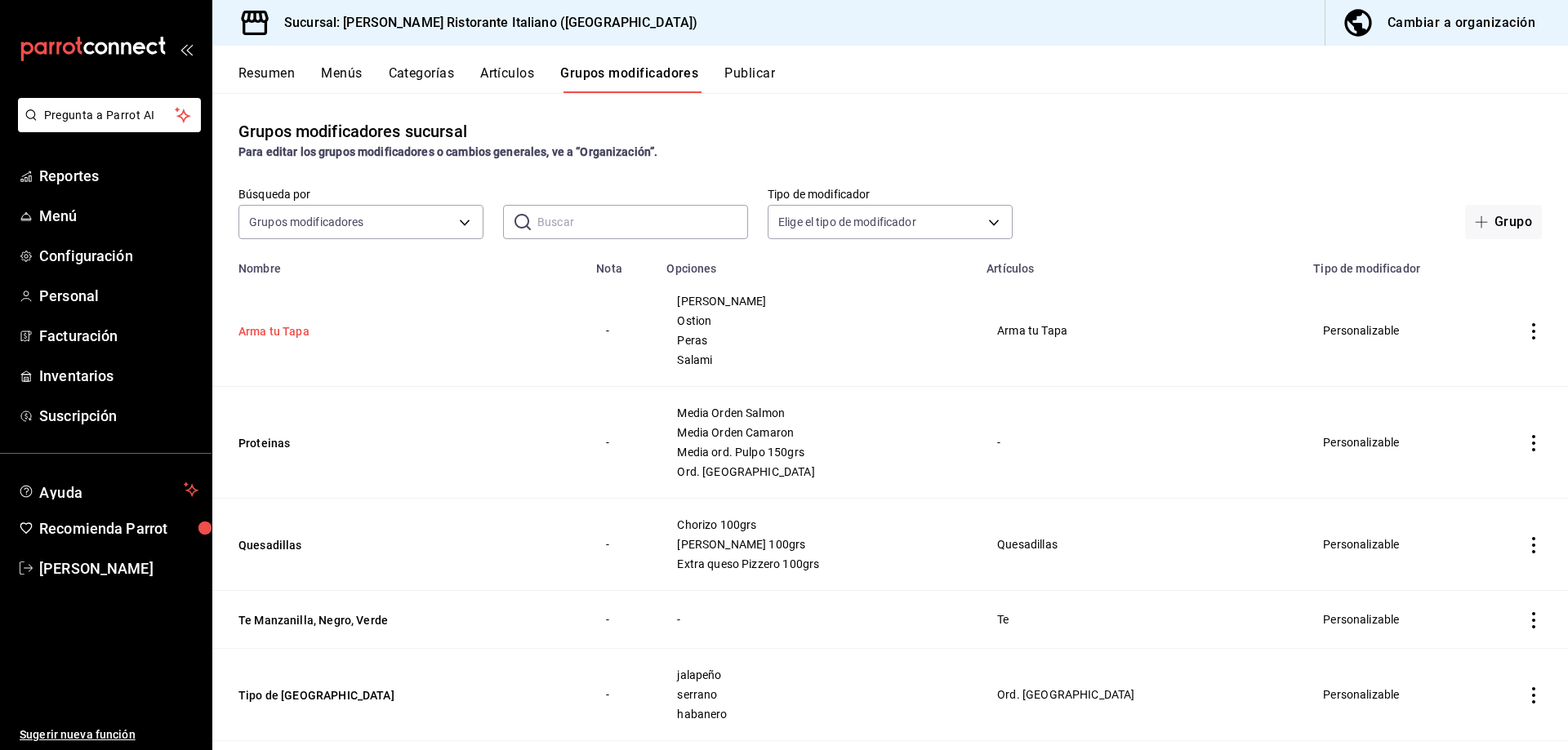
click at [301, 333] on button "Arma tu Tapa" at bounding box center [336, 332] width 196 height 17
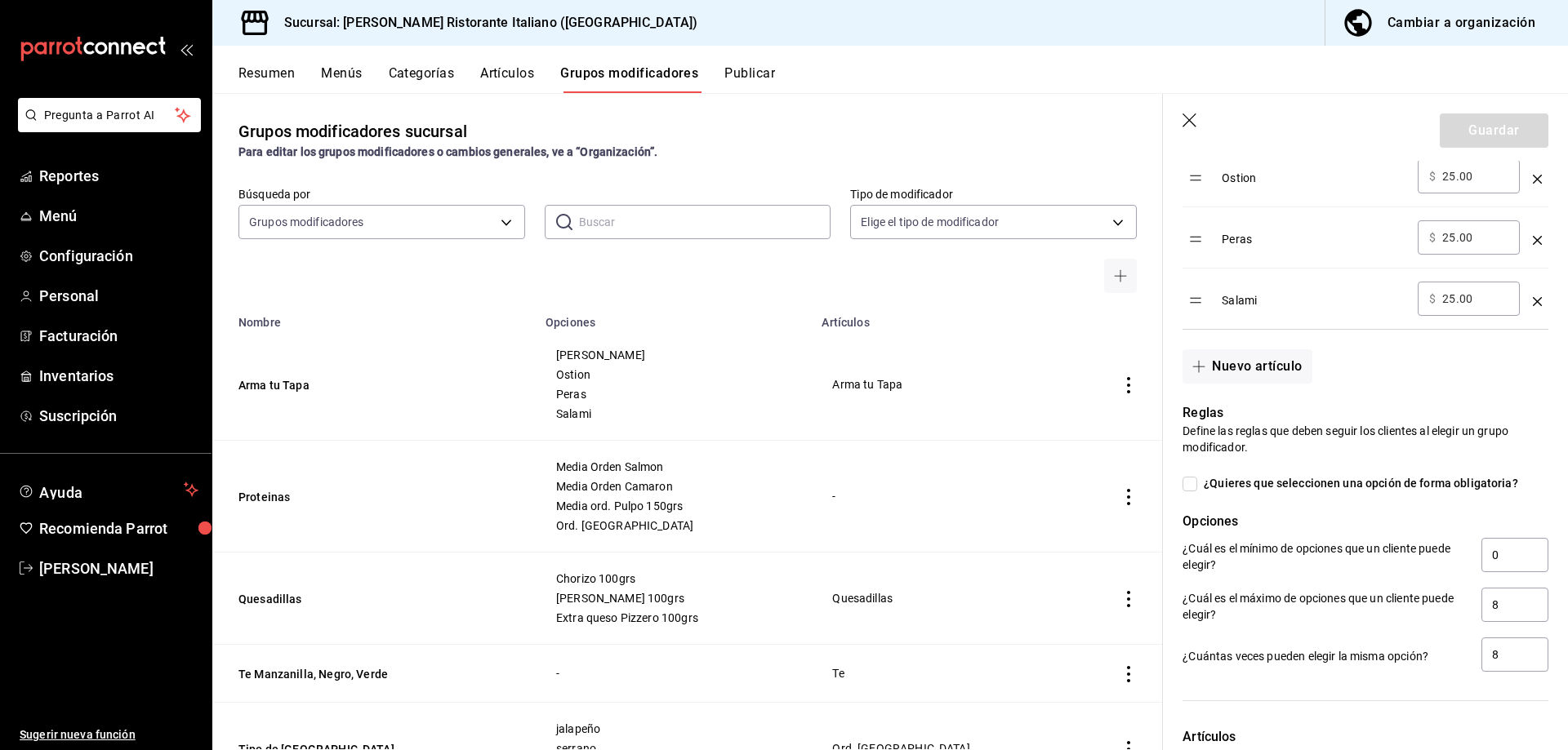
click at [660, 225] on input "text" at bounding box center [705, 222] width 252 height 32
type input "m"
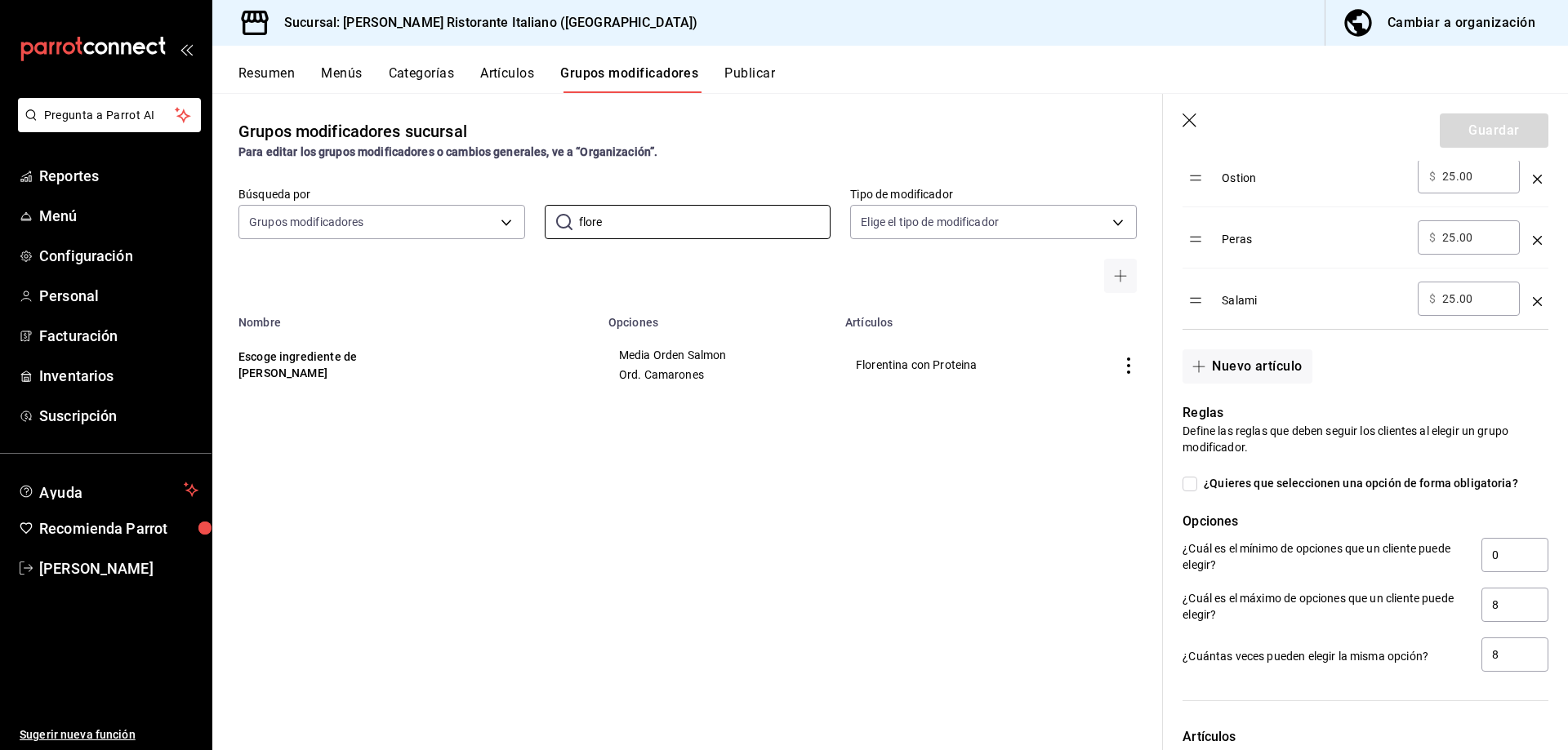
type input "flore"
click at [1126, 367] on icon "actions" at bounding box center [1129, 365] width 17 height 17
click at [1064, 397] on span "Editar" at bounding box center [1078, 404] width 42 height 17
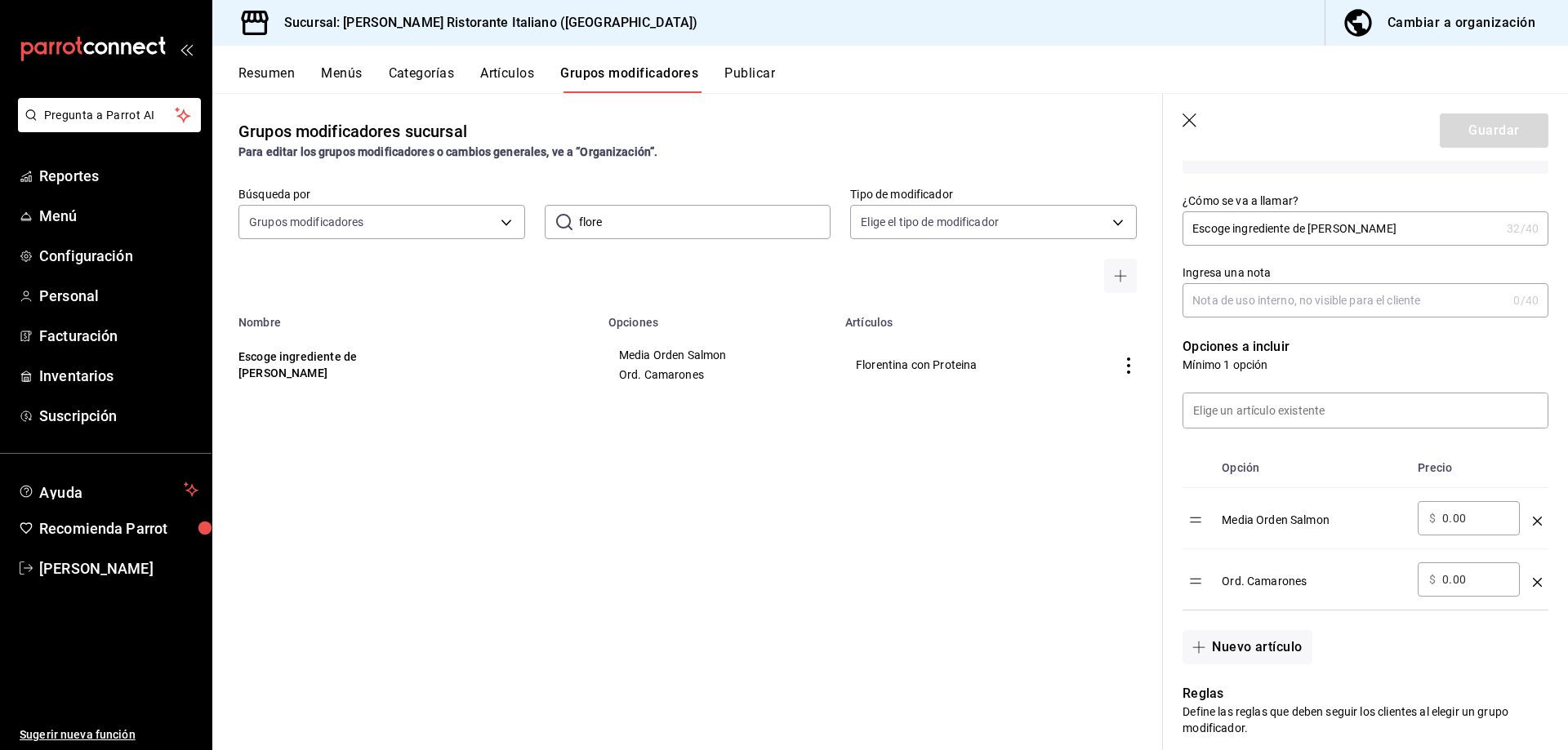
scroll to position [299, 0]
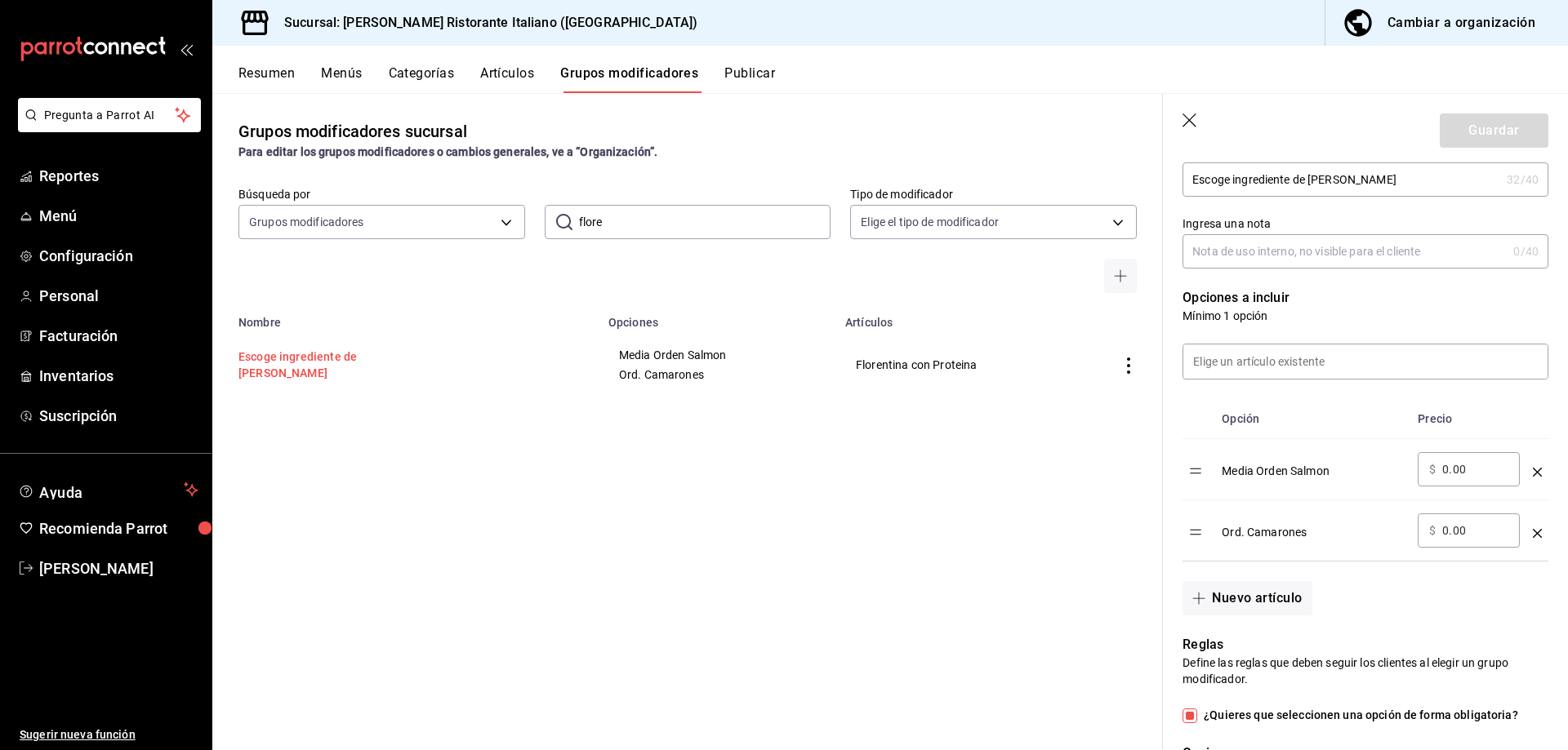
click at [399, 365] on button "Escoge ingrediente de florentina" at bounding box center [336, 365] width 196 height 32
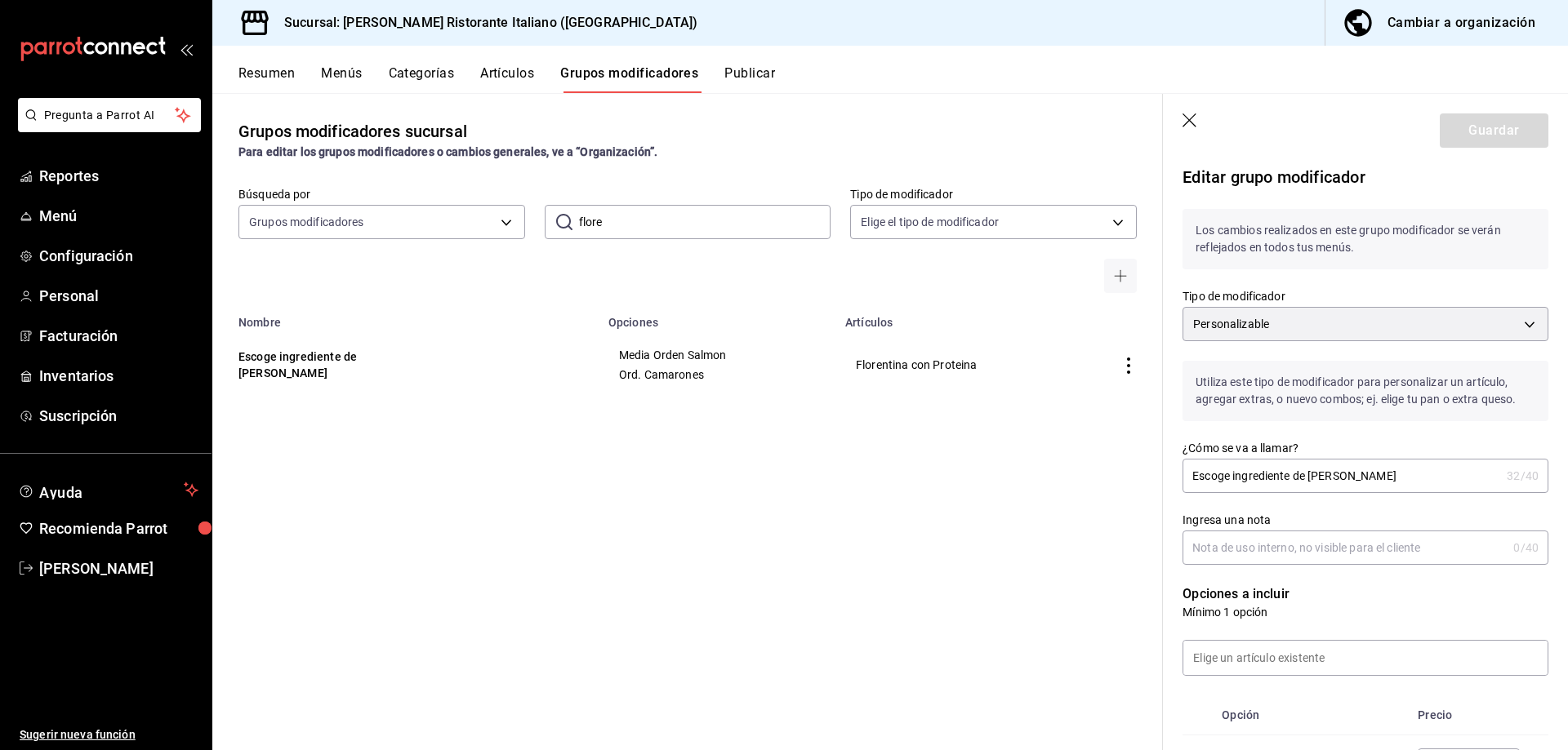
scroll to position [0, 0]
click at [1193, 119] on icon "button" at bounding box center [1191, 122] width 17 height 17
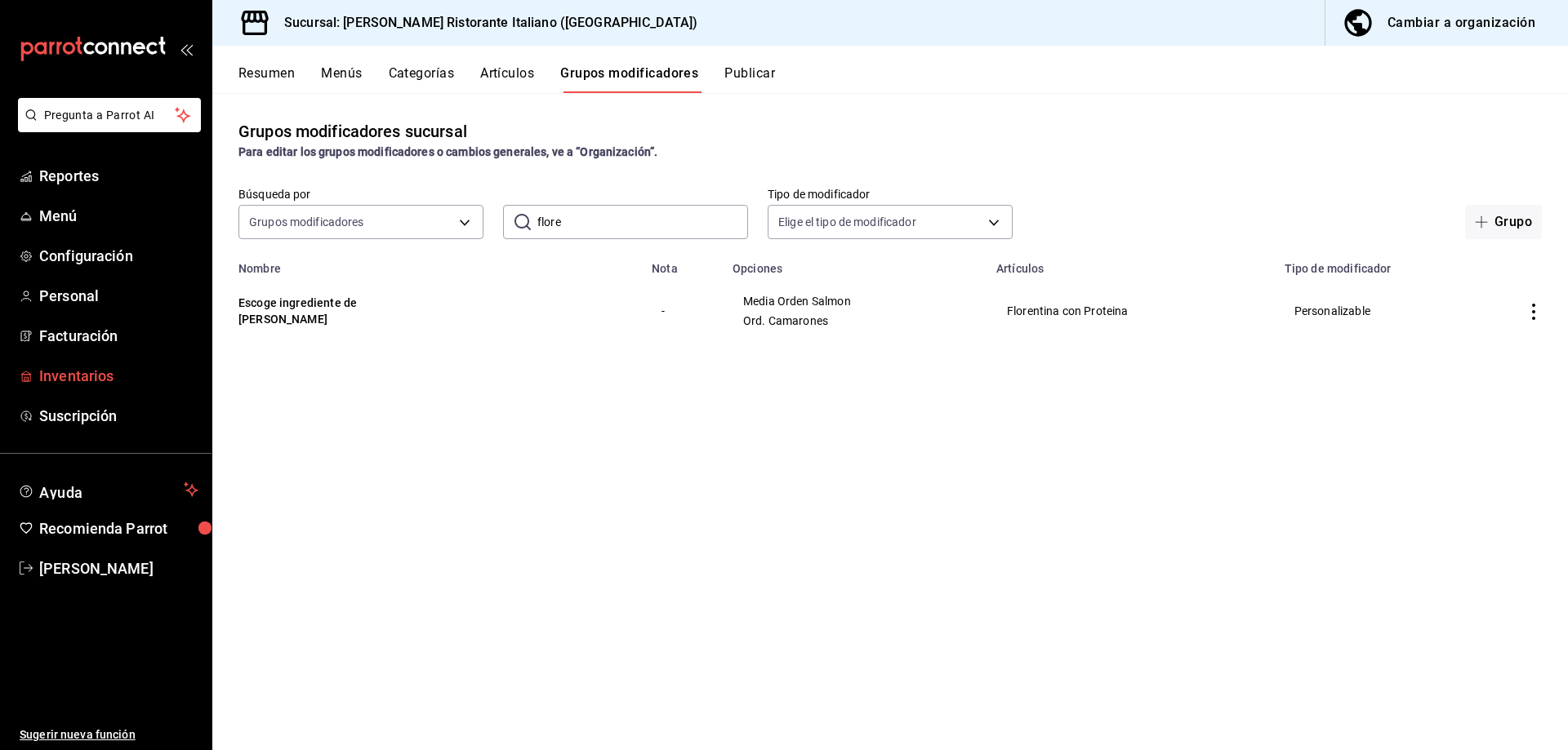
click at [87, 375] on span "Inventarios" at bounding box center [118, 375] width 160 height 22
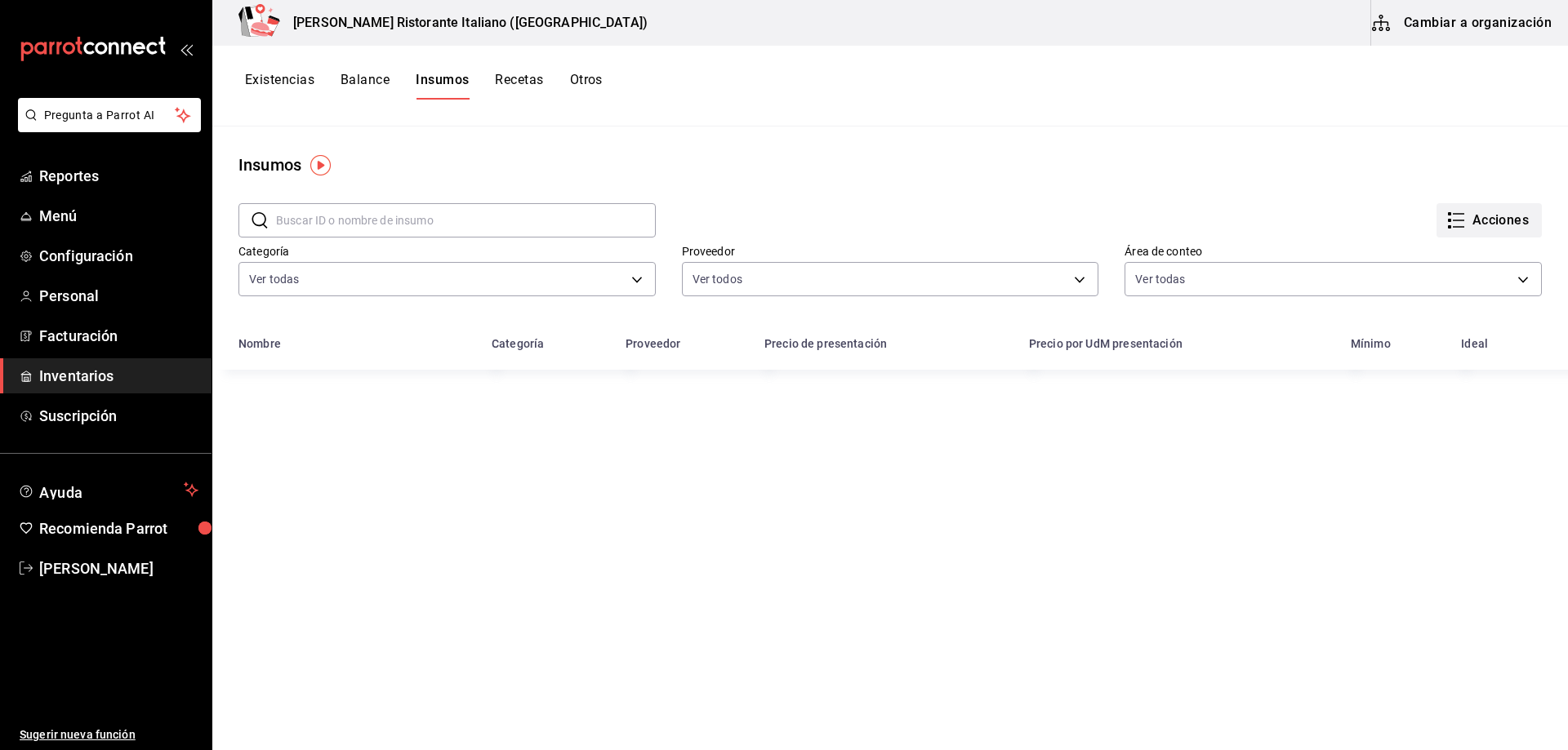
click at [1448, 215] on icon "button" at bounding box center [1456, 221] width 20 height 20
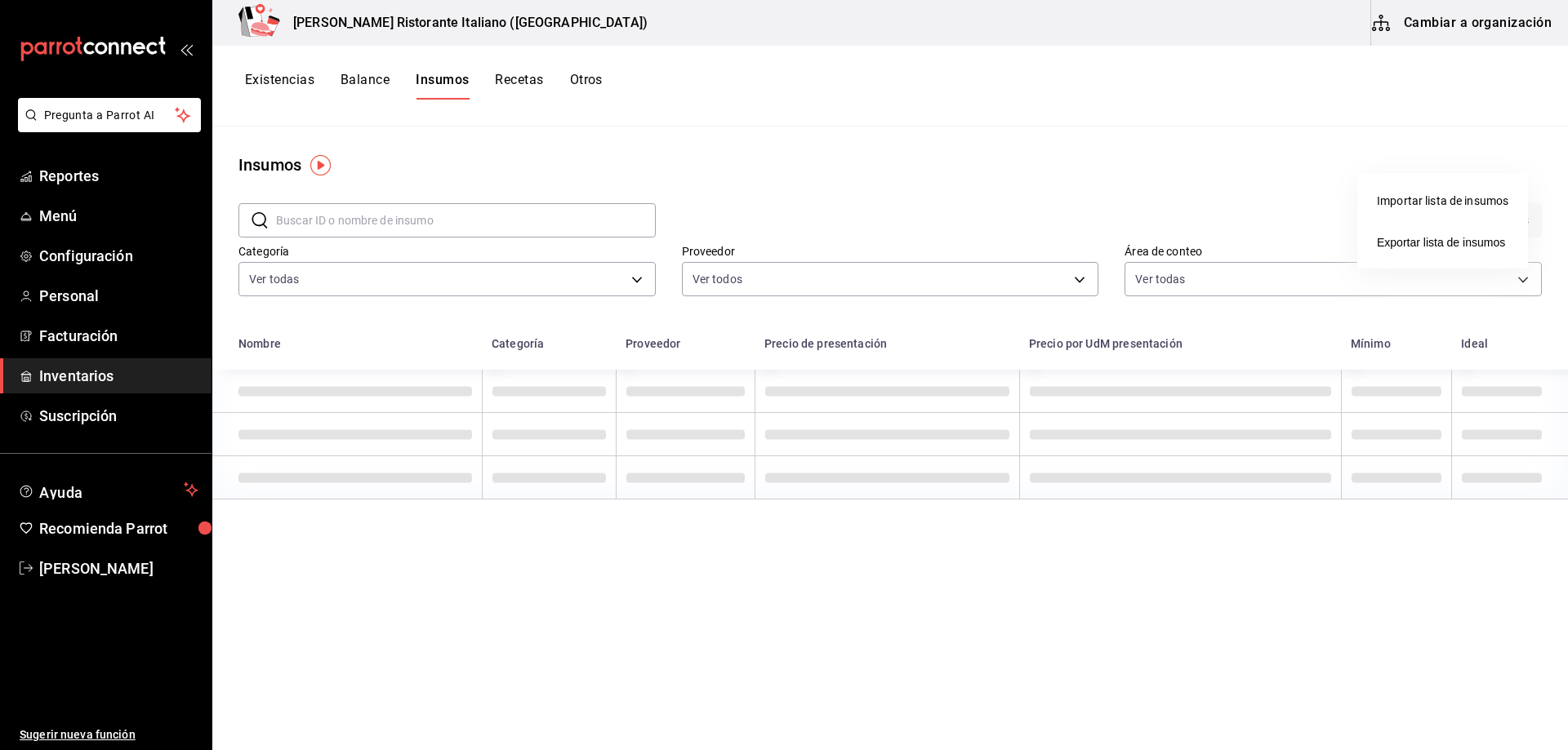
click at [1282, 160] on div at bounding box center [784, 375] width 1568 height 750
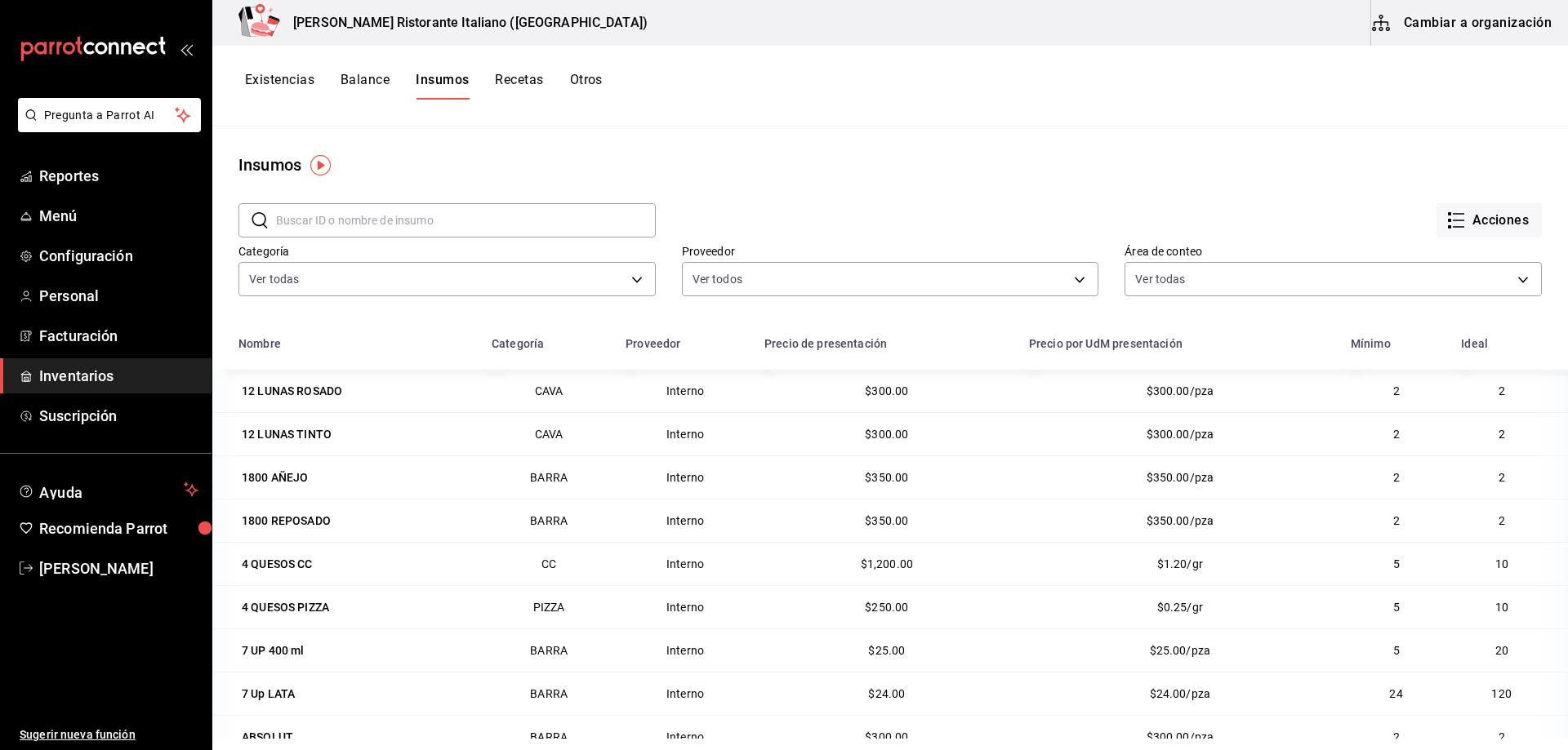
click at [1456, 26] on div at bounding box center [784, 375] width 1568 height 750
click at [268, 82] on button "Existencias" at bounding box center [280, 86] width 69 height 28
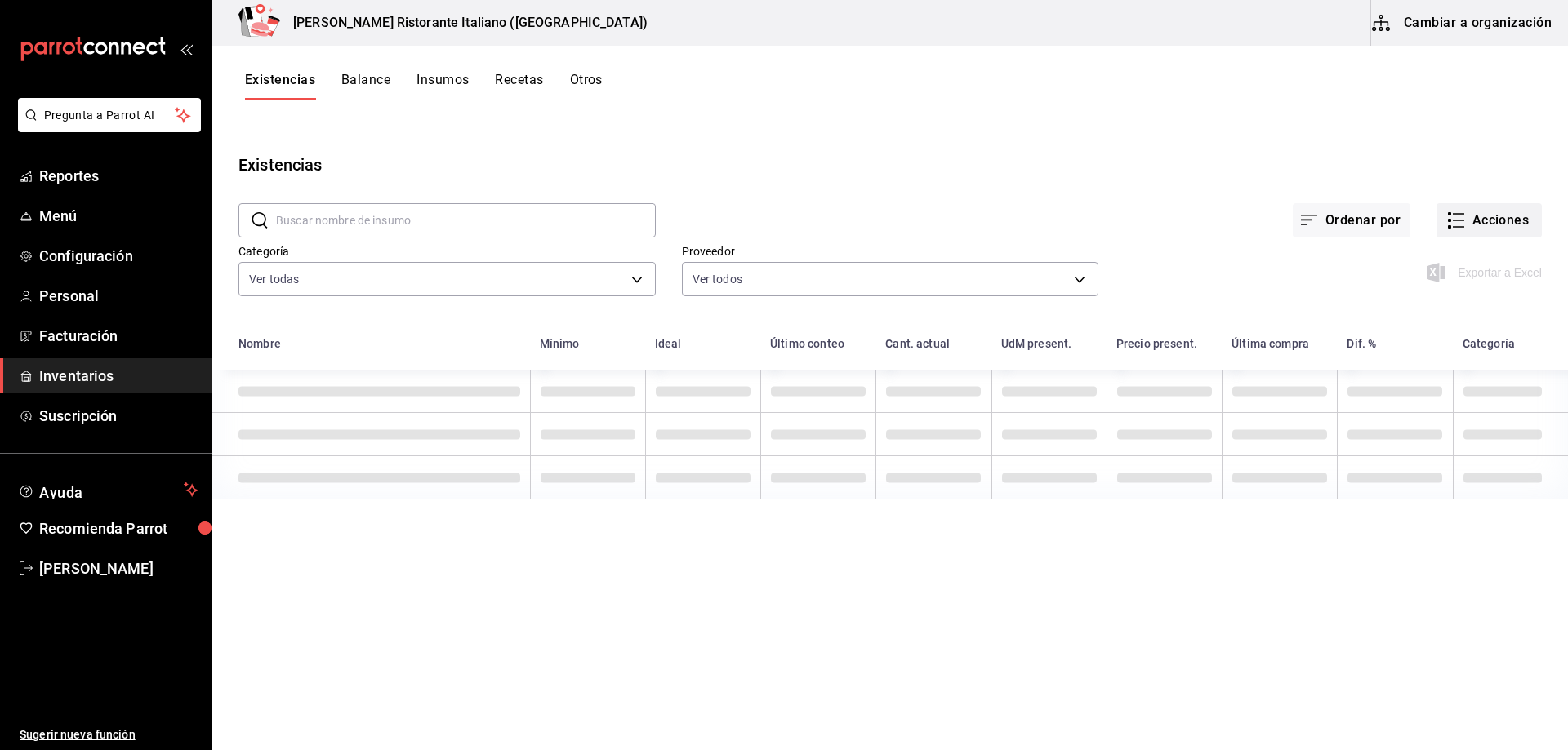
click at [1457, 219] on button "Acciones" at bounding box center [1489, 220] width 105 height 34
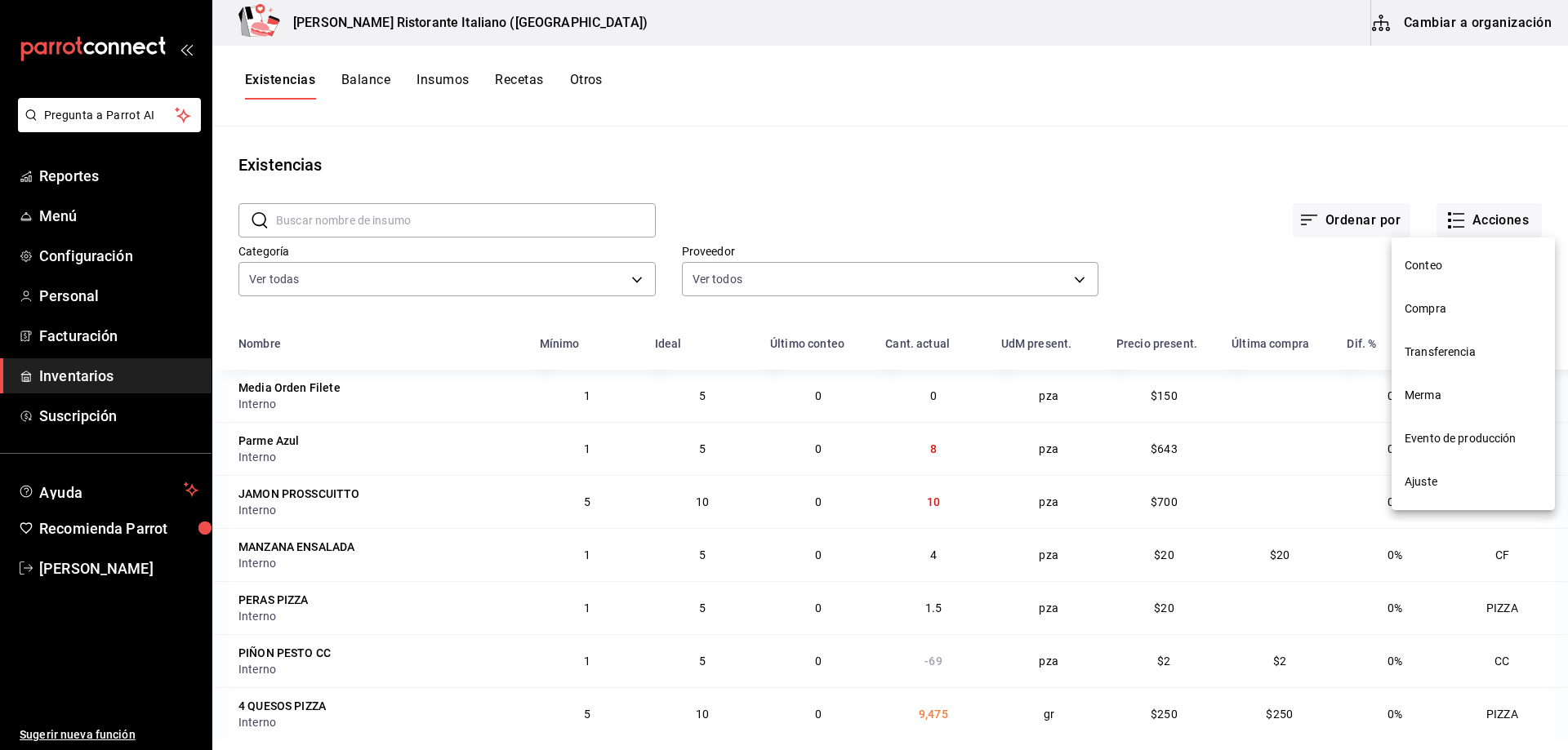
click at [1425, 481] on span "Ajuste" at bounding box center [1473, 482] width 137 height 17
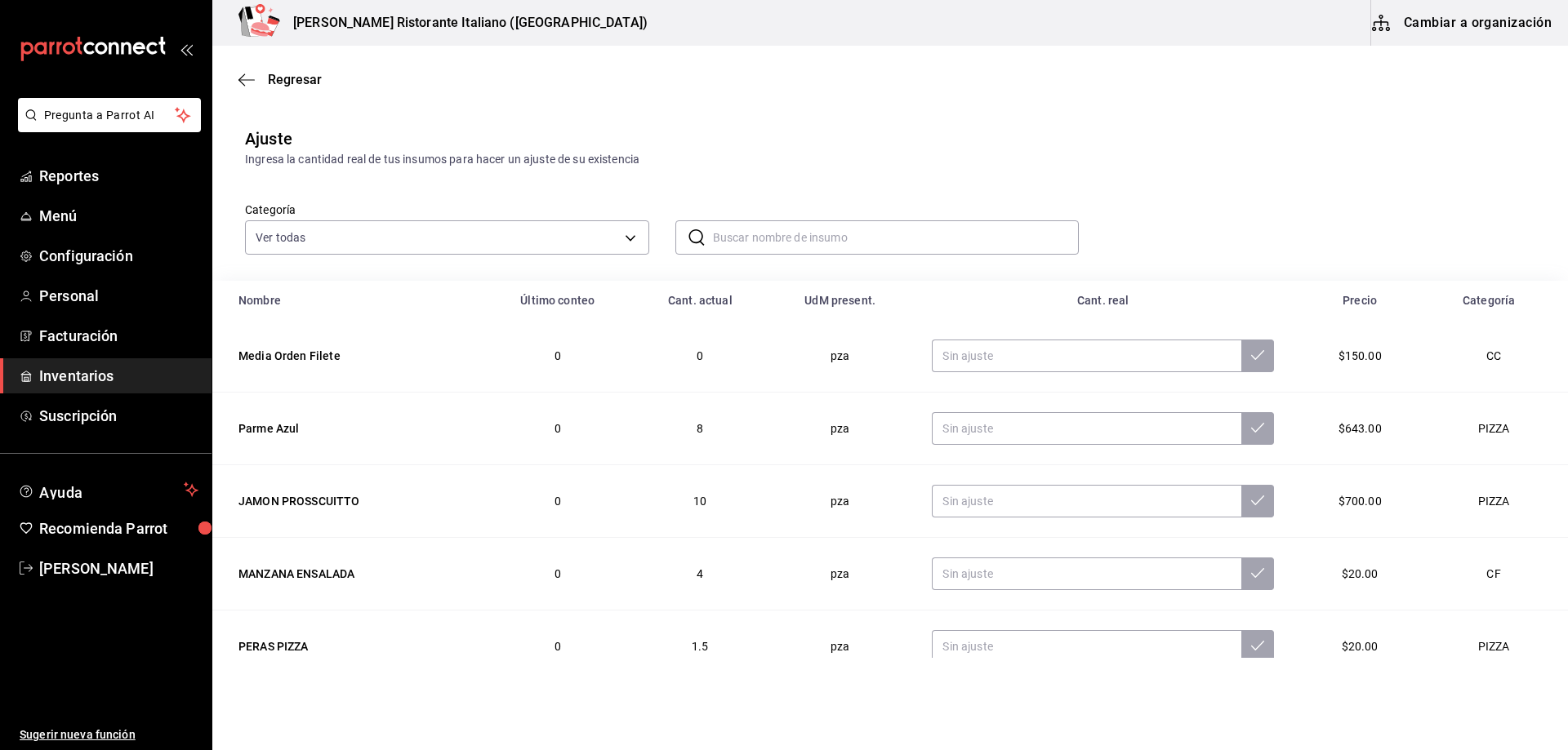
click at [755, 236] on input "text" at bounding box center [896, 237] width 366 height 32
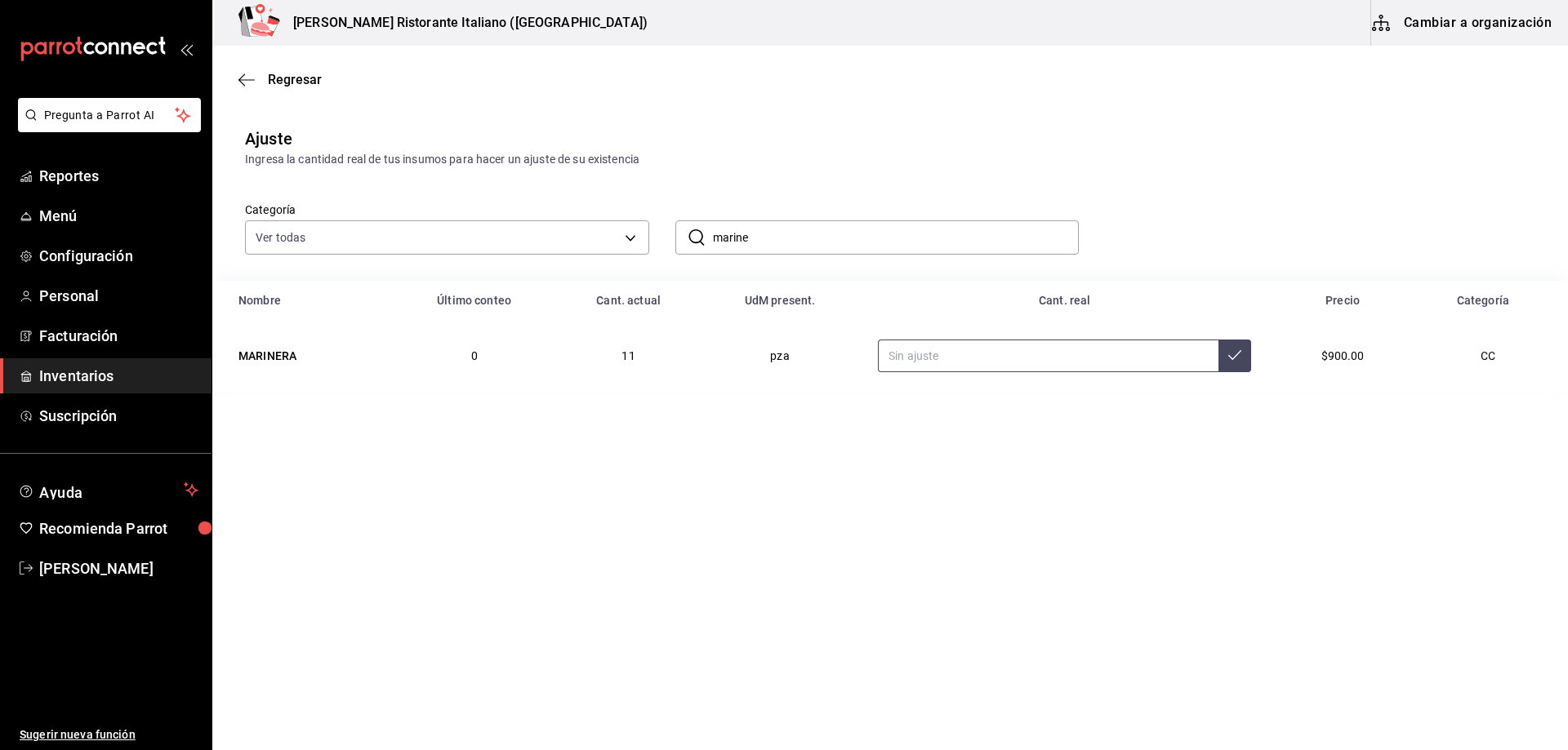
click at [1030, 352] on input "text" at bounding box center [1048, 356] width 341 height 32
click at [780, 232] on input "marine" at bounding box center [896, 237] width 366 height 32
click at [793, 227] on input "huev" at bounding box center [896, 237] width 366 height 32
click at [782, 229] on input "huev" at bounding box center [896, 237] width 366 height 32
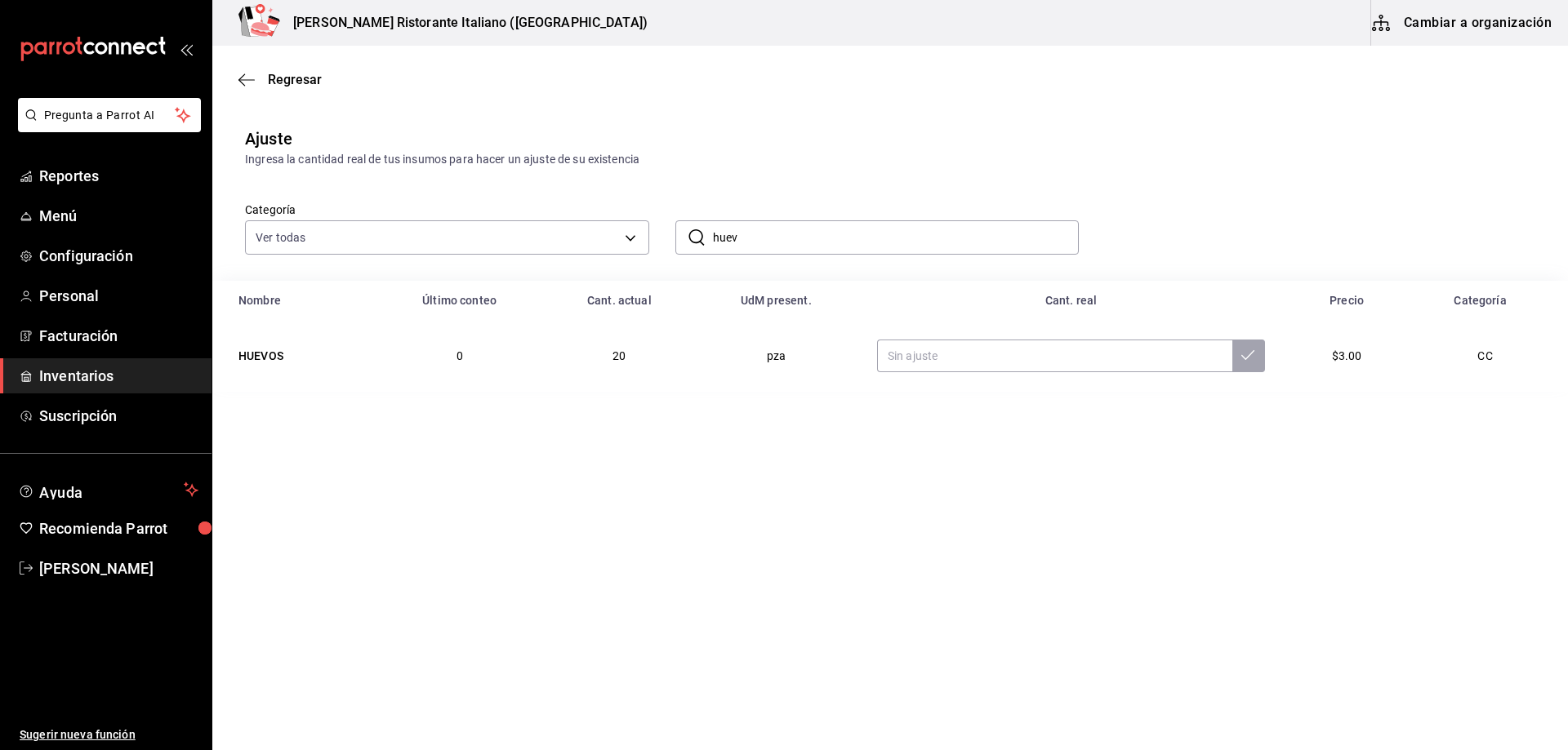
click at [782, 229] on input "huev" at bounding box center [896, 237] width 366 height 32
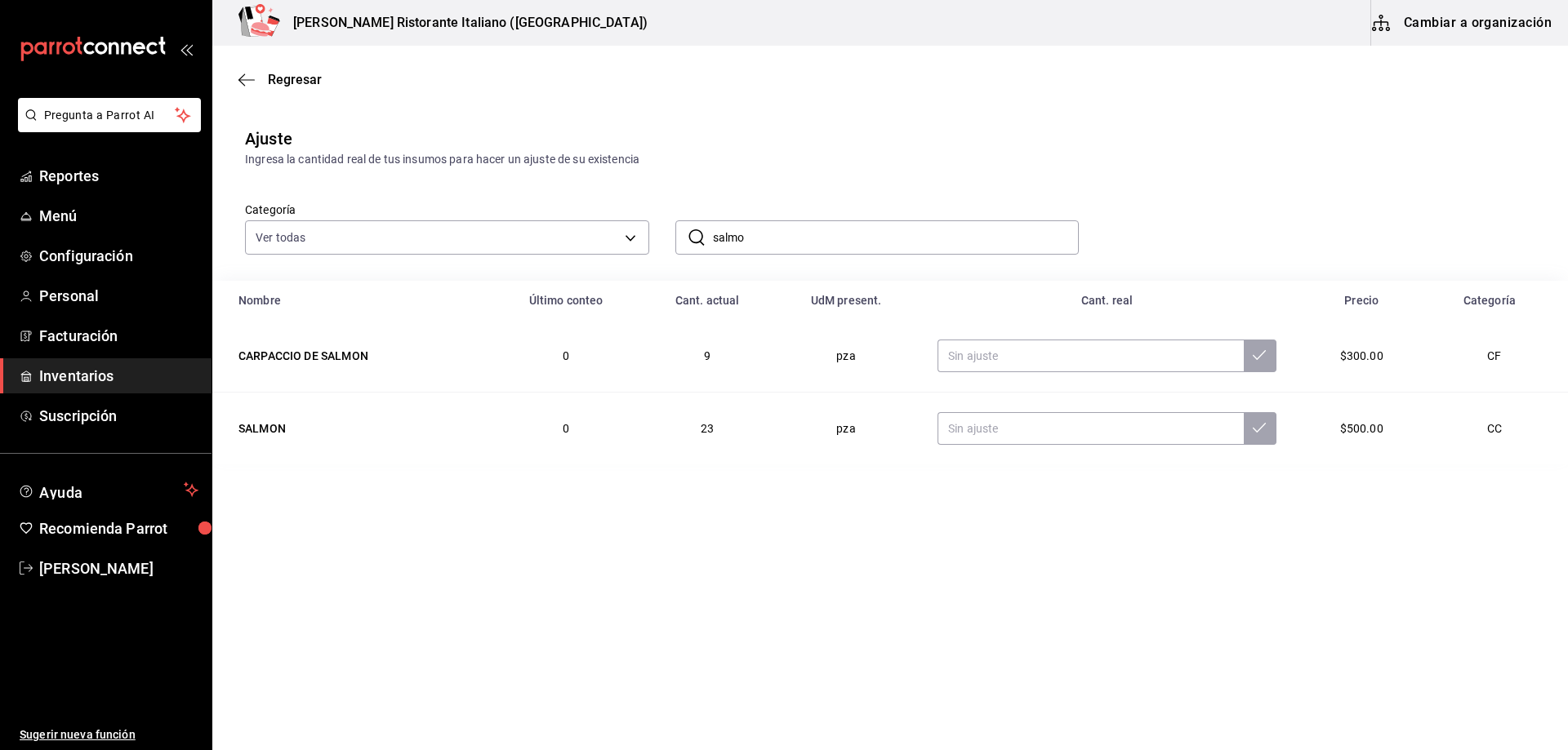
click at [783, 236] on input "salmo" at bounding box center [896, 237] width 366 height 32
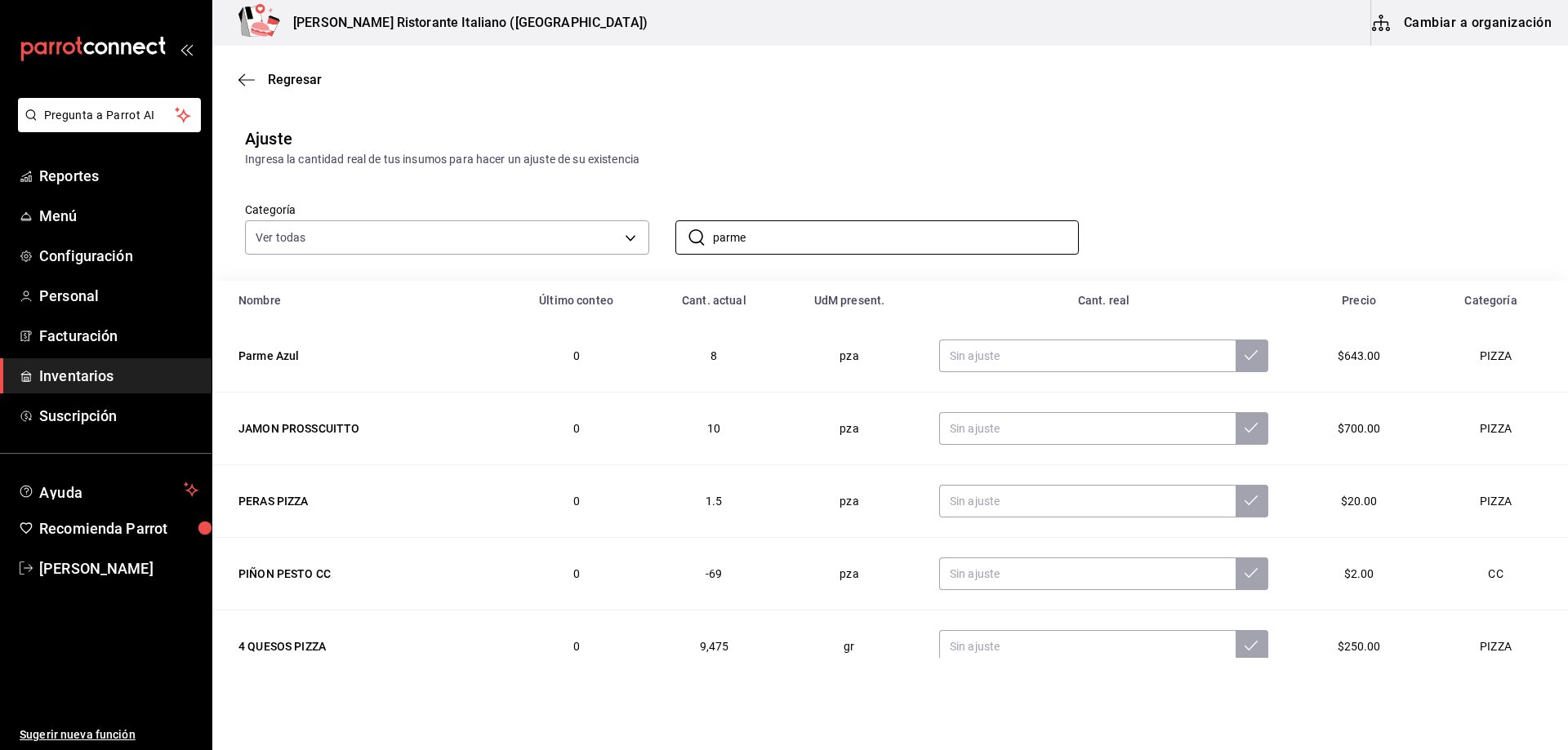
click at [879, 142] on div "Ajuste Ingresa la cantidad real de tus insumos para hacer un ajuste de su exist…" at bounding box center [890, 147] width 1355 height 41
click at [772, 232] on input "parme" at bounding box center [896, 237] width 366 height 32
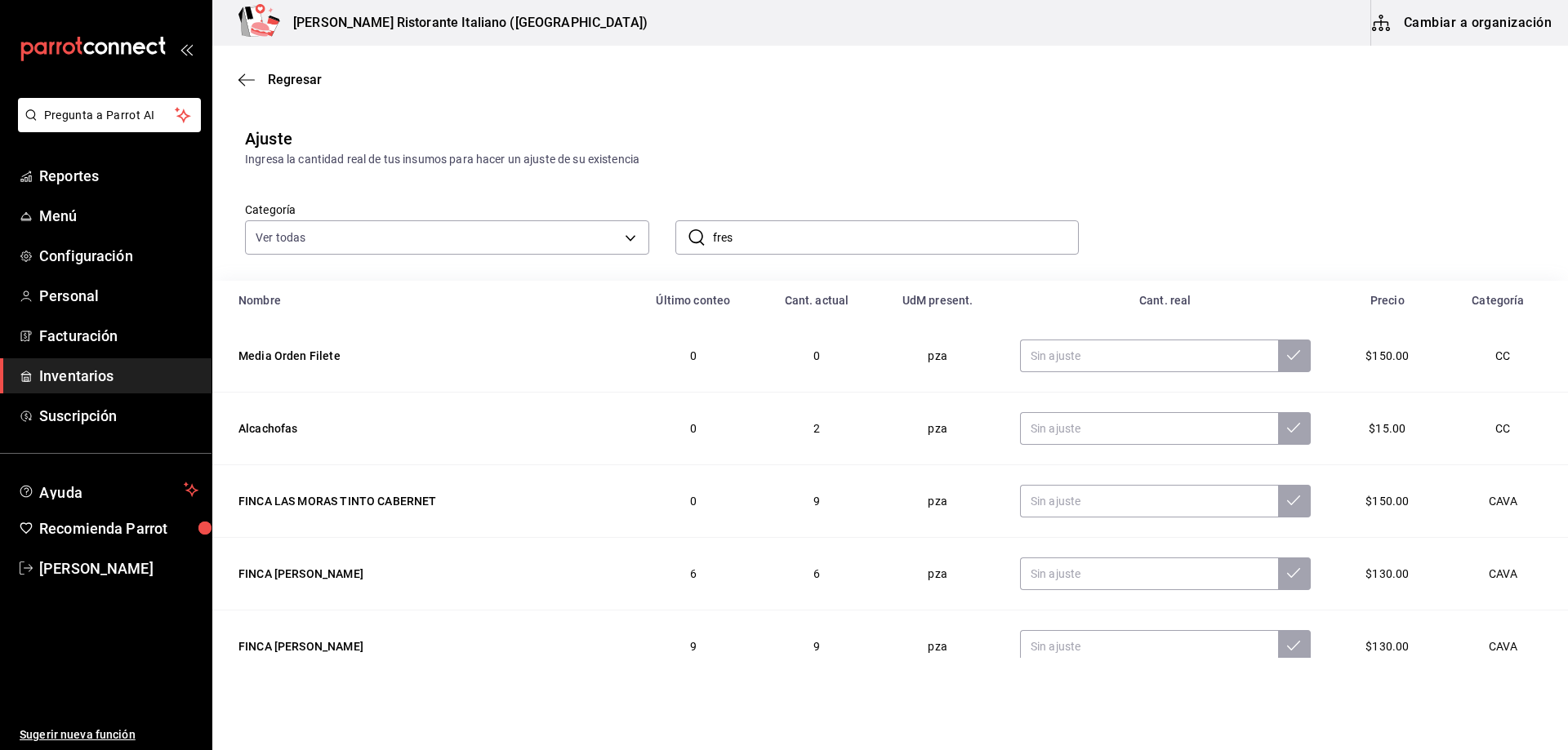
click at [786, 240] on input "fres" at bounding box center [896, 237] width 366 height 32
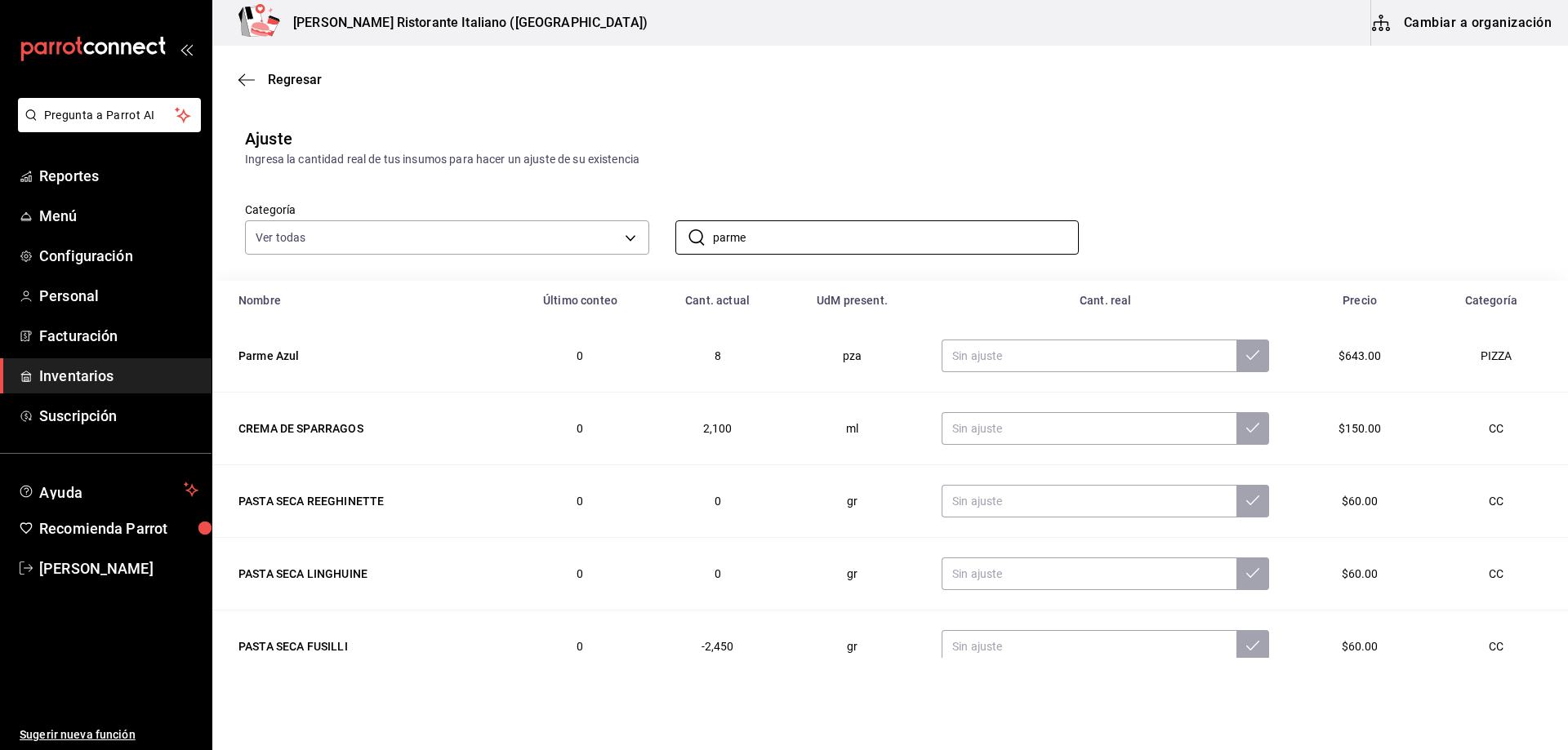
click at [856, 193] on div "Categoría Ver todas a767d614-044e-4282-96a7-b6725af30640,e73509e5-2594-4467-97f…" at bounding box center [864, 211] width 1290 height 87
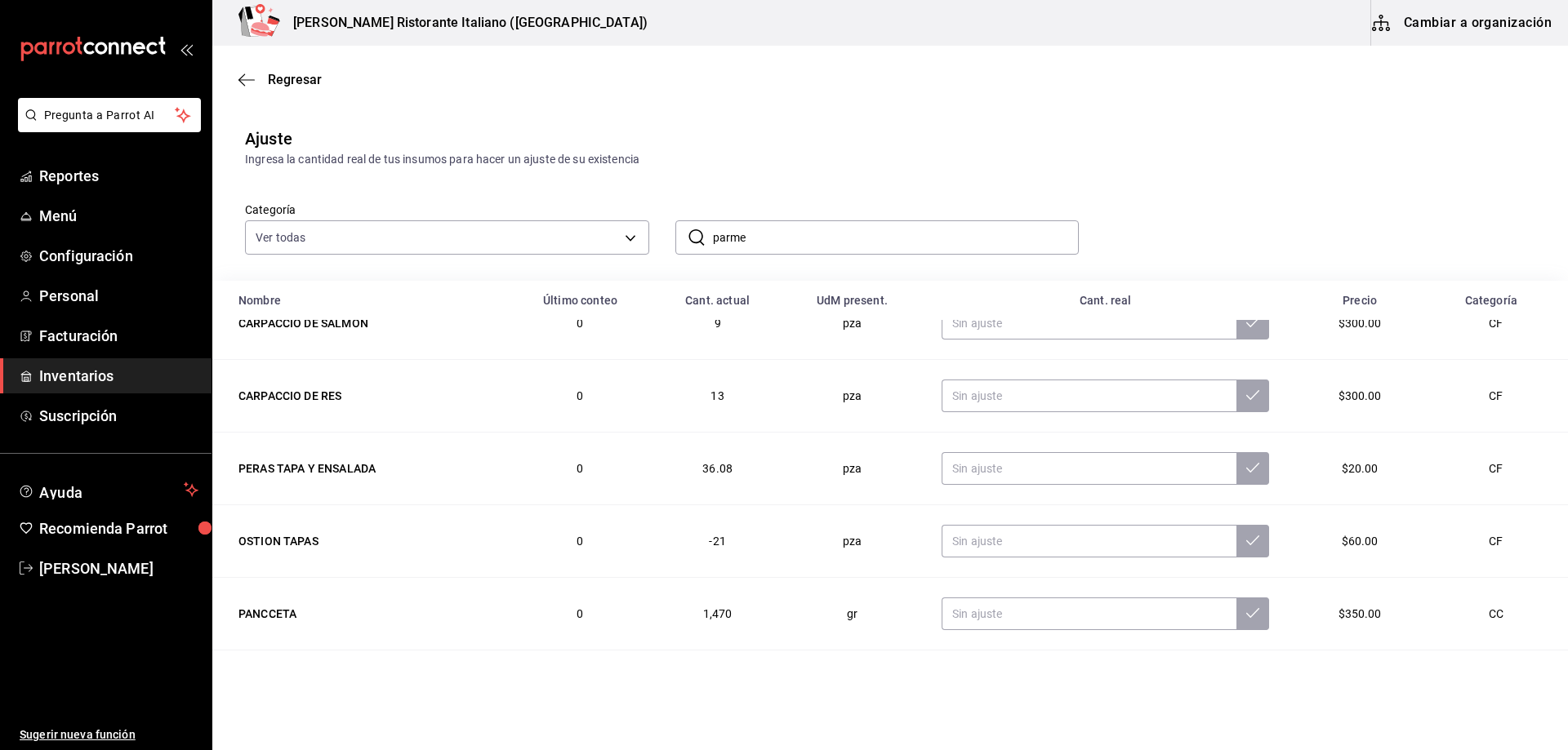
scroll to position [1354, 0]
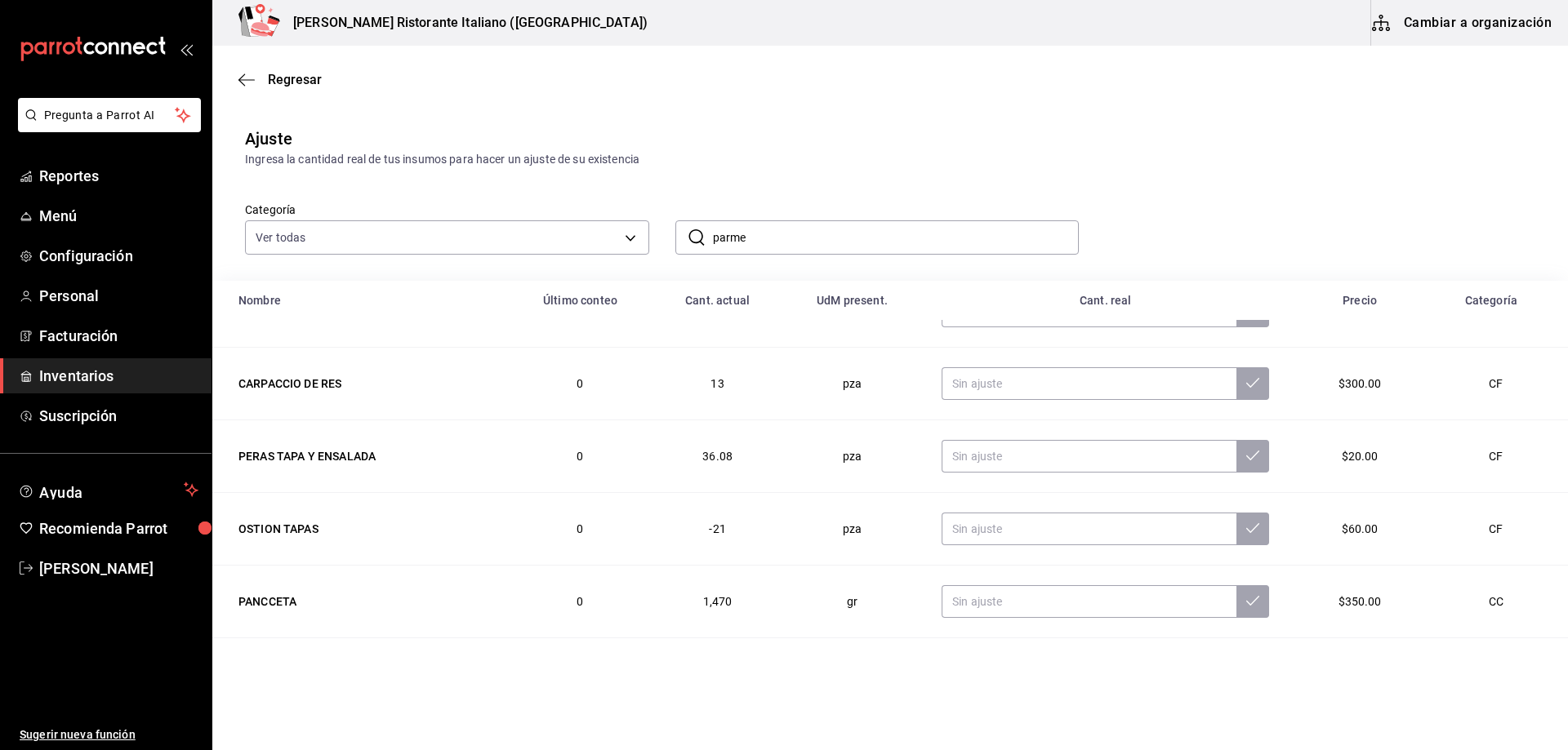
click at [837, 235] on input "parme" at bounding box center [896, 237] width 366 height 32
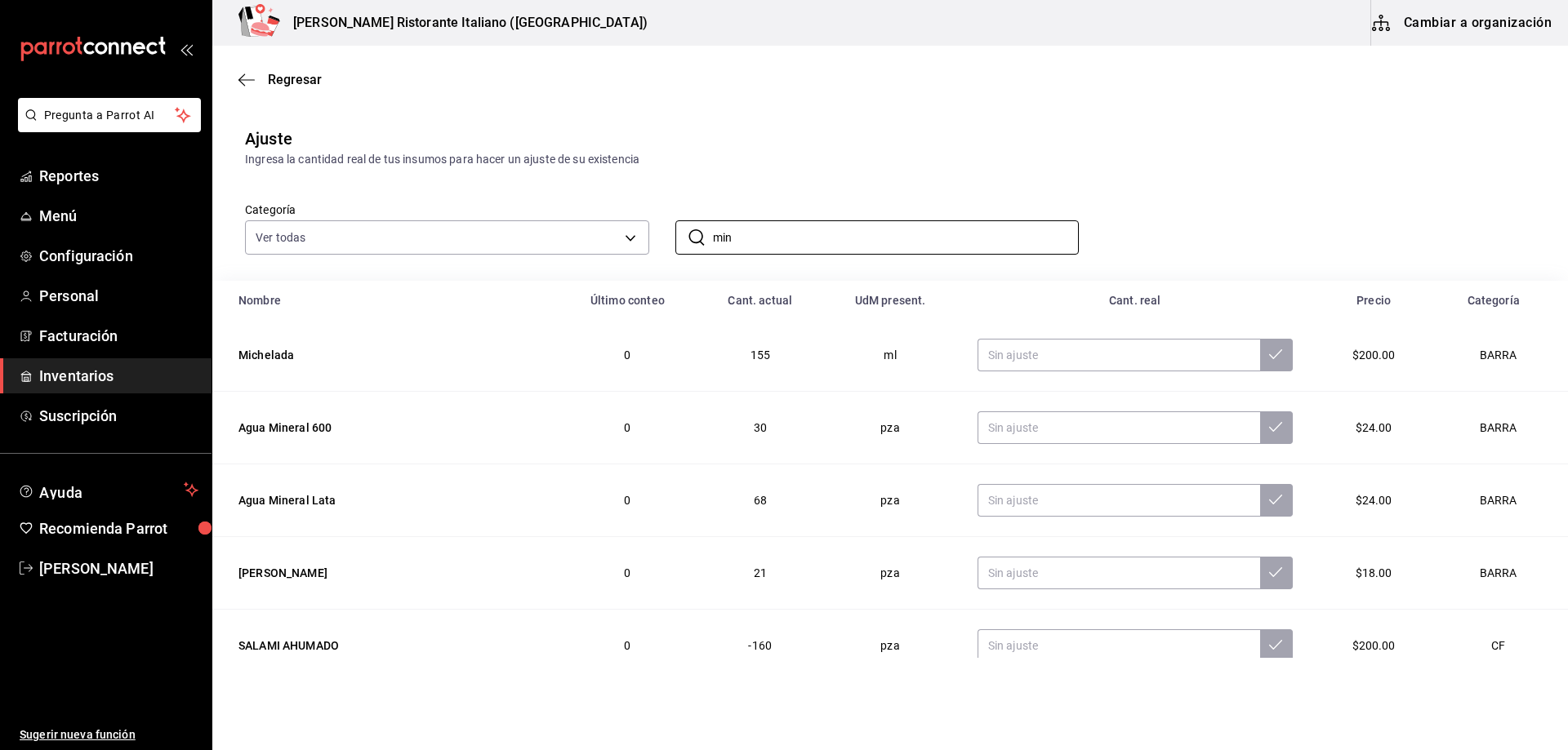
scroll to position [0, 0]
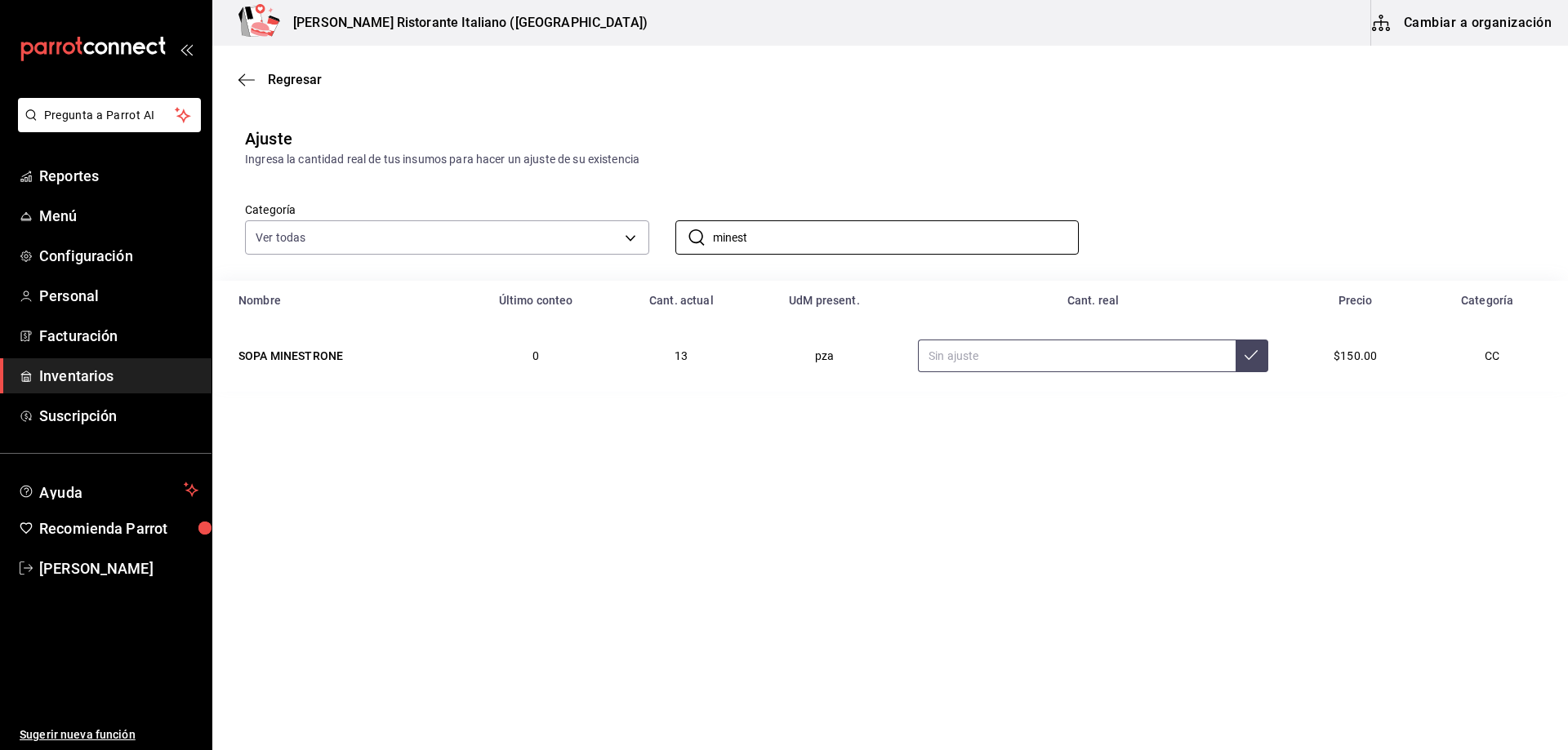
type input "minest"
click at [1005, 351] on input "text" at bounding box center [1077, 356] width 318 height 32
type input "14.00"
click at [1250, 359] on icon at bounding box center [1251, 356] width 13 height 13
click at [832, 237] on input "minest" at bounding box center [896, 237] width 366 height 32
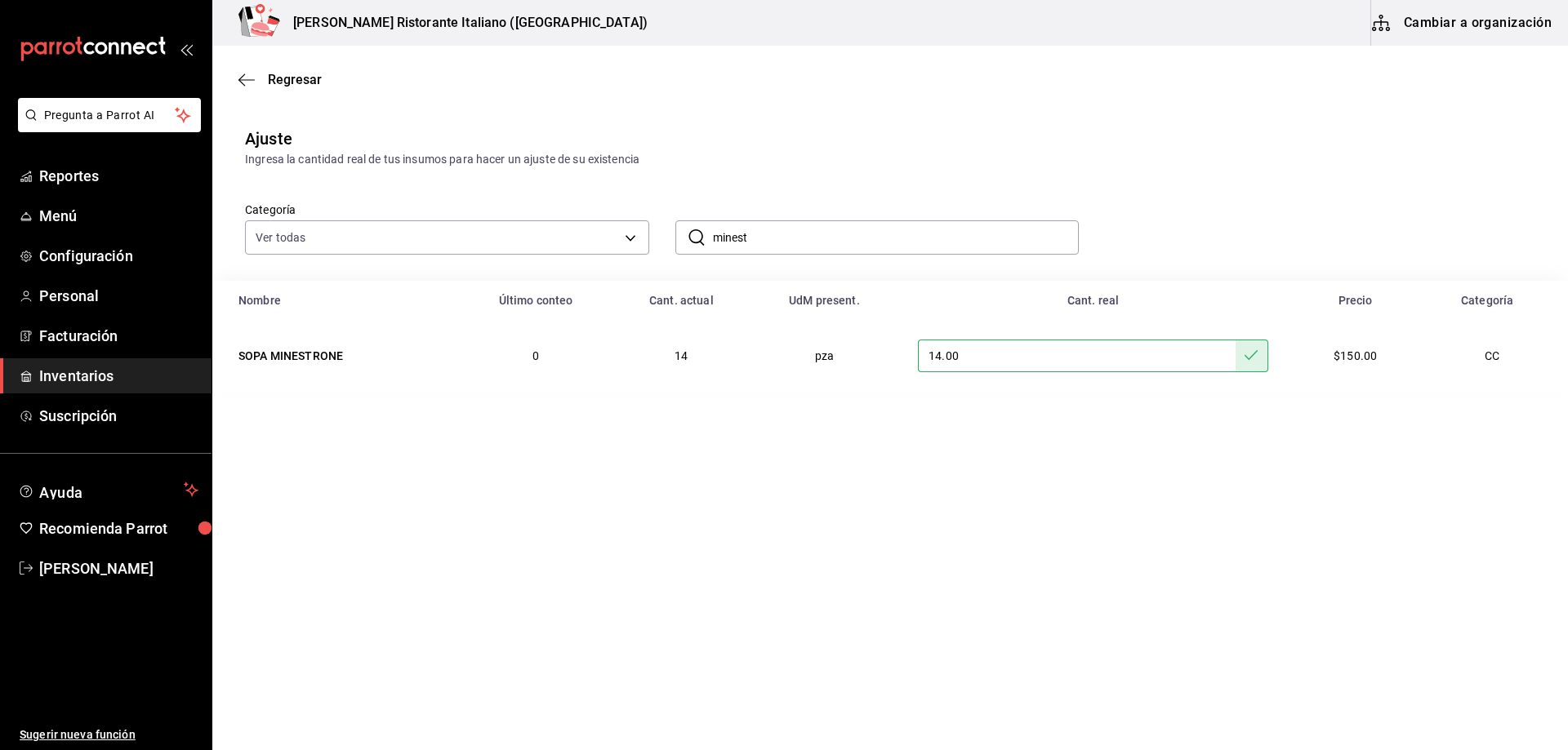
click at [832, 237] on input "minest" at bounding box center [896, 237] width 366 height 32
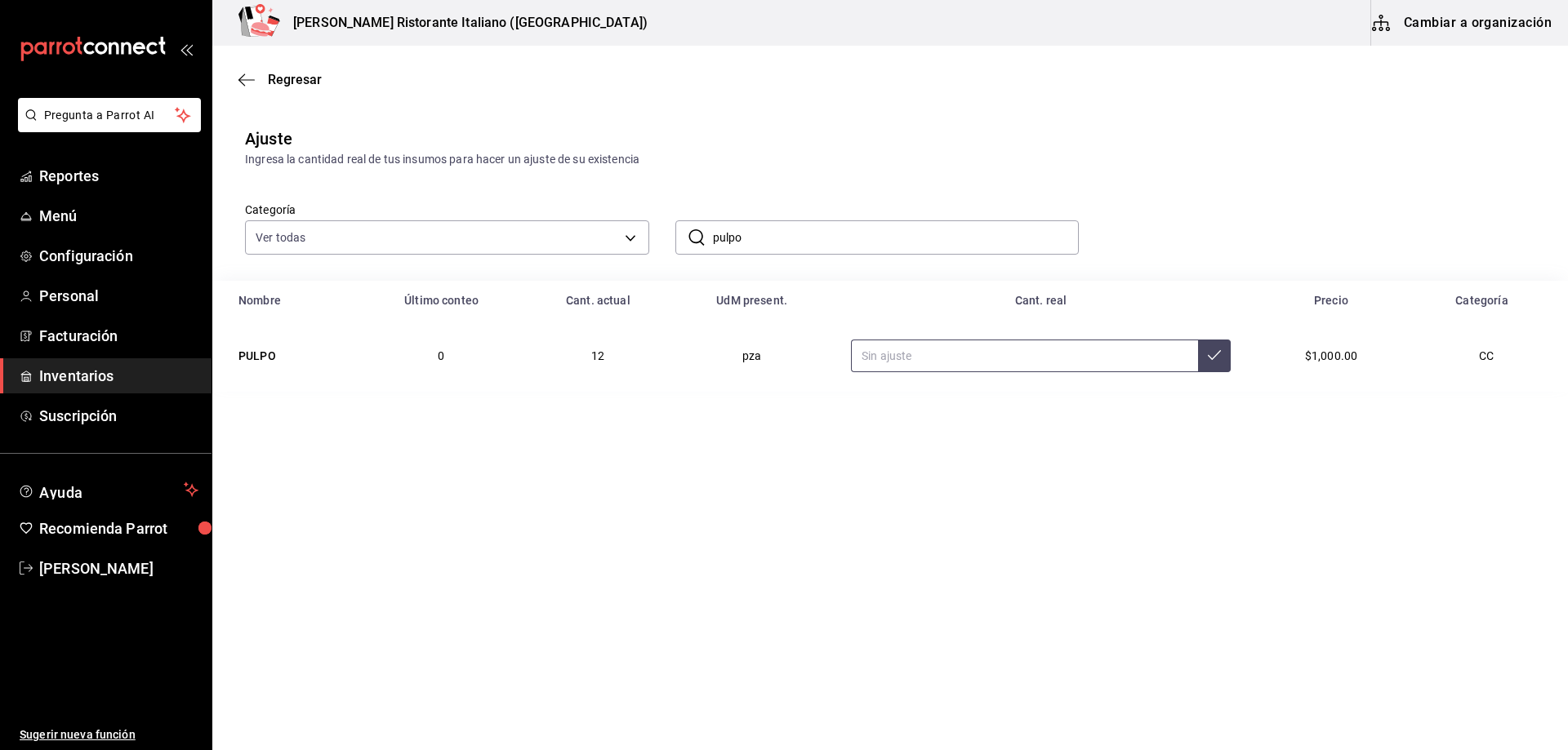
click at [961, 366] on input "text" at bounding box center [1025, 356] width 347 height 32
click at [807, 241] on input "pulpo" at bounding box center [896, 237] width 366 height 32
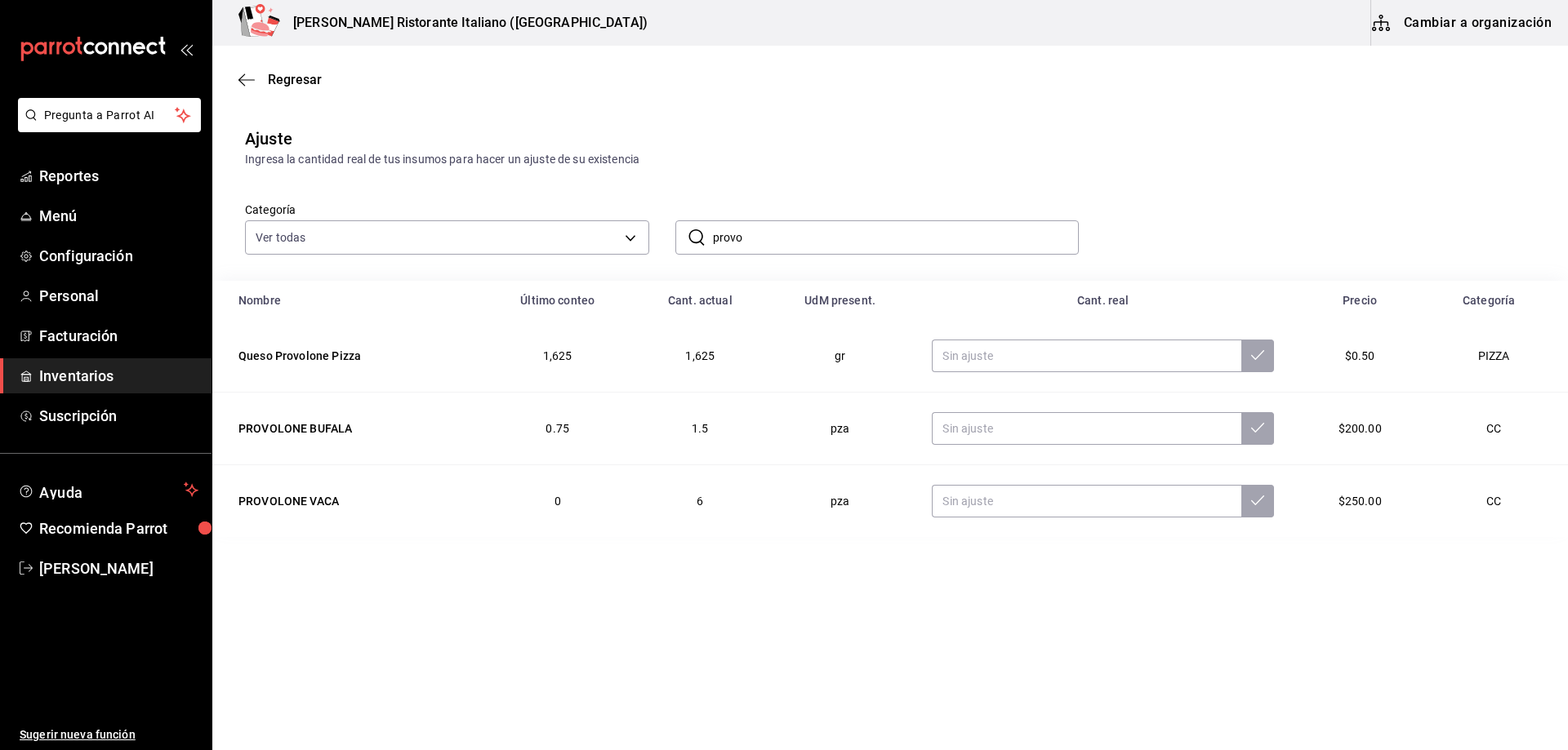
click at [762, 245] on input "provo" at bounding box center [896, 237] width 366 height 32
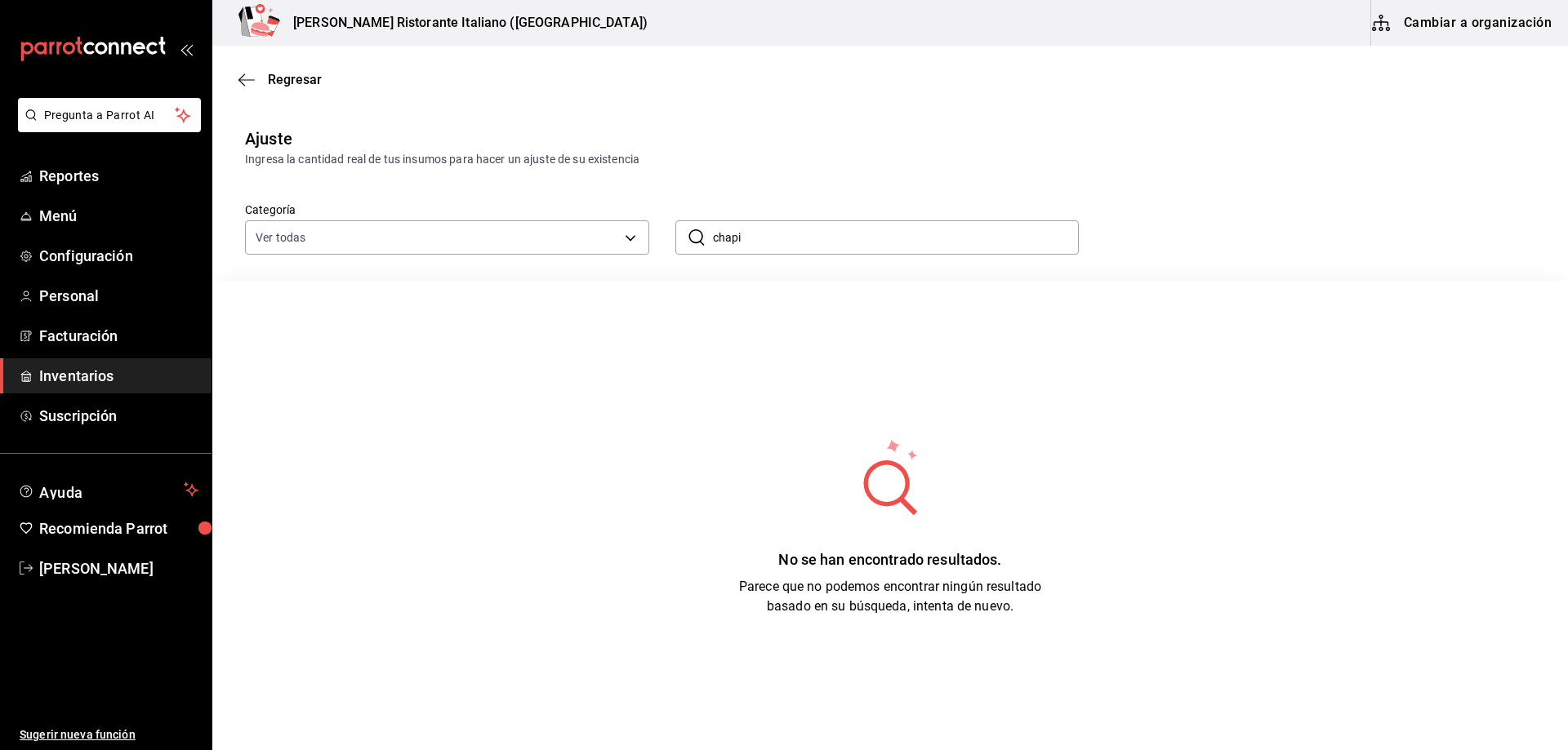
click at [767, 236] on input "chapi" at bounding box center [896, 237] width 366 height 32
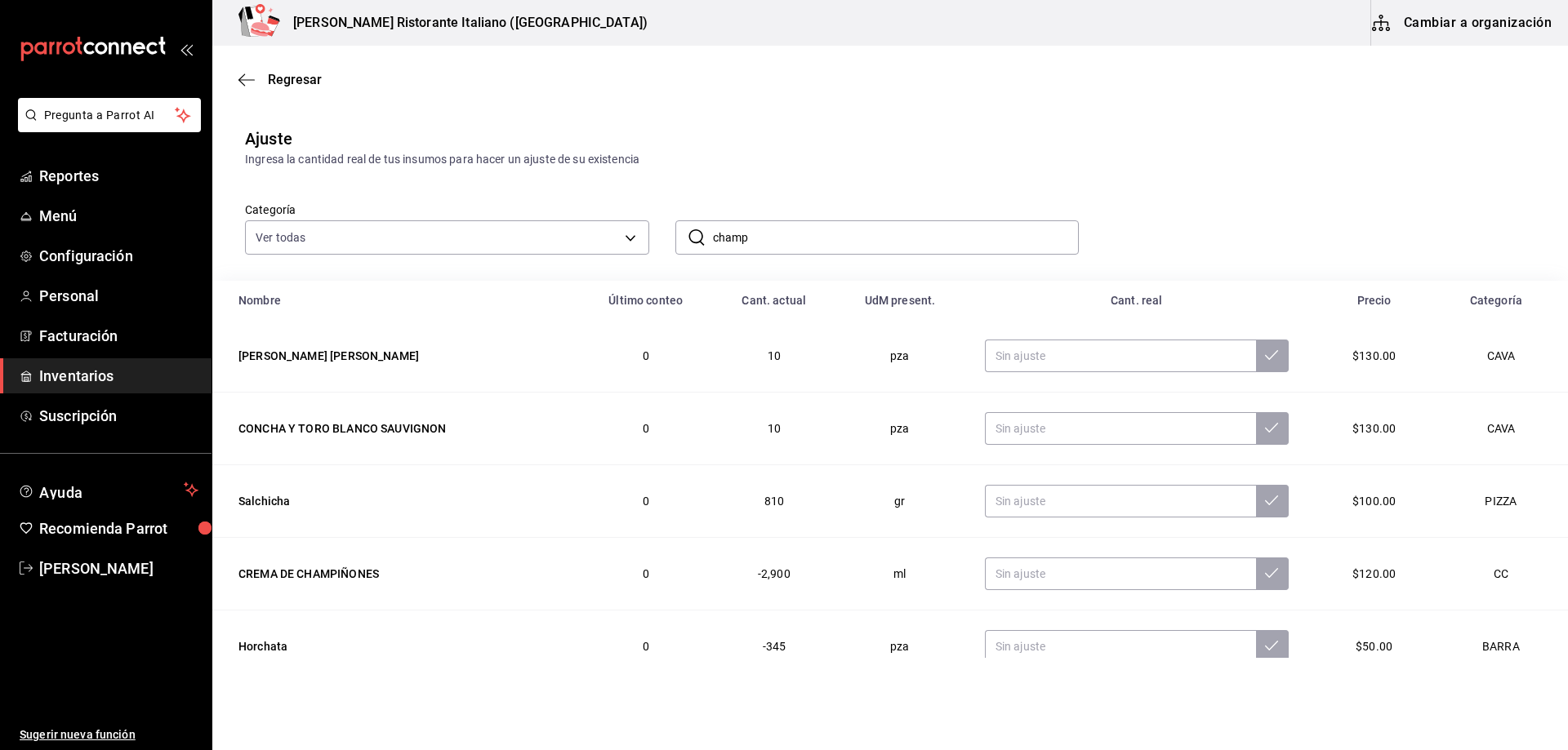
type input "champi"
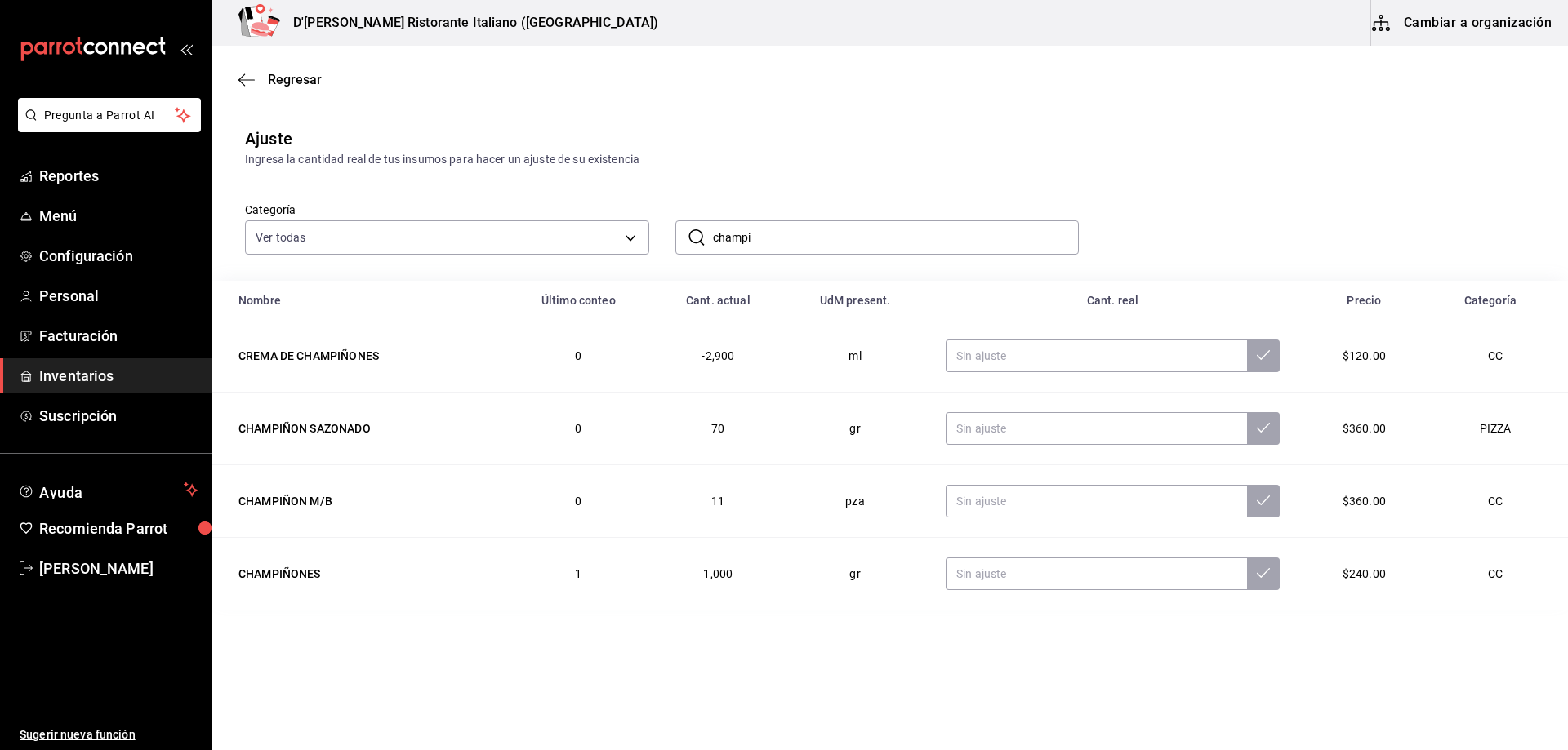
click at [815, 241] on input "champi" at bounding box center [896, 237] width 366 height 32
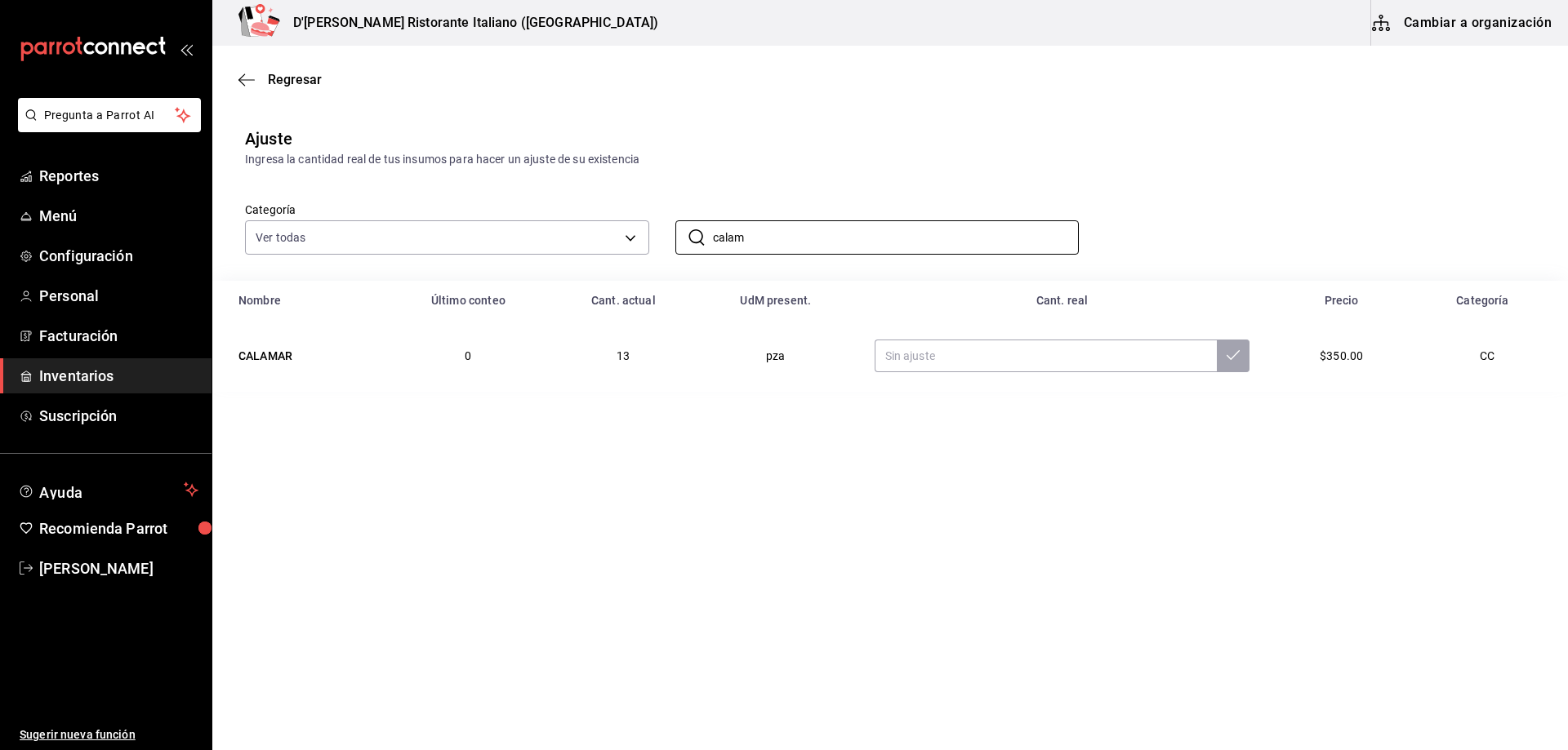
click at [716, 380] on td "pza" at bounding box center [775, 356] width 158 height 72
click at [806, 231] on input "calam" at bounding box center [896, 237] width 366 height 32
type input "camar"
click at [930, 513] on main "Regresar Ajuste Ingresa la cantidad real de tus insumos para hacer un ajuste de…" at bounding box center [890, 351] width 1355 height 612
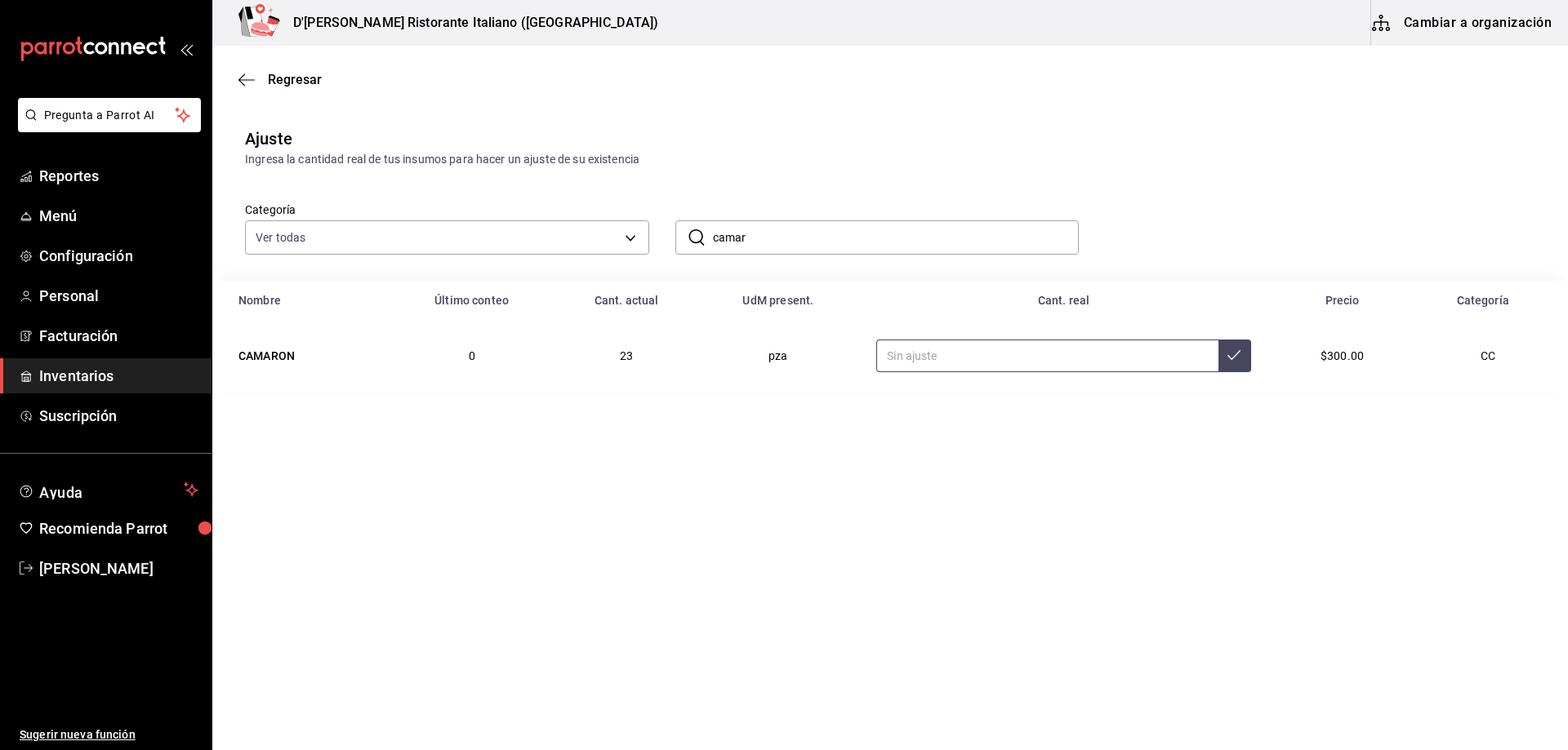
click at [984, 361] on input "text" at bounding box center [1046, 356] width 342 height 32
type input "18.00"
click at [1236, 363] on button at bounding box center [1234, 356] width 32 height 32
click at [786, 238] on input "camar" at bounding box center [896, 237] width 366 height 32
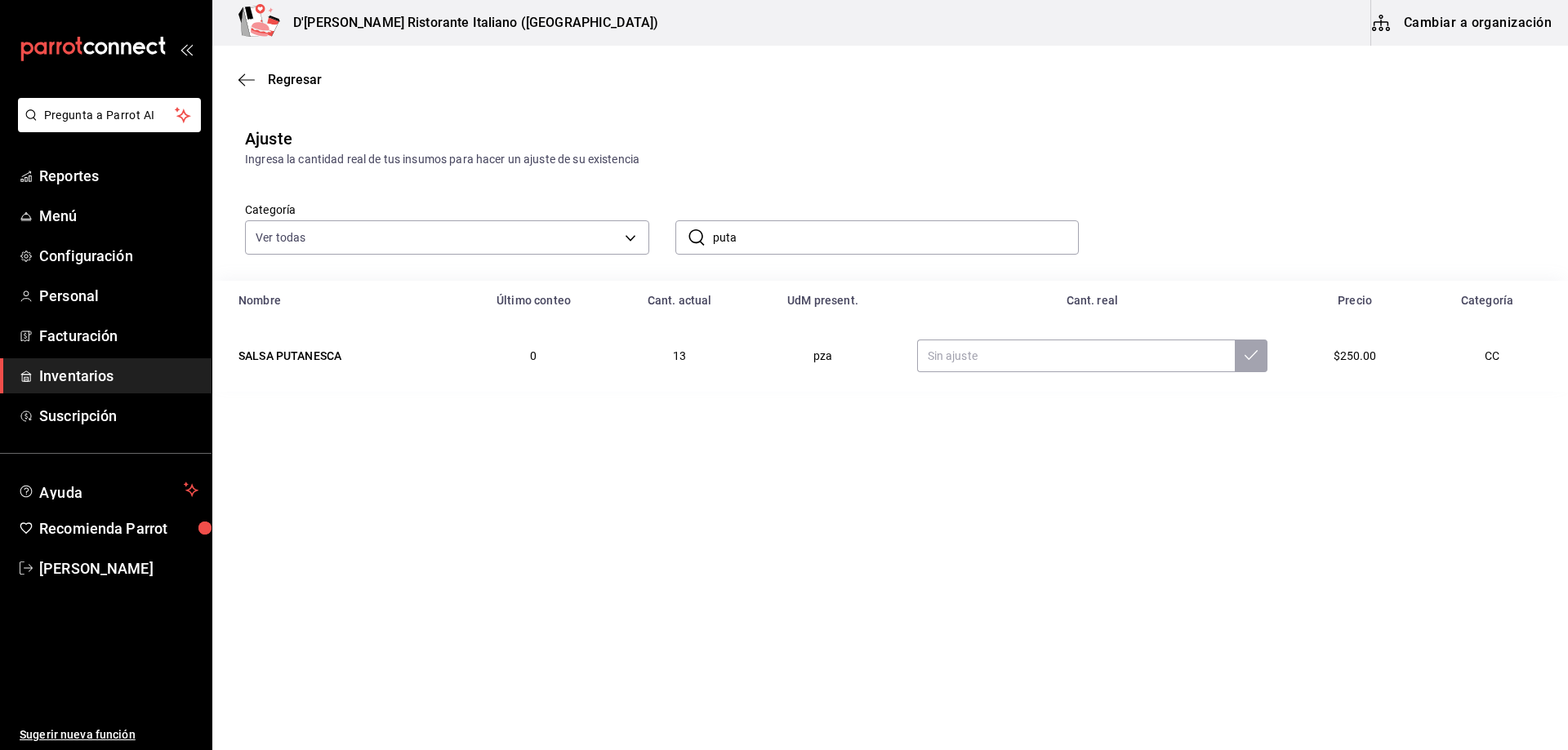
click at [784, 238] on input "puta" at bounding box center [896, 237] width 366 height 32
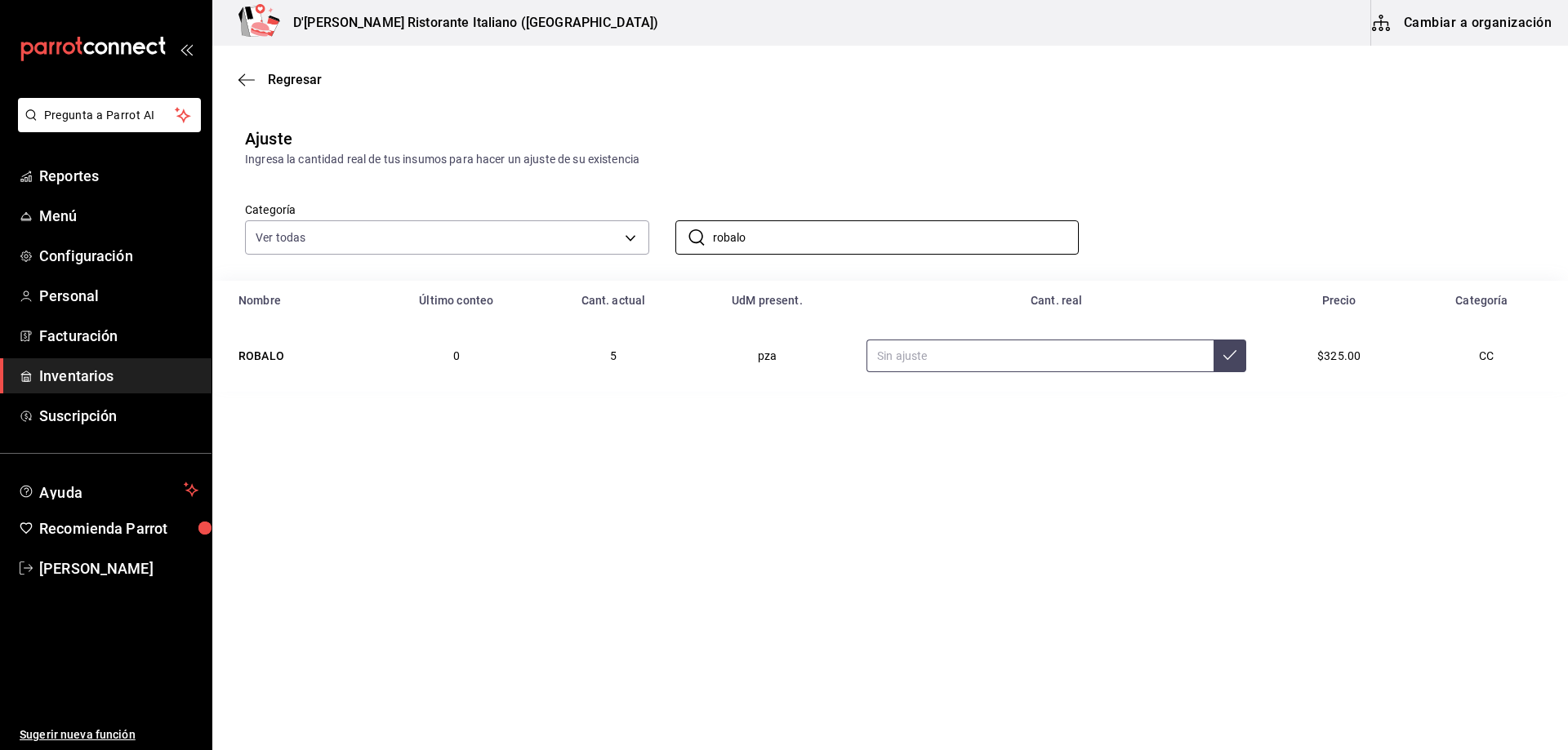
type input "robalo"
click at [993, 360] on input "text" at bounding box center [1040, 356] width 347 height 32
type input "6.00"
click at [1226, 357] on icon at bounding box center [1230, 356] width 13 height 10
click at [816, 236] on input "robalo" at bounding box center [896, 237] width 366 height 32
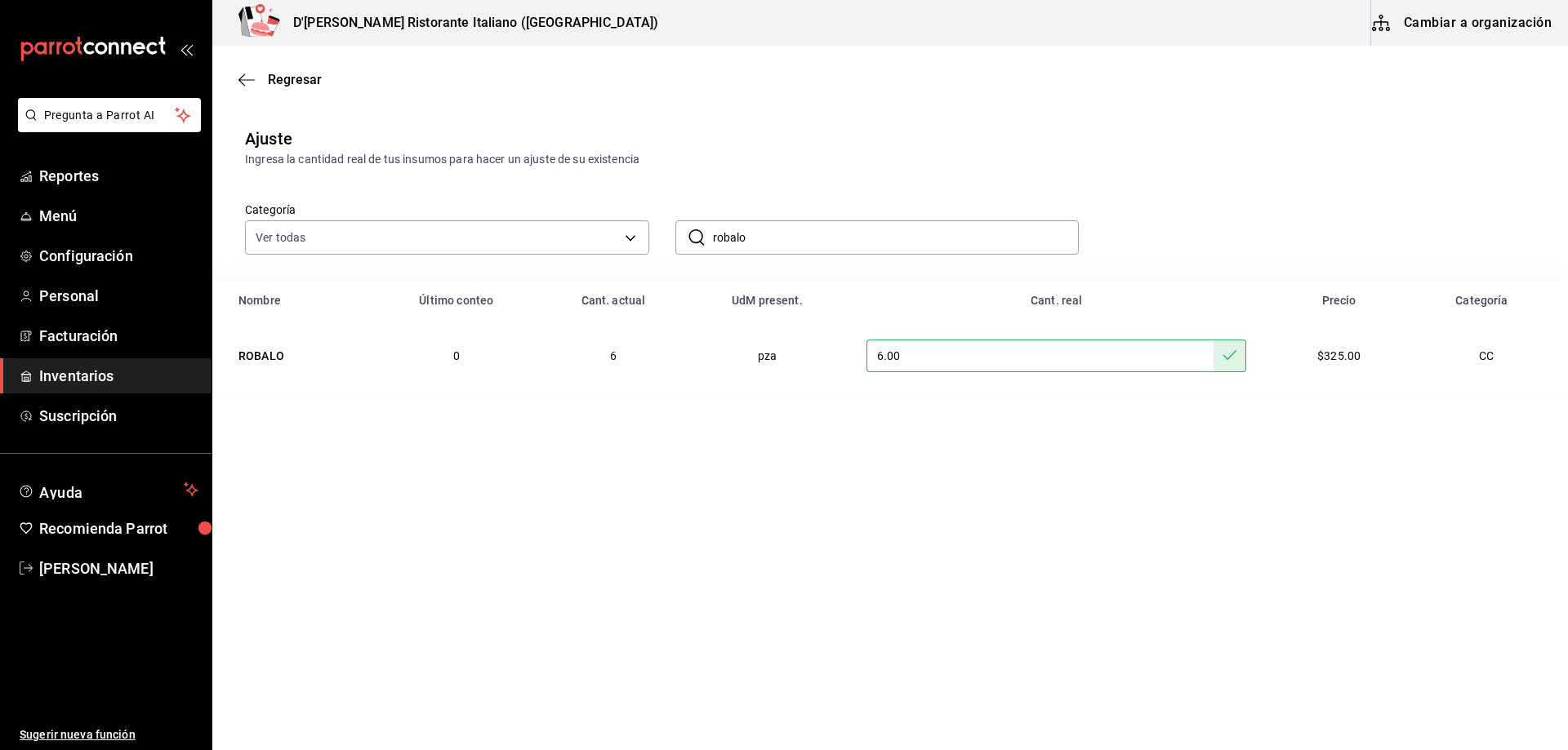
click at [816, 236] on input "robalo" at bounding box center [896, 237] width 366 height 32
type input "pechu"
click at [976, 356] on input "text" at bounding box center [1045, 356] width 343 height 32
type input "10.00"
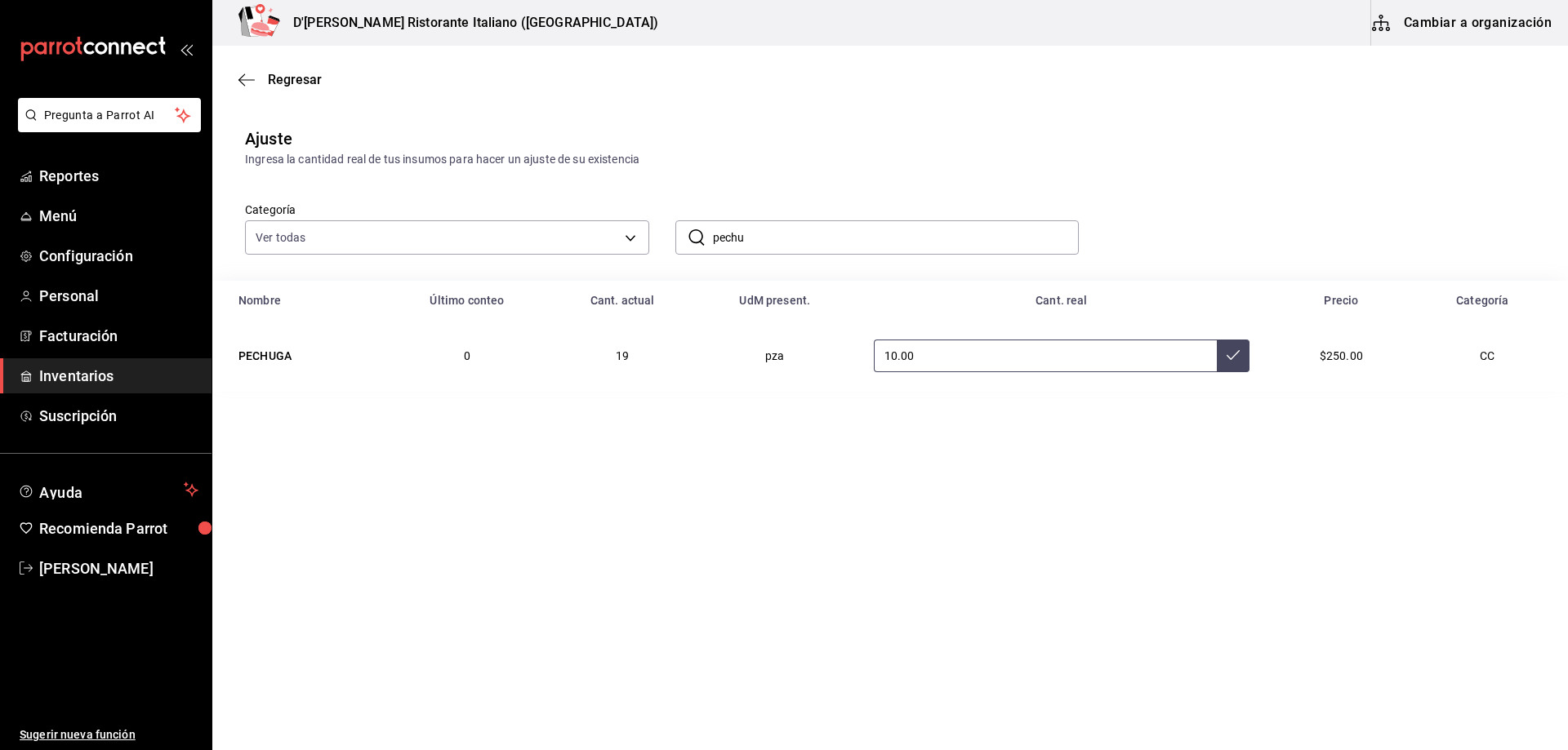
click at [1236, 361] on button at bounding box center [1232, 356] width 32 height 32
click at [856, 241] on input "pechu" at bounding box center [896, 237] width 366 height 32
type input "mila"
click at [960, 363] on input "text" at bounding box center [1046, 356] width 342 height 32
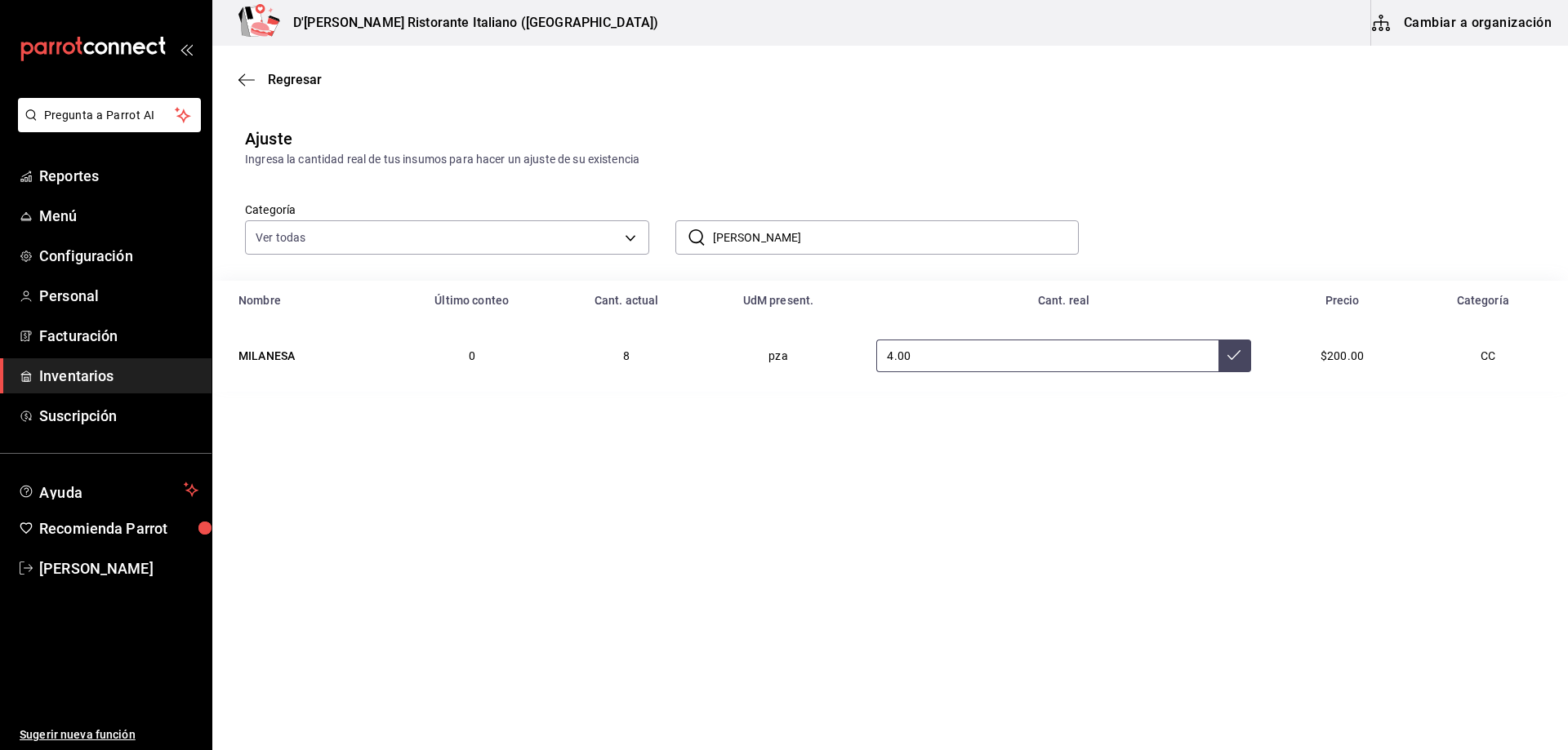
type input "4.00"
click at [1231, 361] on icon at bounding box center [1234, 356] width 13 height 13
click at [812, 241] on input "mila" at bounding box center [896, 237] width 366 height 32
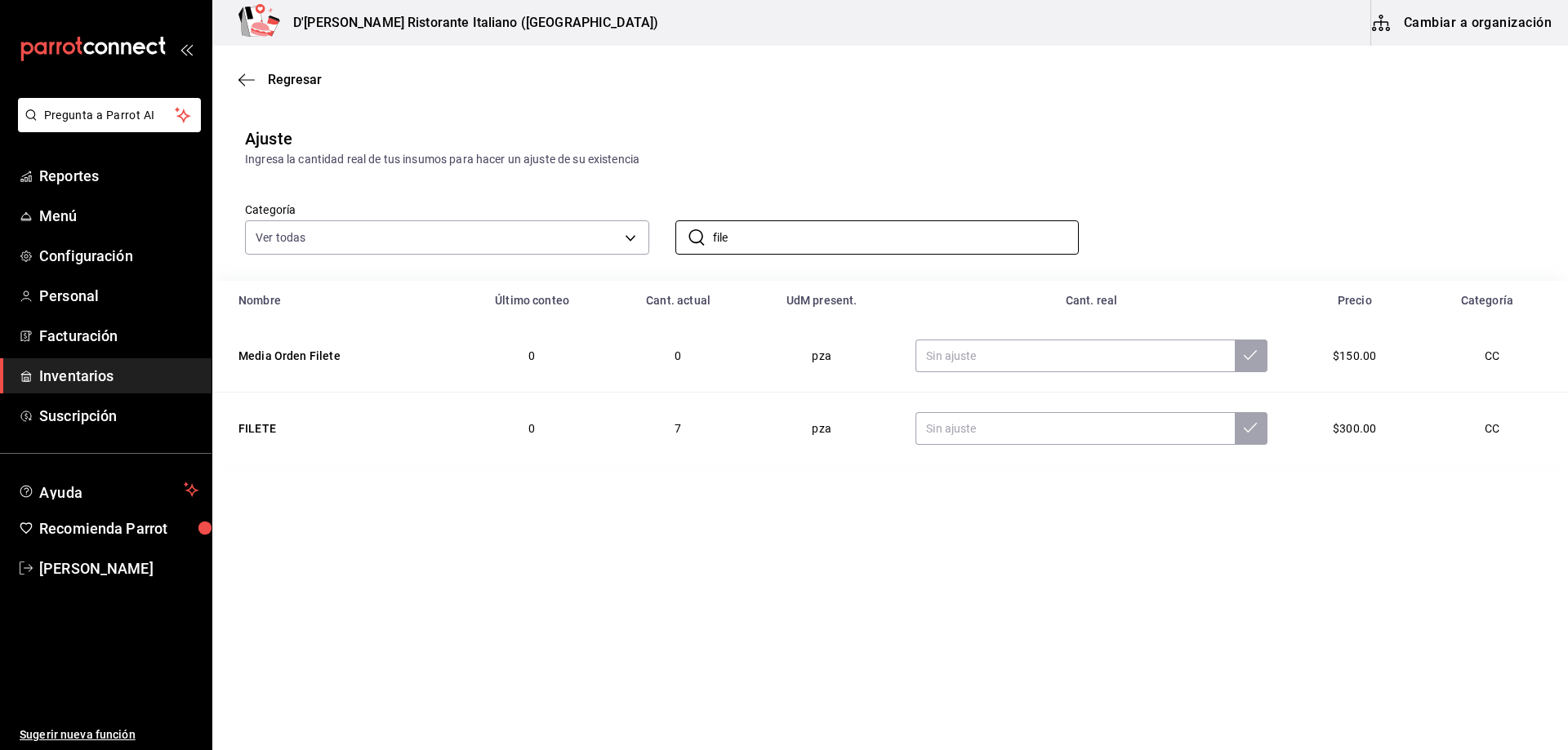
click at [729, 480] on main "Regresar Ajuste Ingresa la cantidad real de tus insumos para hacer un ajuste de…" at bounding box center [890, 351] width 1355 height 612
click at [781, 240] on input "file" at bounding box center [896, 237] width 366 height 32
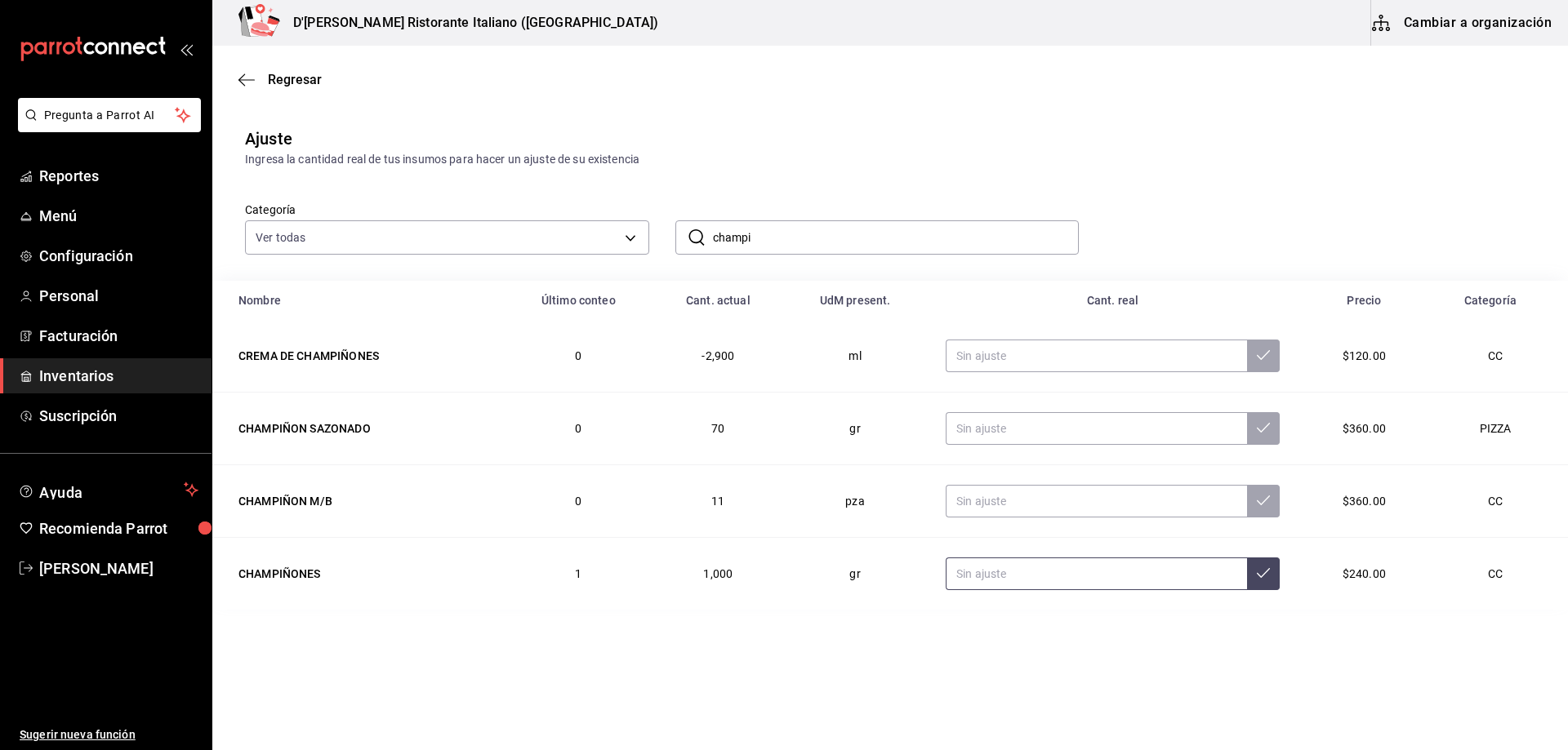
click at [1013, 578] on input "text" at bounding box center [1096, 573] width 301 height 32
click at [815, 240] on input "champi" at bounding box center [896, 237] width 366 height 32
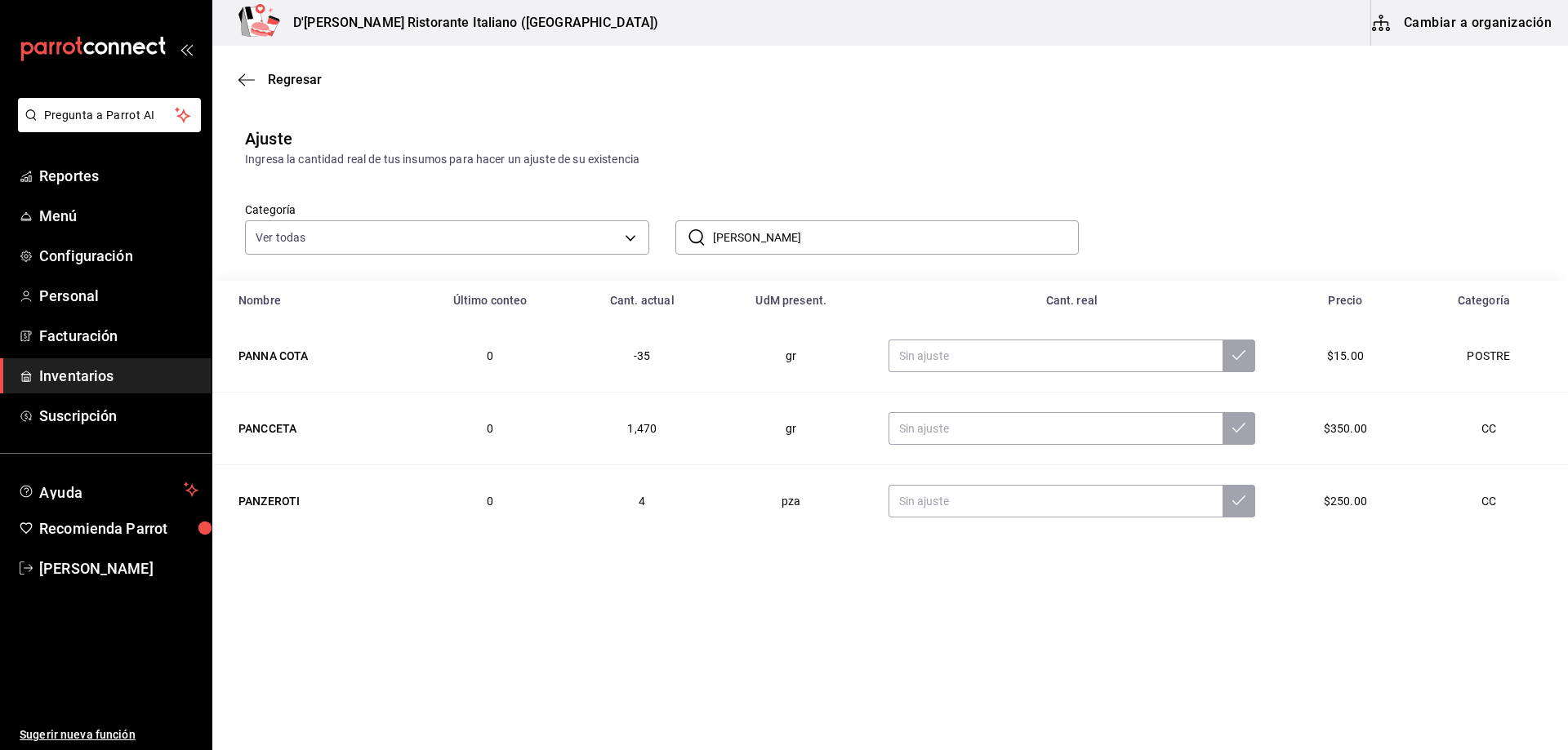
click at [795, 242] on input "panzz" at bounding box center [896, 237] width 366 height 32
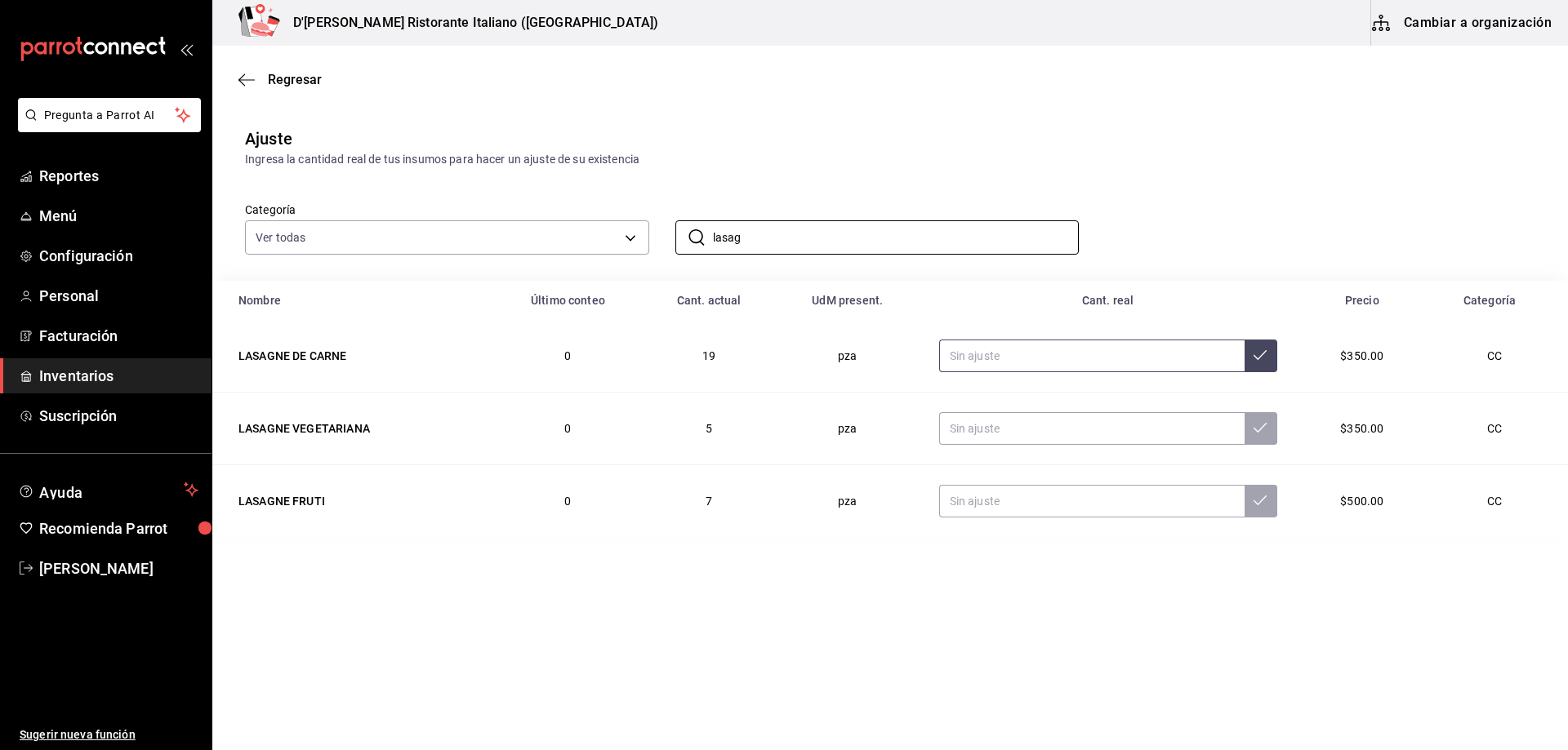
type input "lasag"
click at [1006, 359] on input "text" at bounding box center [1091, 356] width 305 height 32
type input "20.00"
click at [1256, 356] on icon at bounding box center [1260, 356] width 13 height 13
click at [762, 240] on input "lasag" at bounding box center [896, 237] width 366 height 32
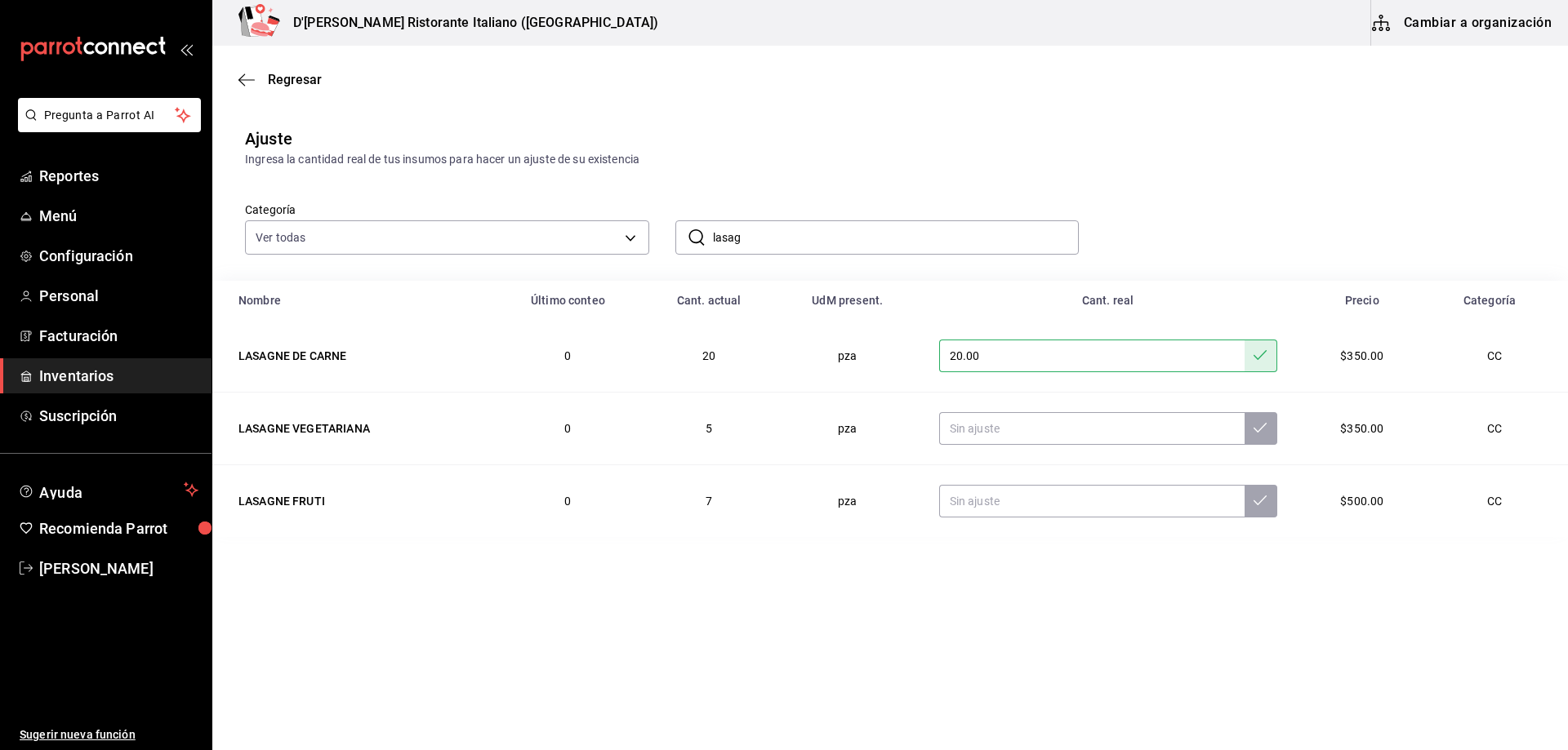
click at [762, 240] on input "lasag" at bounding box center [896, 237] width 366 height 32
